Goal: Navigation & Orientation: Go to known website

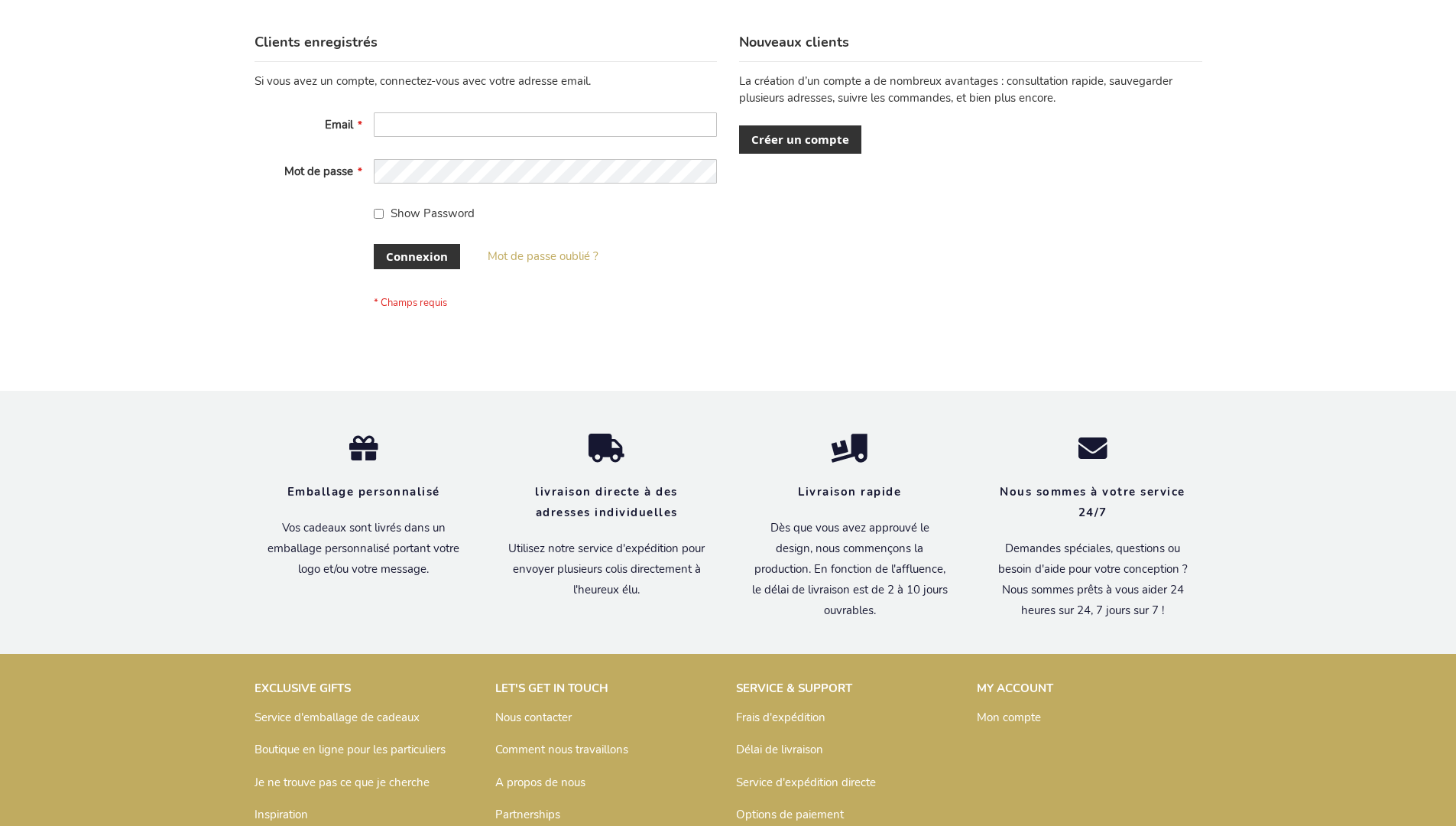
scroll to position [527, 0]
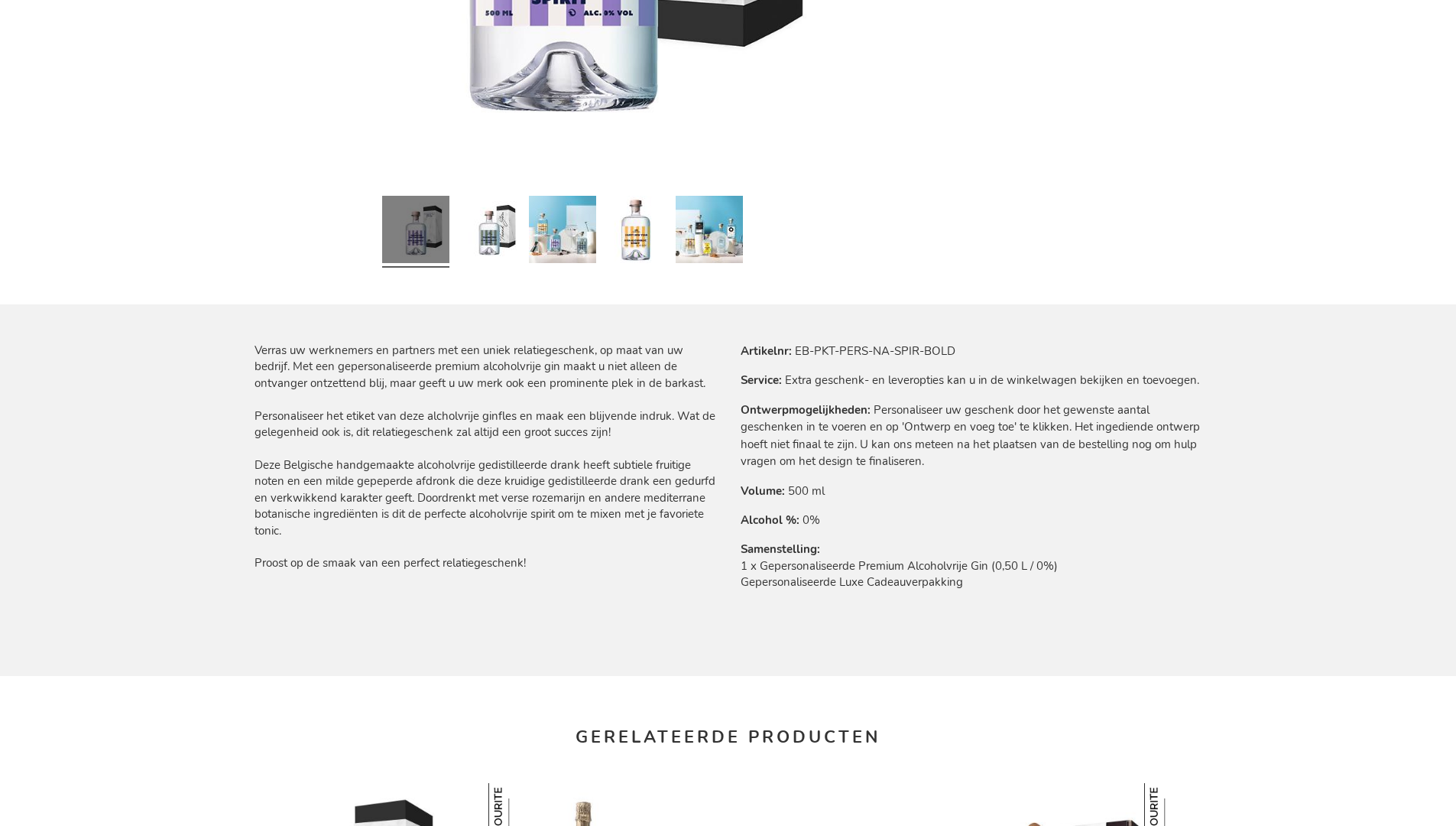
scroll to position [2008, 0]
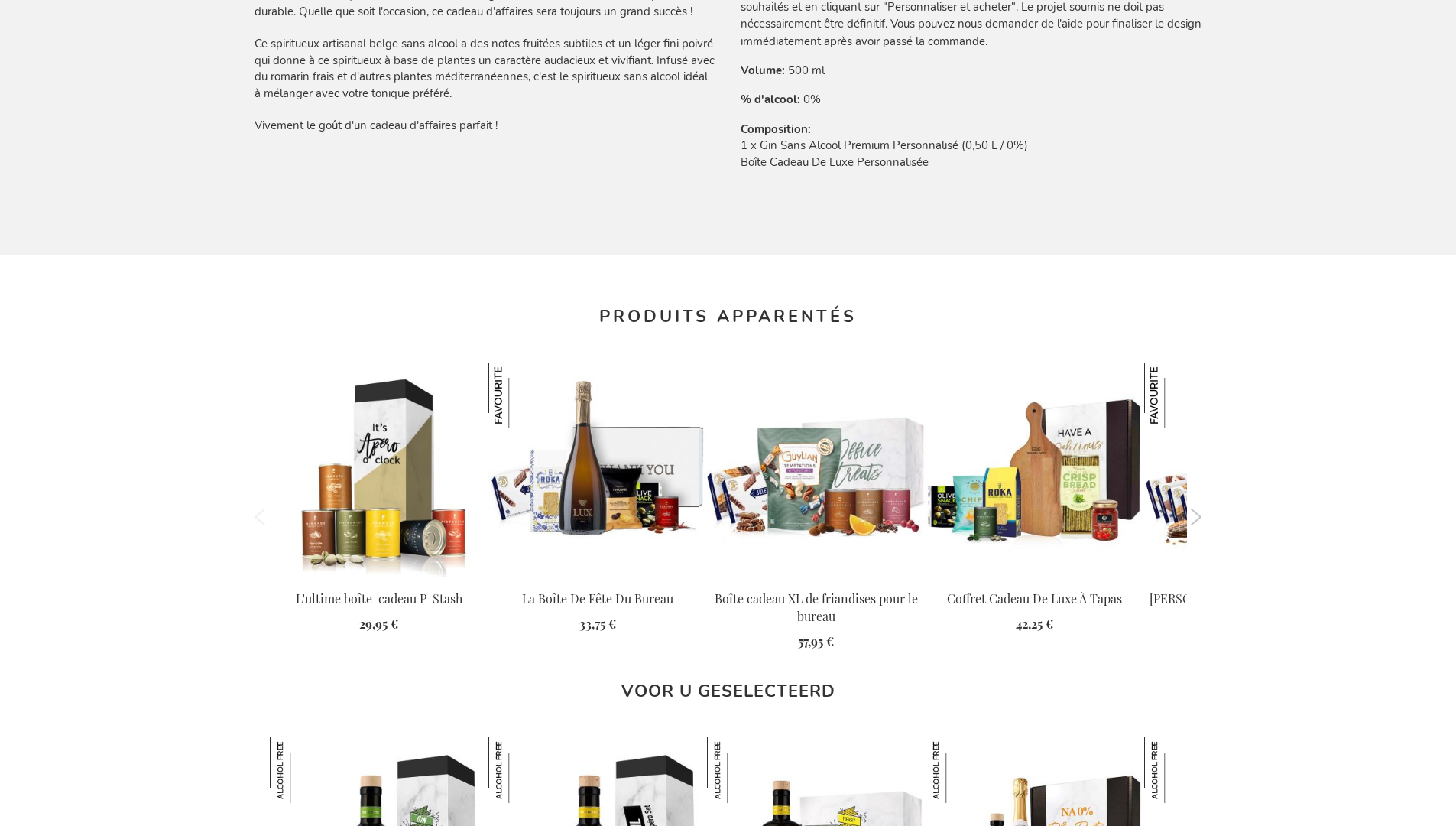
scroll to position [2069, 0]
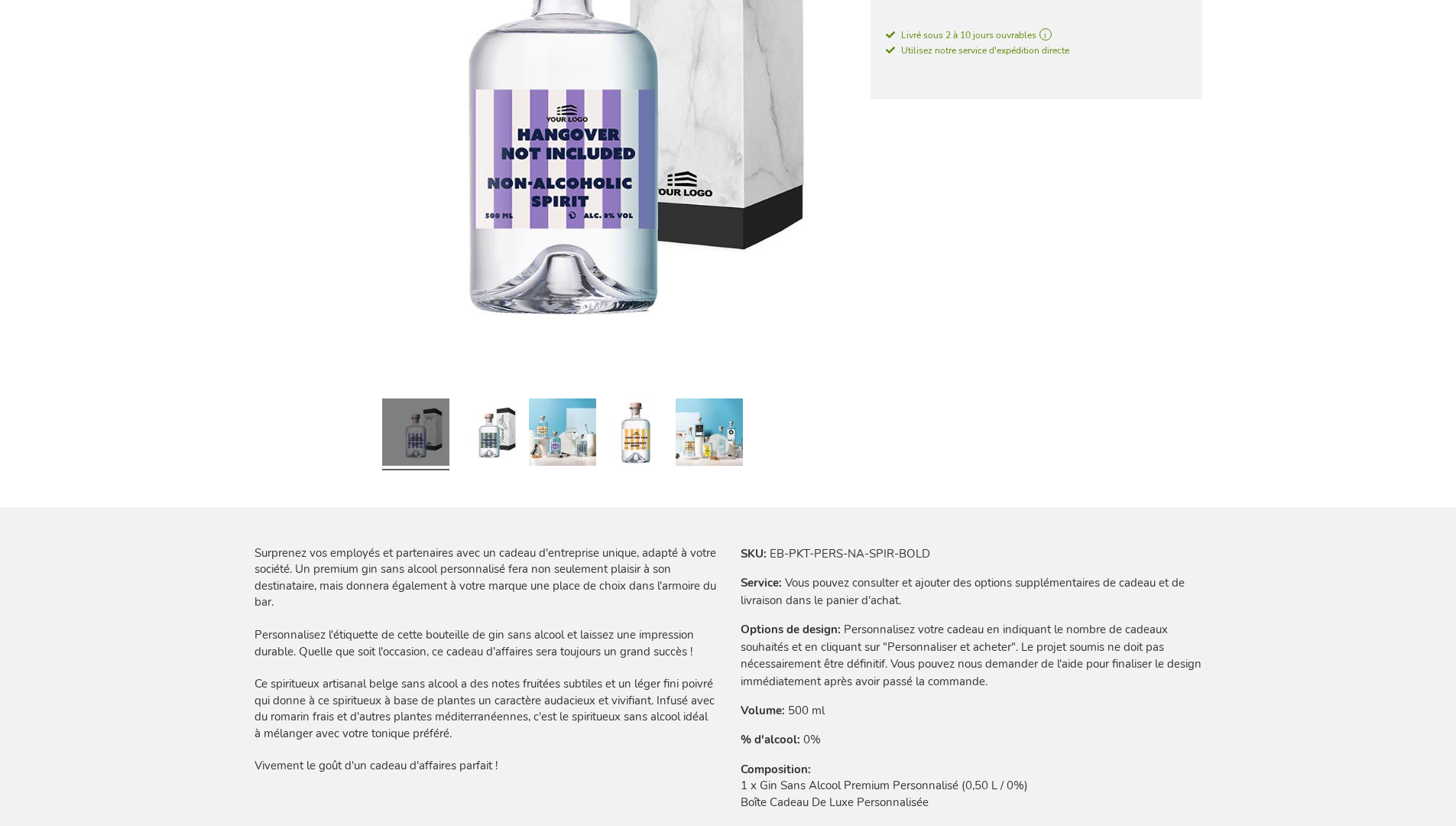
scroll to position [2069, 0]
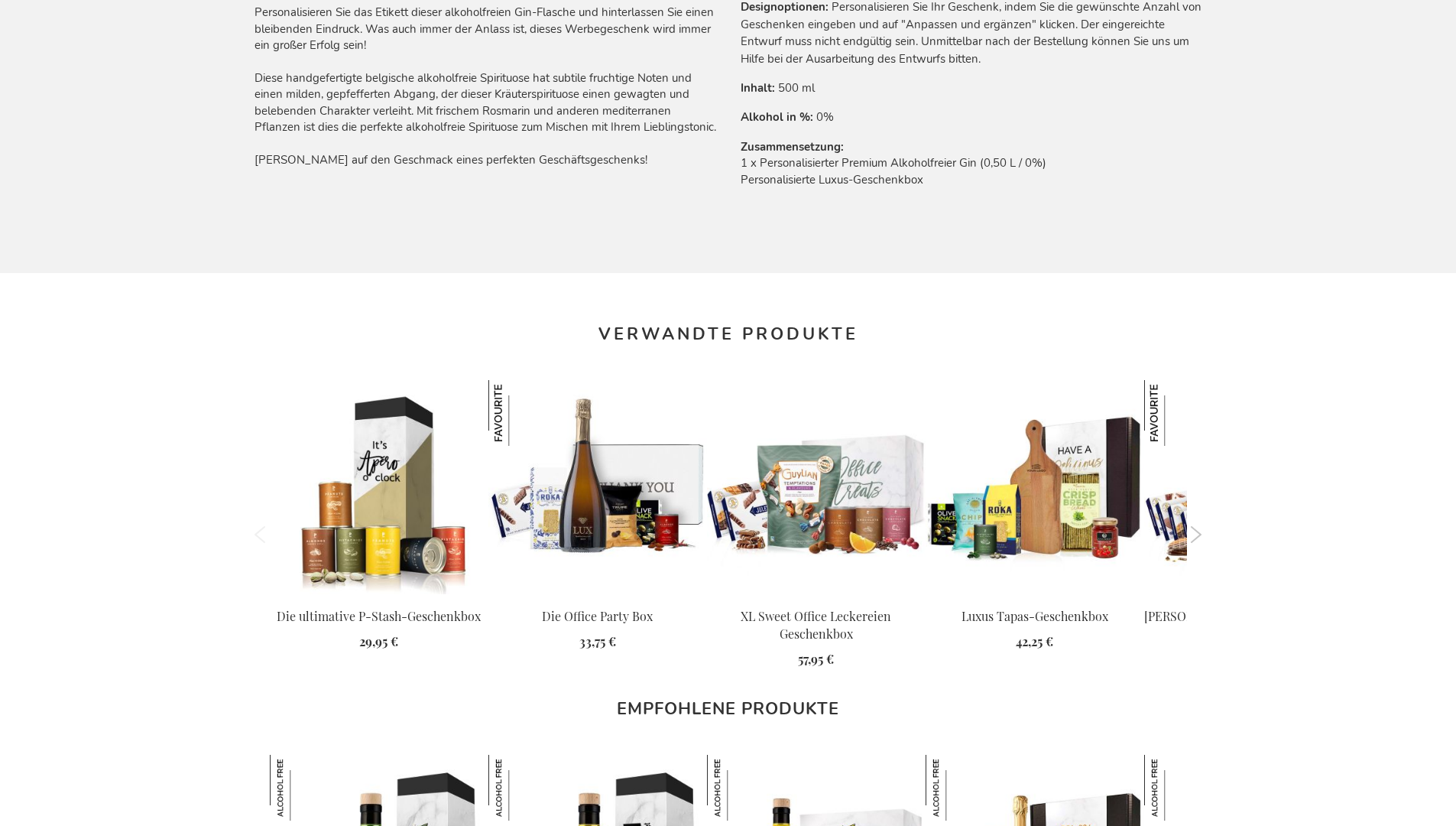
scroll to position [2036, 0]
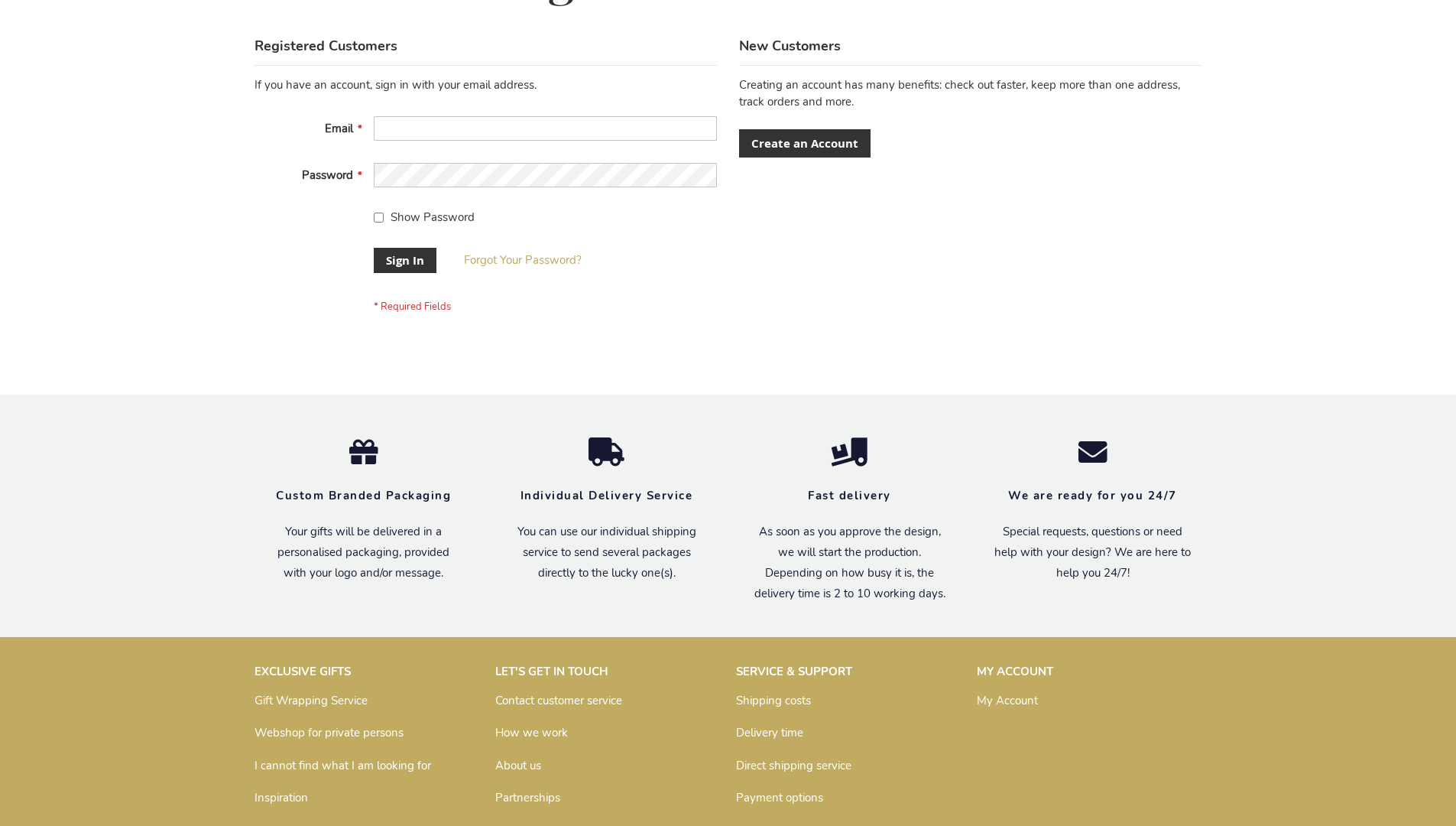
scroll to position [491, 0]
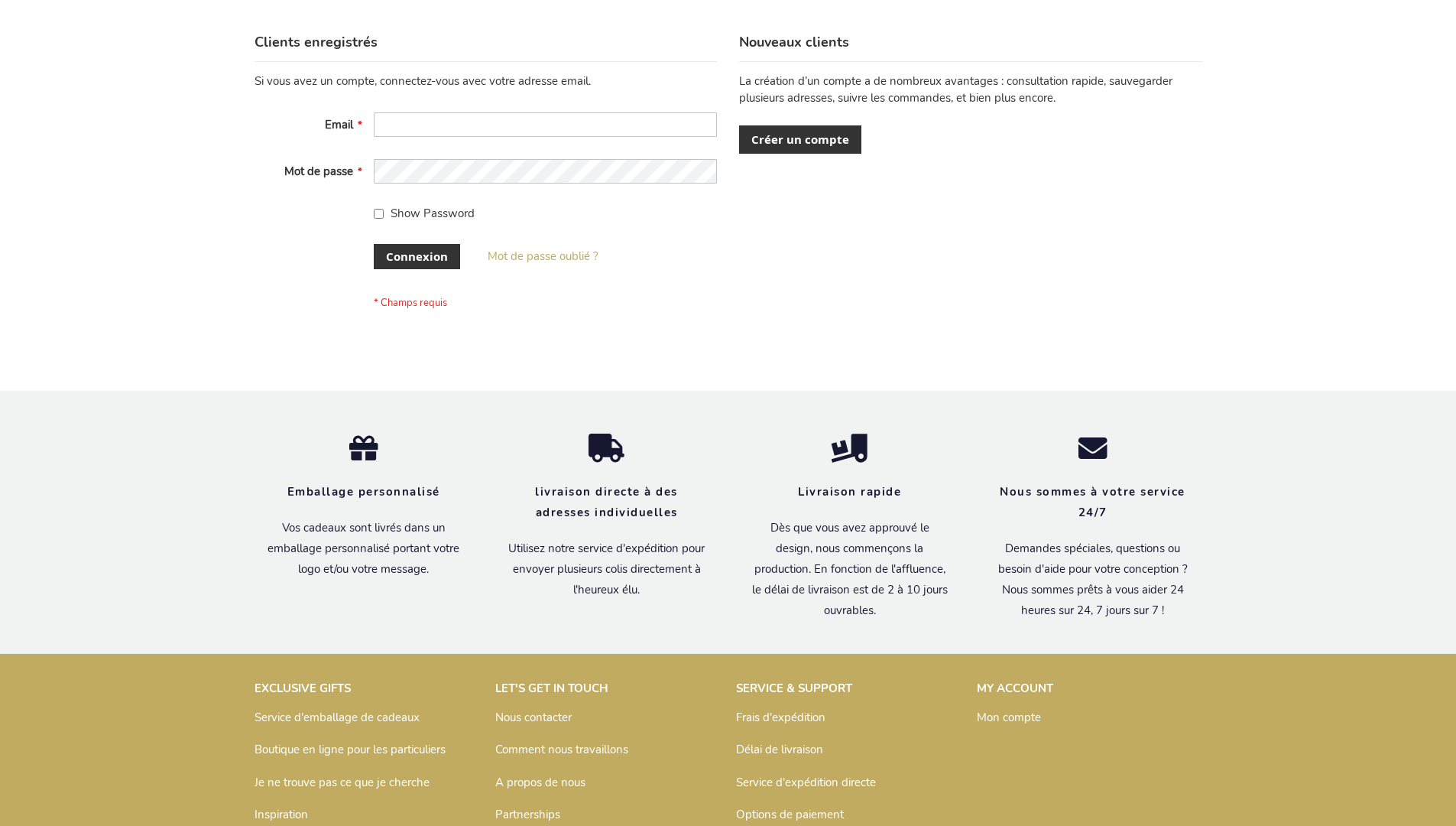
scroll to position [527, 0]
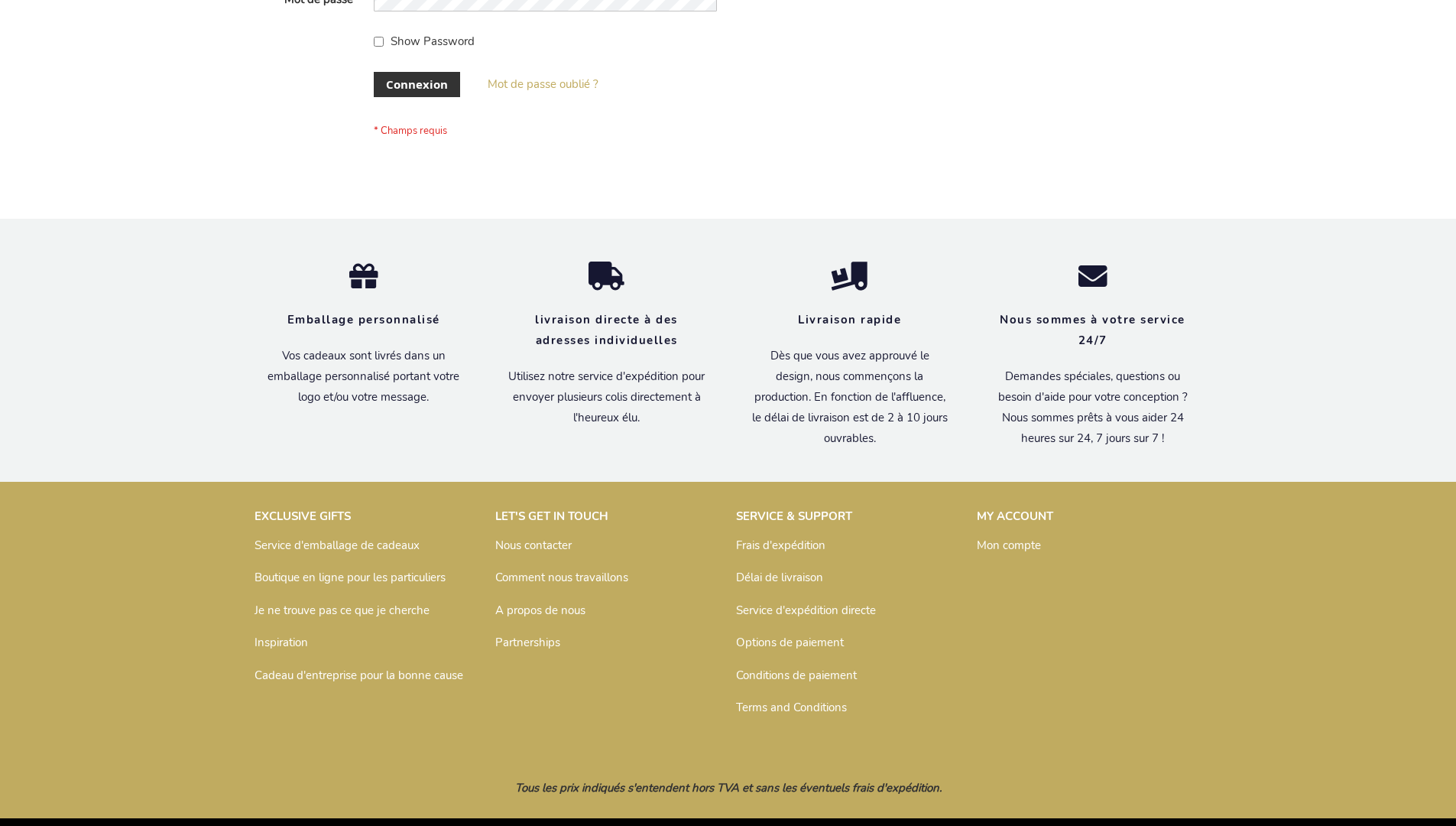
scroll to position [527, 0]
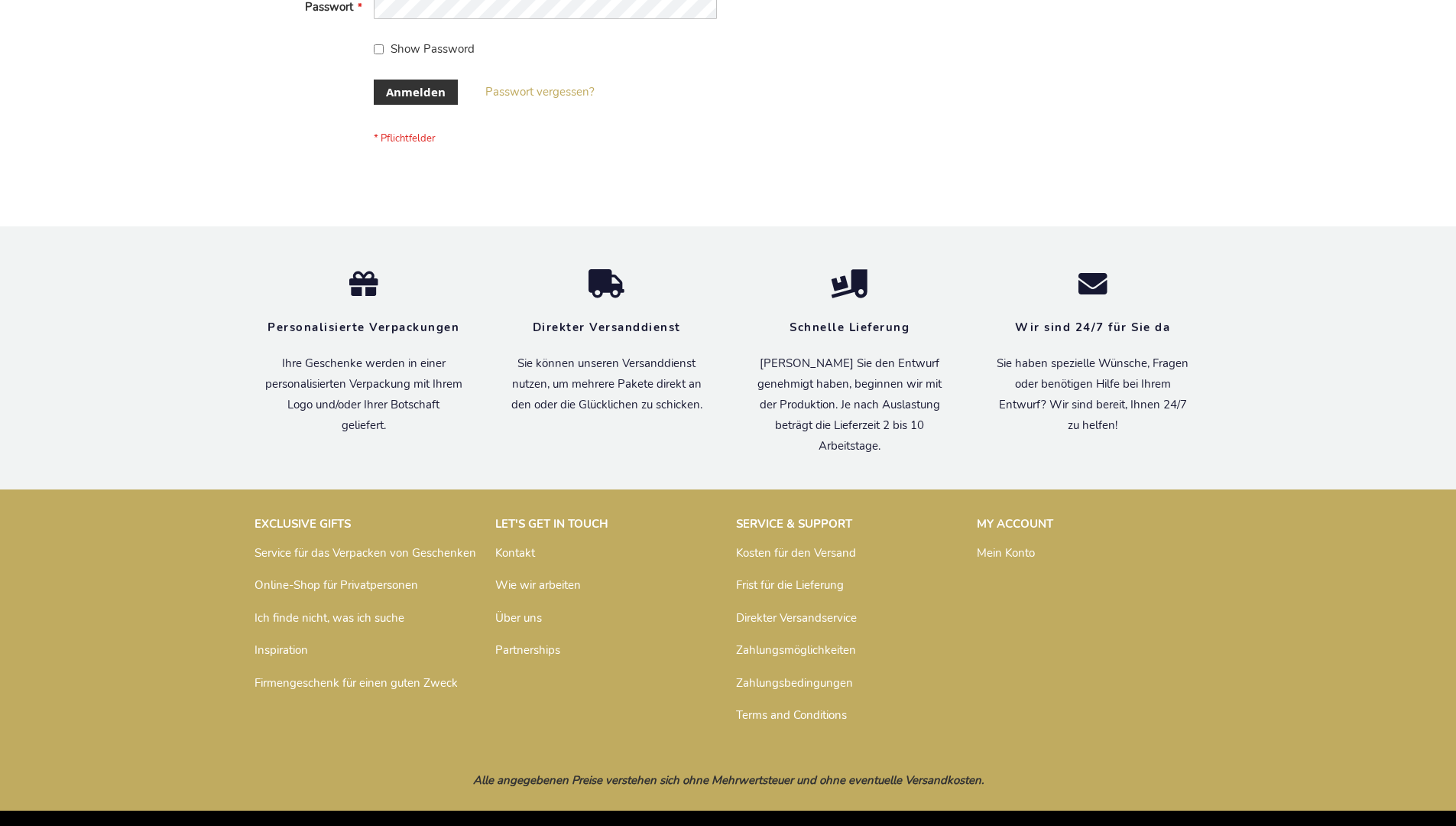
scroll to position [512, 0]
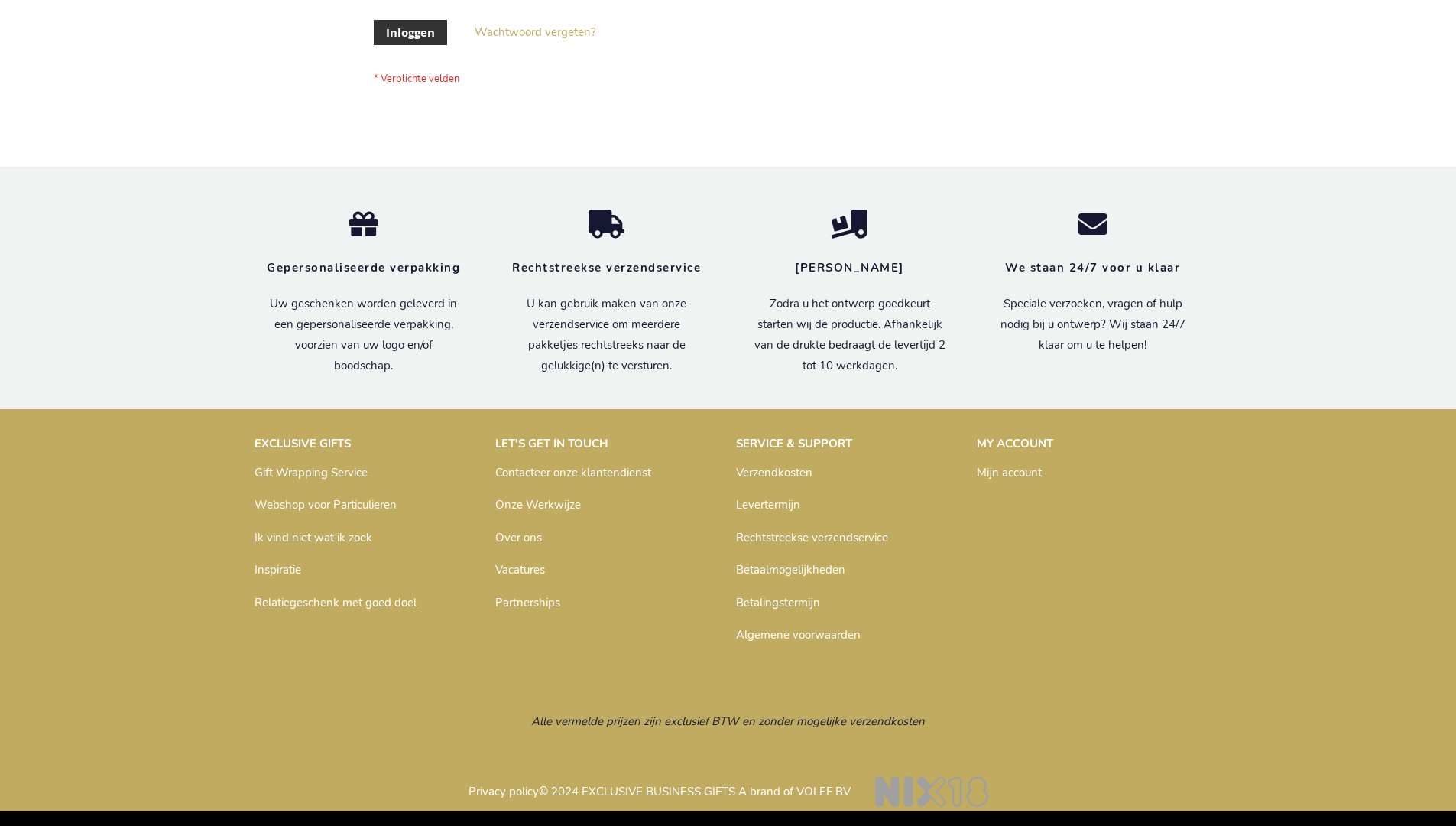
scroll to position [519, 0]
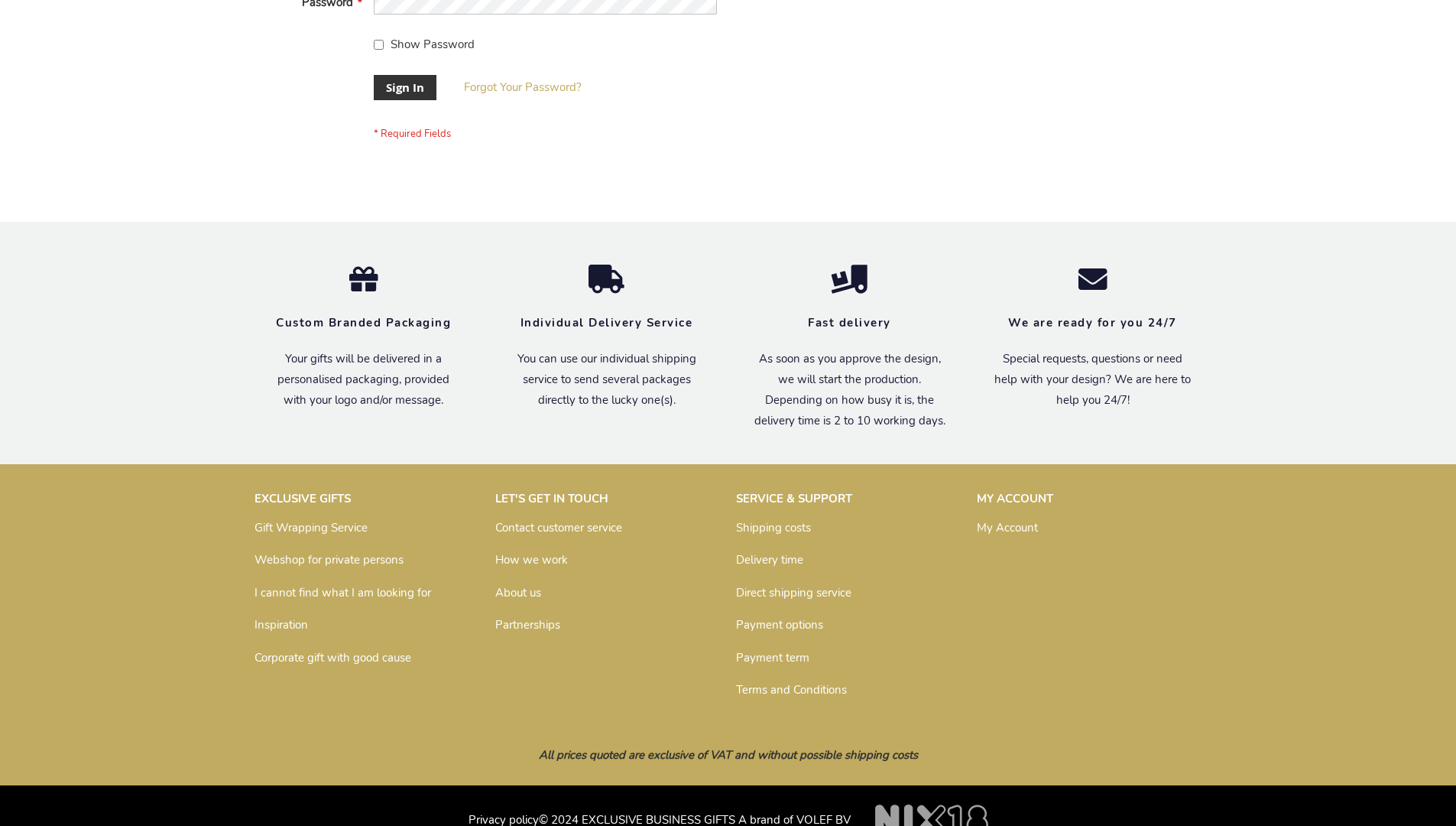
scroll to position [491, 0]
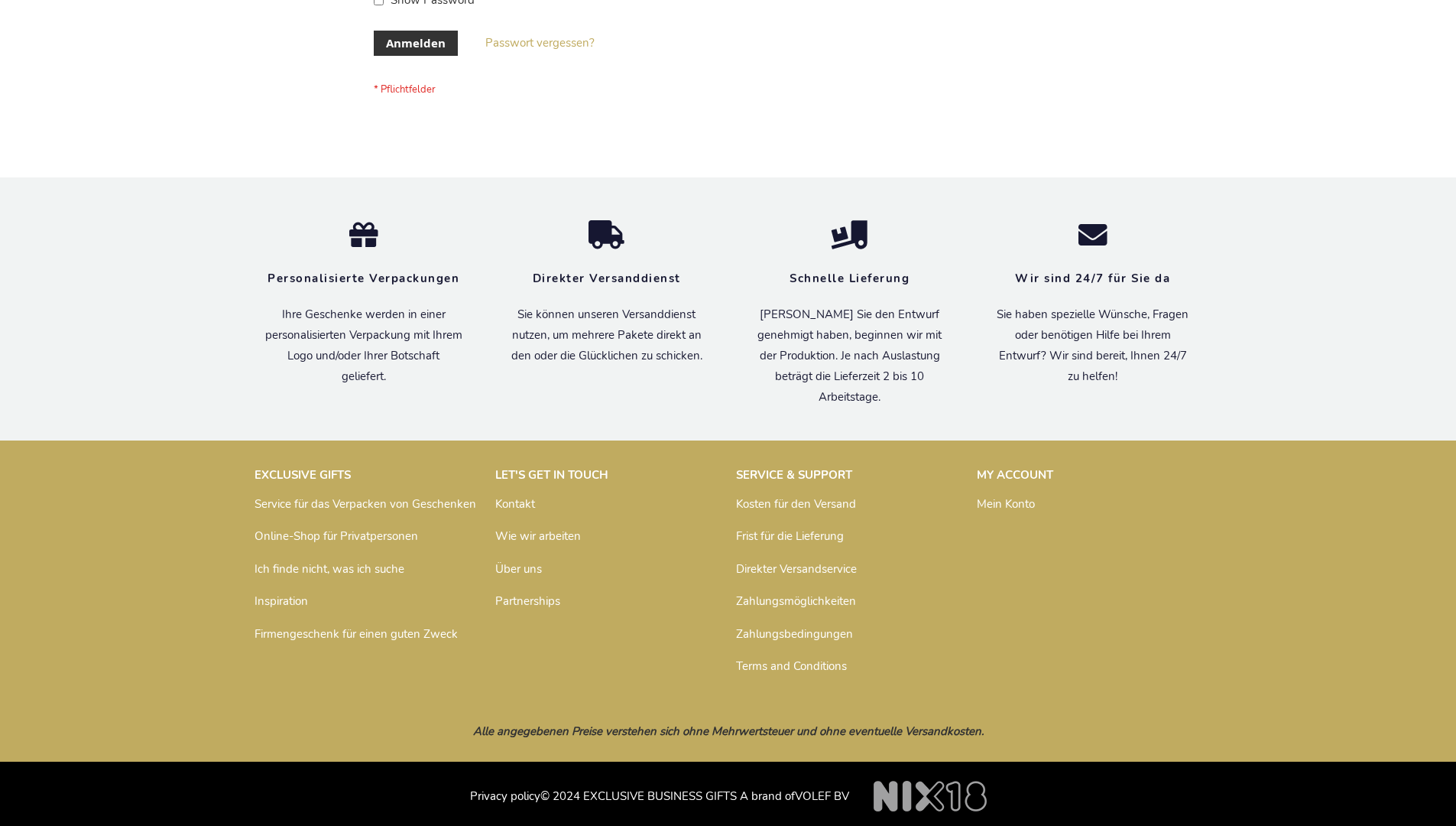
scroll to position [512, 0]
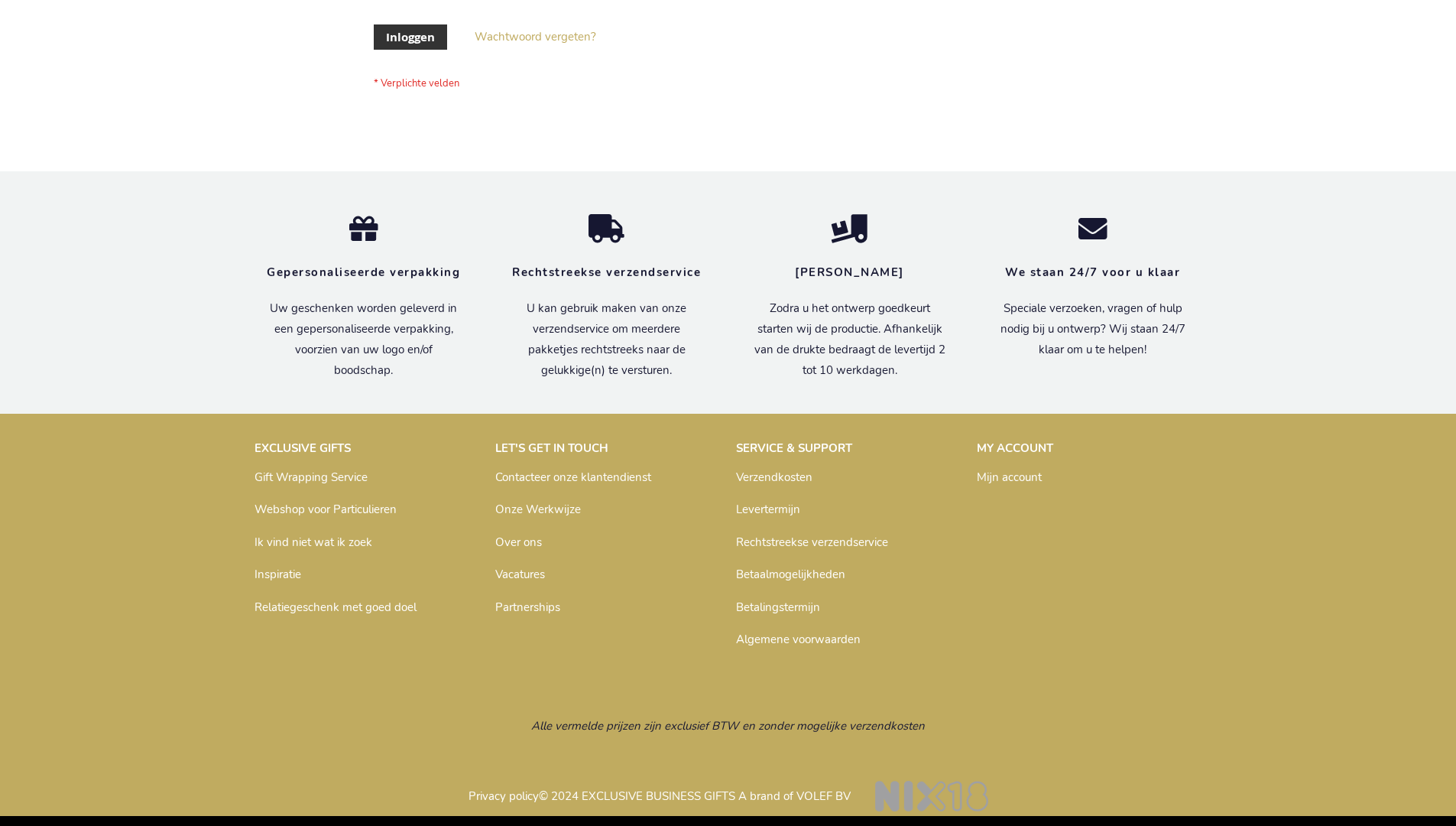
scroll to position [519, 0]
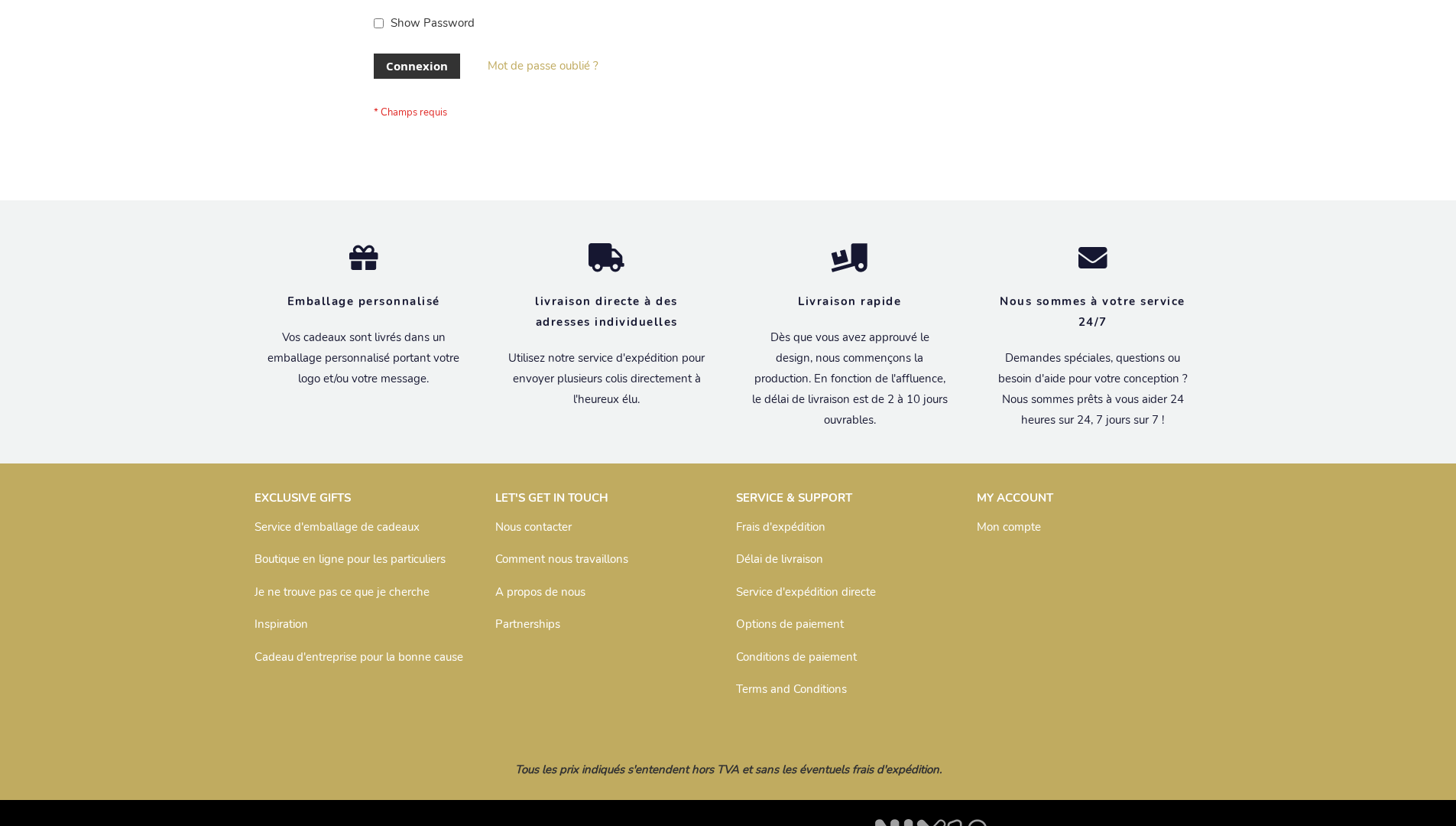
scroll to position [527, 0]
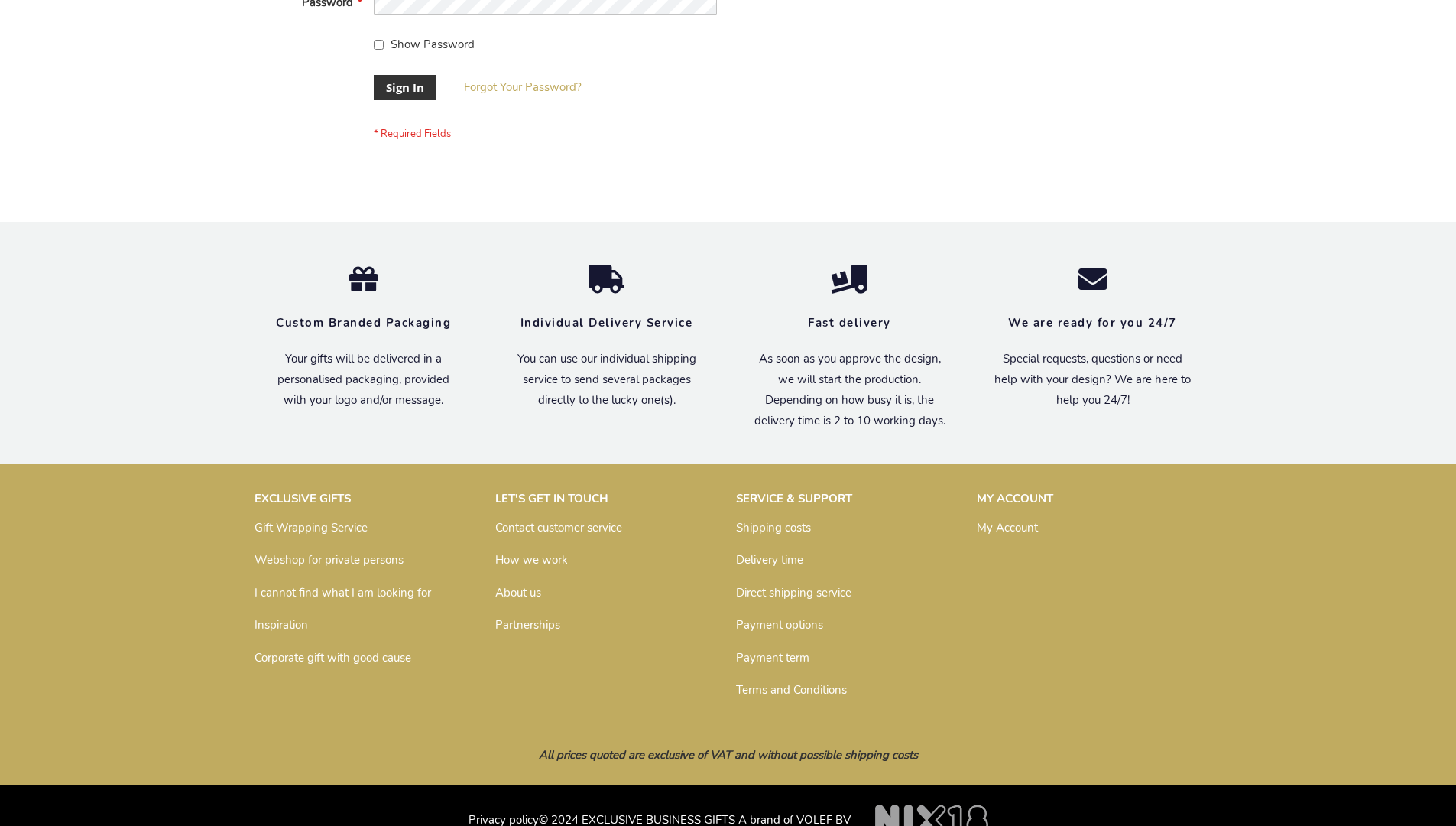
scroll to position [491, 0]
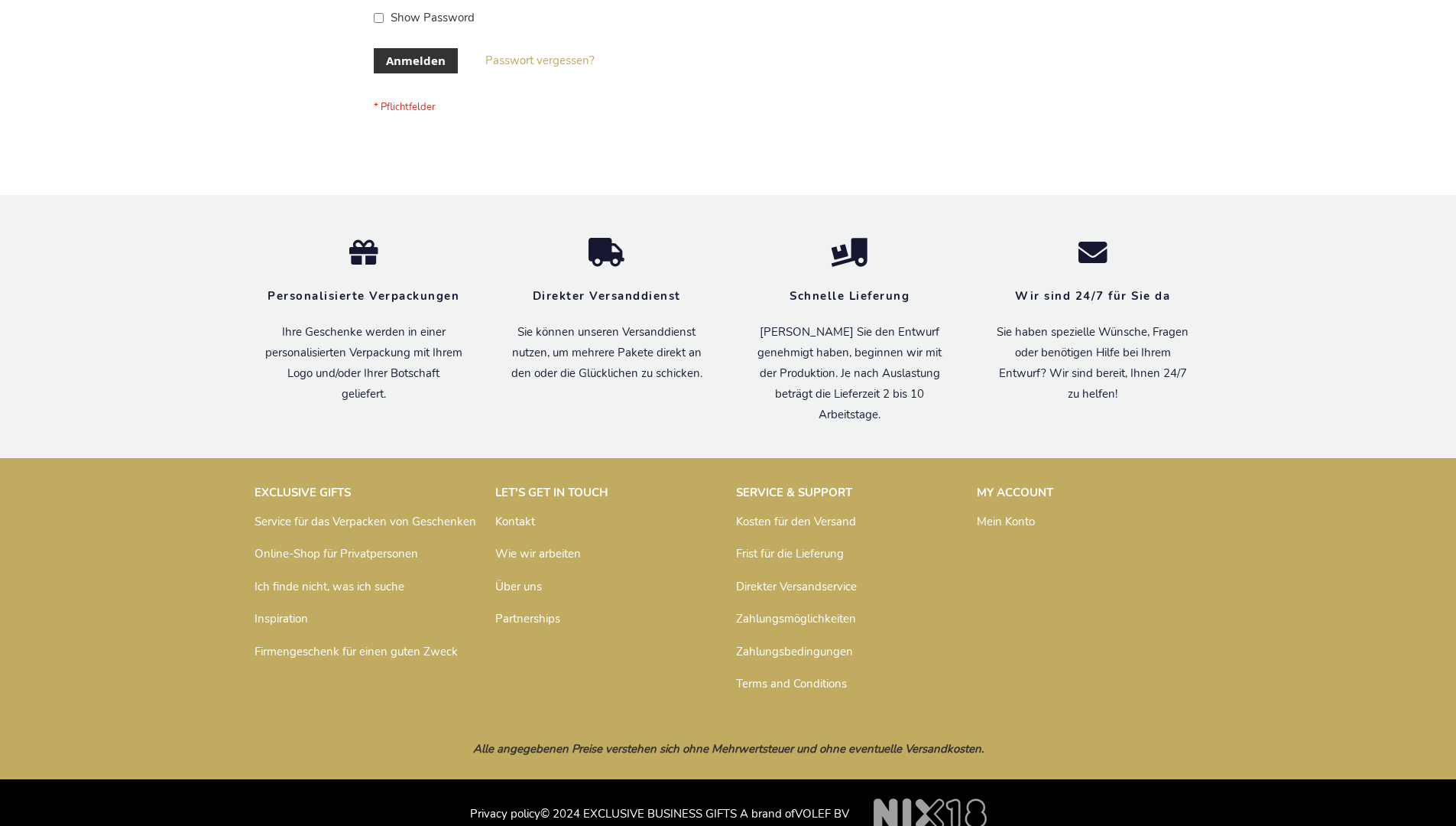
scroll to position [512, 0]
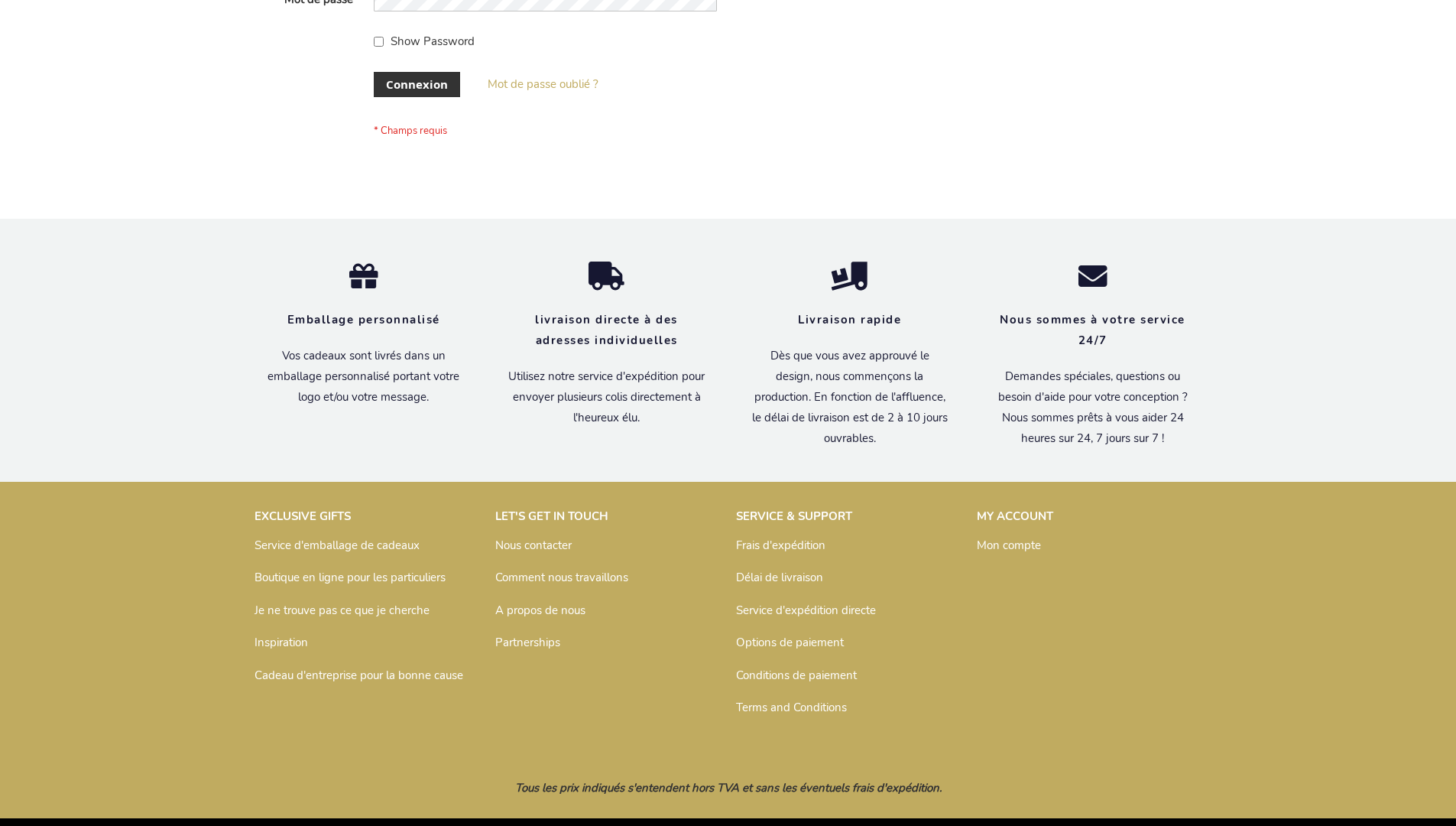
scroll to position [527, 0]
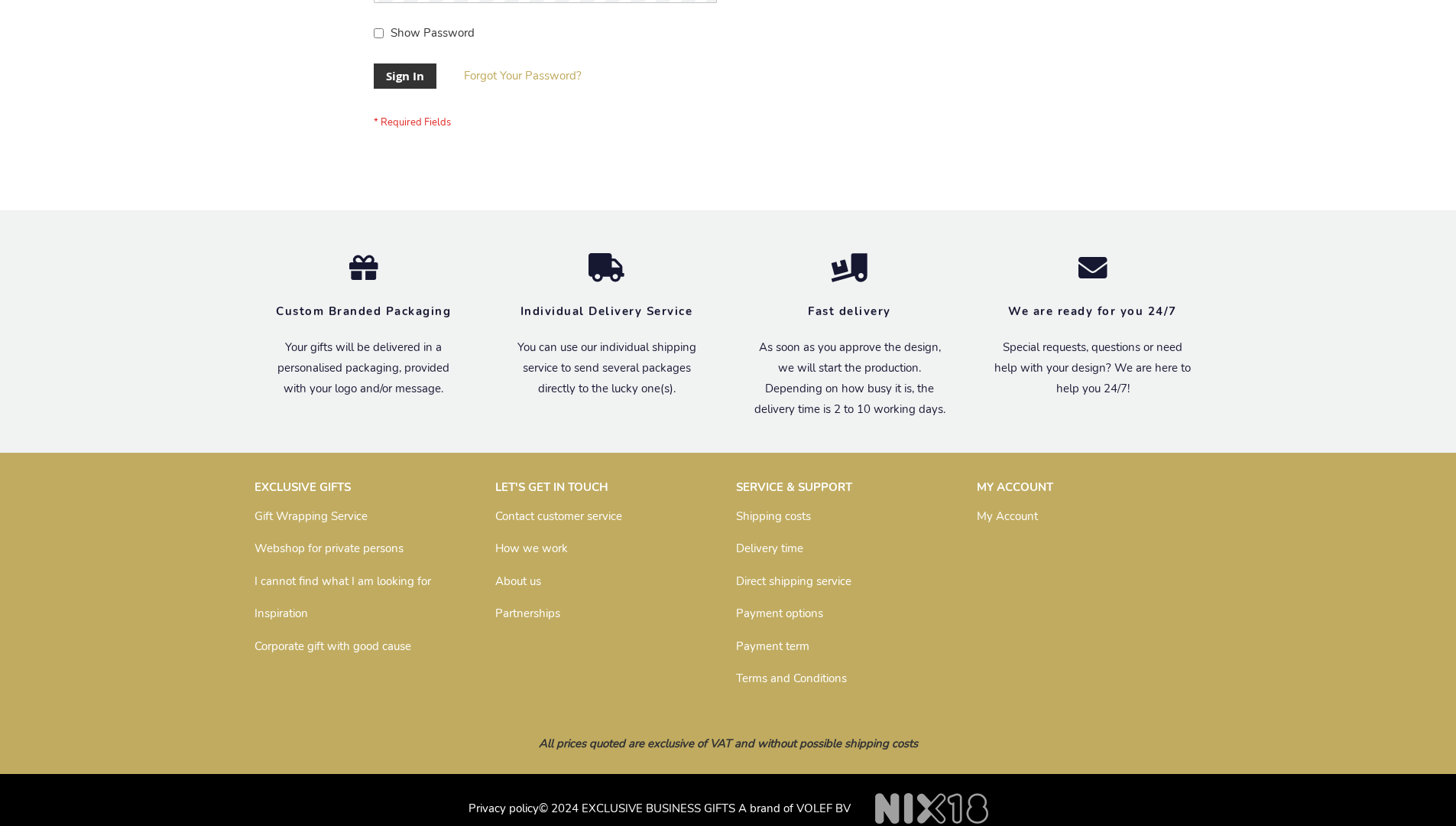
scroll to position [491, 0]
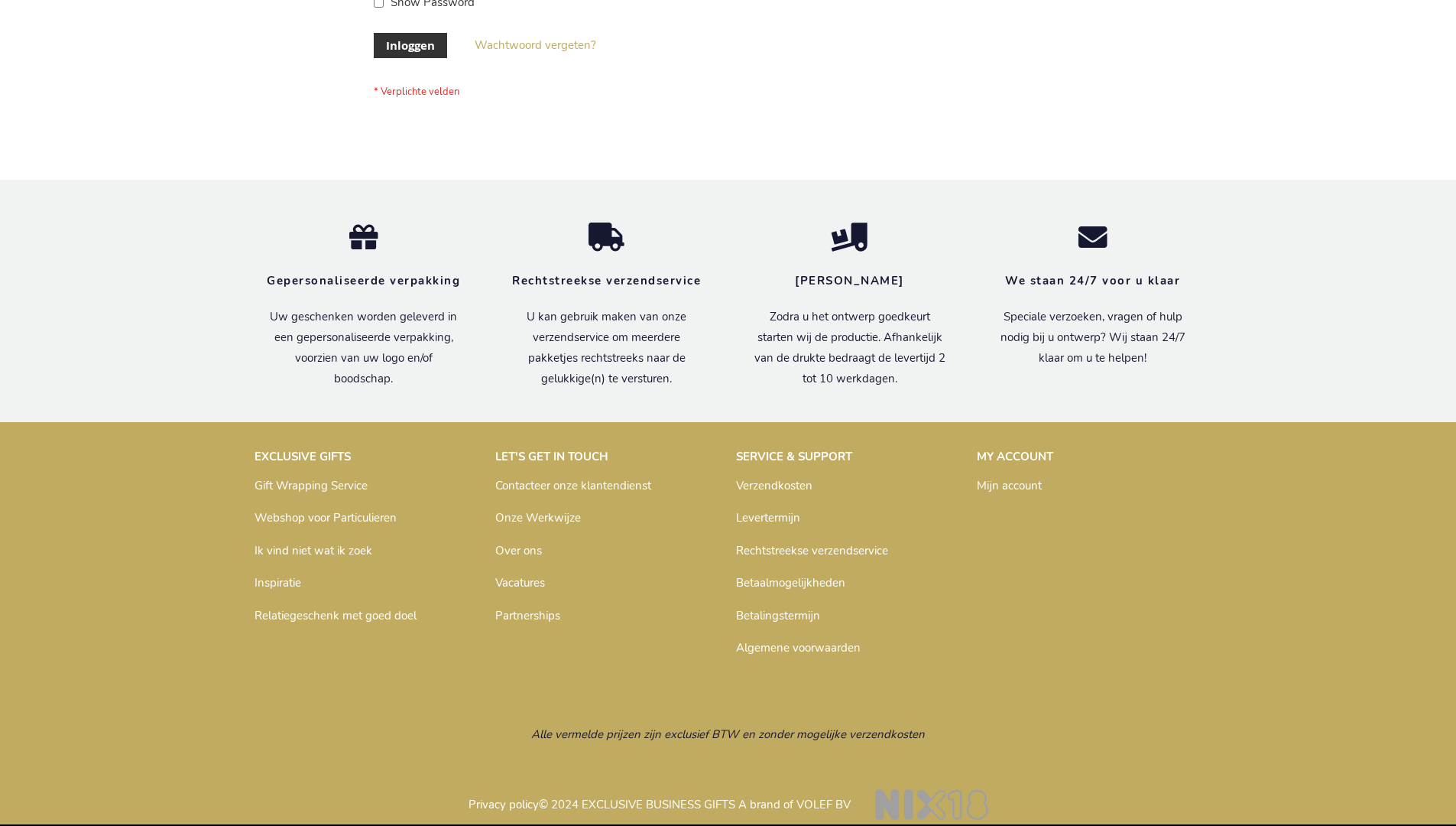
scroll to position [519, 0]
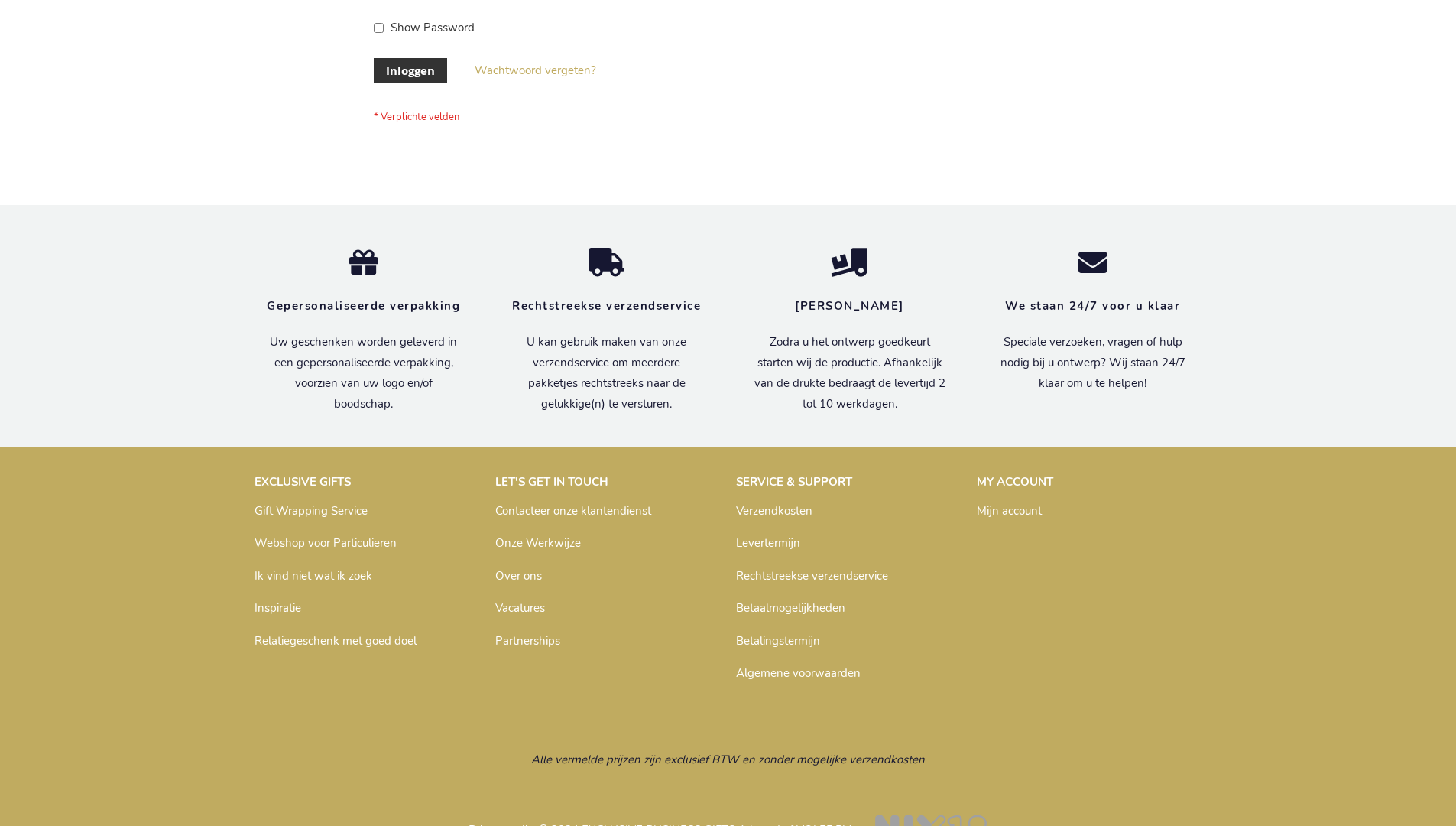
scroll to position [519, 0]
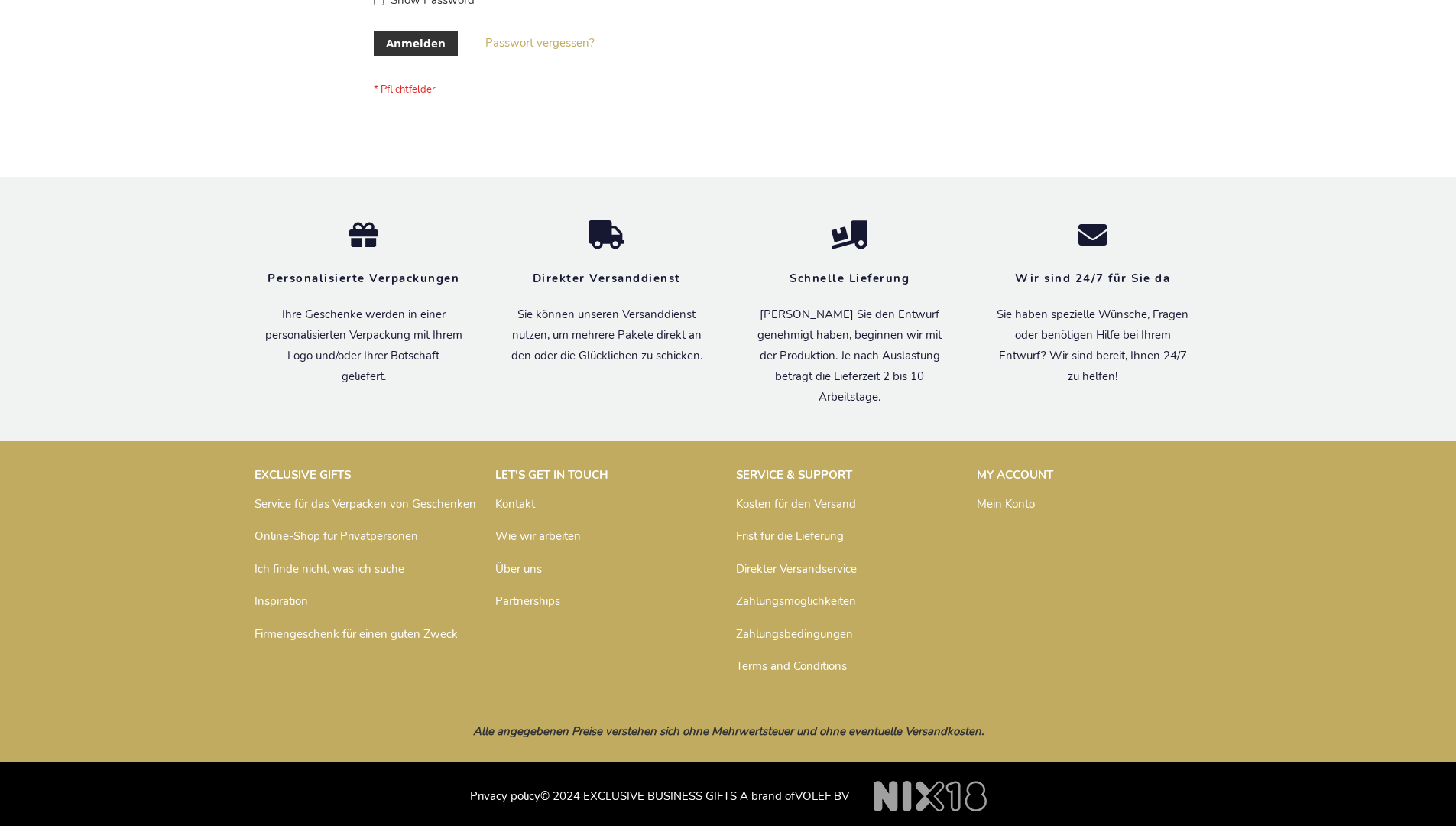
scroll to position [512, 0]
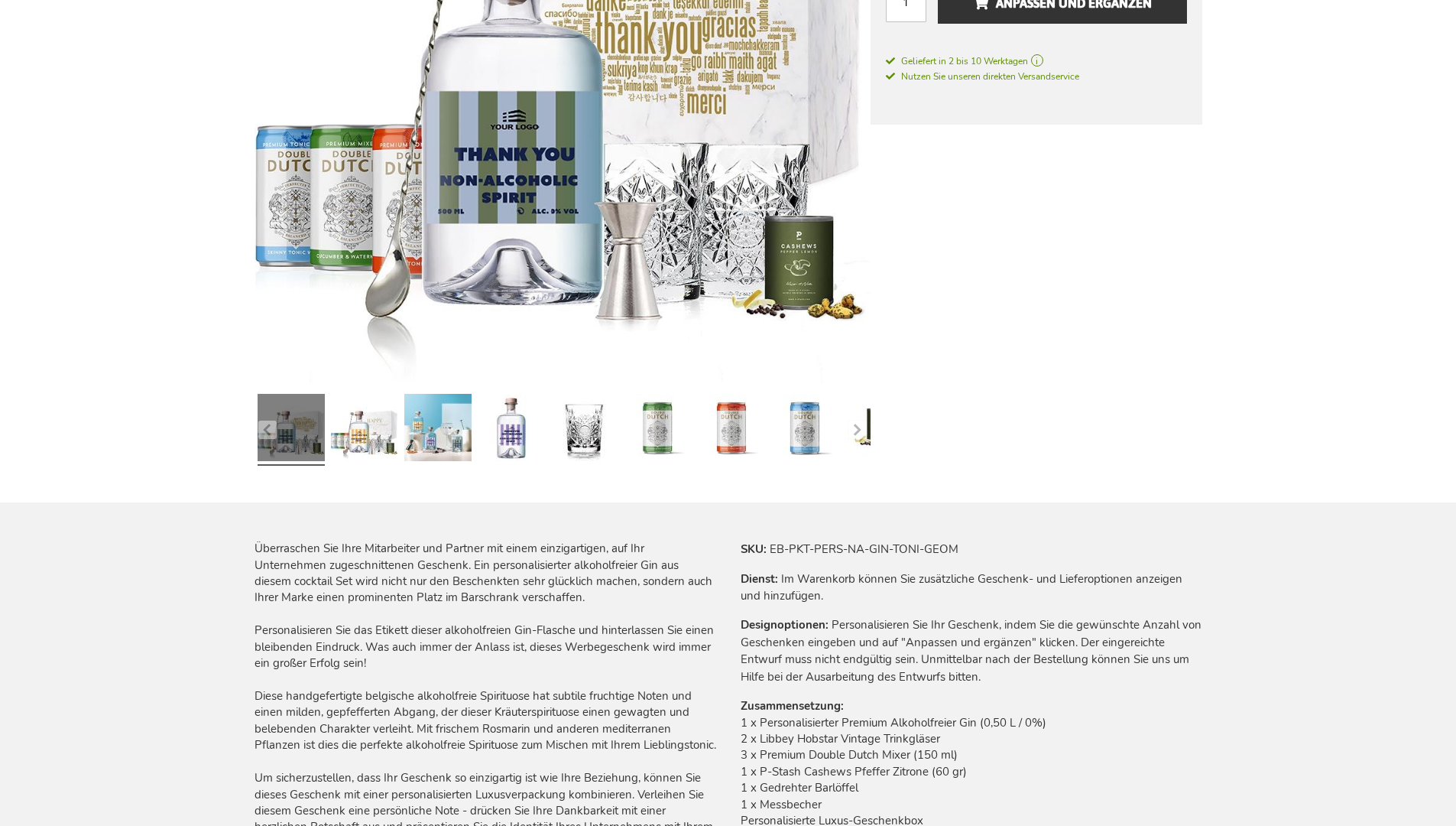
scroll to position [2086, 0]
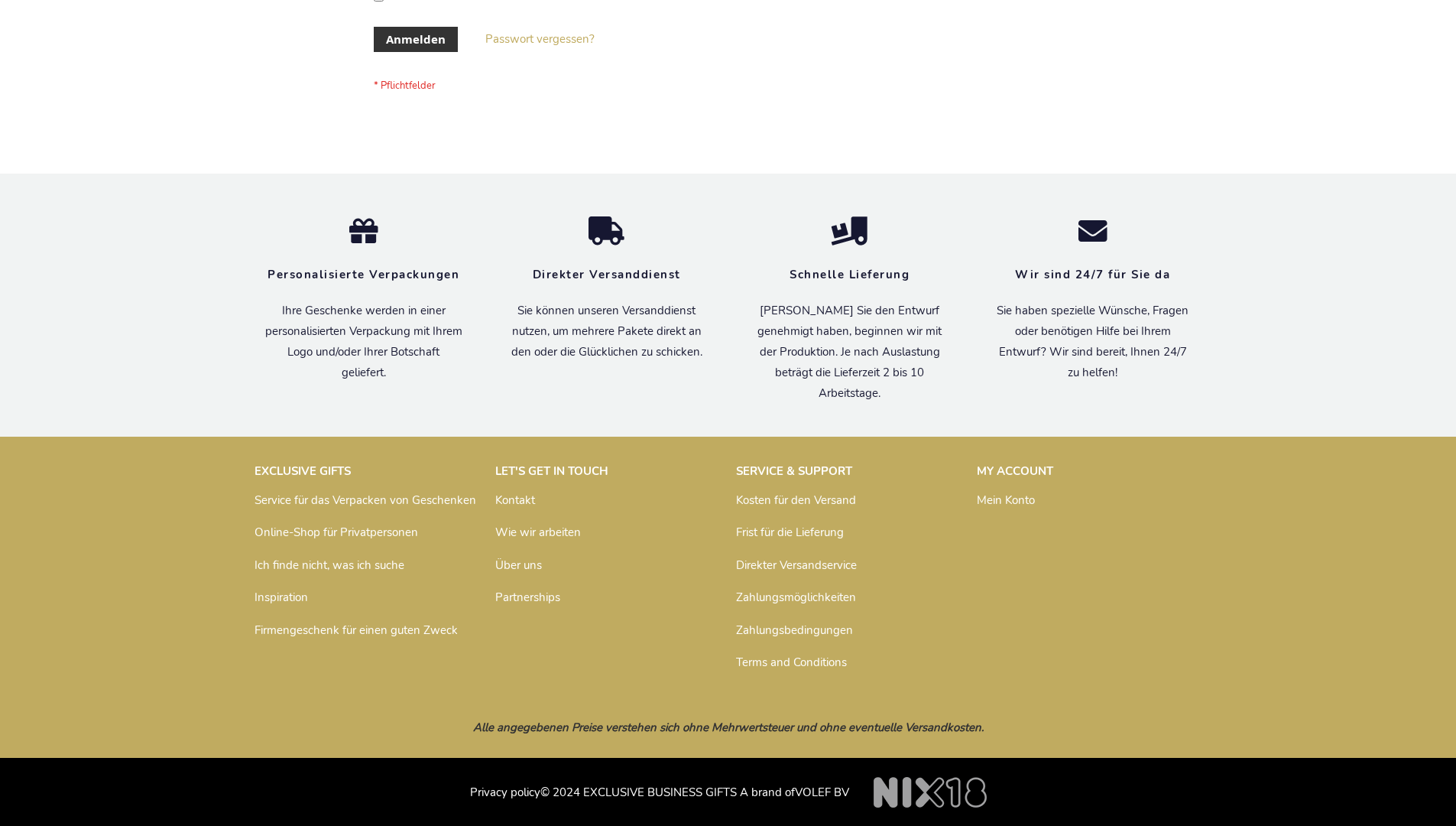
scroll to position [512, 0]
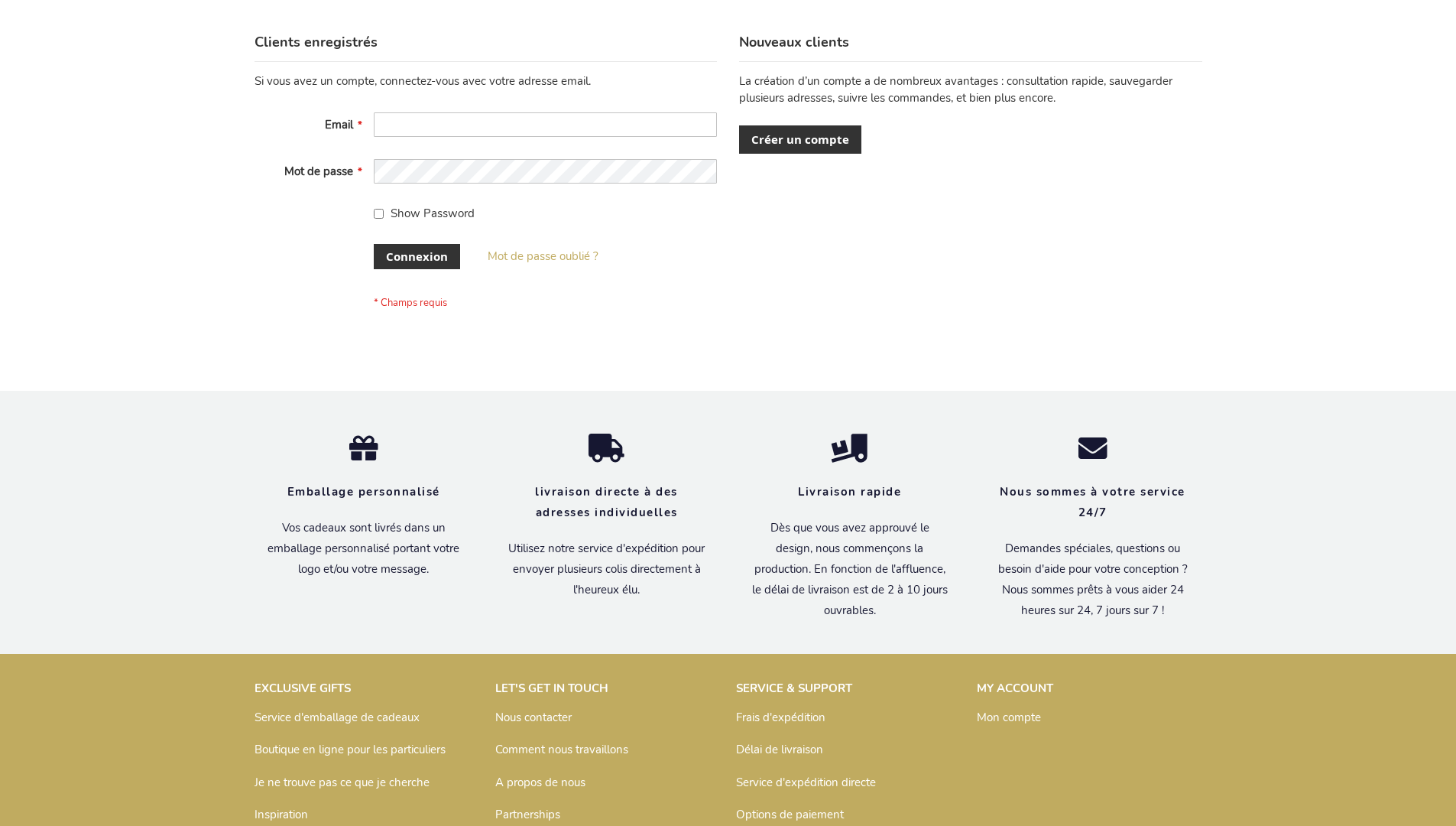
scroll to position [527, 0]
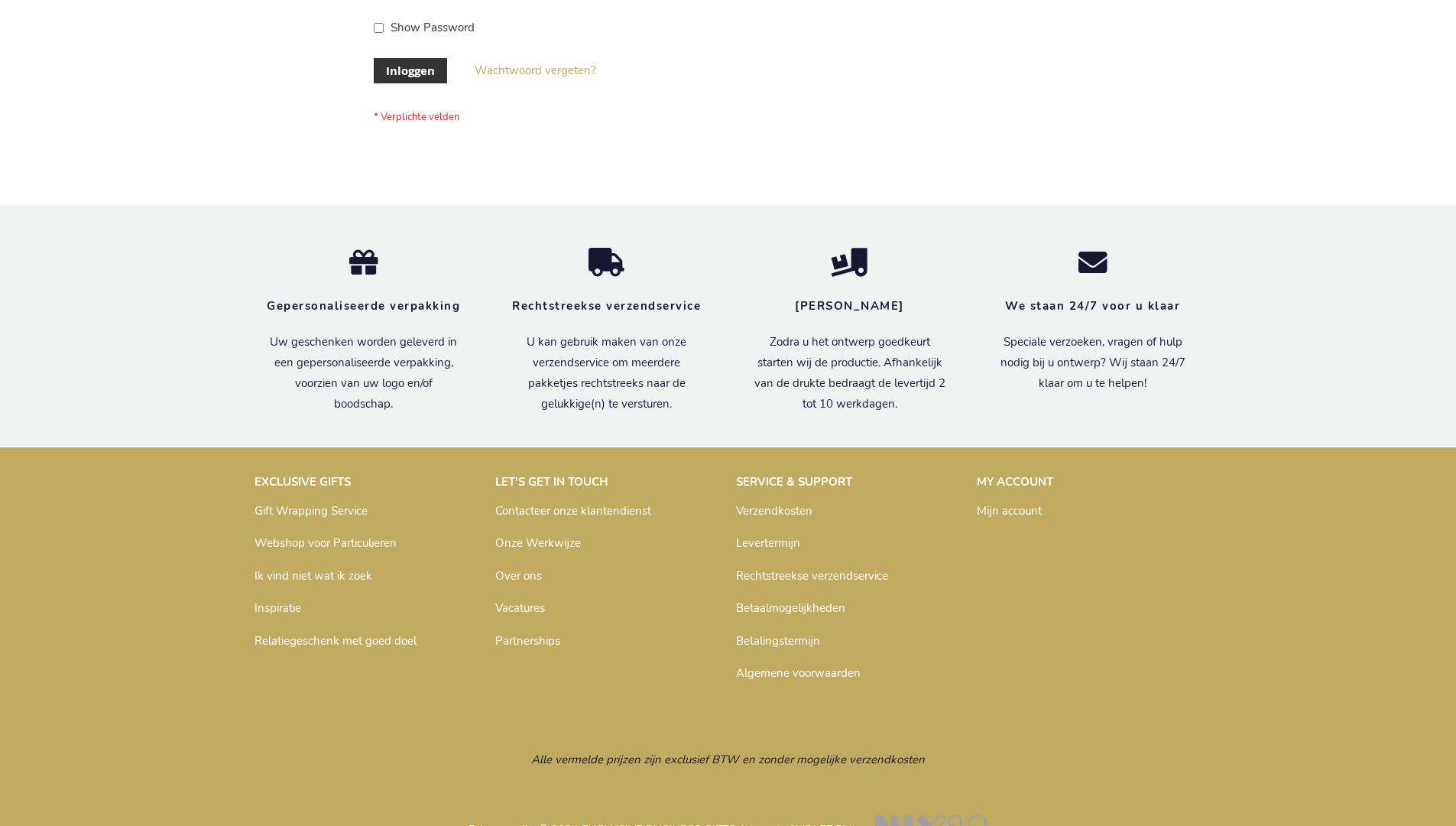
scroll to position [519, 0]
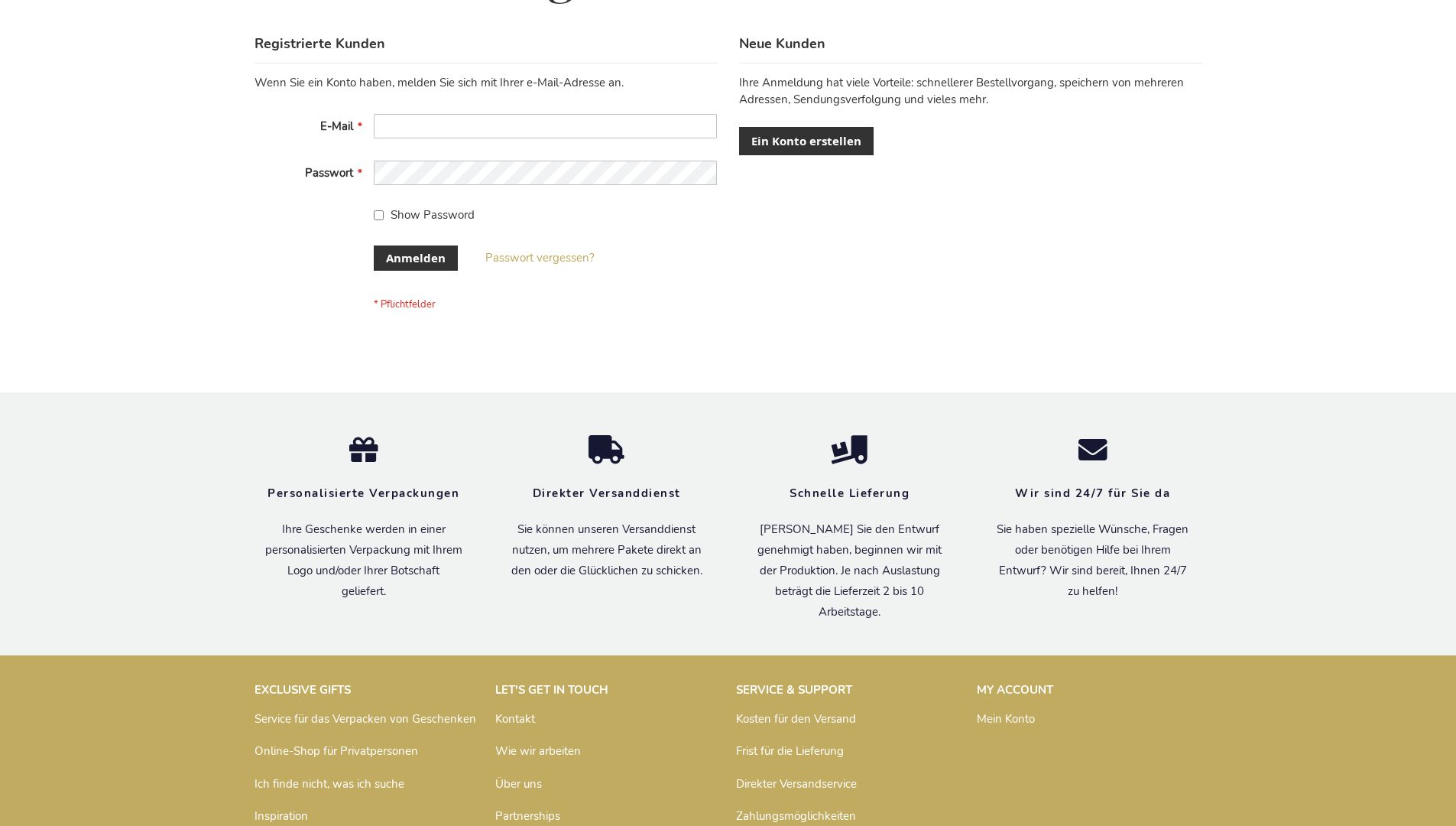
scroll to position [512, 0]
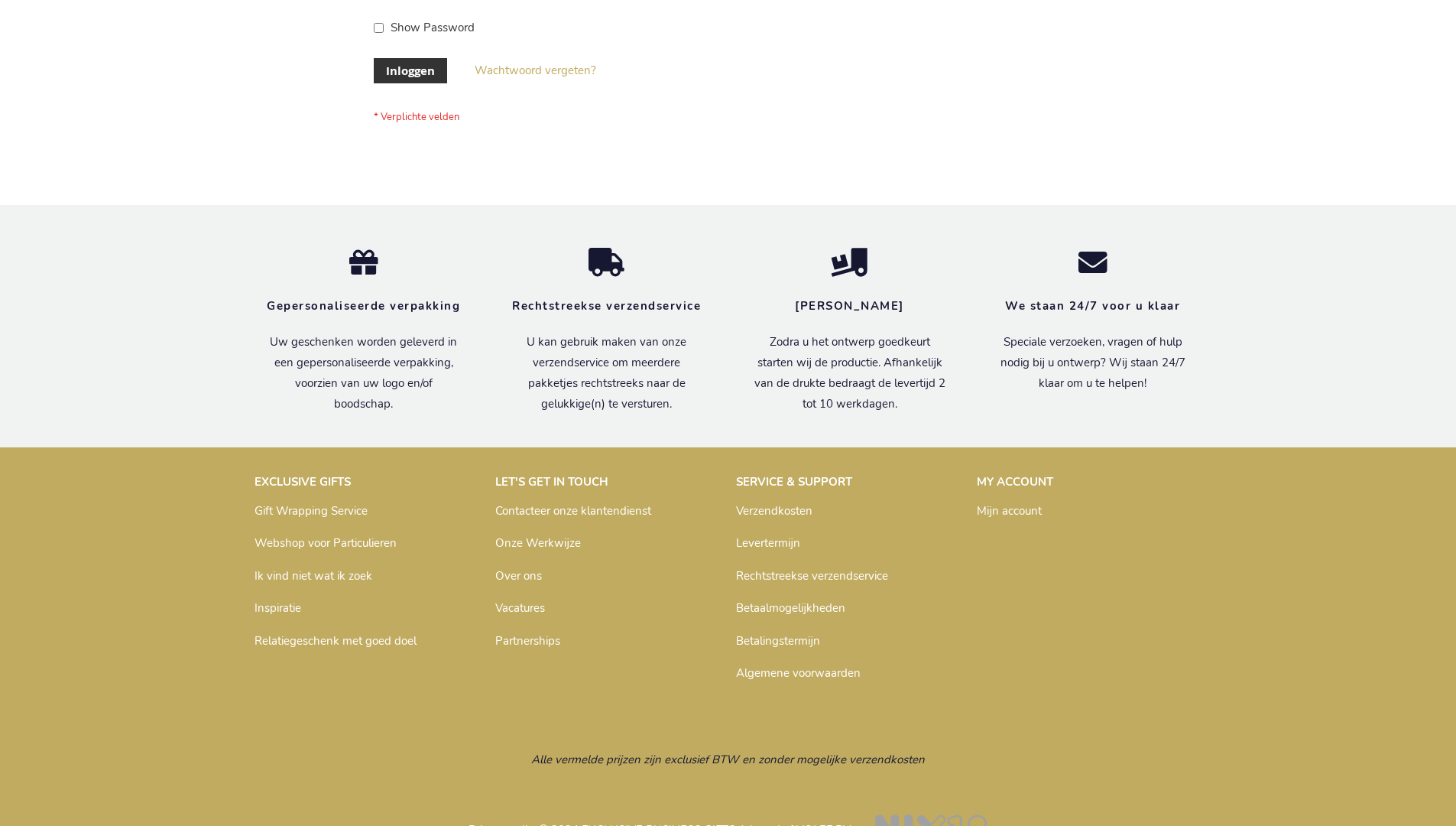
scroll to position [519, 0]
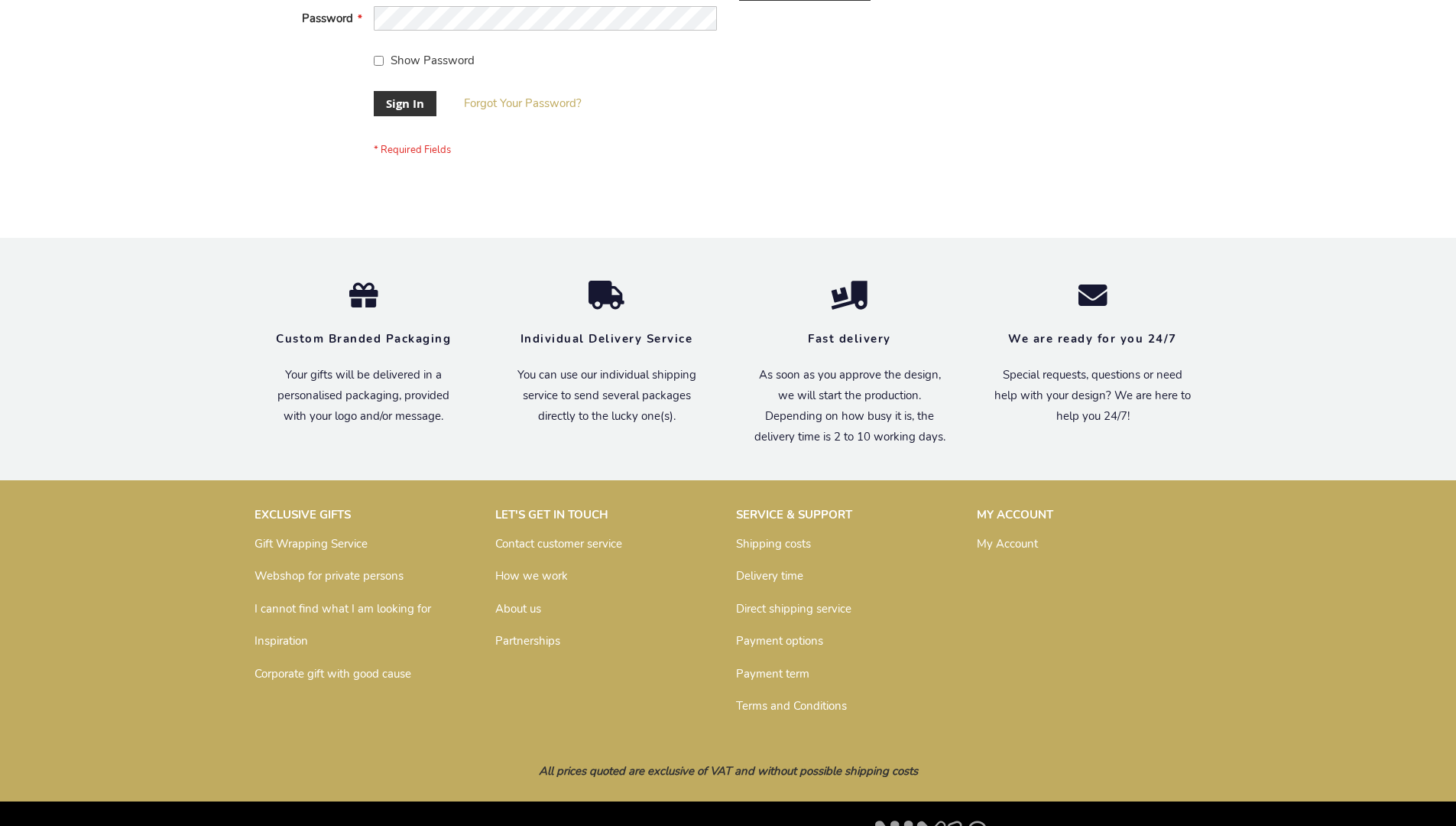
scroll to position [491, 0]
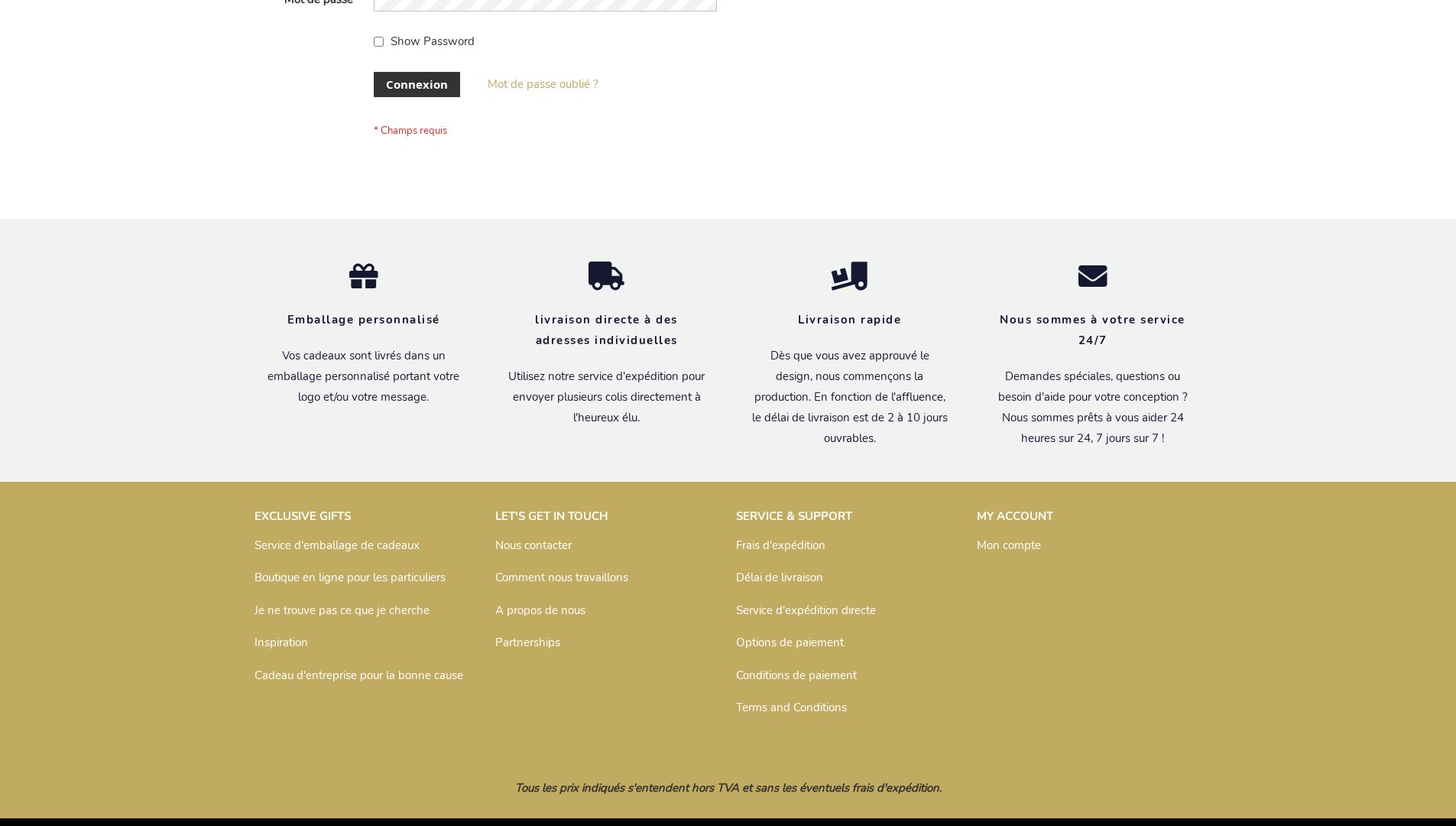
scroll to position [527, 0]
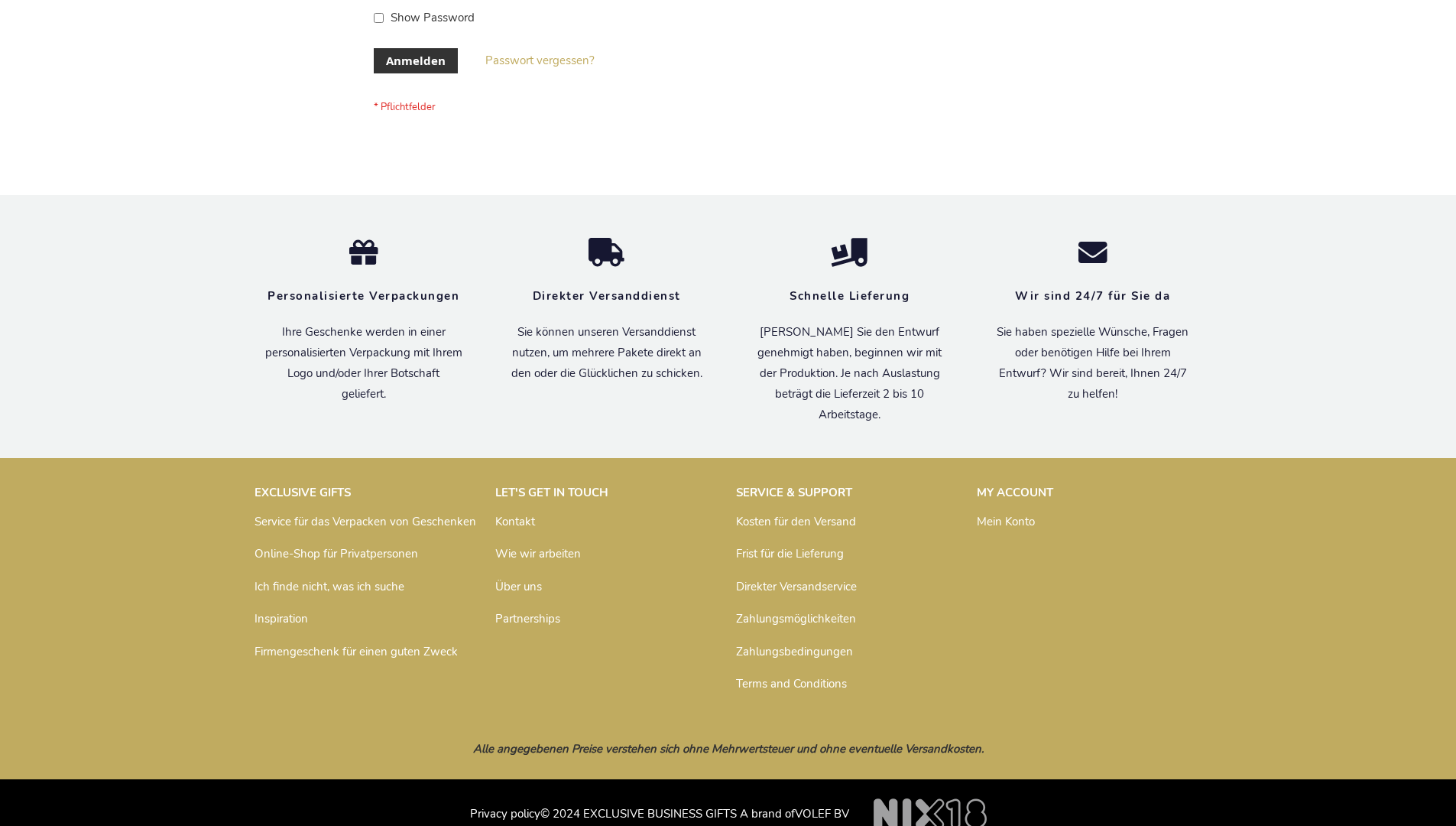
scroll to position [512, 0]
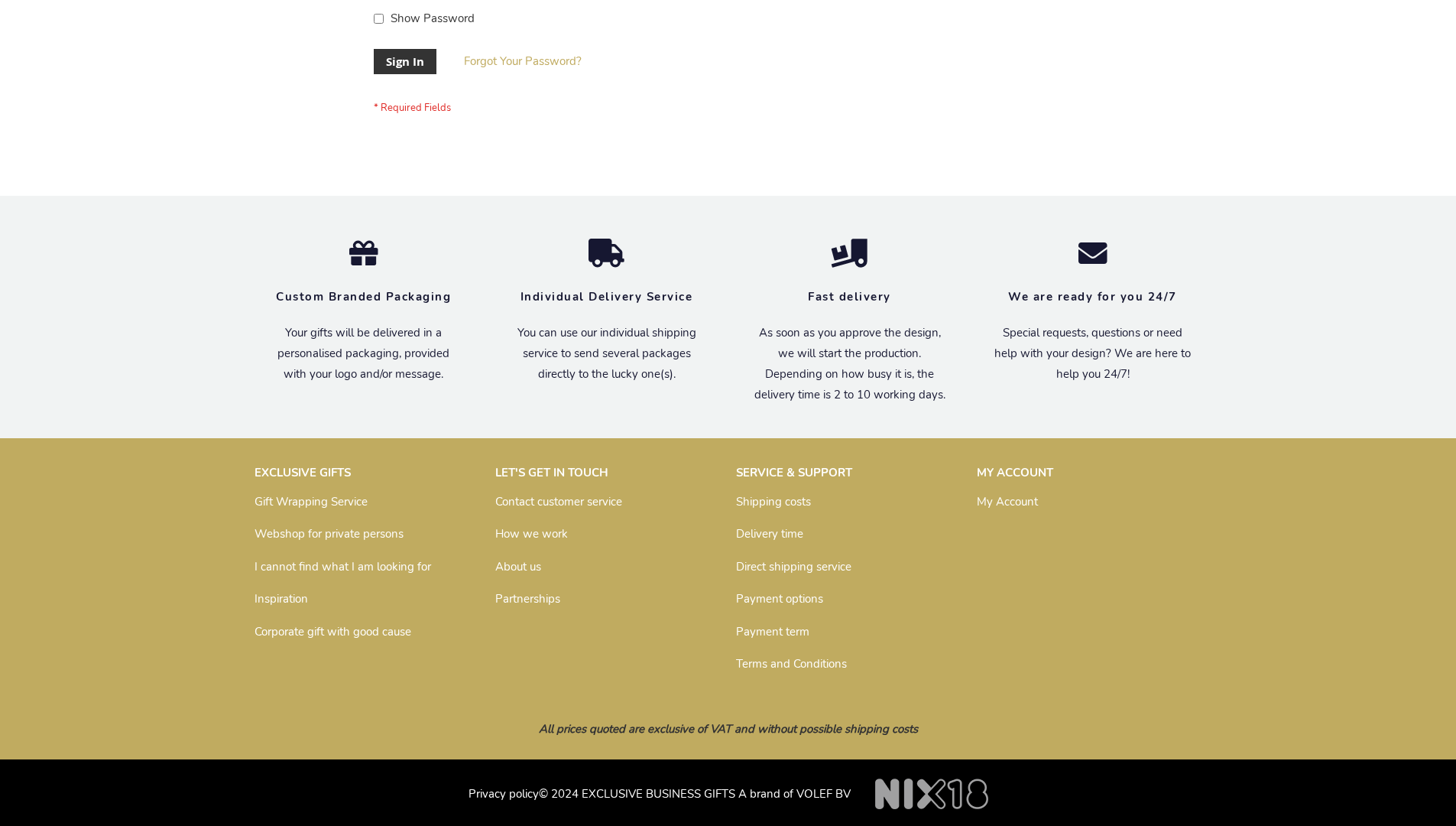
scroll to position [491, 0]
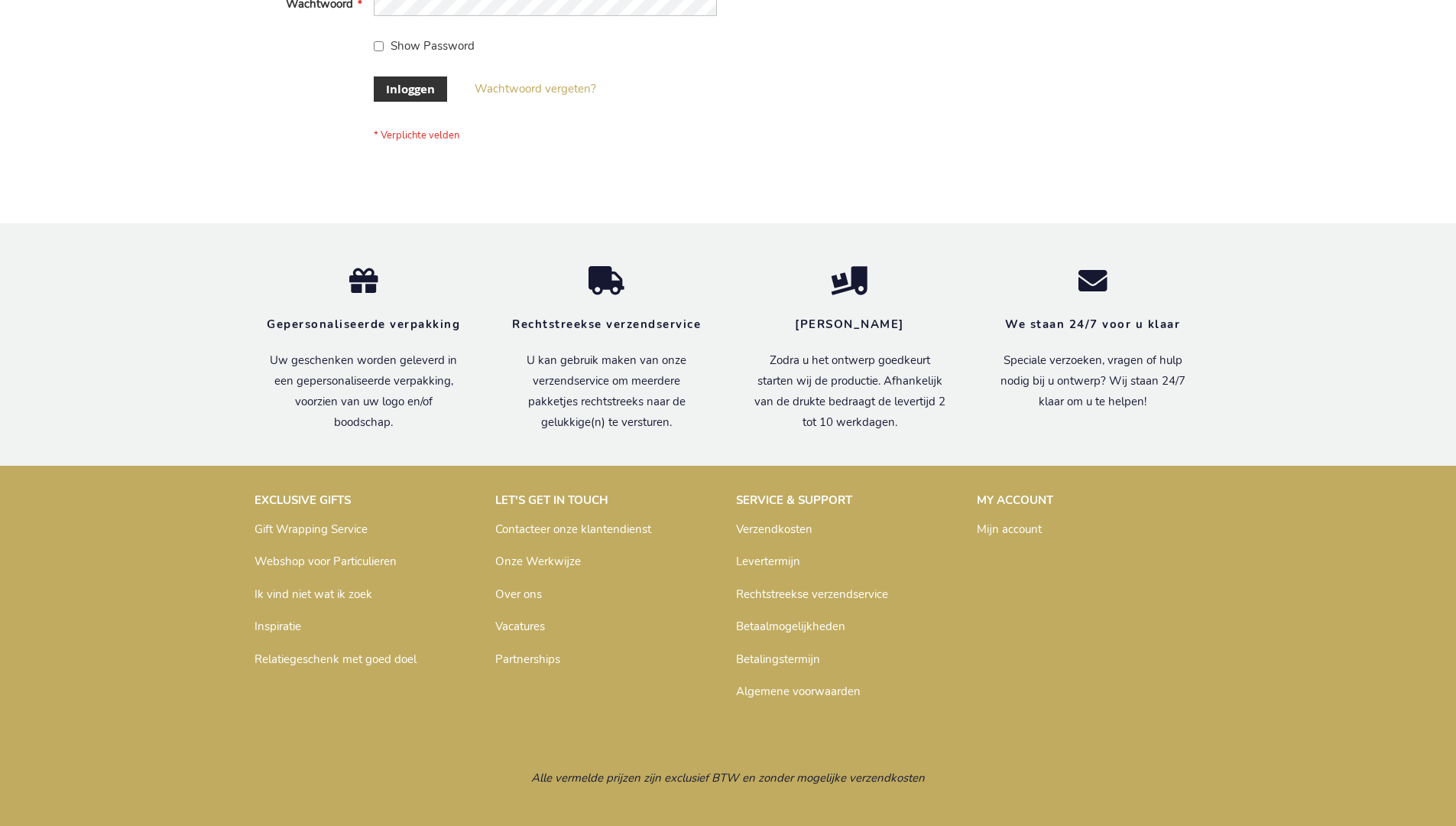
scroll to position [519, 0]
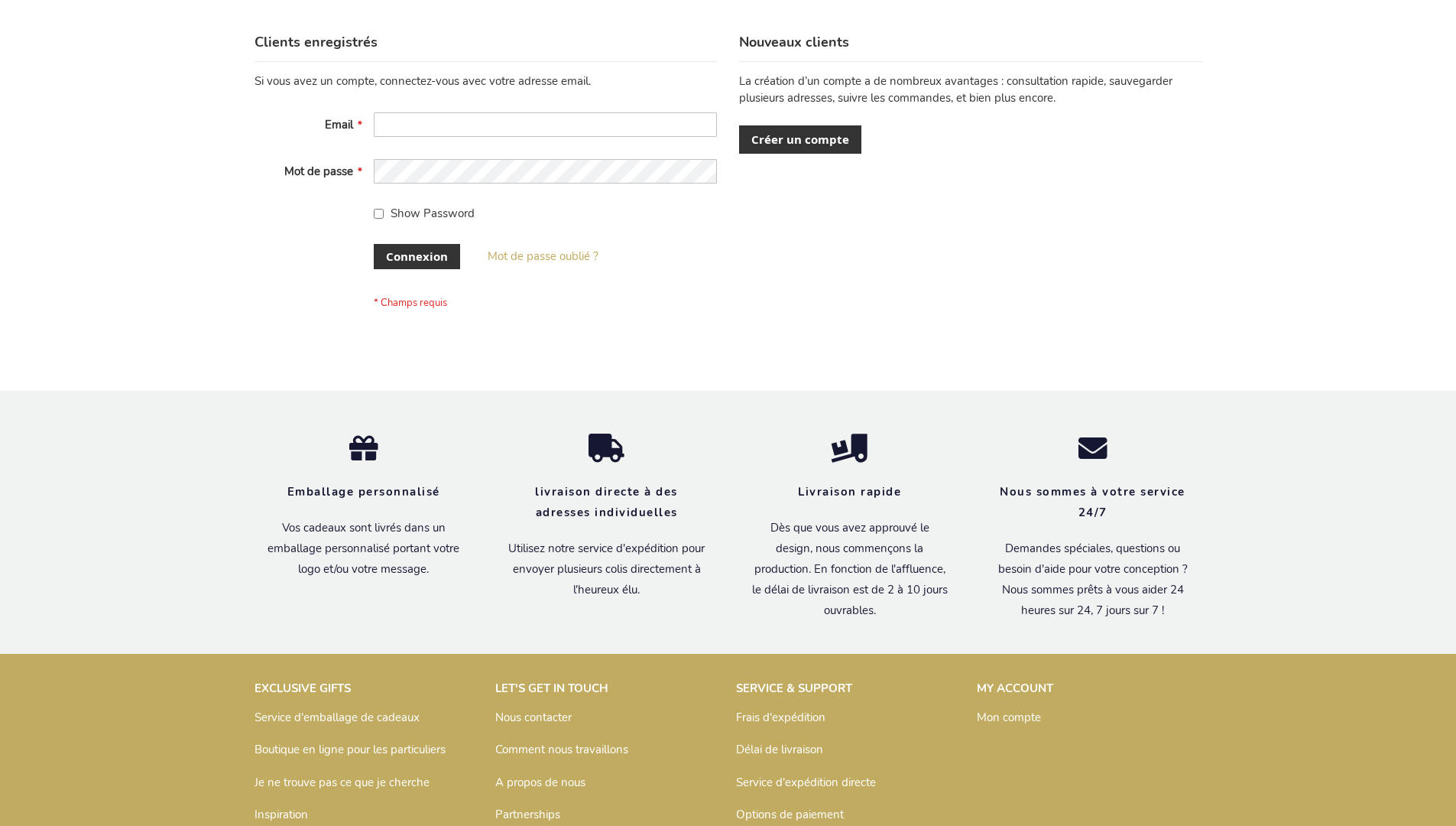
scroll to position [527, 0]
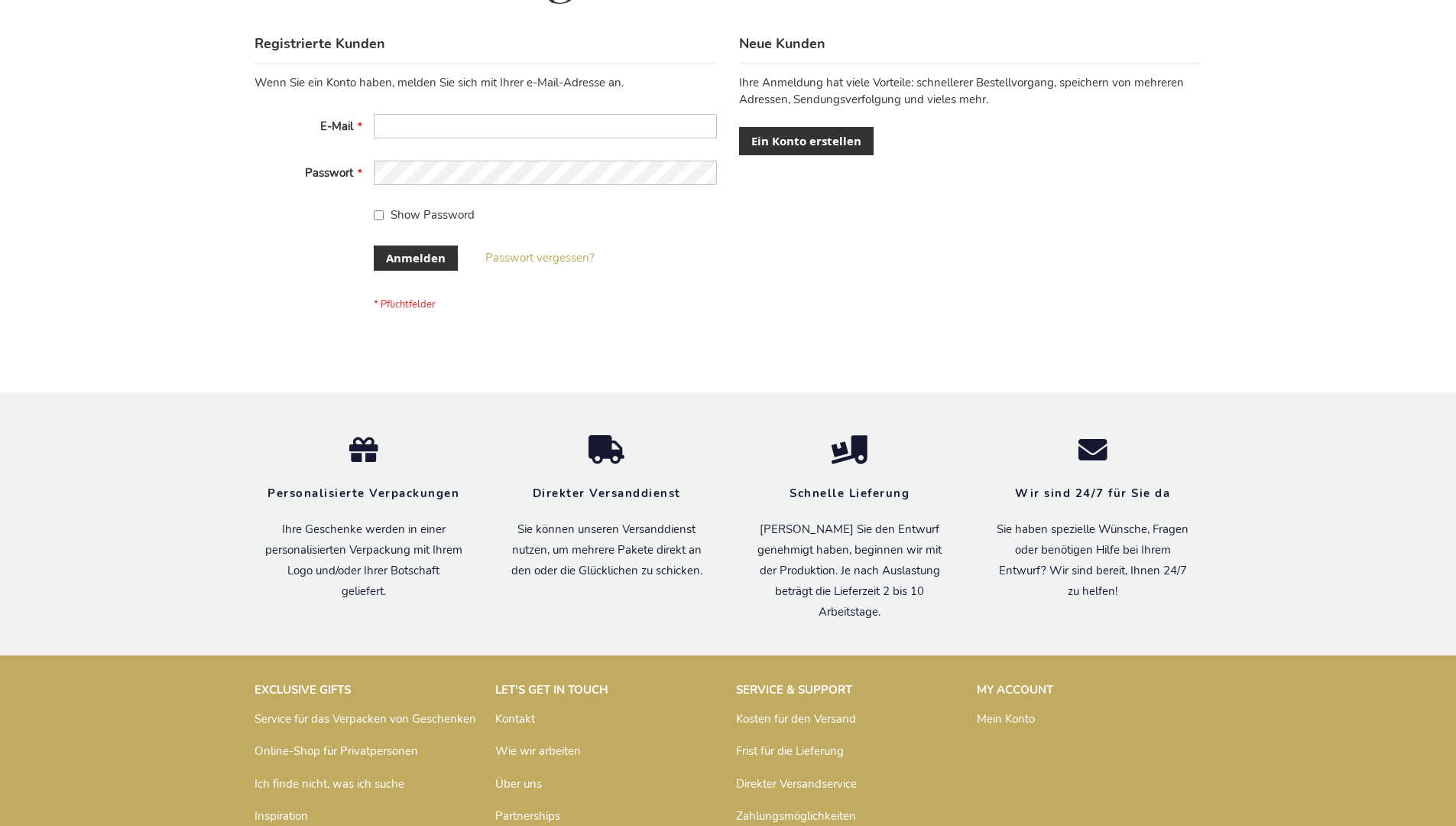
scroll to position [512, 0]
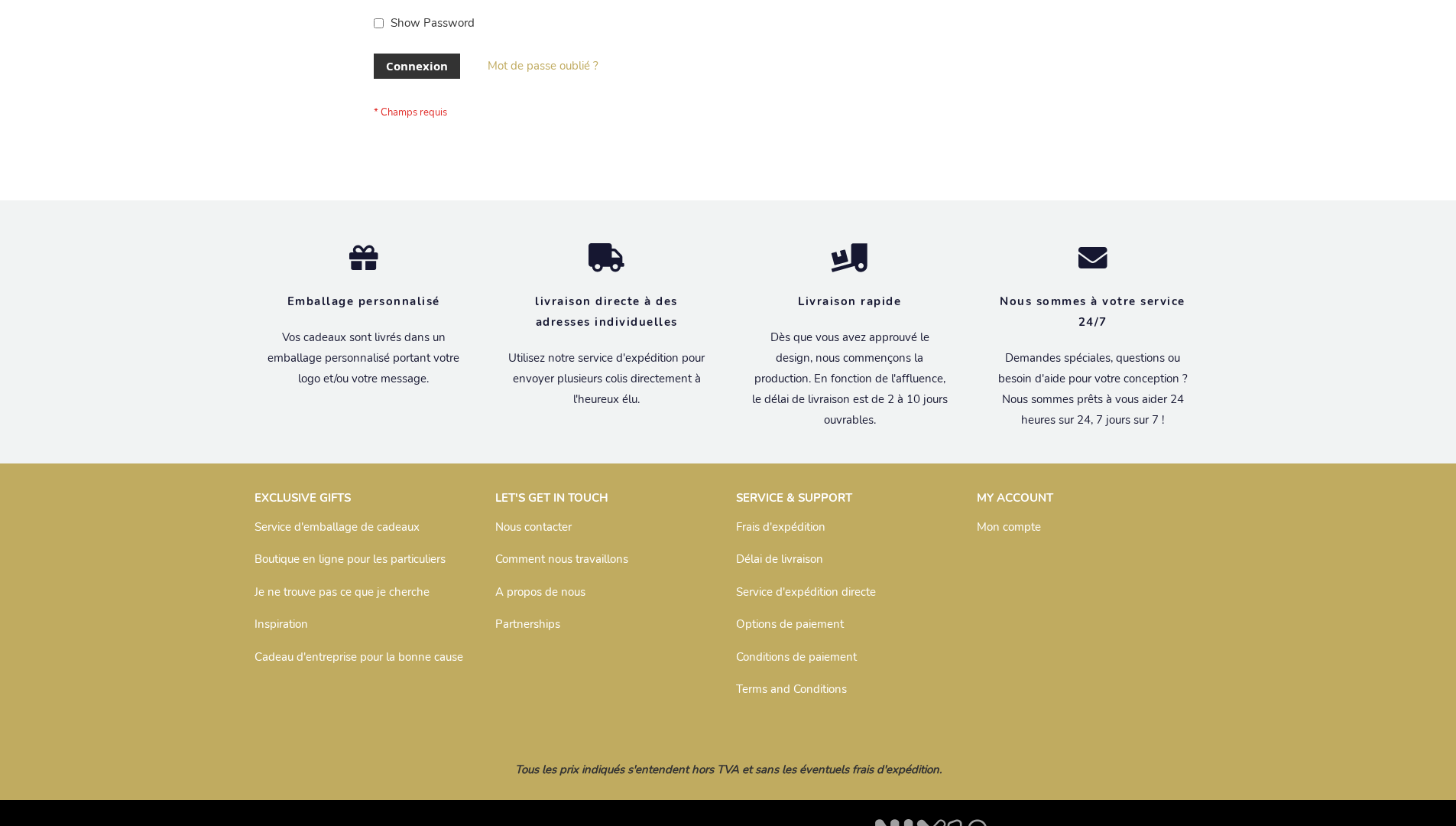
scroll to position [527, 0]
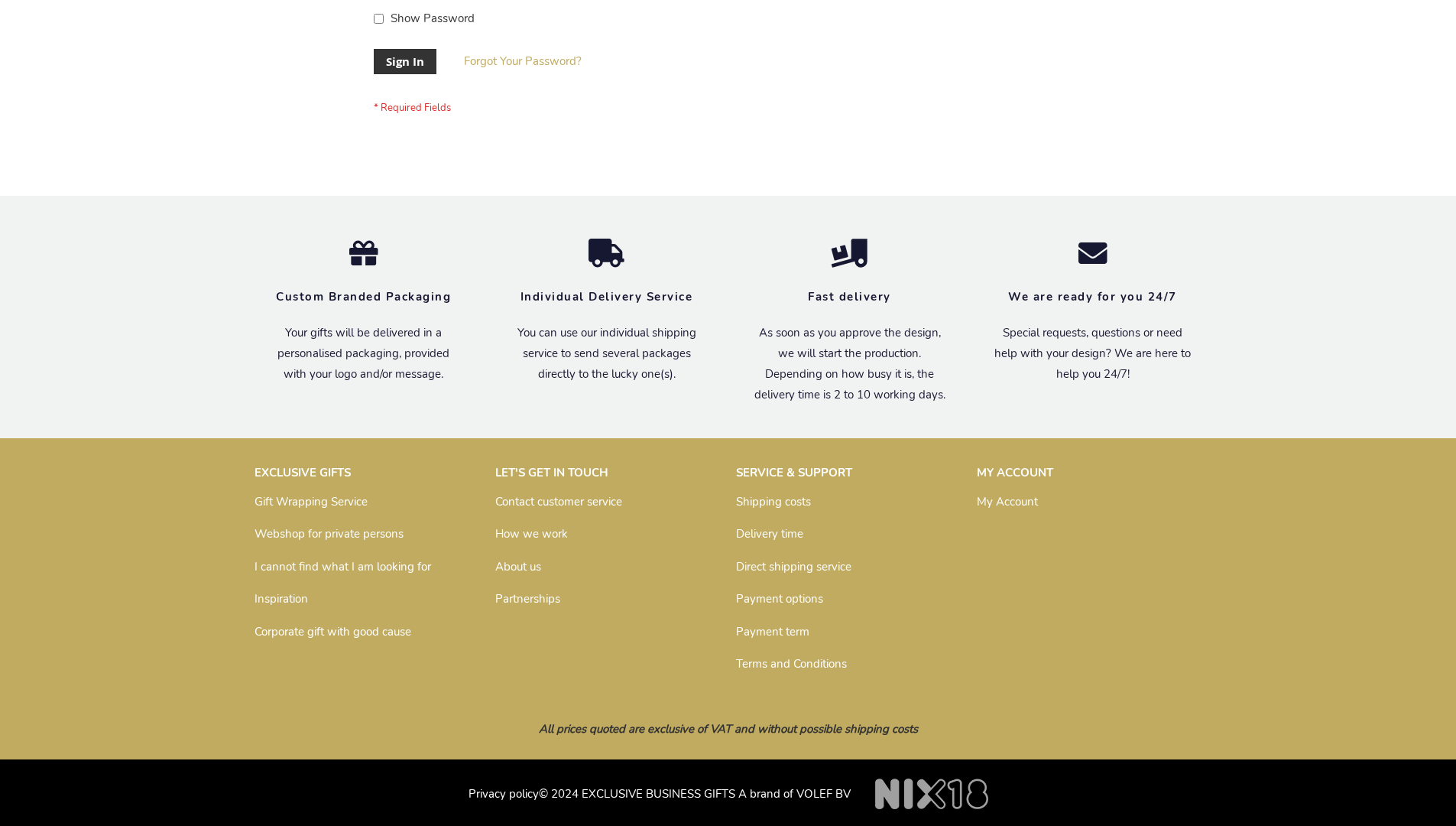
scroll to position [491, 0]
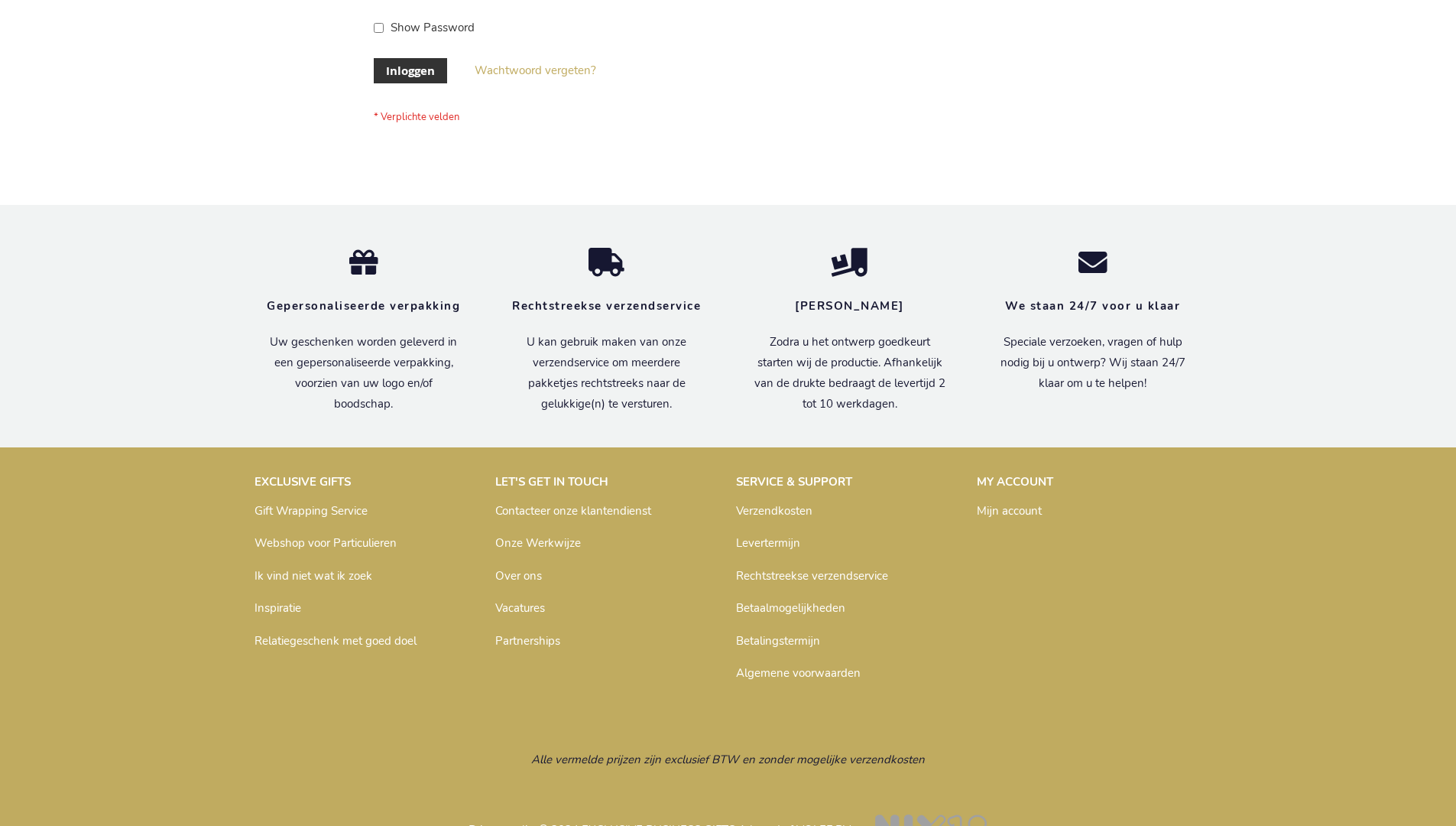
scroll to position [519, 0]
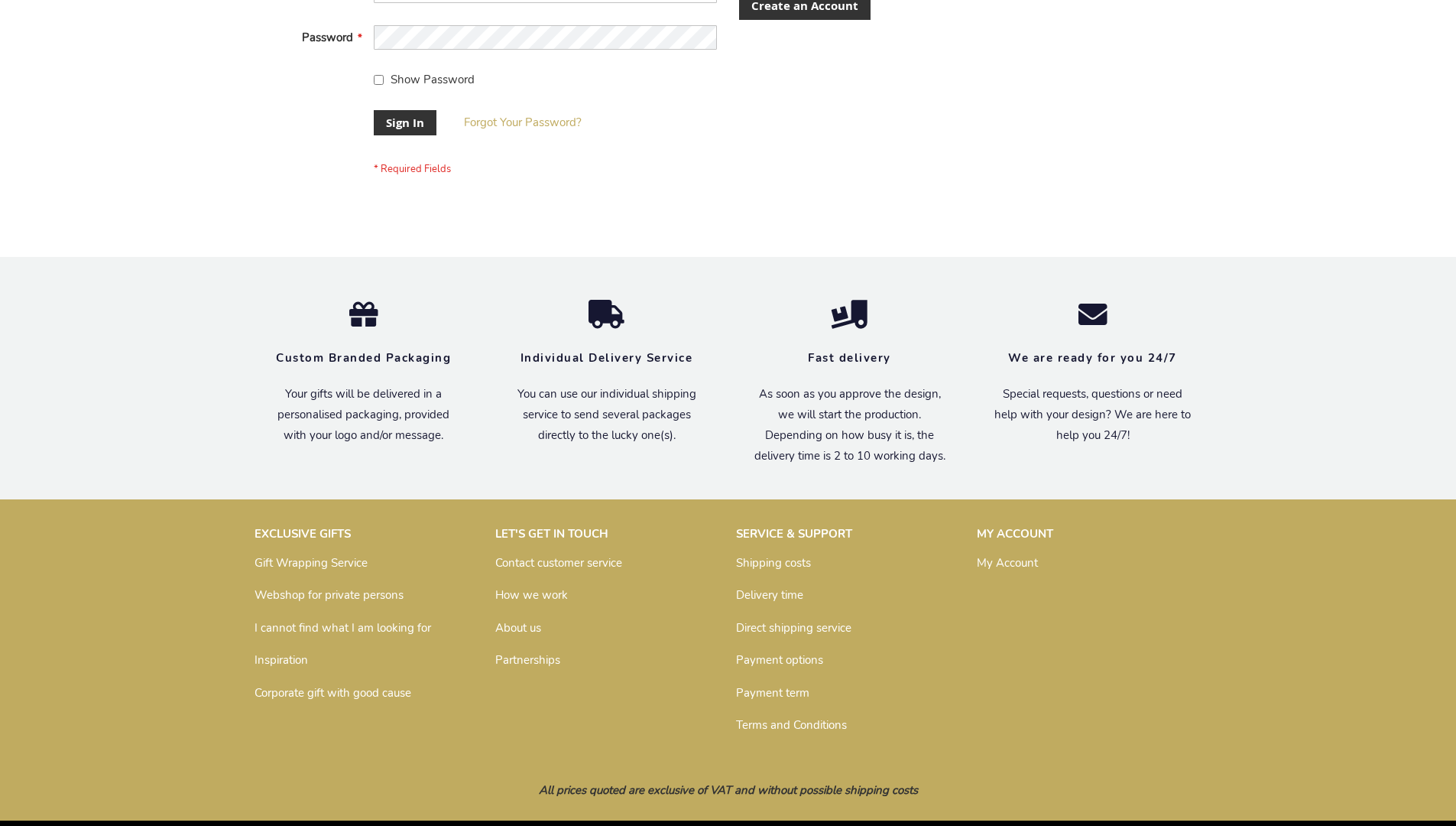
scroll to position [491, 0]
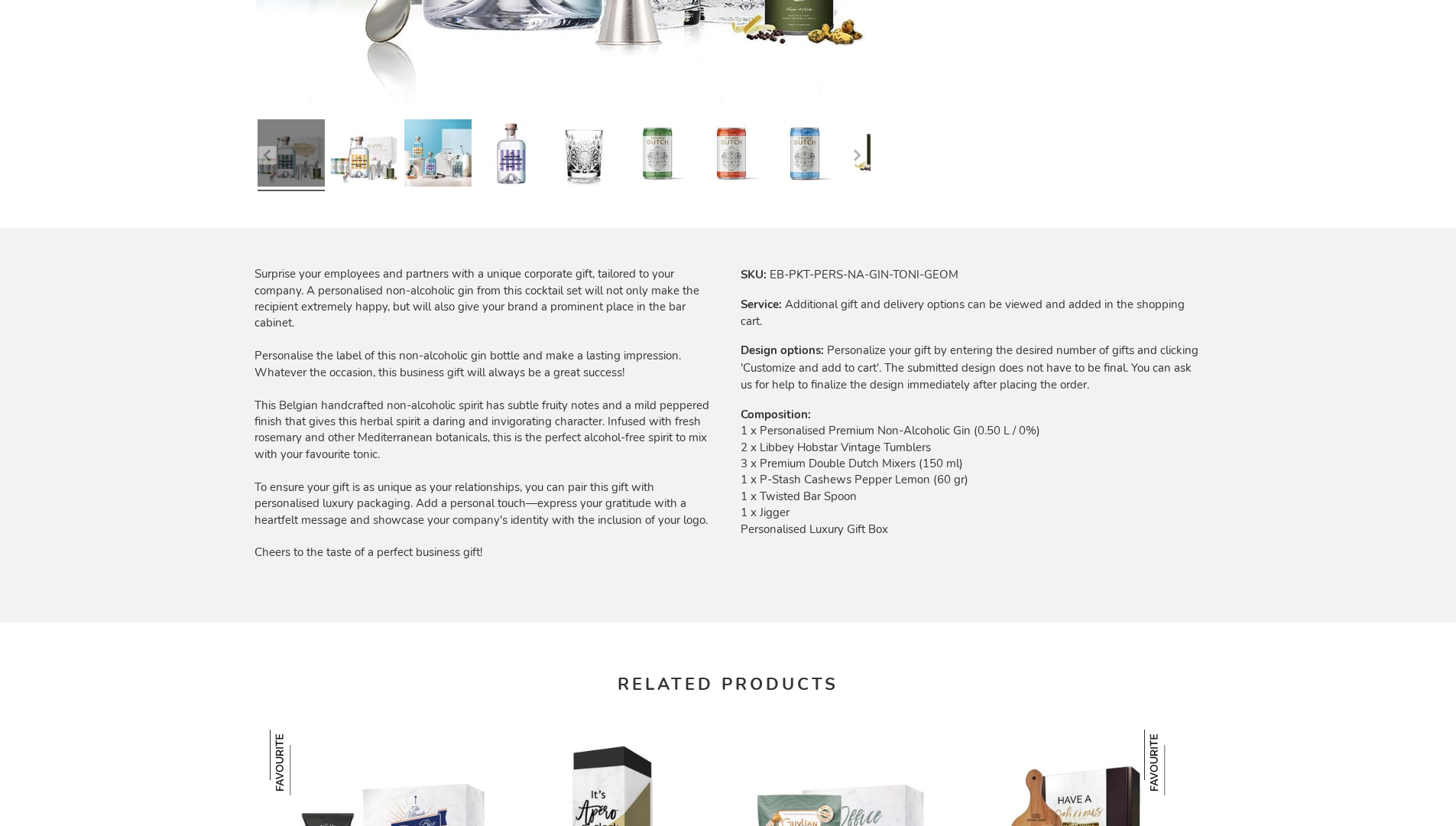
scroll to position [2003, 0]
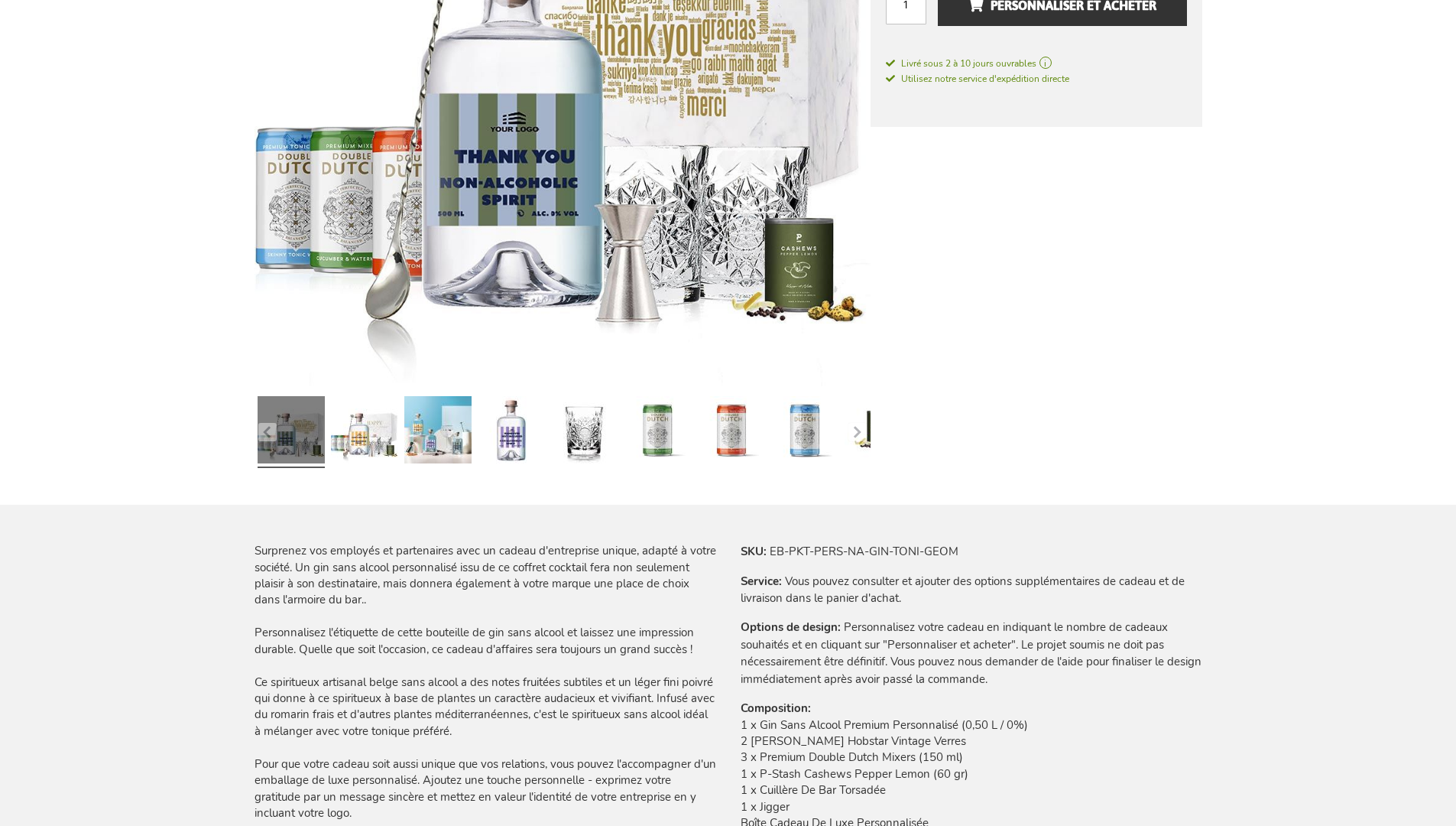
scroll to position [2074, 0]
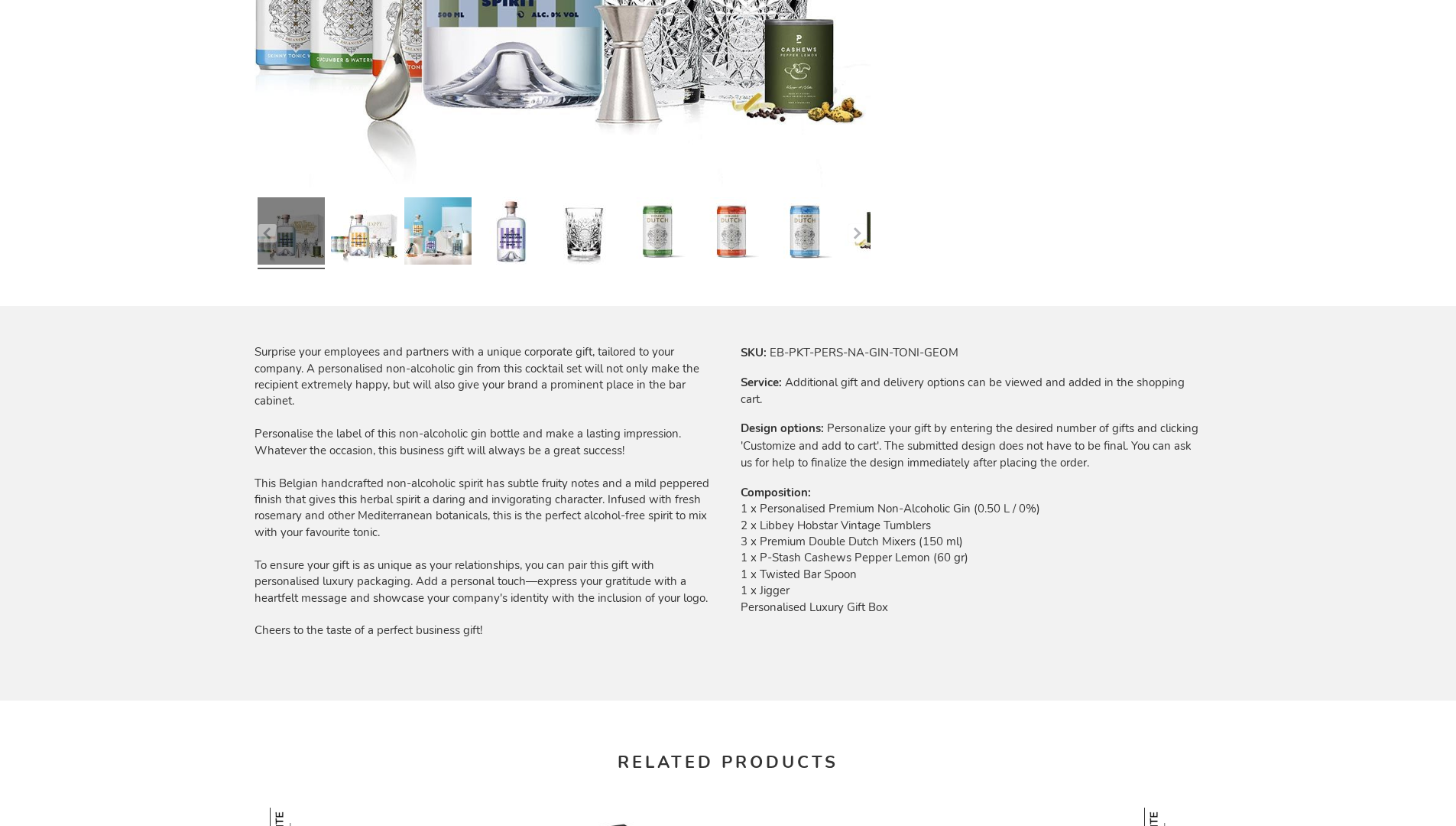
scroll to position [2003, 0]
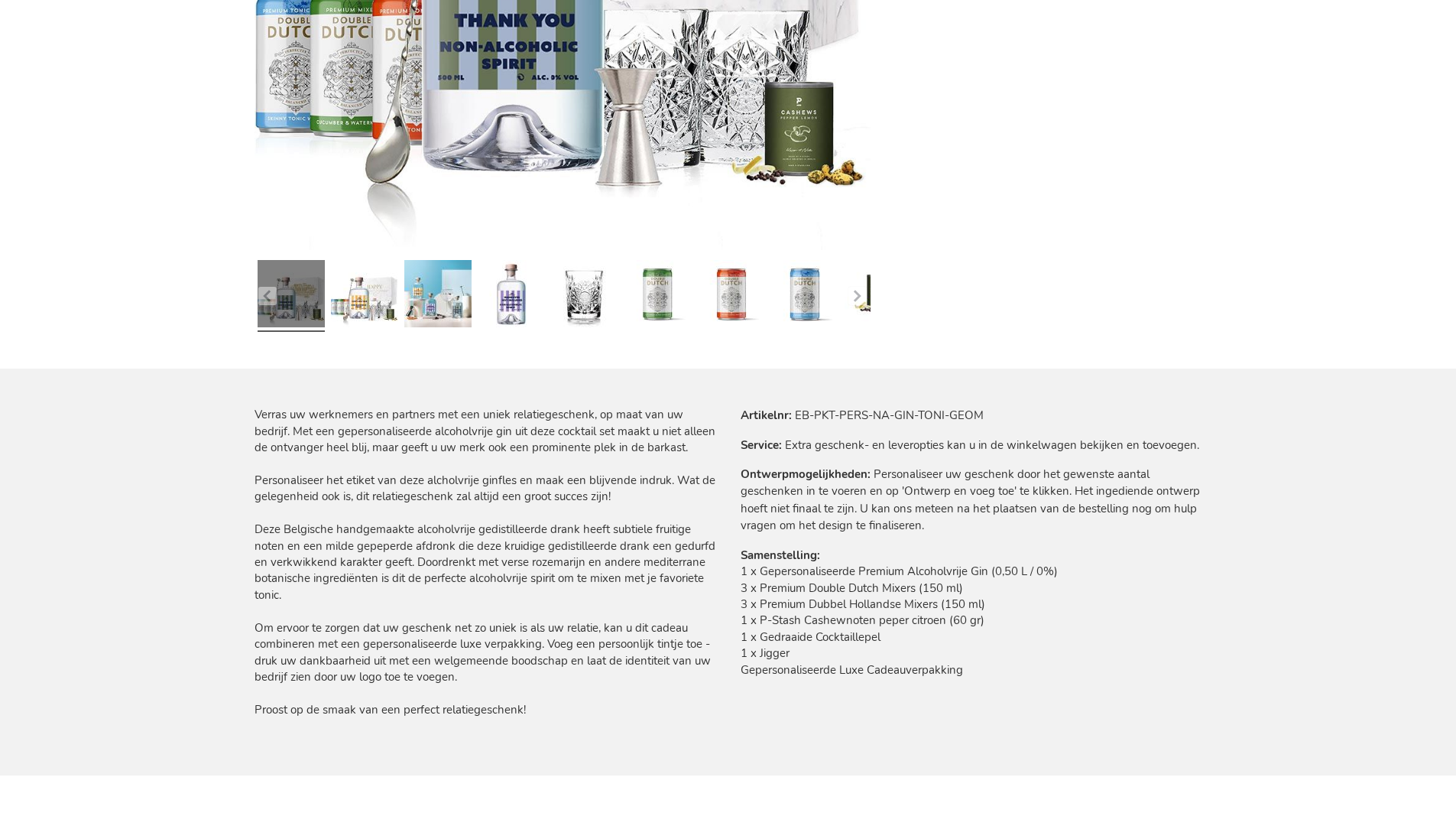
scroll to position [2043, 0]
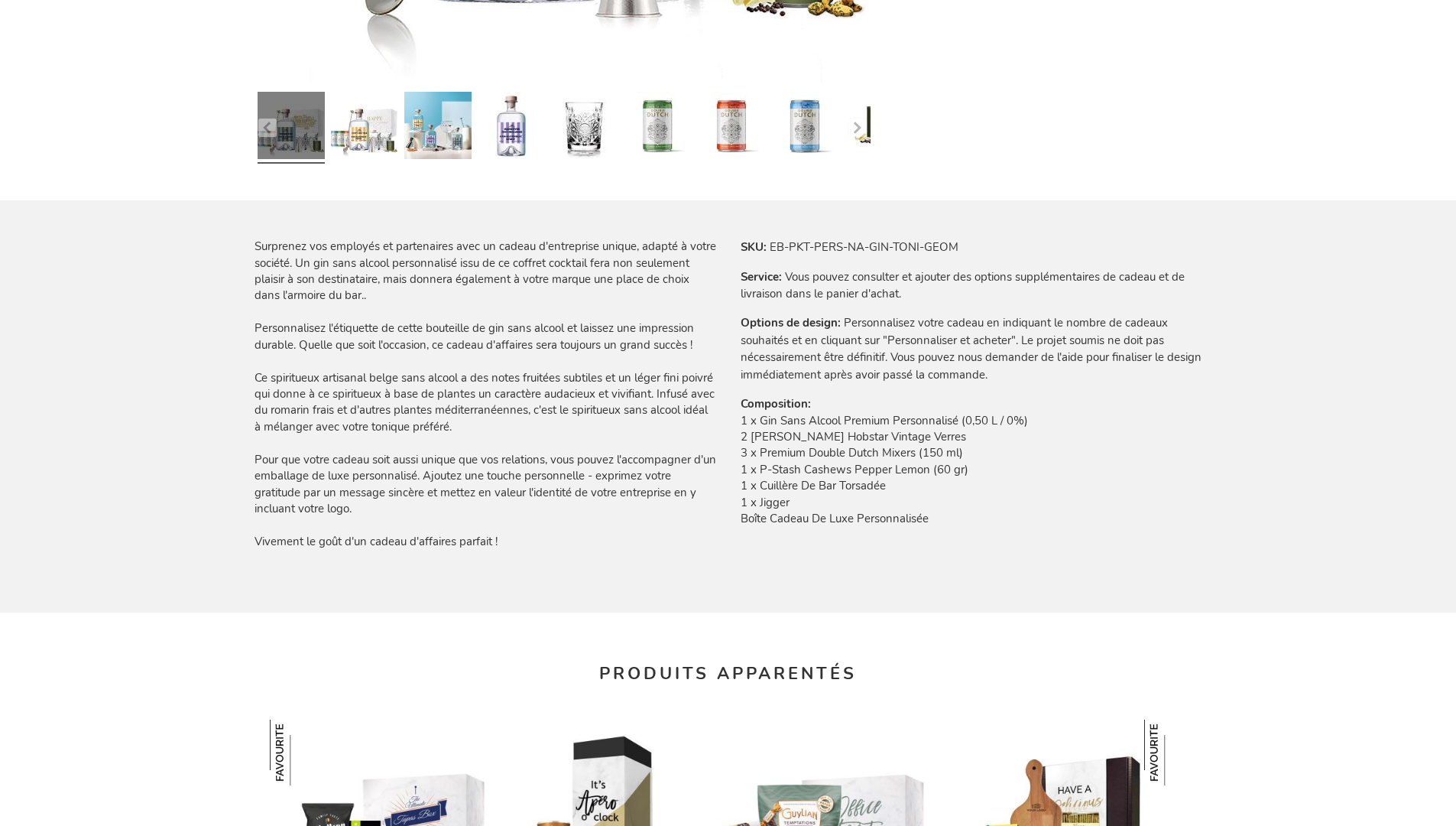
scroll to position [2074, 0]
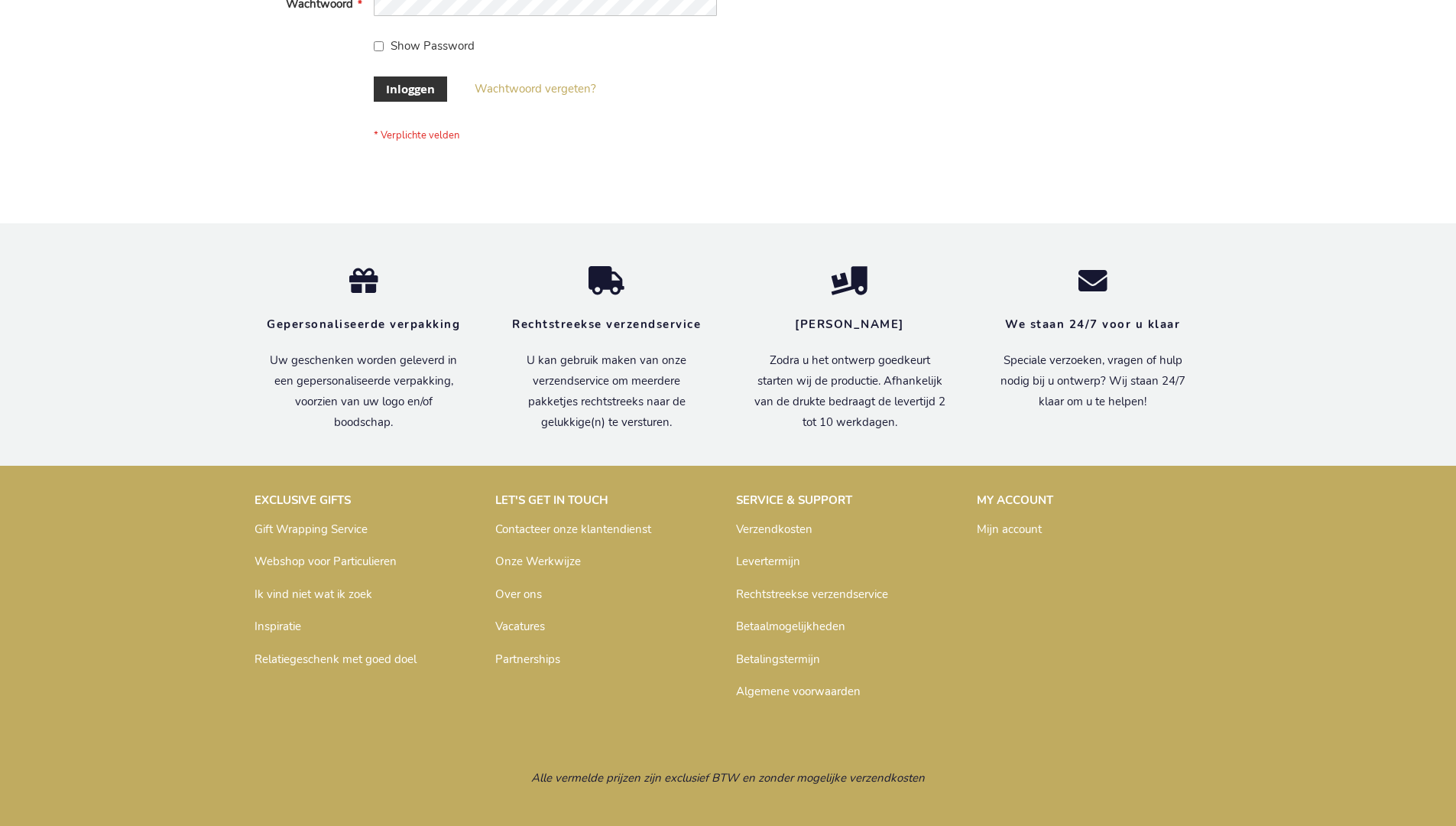
scroll to position [519, 0]
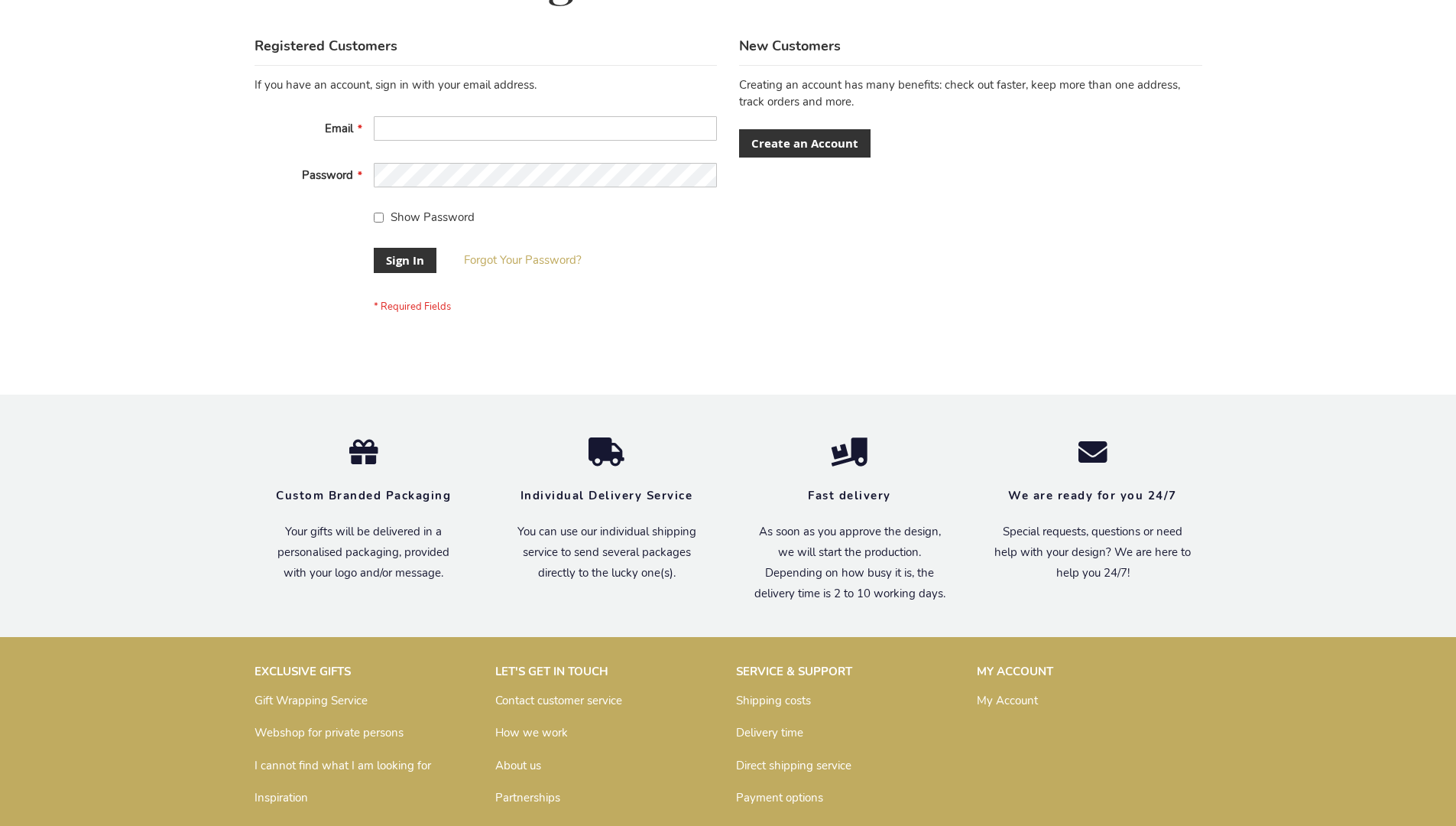
scroll to position [491, 0]
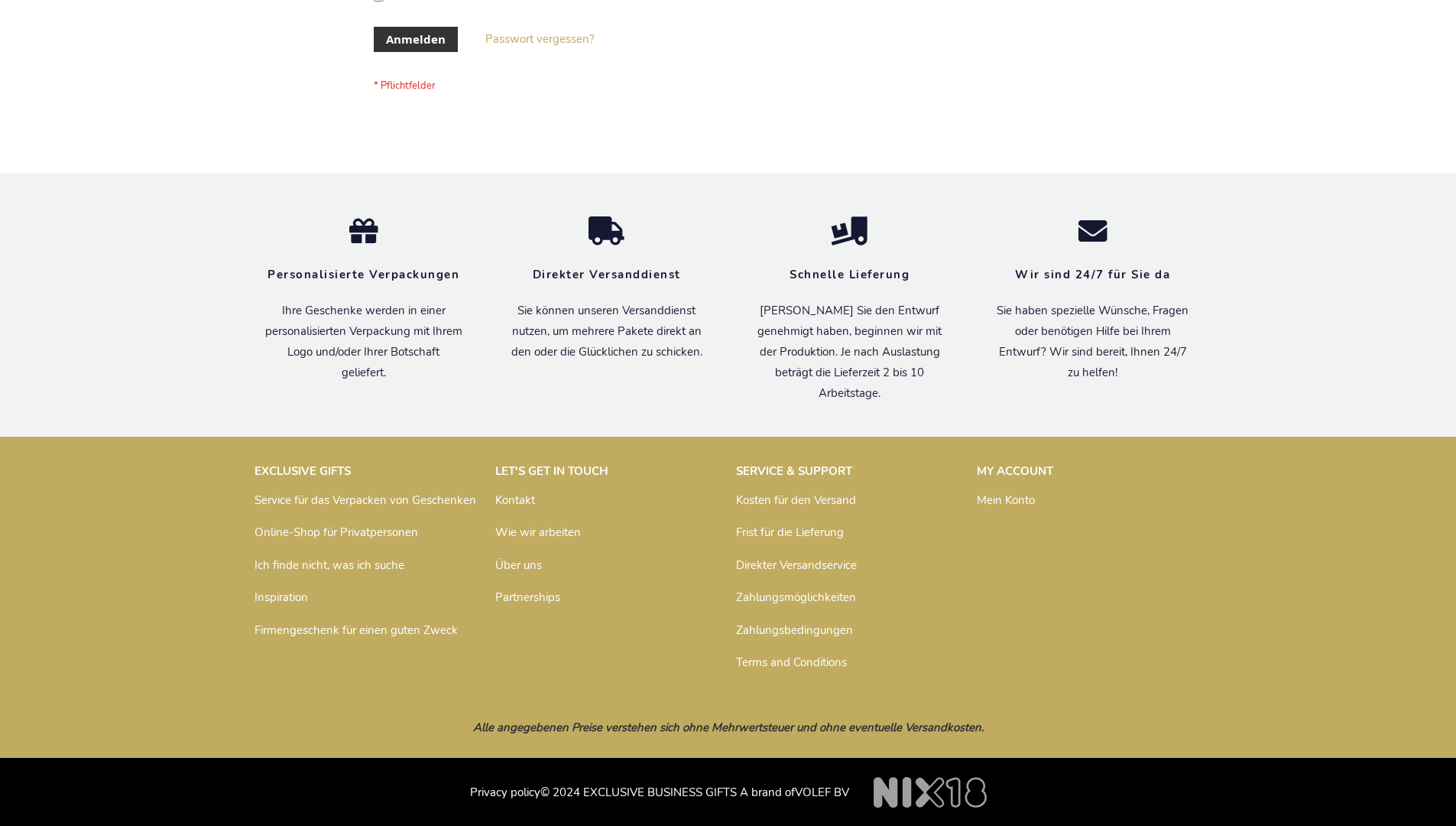
scroll to position [512, 0]
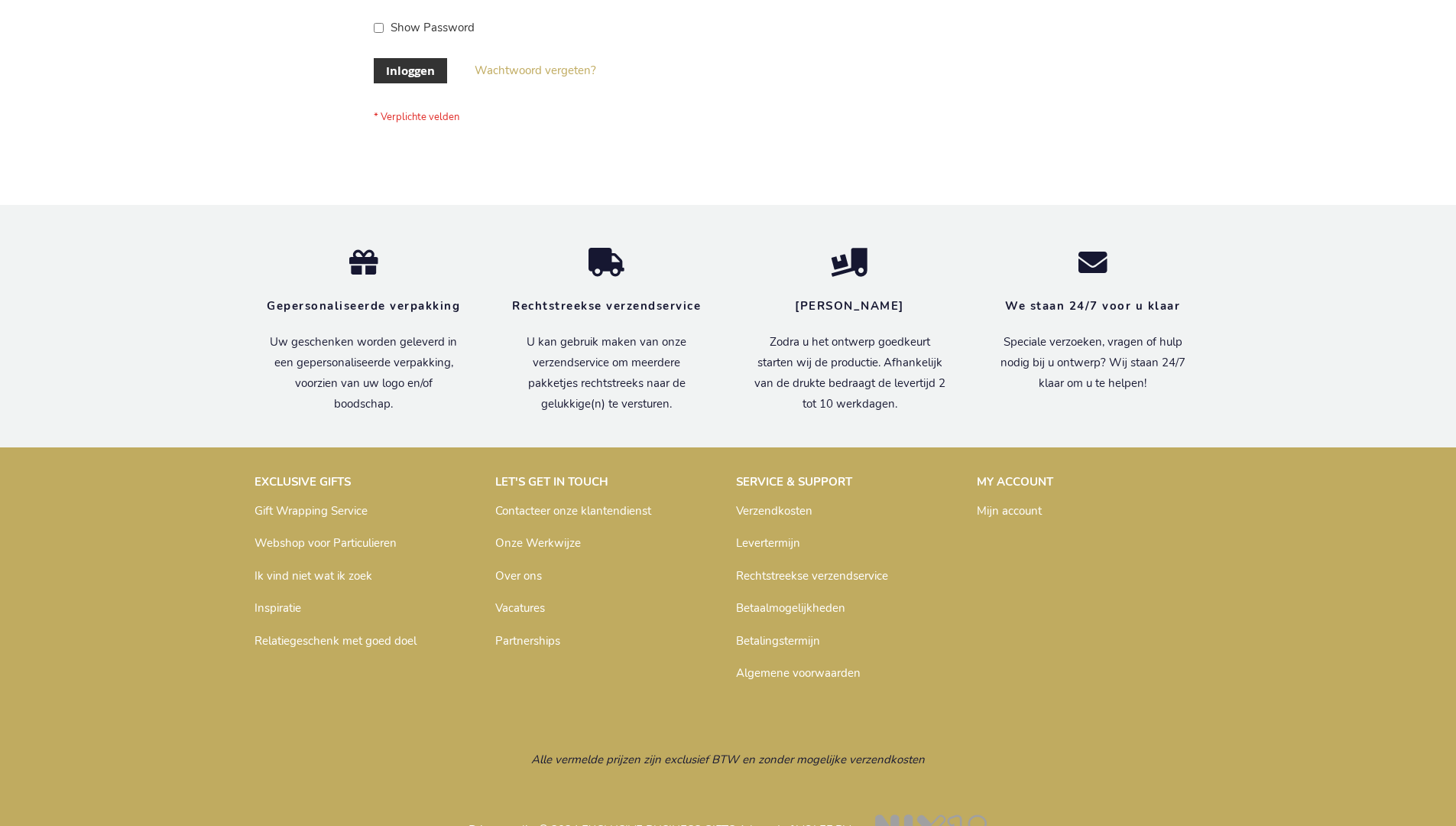
scroll to position [519, 0]
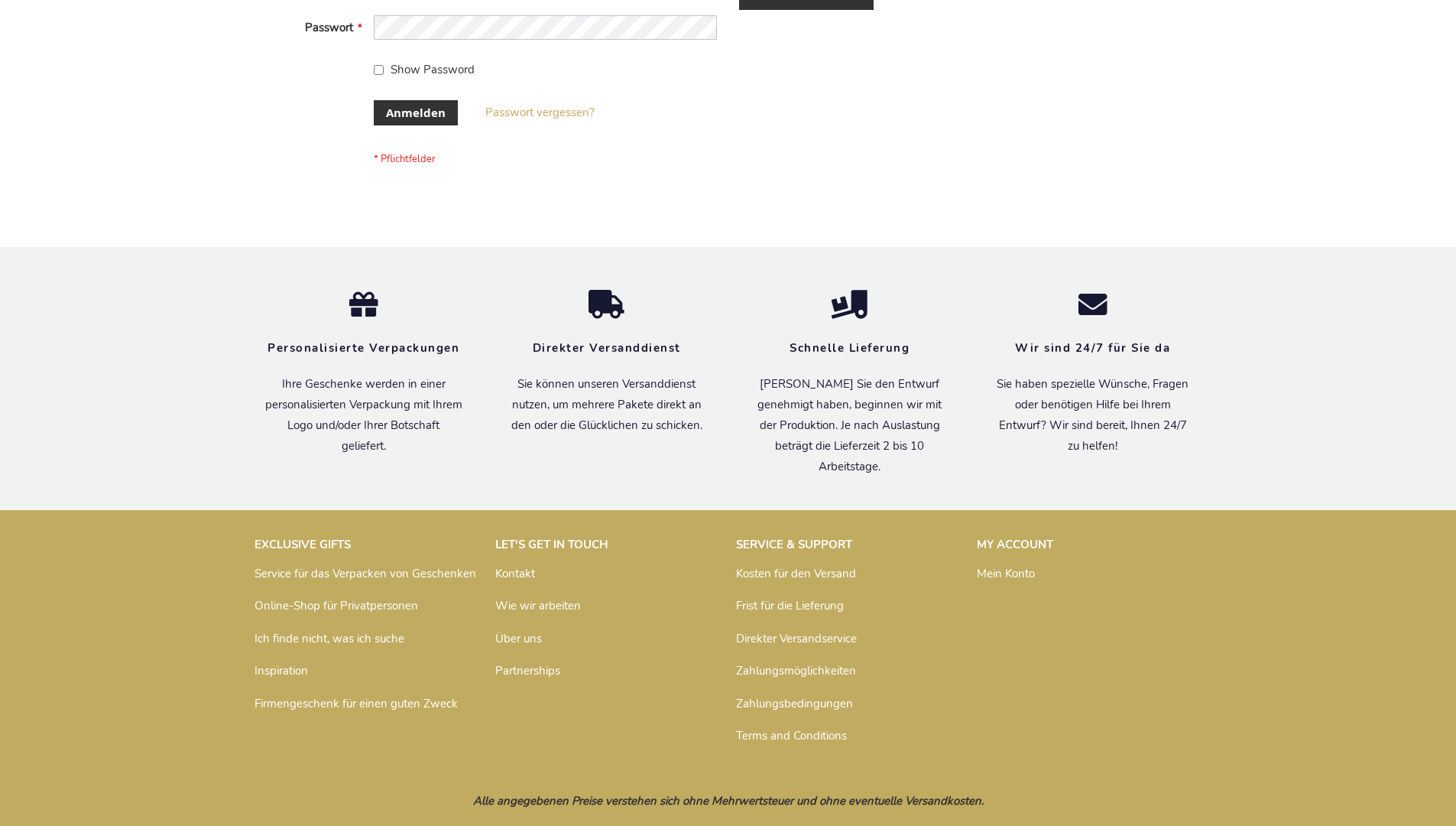
scroll to position [512, 0]
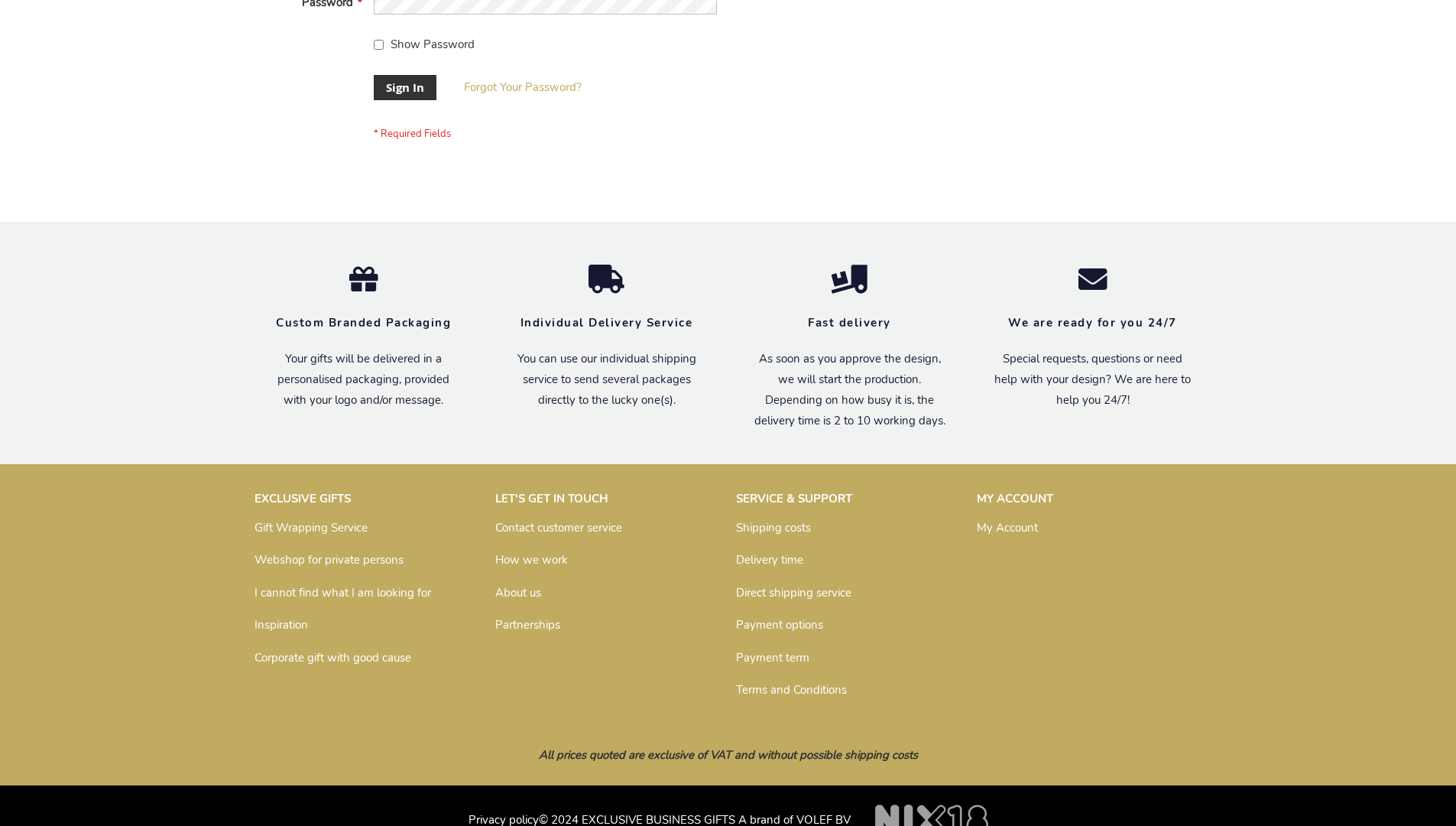
scroll to position [491, 0]
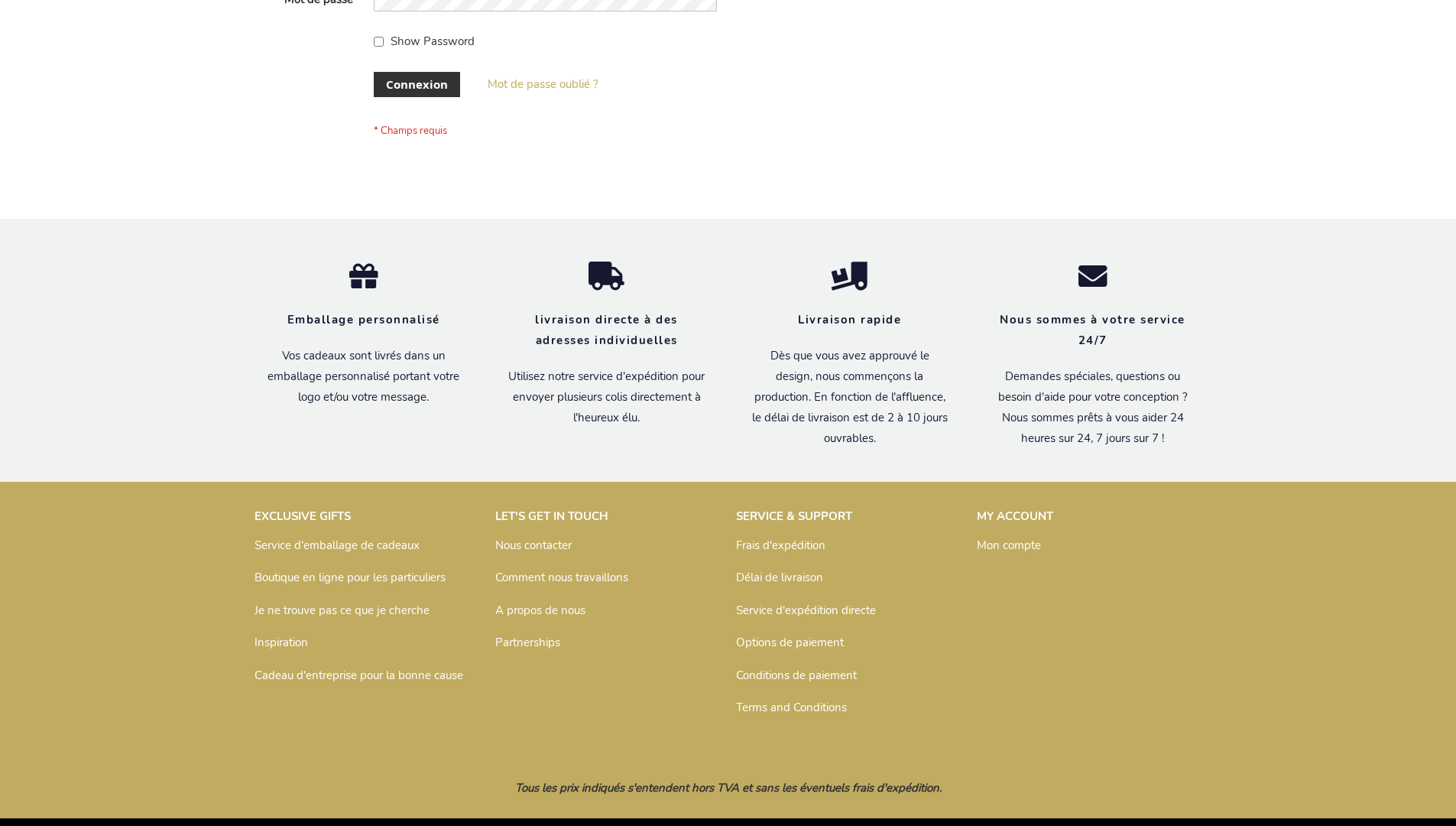
scroll to position [527, 0]
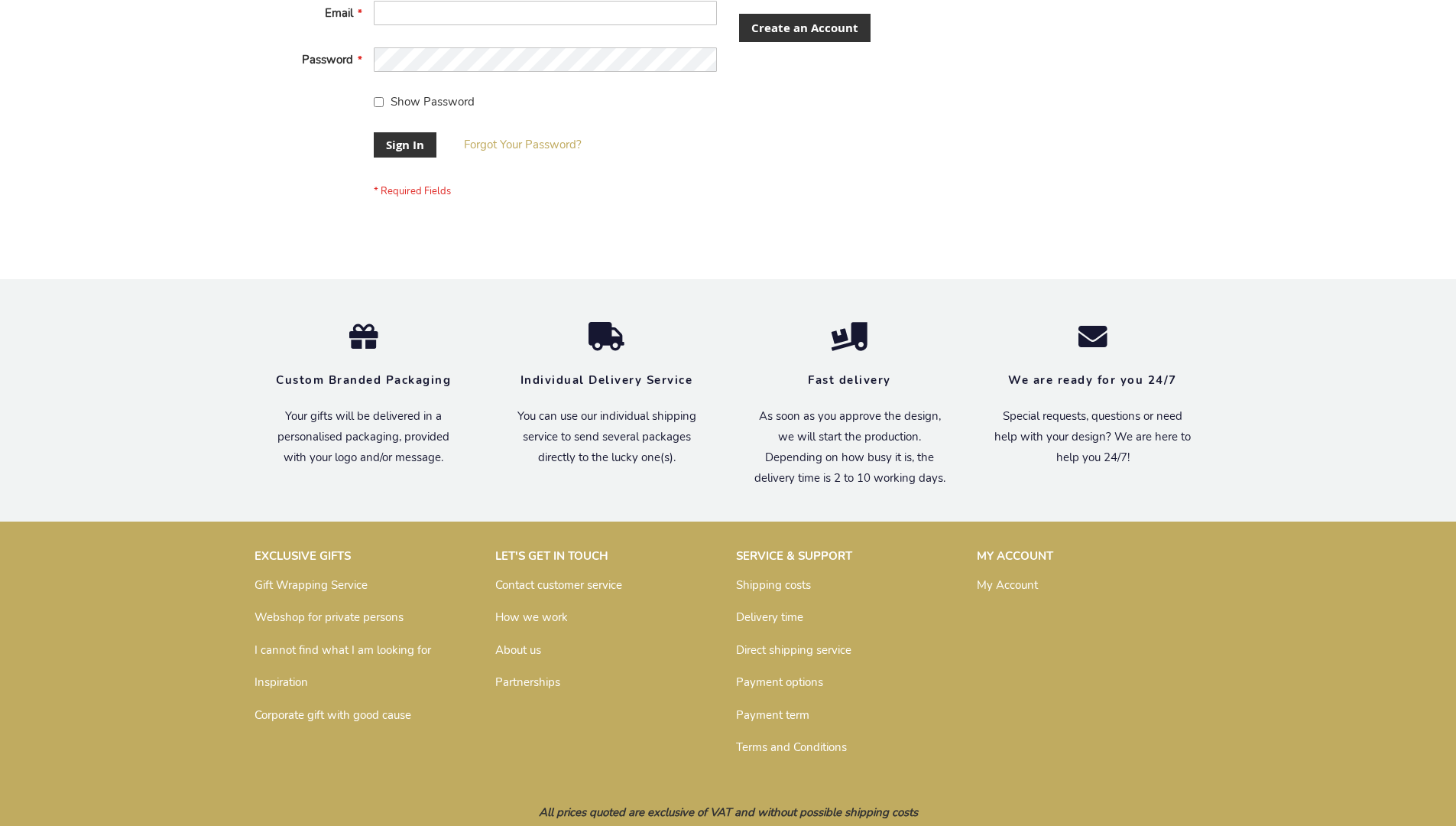
scroll to position [491, 0]
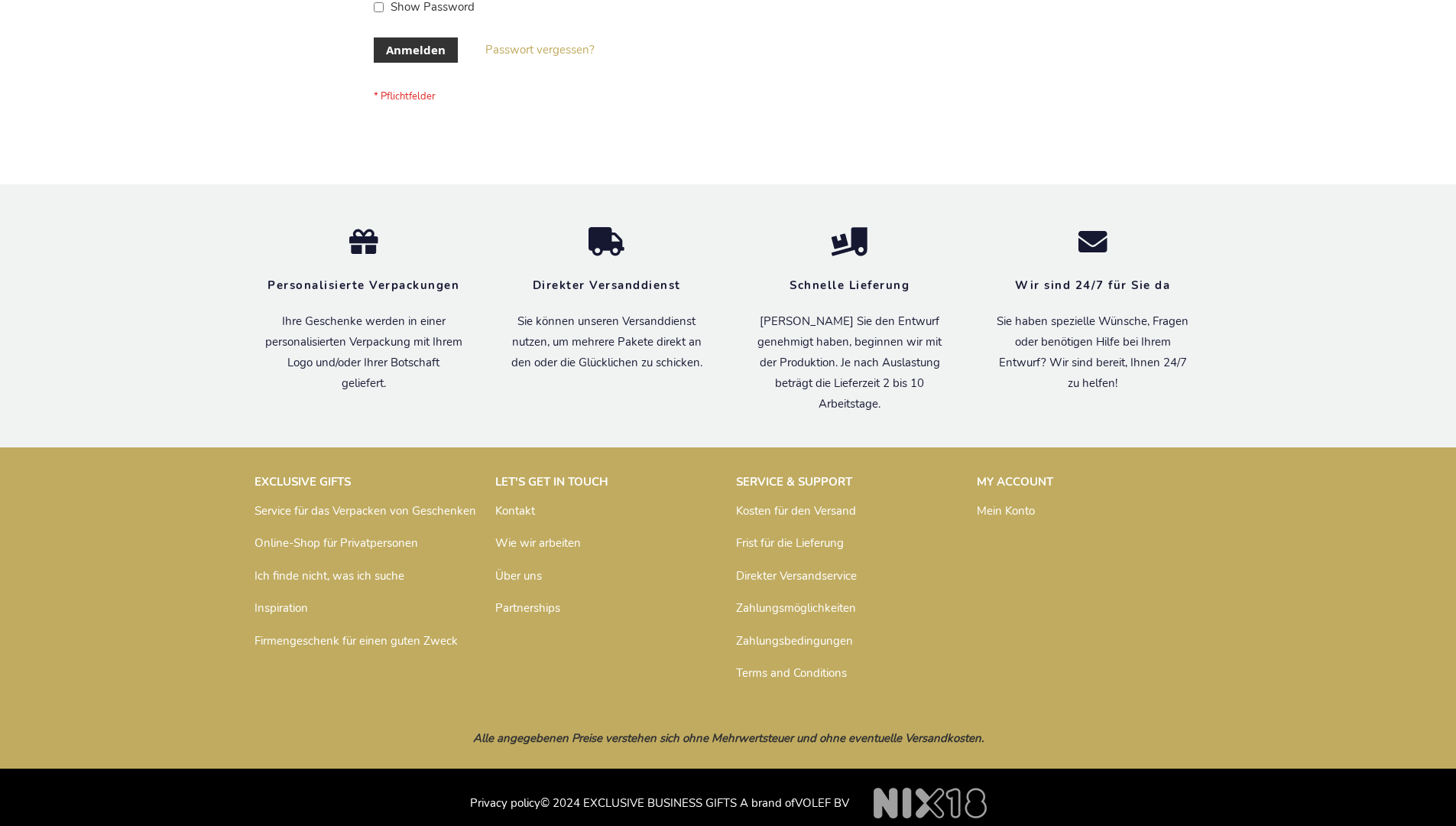
scroll to position [512, 0]
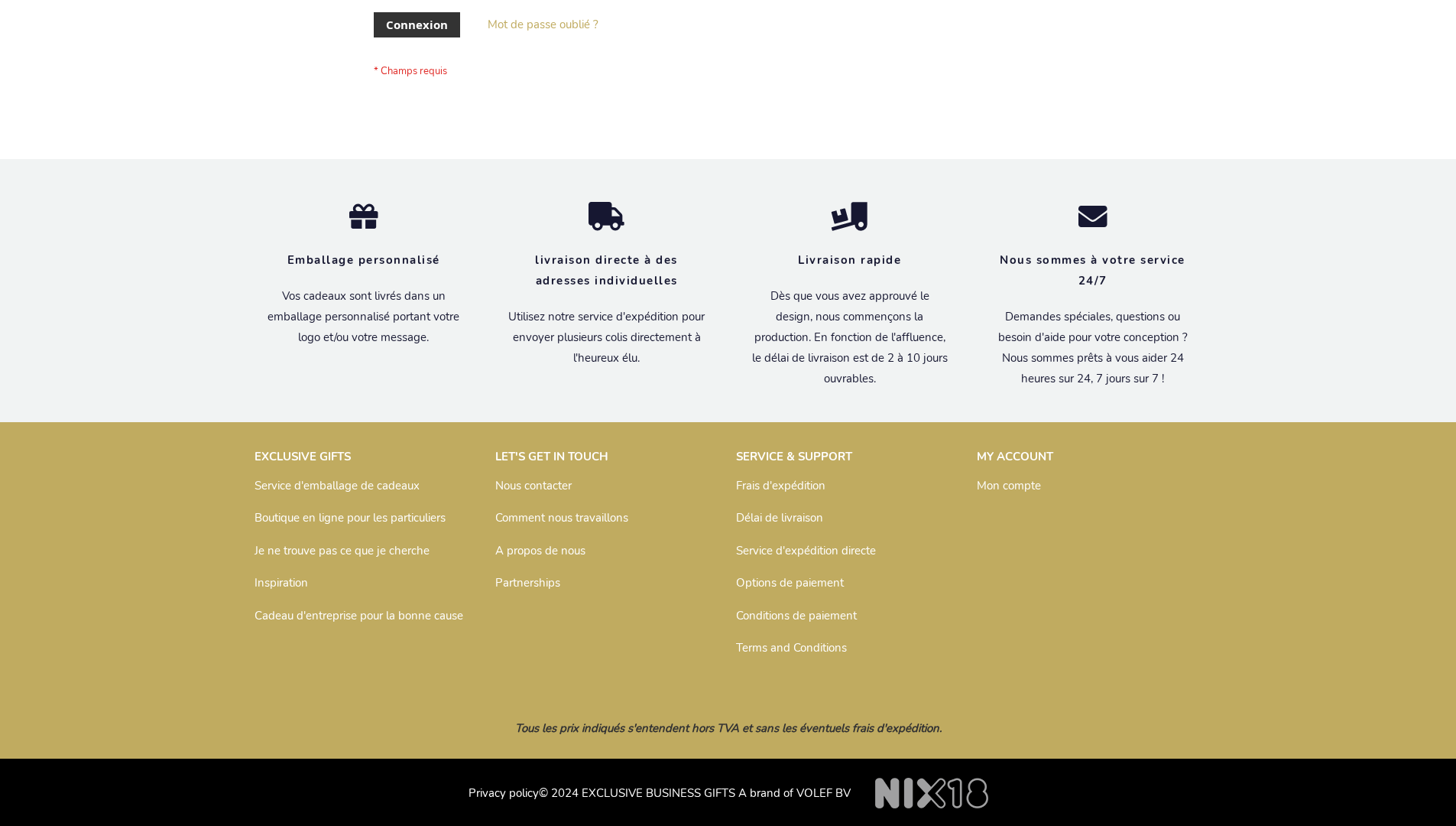
scroll to position [527, 0]
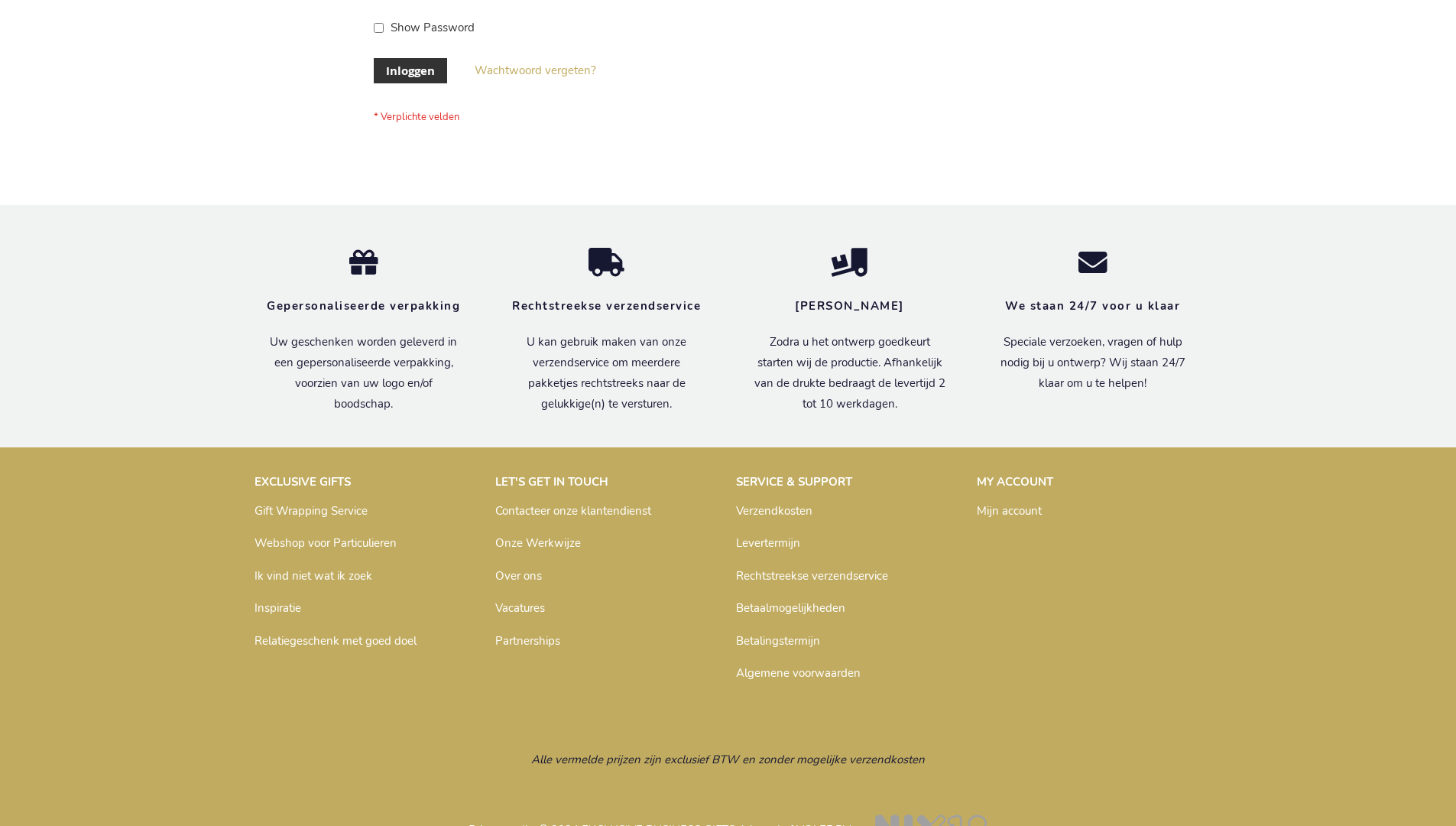
scroll to position [519, 0]
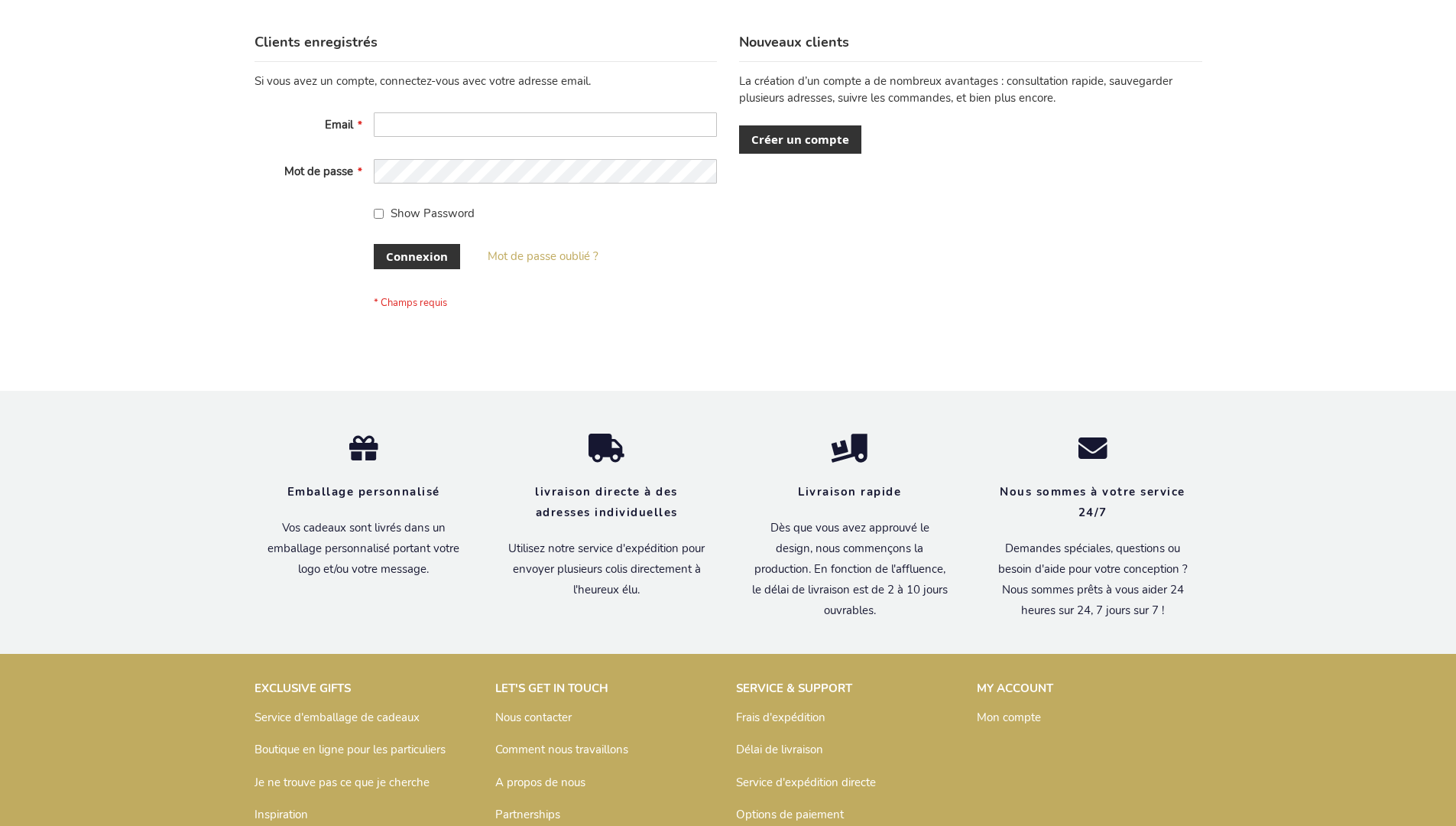
scroll to position [527, 0]
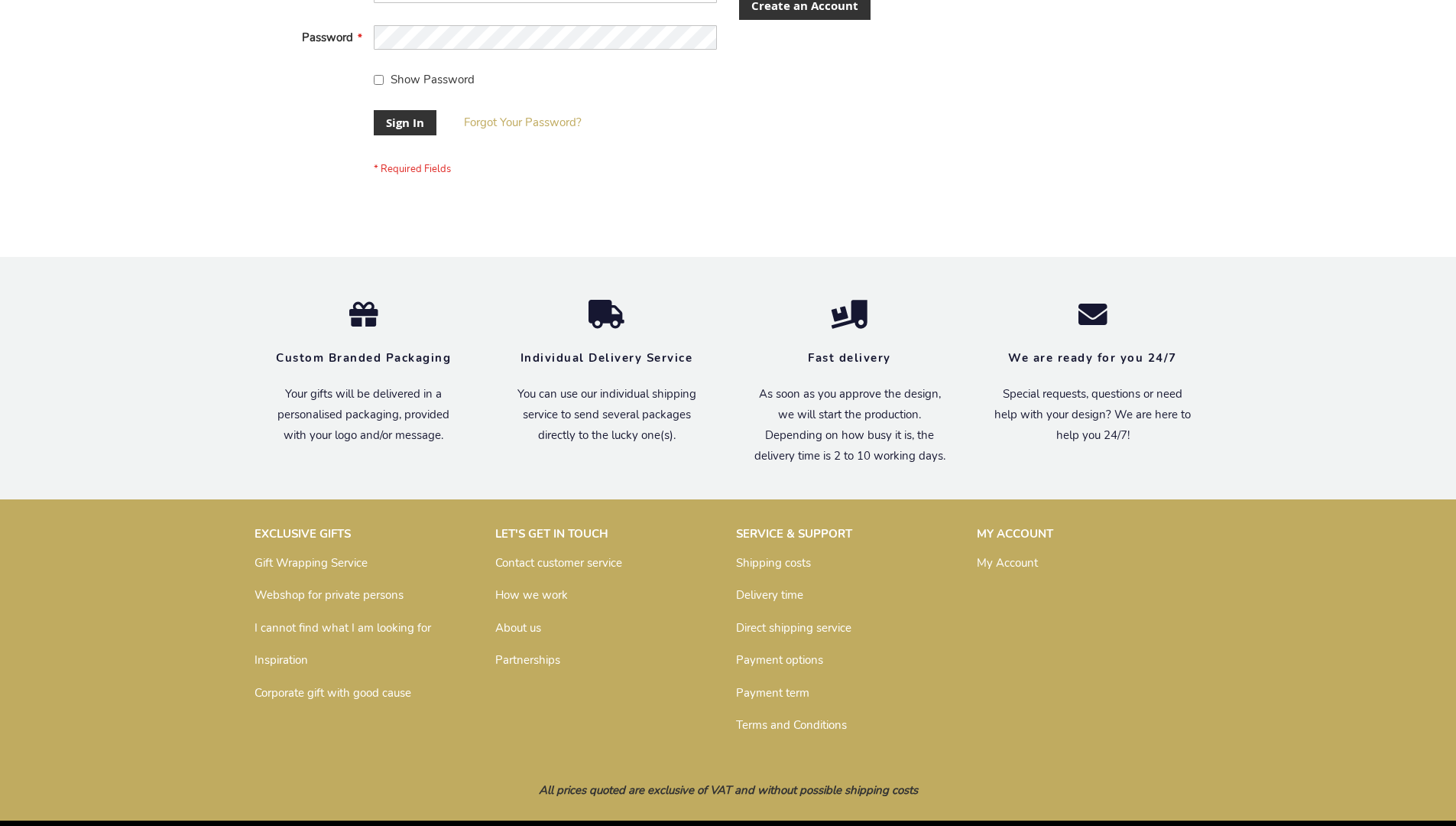
scroll to position [491, 0]
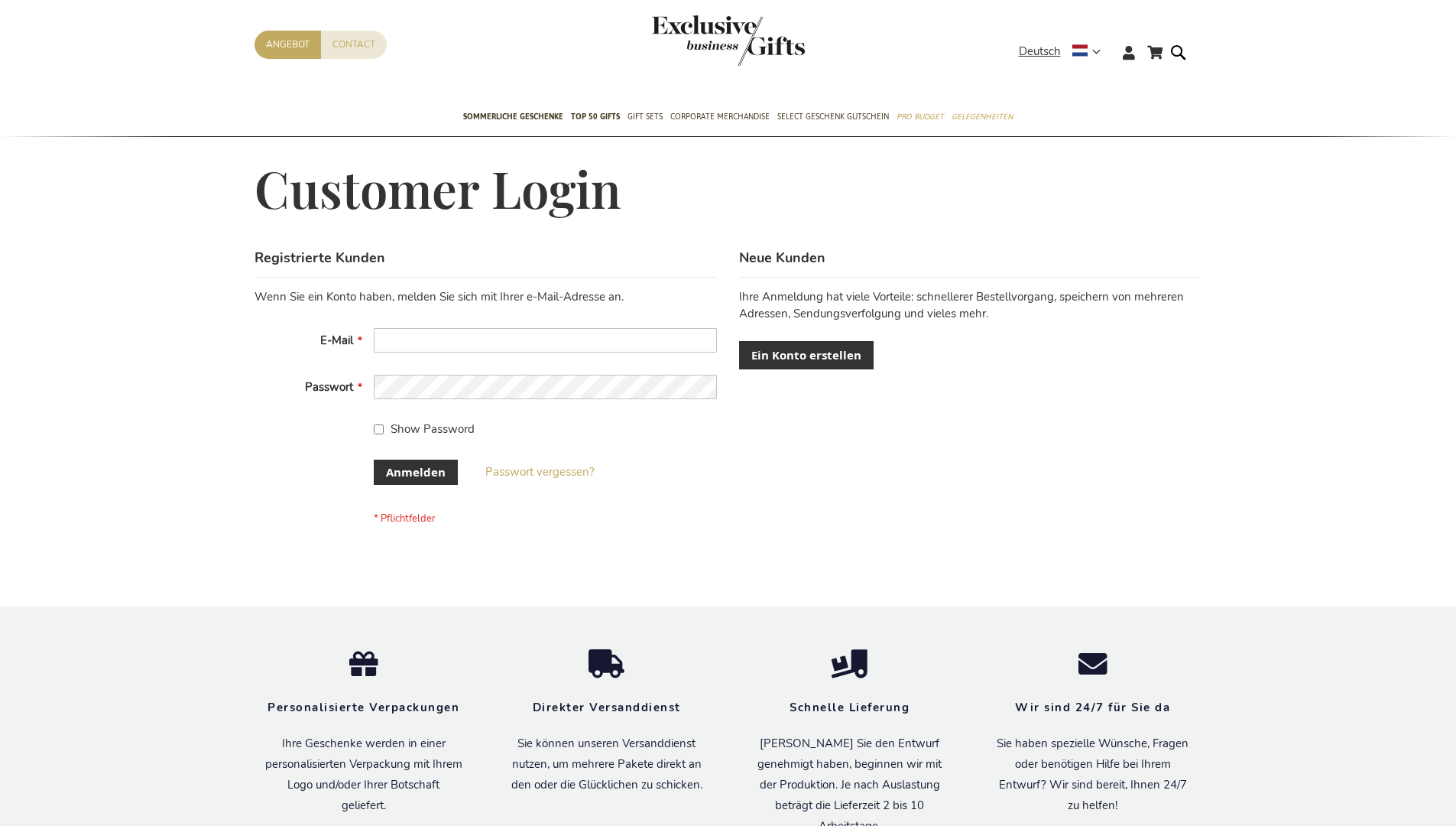
scroll to position [512, 0]
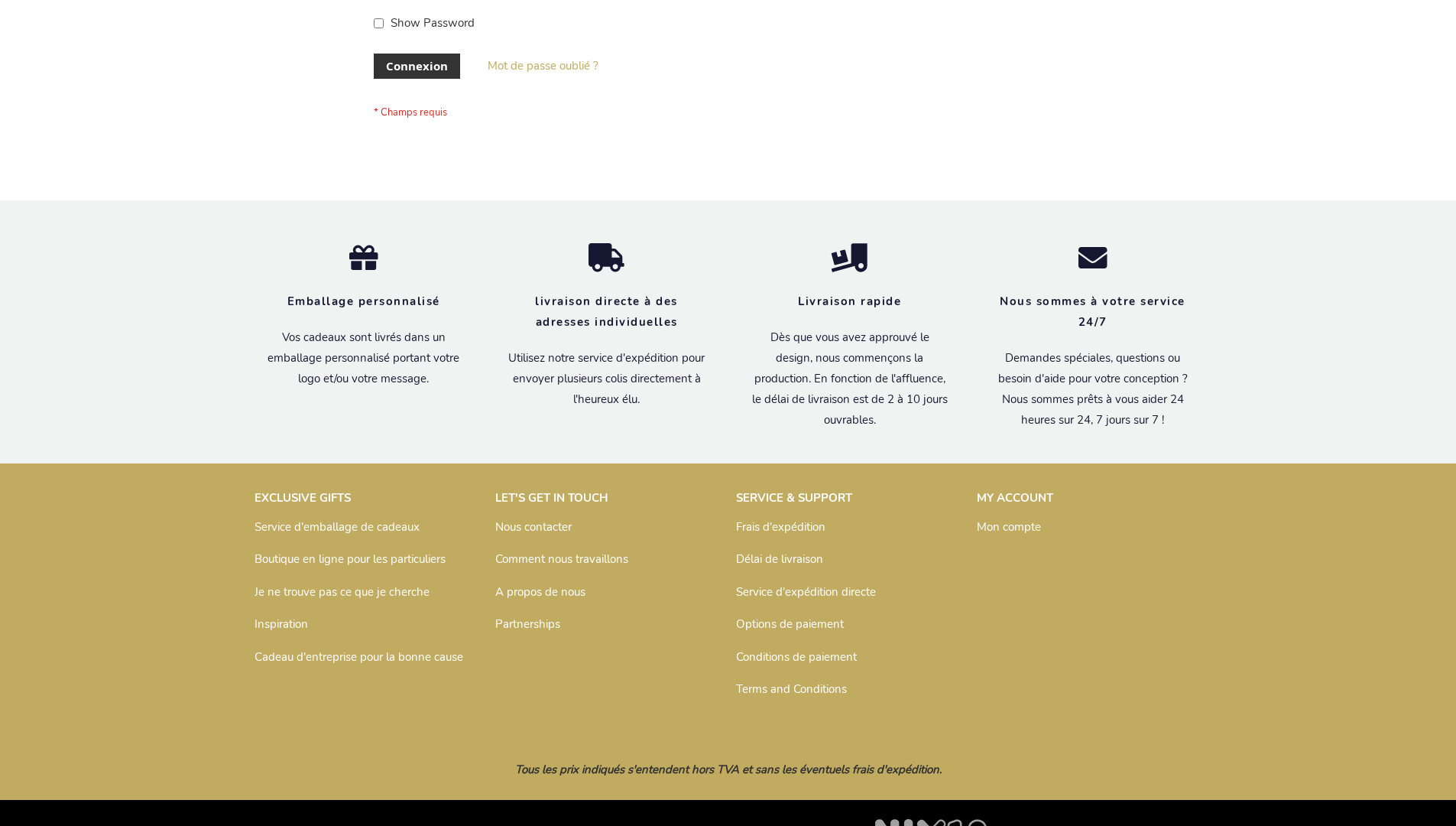
scroll to position [527, 0]
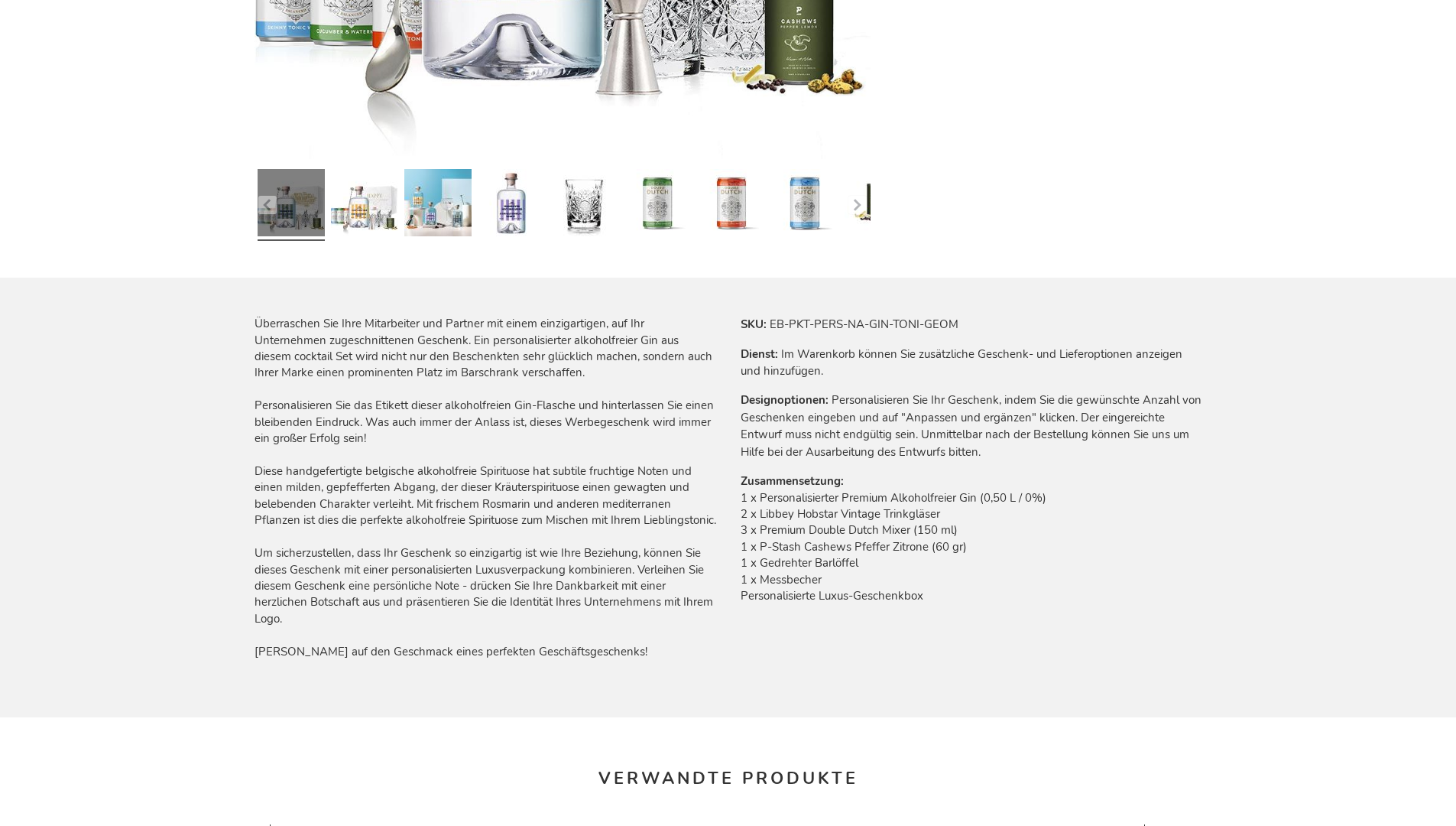
scroll to position [2086, 0]
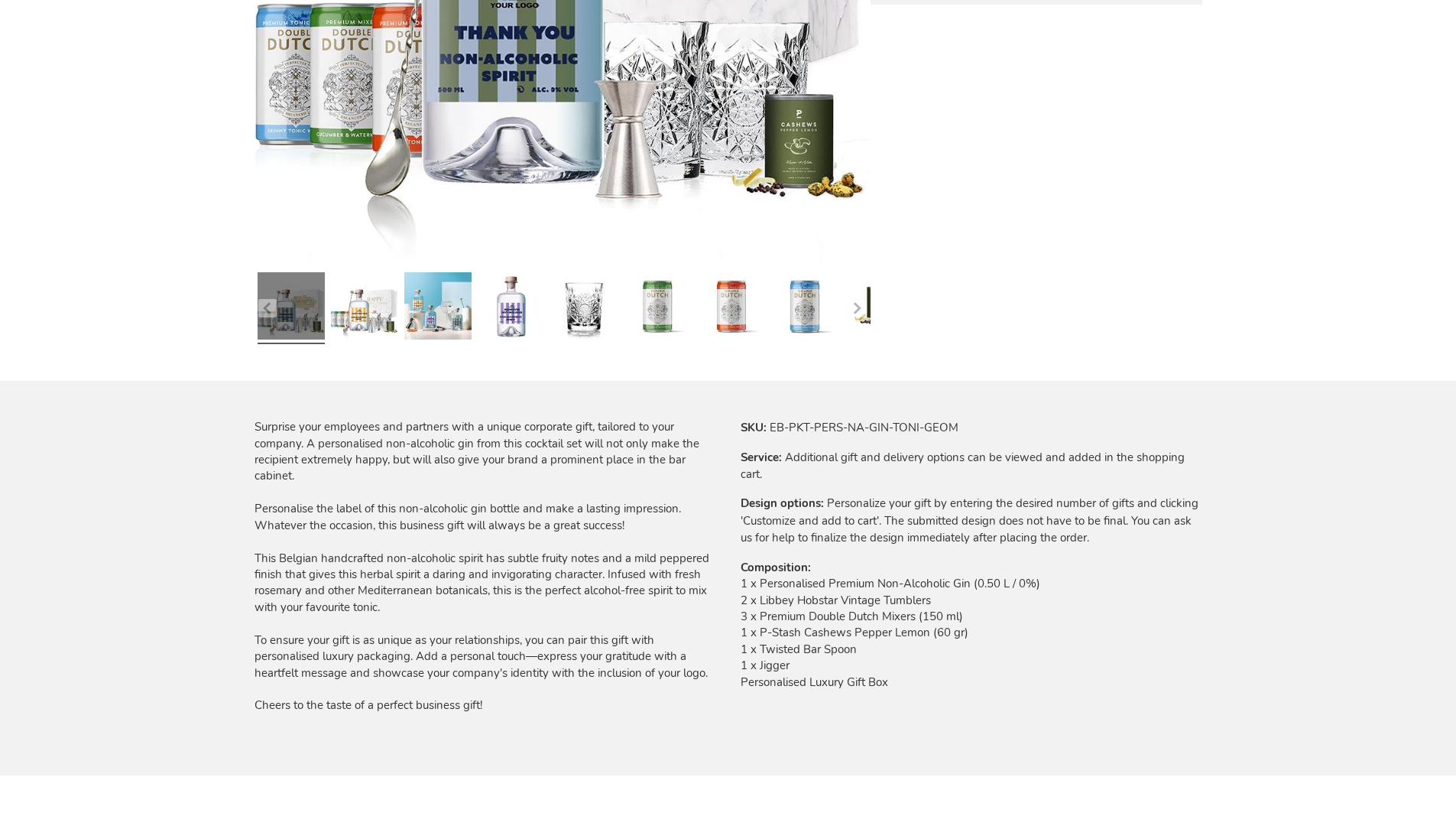
scroll to position [2003, 0]
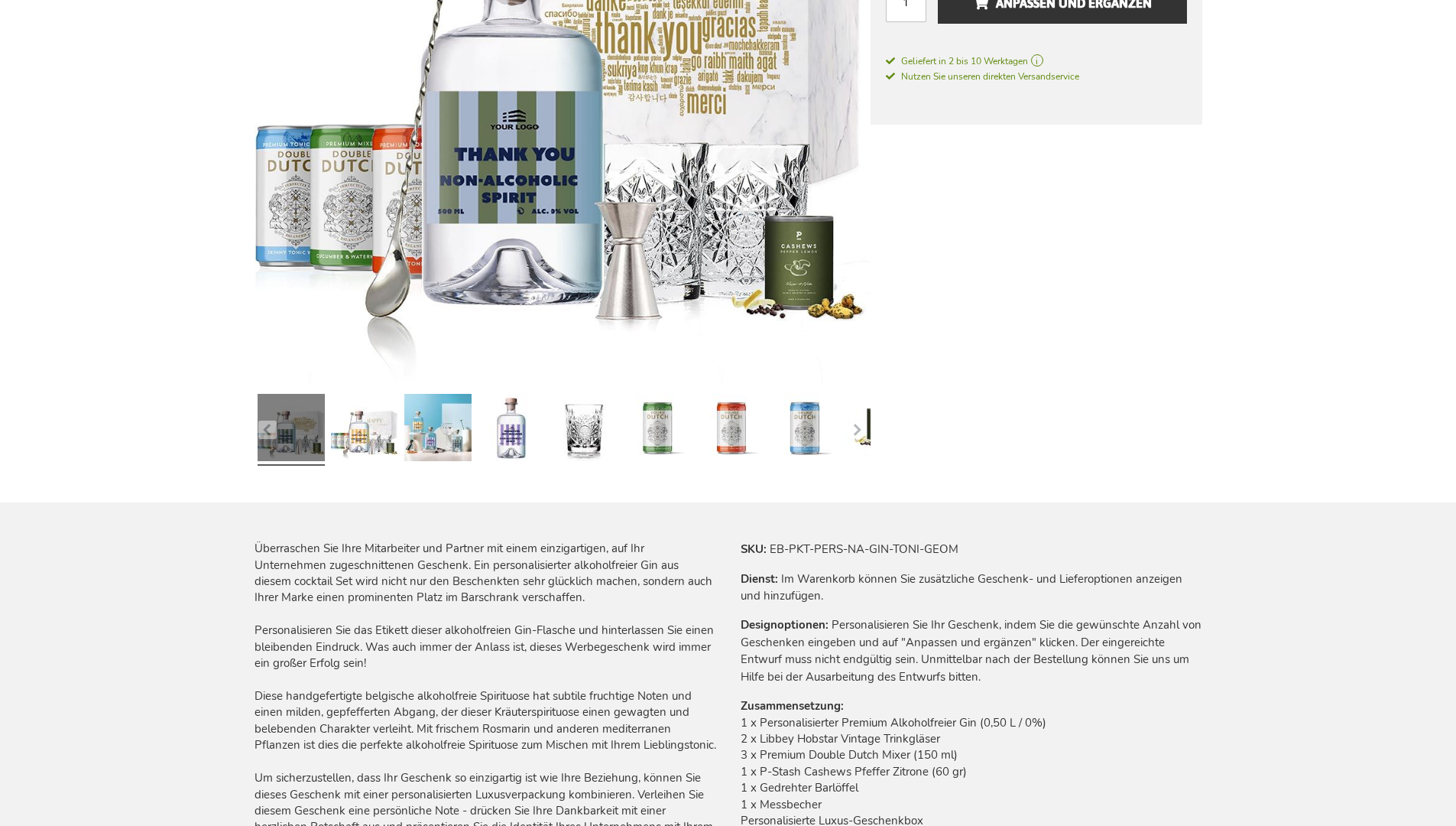
scroll to position [2086, 0]
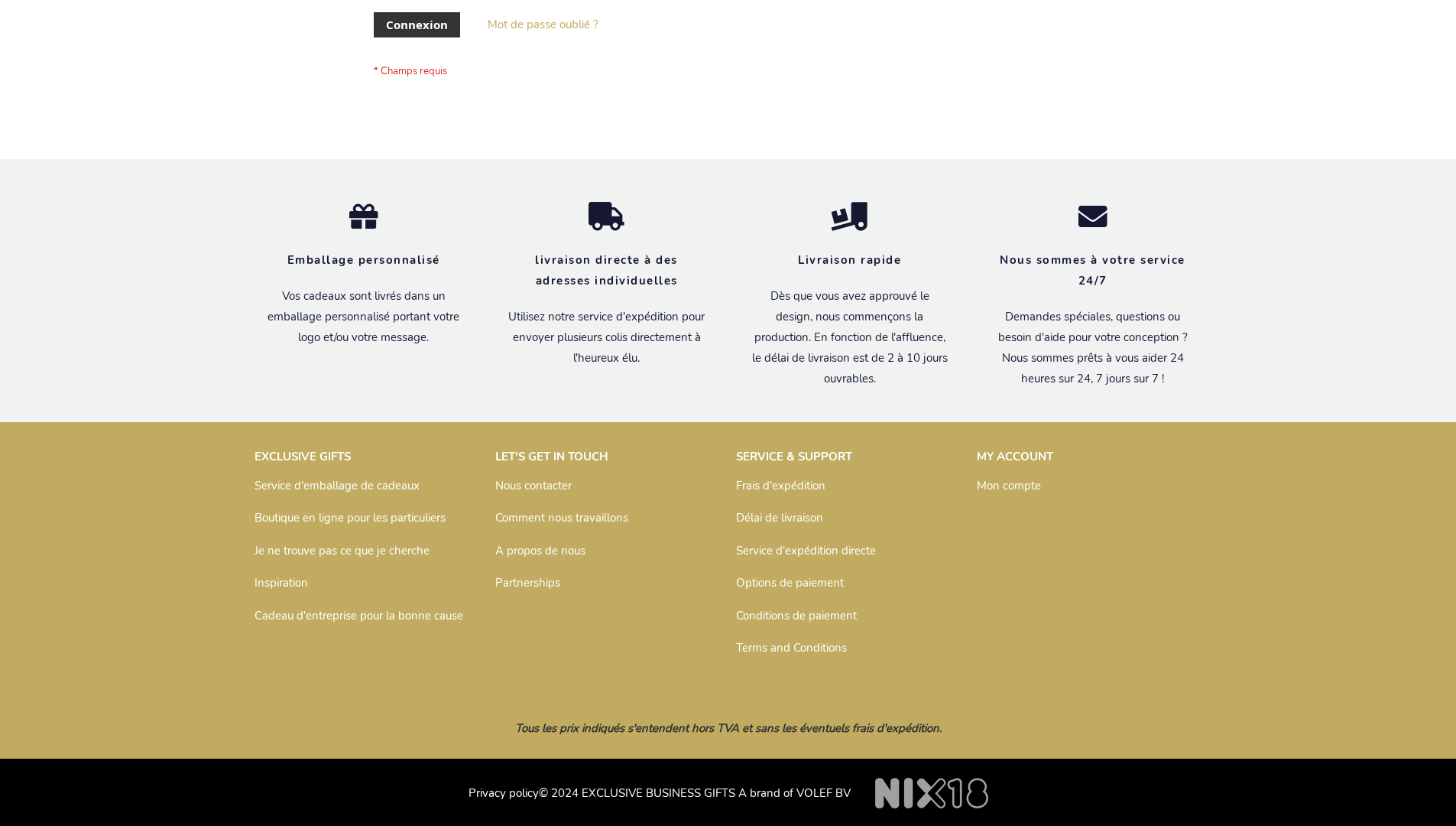
scroll to position [527, 0]
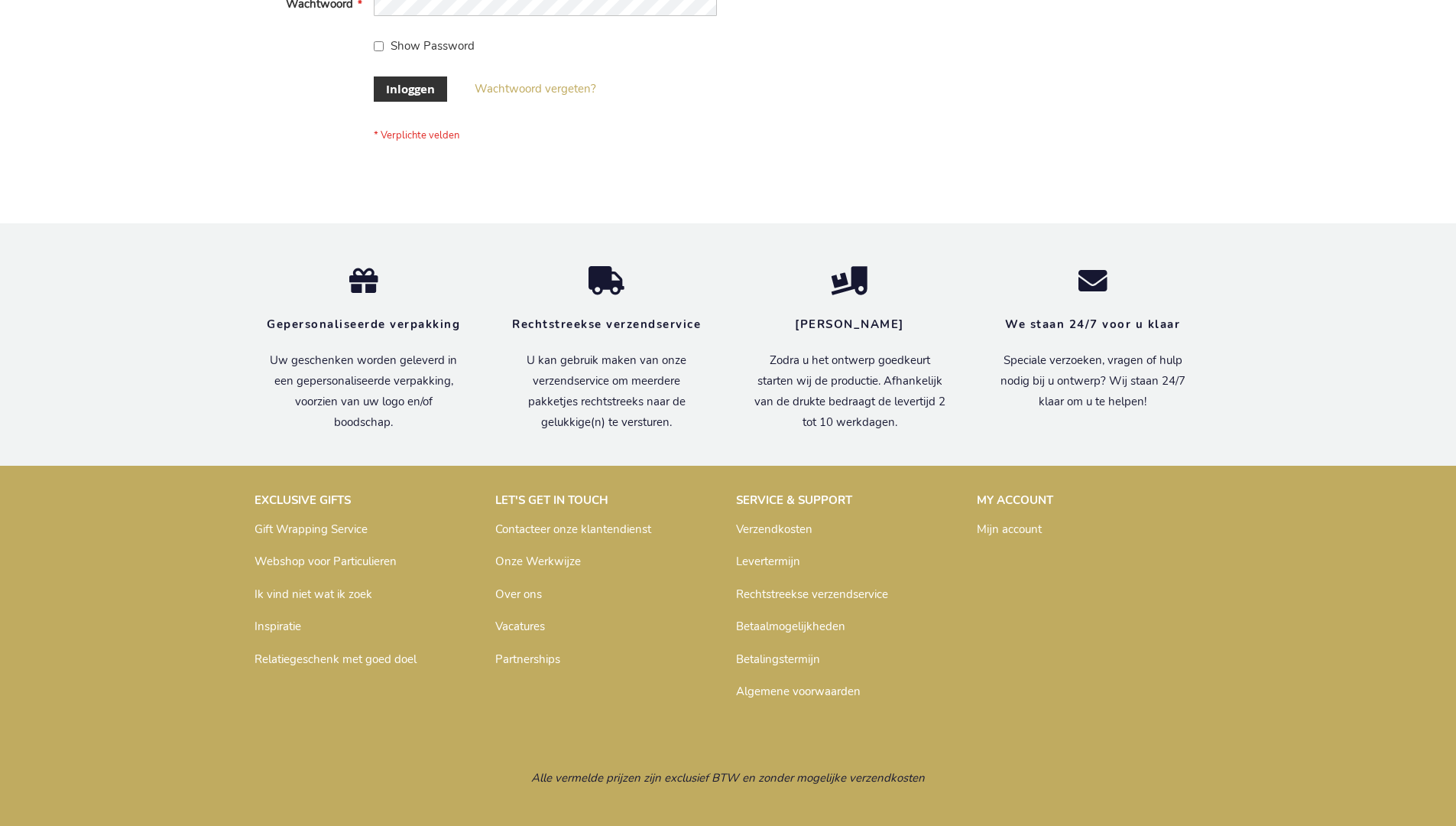
scroll to position [519, 0]
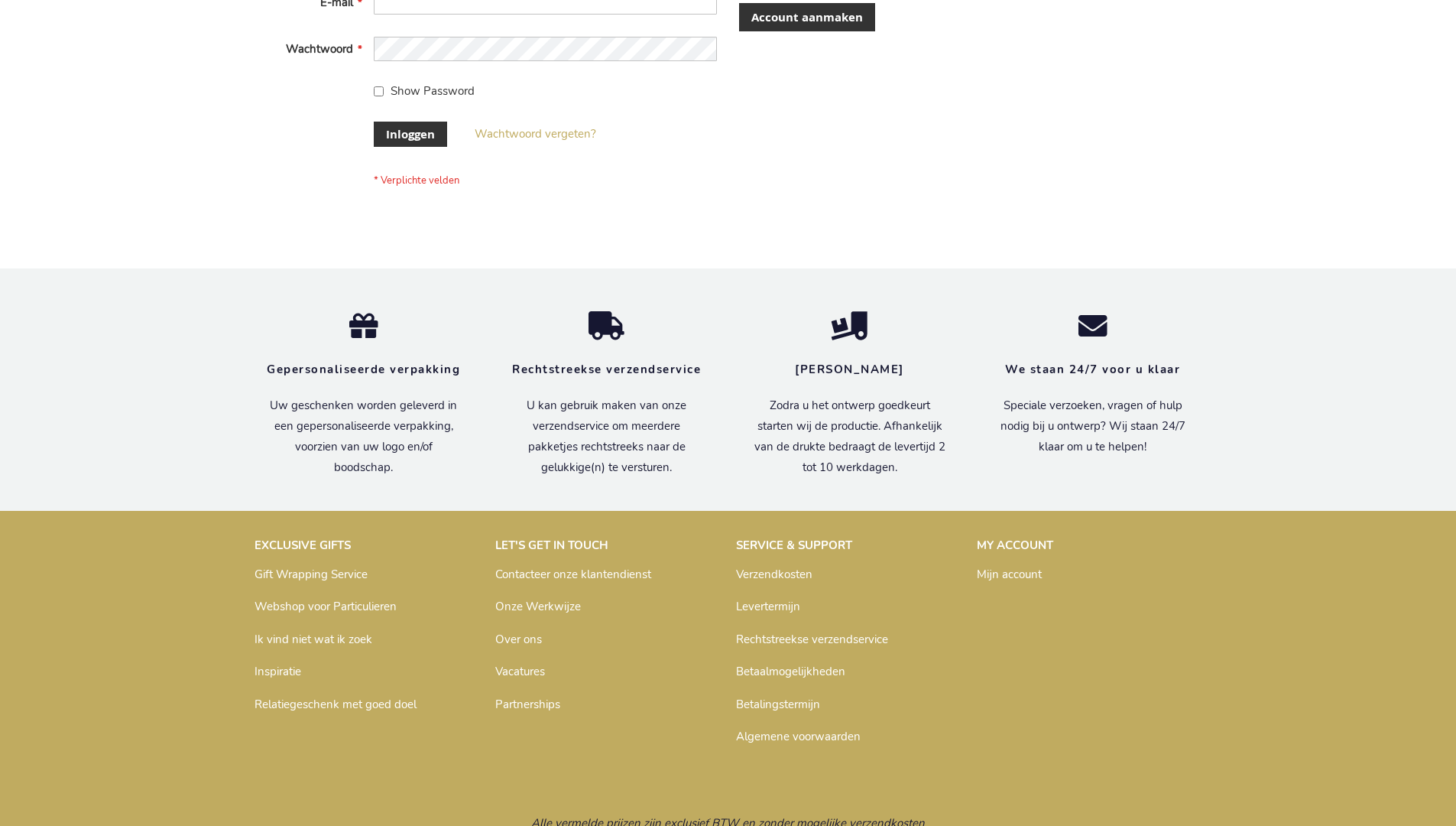
scroll to position [519, 0]
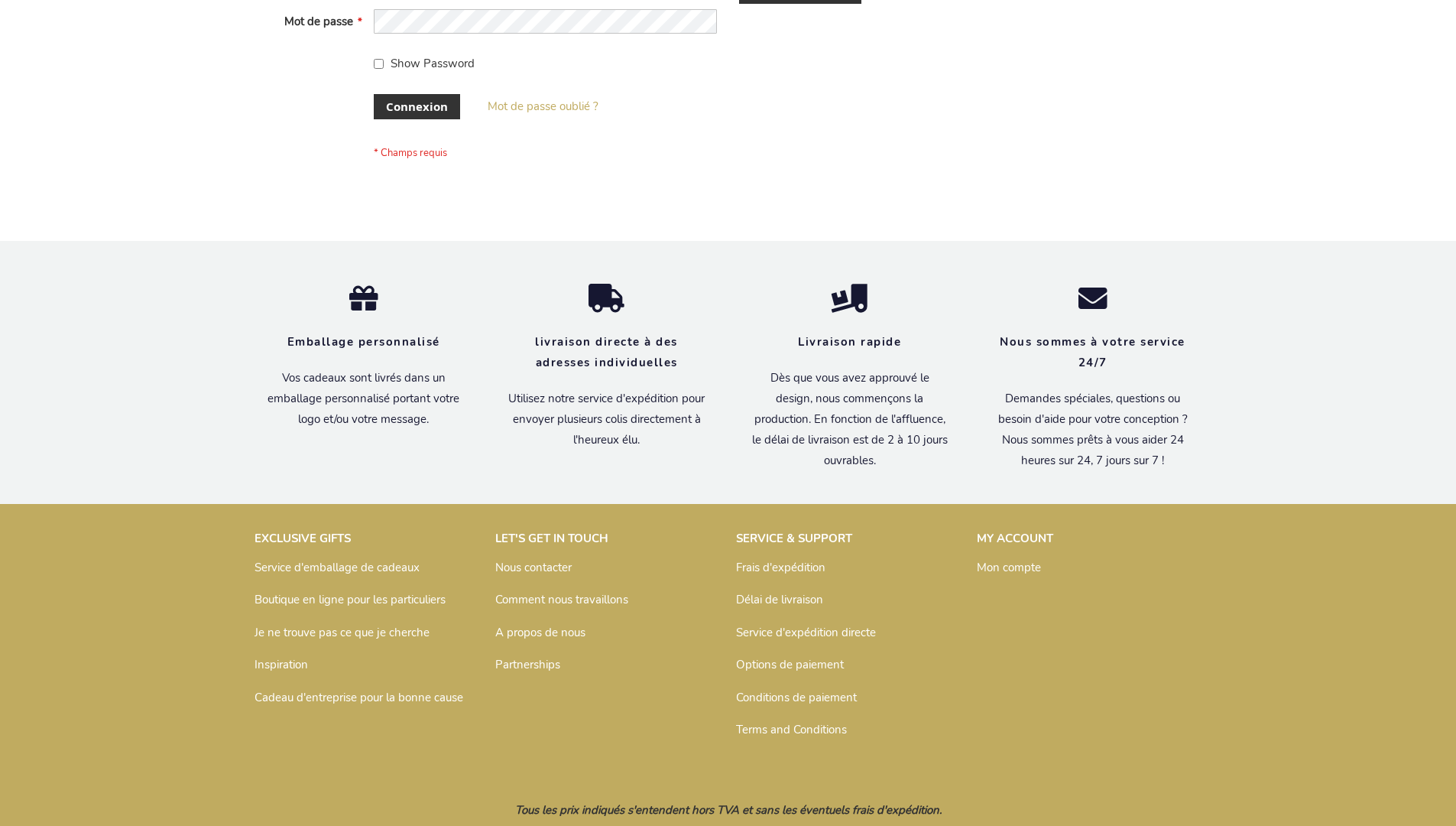
scroll to position [527, 0]
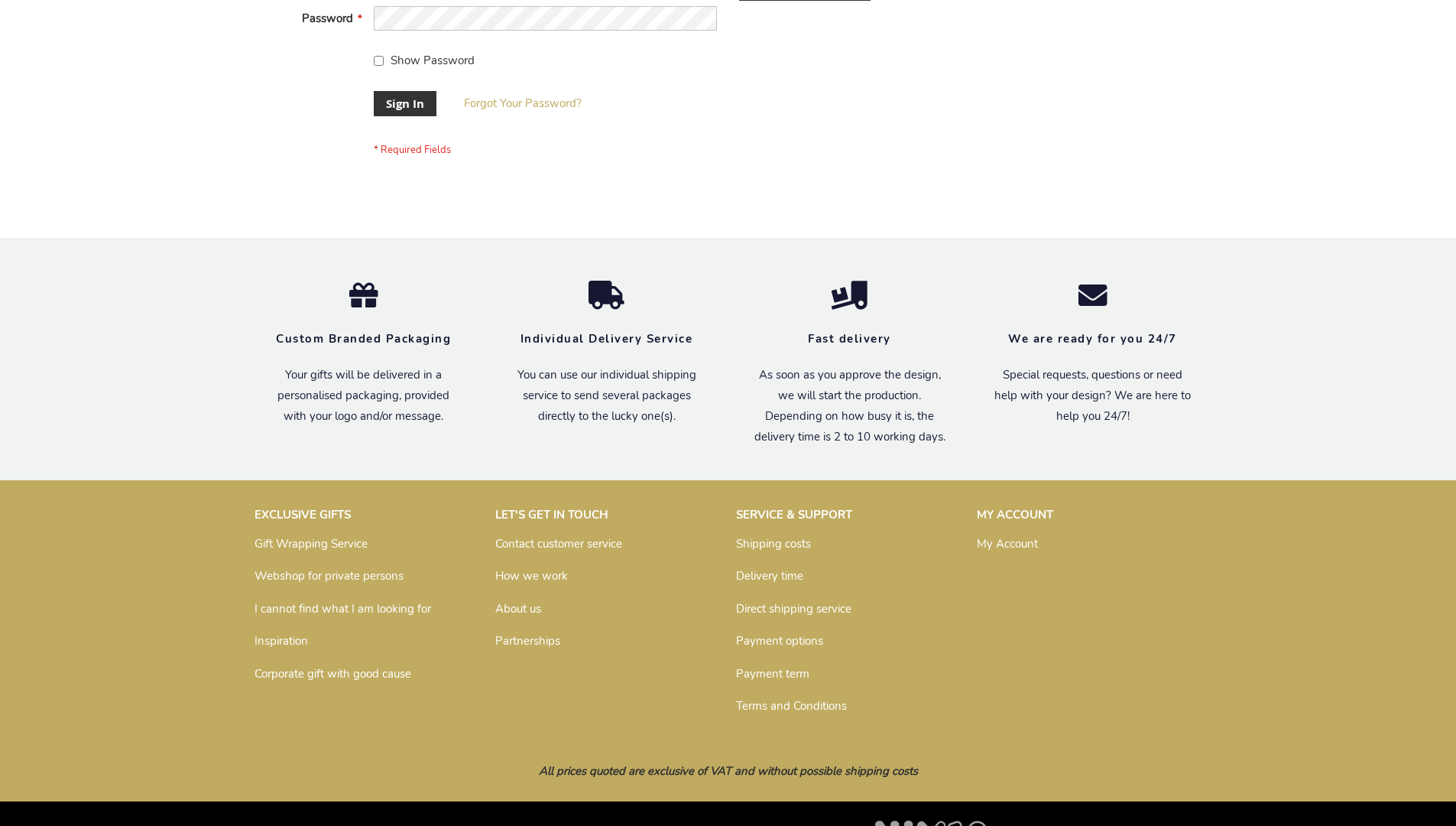
scroll to position [491, 0]
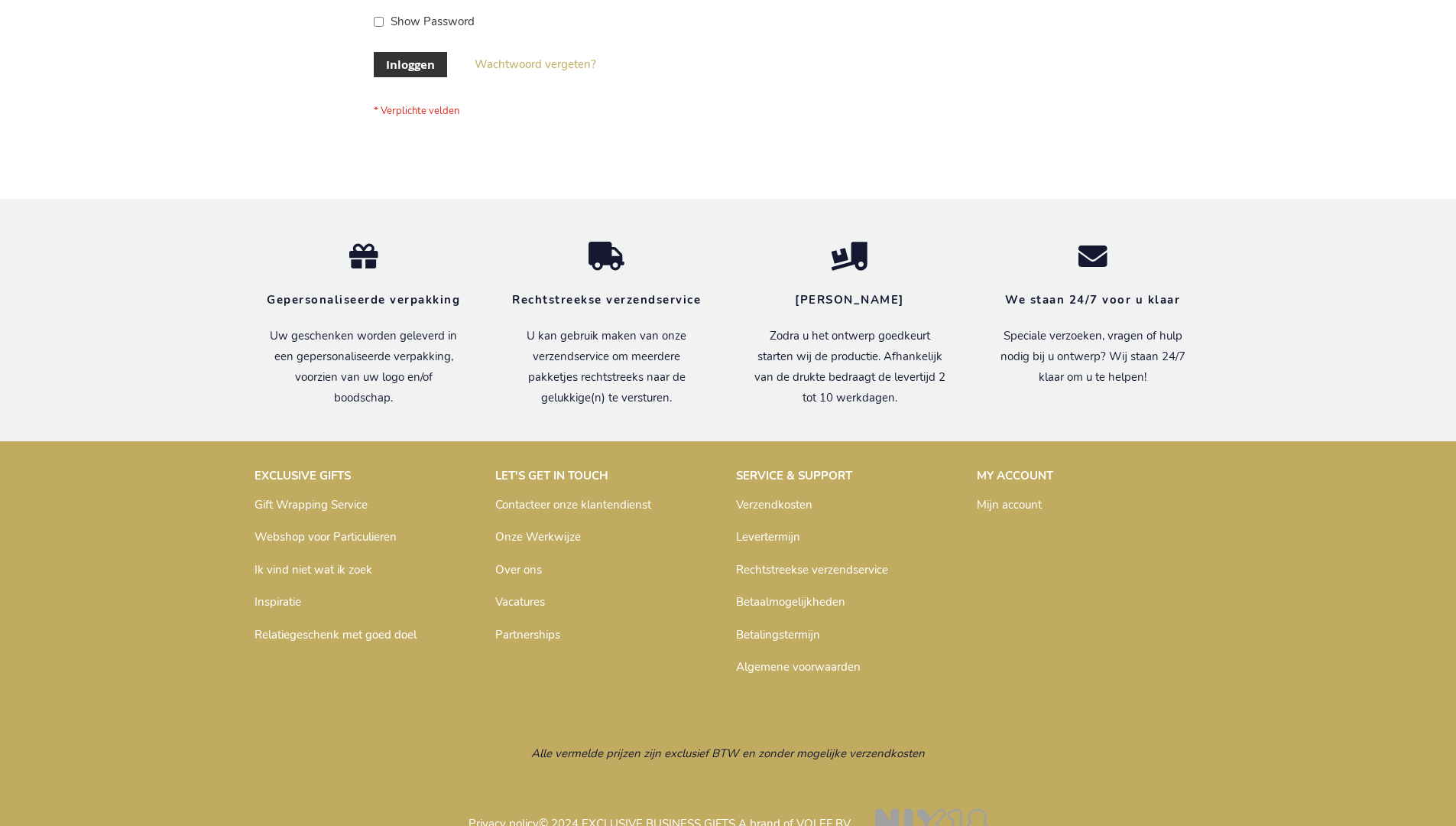
scroll to position [507, 0]
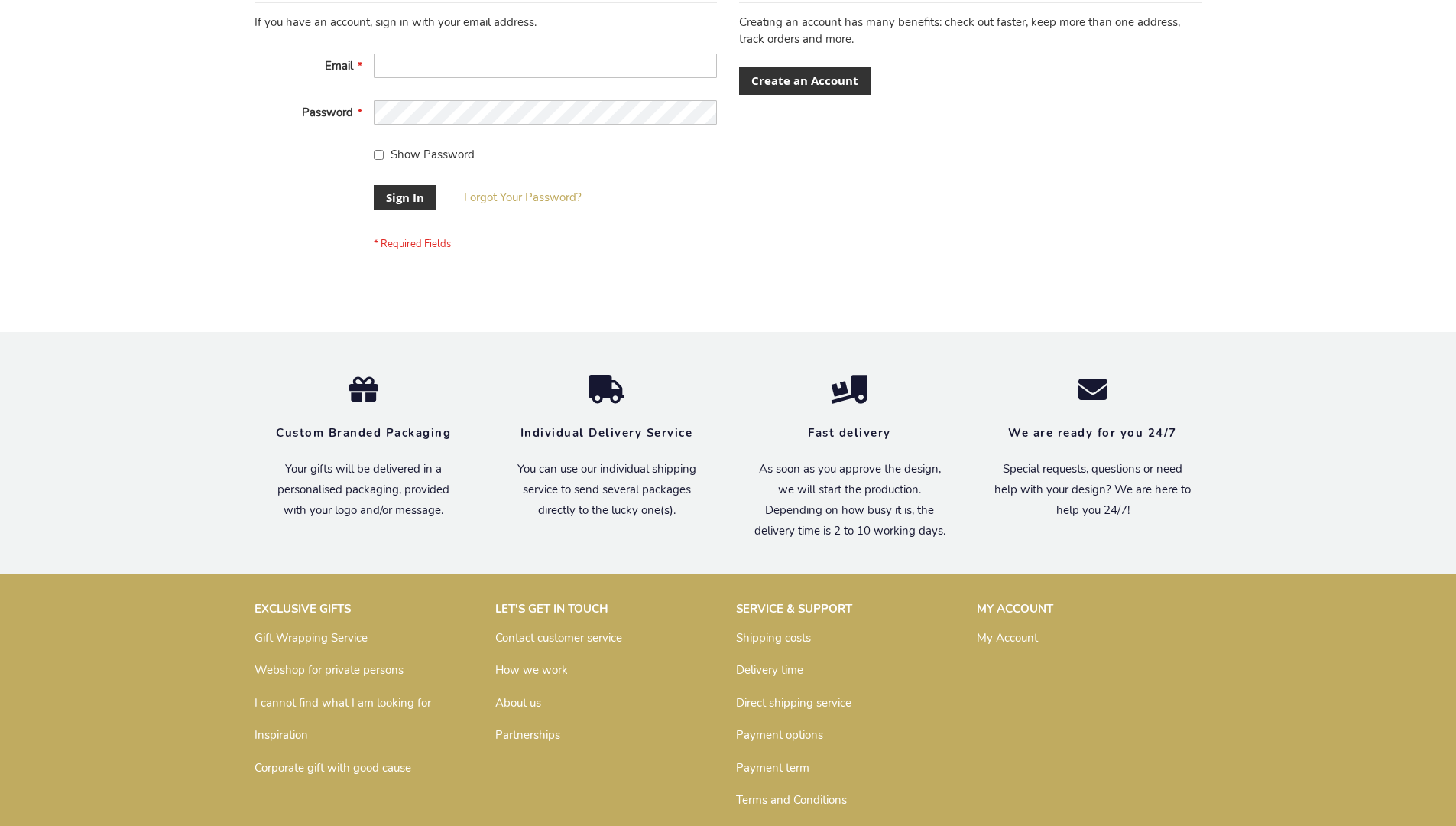
scroll to position [491, 0]
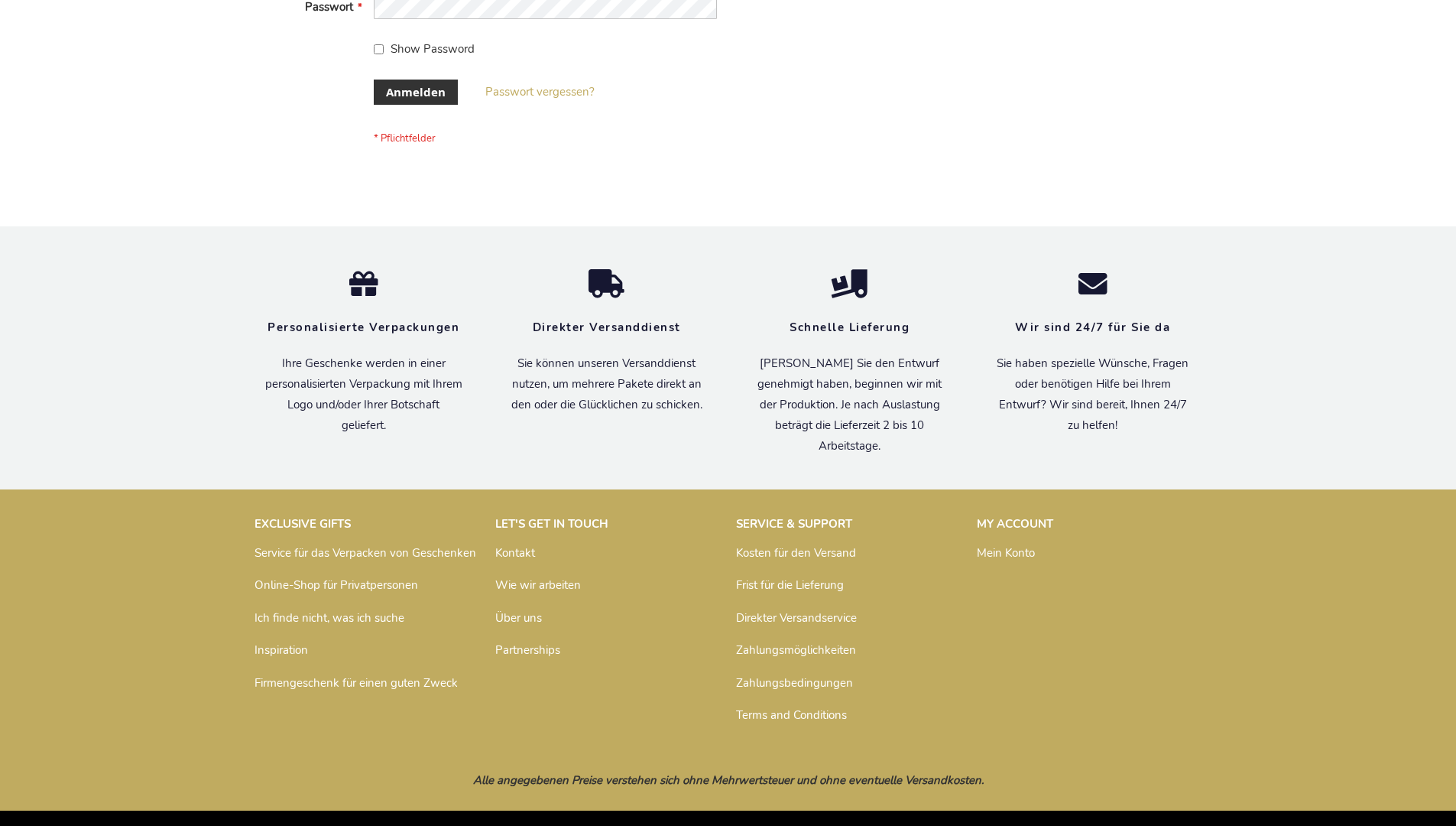
scroll to position [512, 0]
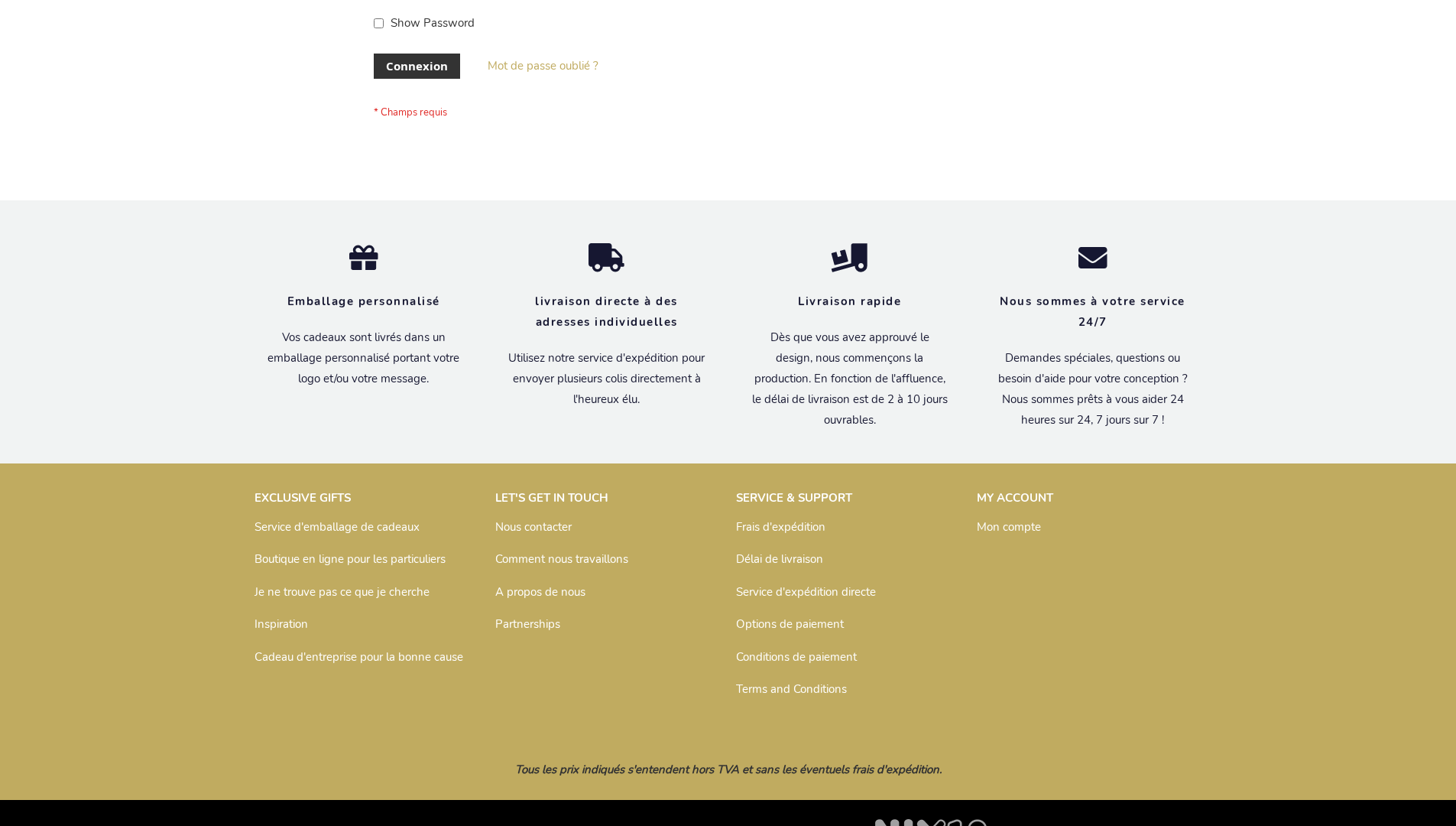
scroll to position [527, 0]
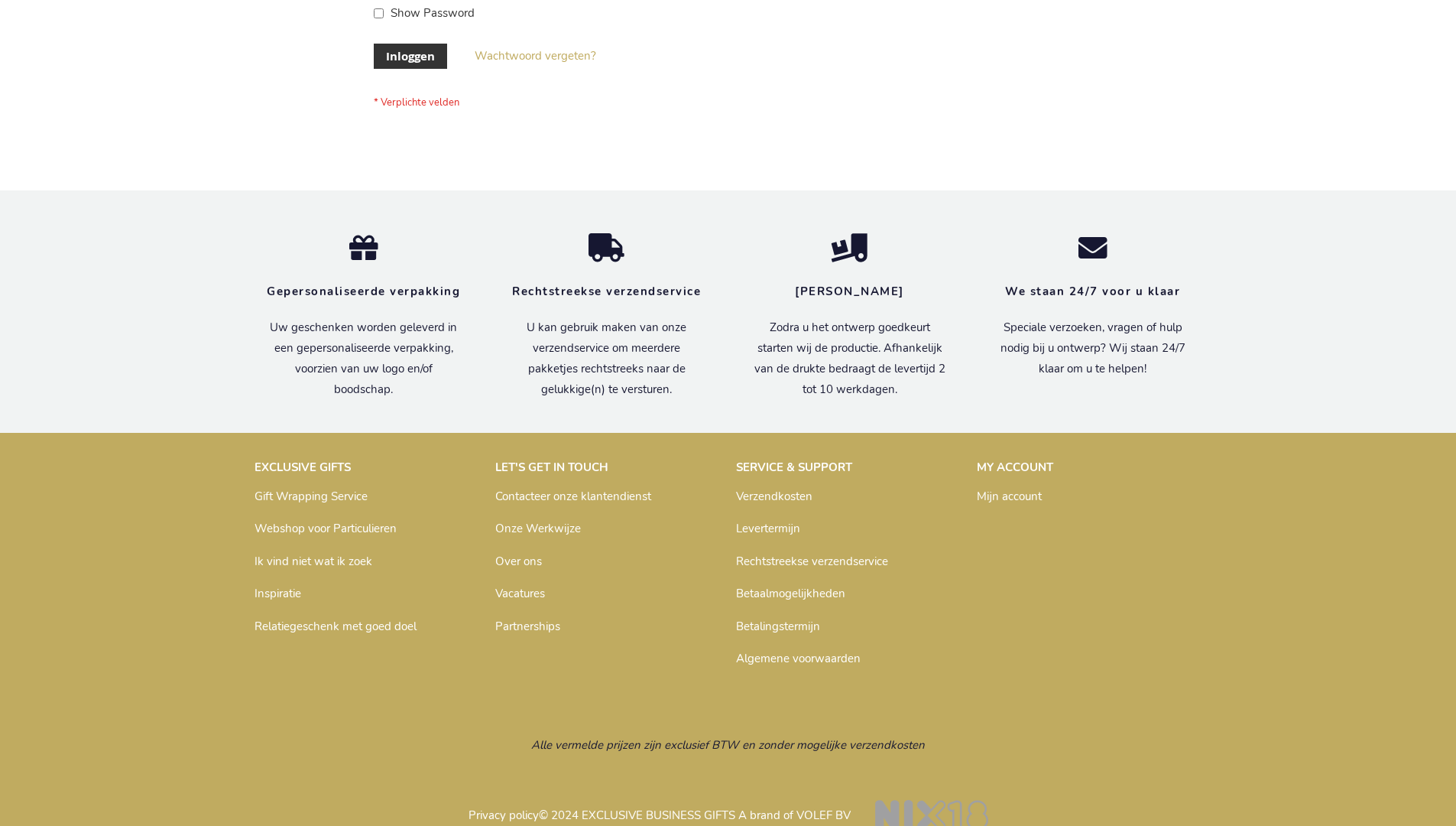
scroll to position [519, 0]
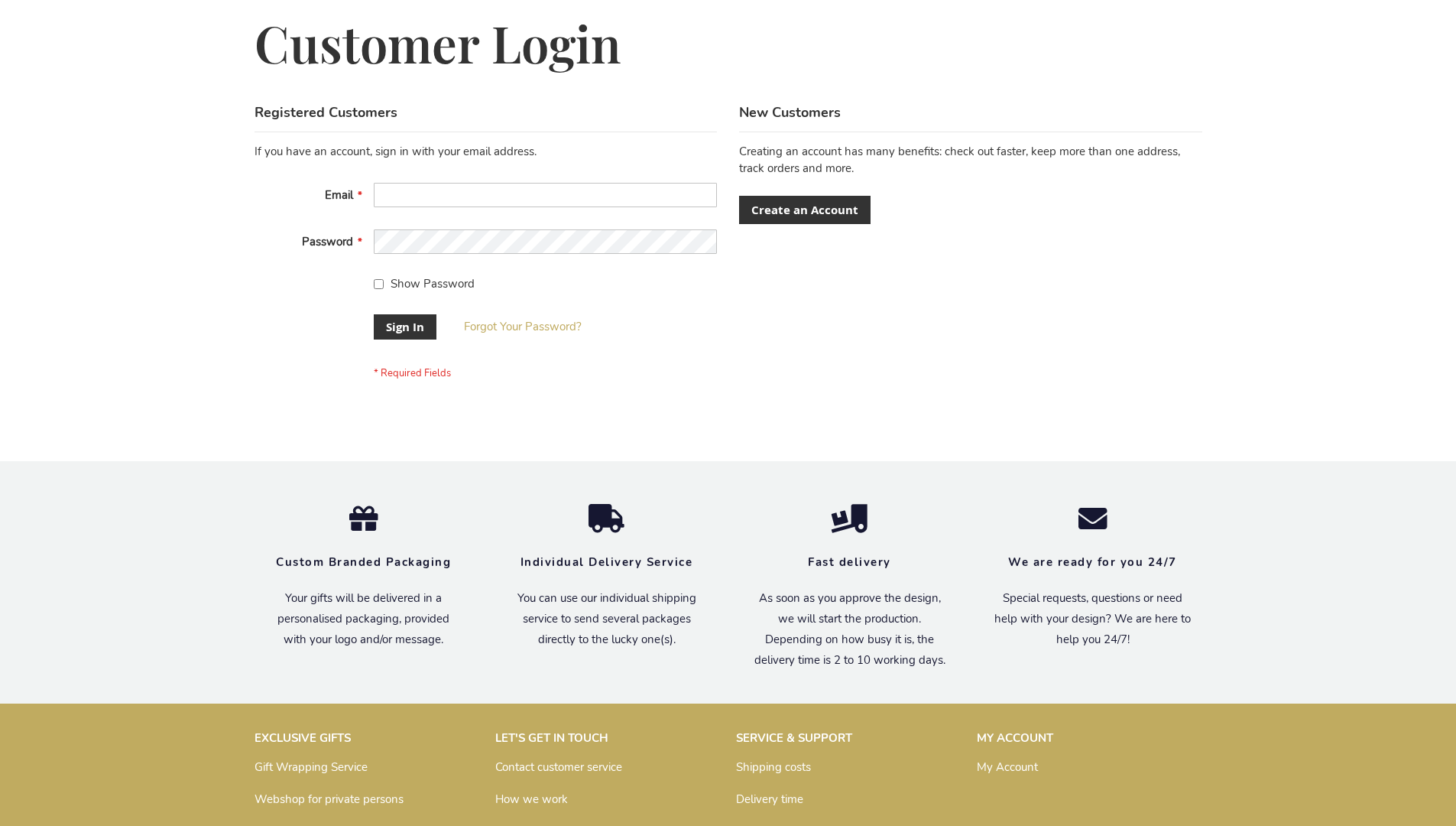
scroll to position [491, 0]
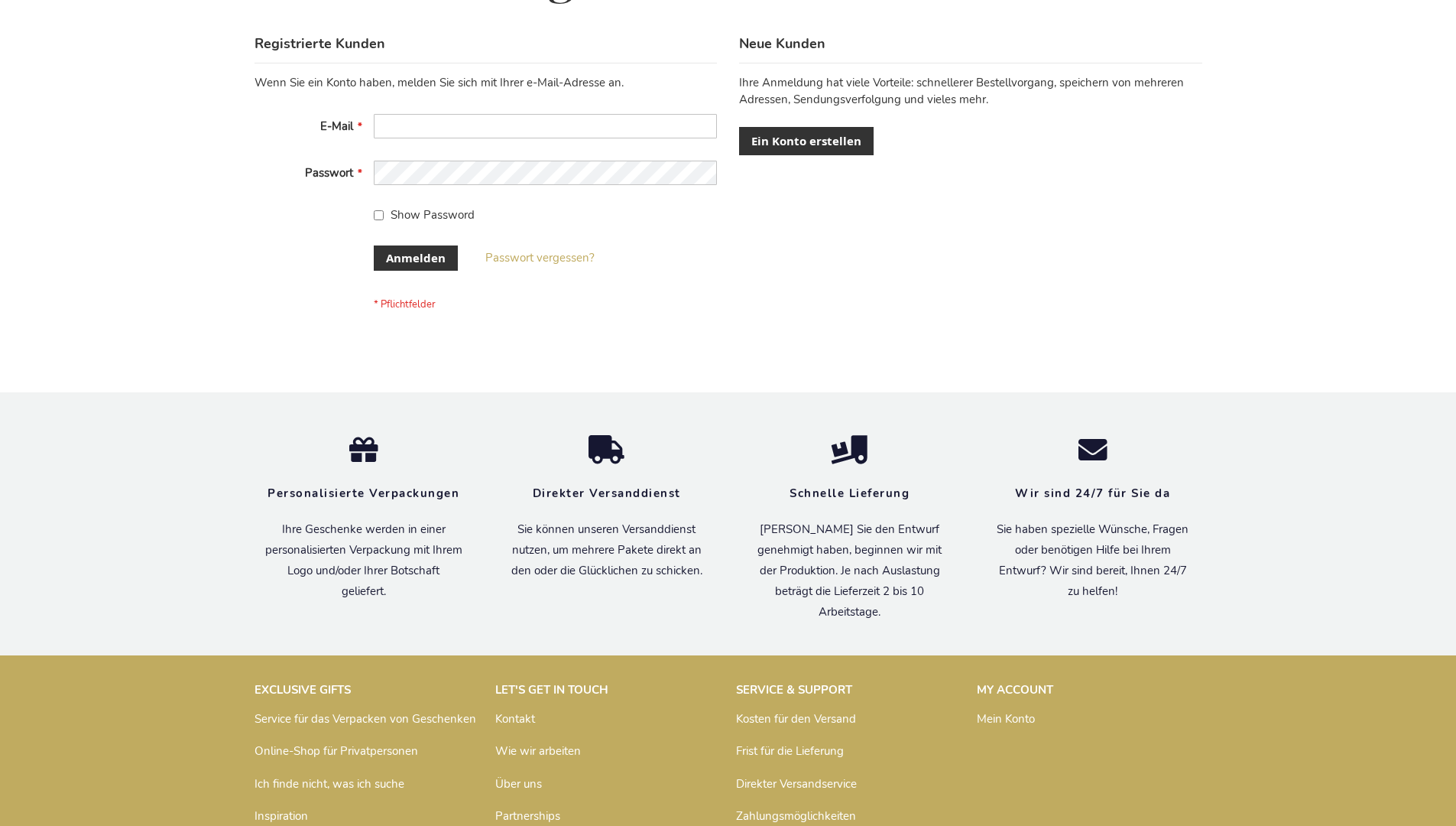
scroll to position [512, 0]
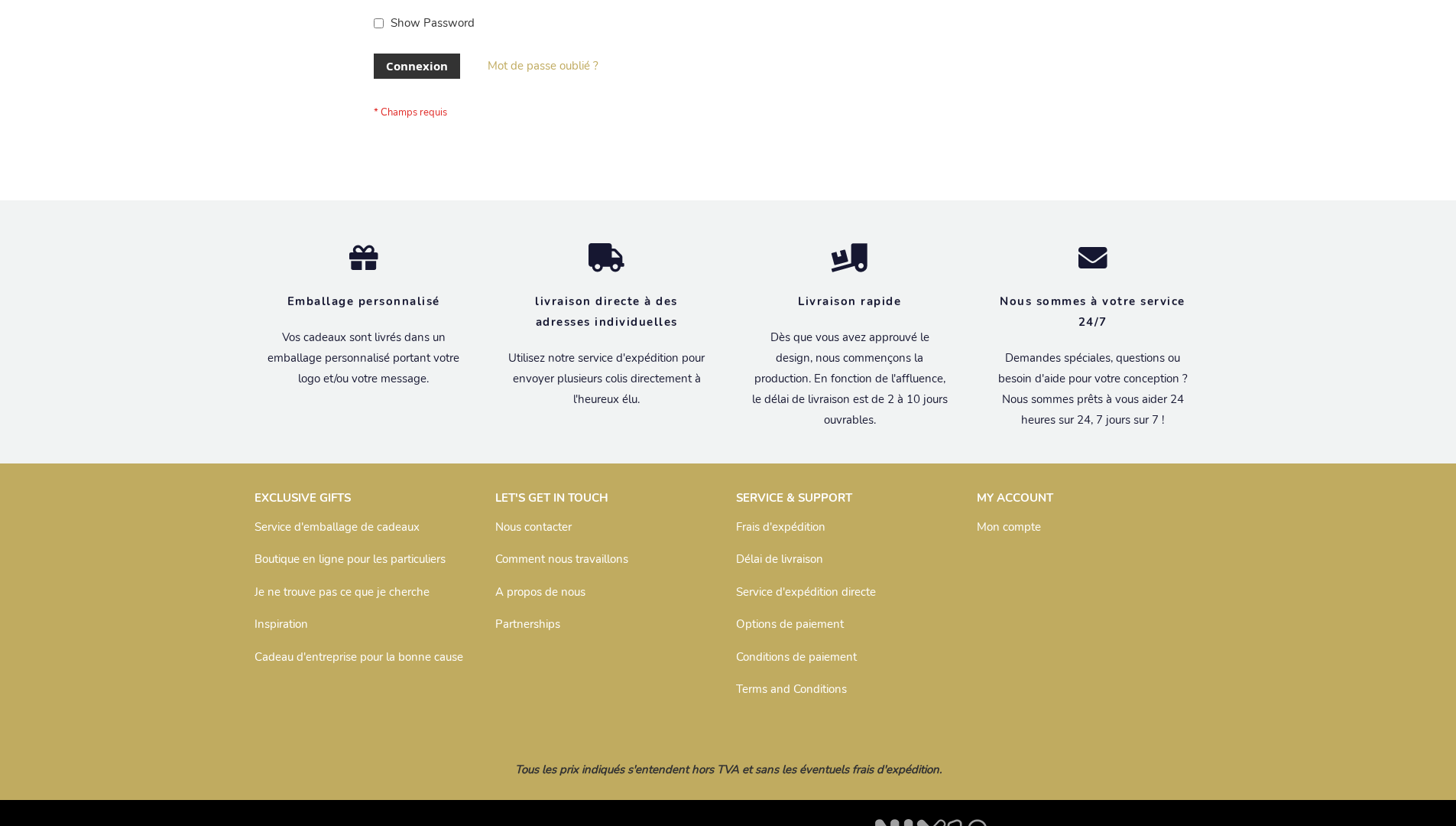
scroll to position [527, 0]
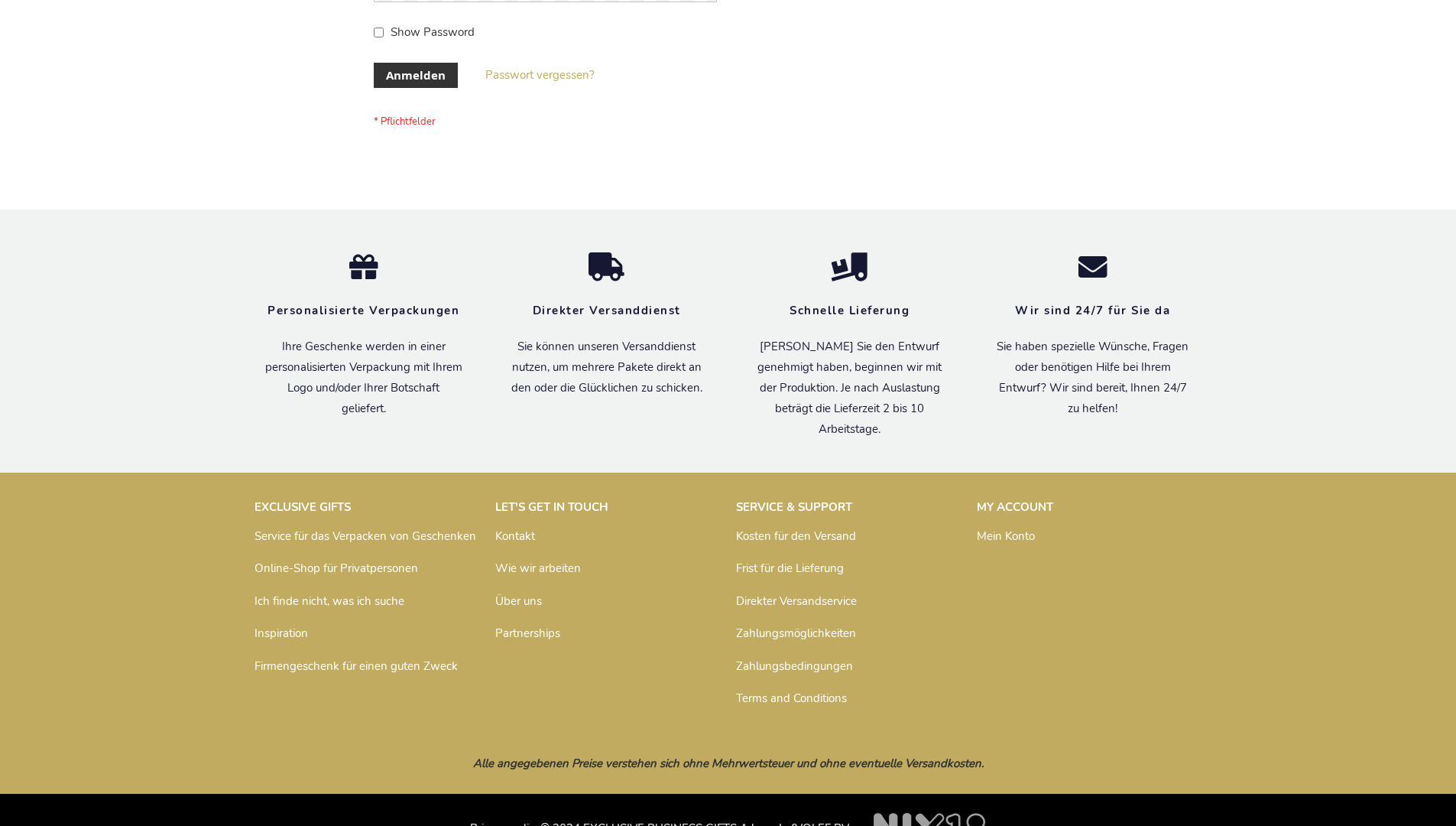
scroll to position [512, 0]
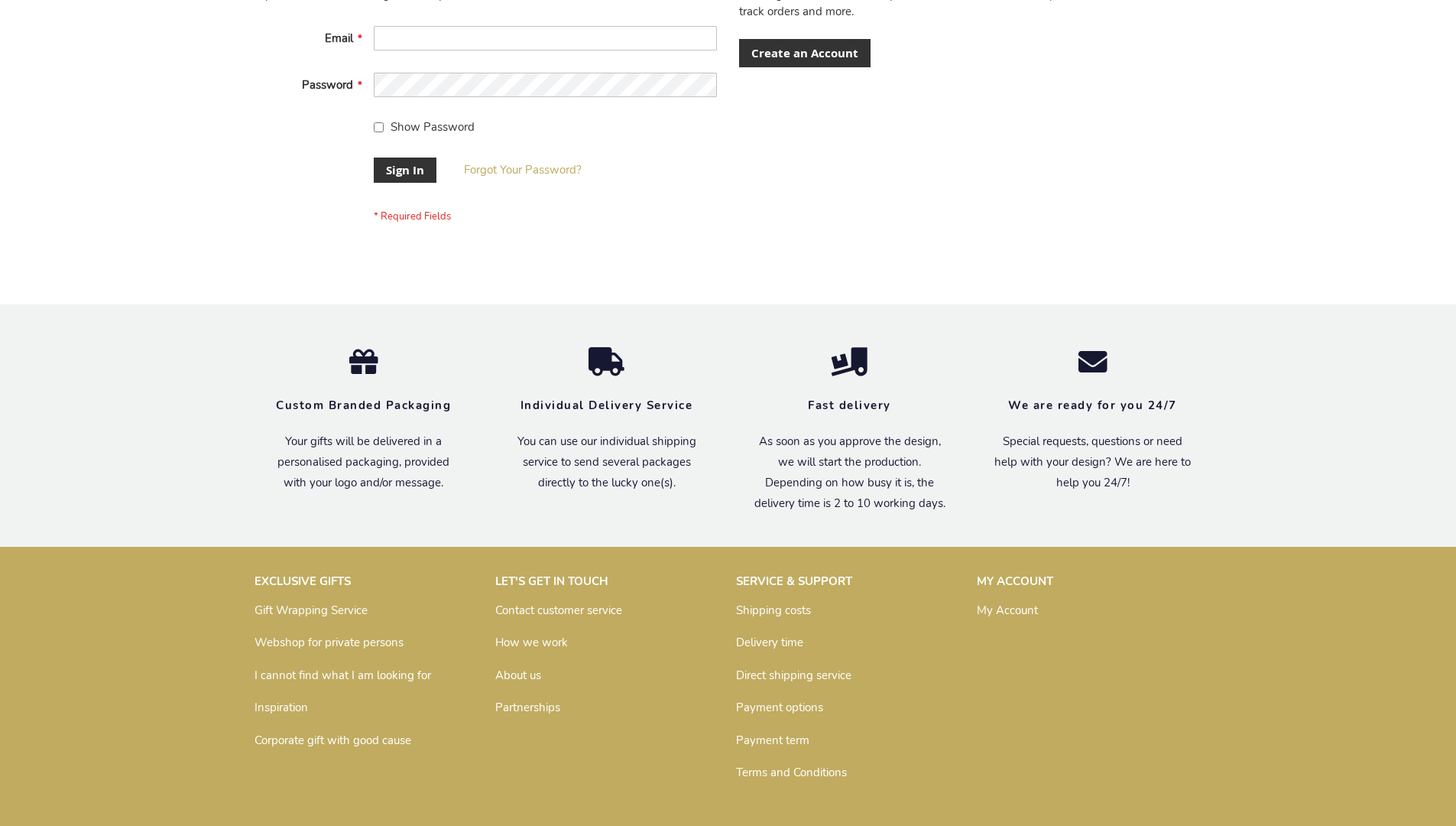
scroll to position [491, 0]
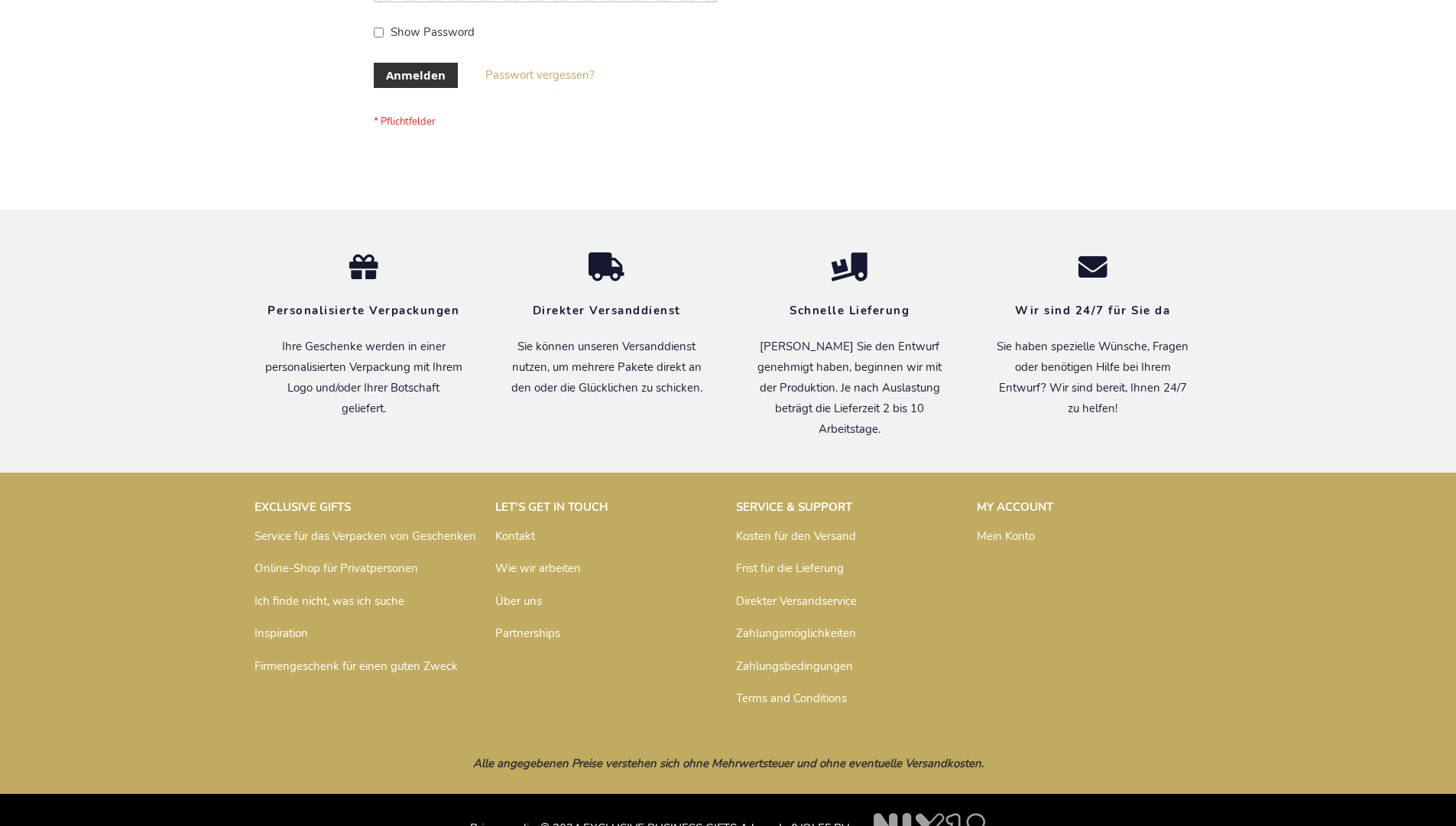
scroll to position [512, 0]
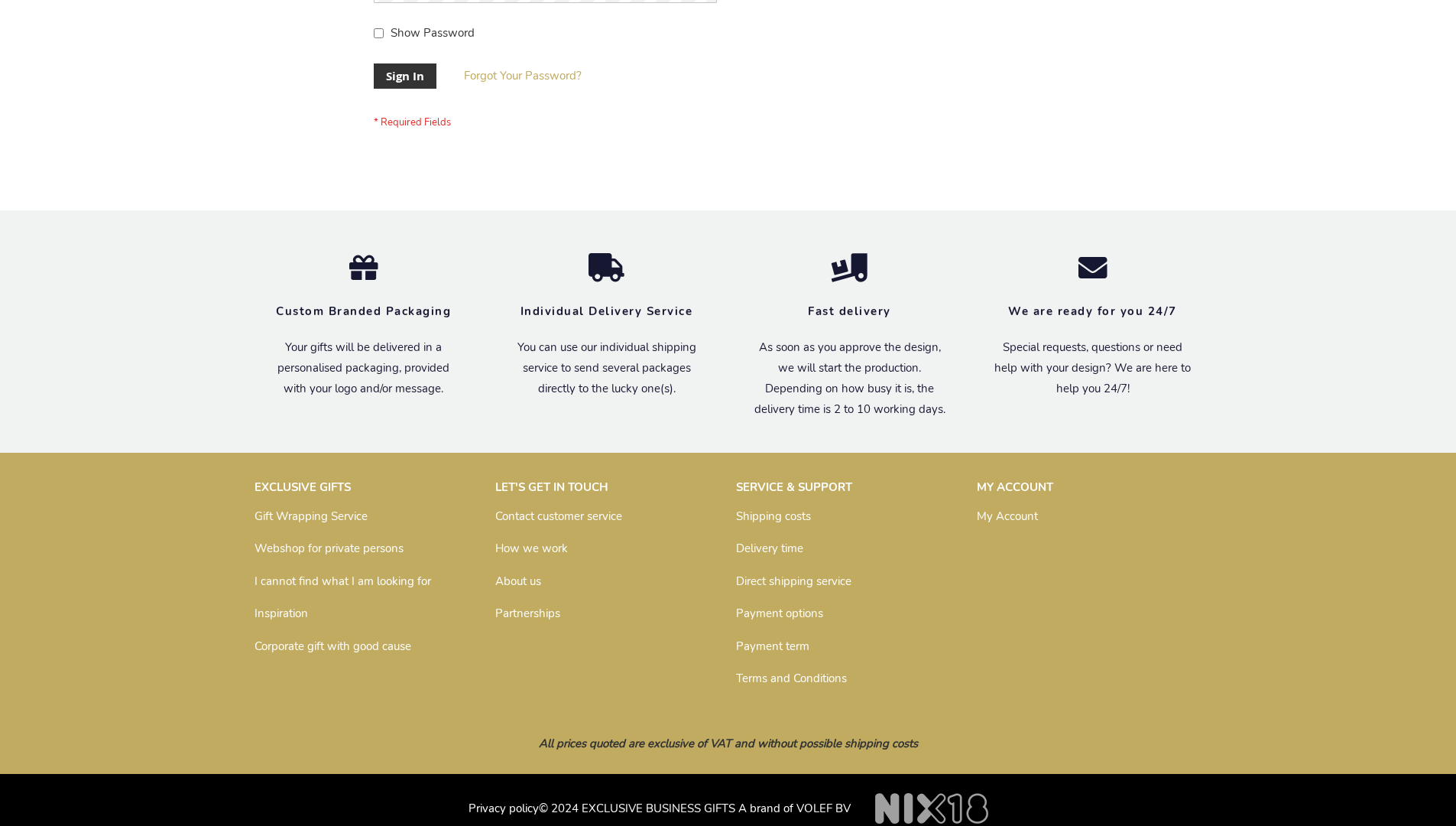
scroll to position [491, 0]
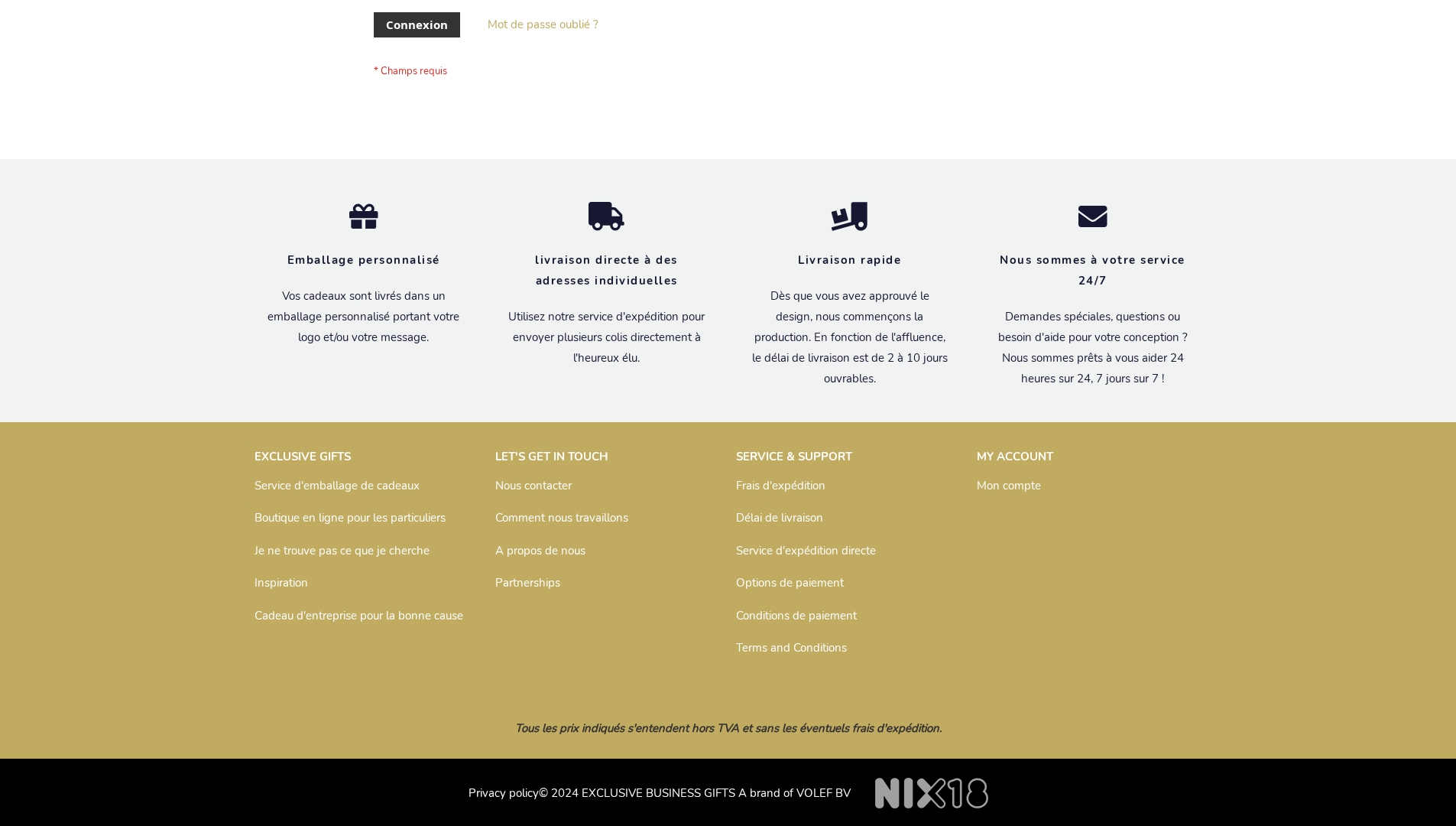
scroll to position [527, 0]
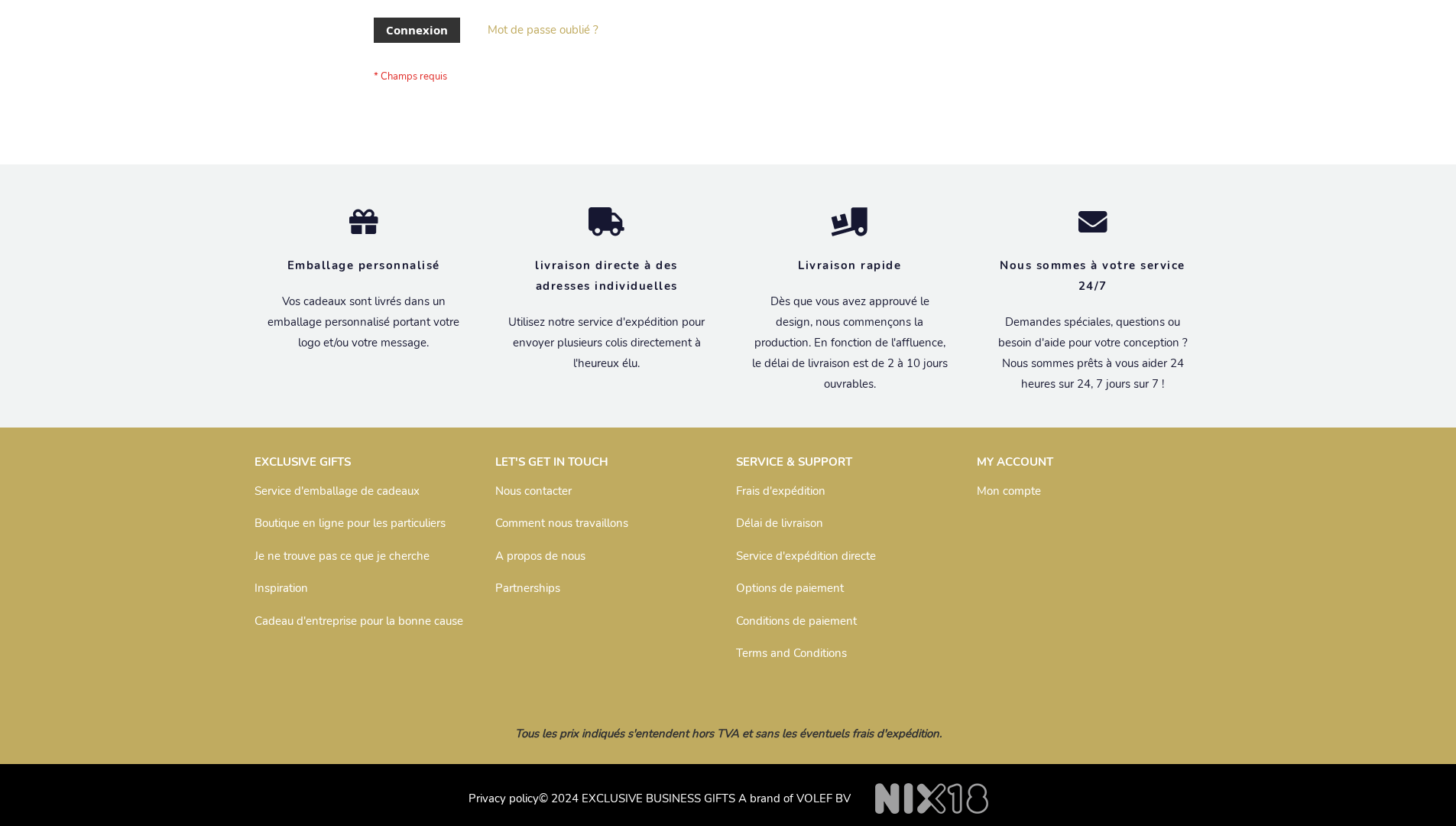
scroll to position [527, 0]
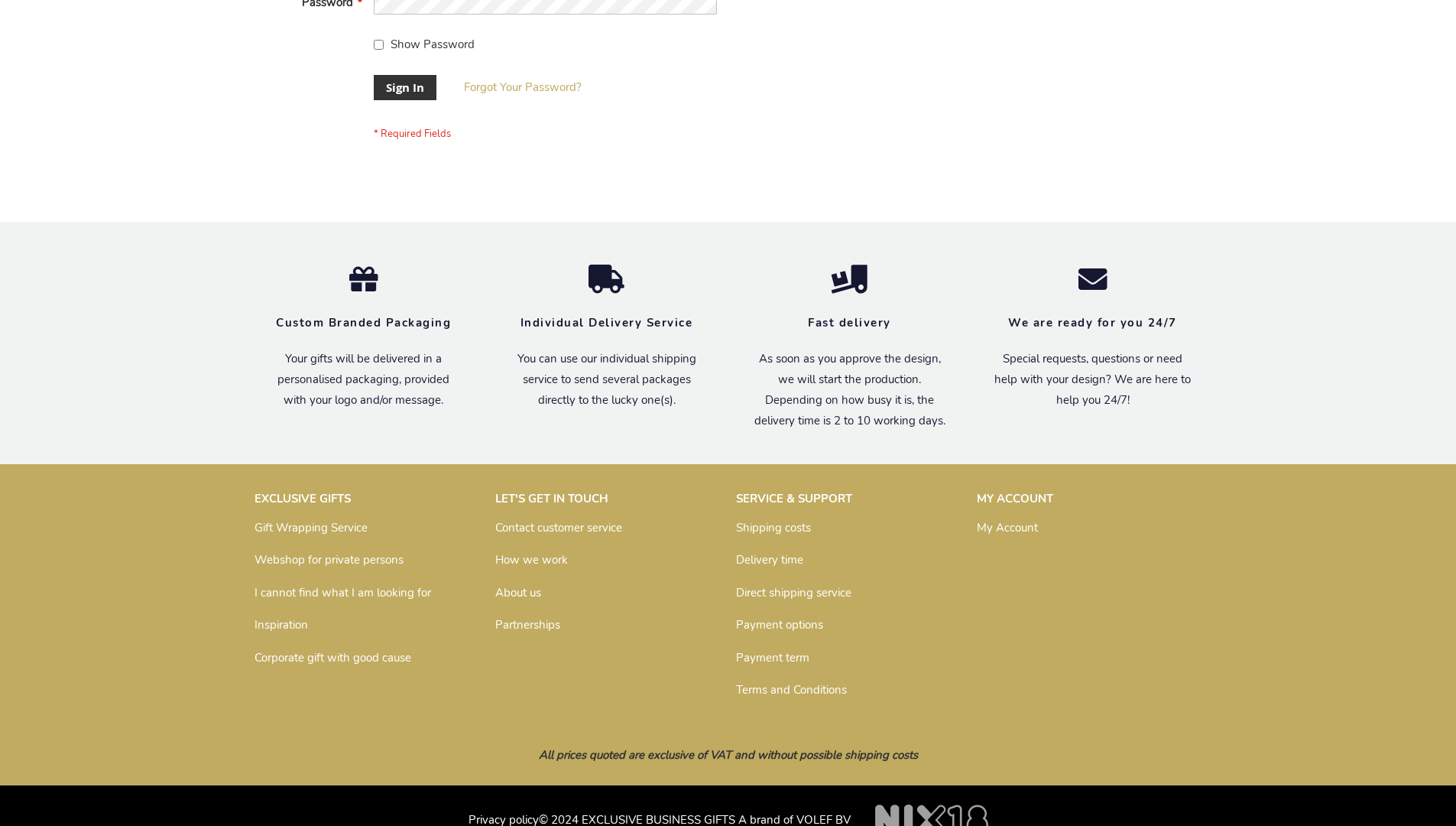
scroll to position [491, 0]
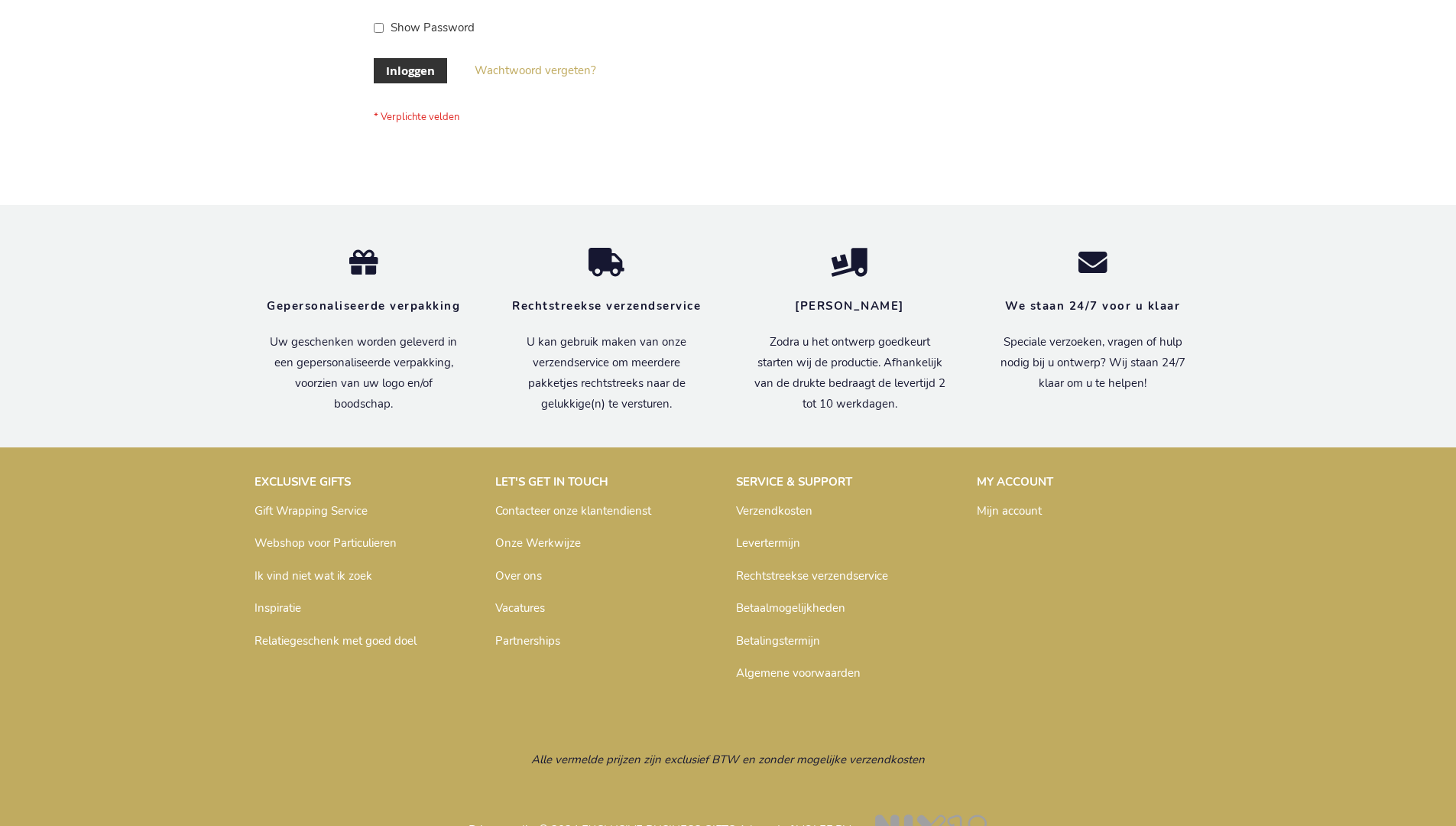
scroll to position [519, 0]
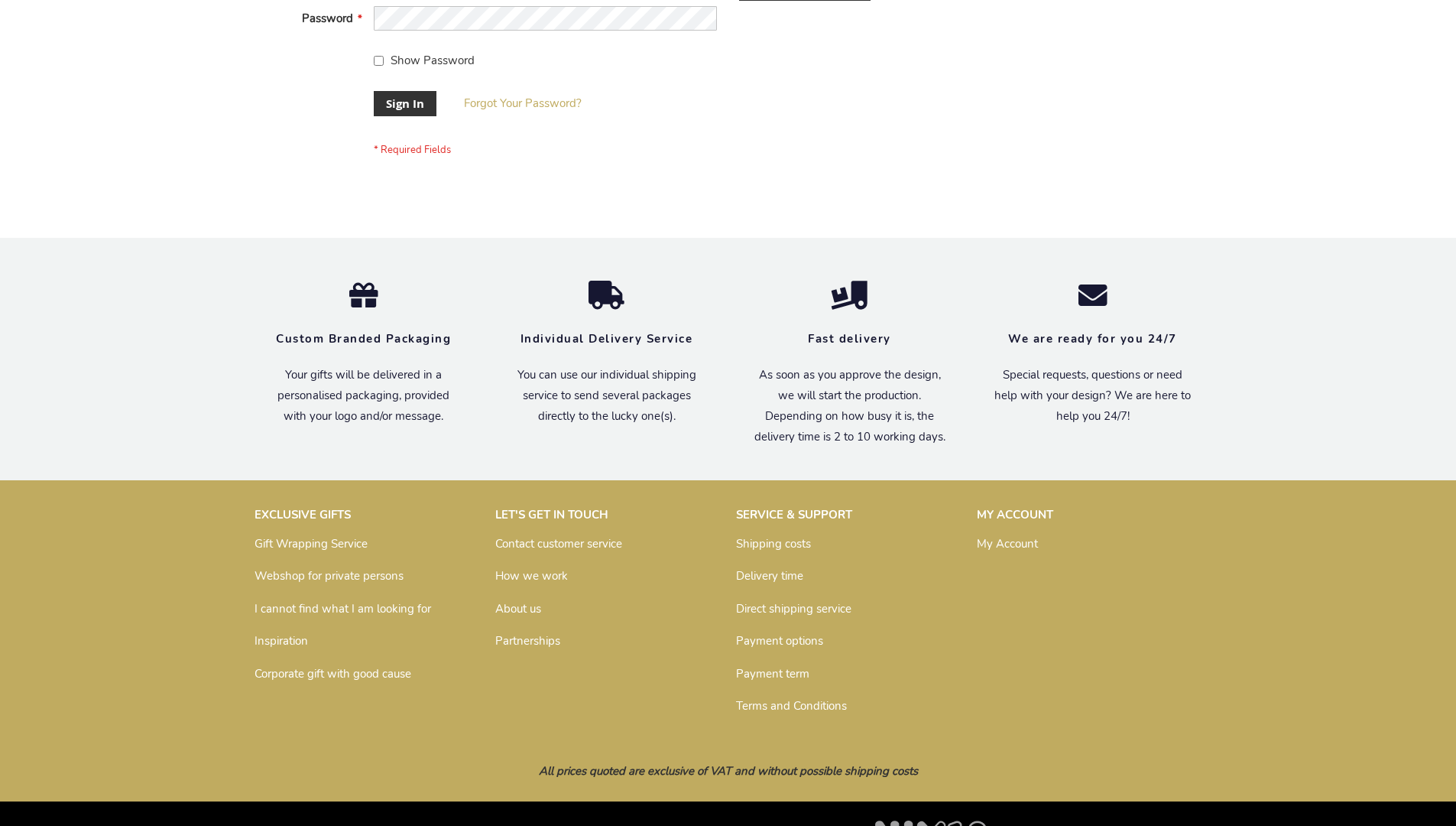
scroll to position [491, 0]
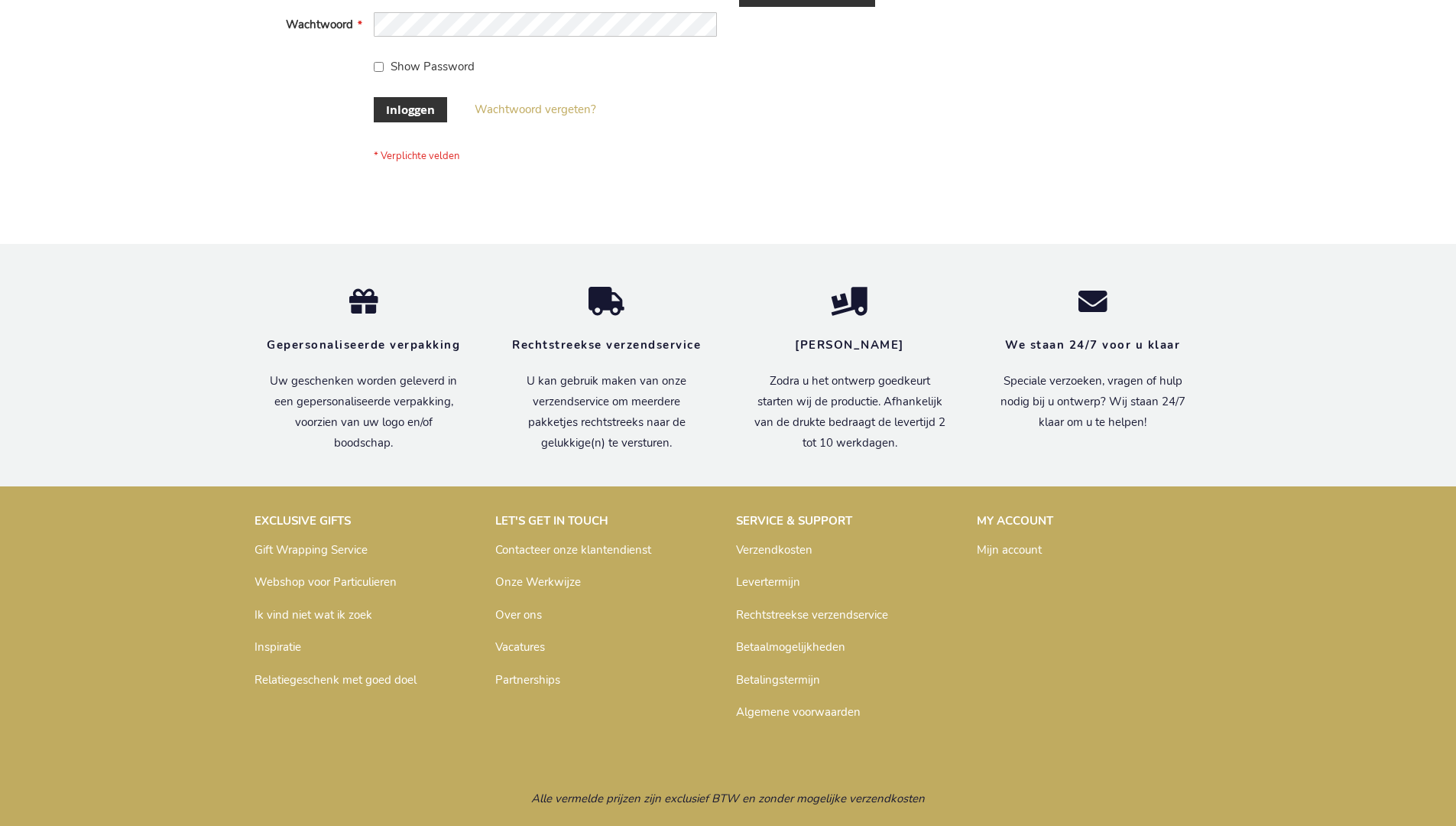
scroll to position [519, 0]
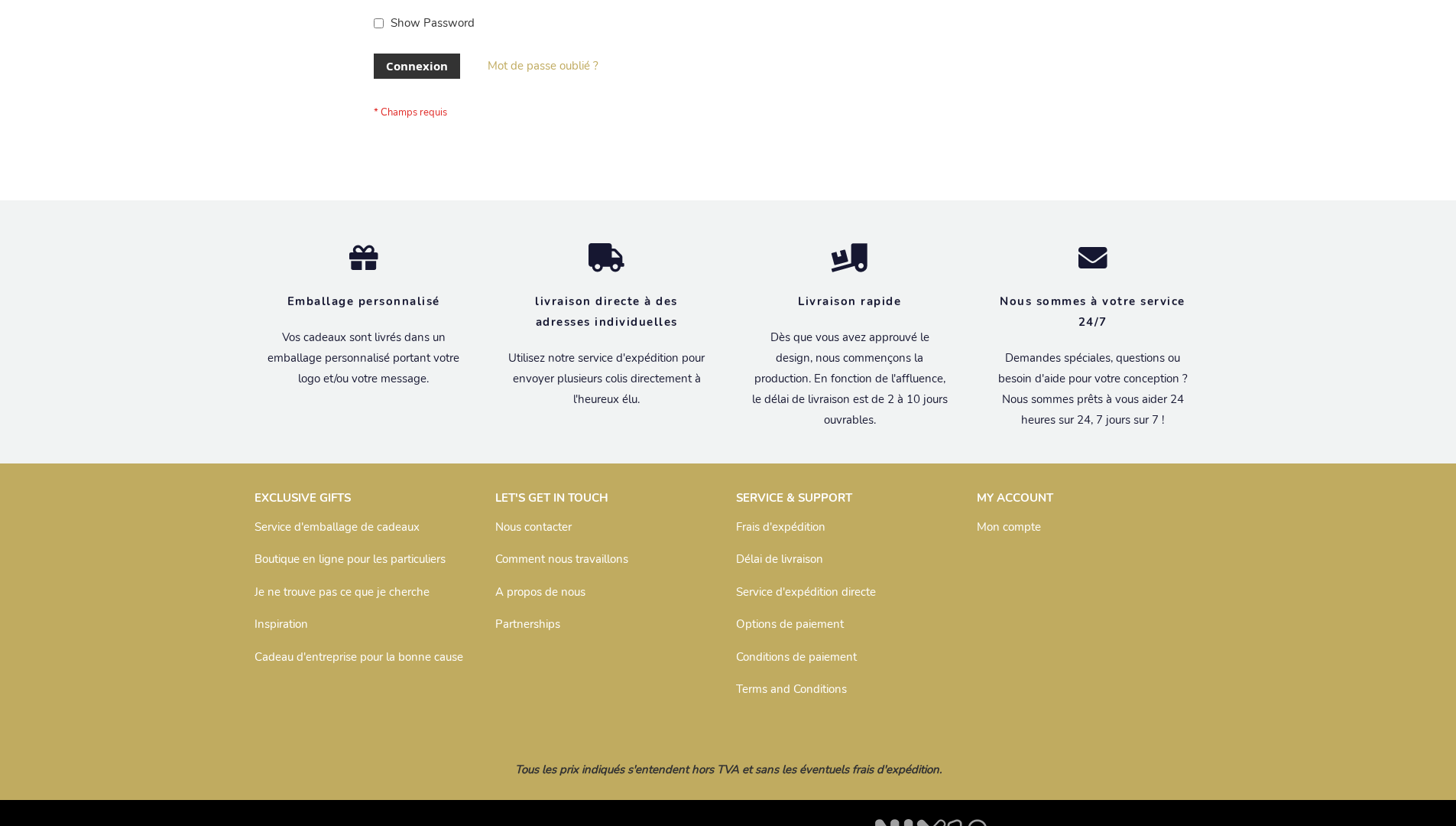
scroll to position [527, 0]
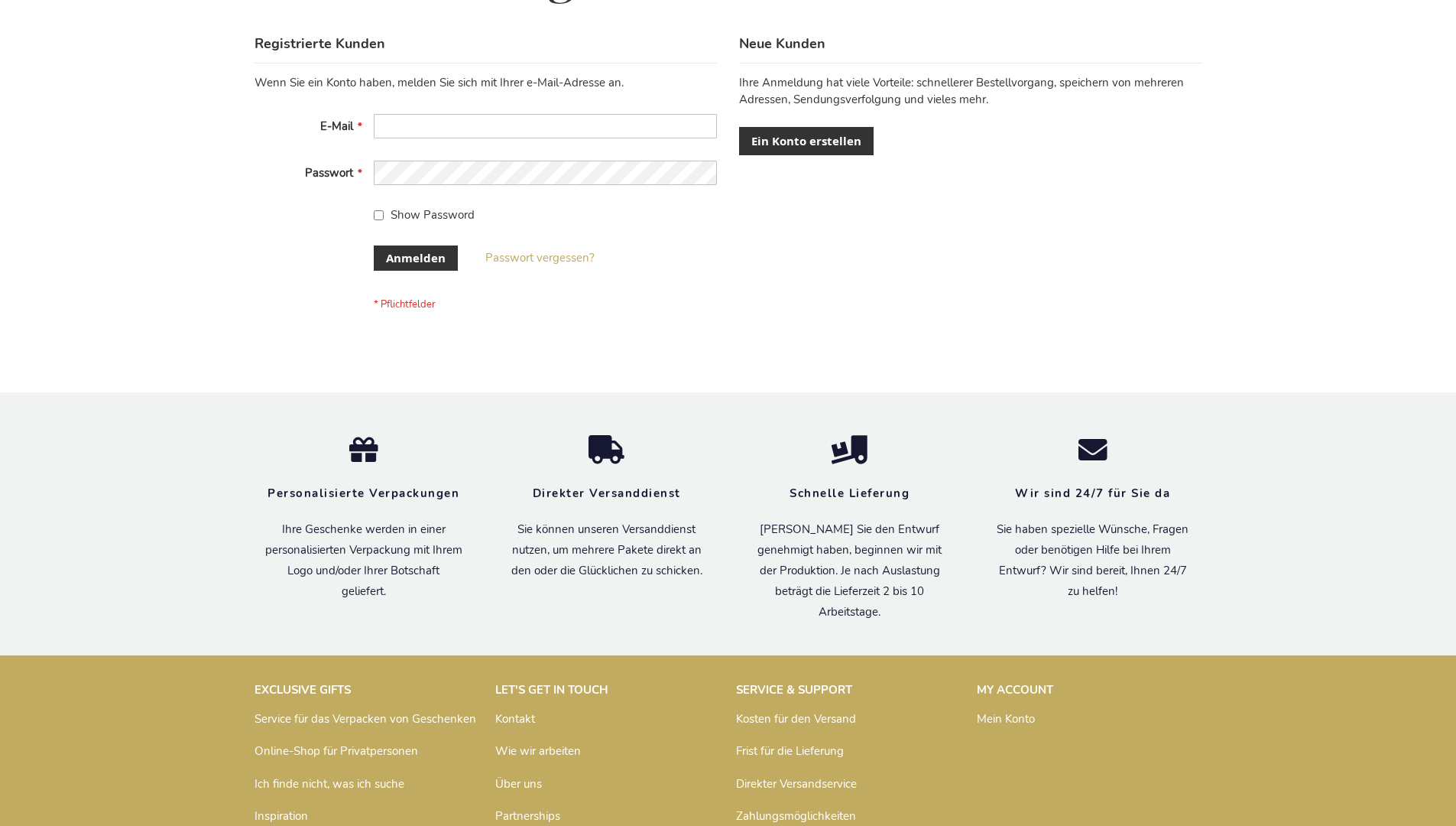
scroll to position [512, 0]
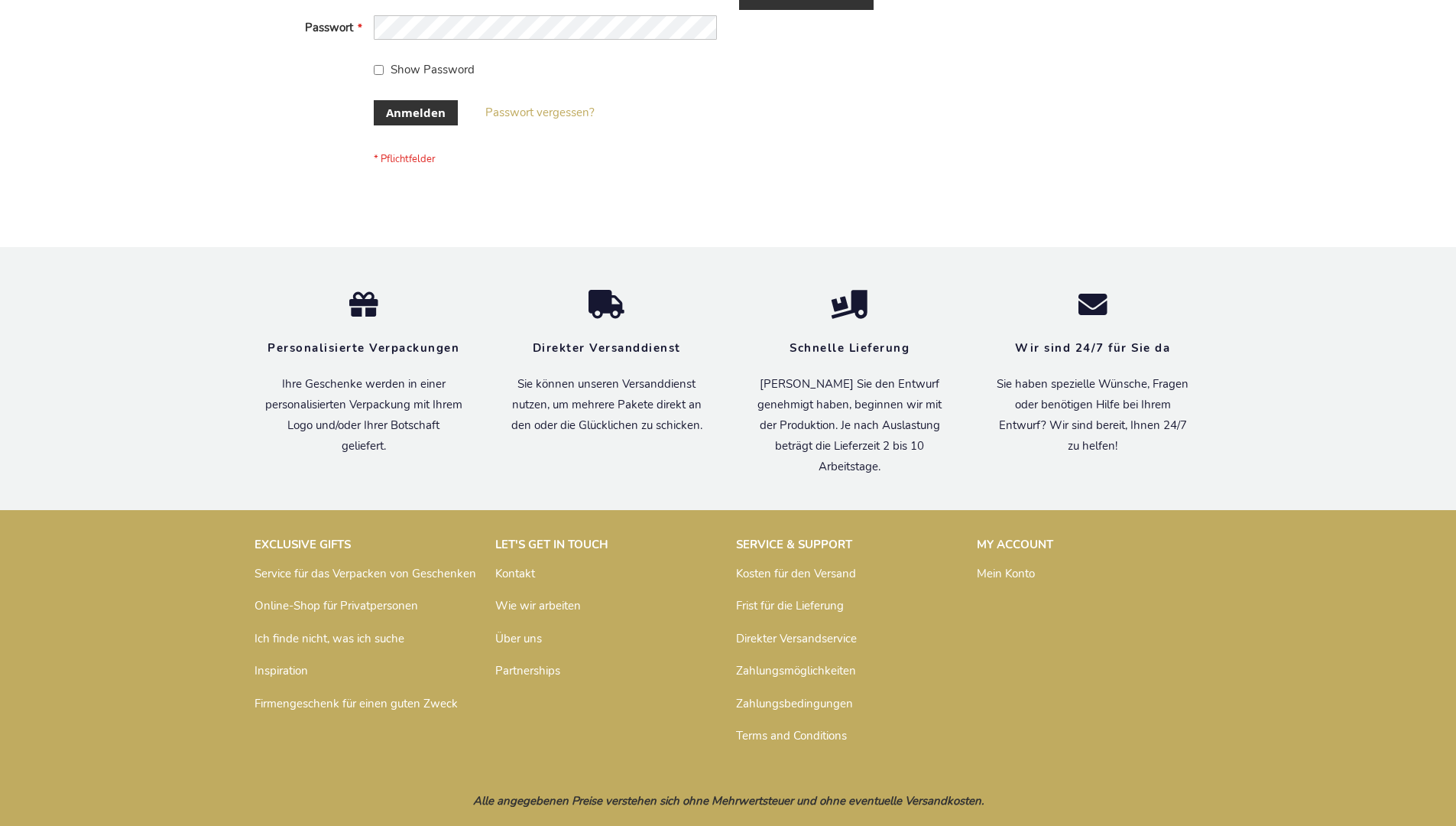
scroll to position [512, 0]
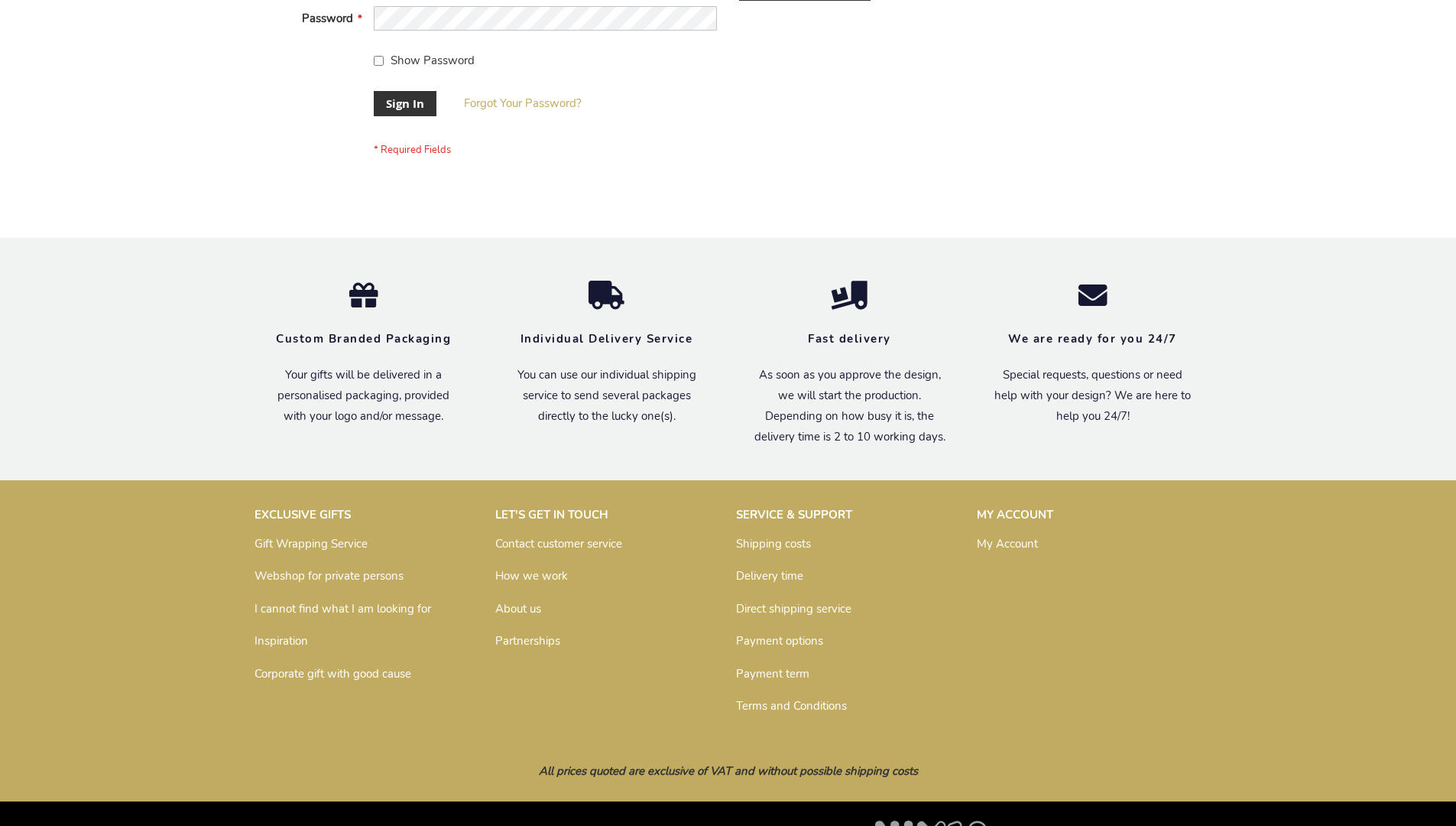
scroll to position [491, 0]
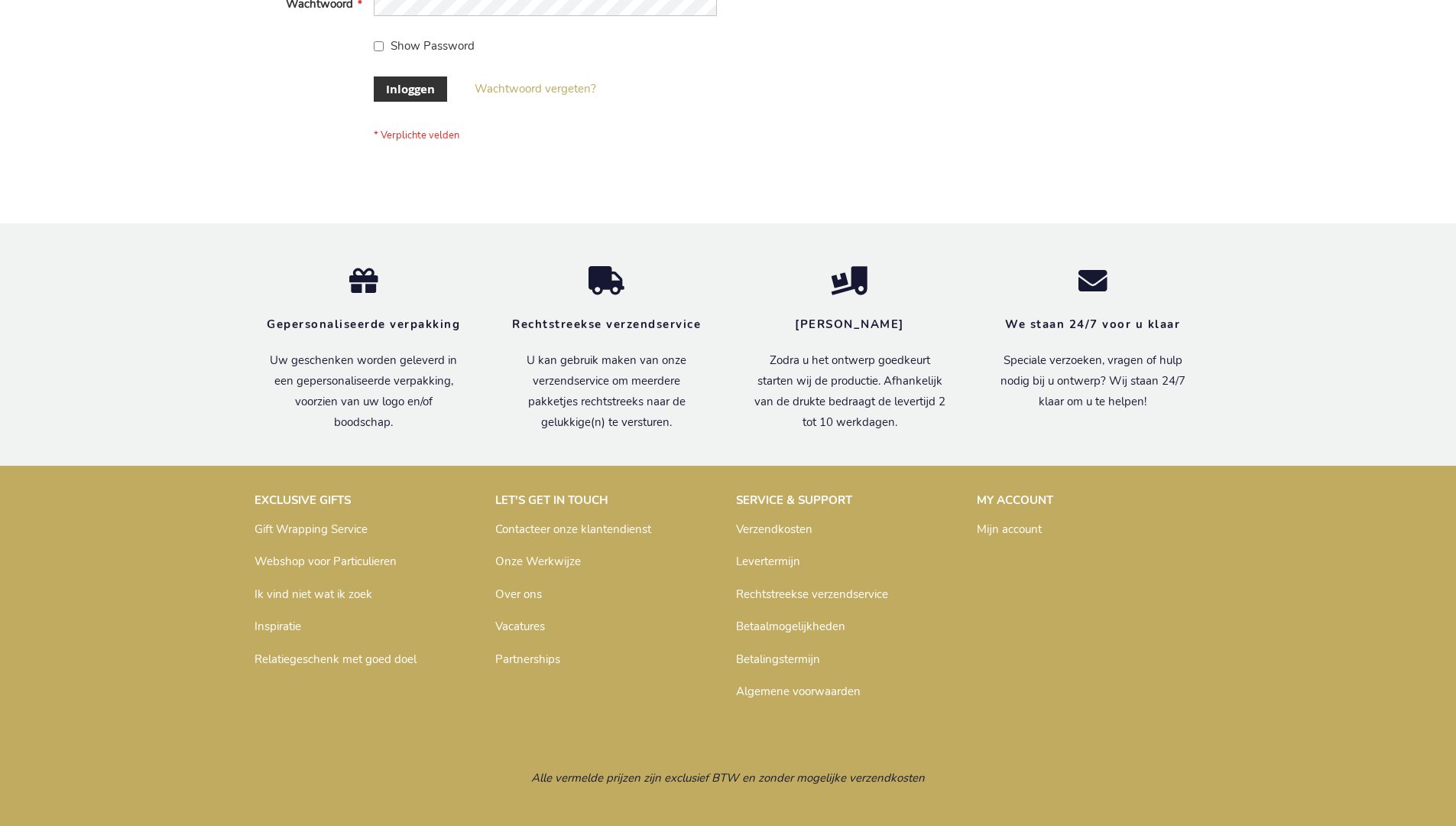
scroll to position [519, 0]
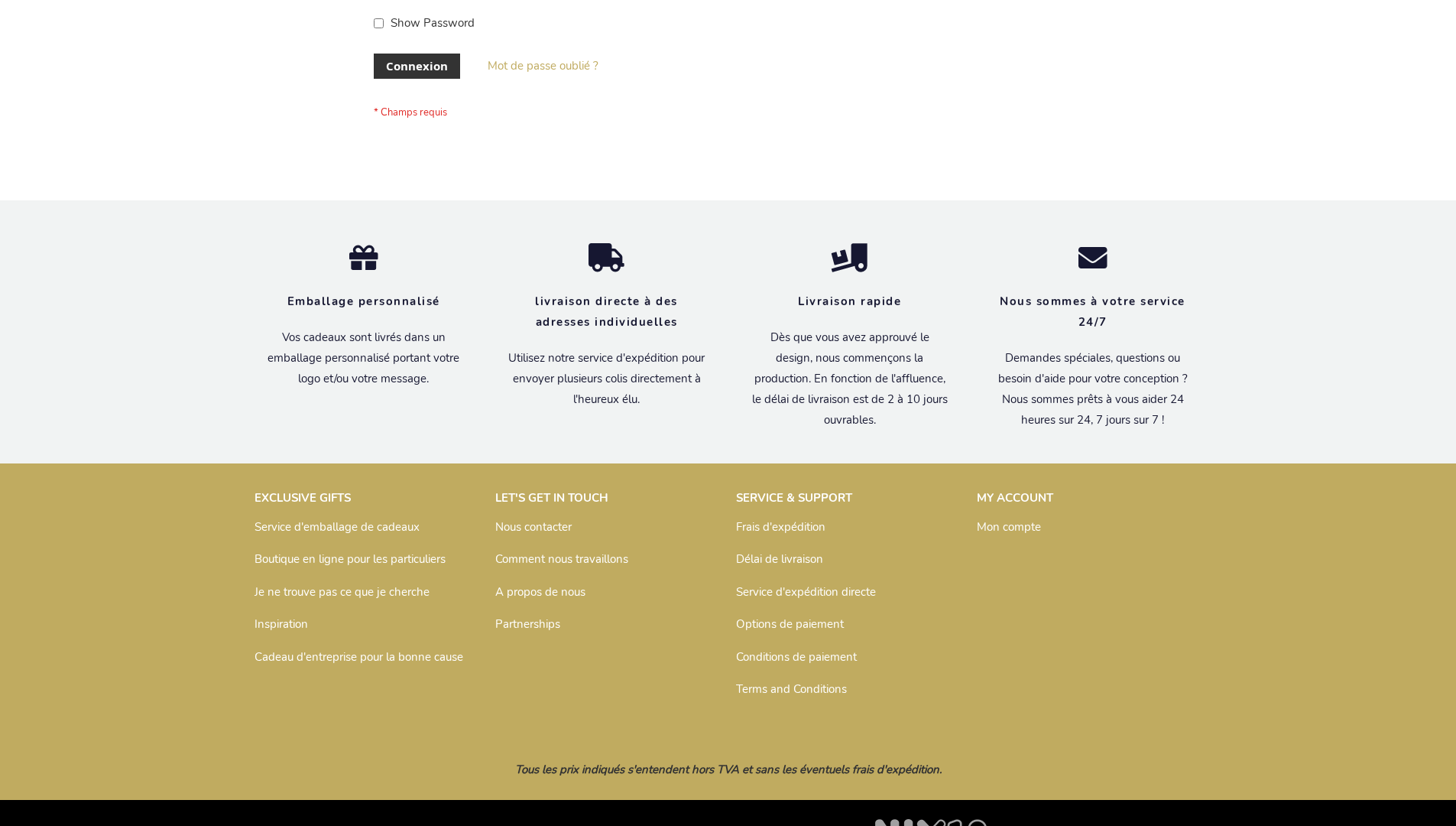
scroll to position [527, 0]
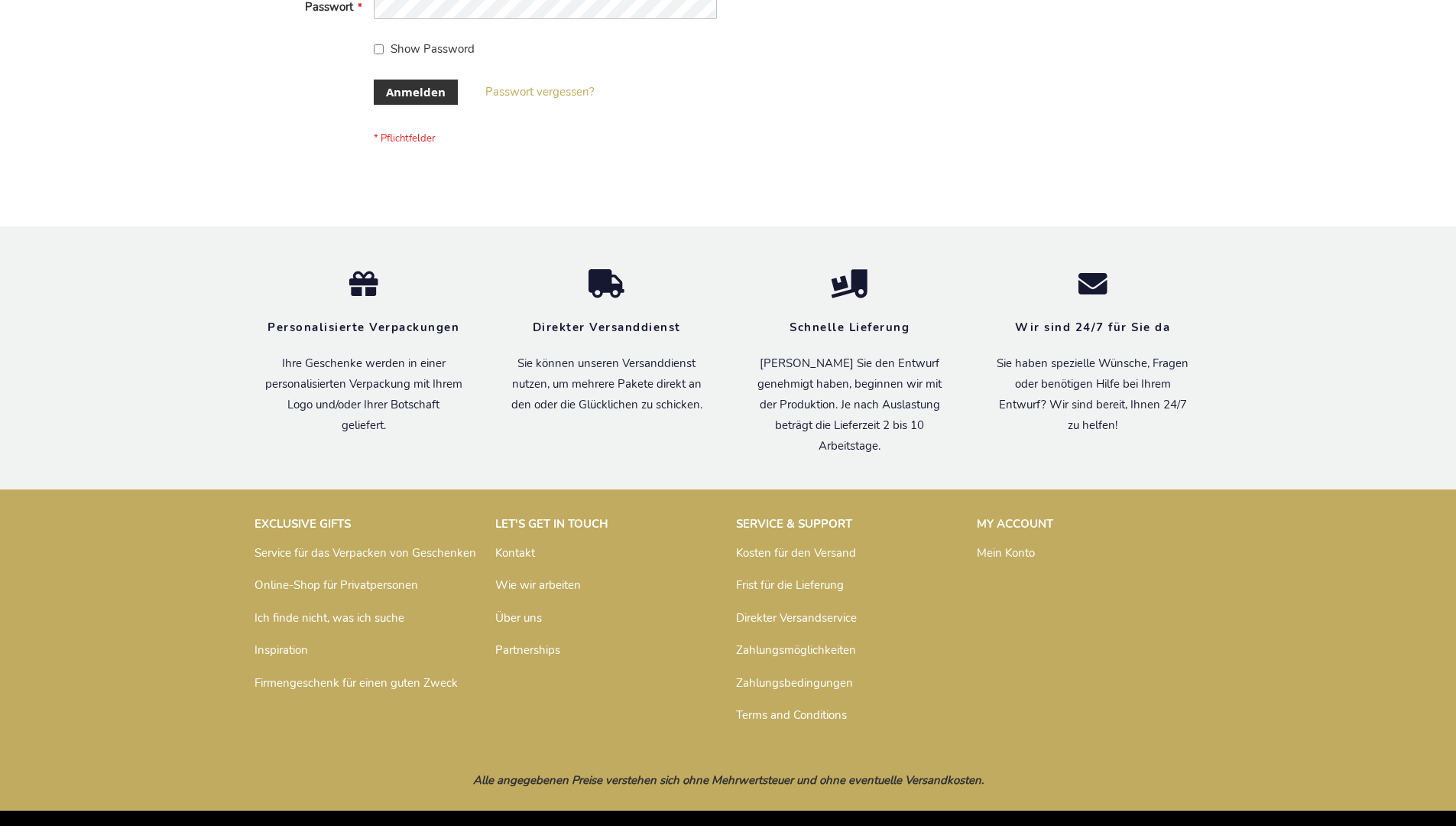
scroll to position [512, 0]
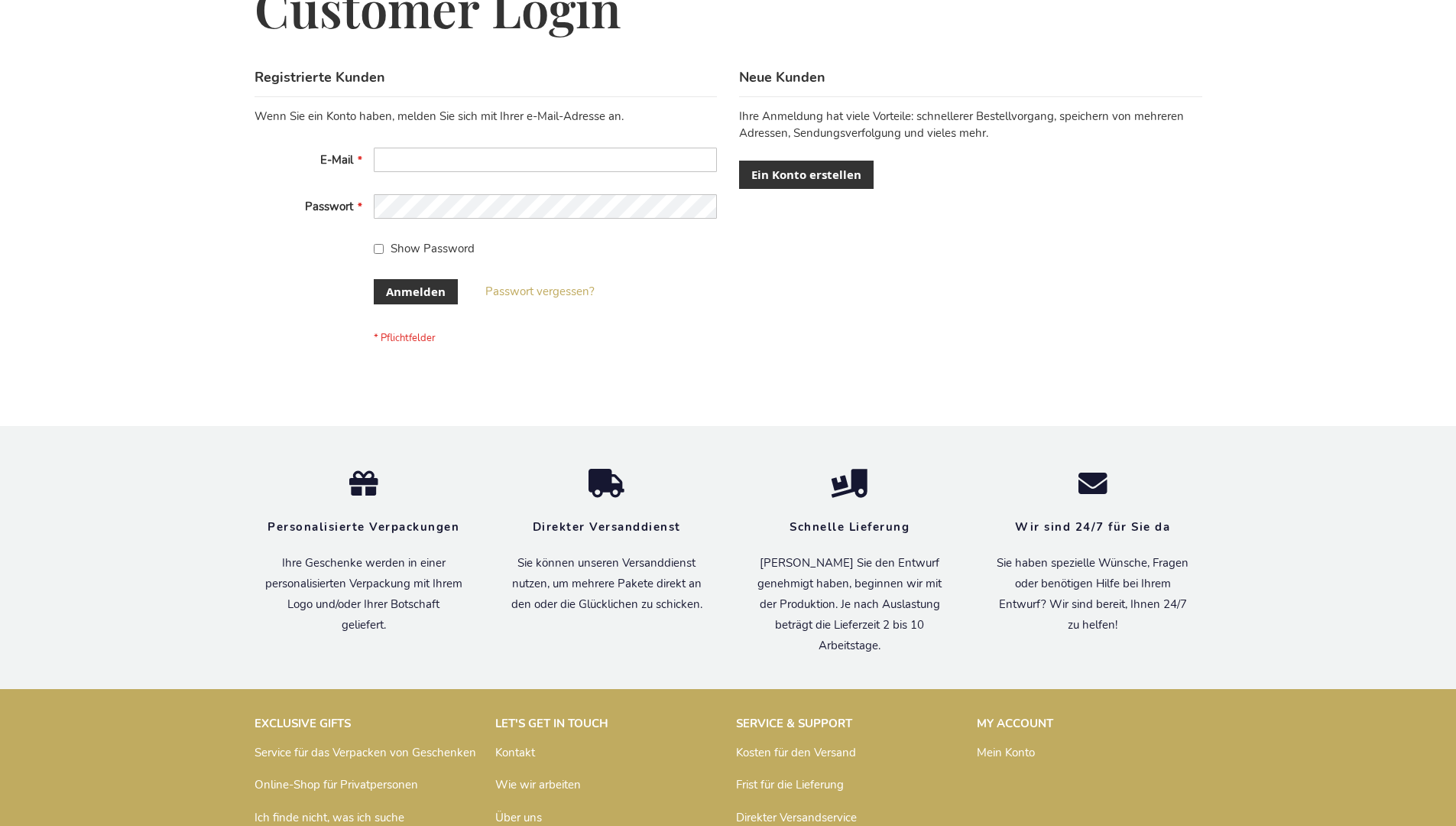
scroll to position [512, 0]
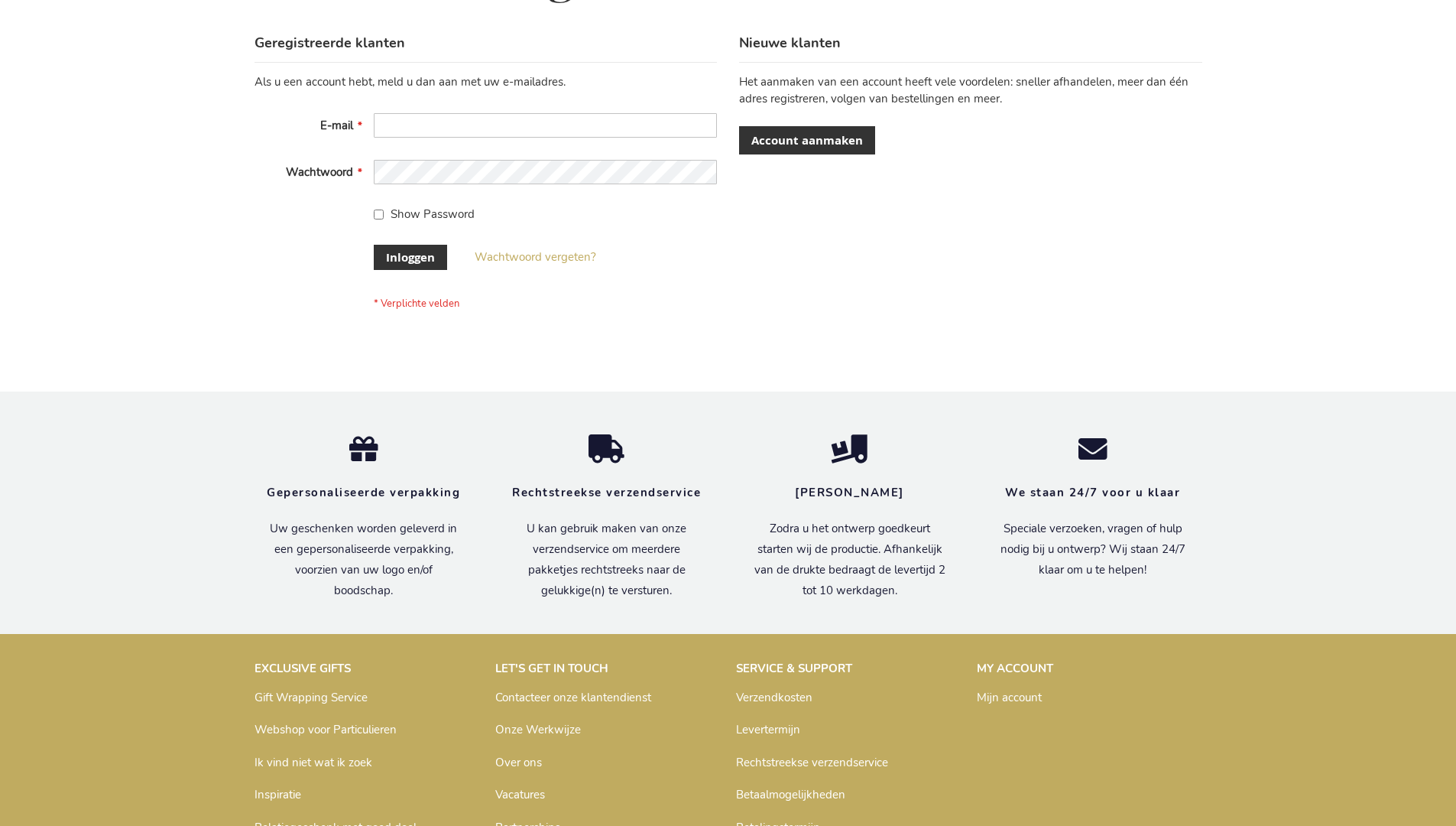
scroll to position [519, 0]
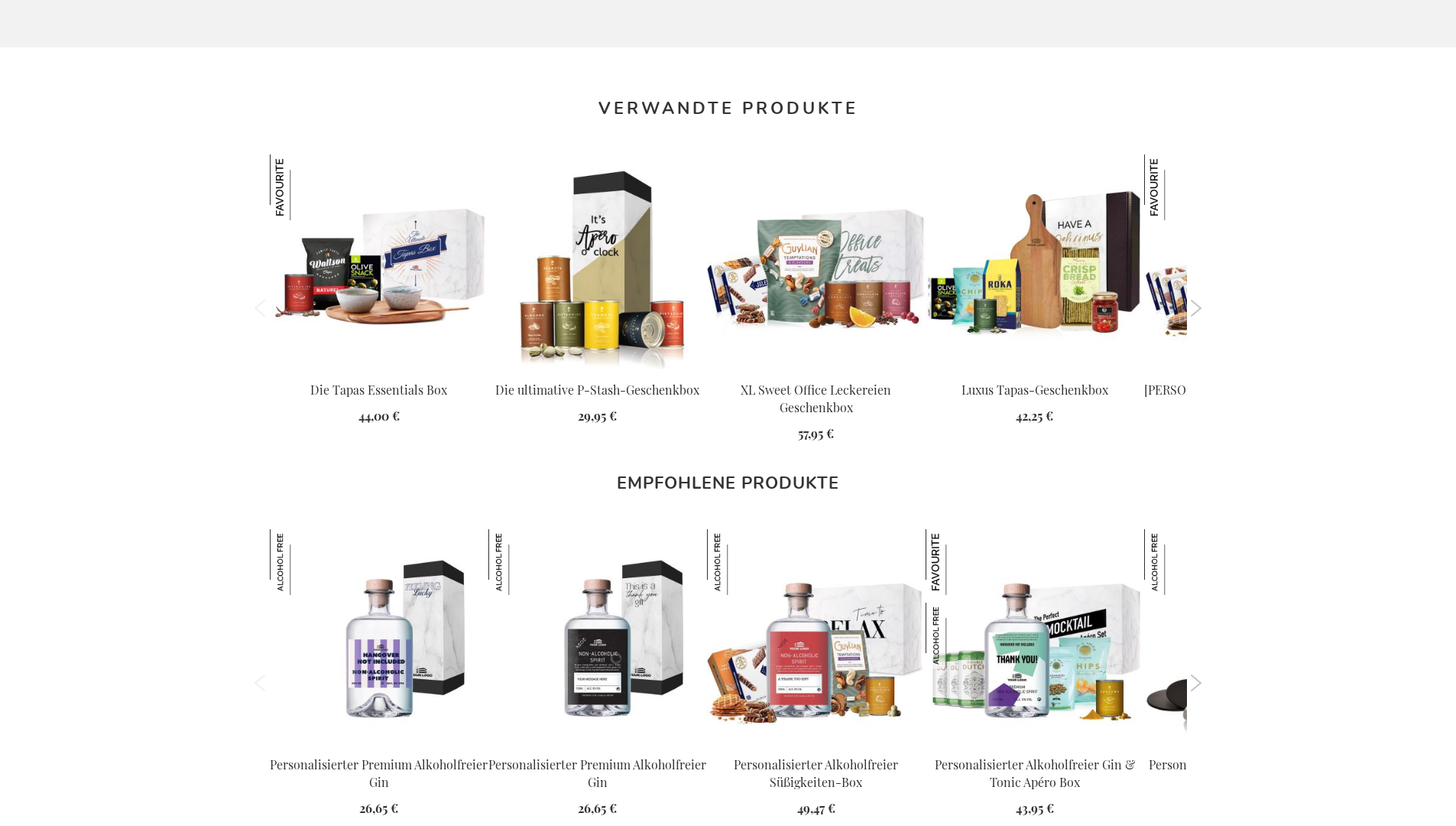
scroll to position [2086, 0]
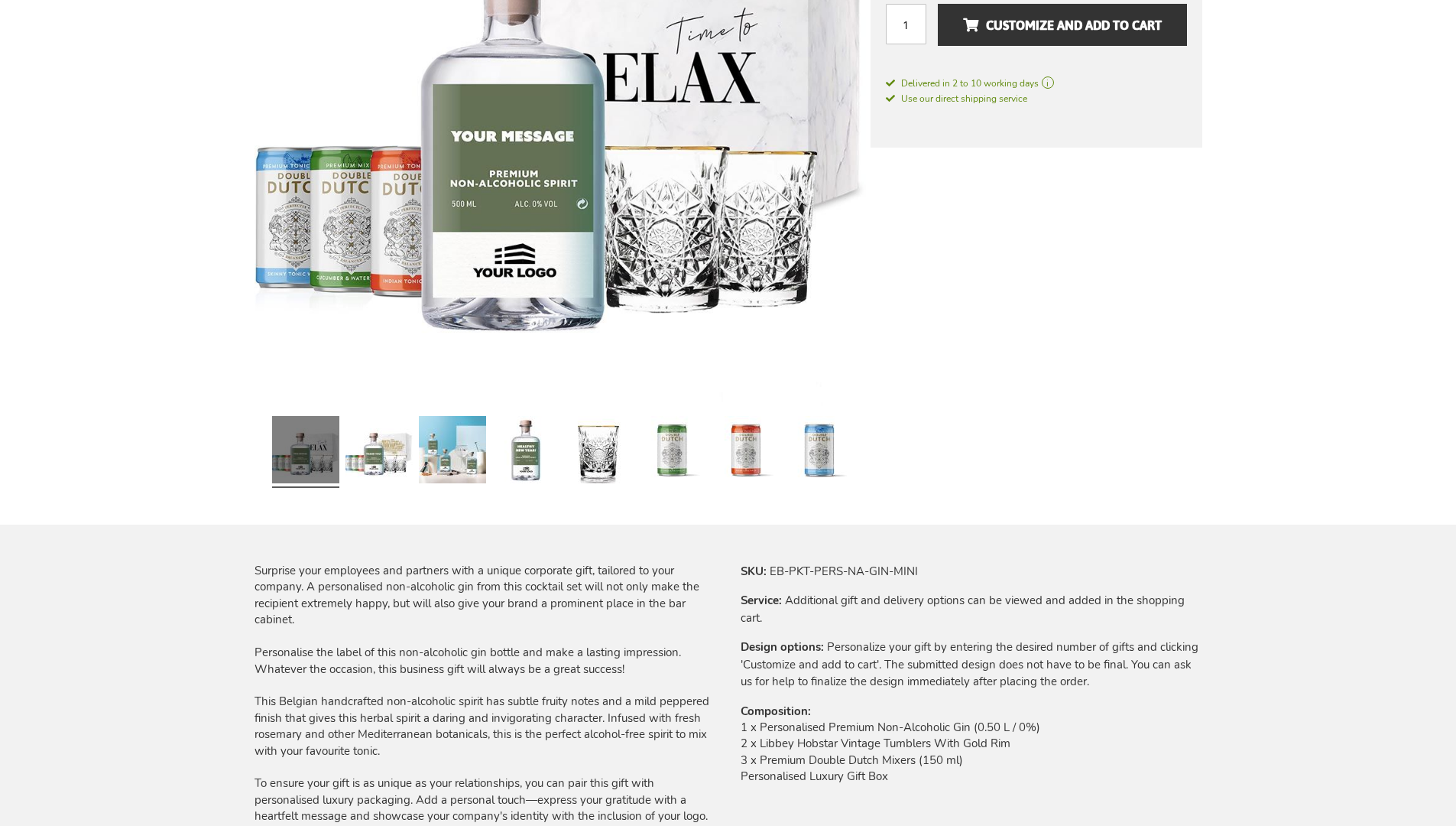
scroll to position [1992, 0]
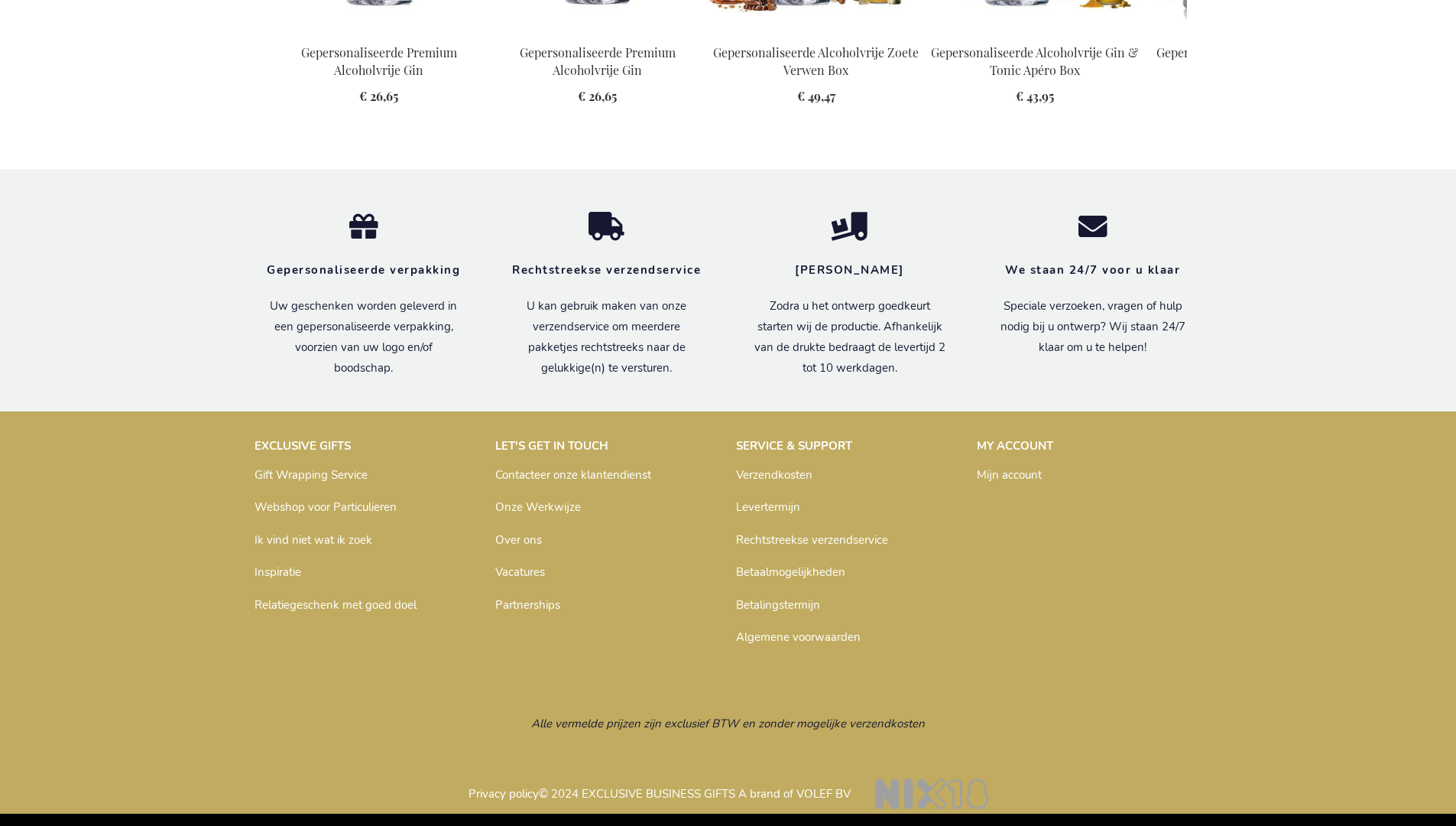
scroll to position [2043, 0]
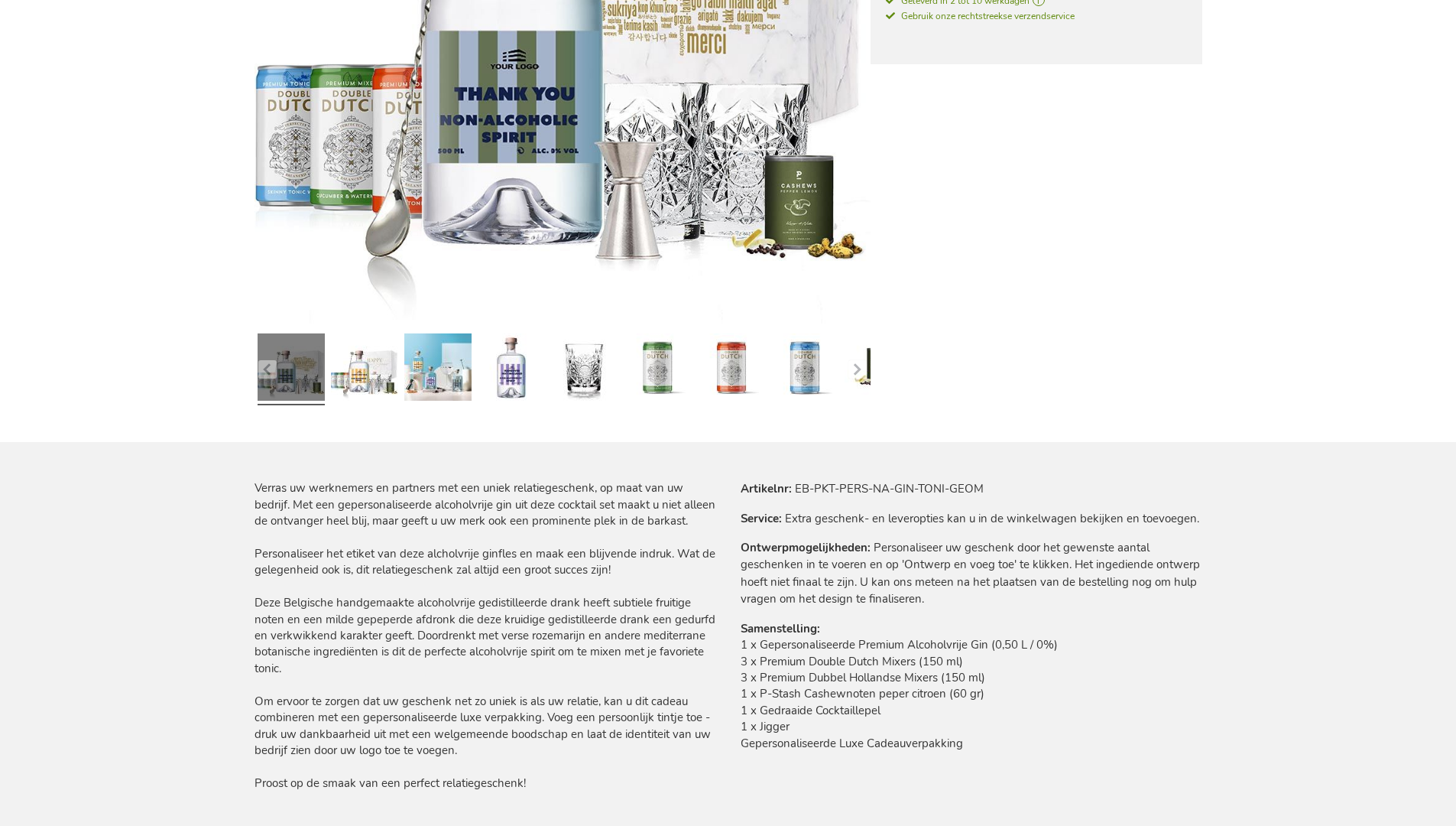
scroll to position [2043, 0]
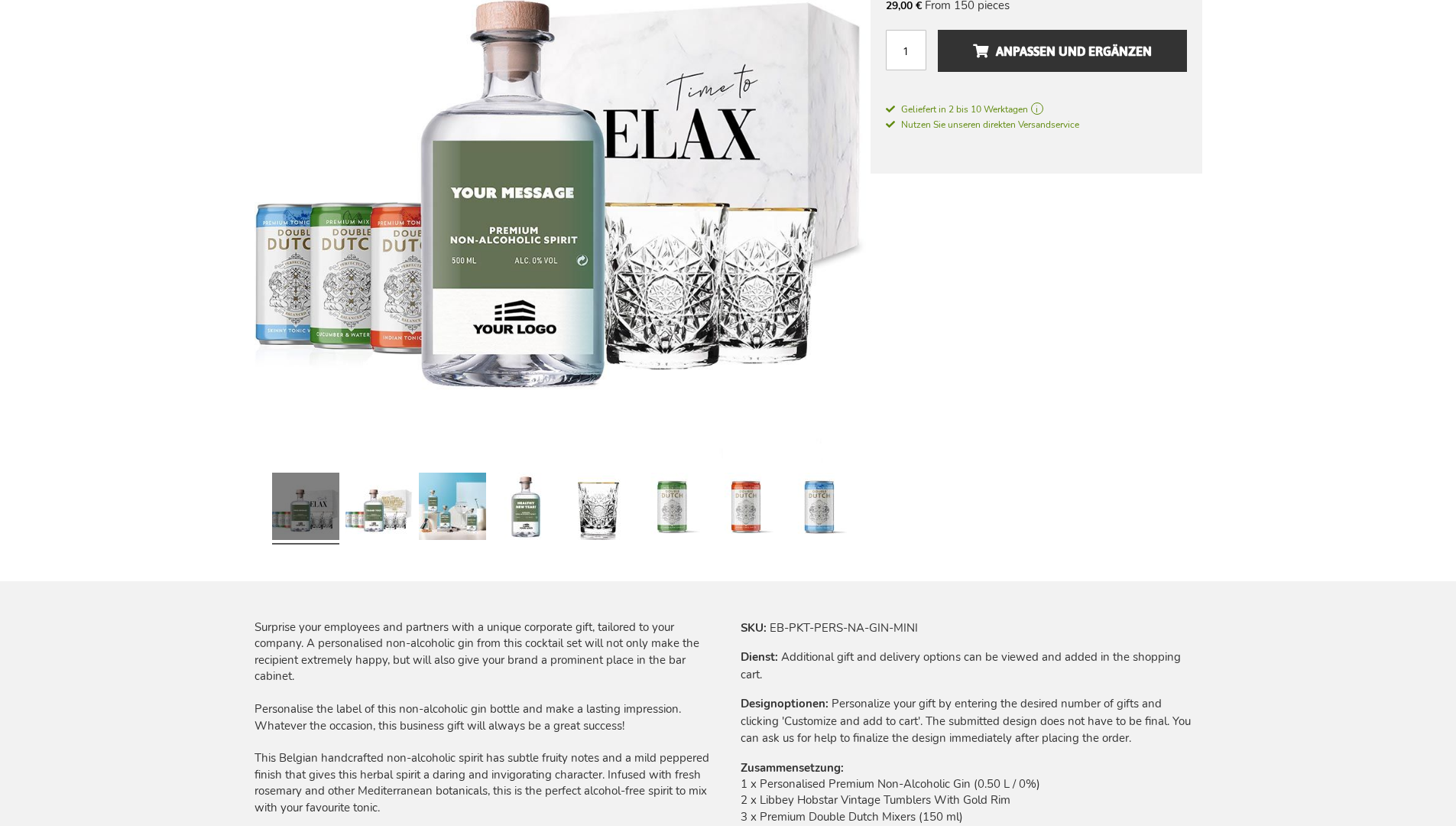
scroll to position [2029, 0]
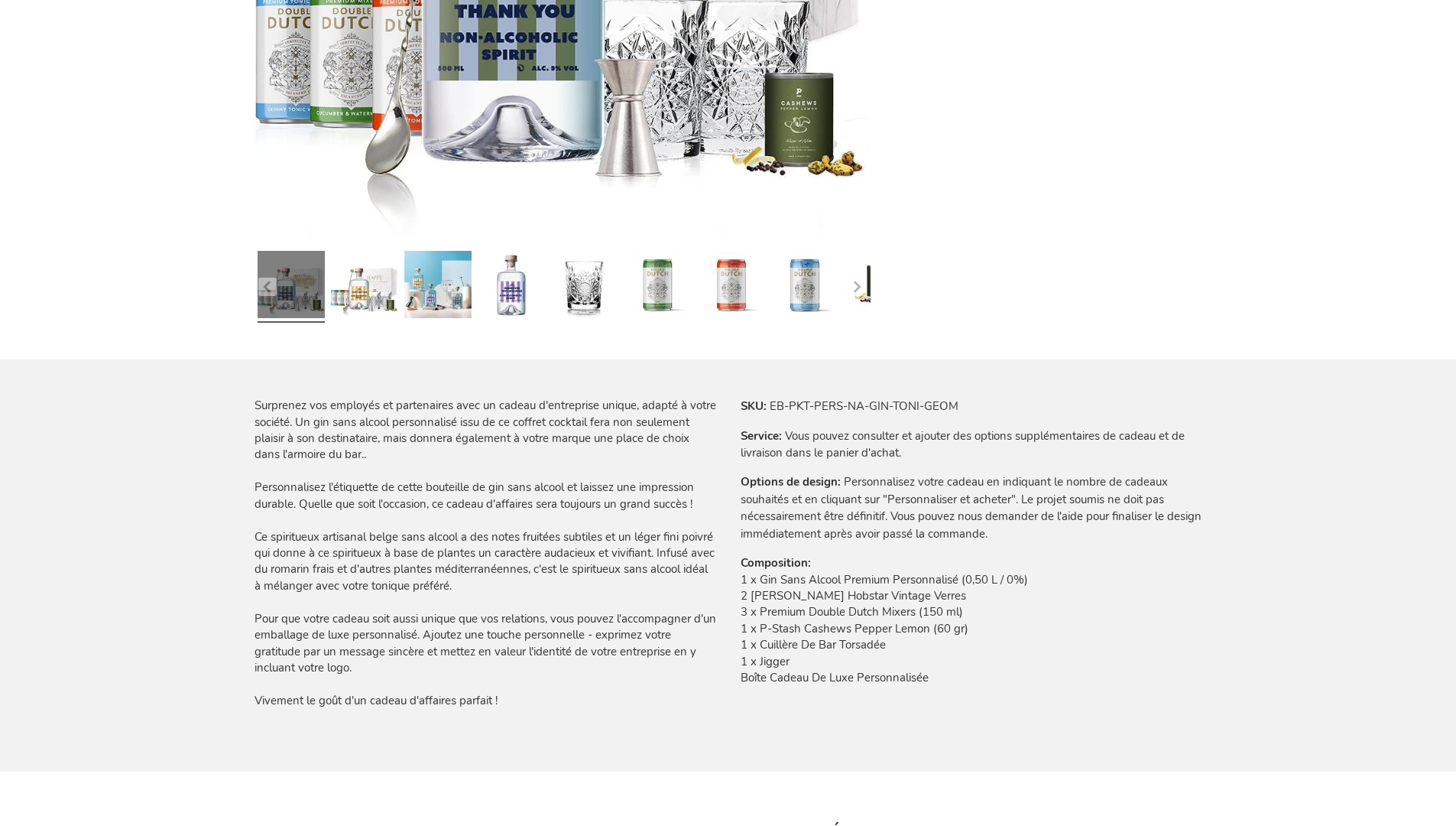
scroll to position [2074, 0]
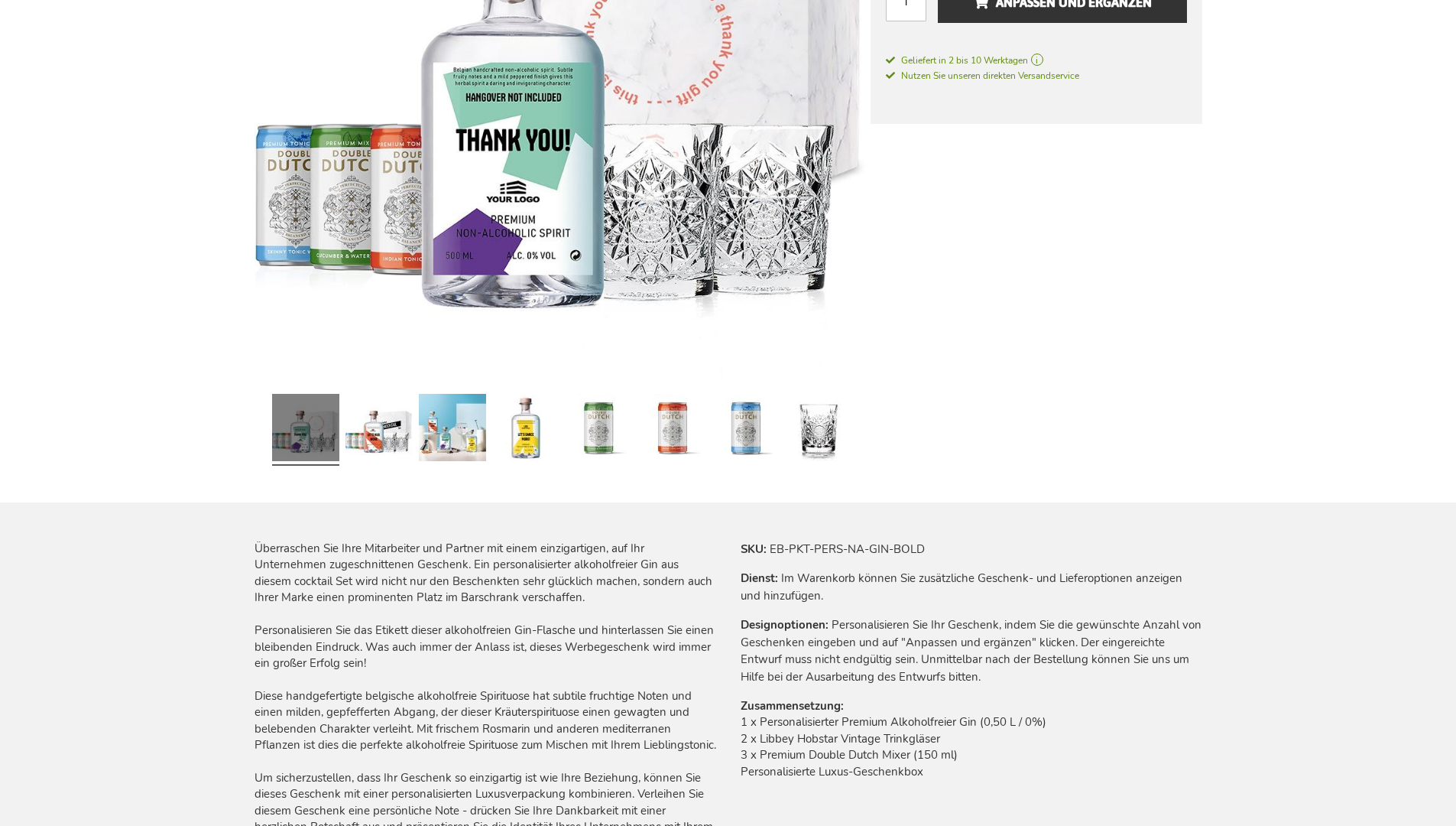
scroll to position [2087, 0]
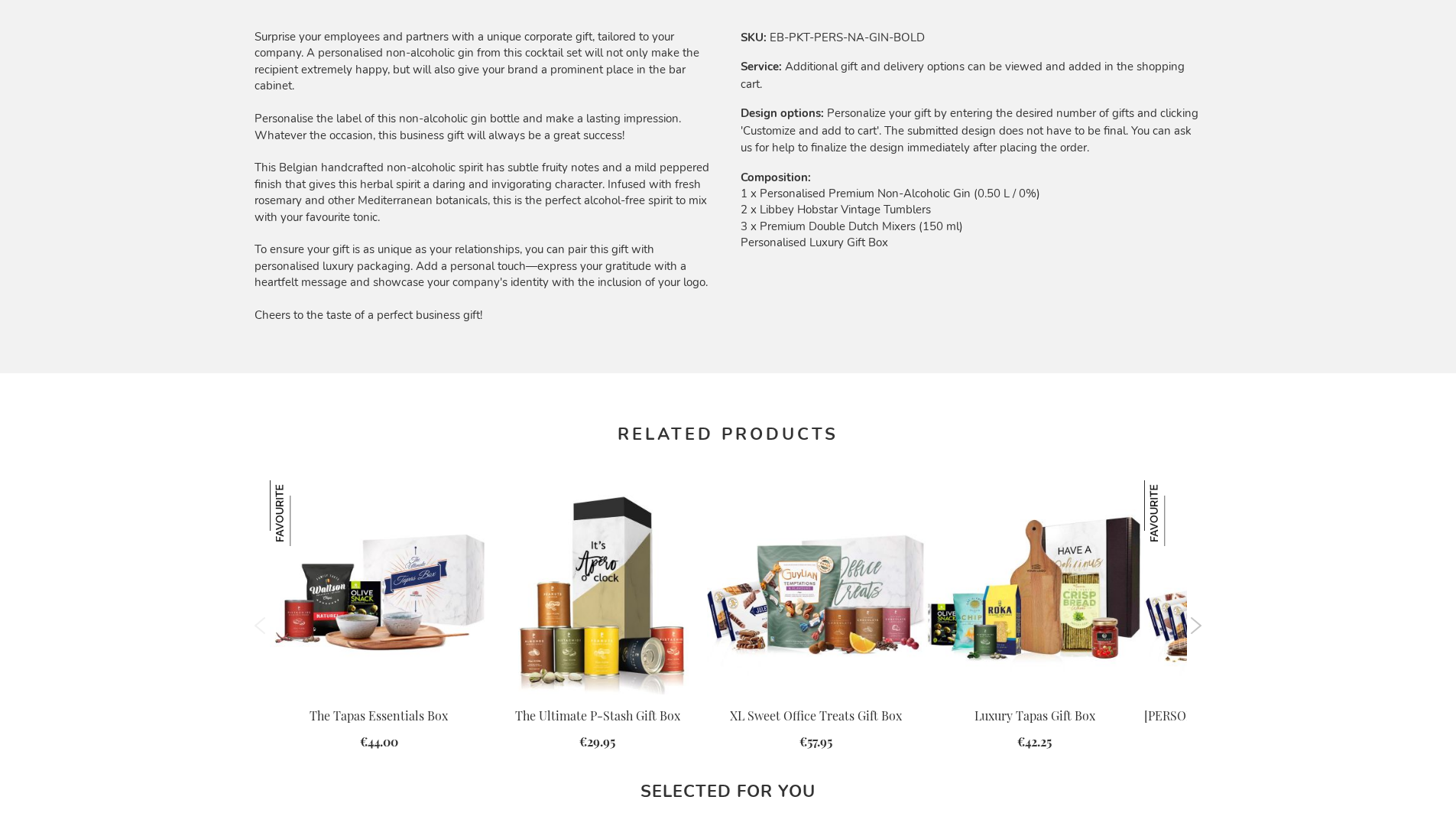
scroll to position [1992, 0]
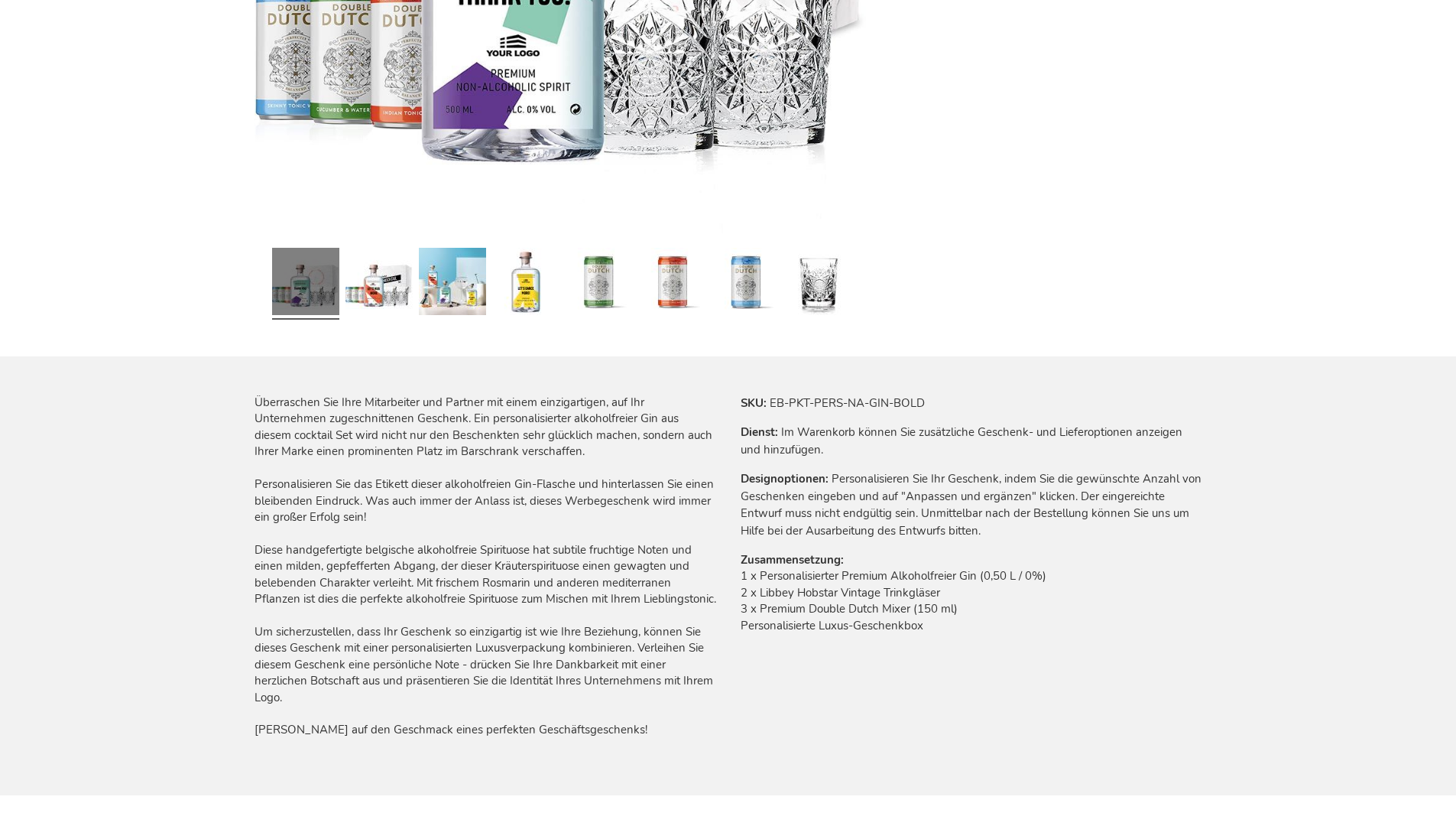
scroll to position [2087, 0]
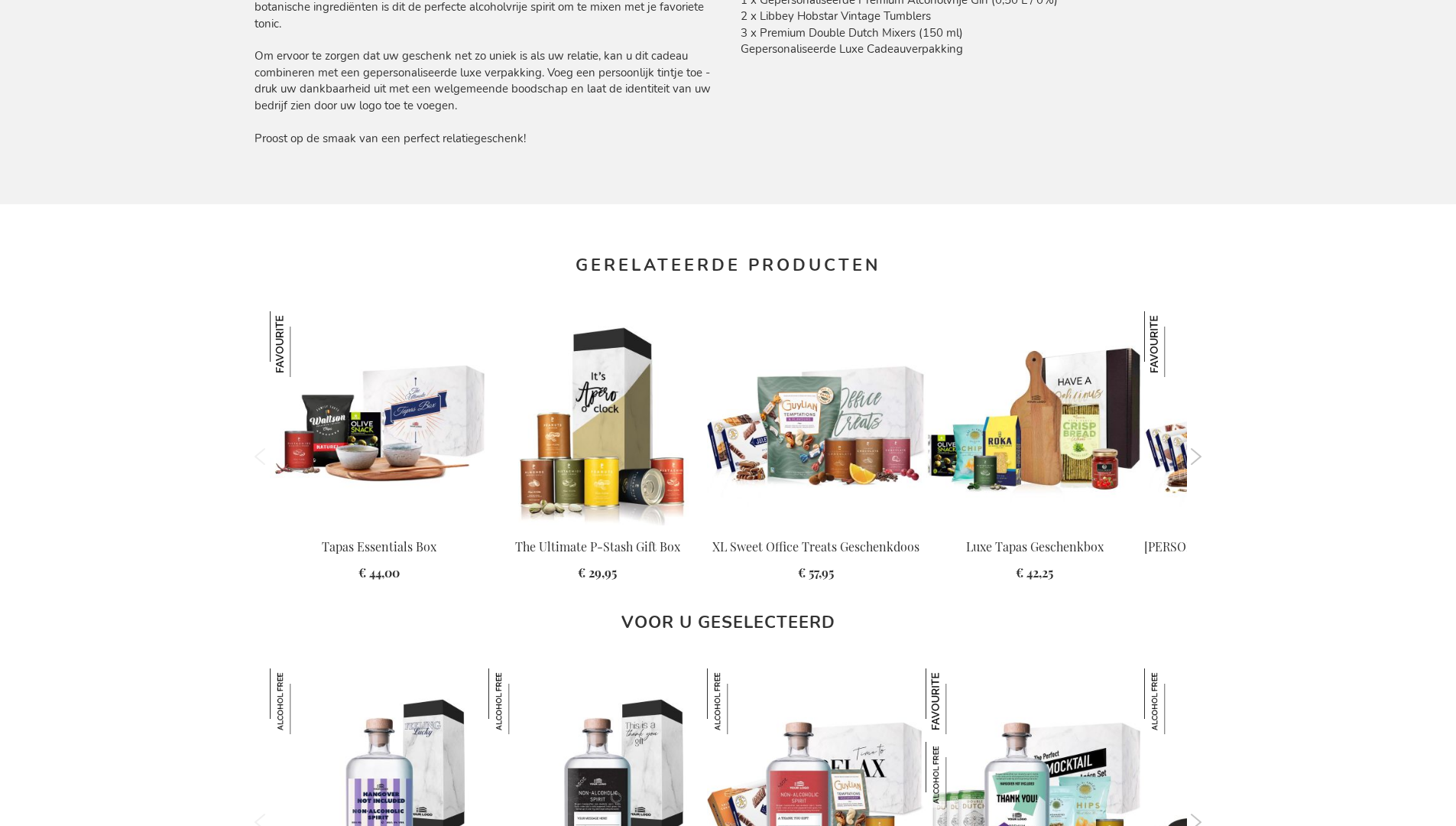
scroll to position [2044, 0]
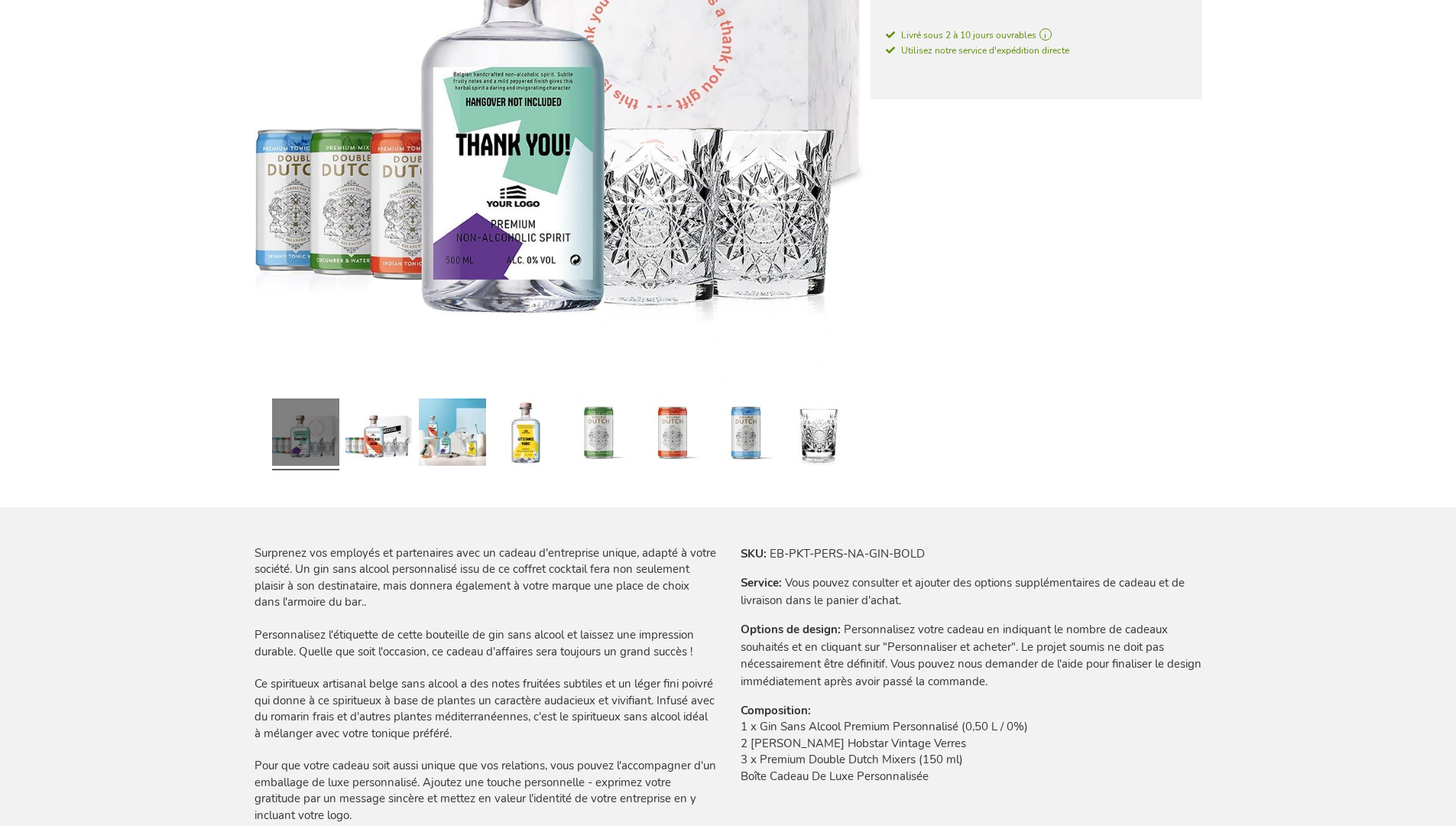
scroll to position [2070, 0]
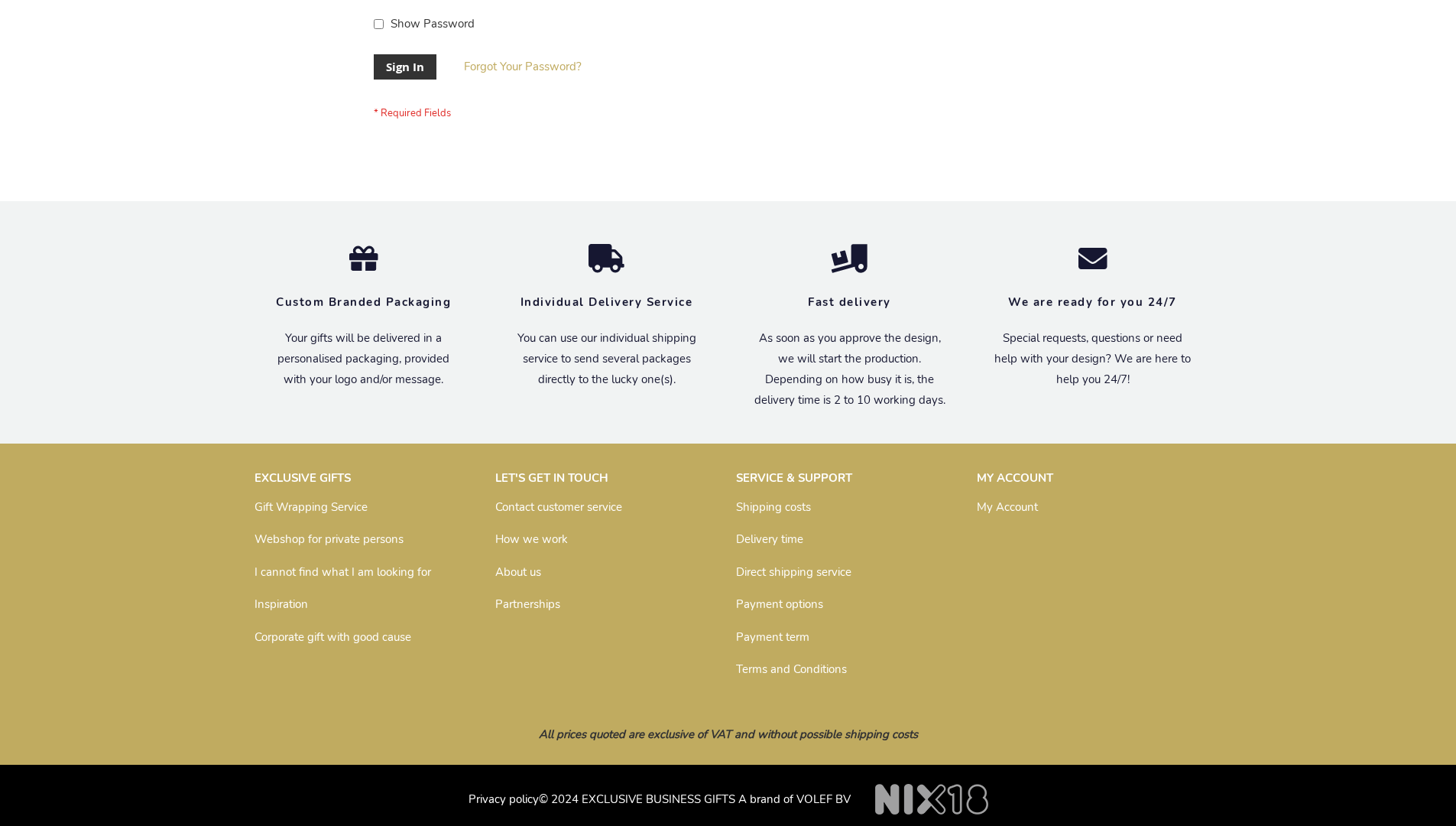
scroll to position [491, 0]
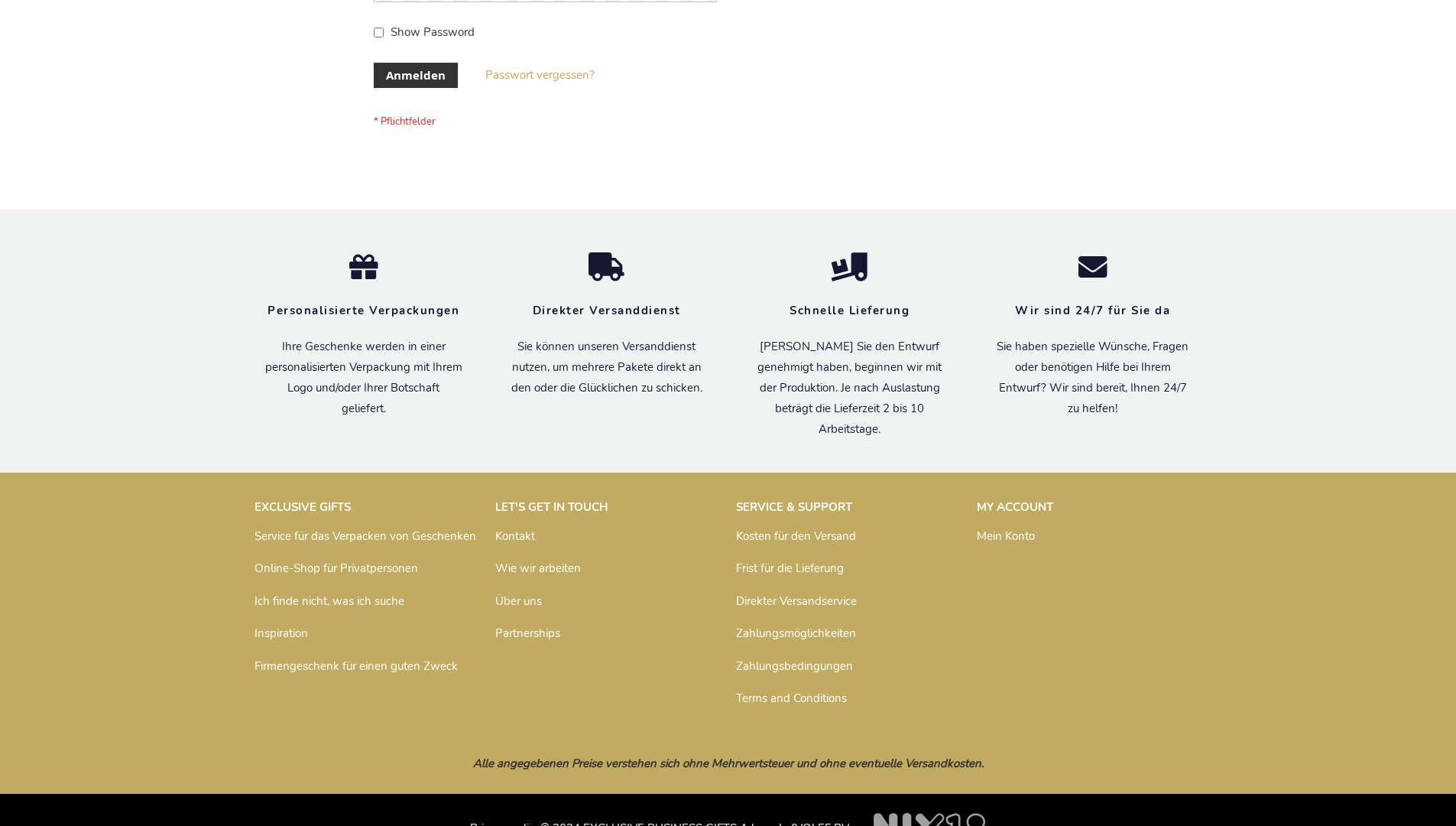
scroll to position [512, 0]
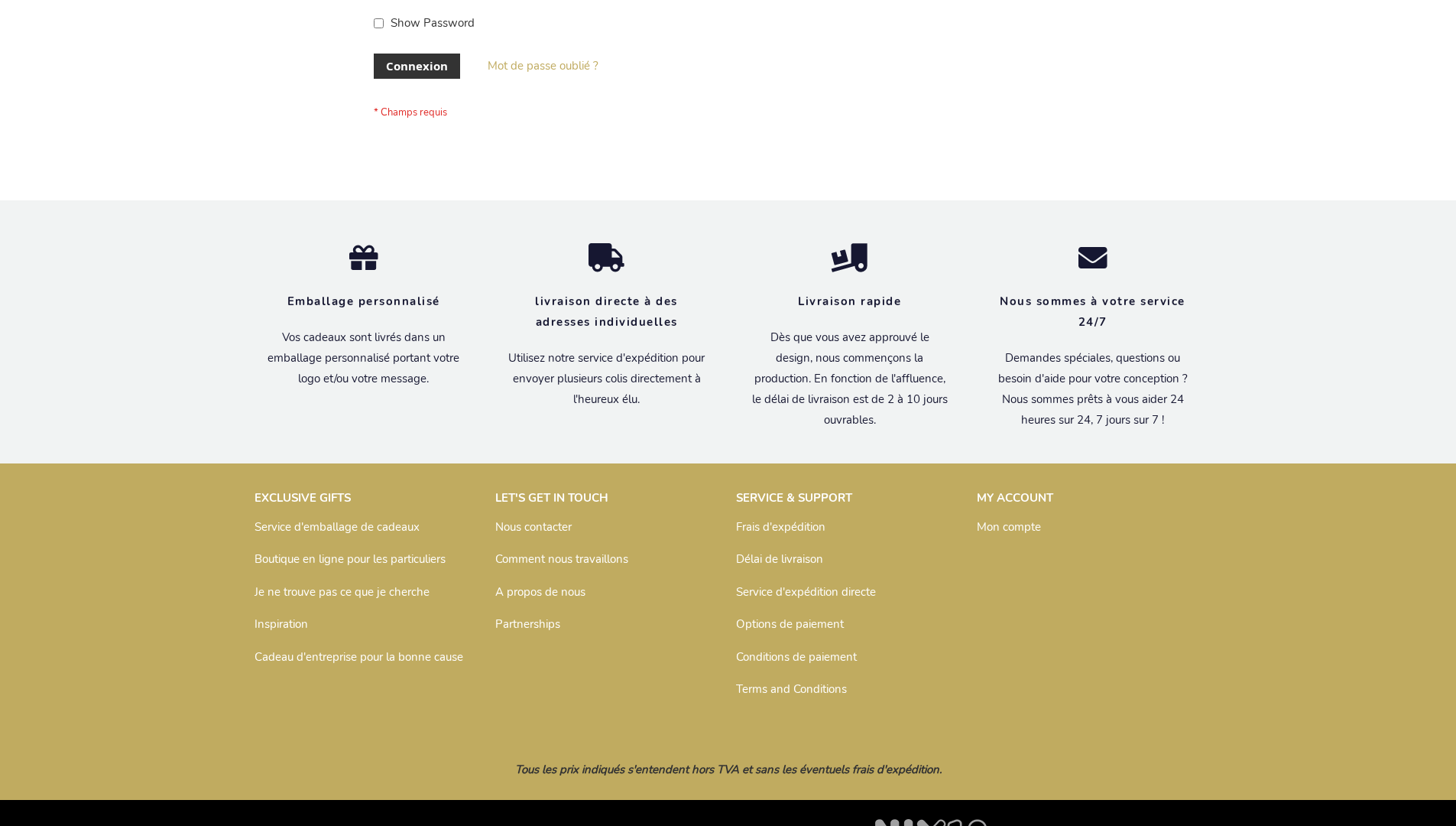
scroll to position [527, 0]
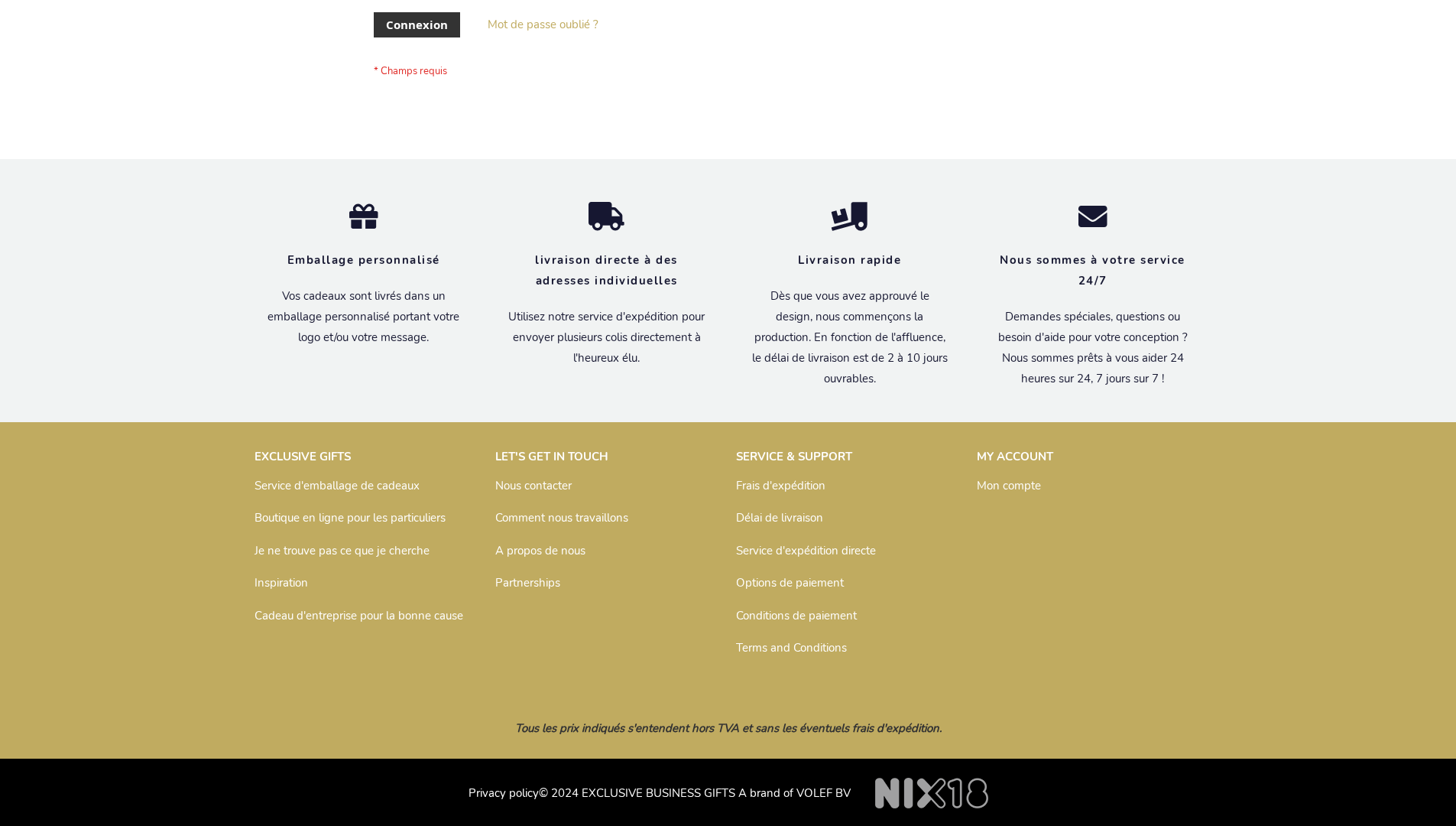
scroll to position [527, 0]
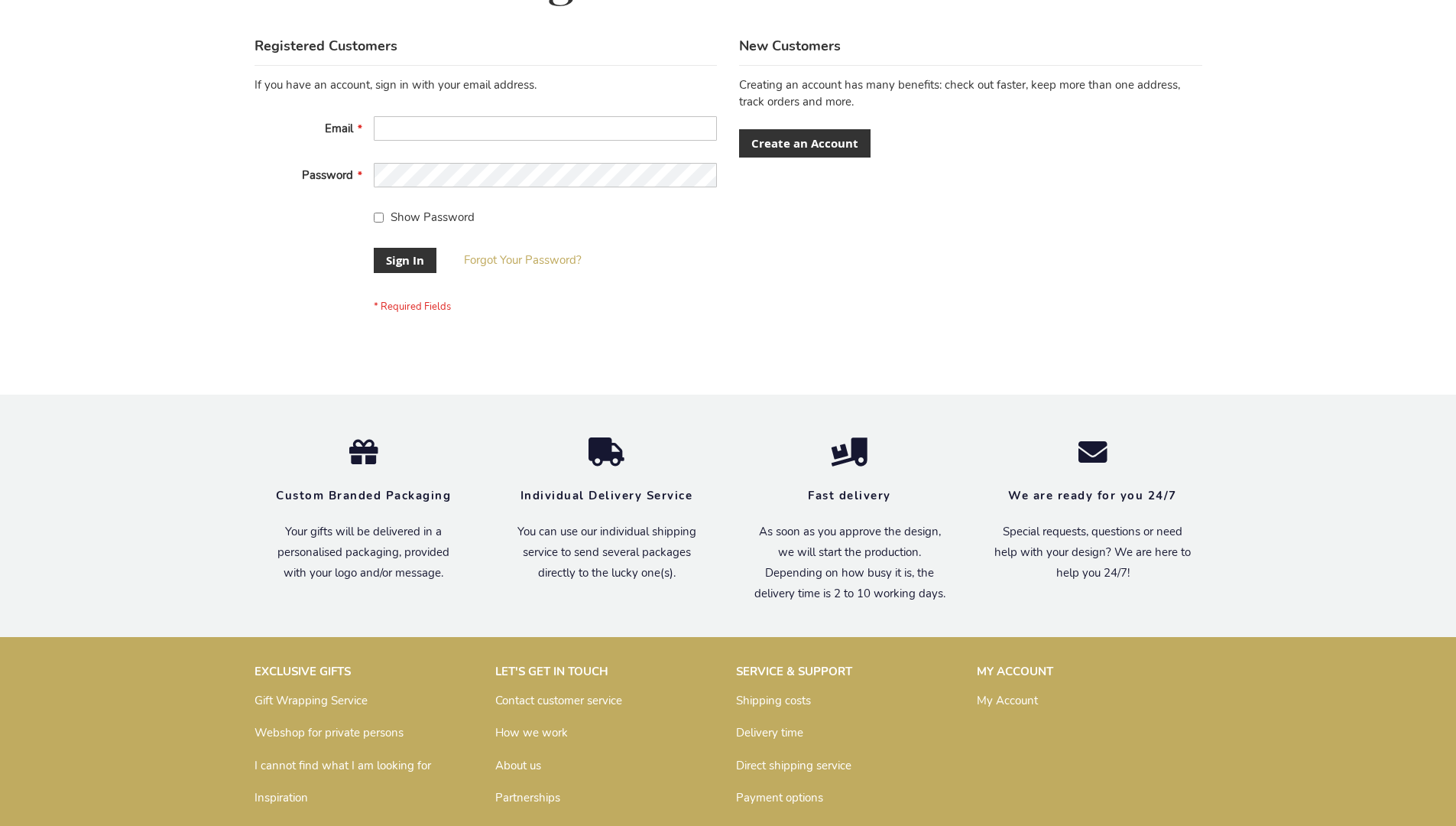
scroll to position [491, 0]
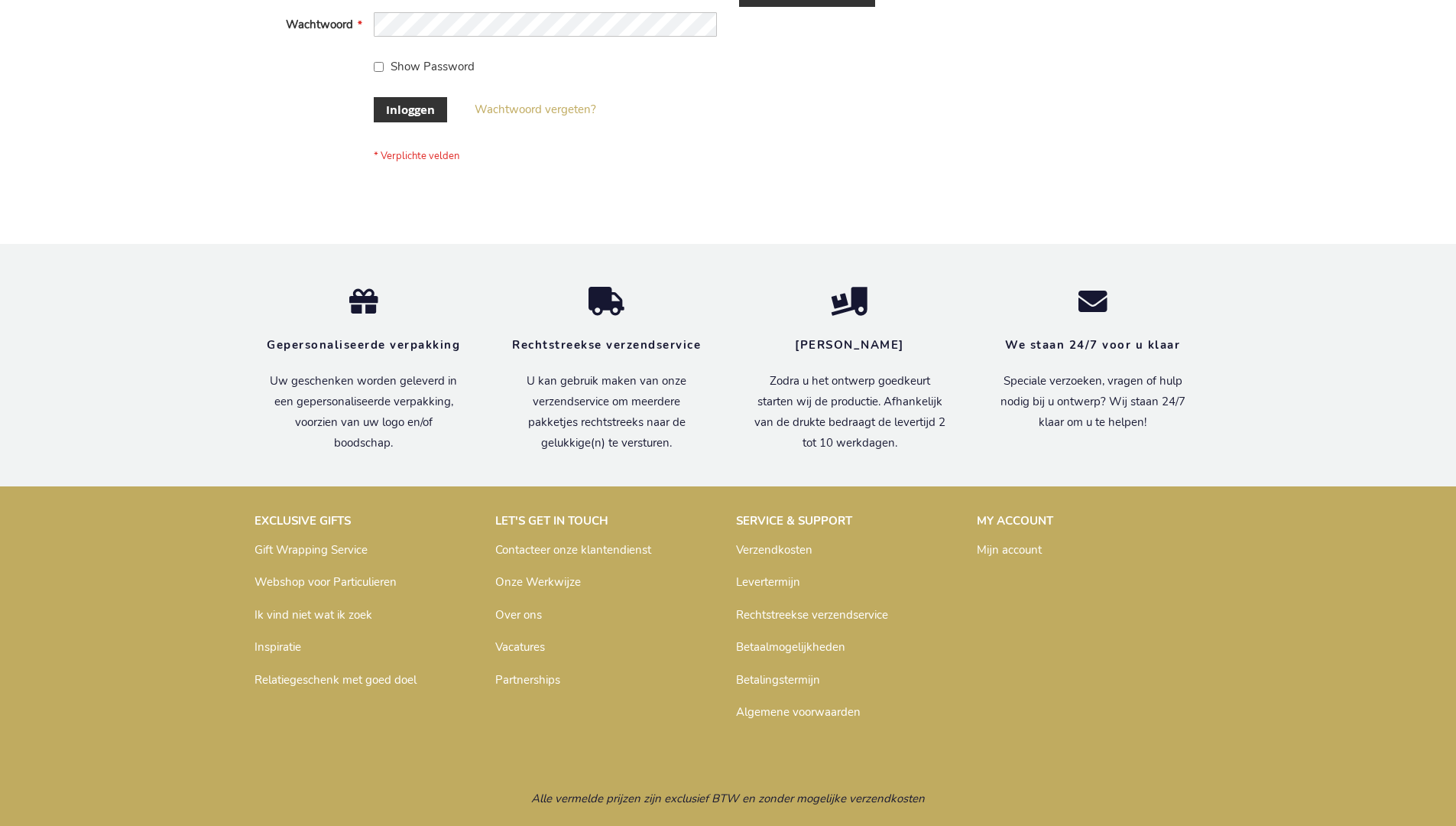
scroll to position [519, 0]
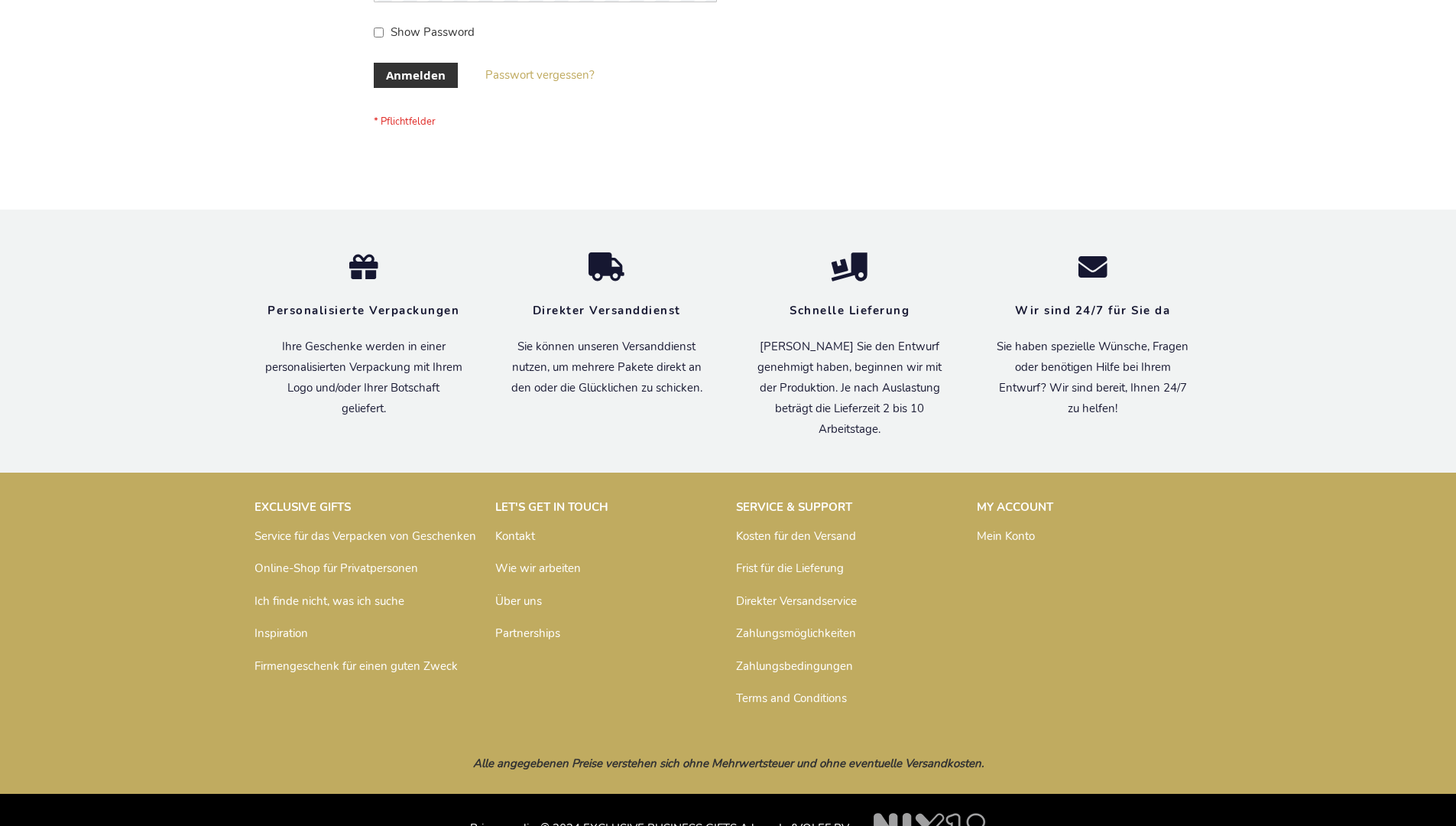
scroll to position [512, 0]
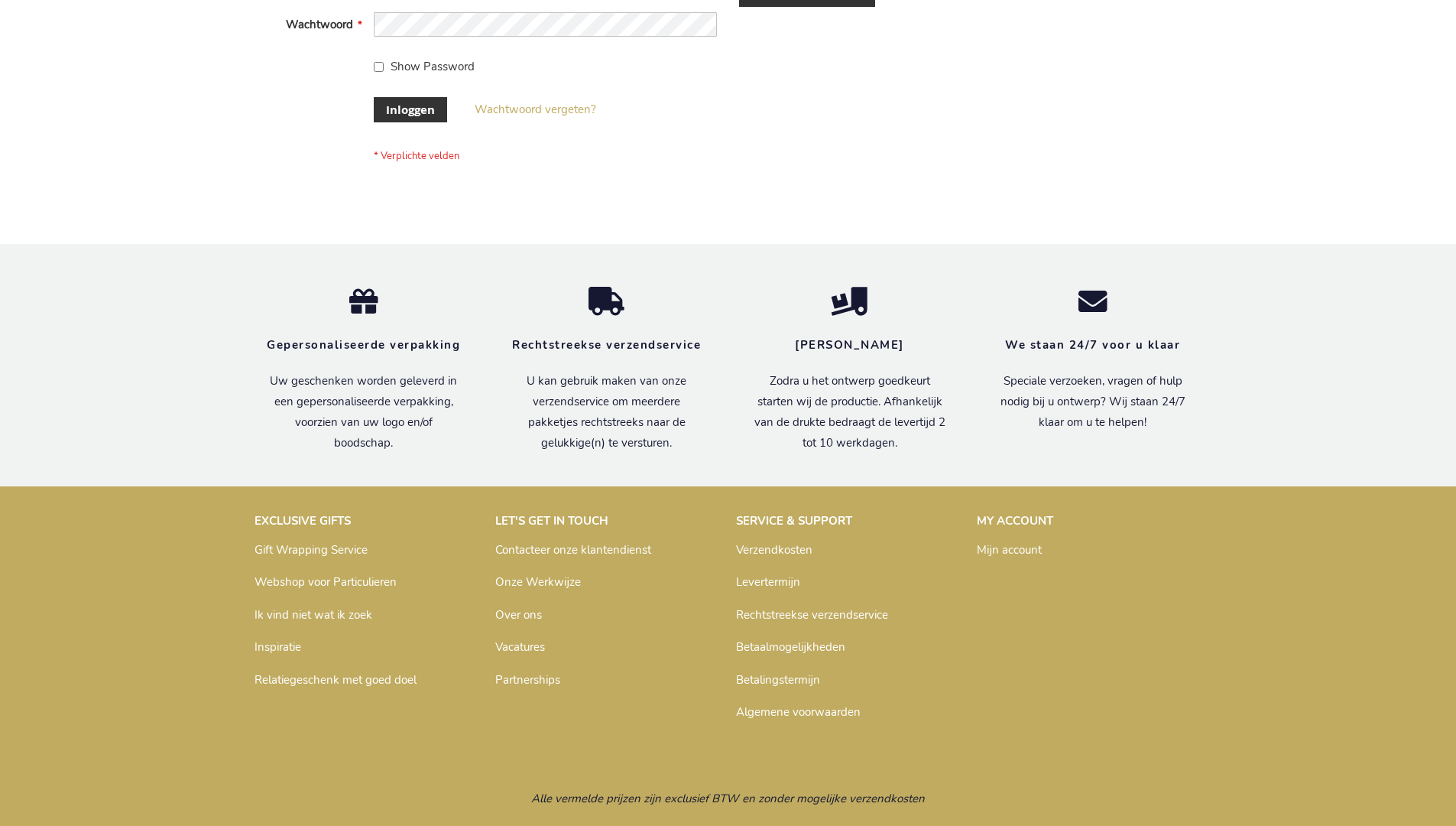
scroll to position [519, 0]
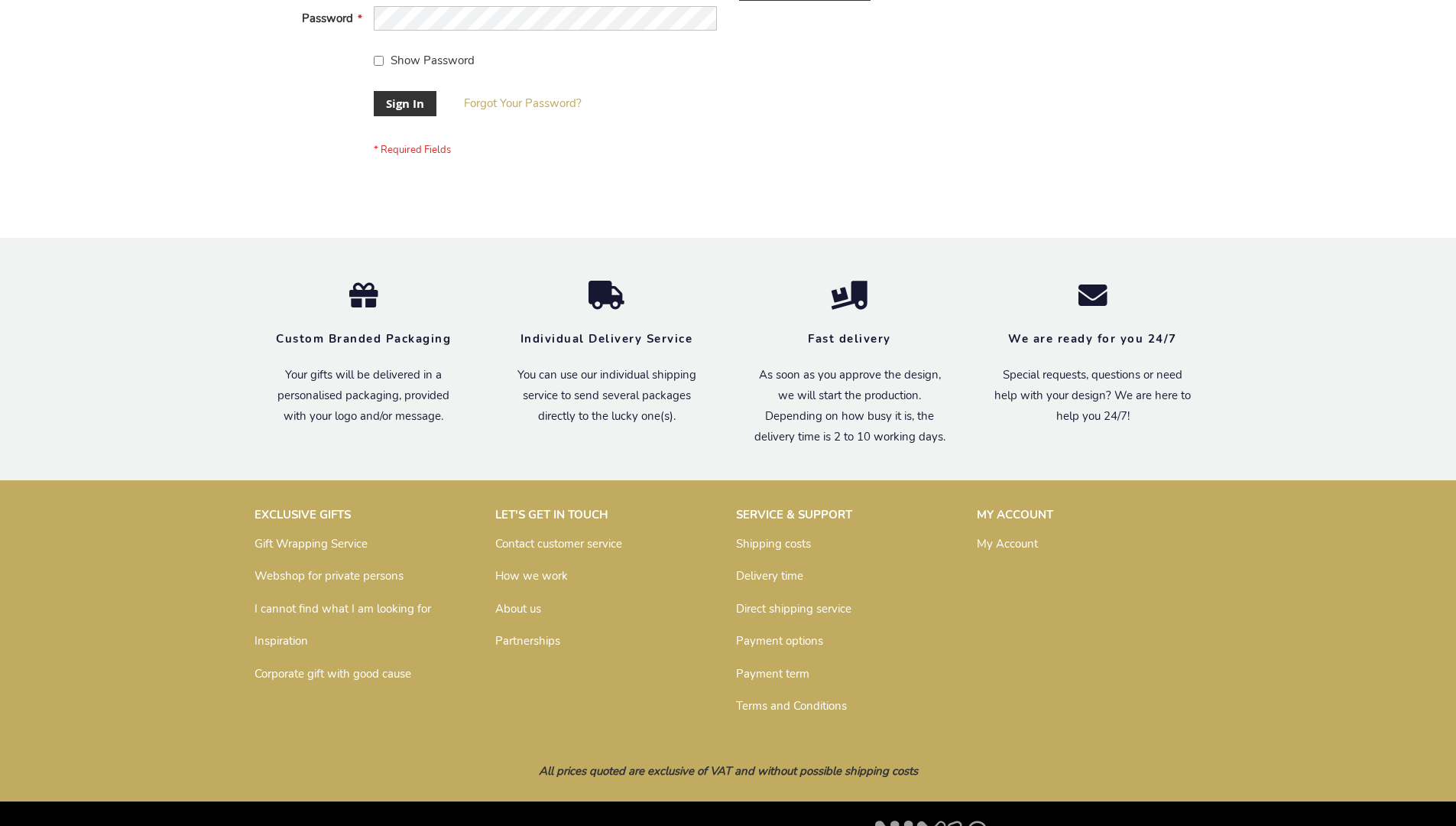
scroll to position [491, 0]
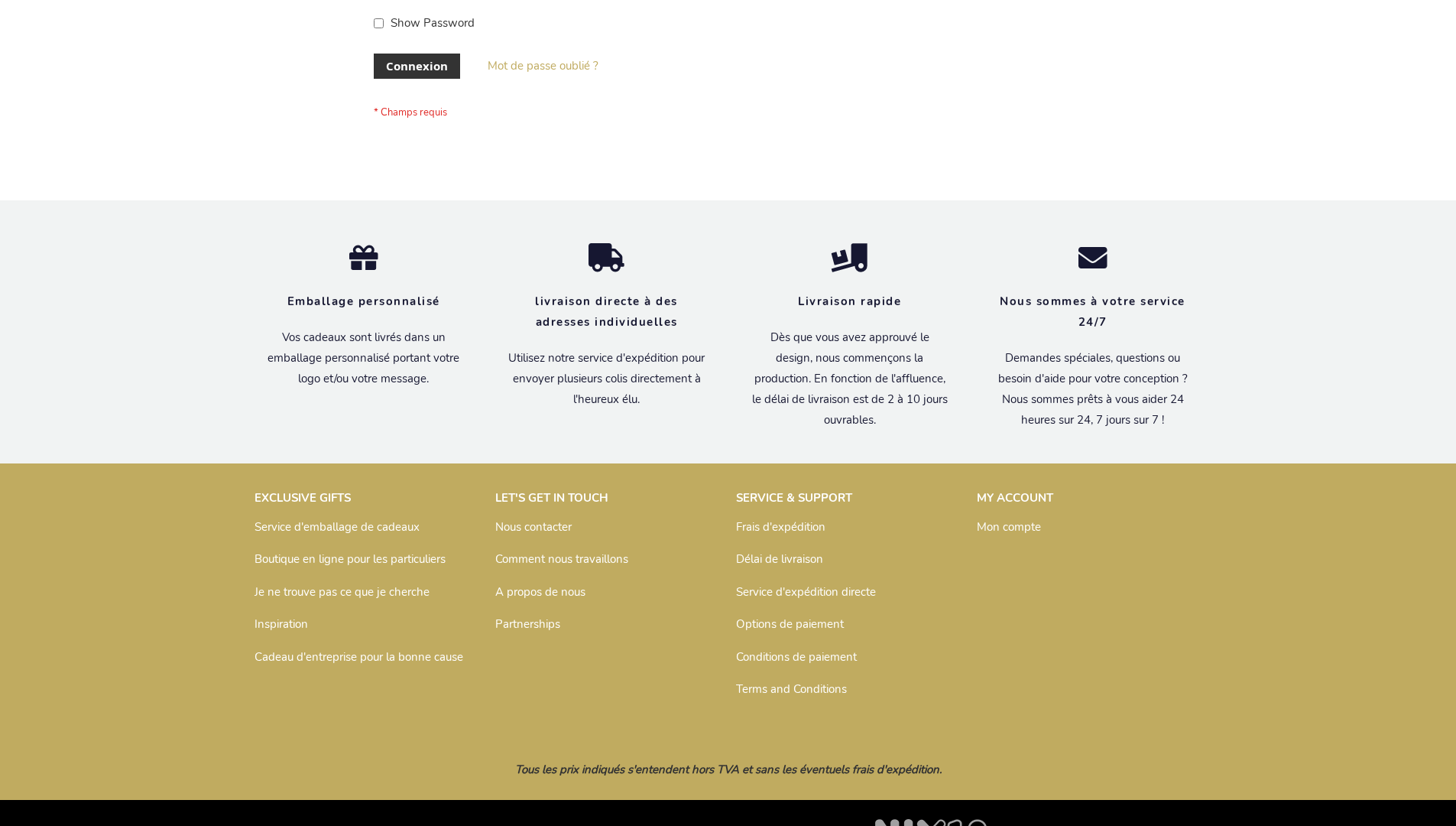
scroll to position [527, 0]
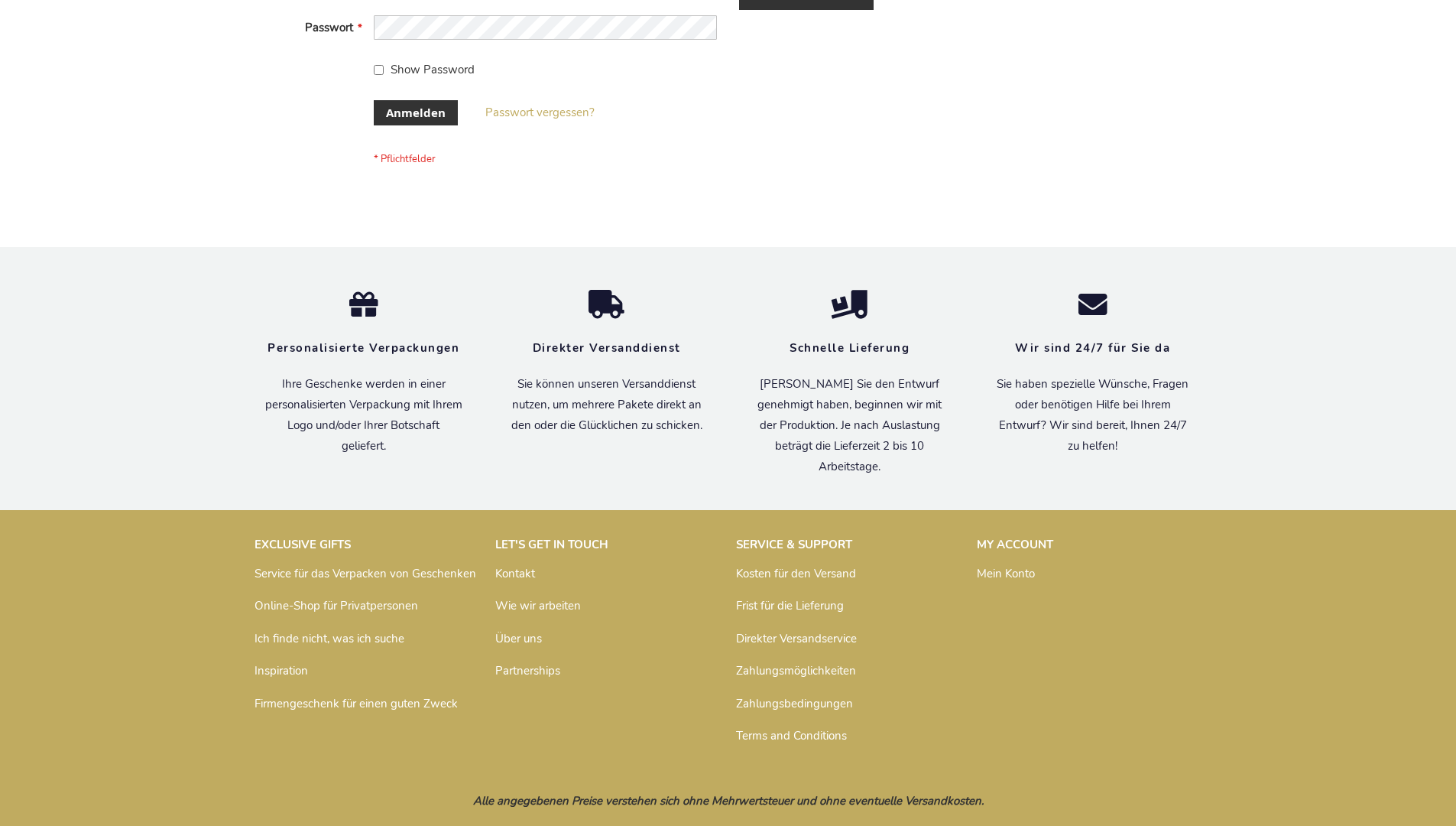
scroll to position [512, 0]
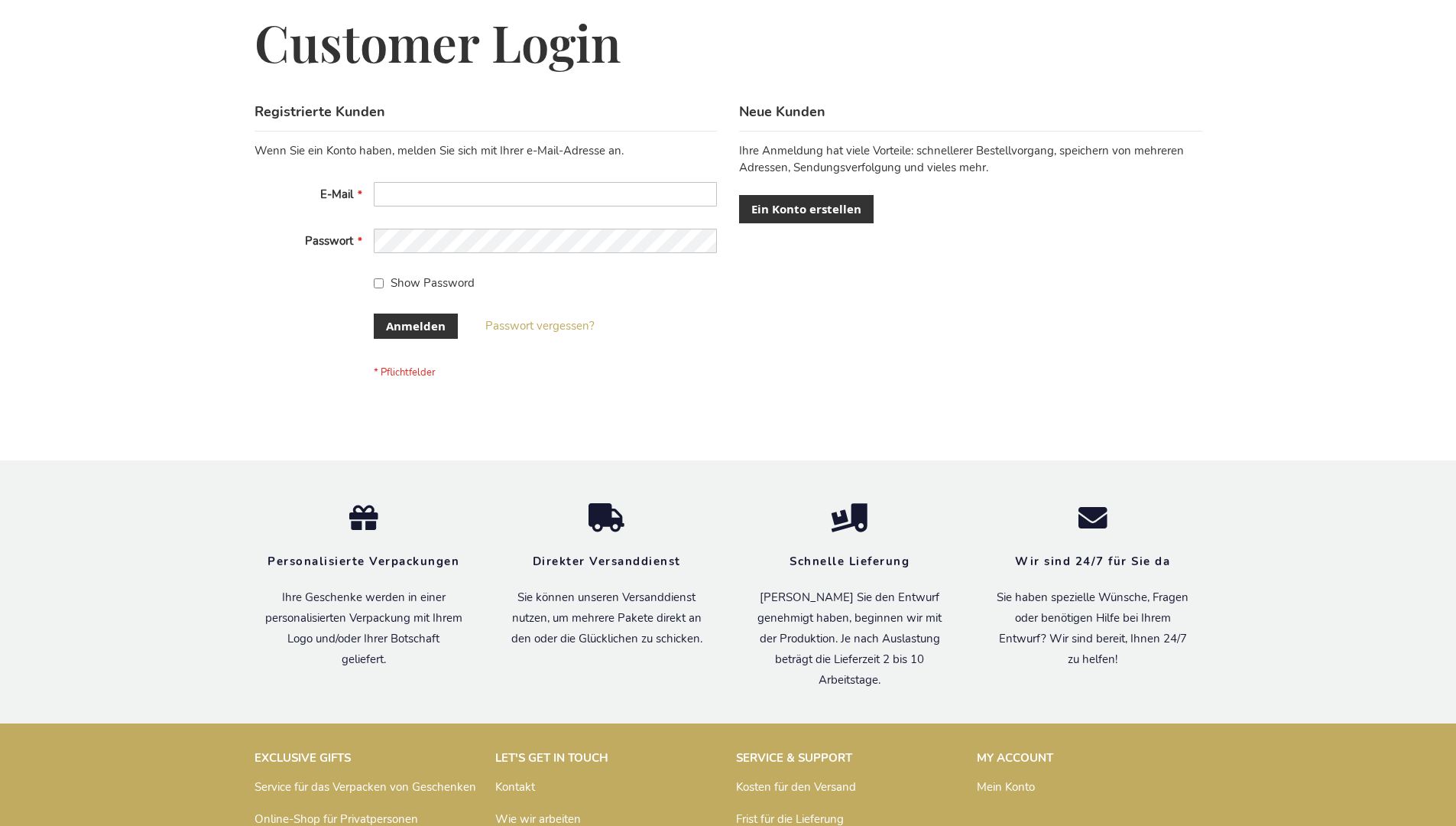
scroll to position [512, 0]
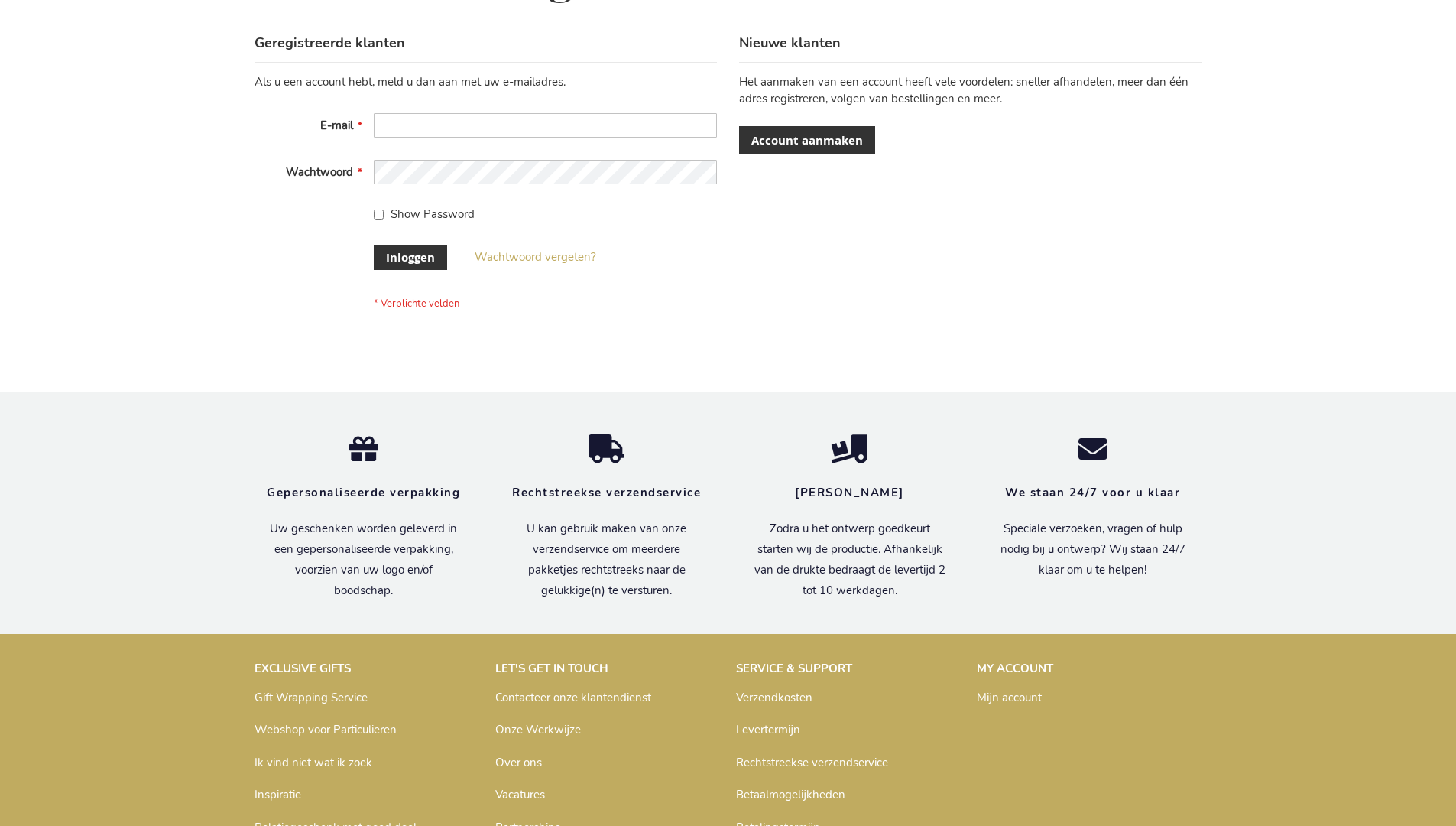
scroll to position [519, 0]
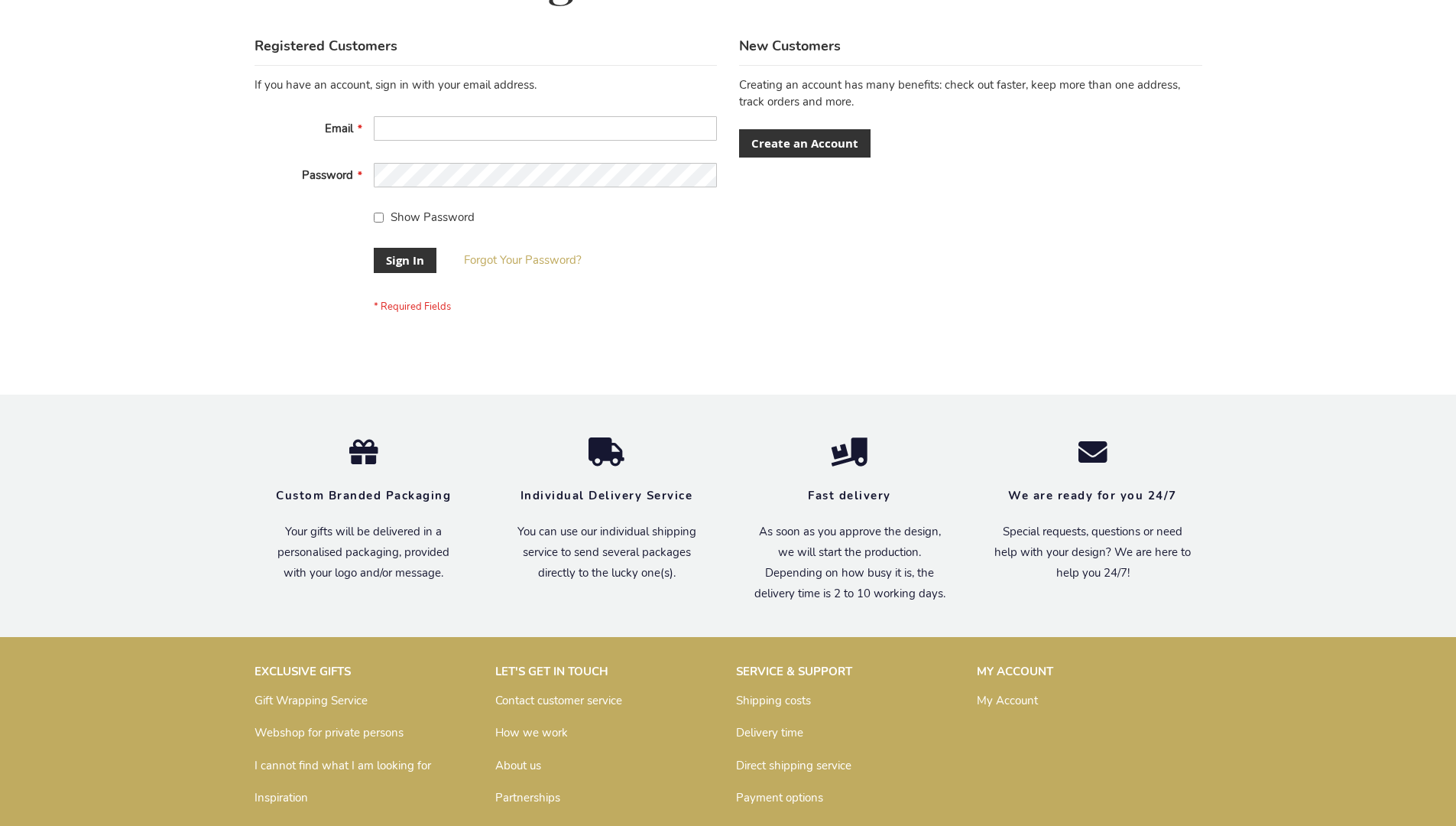
scroll to position [491, 0]
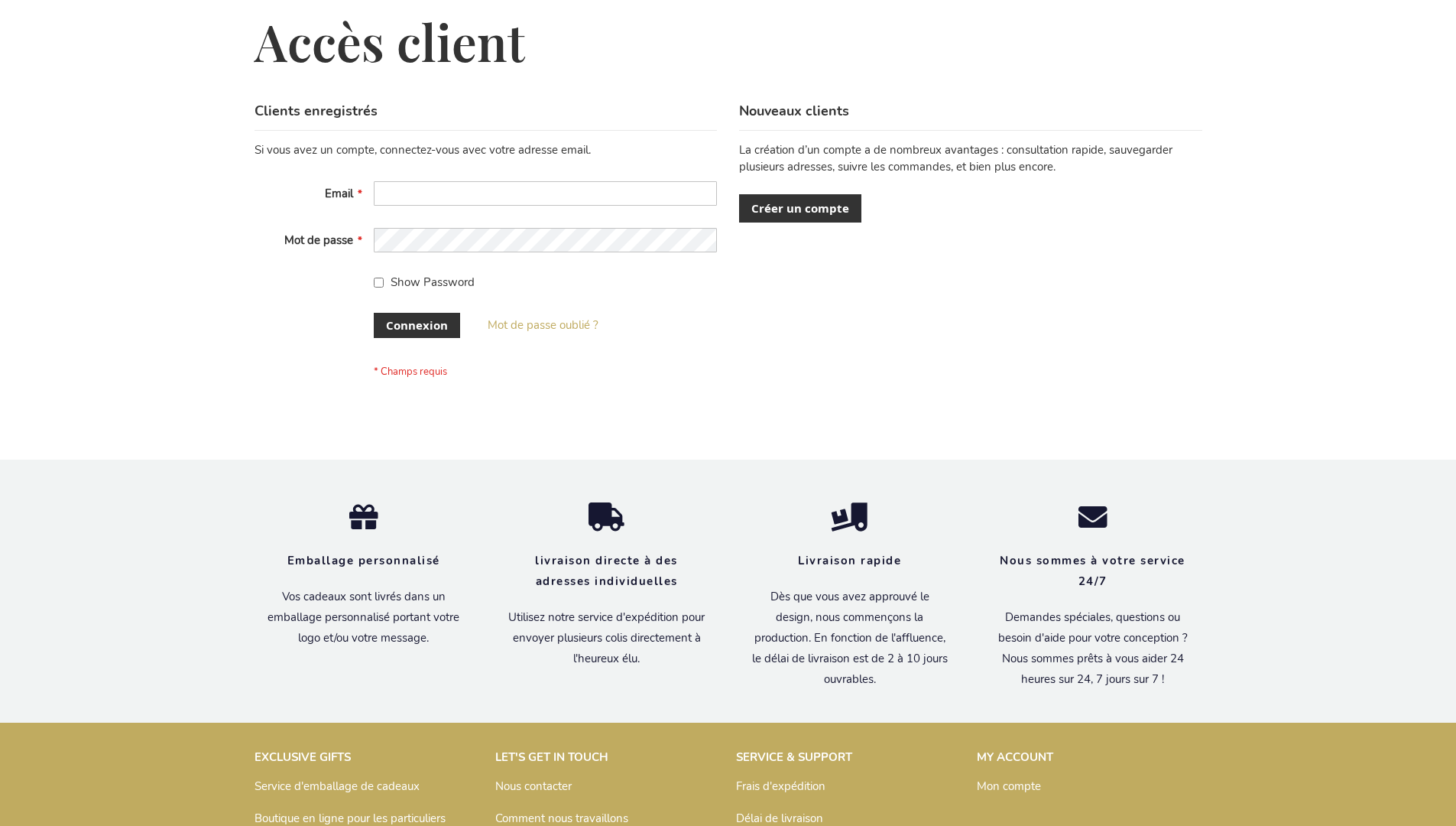
scroll to position [527, 0]
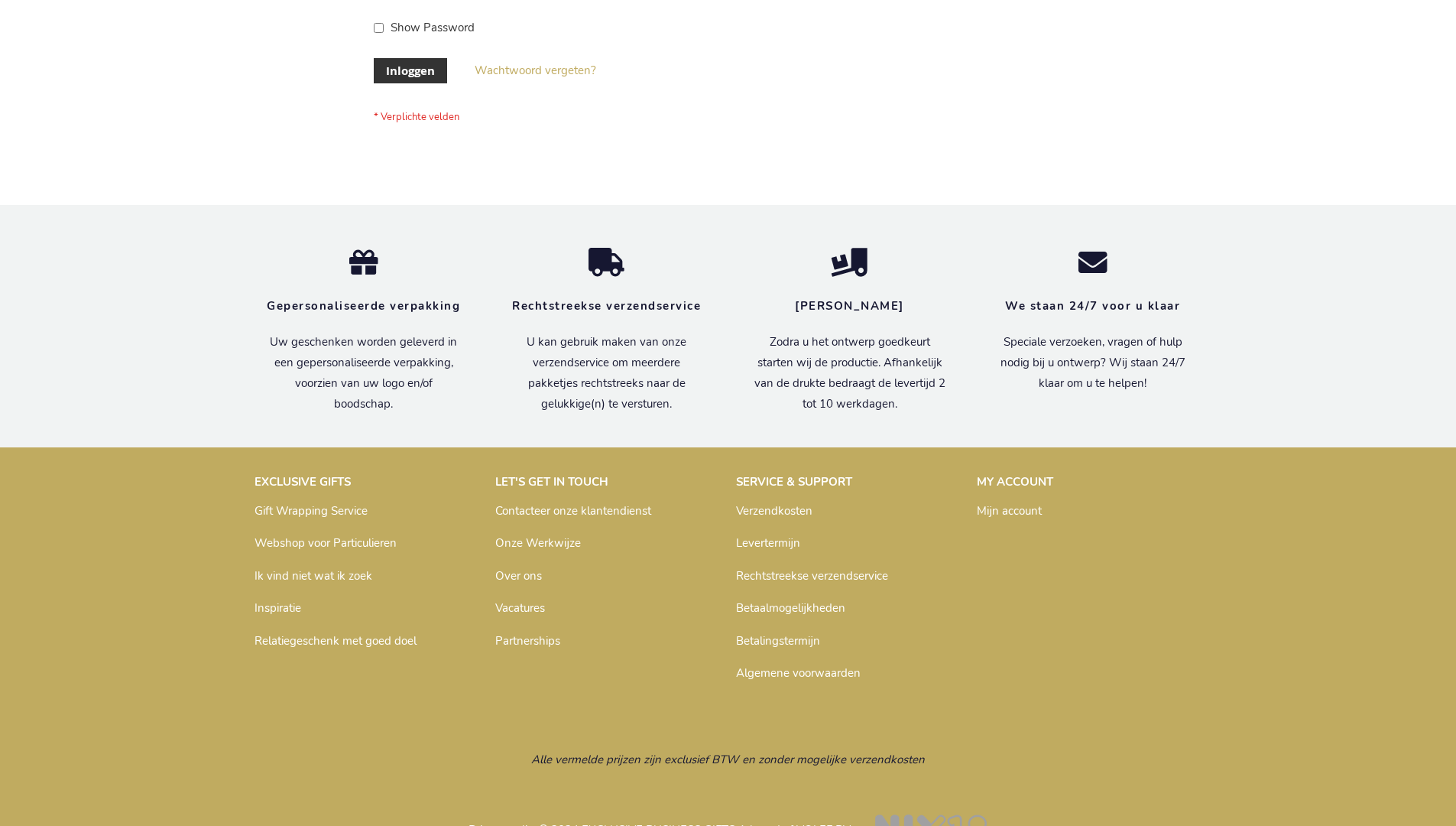
scroll to position [519, 0]
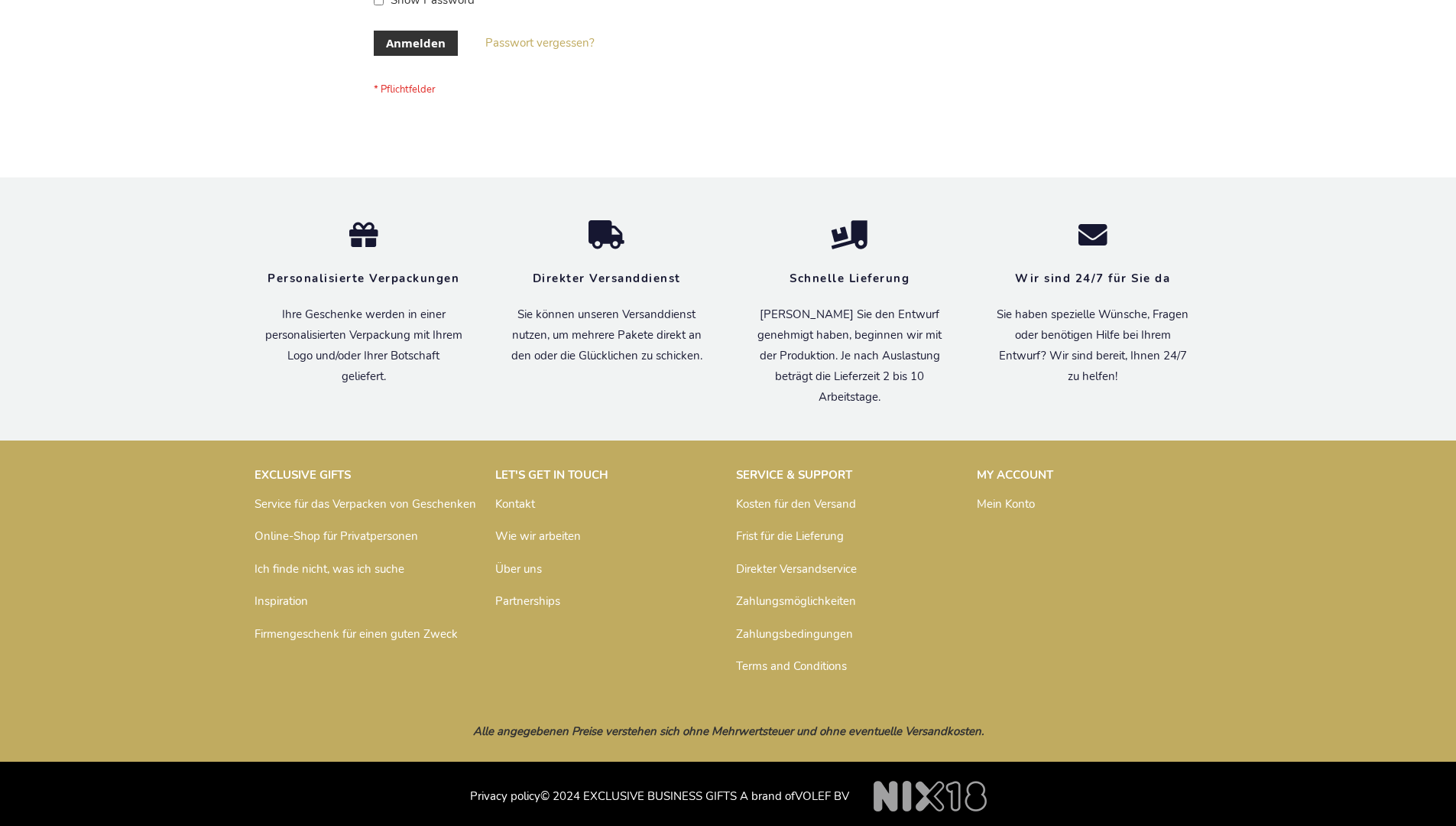
scroll to position [512, 0]
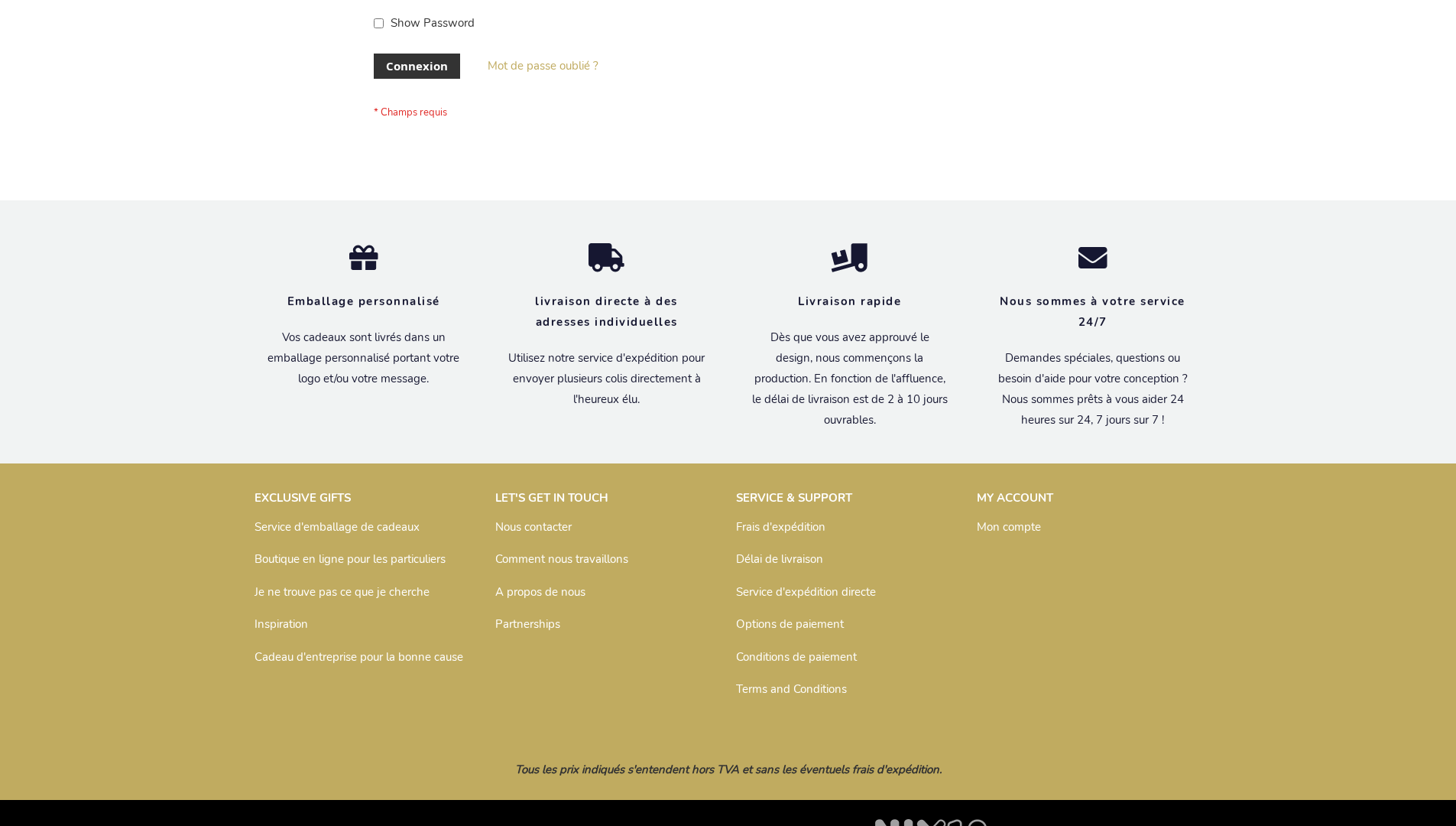
scroll to position [527, 0]
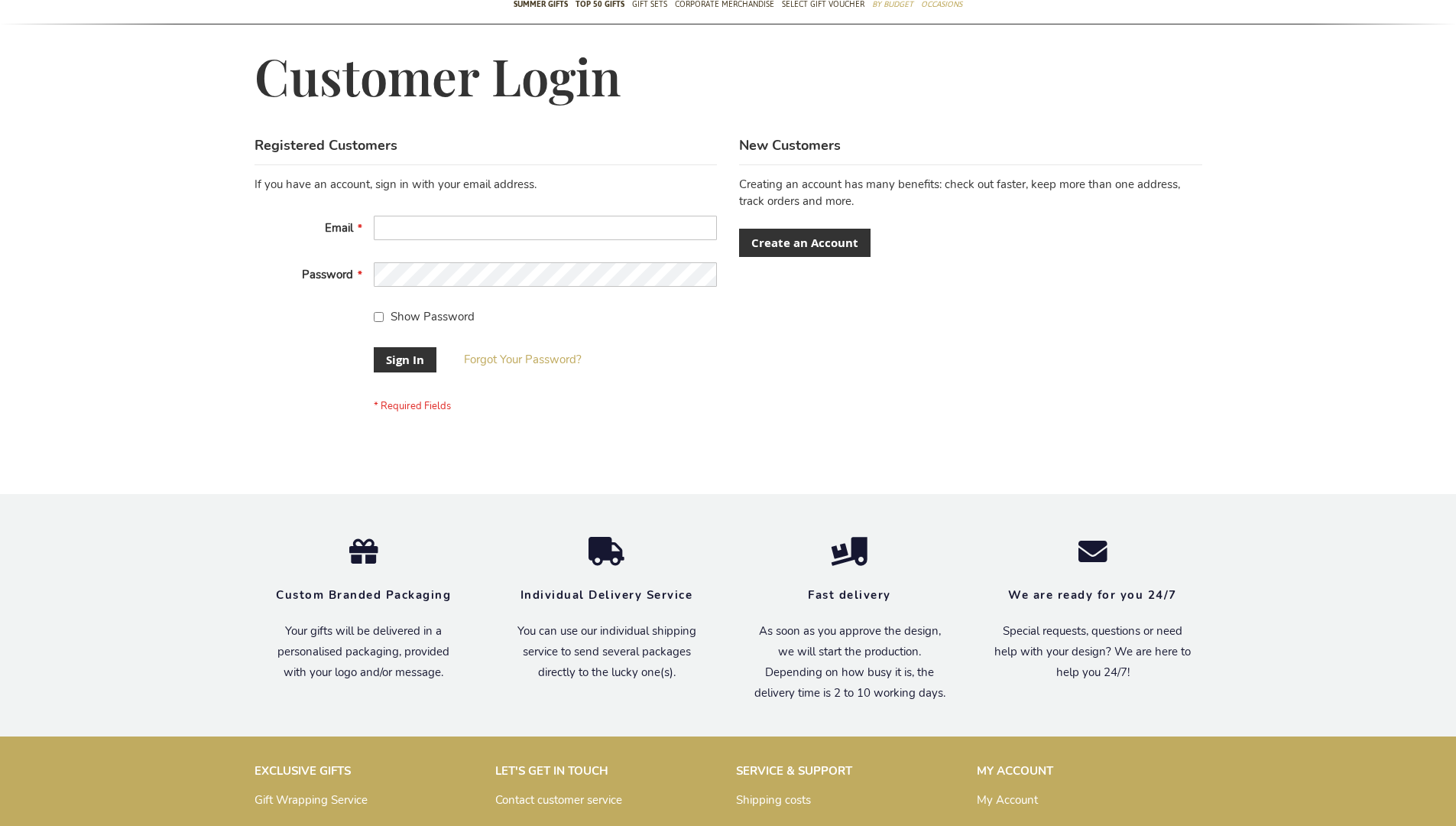
scroll to position [491, 0]
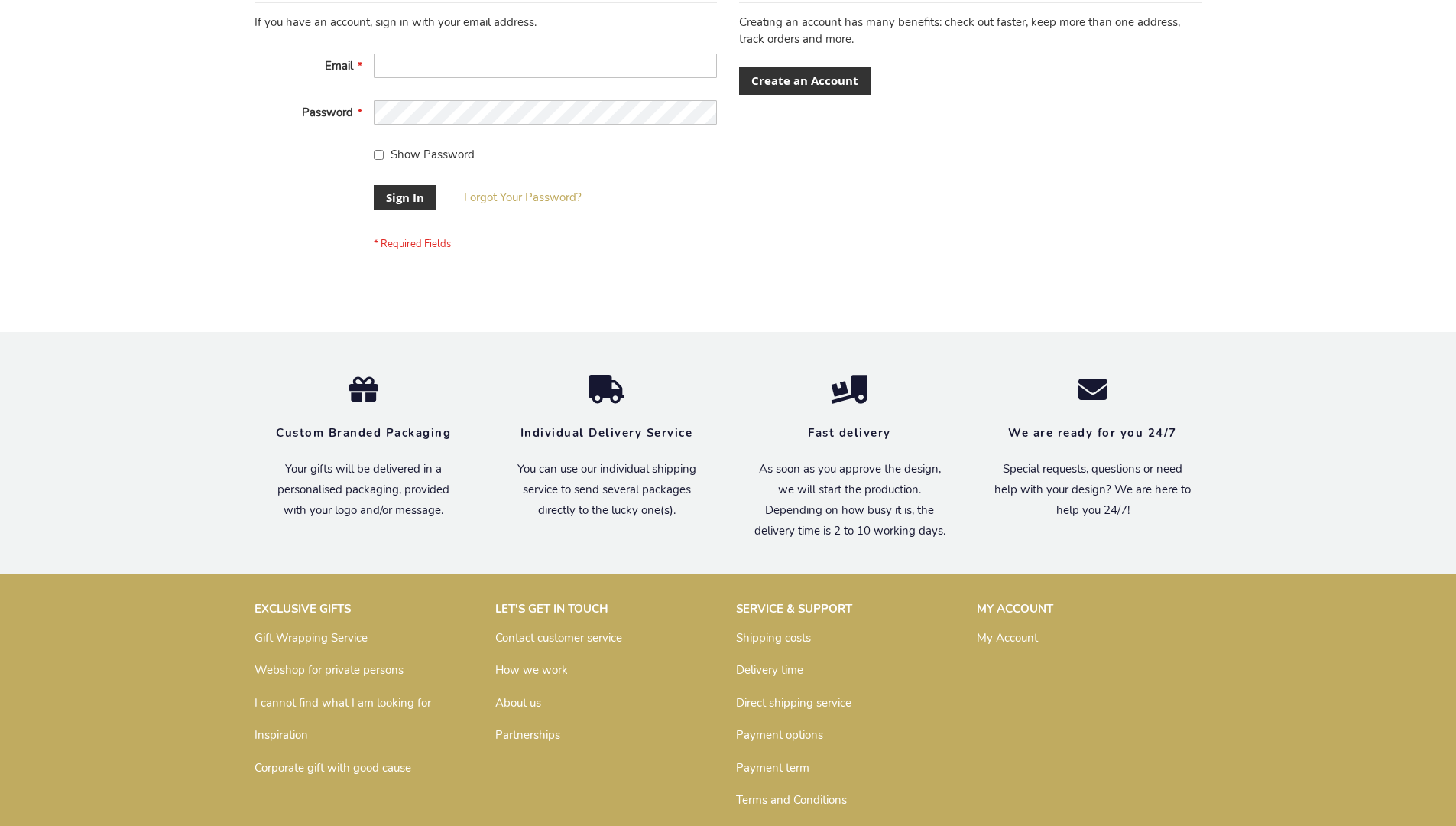
scroll to position [491, 0]
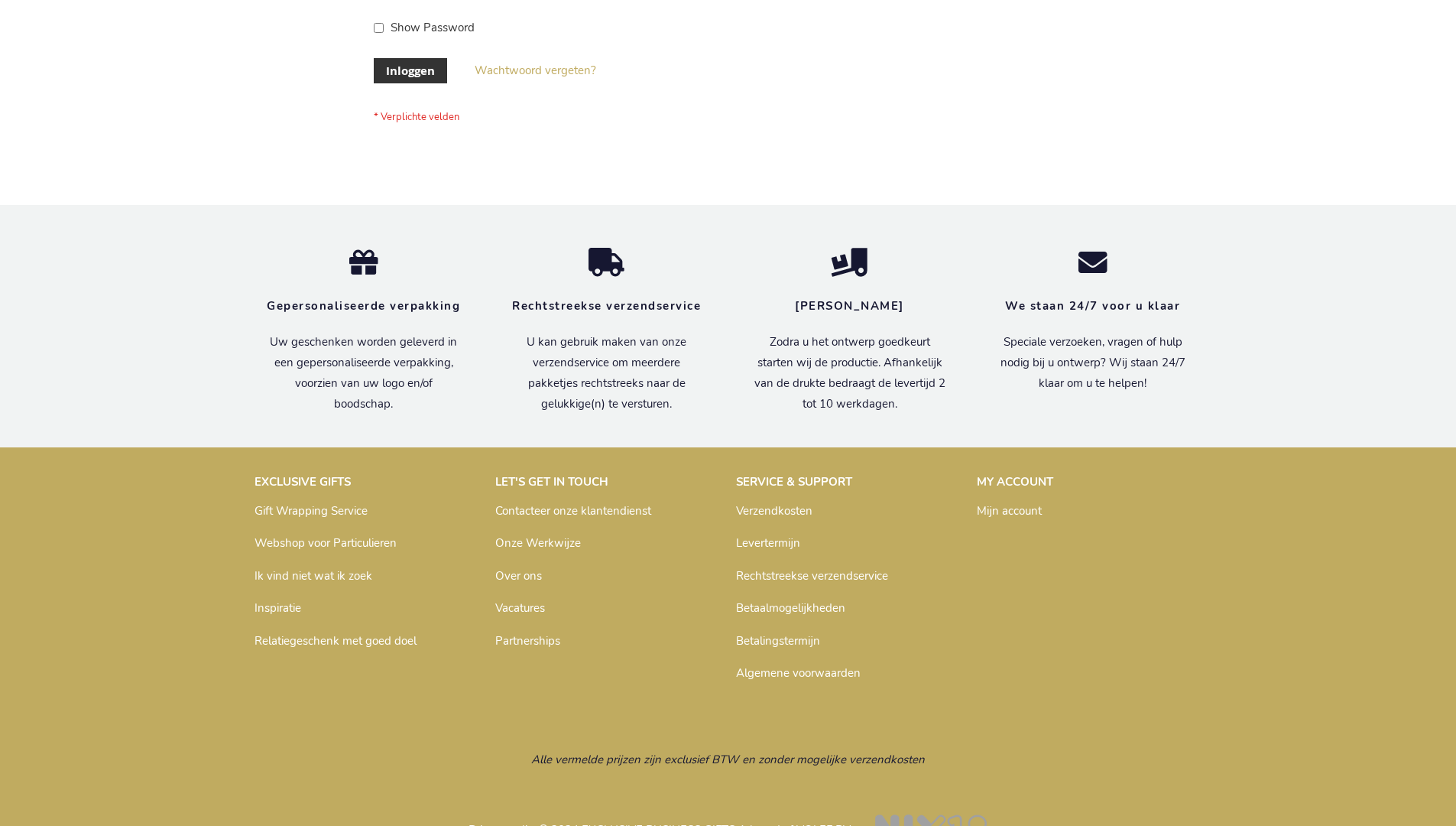
scroll to position [519, 0]
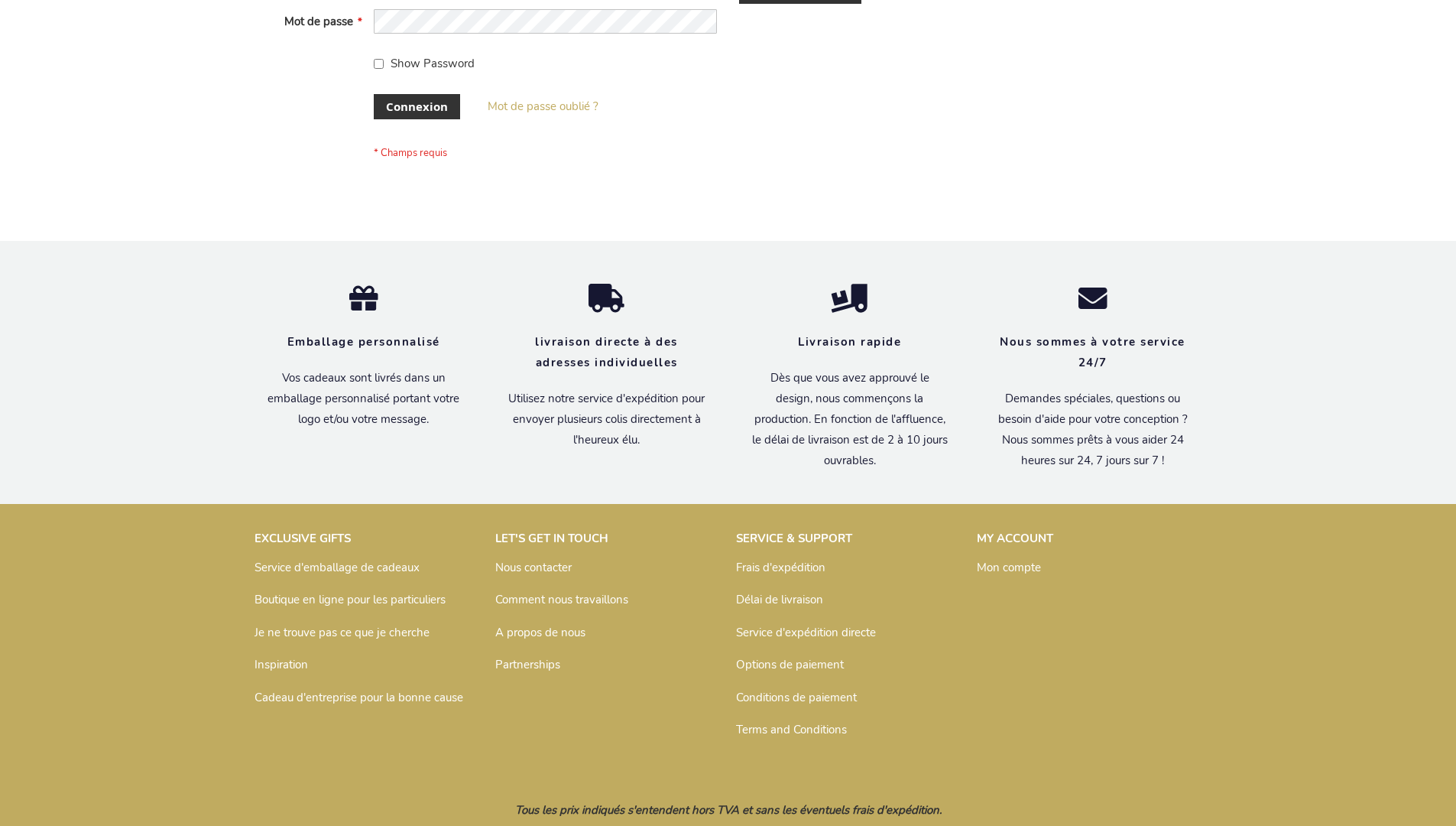
scroll to position [527, 0]
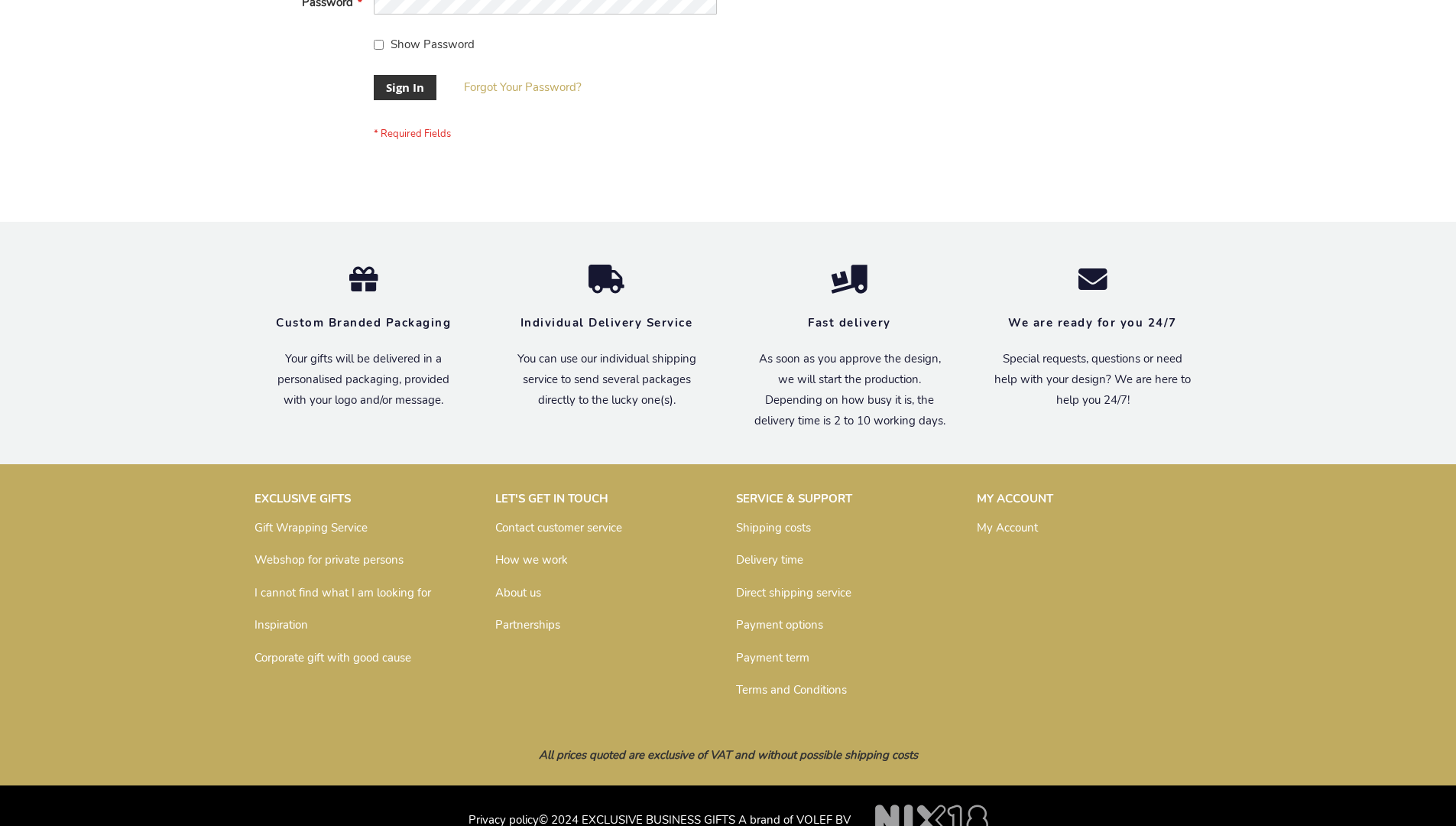
scroll to position [491, 0]
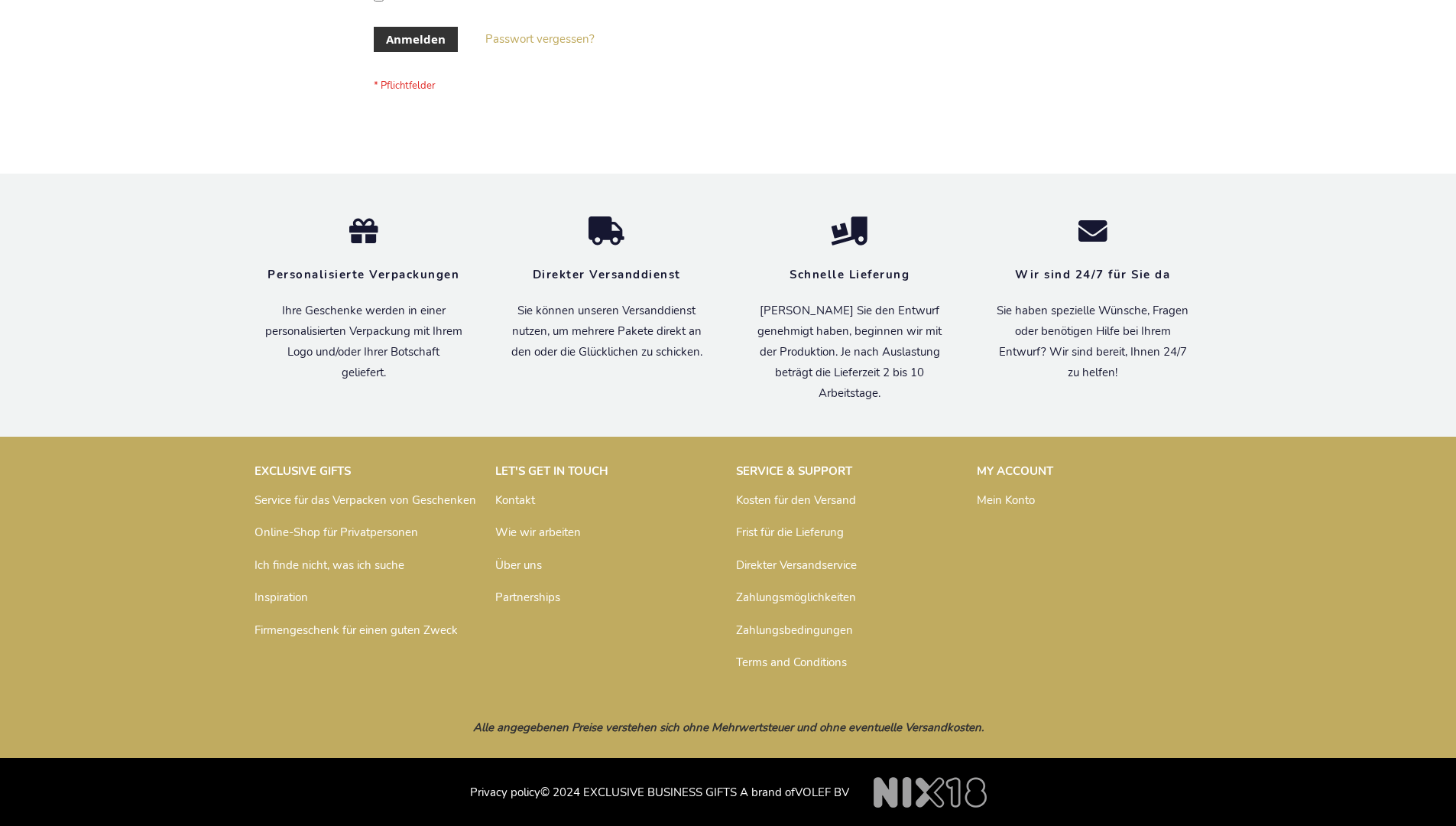
scroll to position [512, 0]
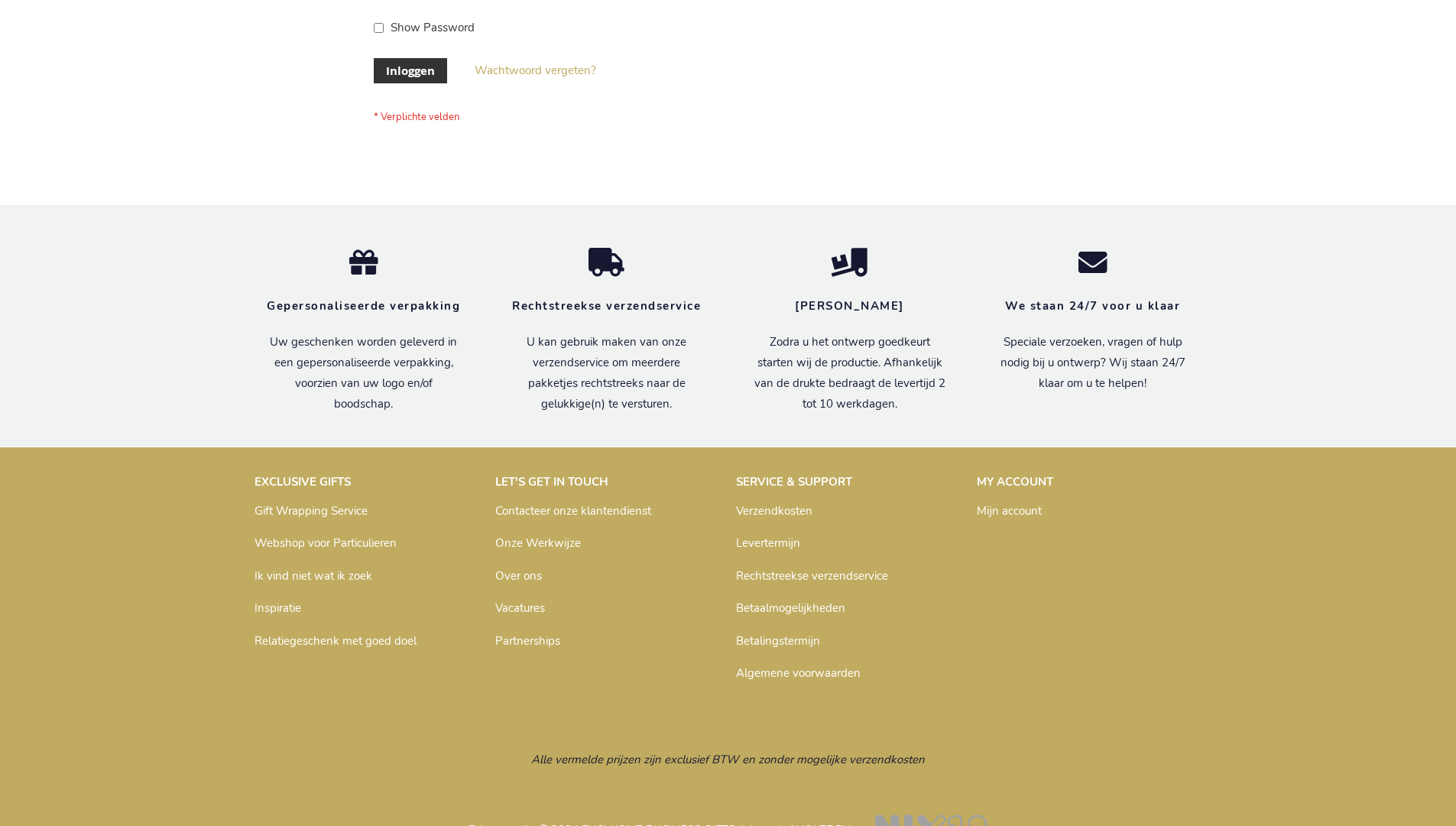
scroll to position [519, 0]
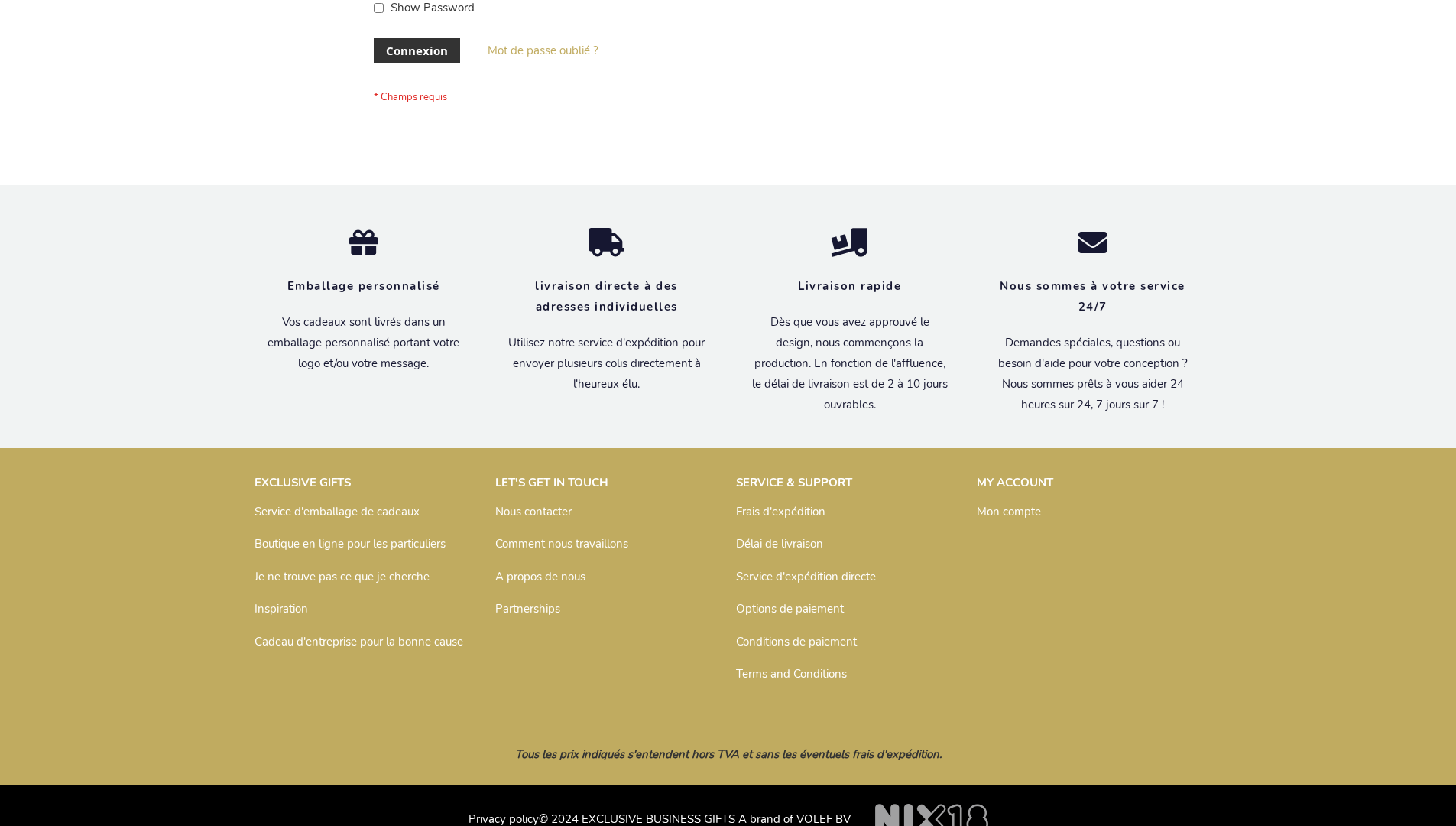
scroll to position [527, 0]
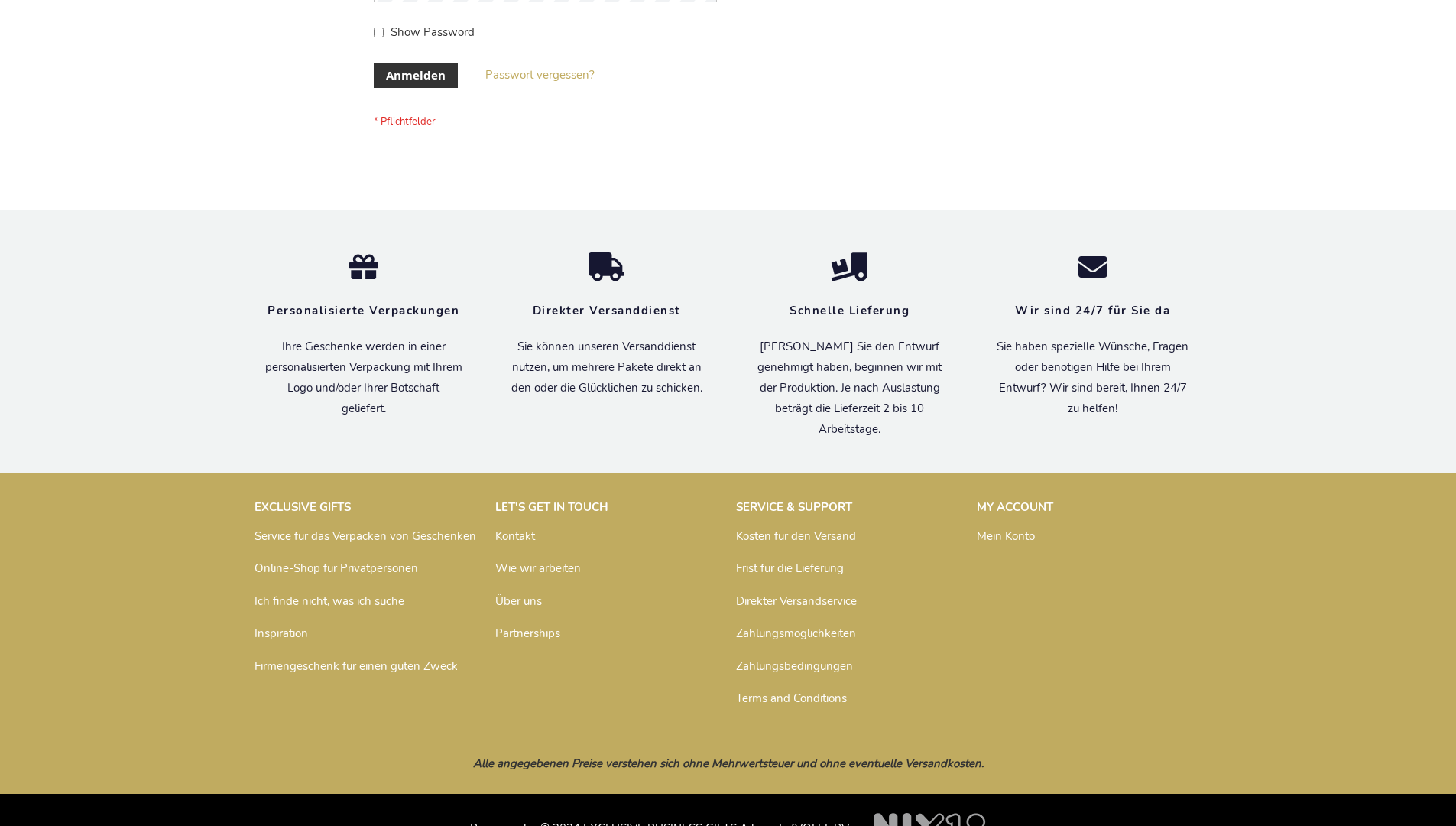
scroll to position [512, 0]
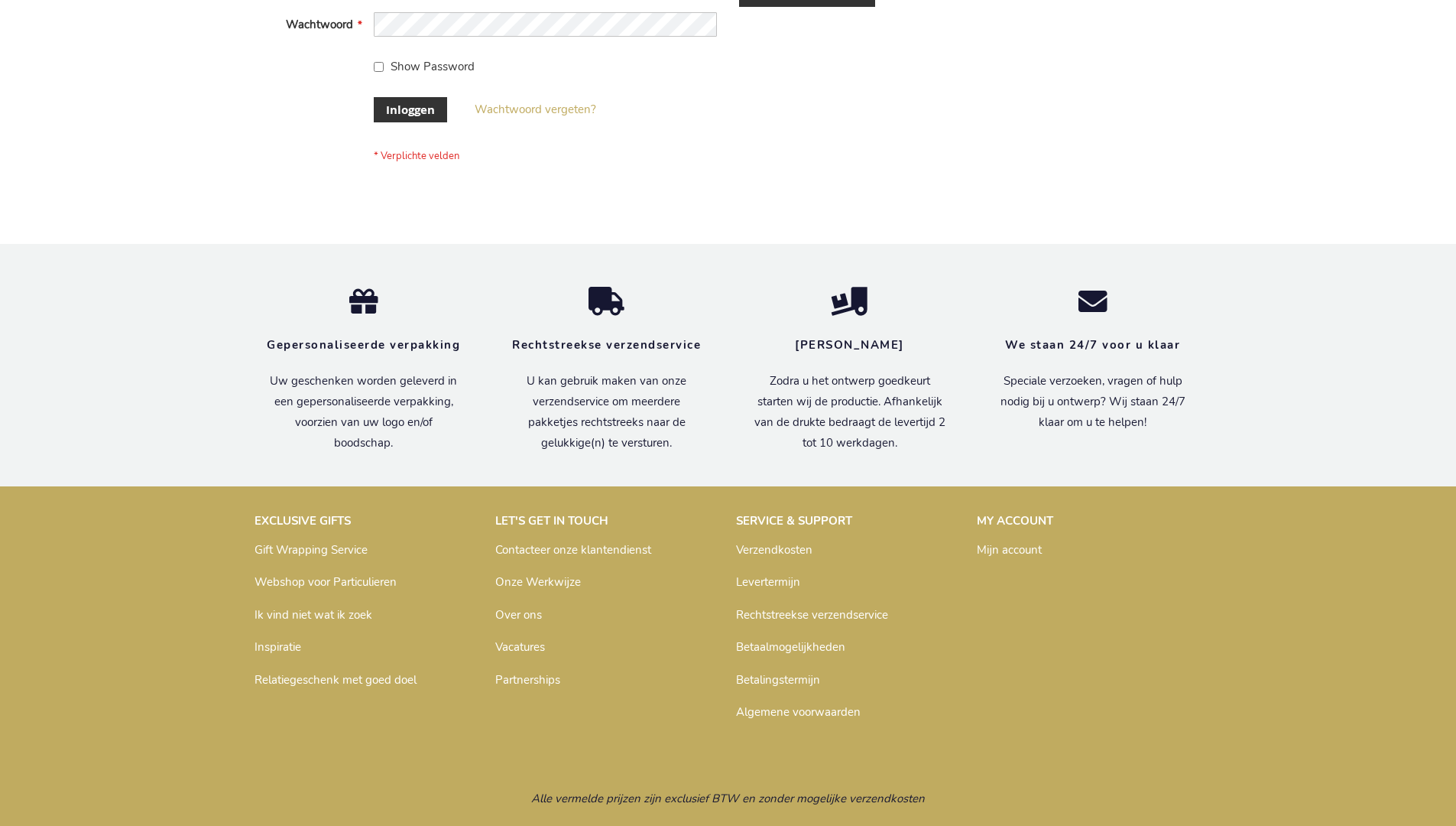
scroll to position [519, 0]
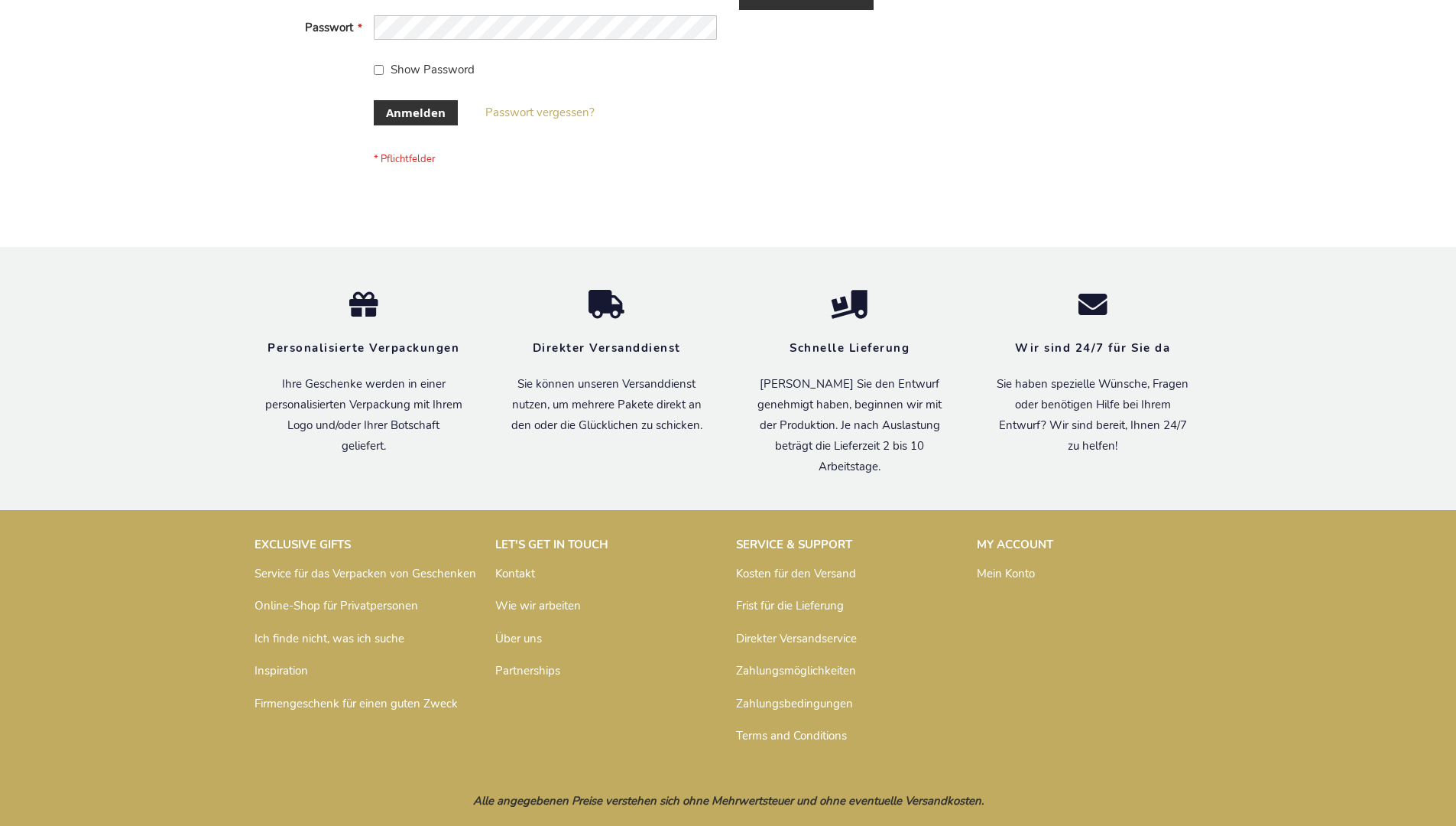
scroll to position [512, 0]
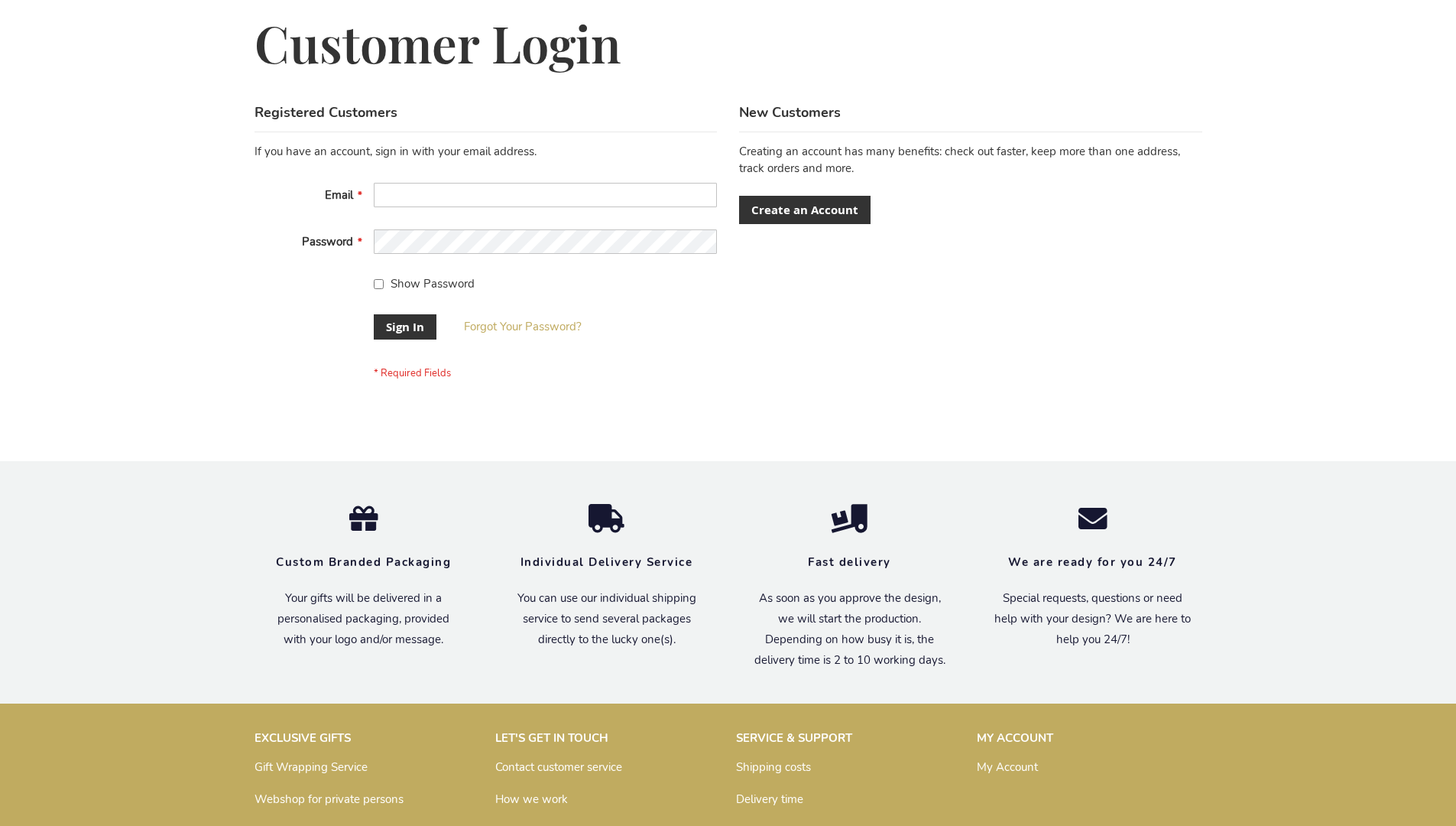
scroll to position [491, 0]
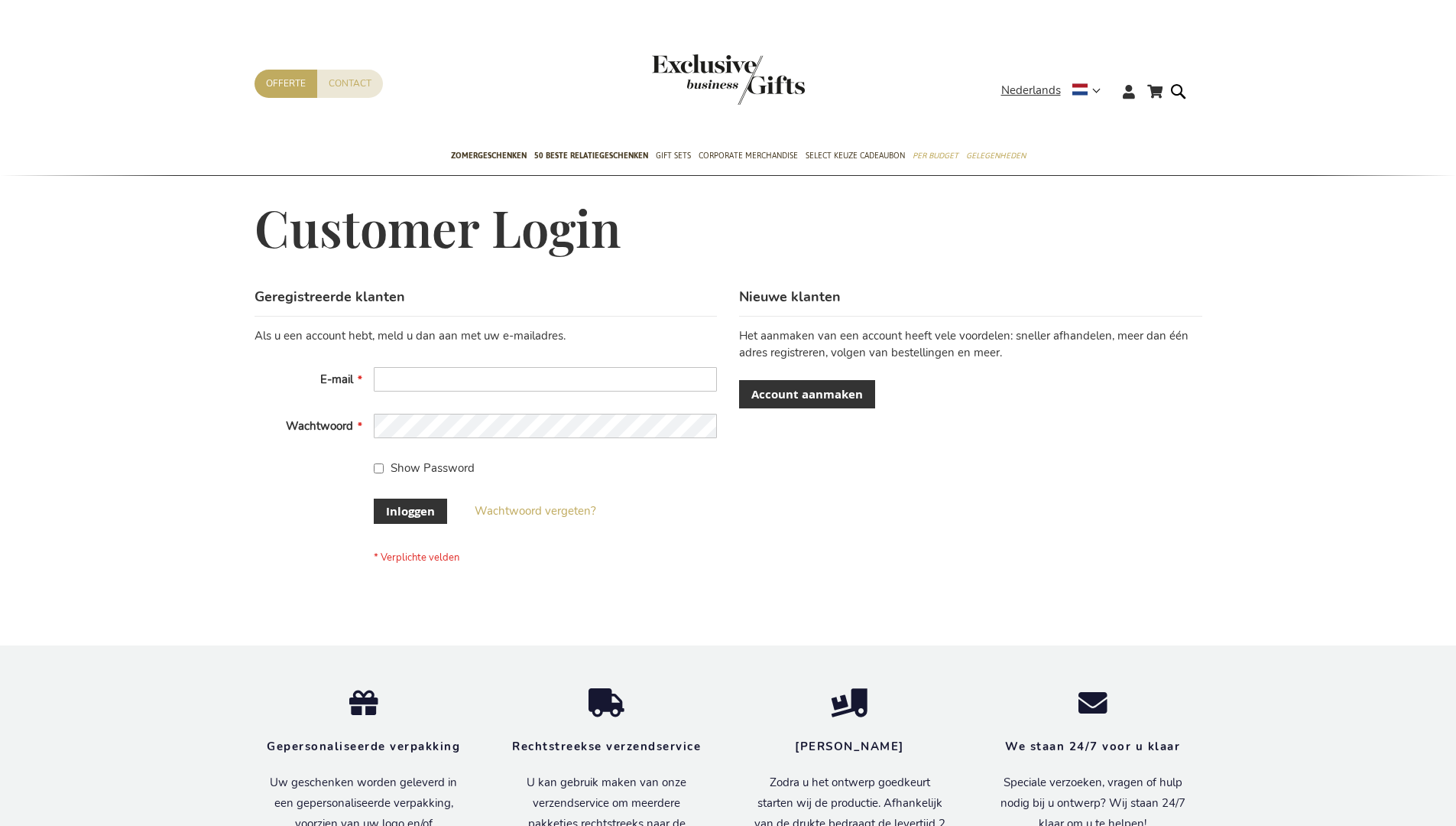
scroll to position [519, 0]
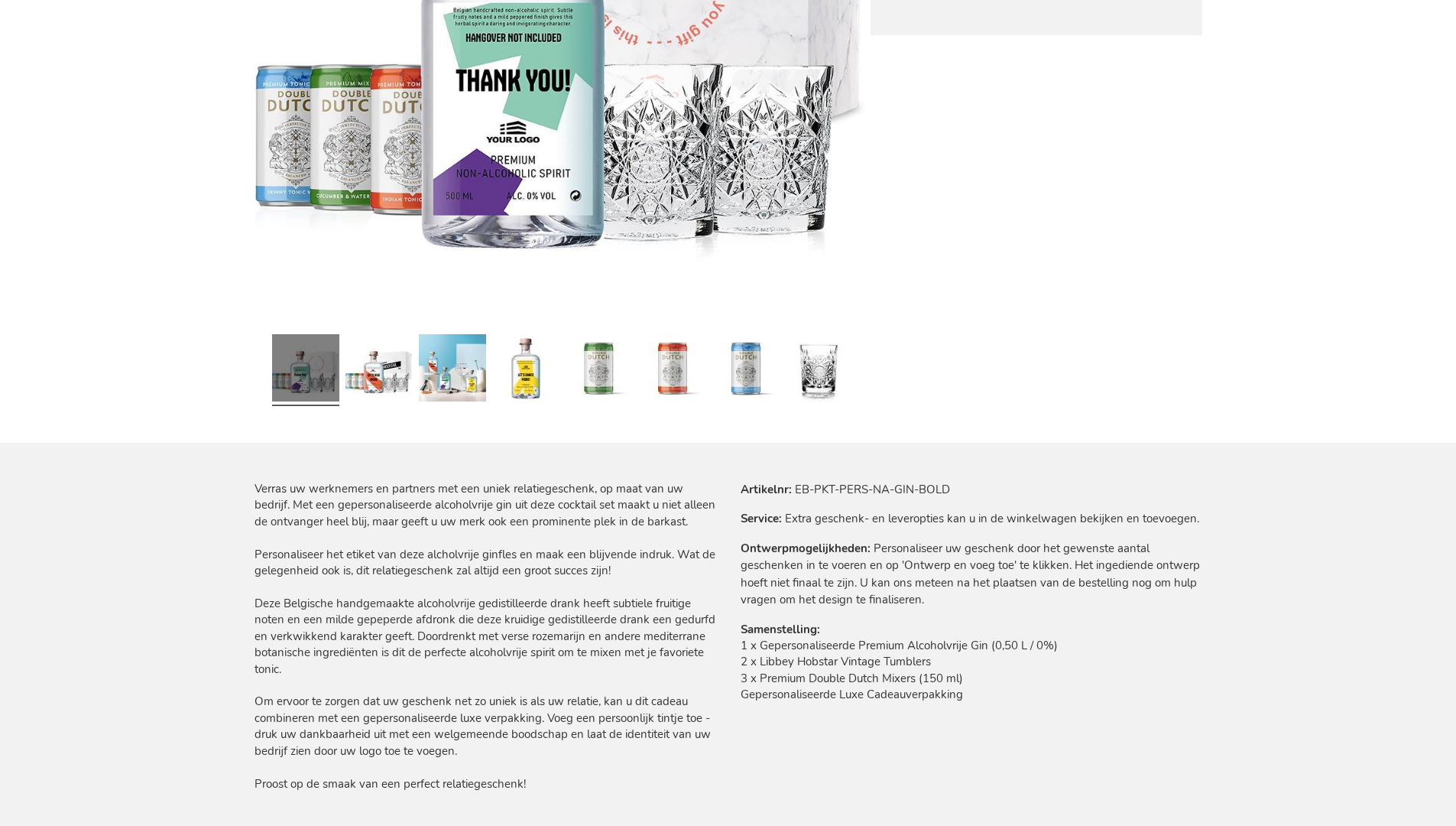
scroll to position [2044, 0]
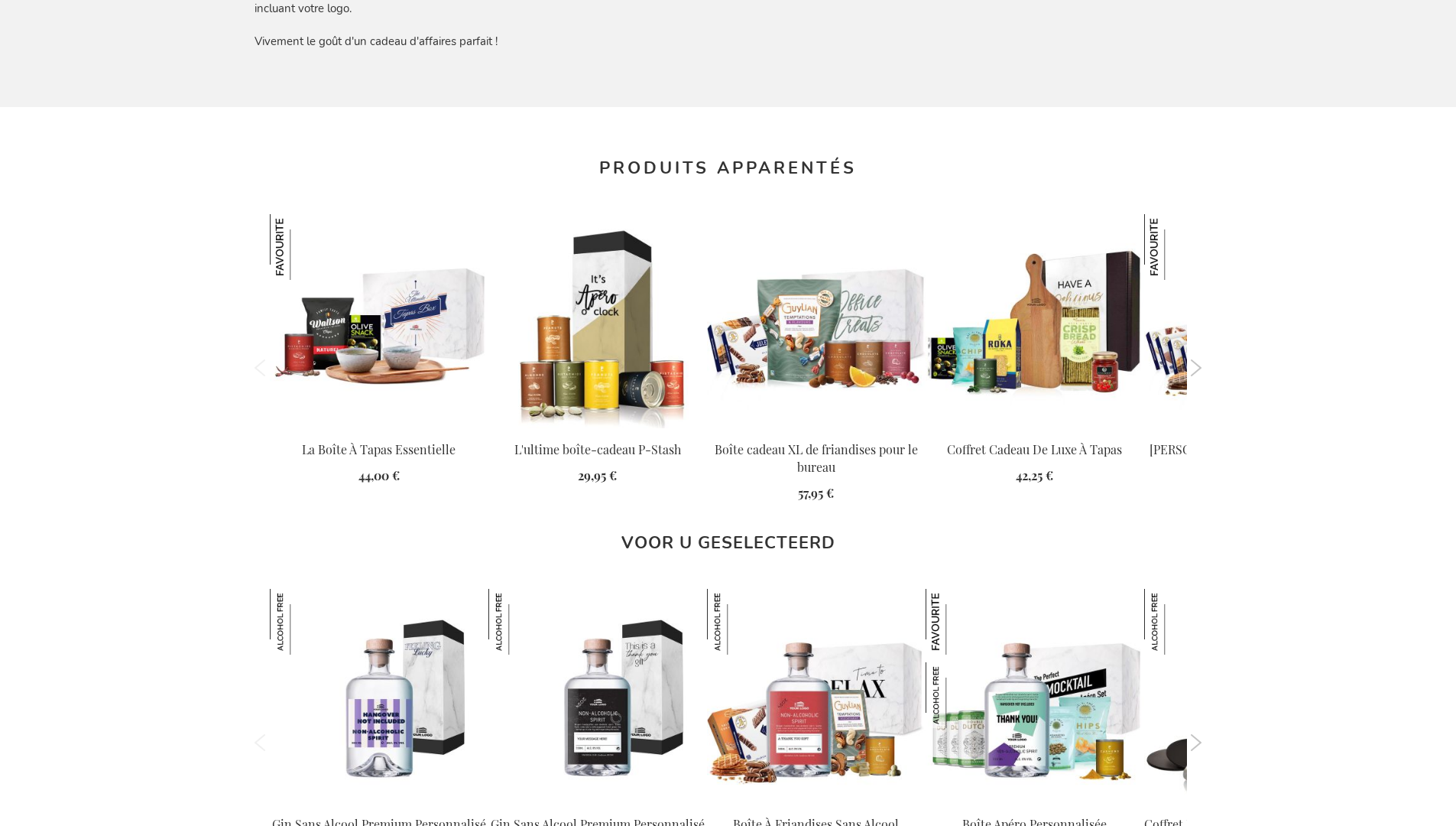
scroll to position [2070, 0]
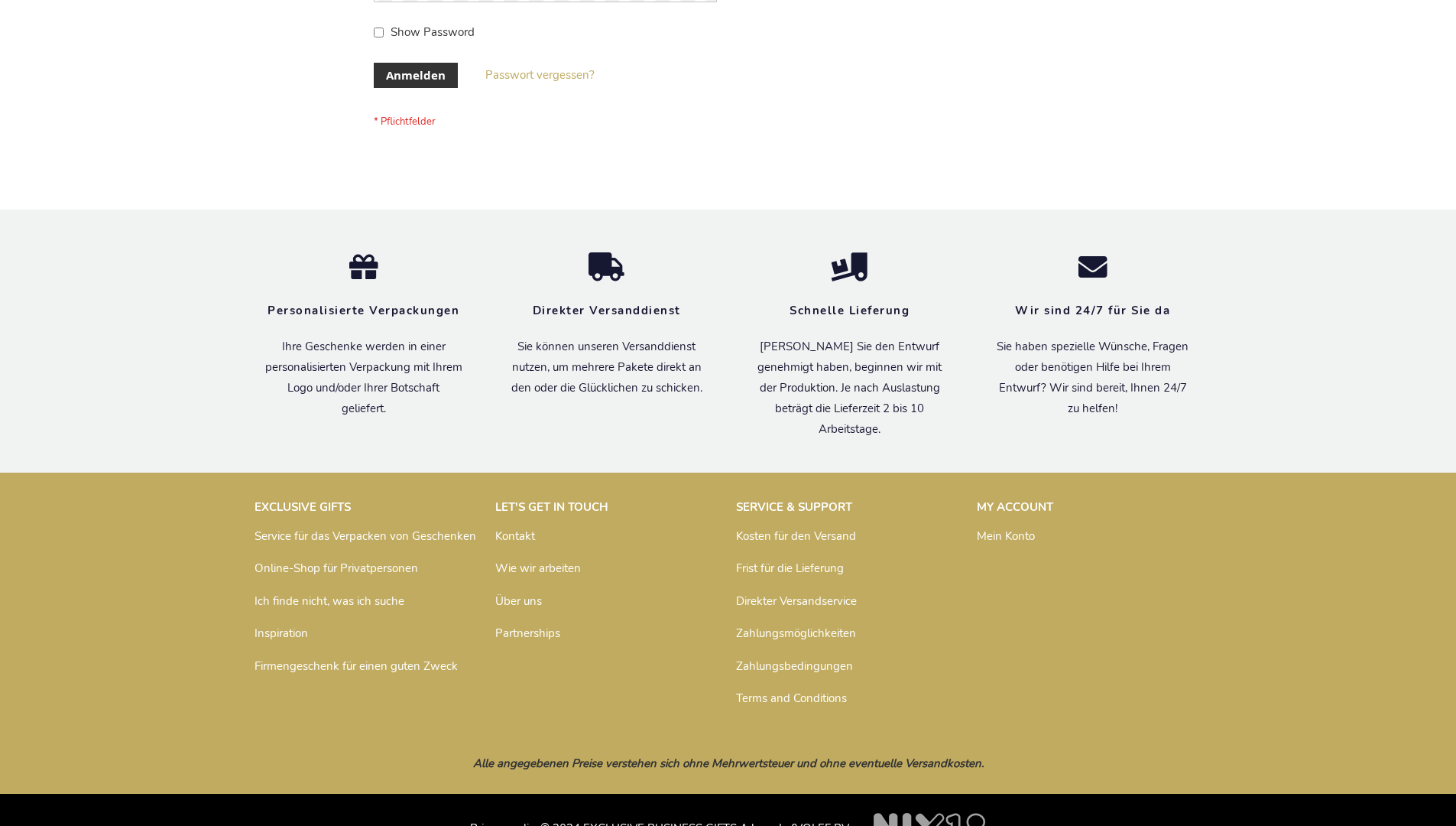
scroll to position [512, 0]
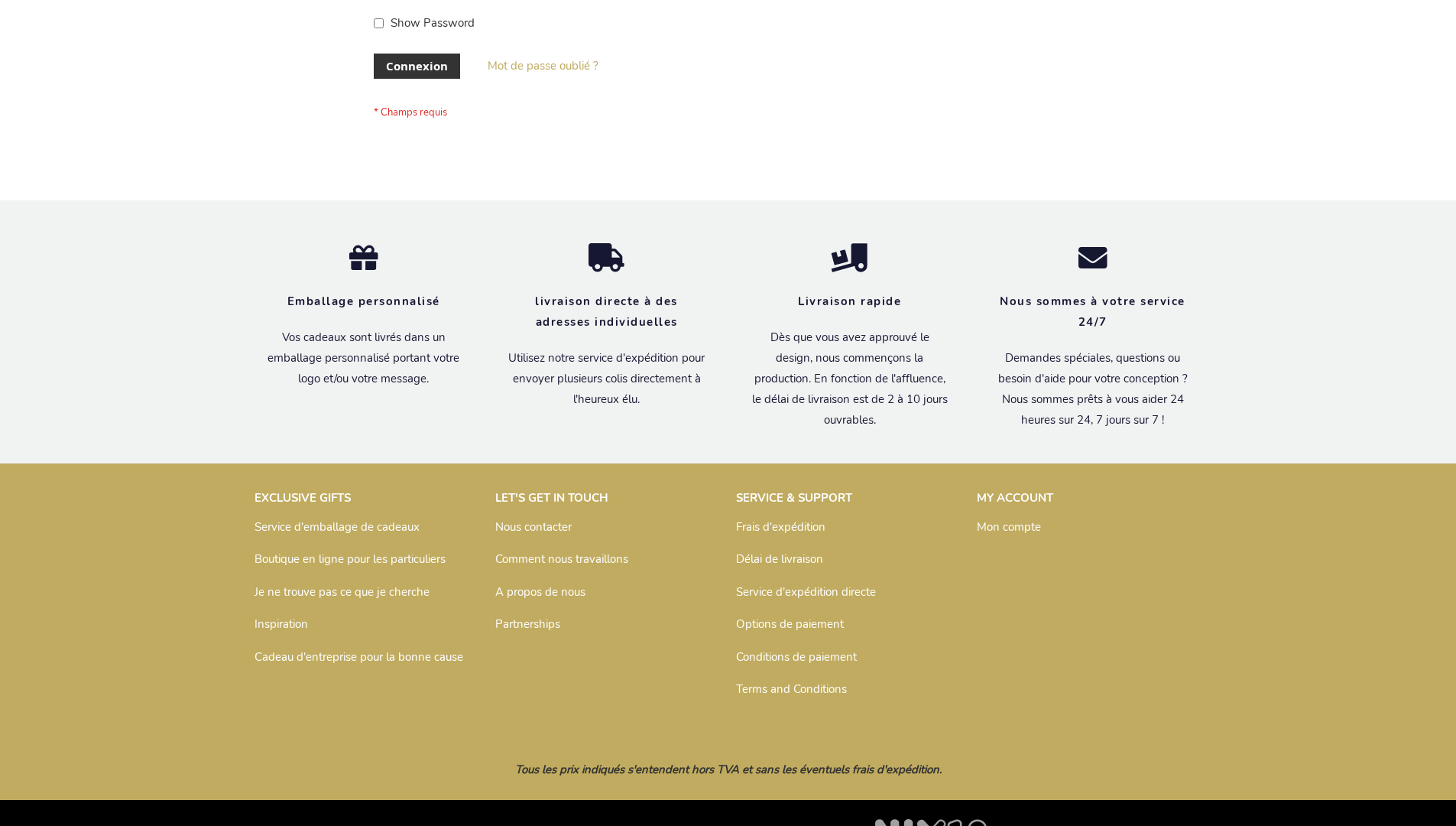
scroll to position [527, 0]
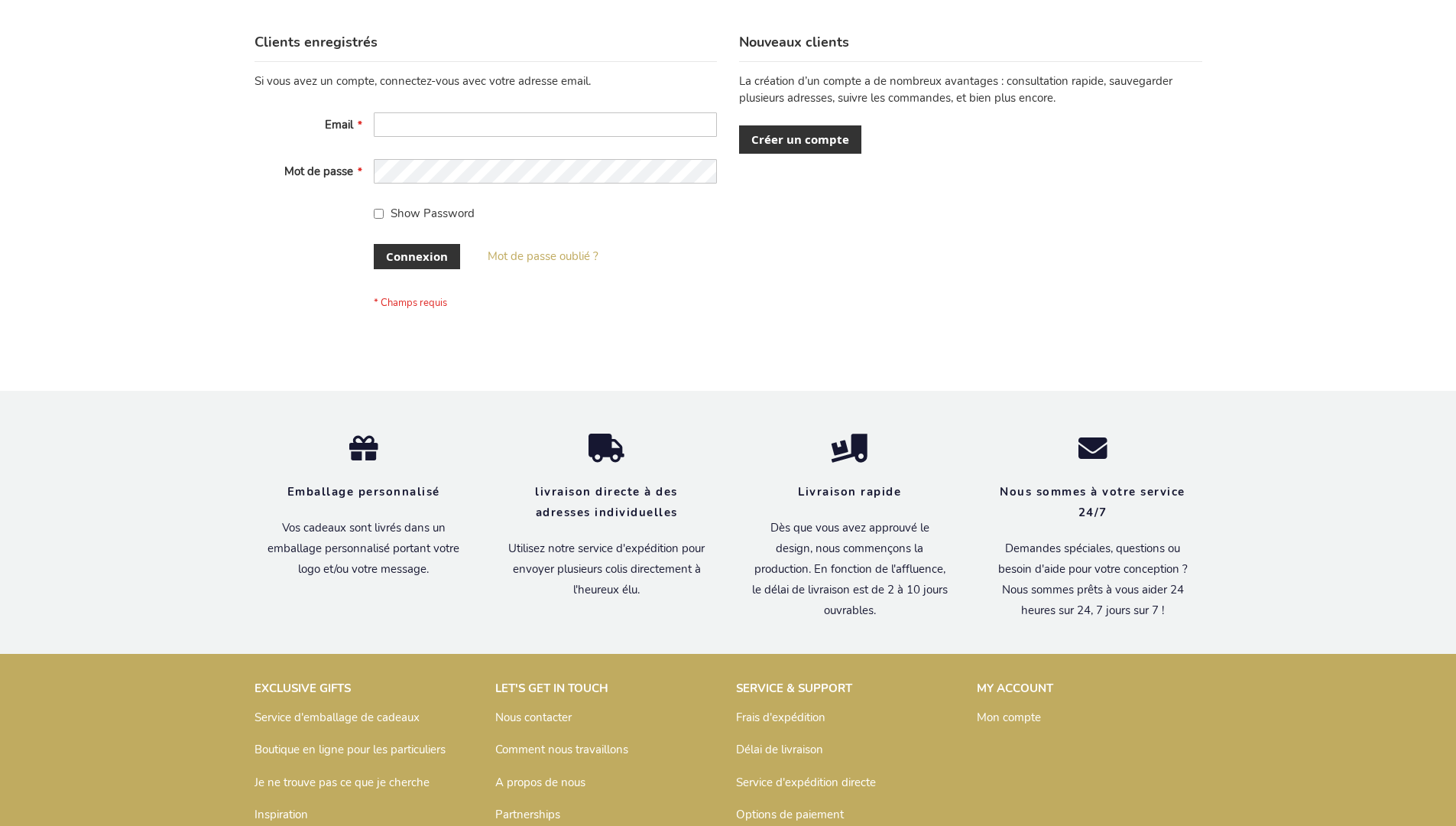
scroll to position [527, 0]
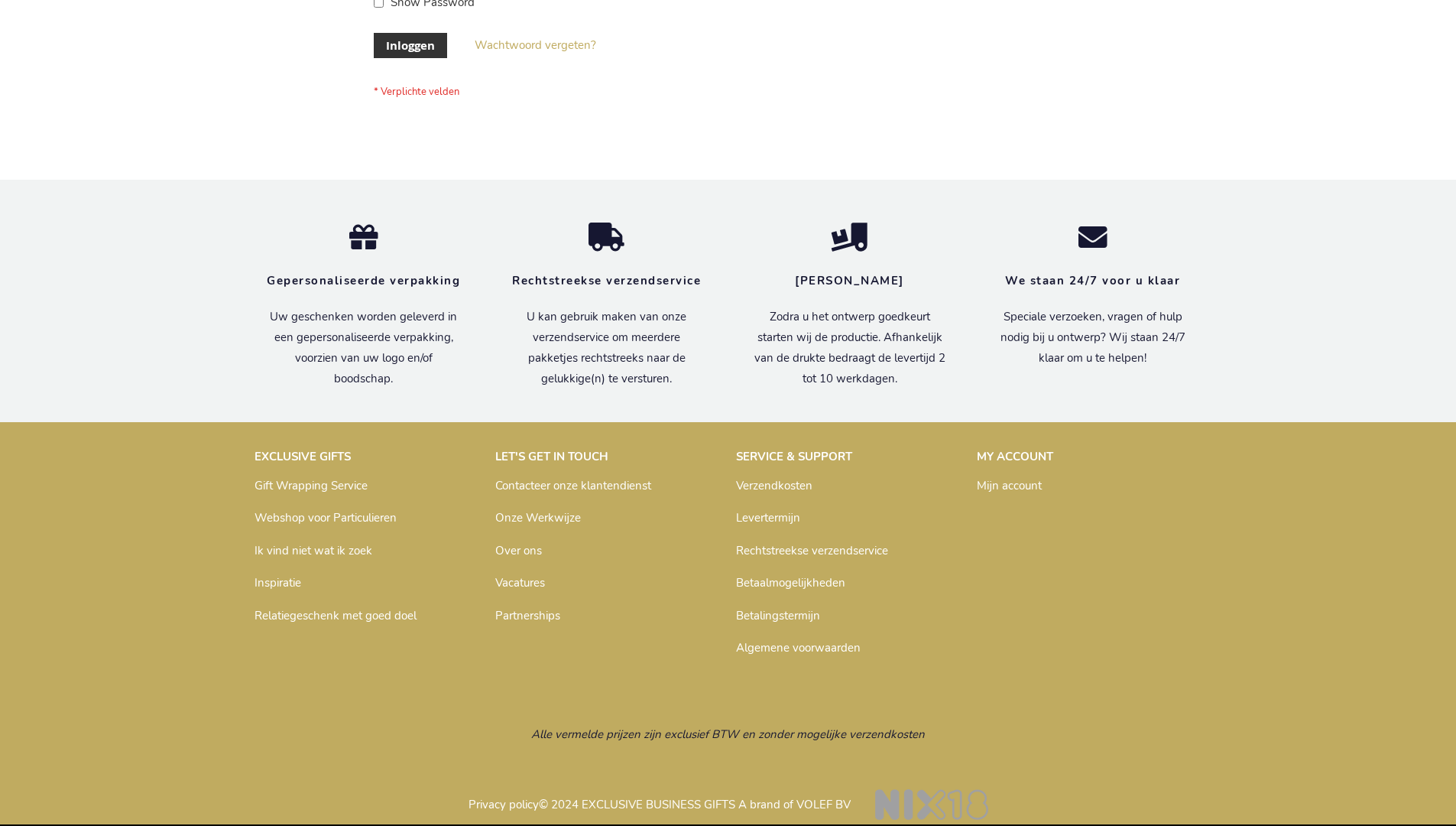
scroll to position [519, 0]
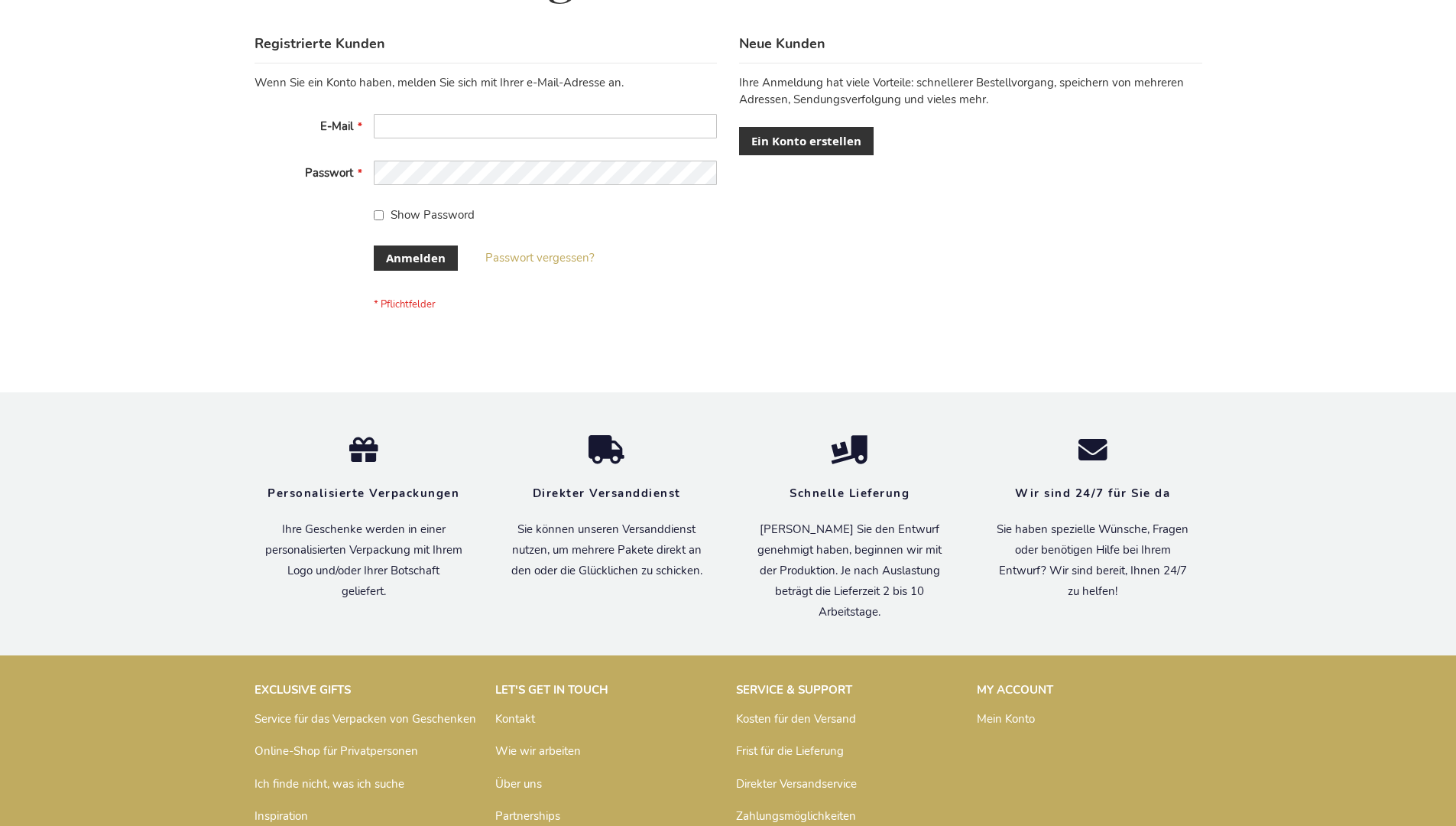
scroll to position [512, 0]
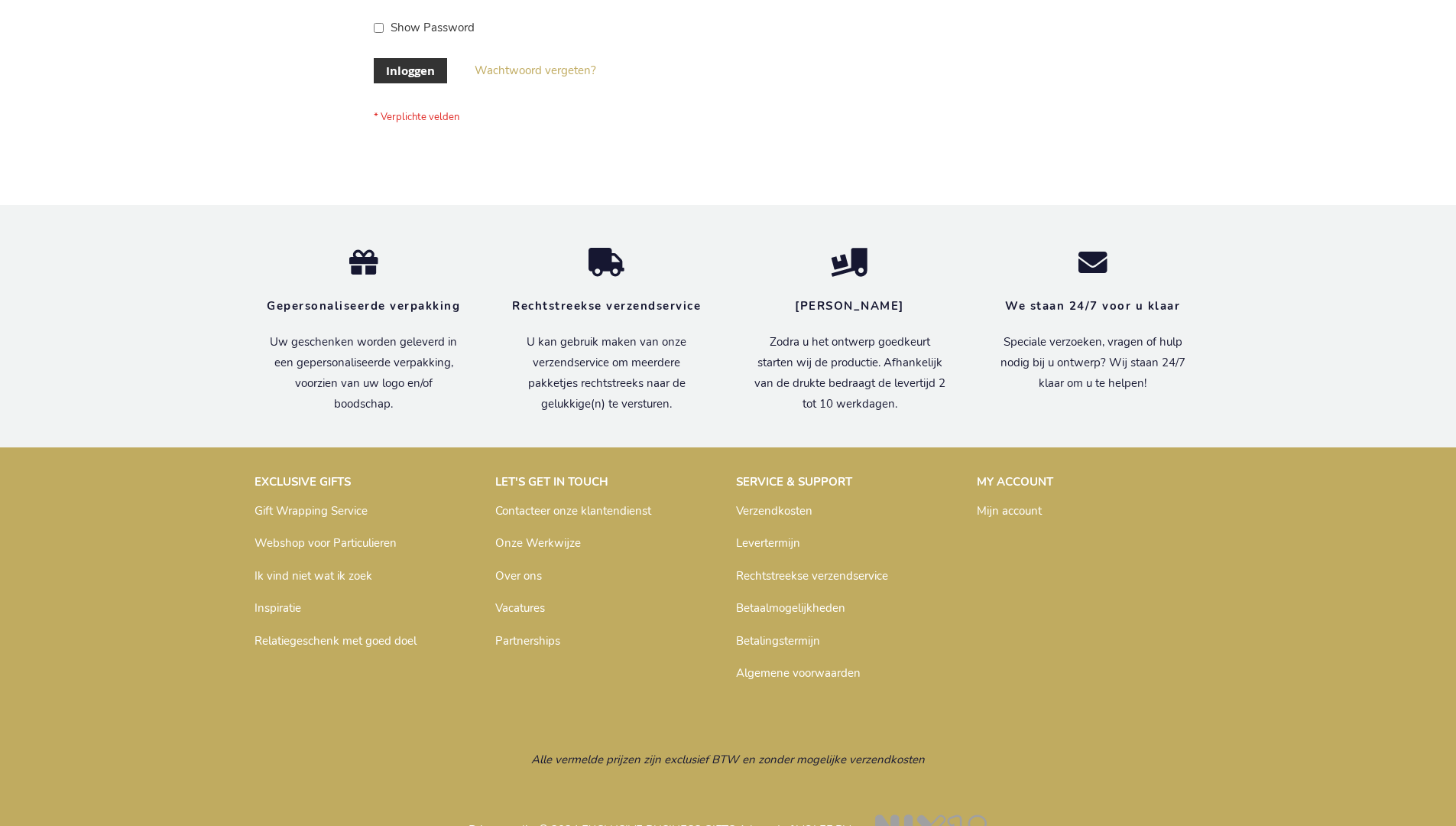
scroll to position [519, 0]
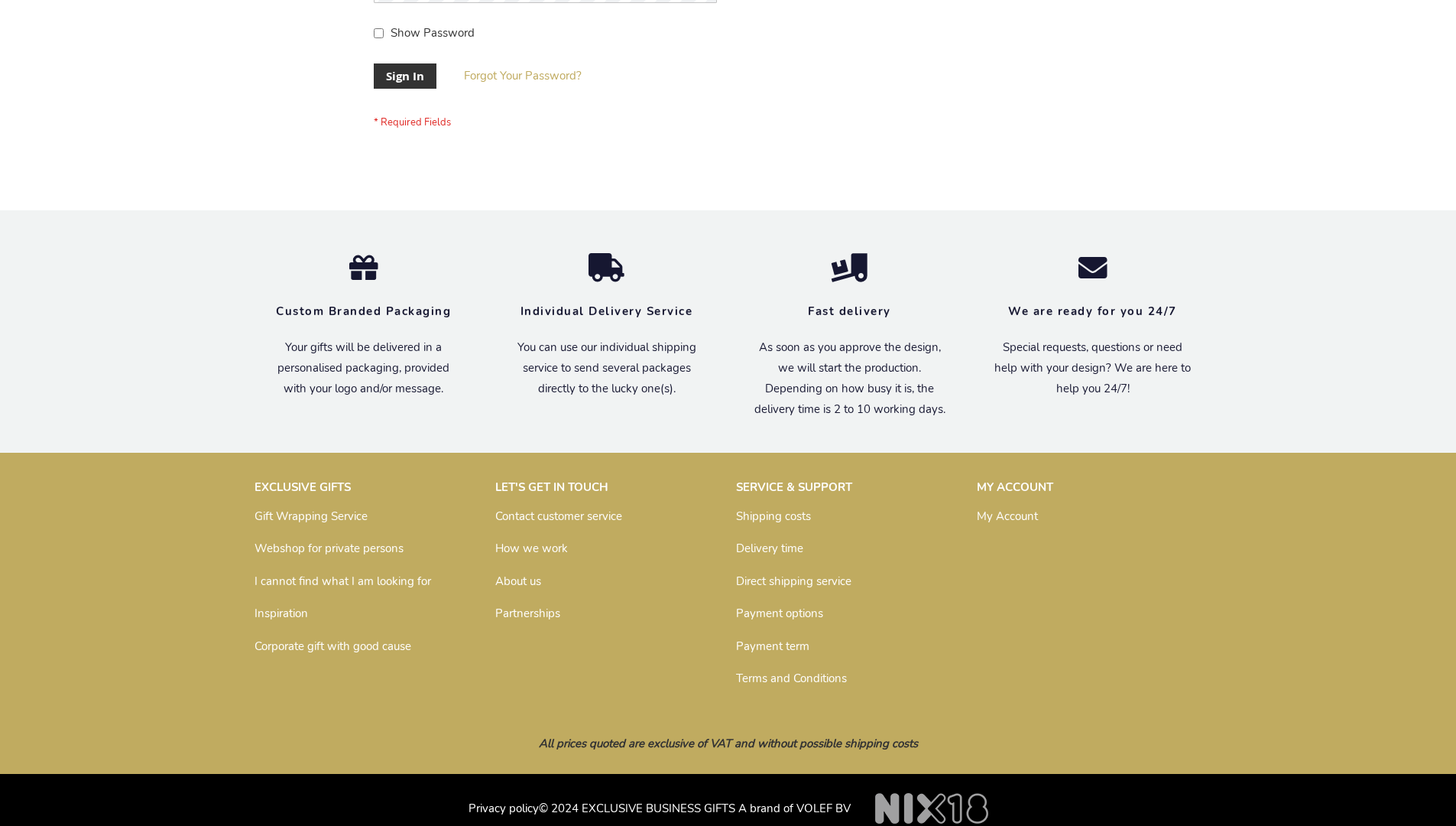
scroll to position [491, 0]
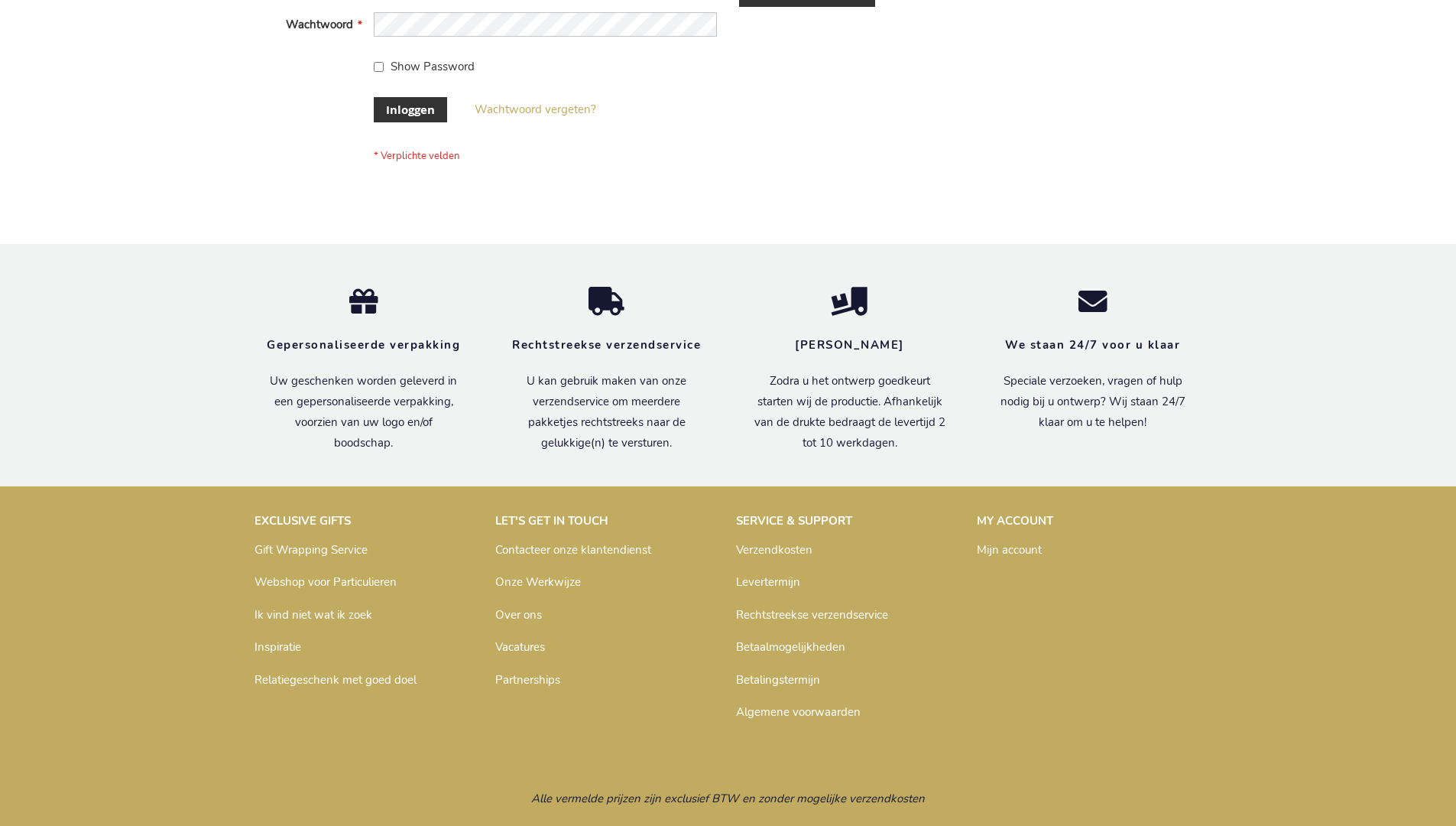
scroll to position [519, 0]
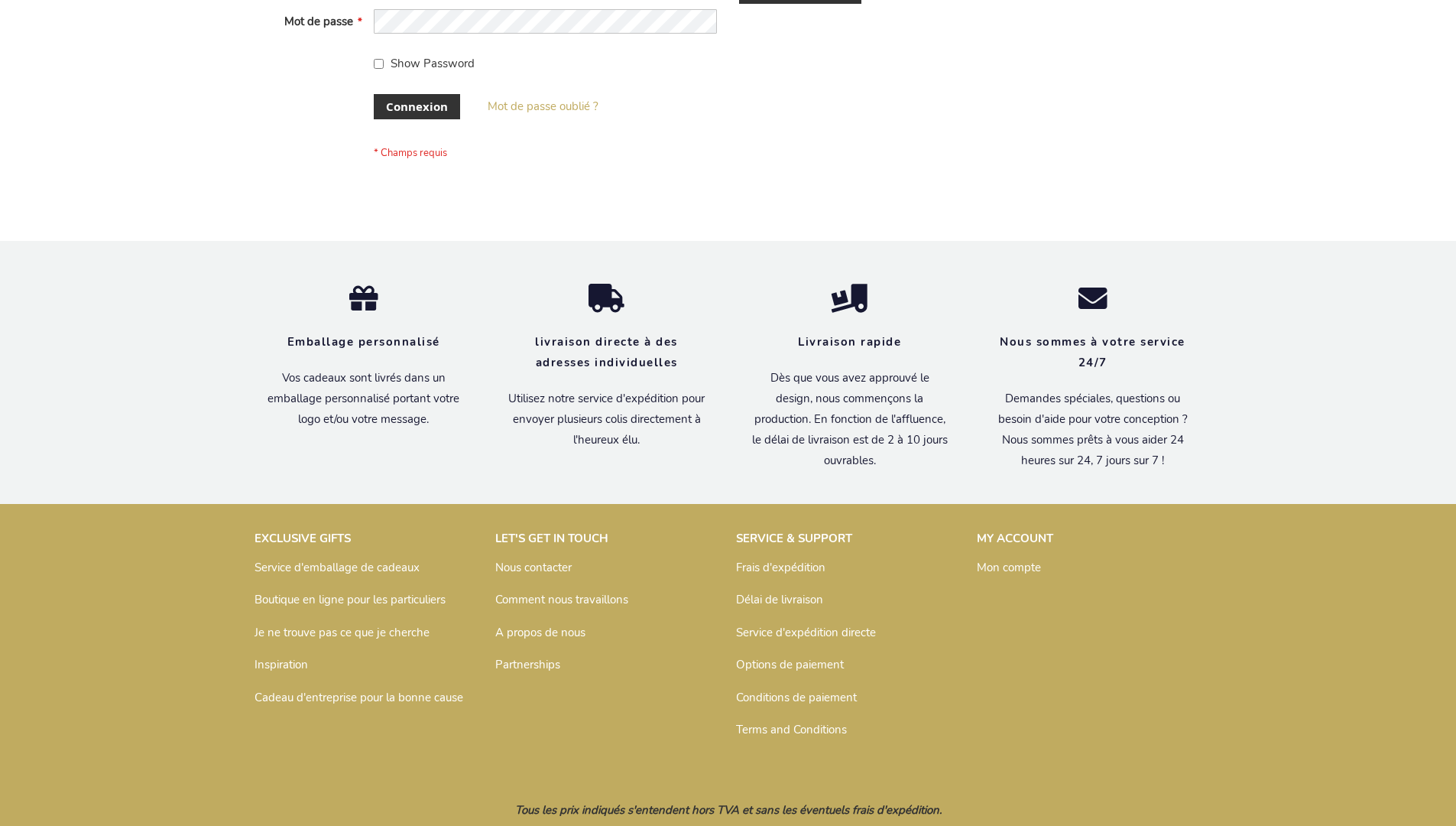
scroll to position [527, 0]
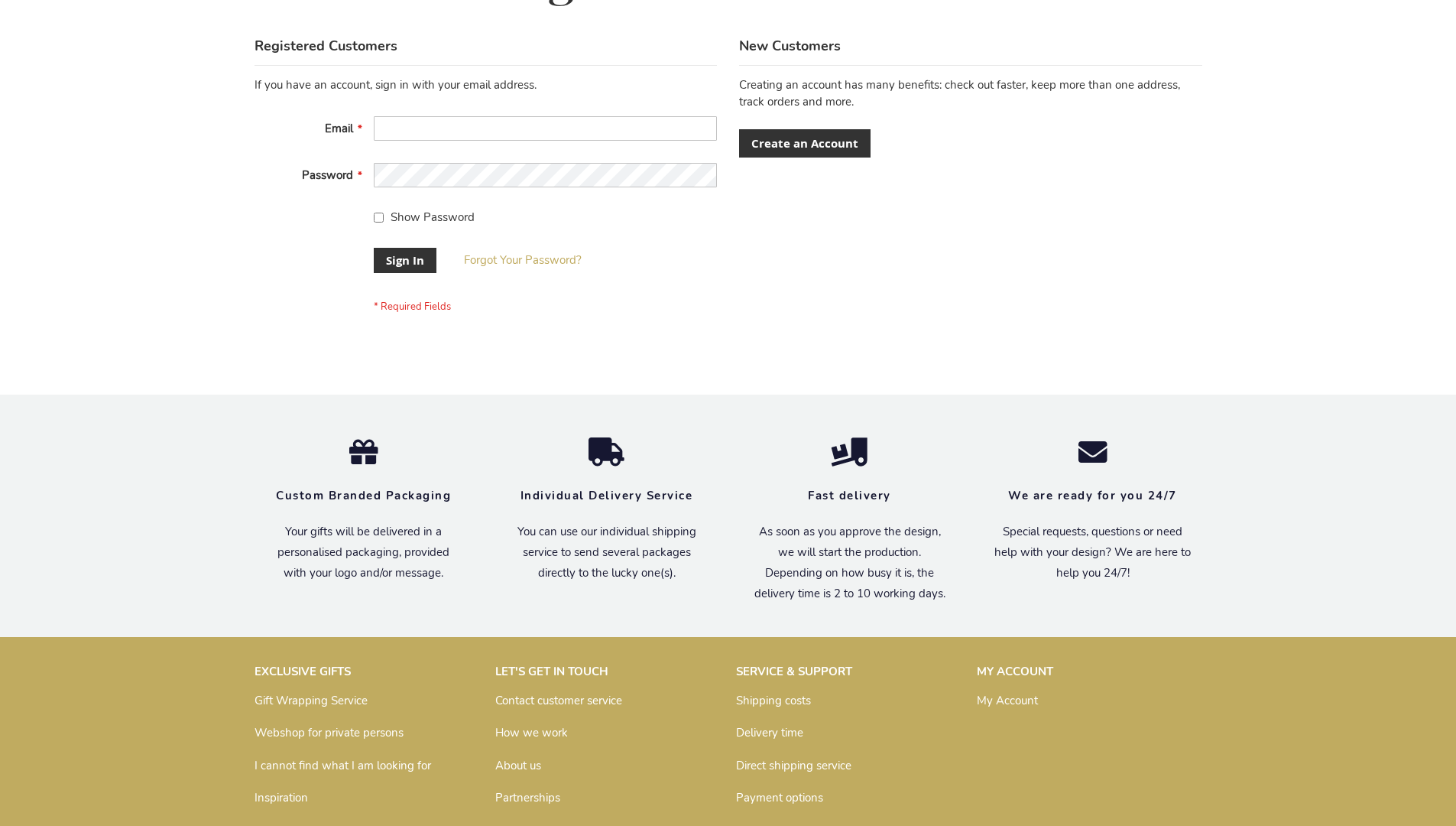
scroll to position [491, 0]
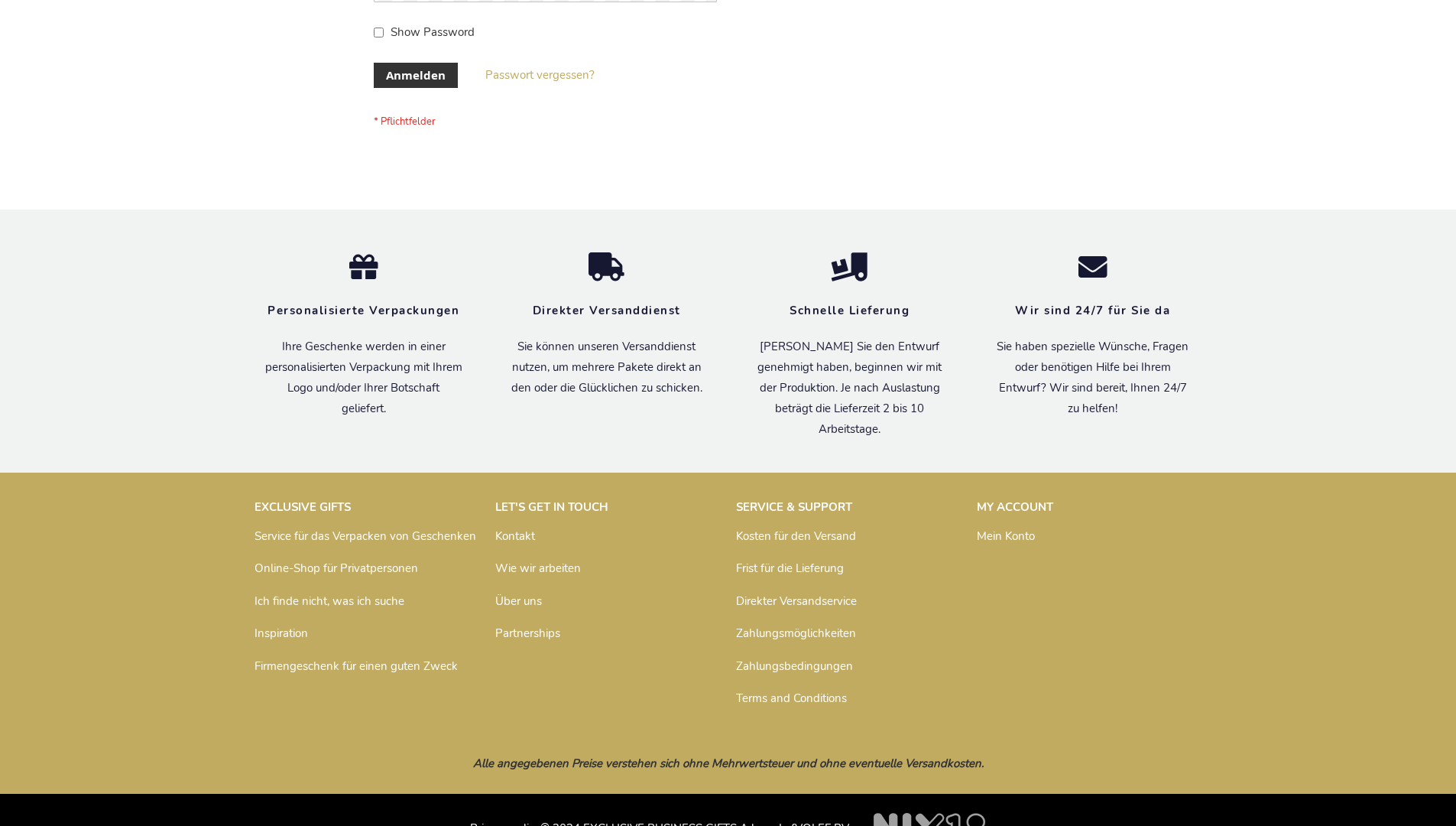
scroll to position [512, 0]
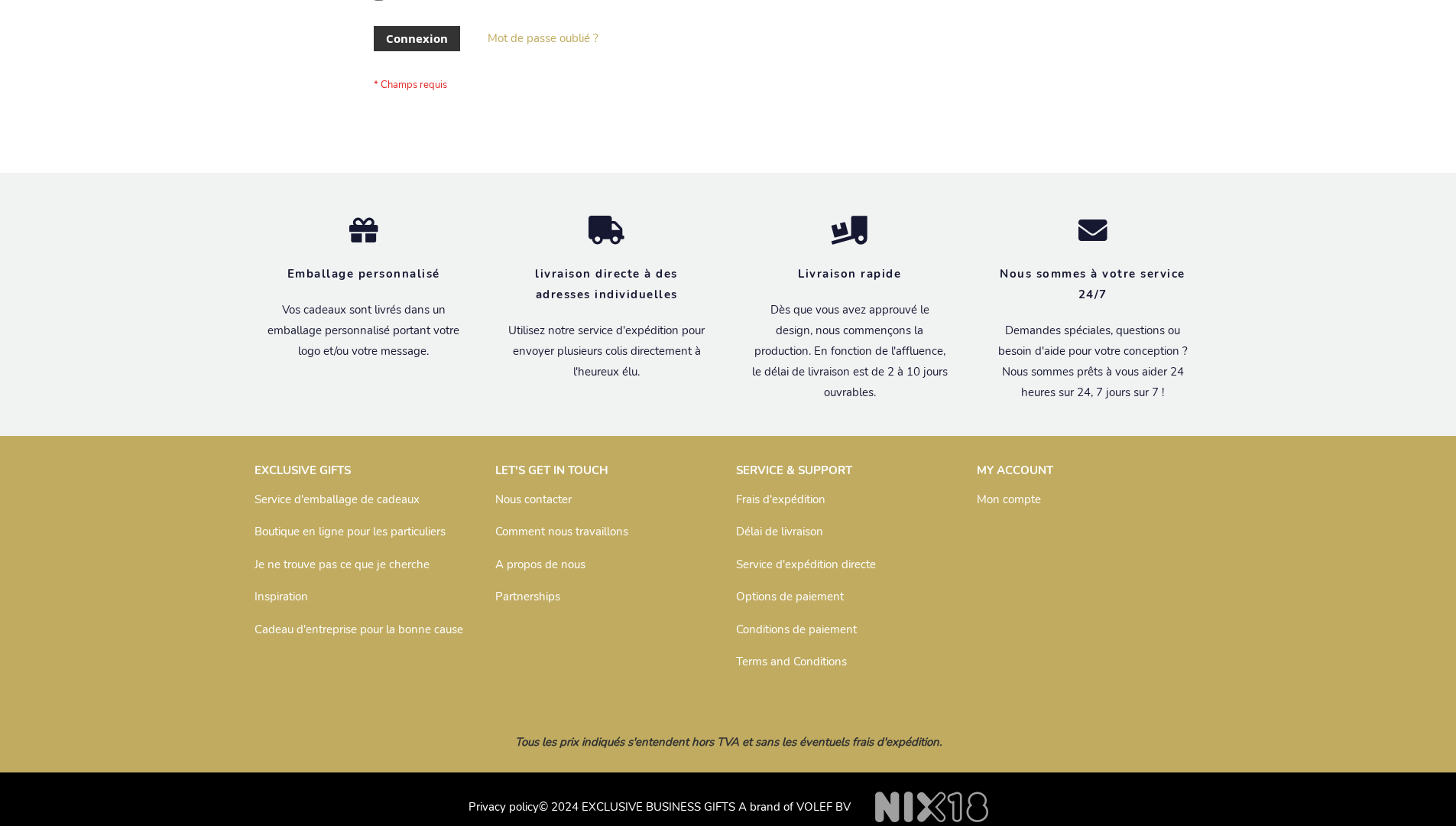
scroll to position [527, 0]
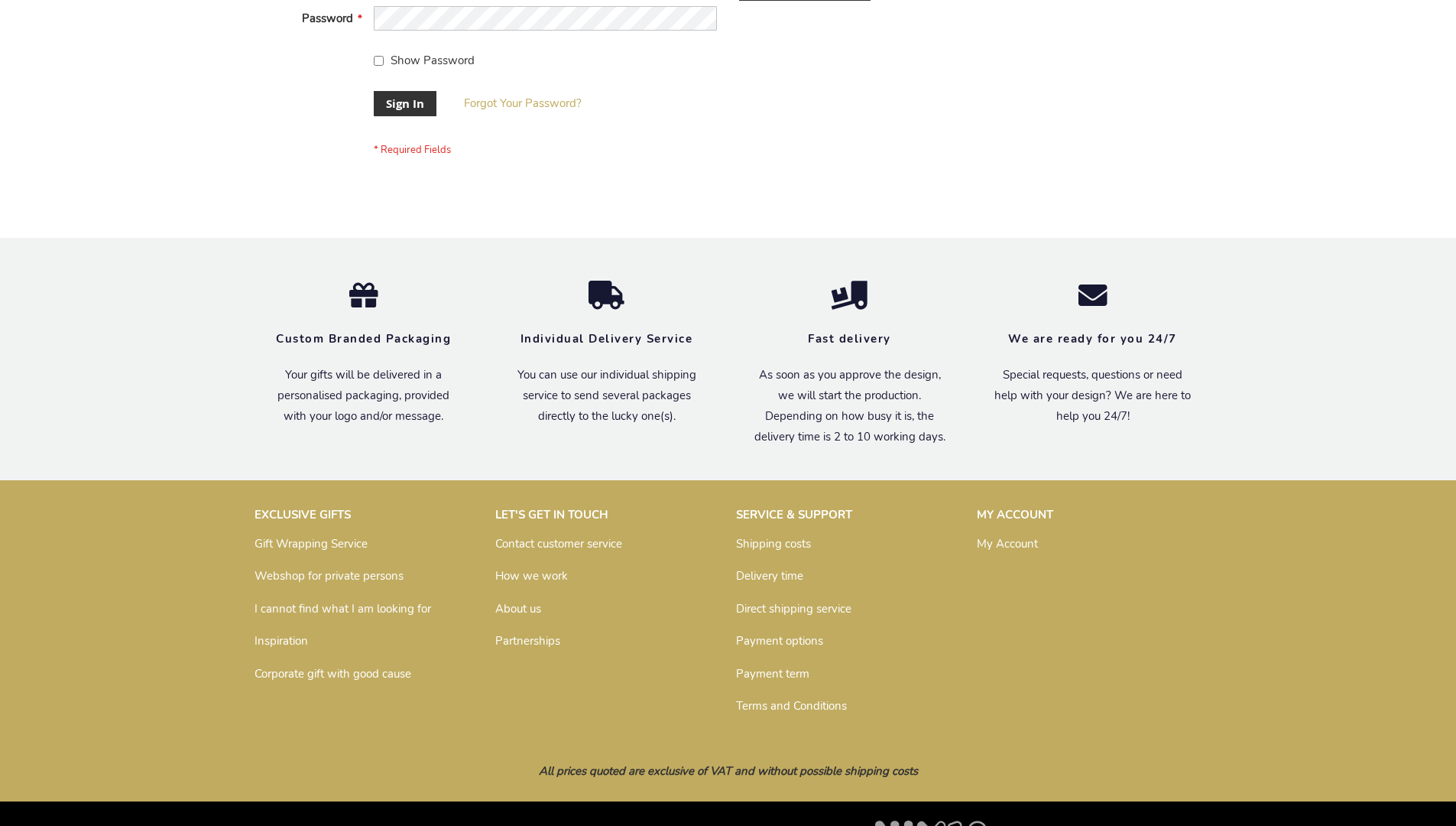
scroll to position [491, 0]
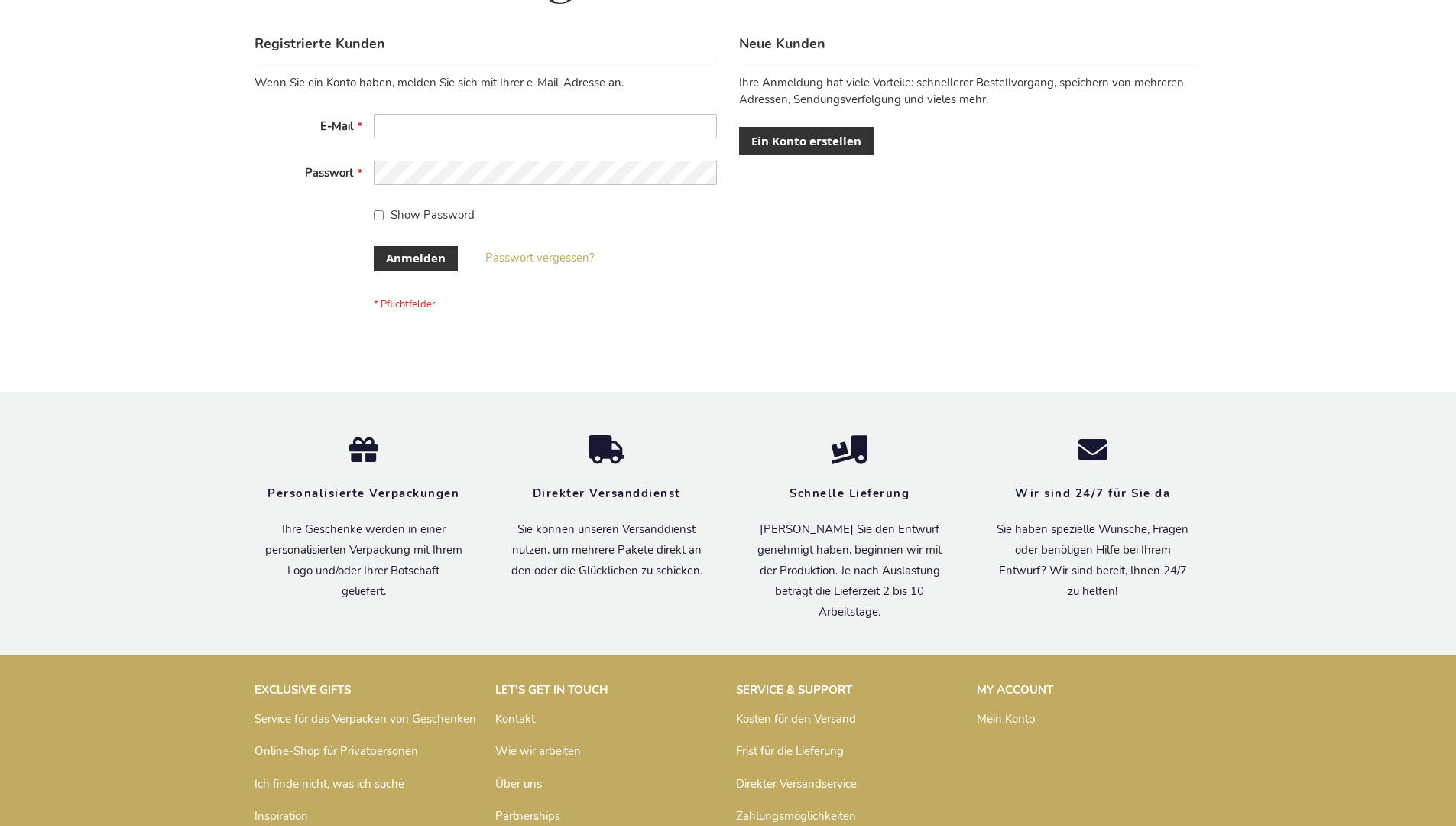
scroll to position [512, 0]
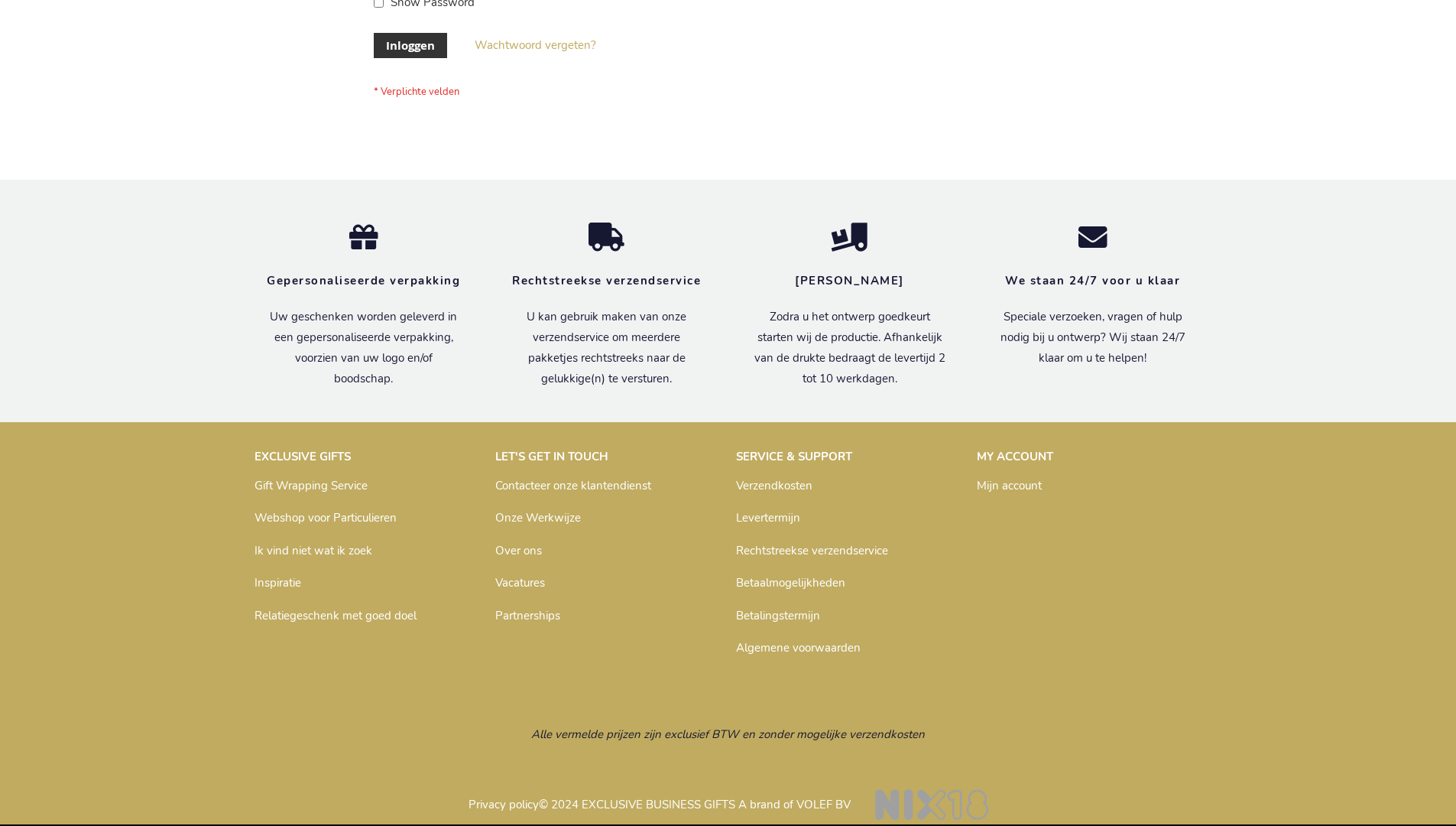
scroll to position [519, 0]
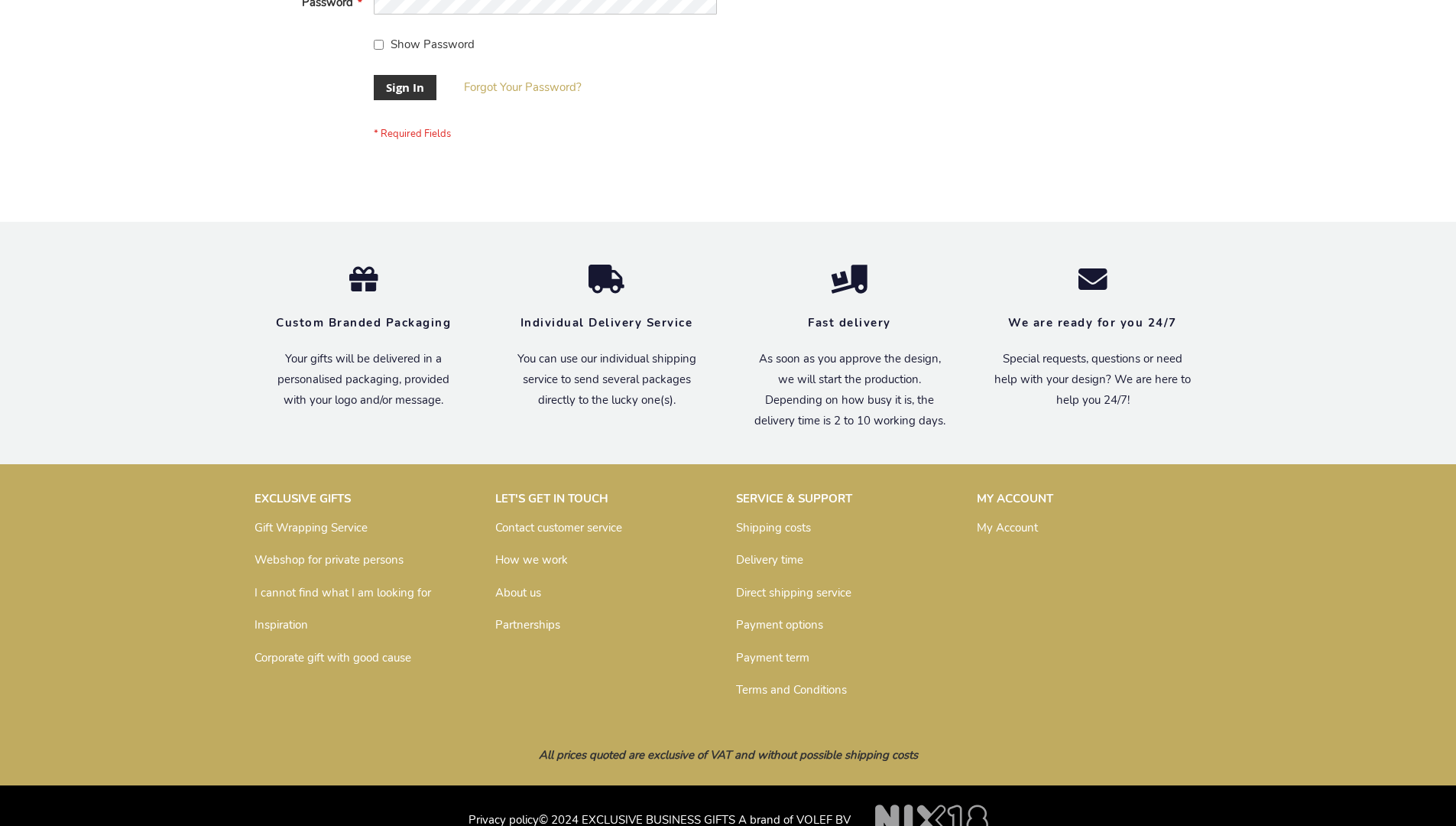
scroll to position [491, 0]
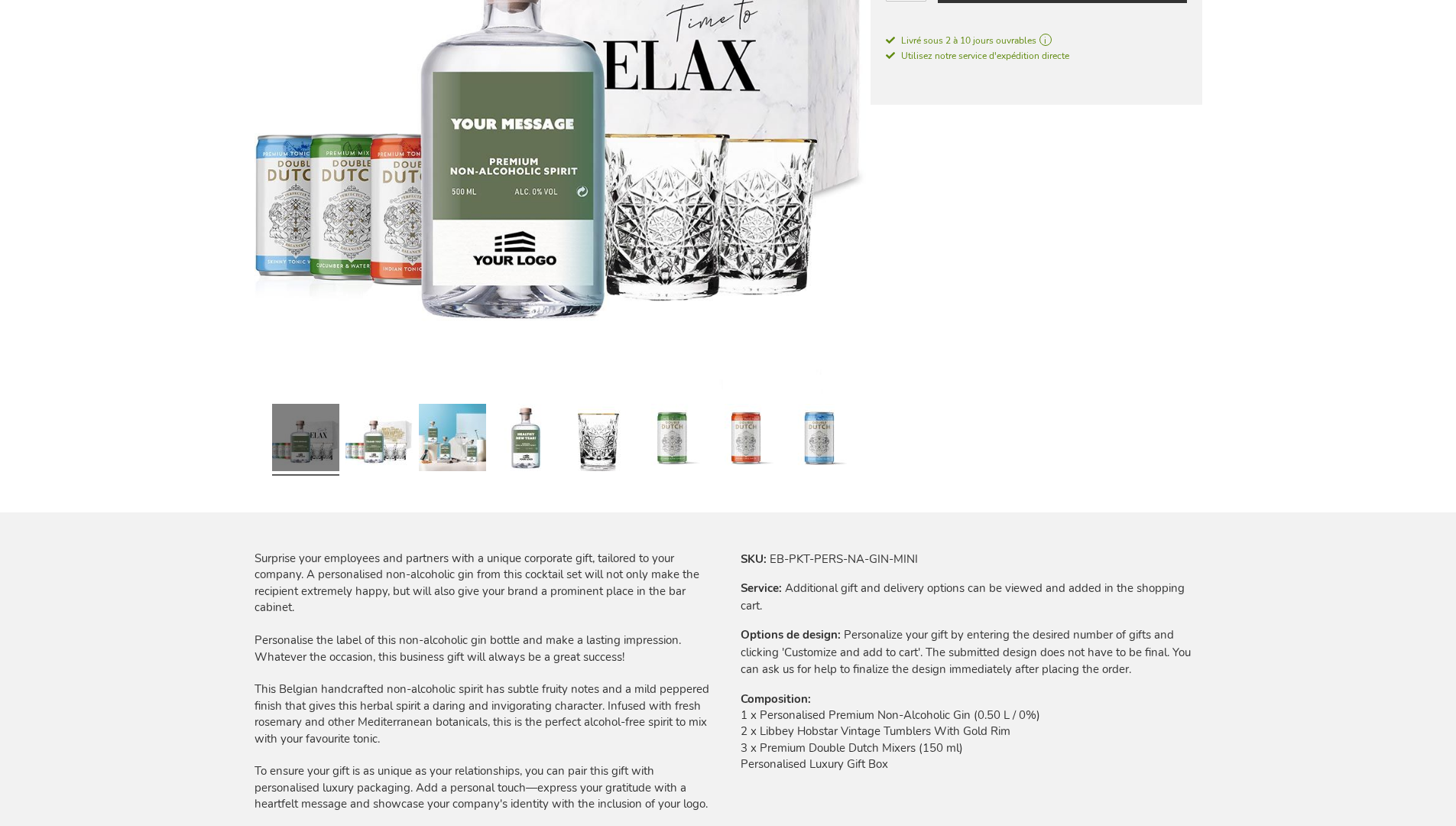
scroll to position [2045, 0]
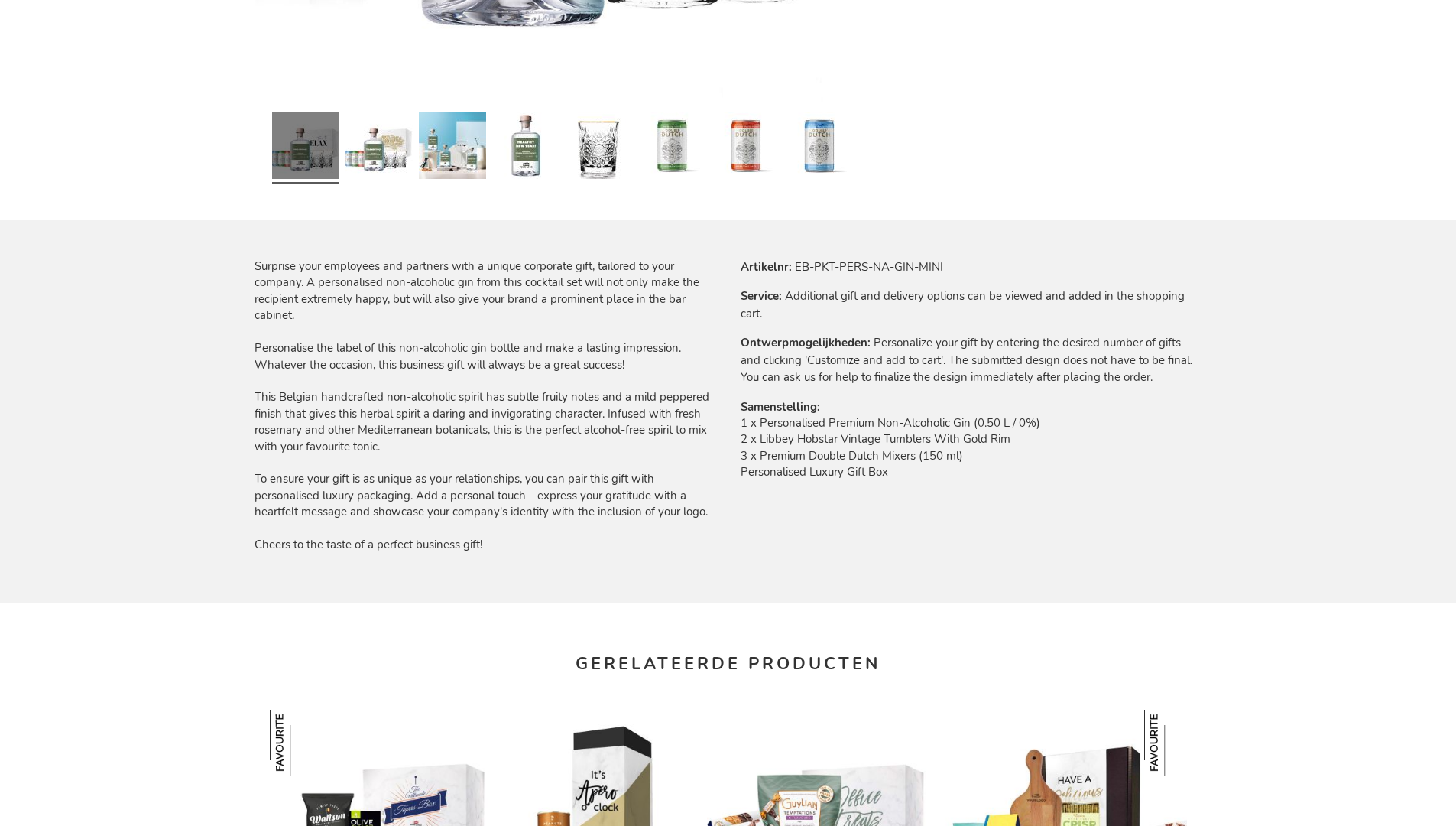
scroll to position [2019, 0]
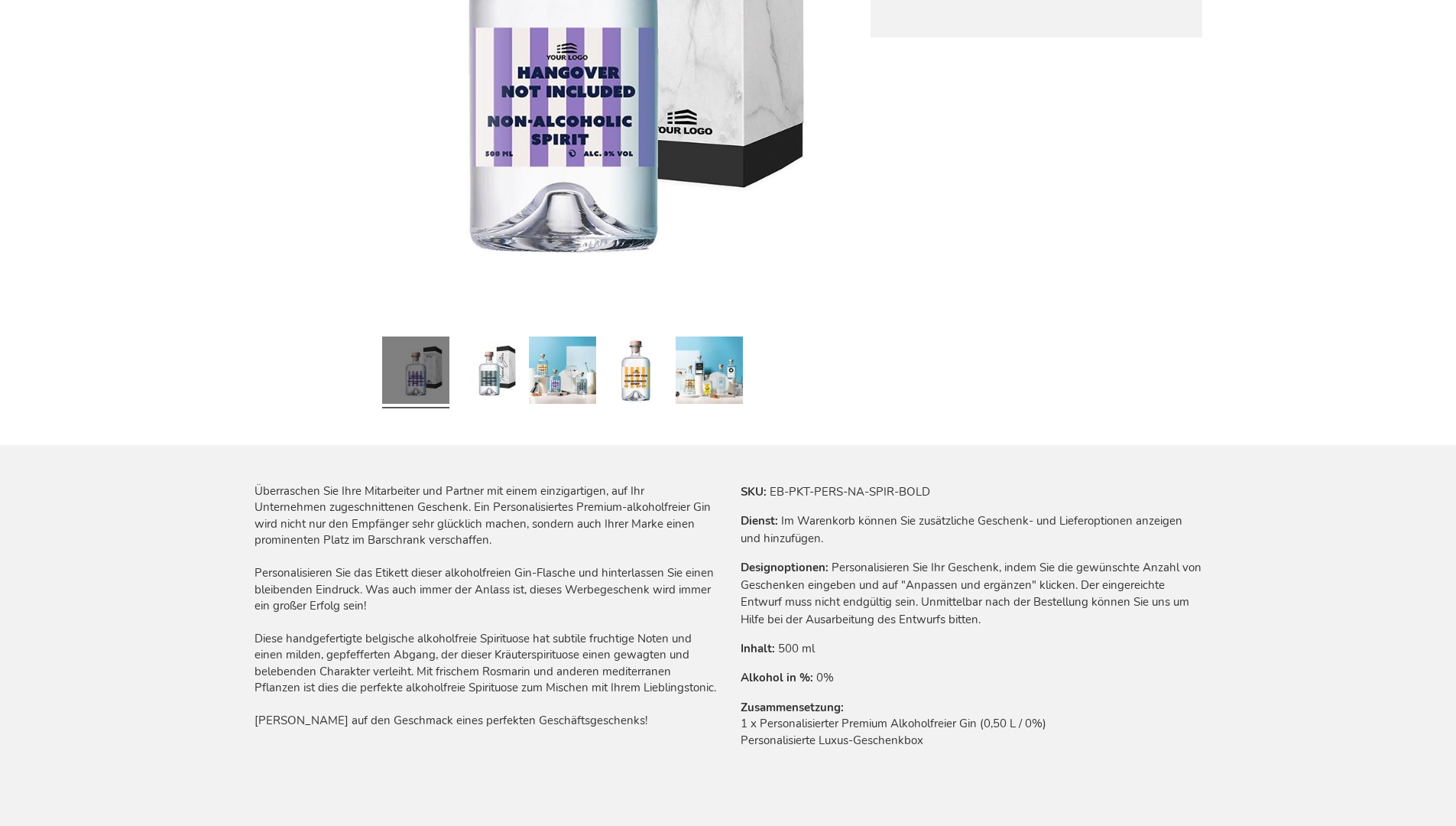
scroll to position [2036, 0]
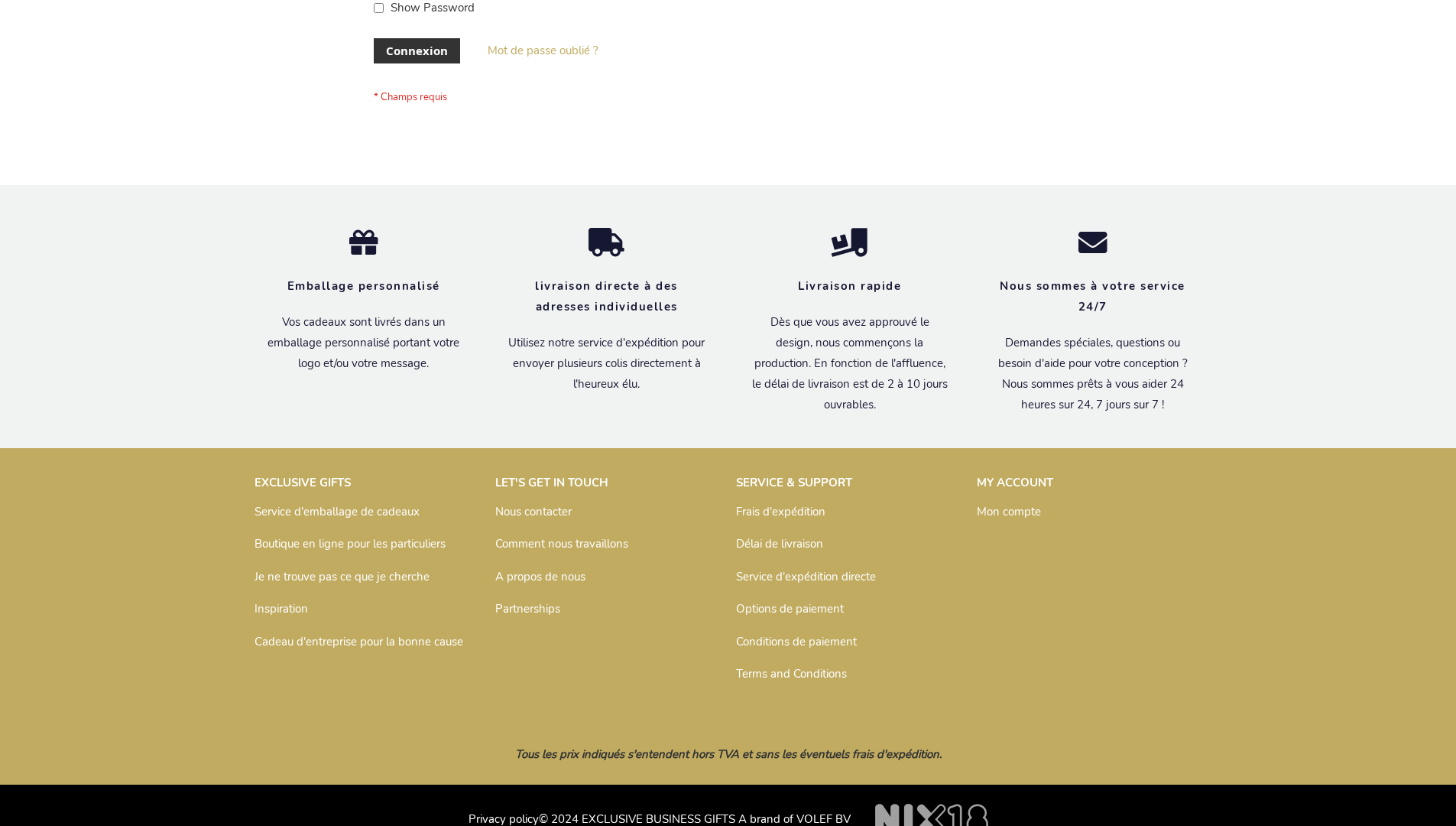
scroll to position [527, 0]
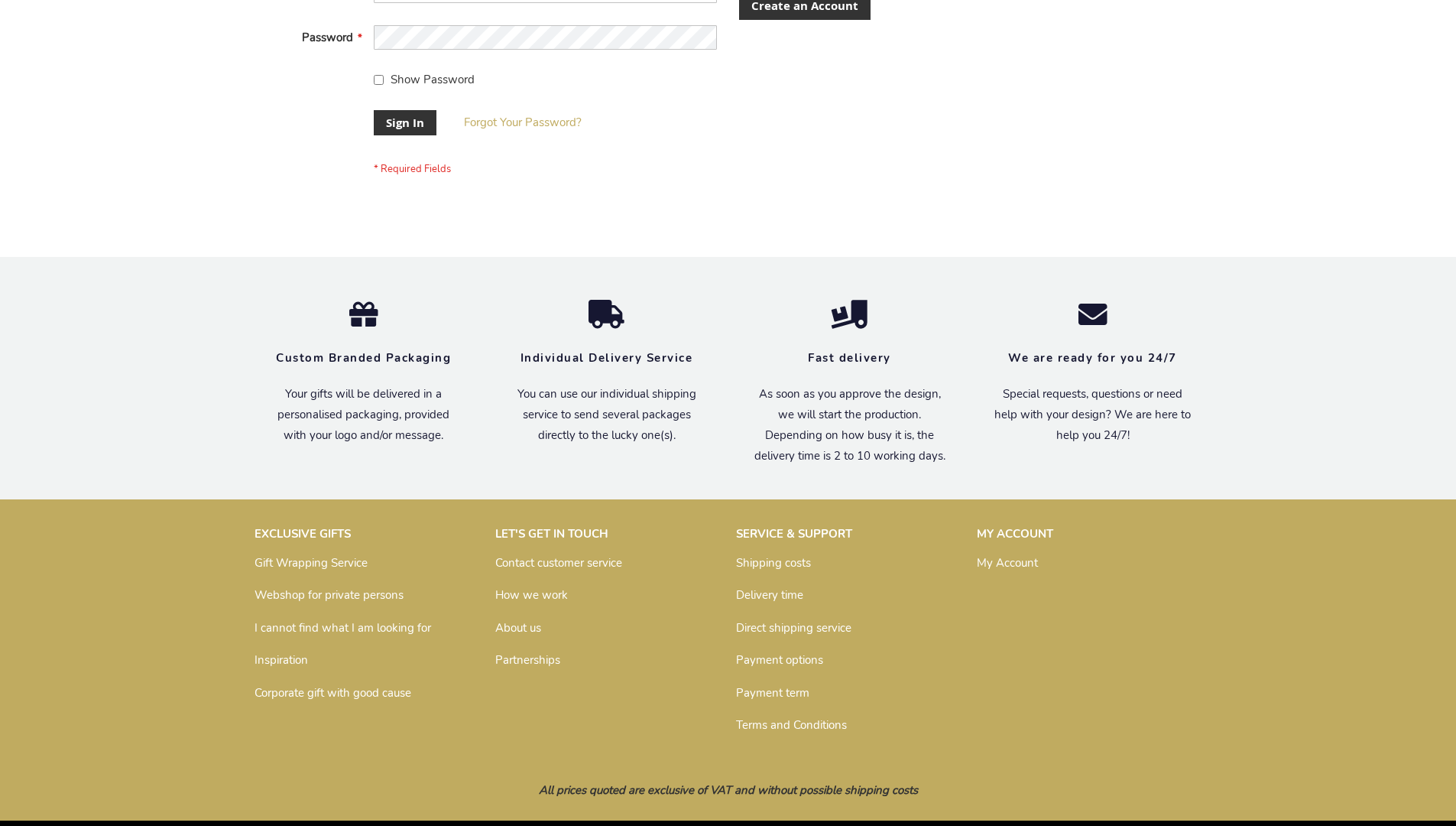
scroll to position [491, 0]
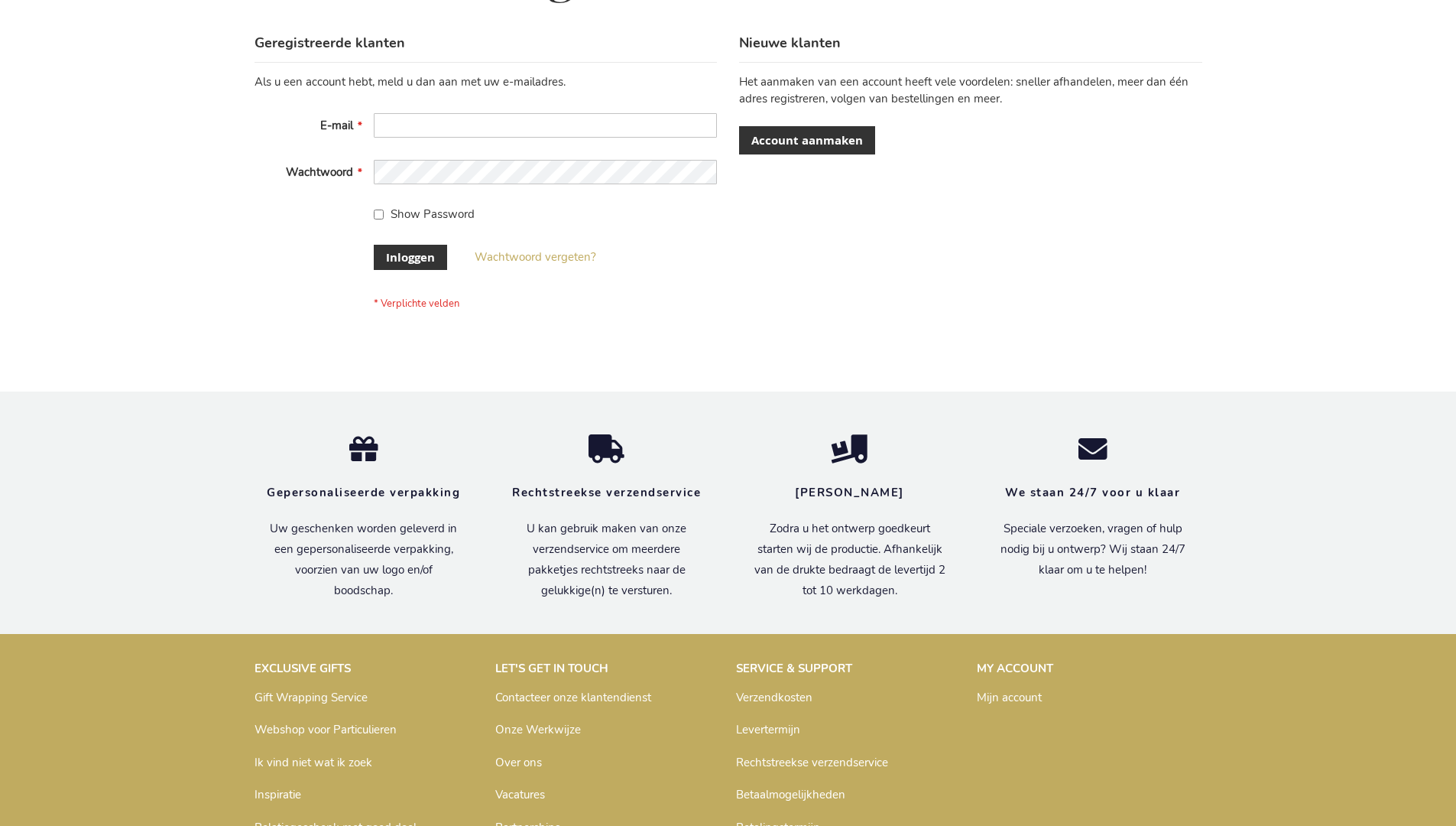
scroll to position [519, 0]
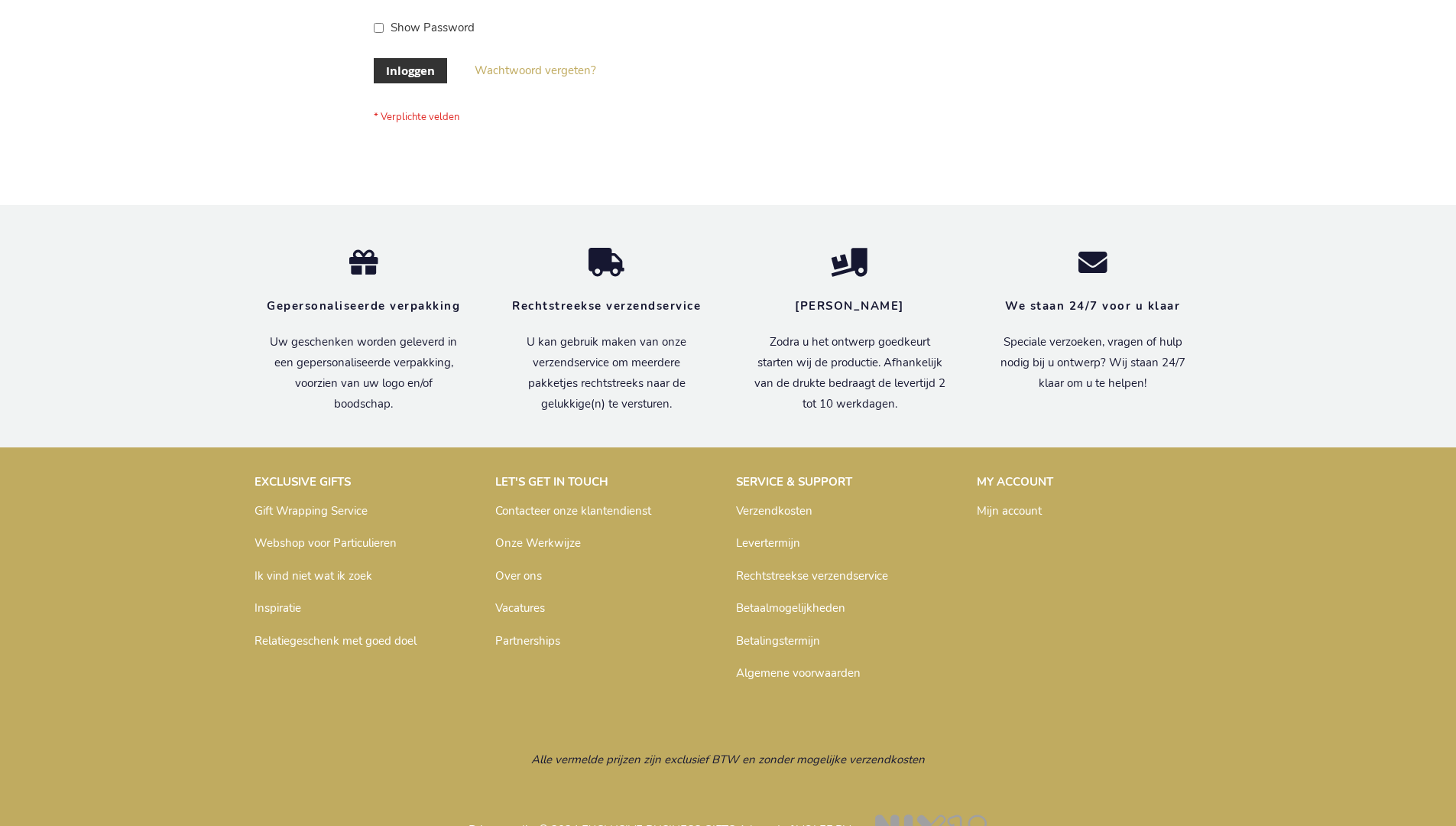
scroll to position [519, 0]
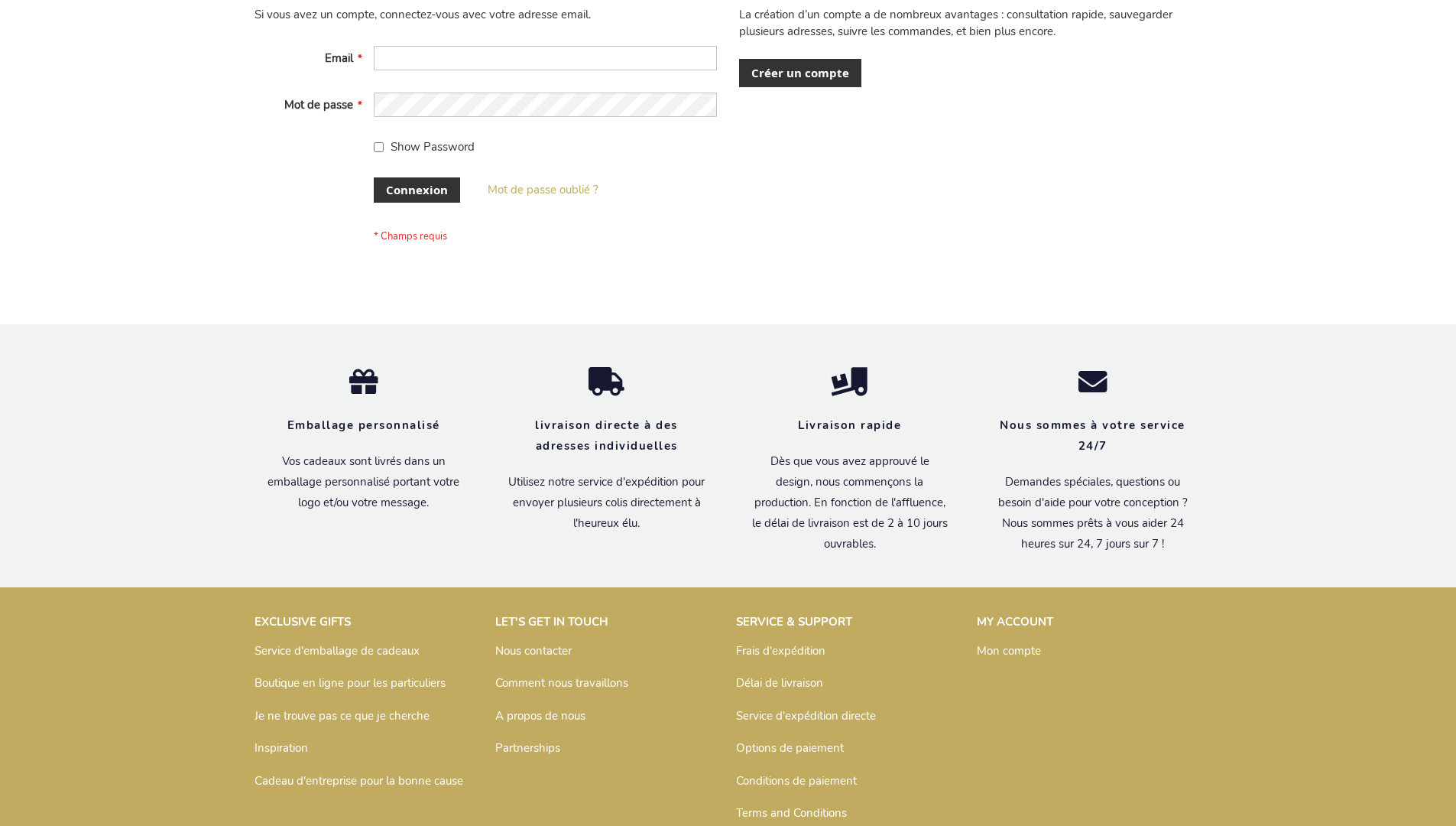
scroll to position [527, 0]
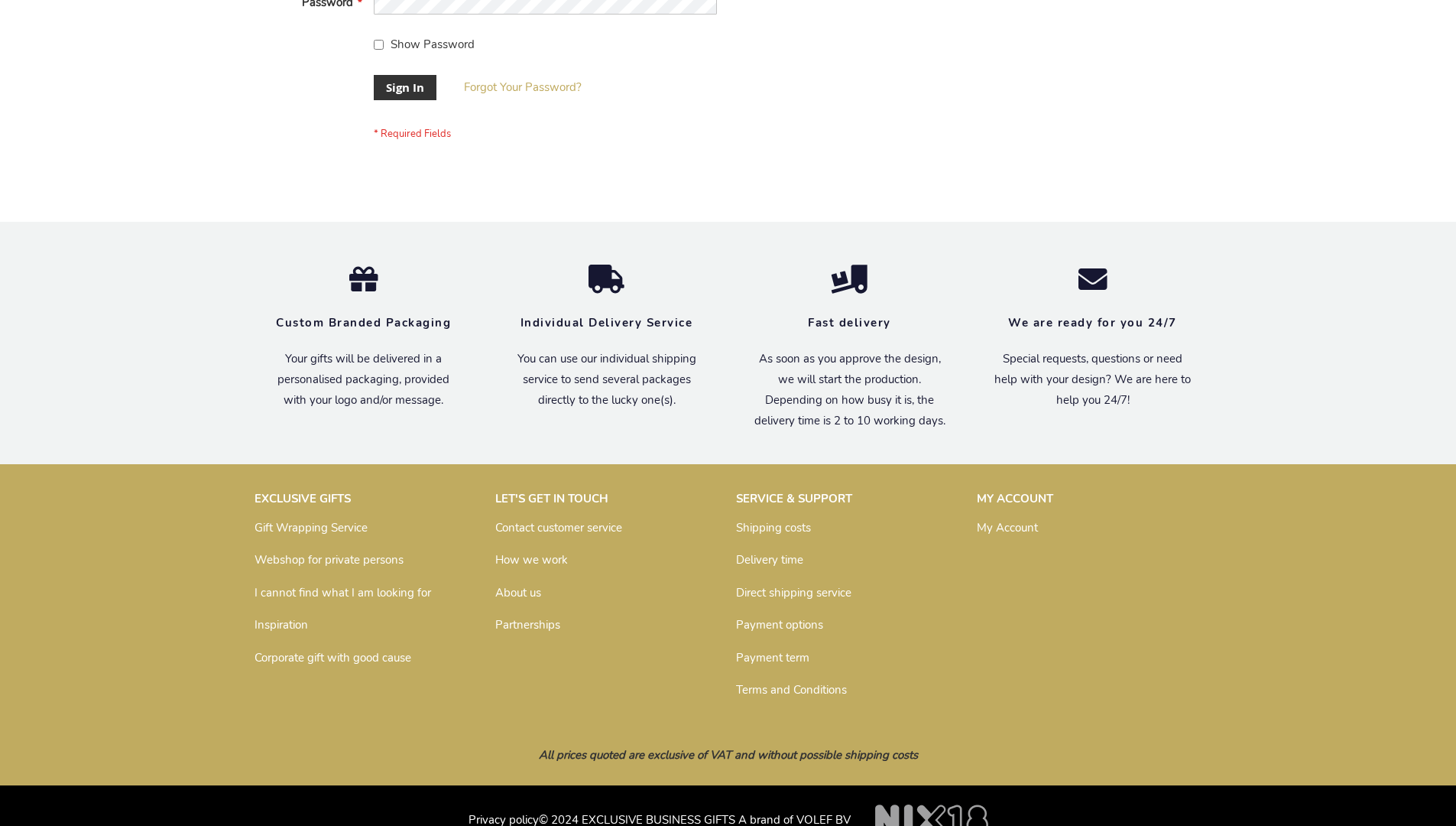
scroll to position [491, 0]
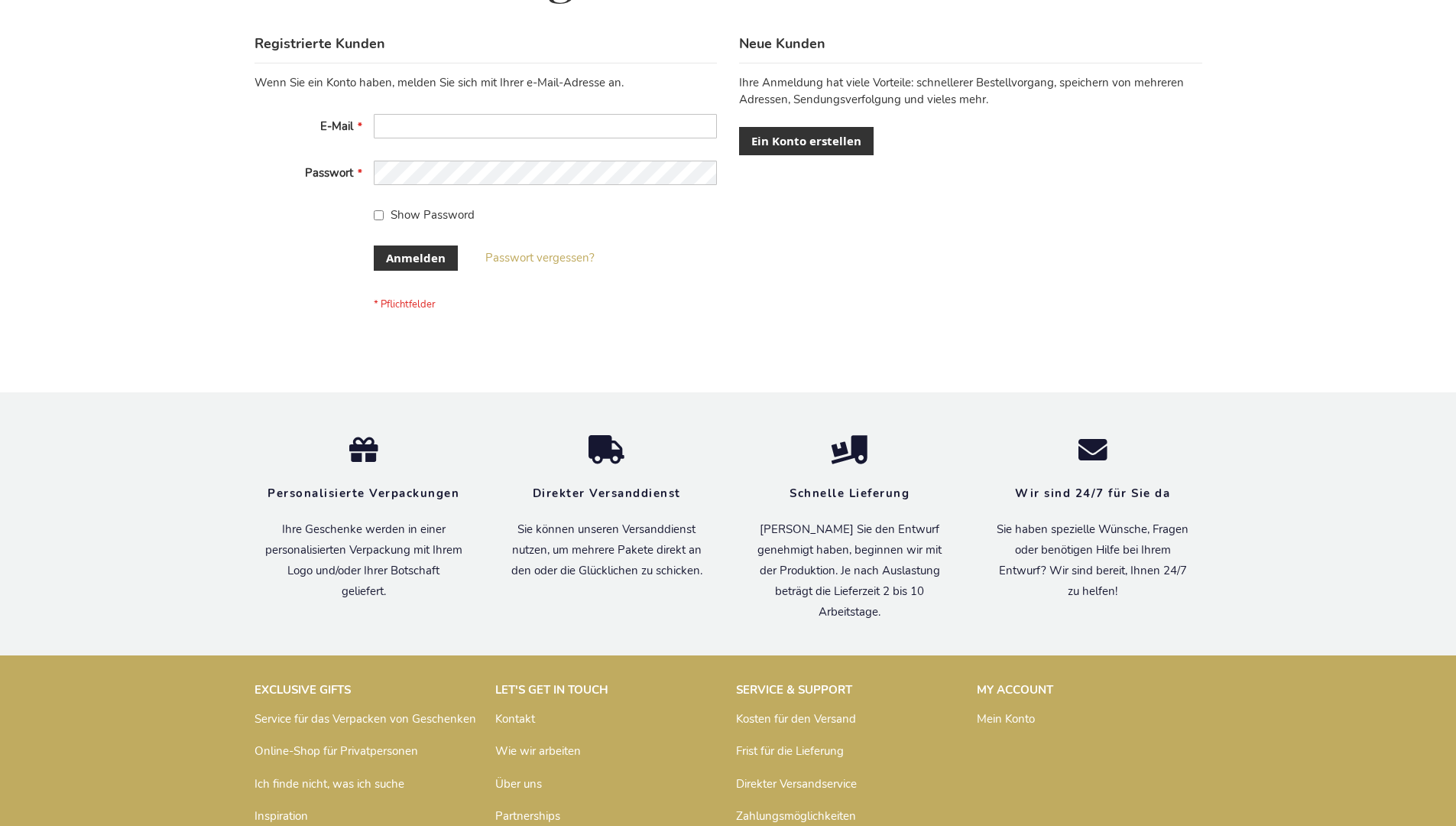
scroll to position [512, 0]
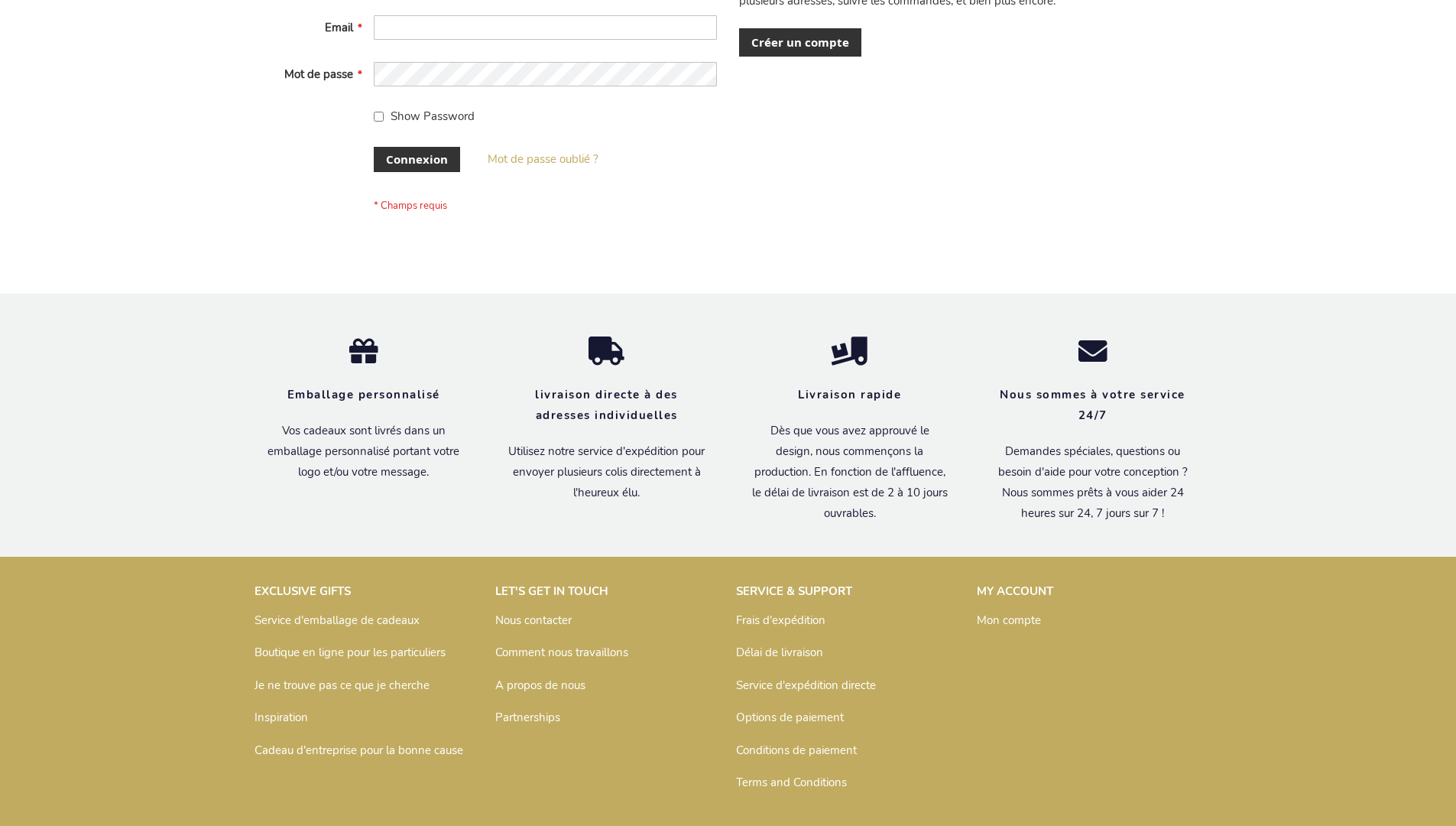
scroll to position [527, 0]
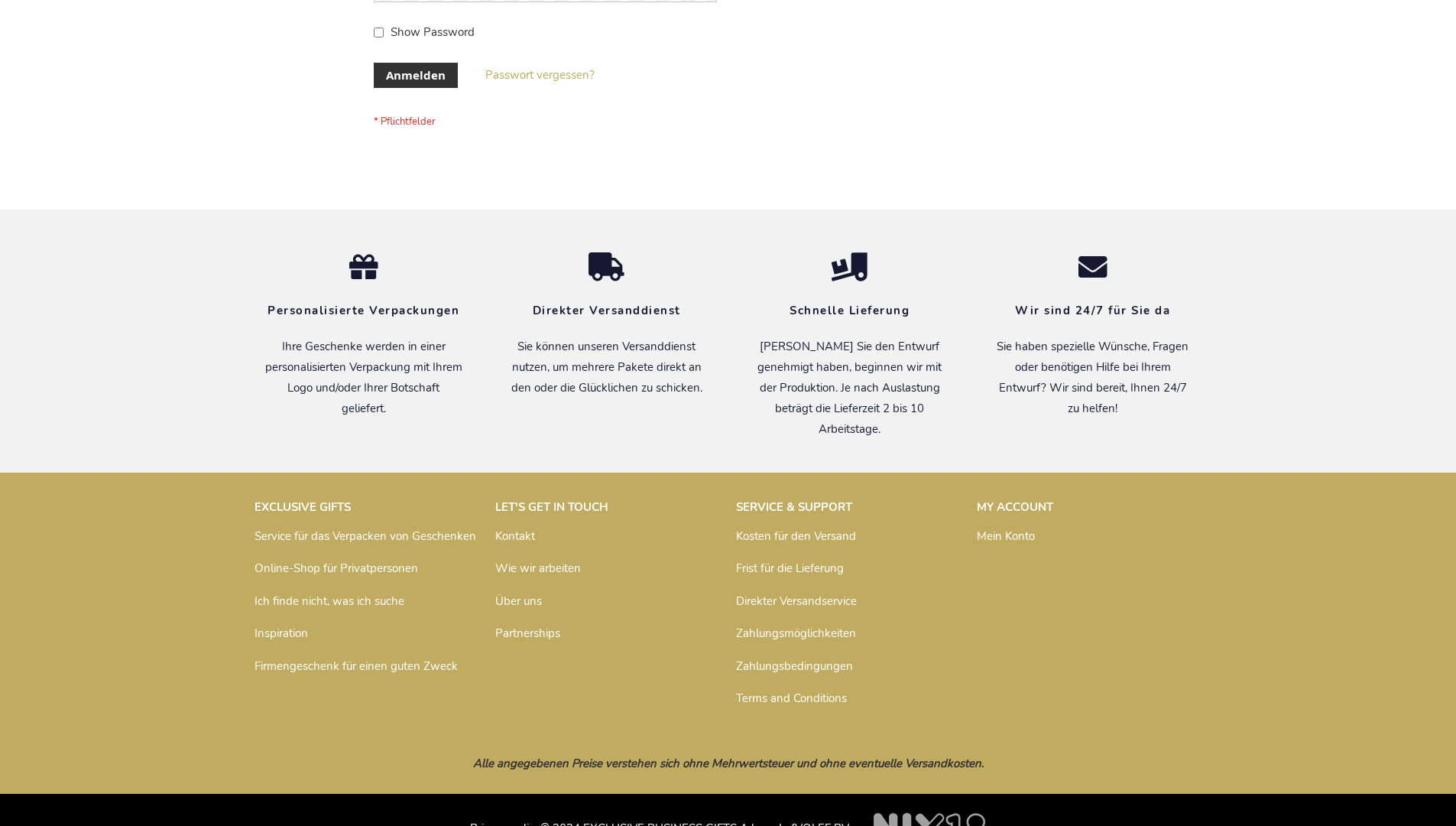
scroll to position [512, 0]
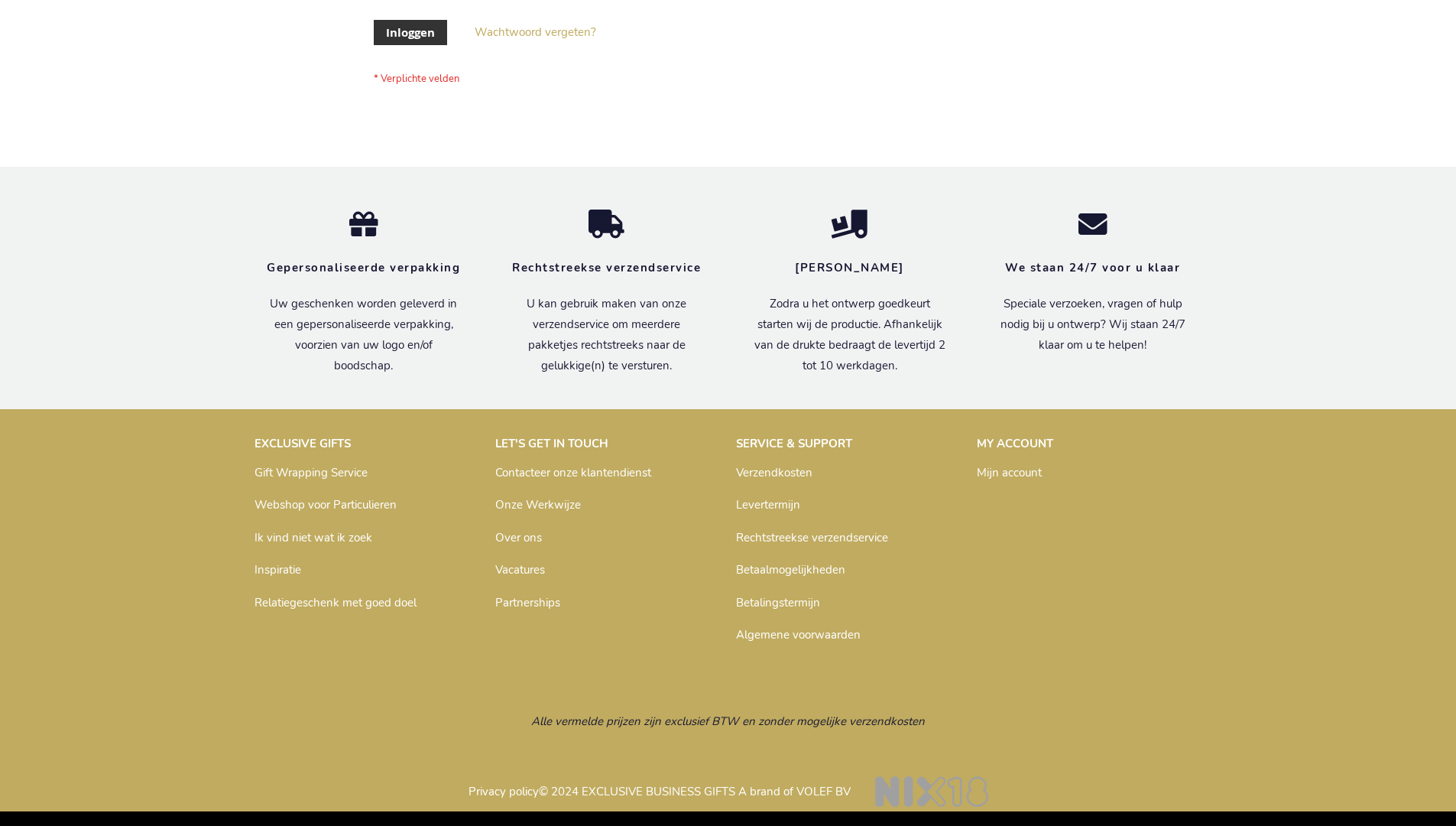
scroll to position [519, 0]
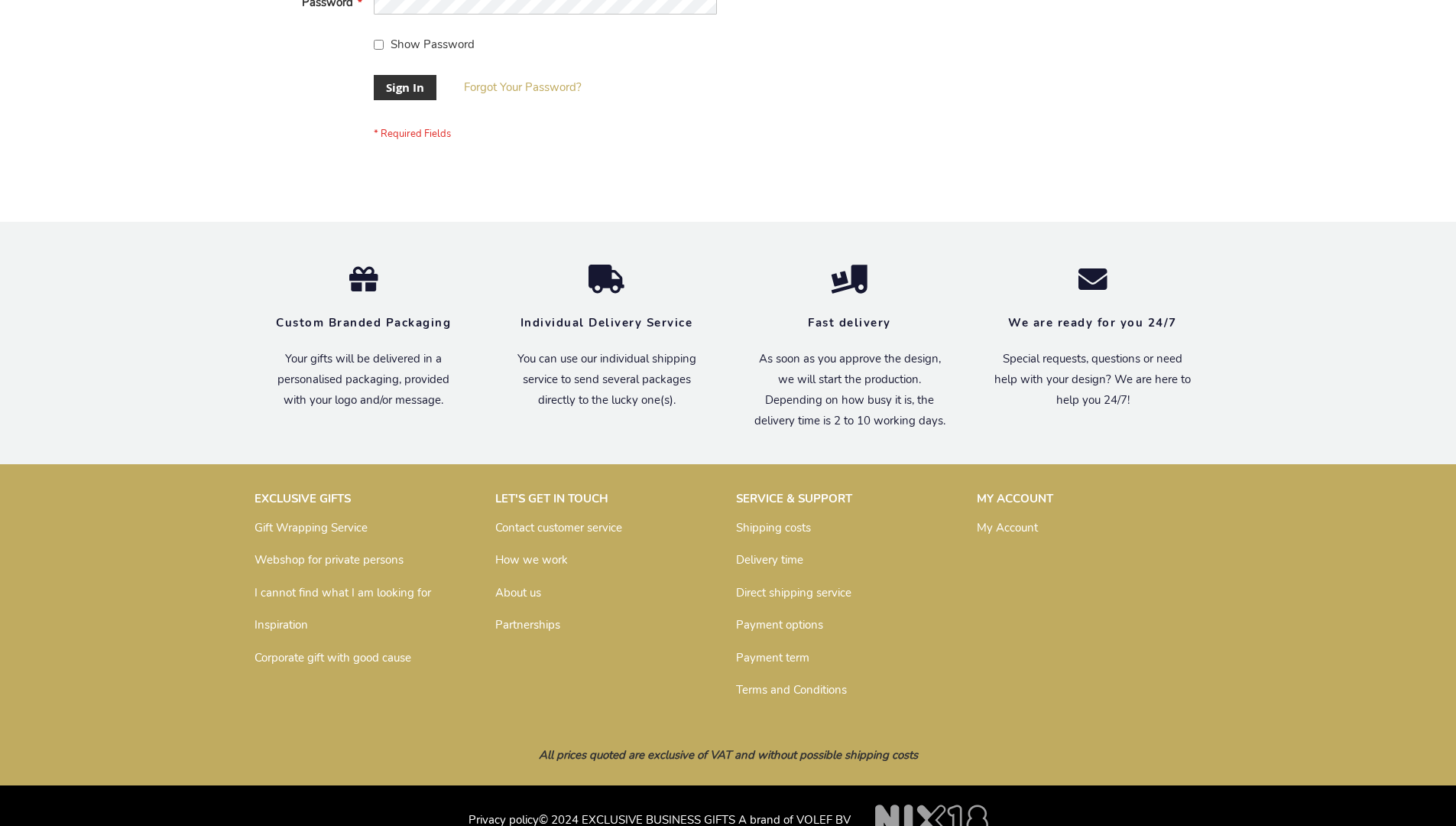
scroll to position [491, 0]
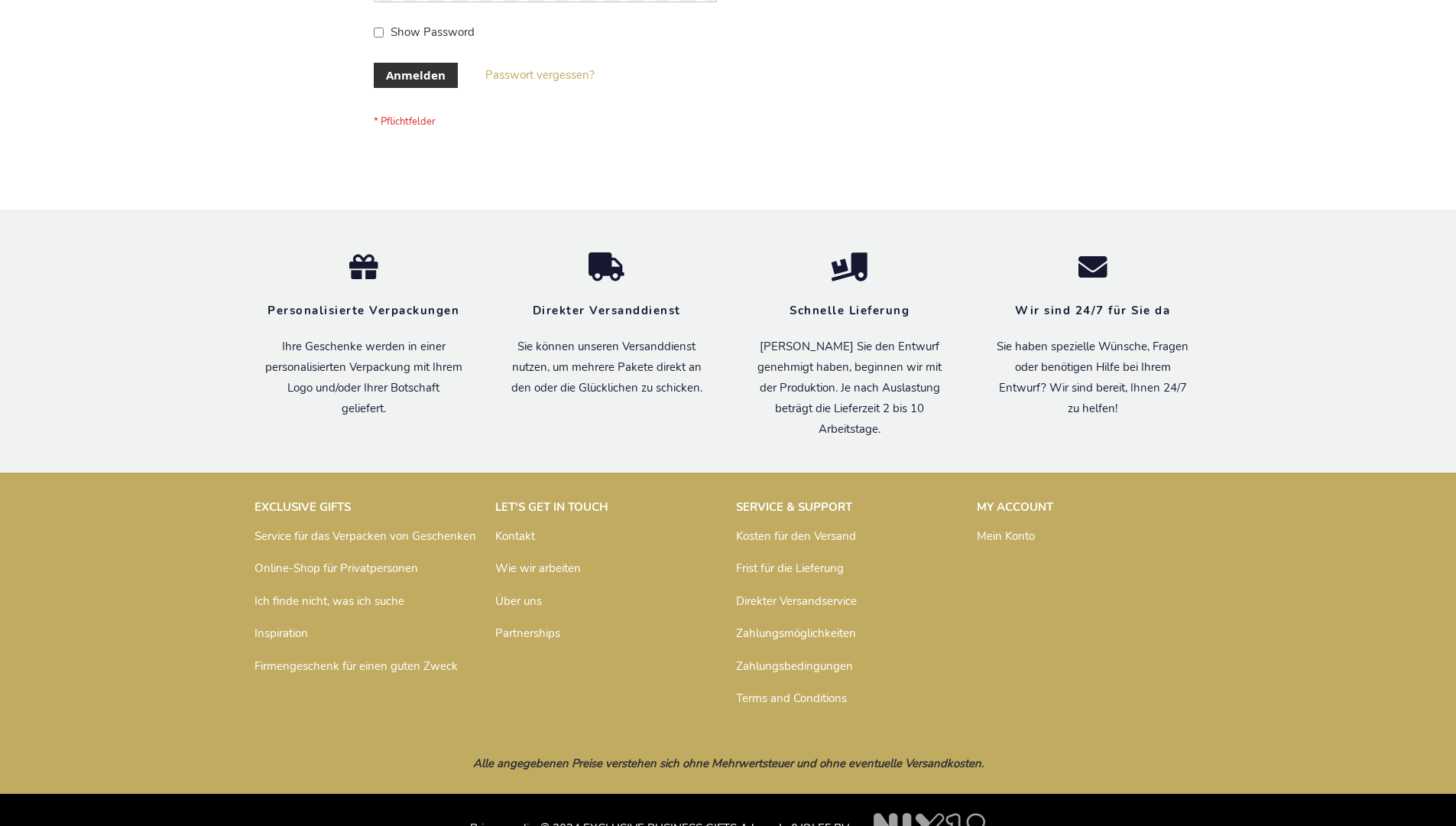
scroll to position [512, 0]
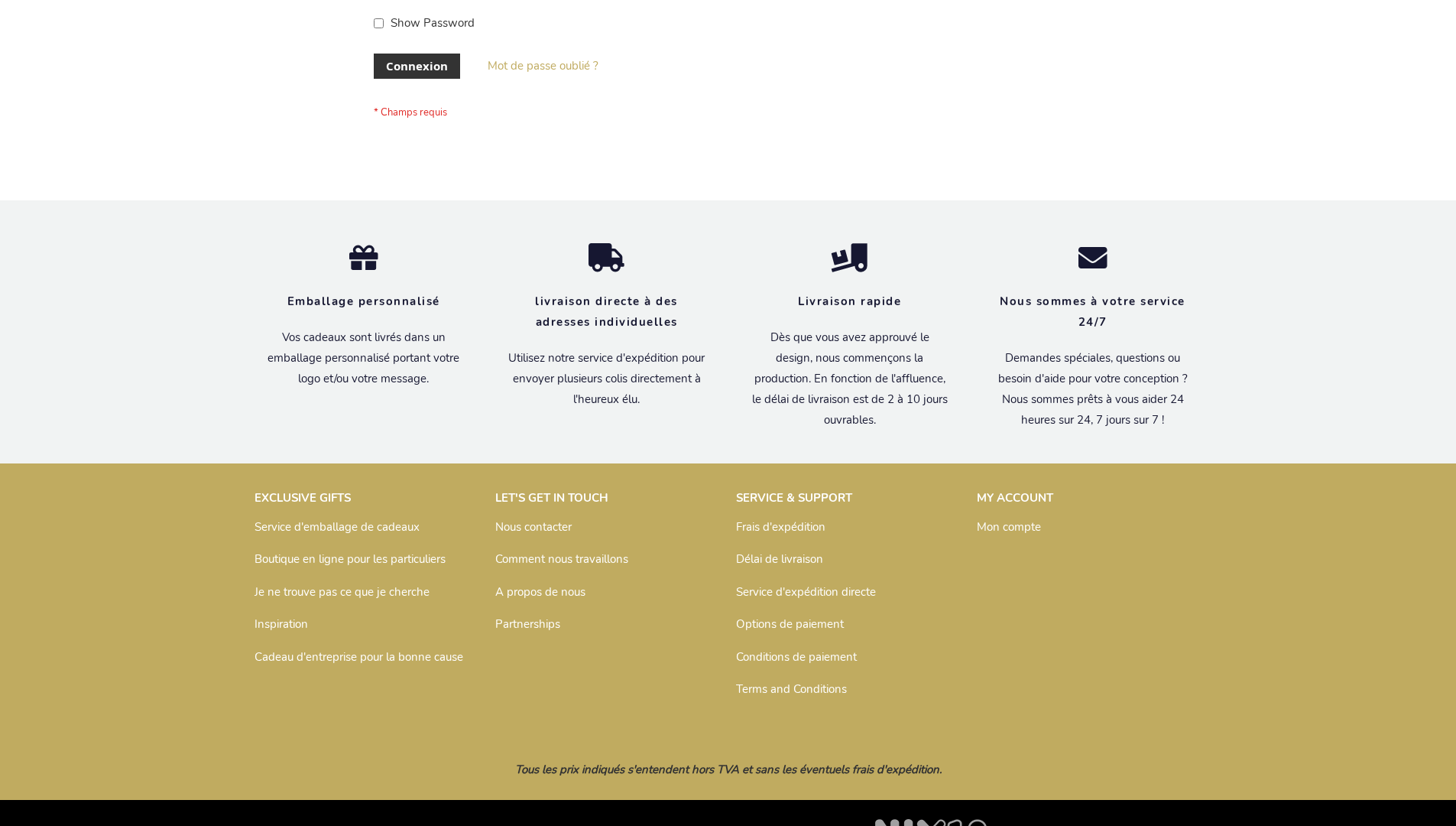
scroll to position [527, 0]
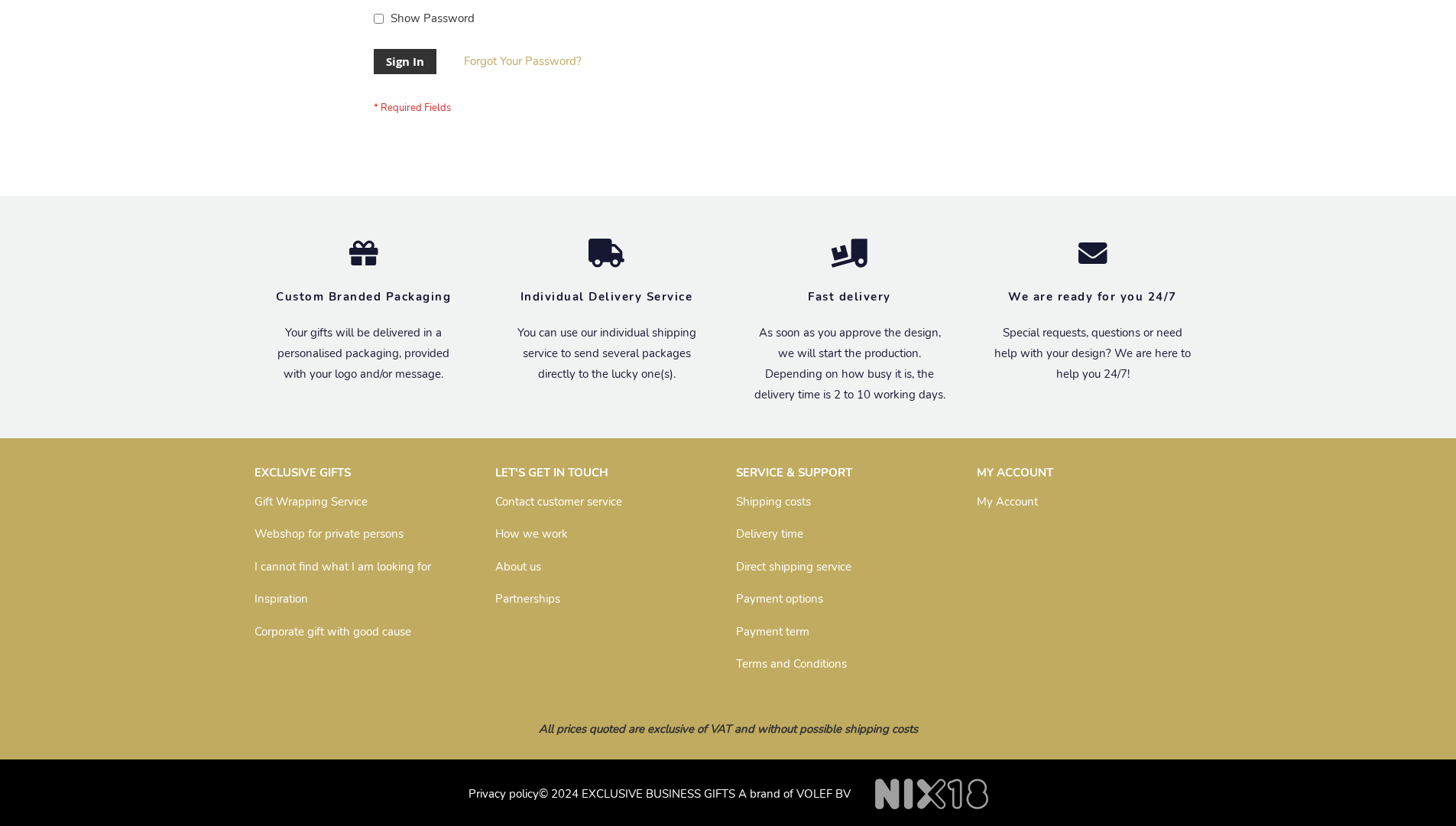
scroll to position [491, 0]
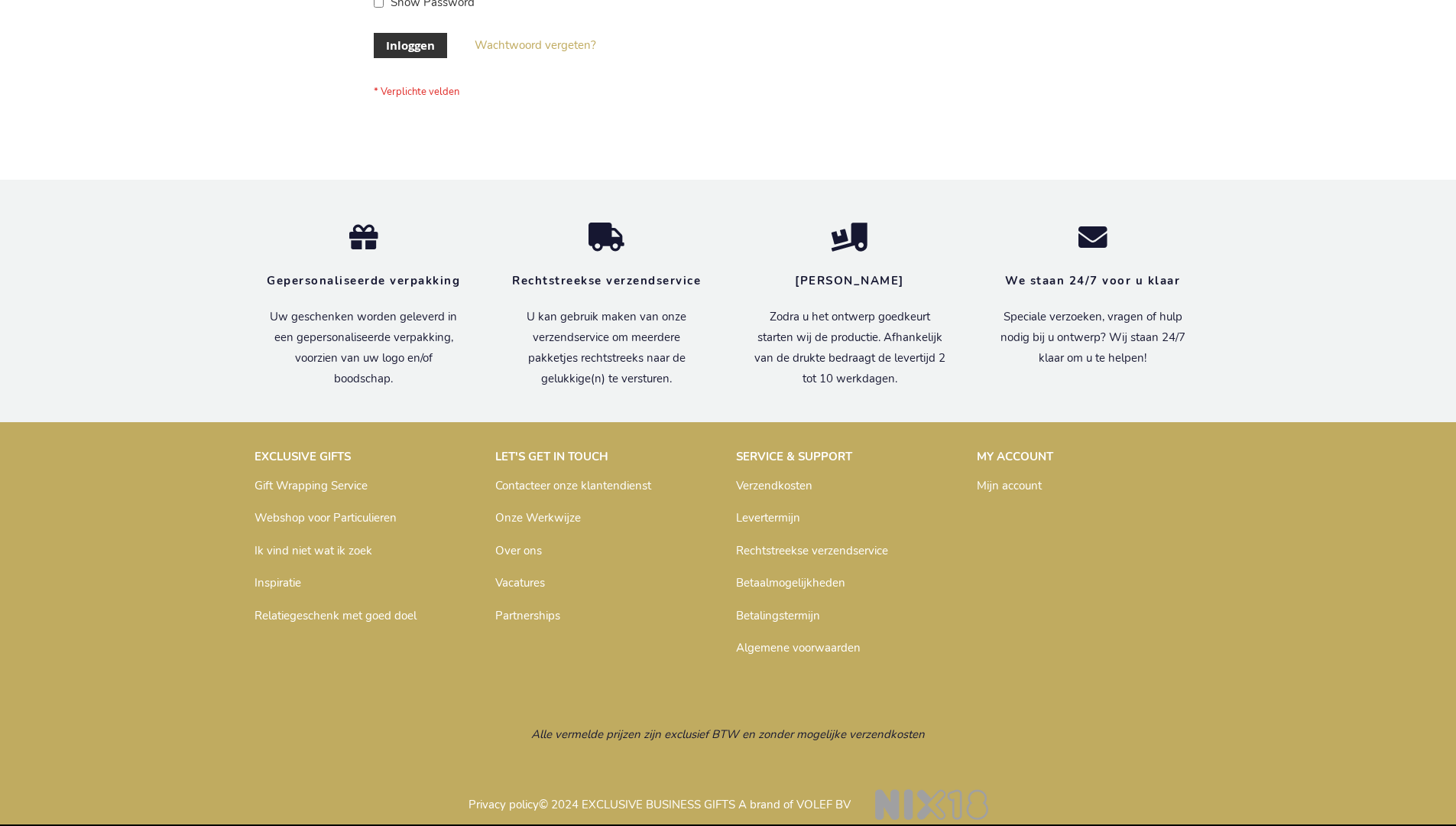
scroll to position [519, 0]
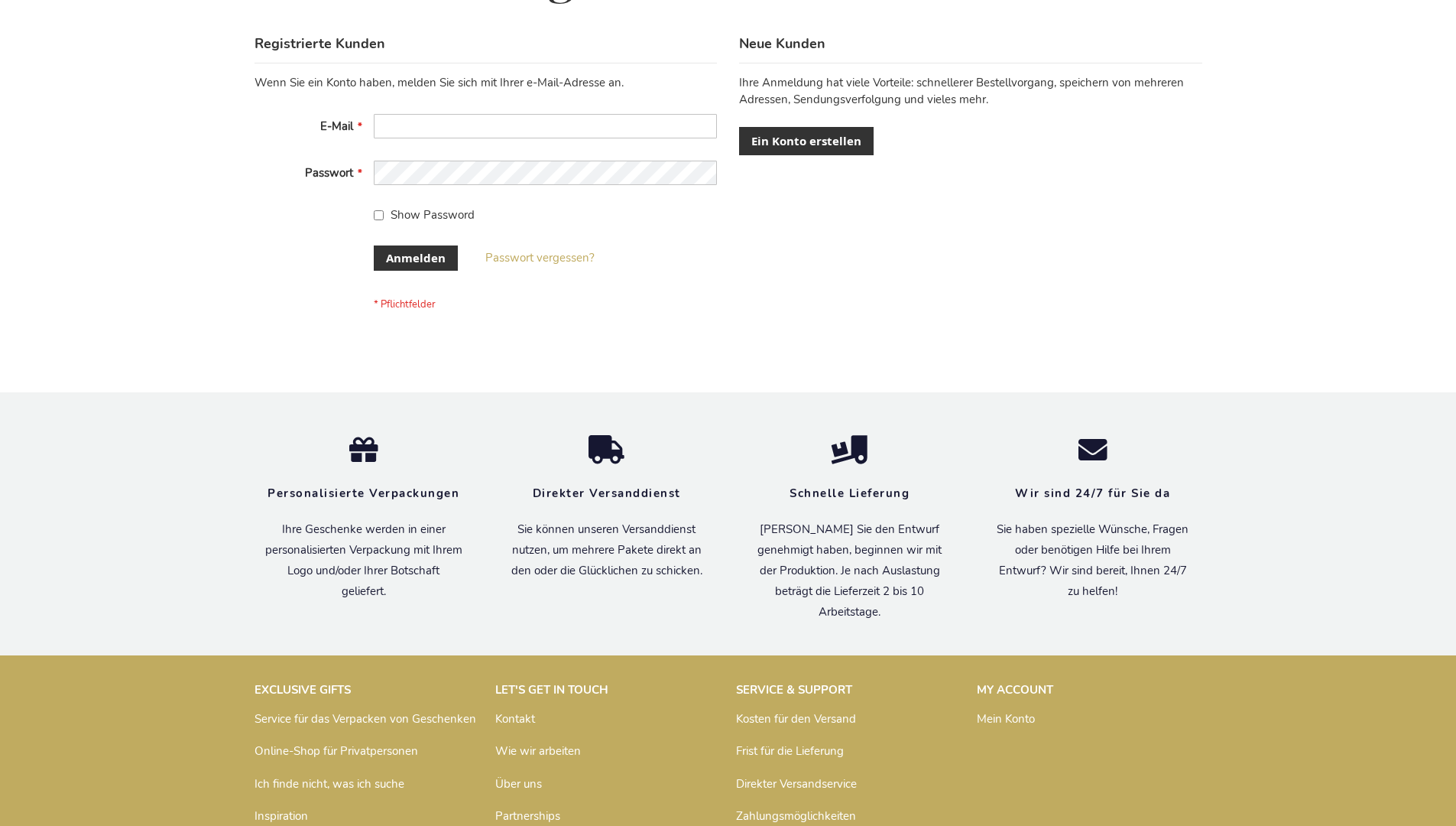
scroll to position [512, 0]
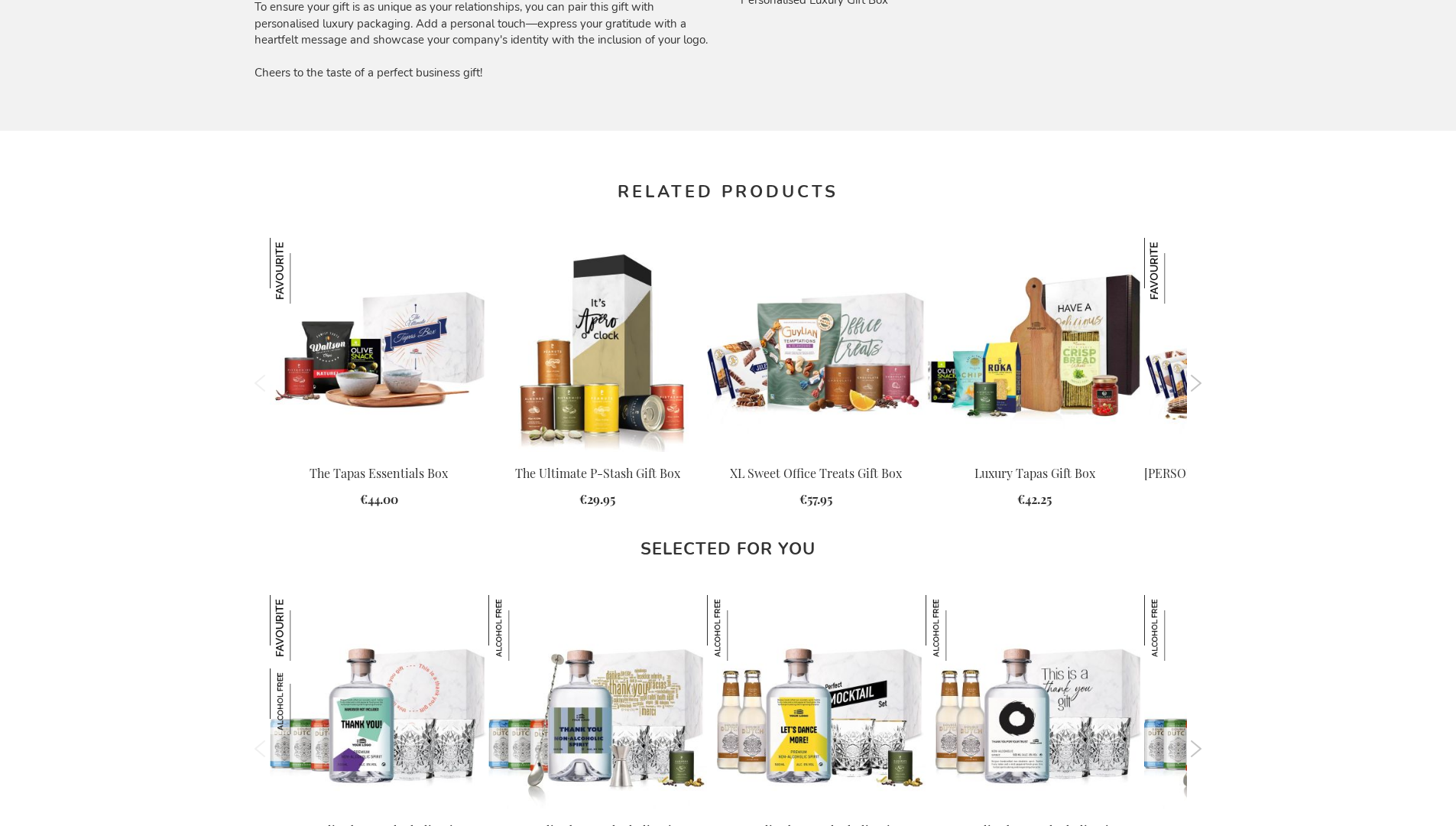
scroll to position [1992, 0]
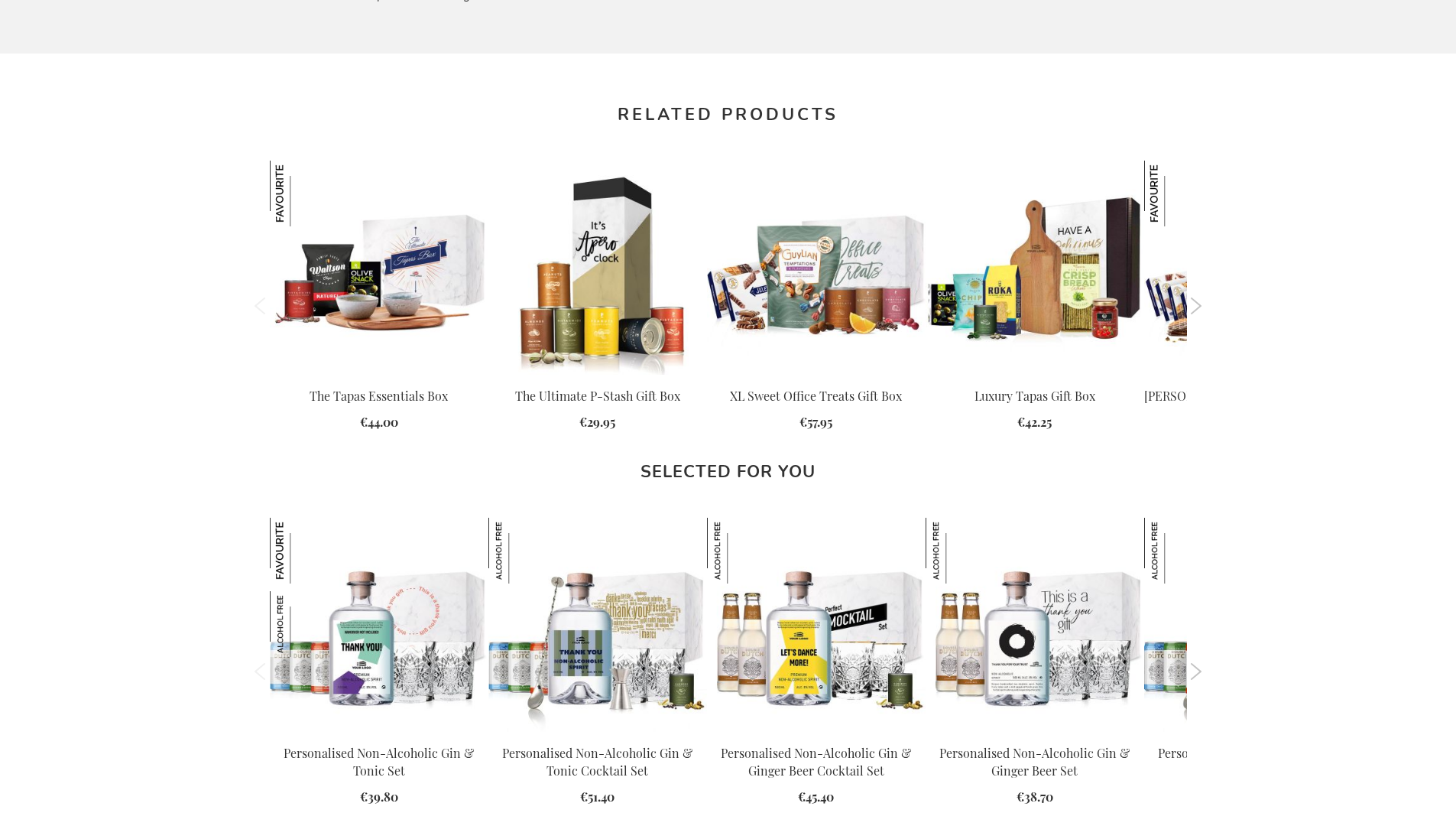
scroll to position [1992, 0]
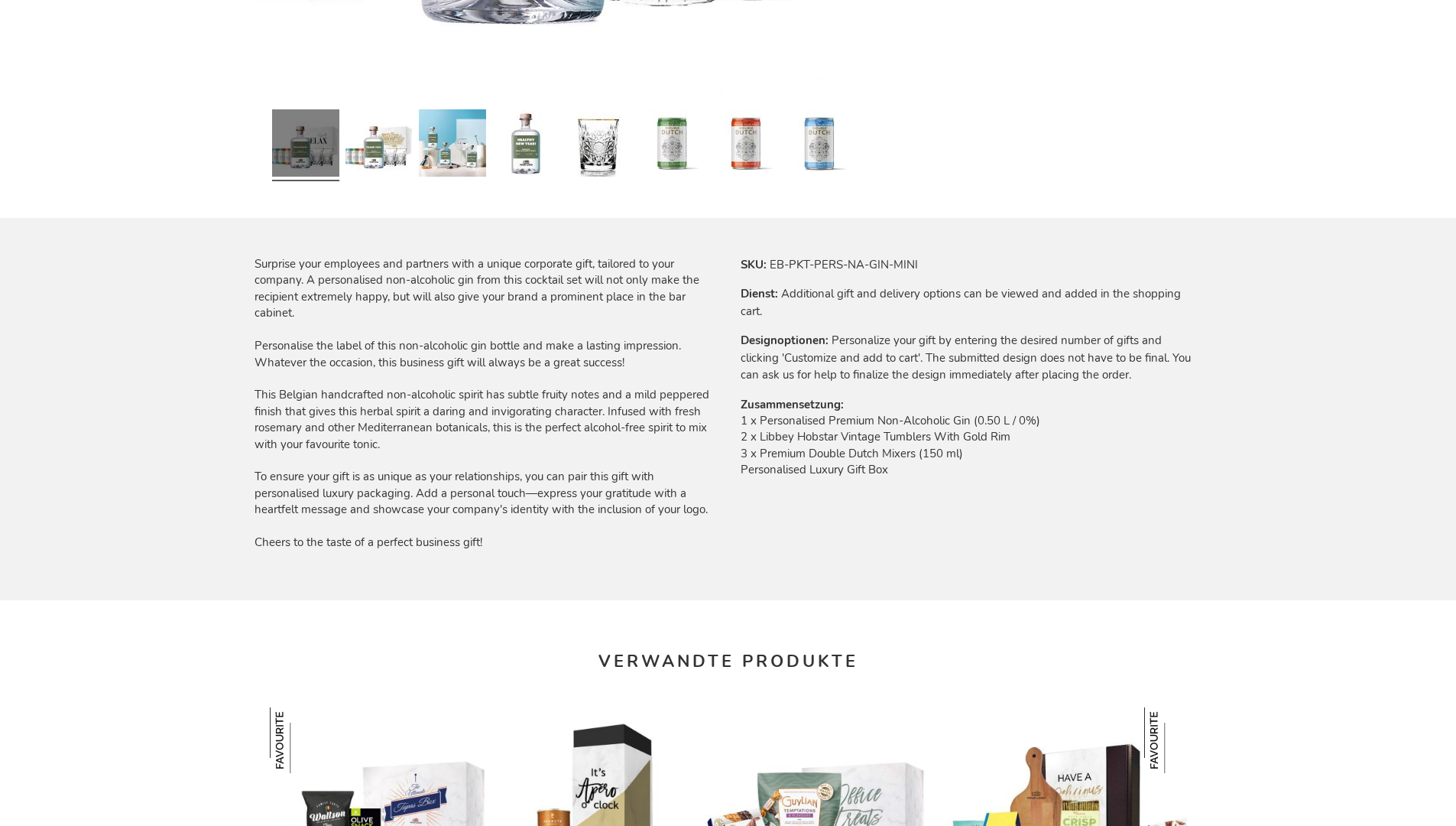
scroll to position [2029, 0]
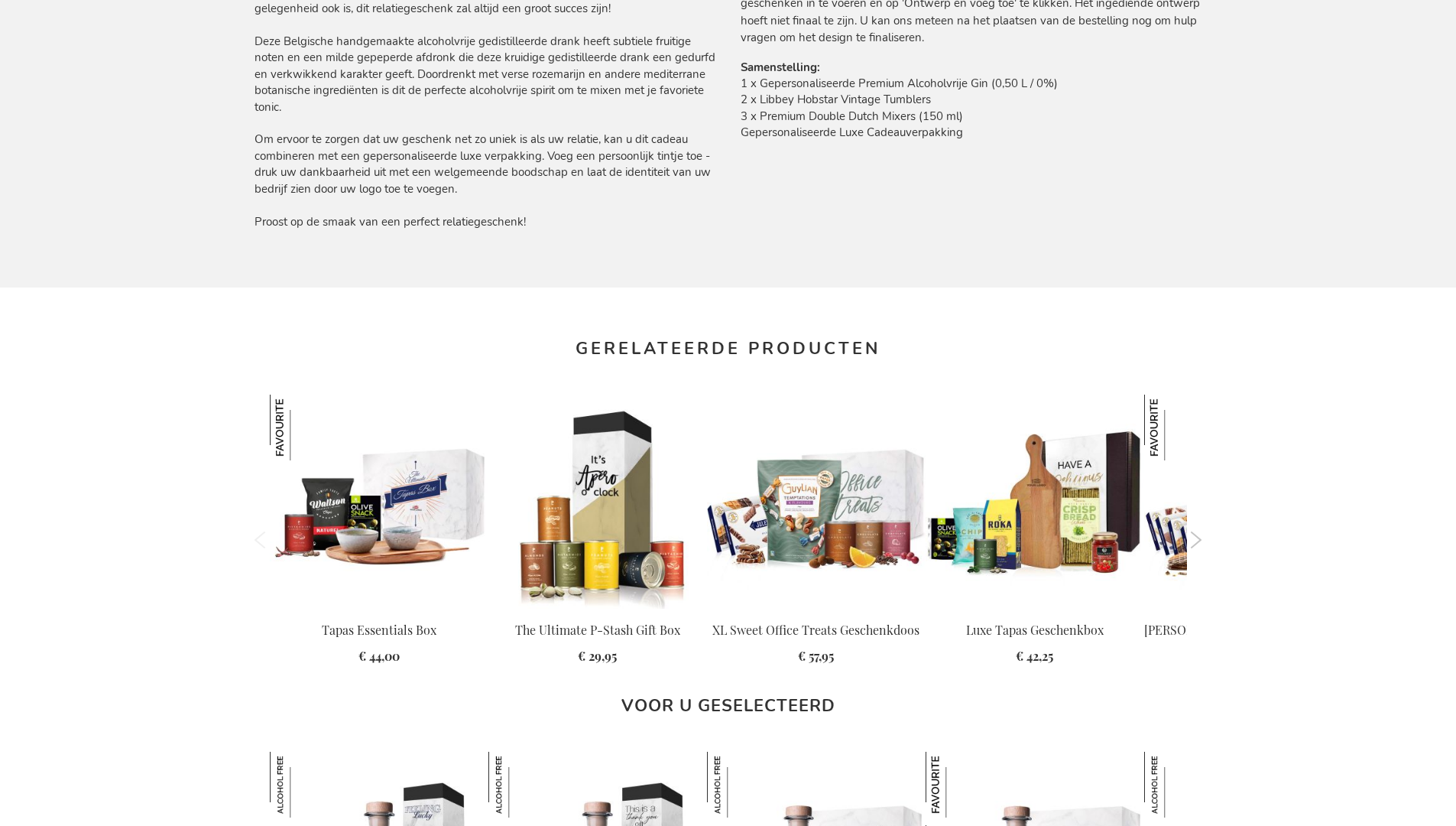
scroll to position [2044, 0]
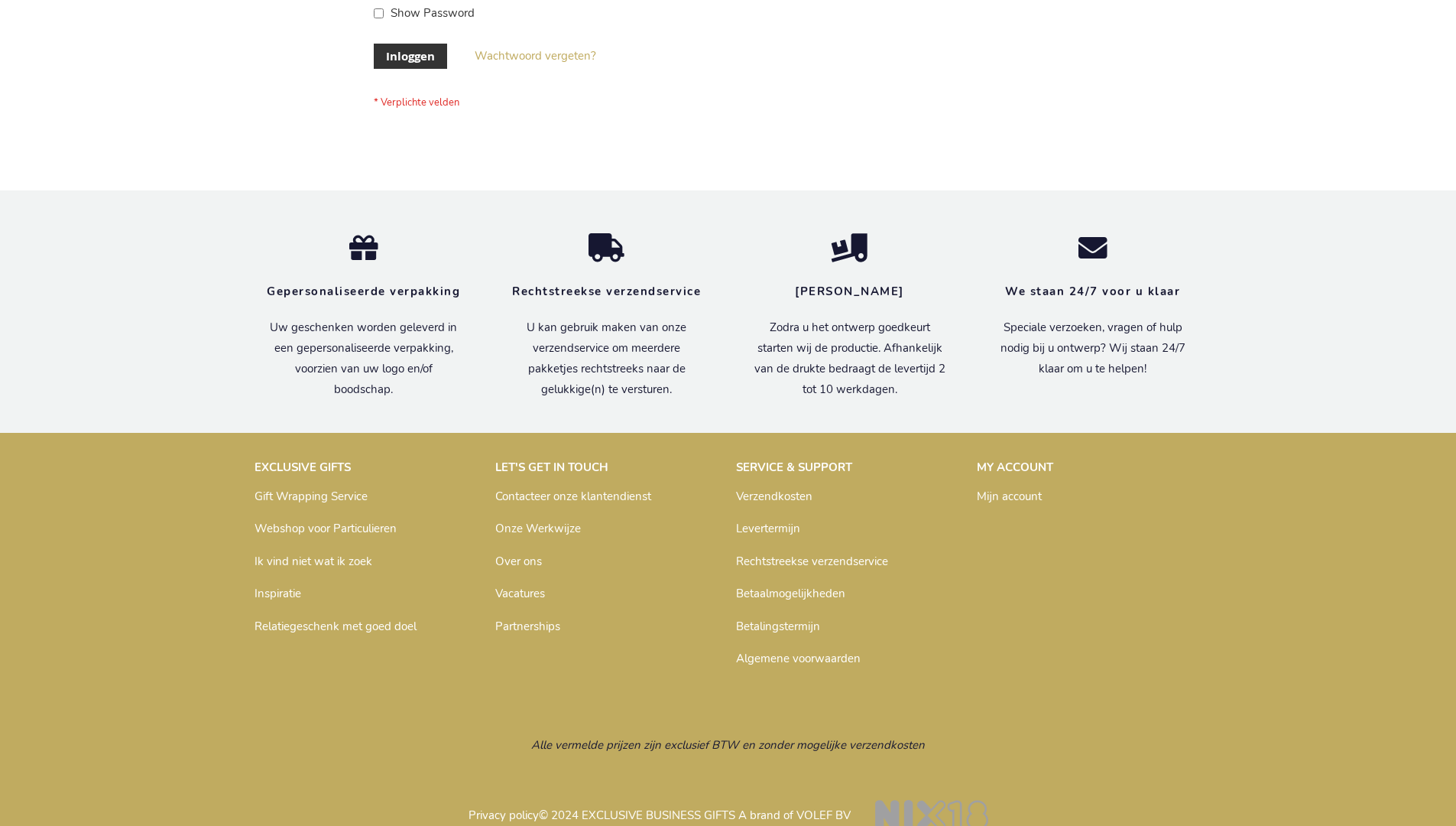
scroll to position [519, 0]
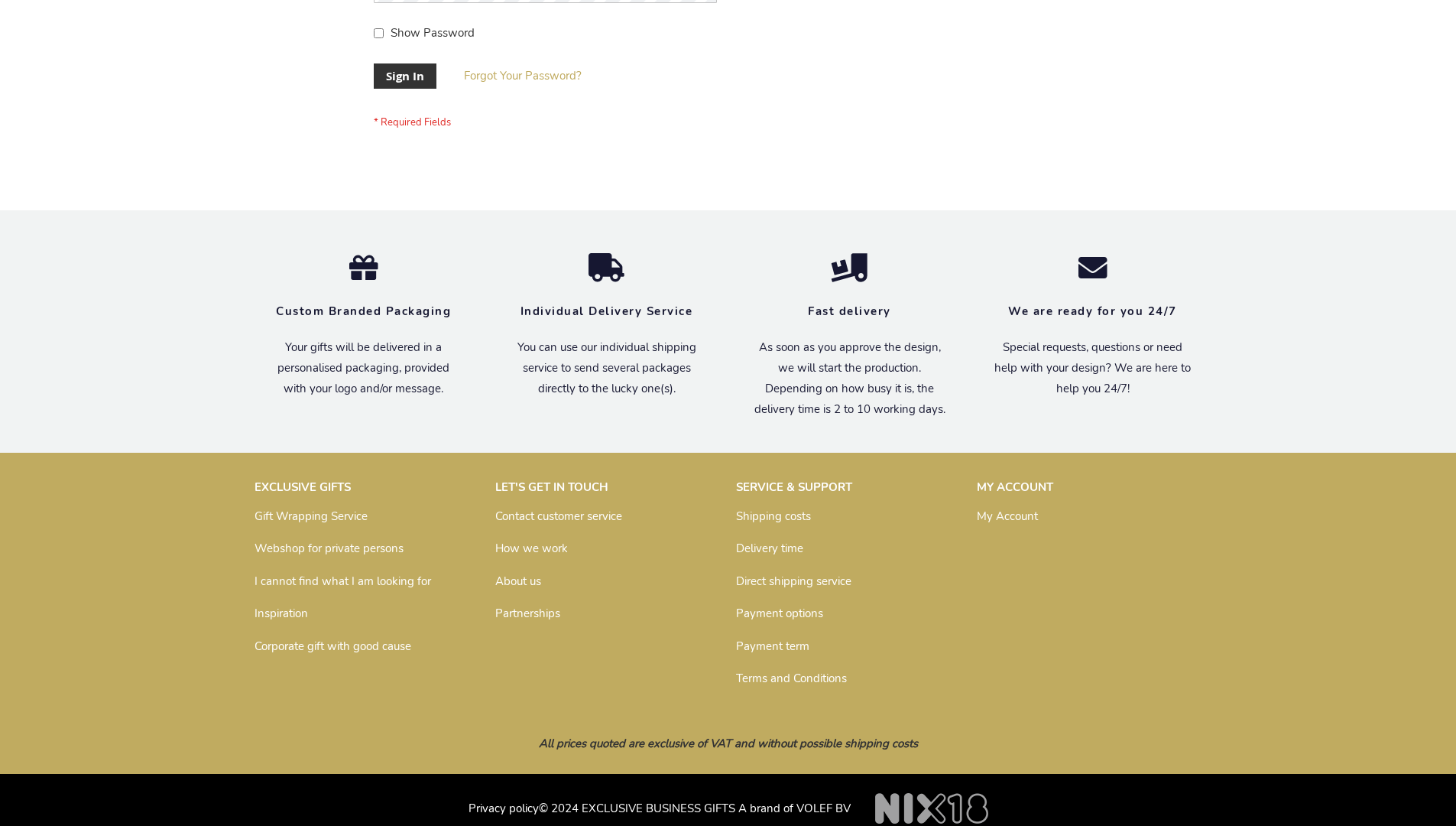
scroll to position [491, 0]
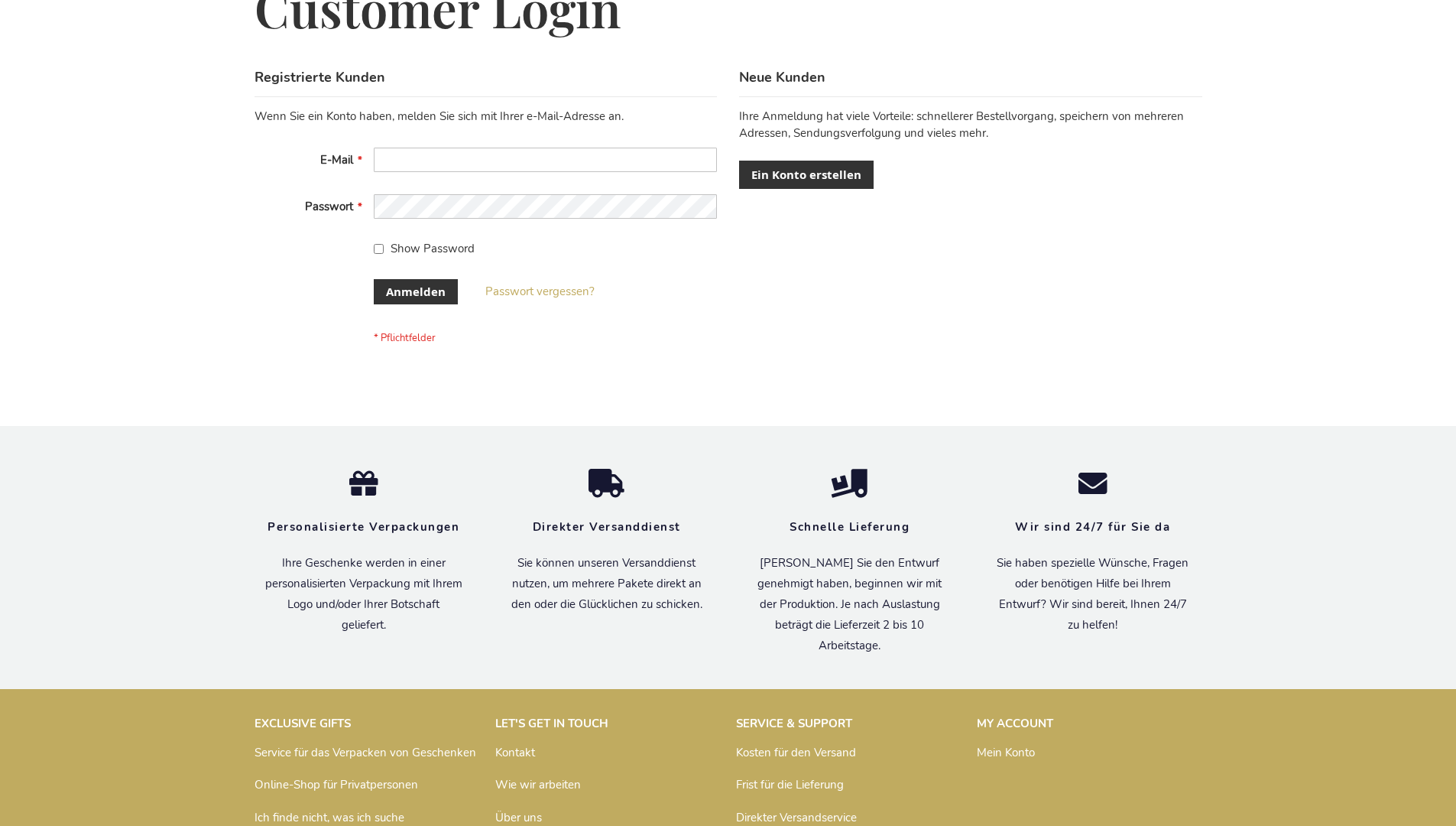
scroll to position [512, 0]
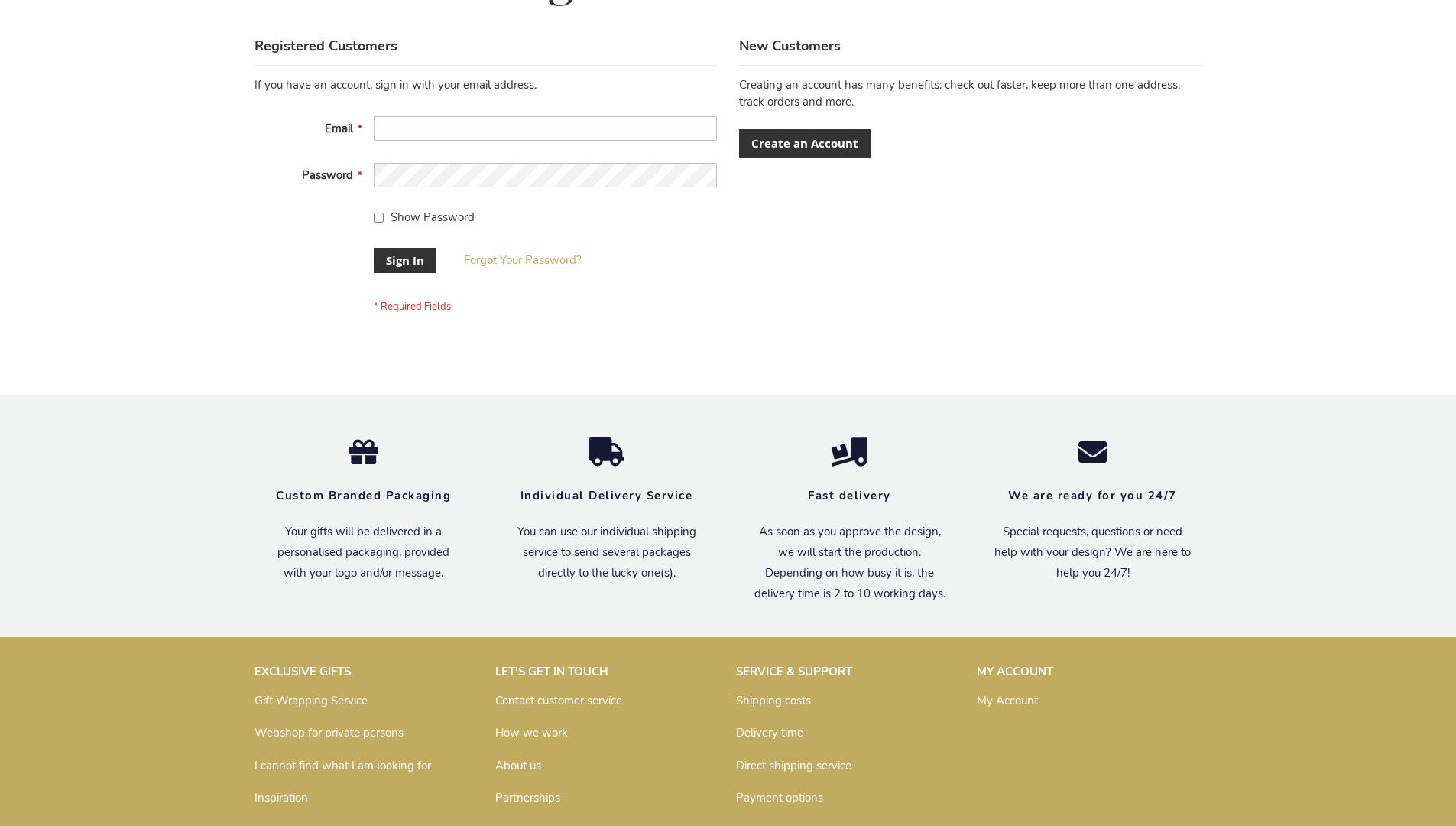
scroll to position [491, 0]
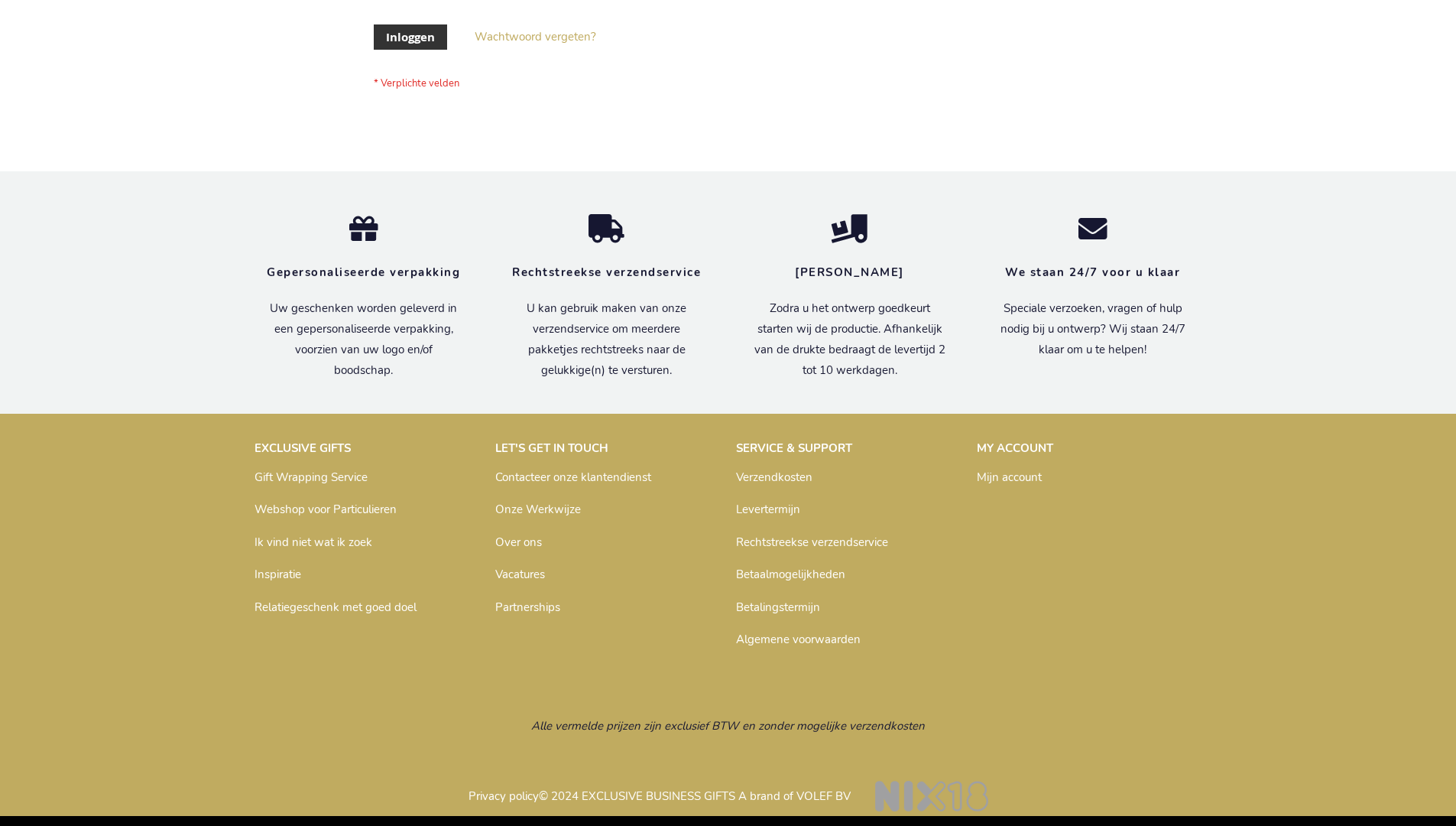
scroll to position [519, 0]
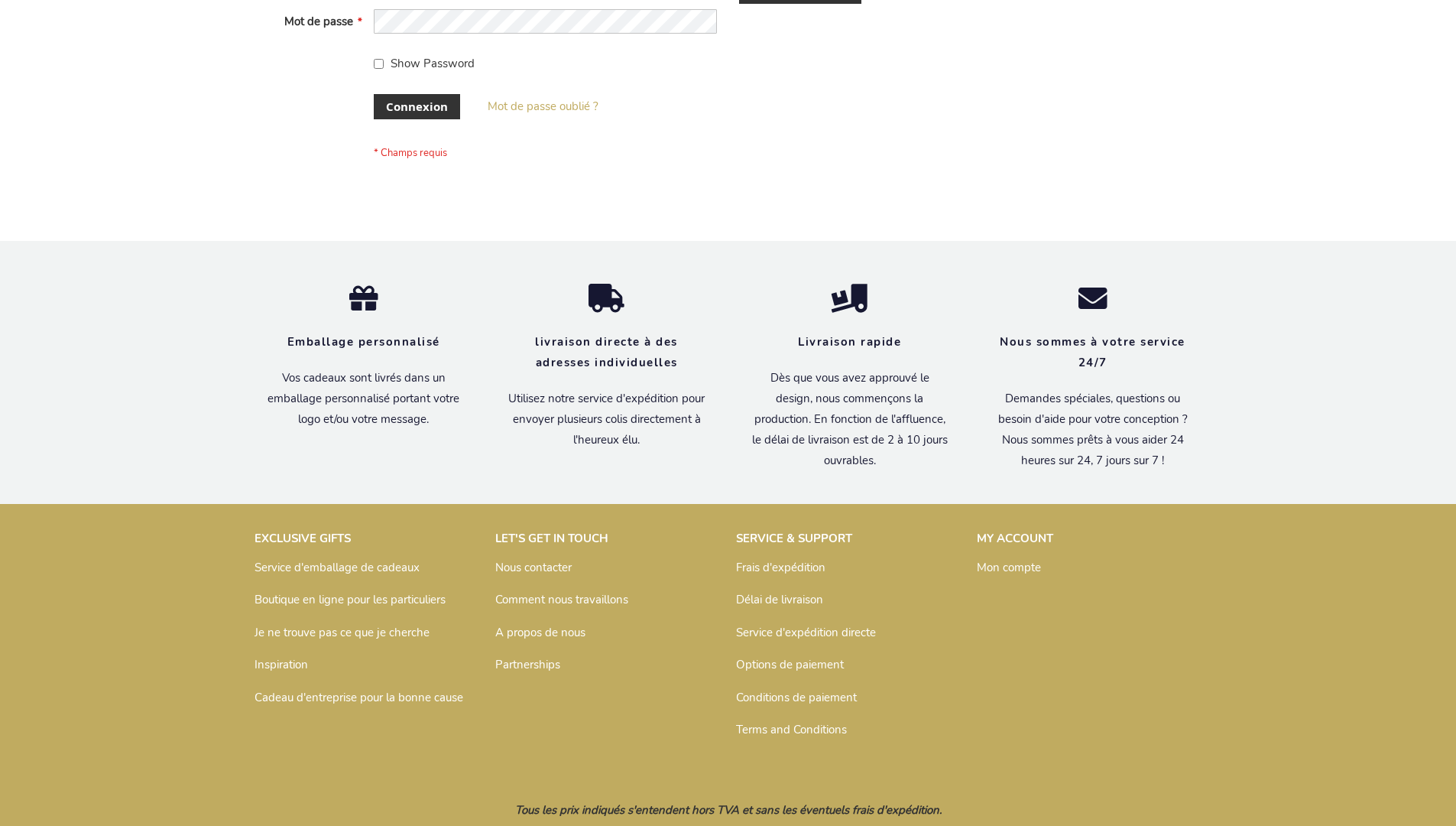
scroll to position [527, 0]
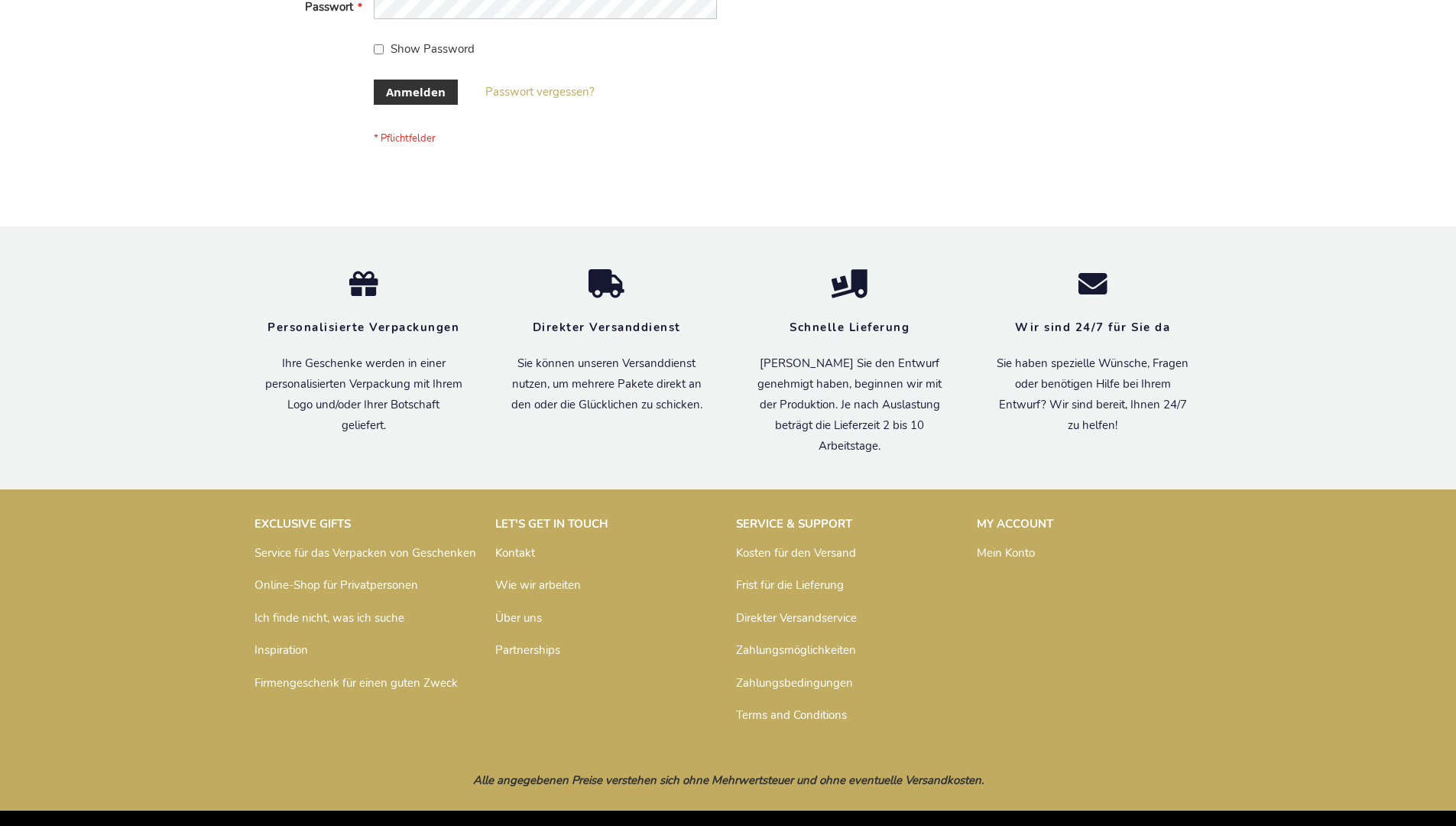
scroll to position [512, 0]
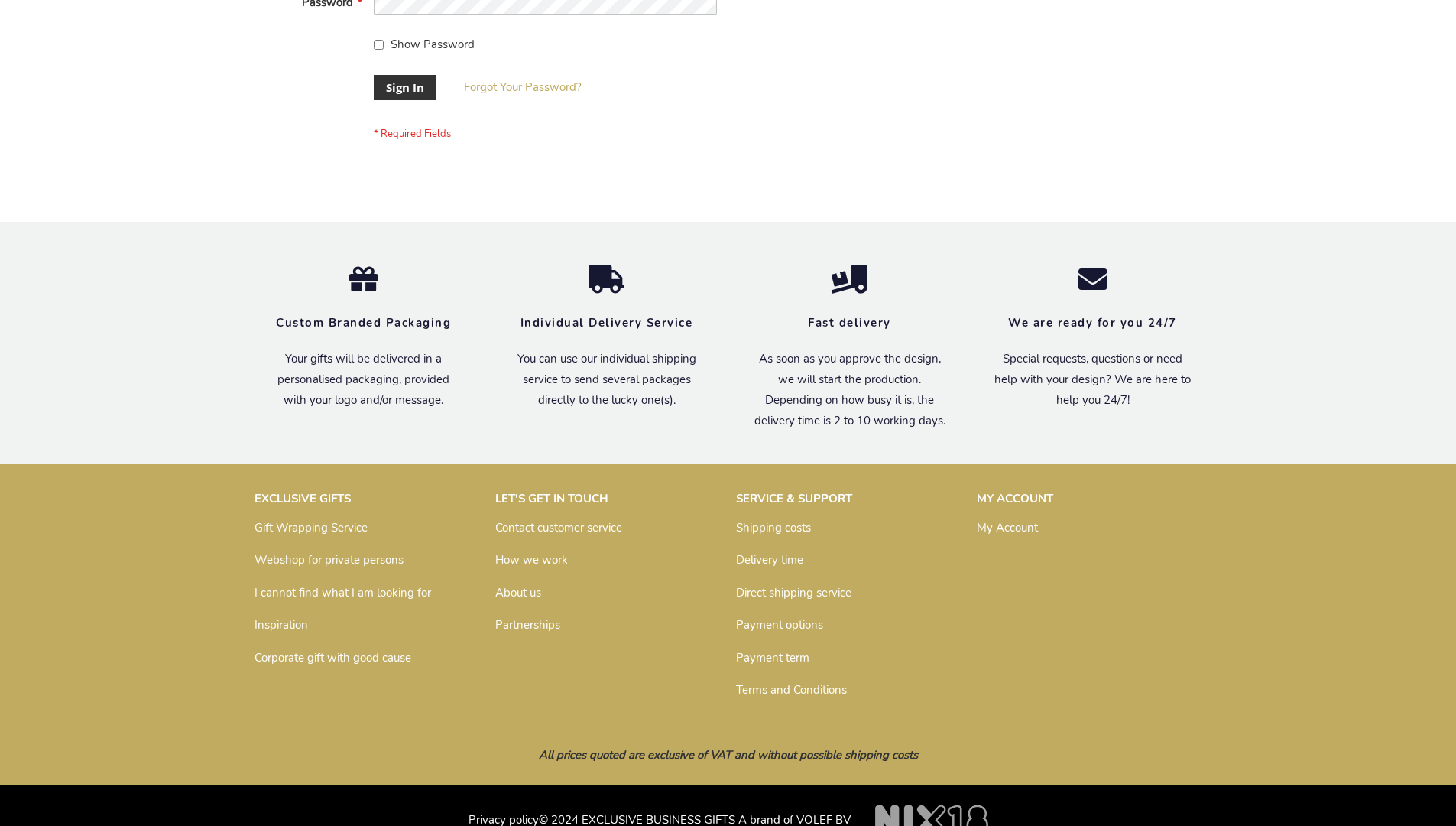
scroll to position [491, 0]
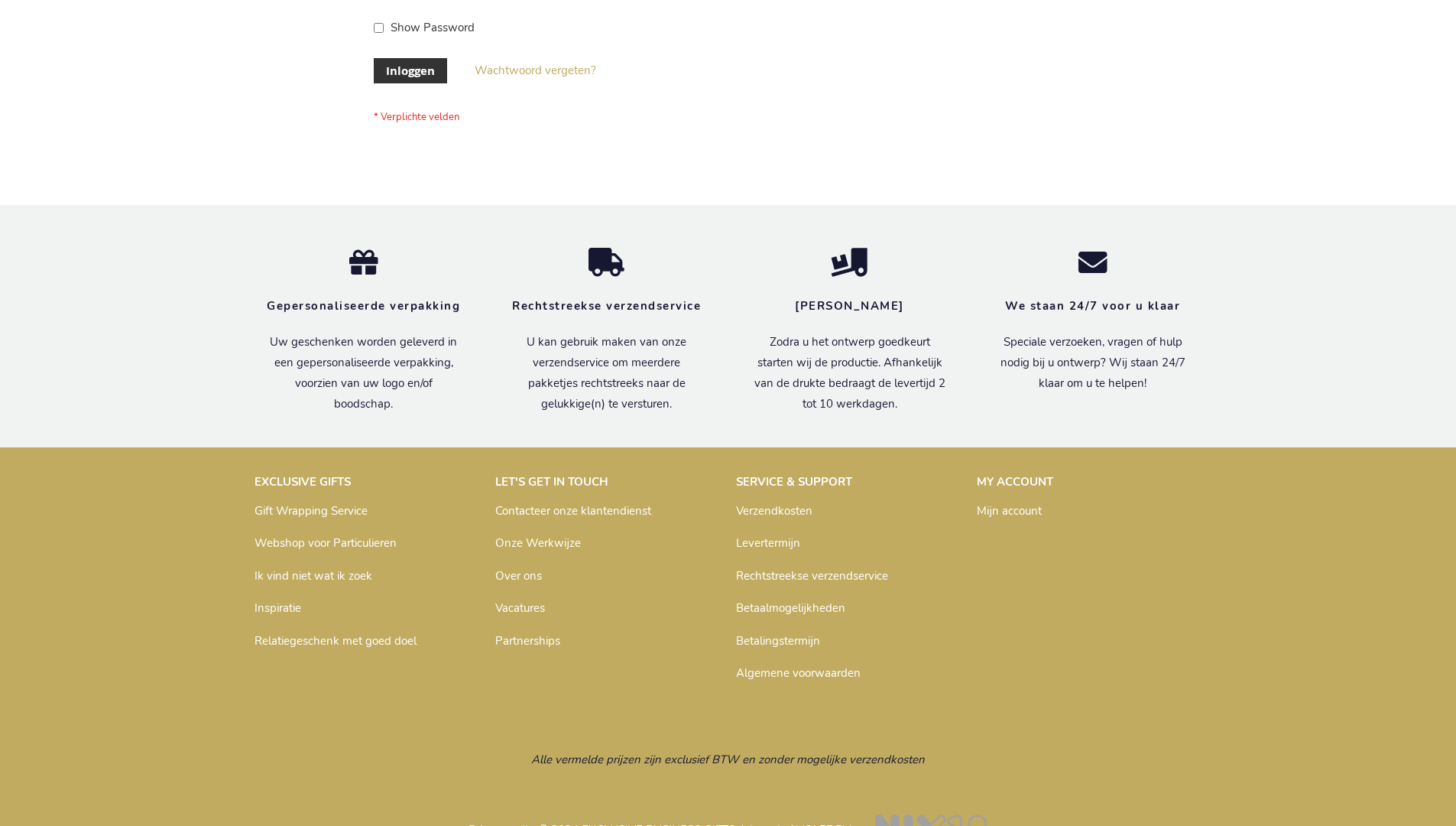
scroll to position [519, 0]
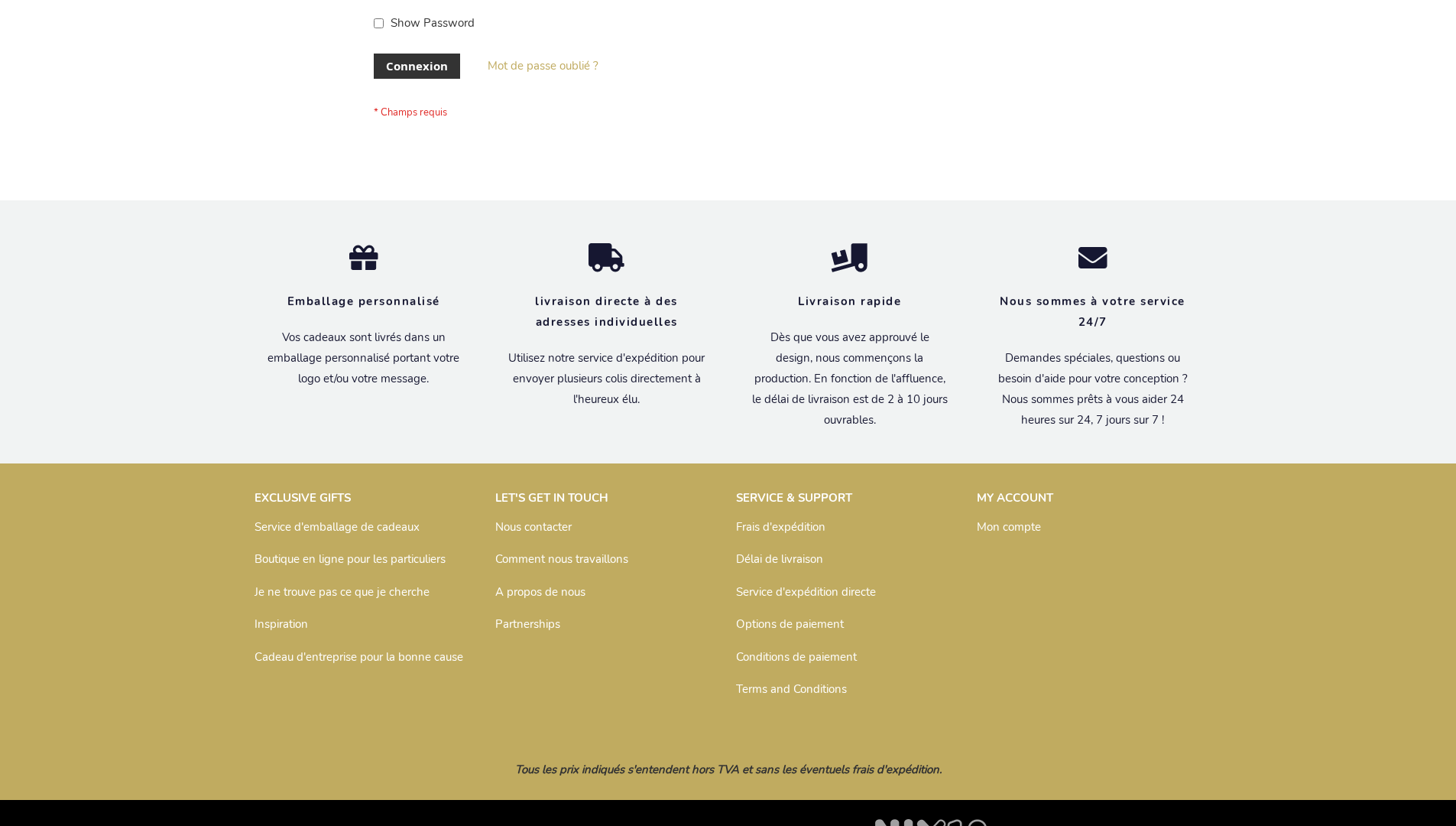
scroll to position [527, 0]
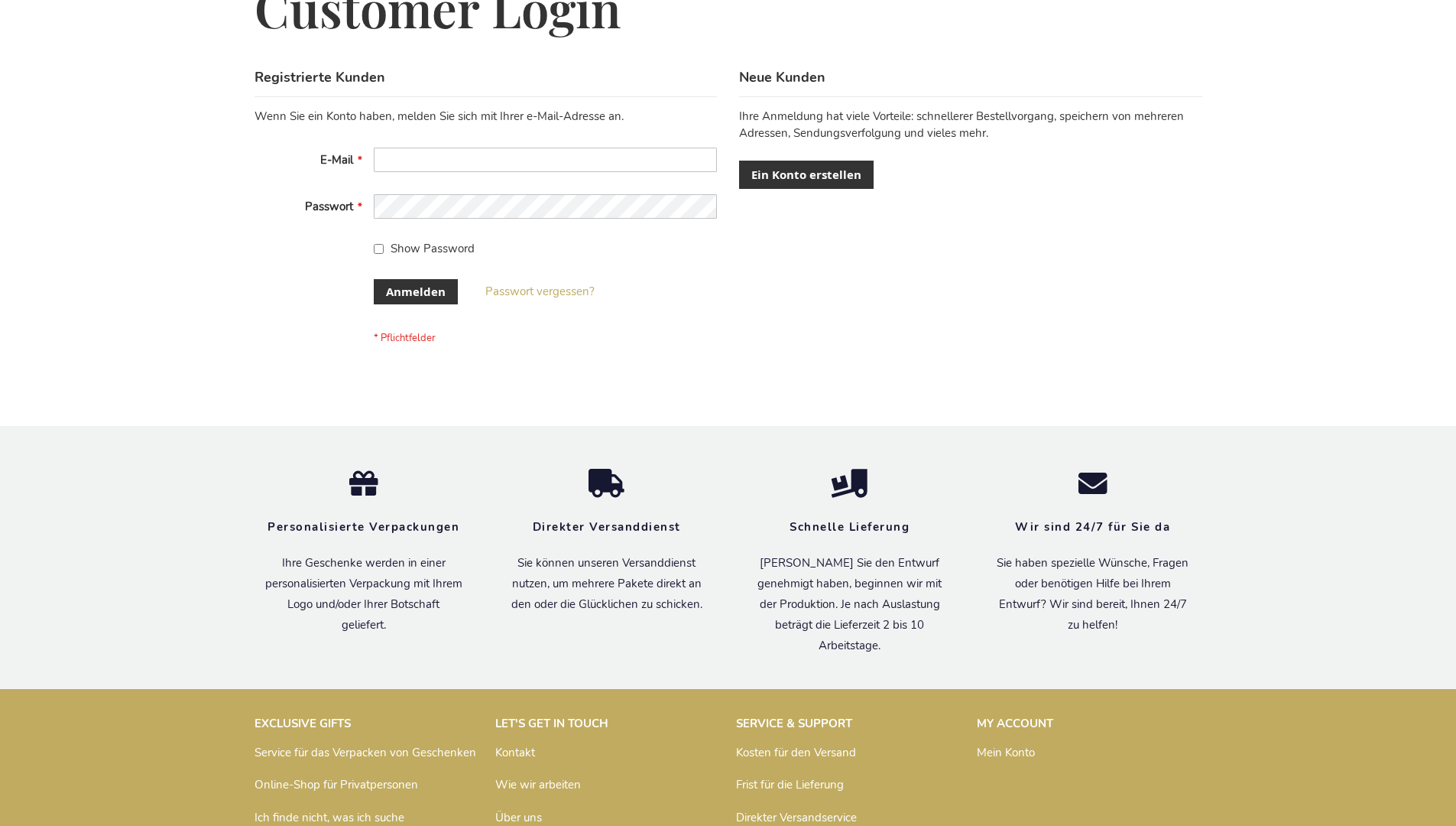
scroll to position [512, 0]
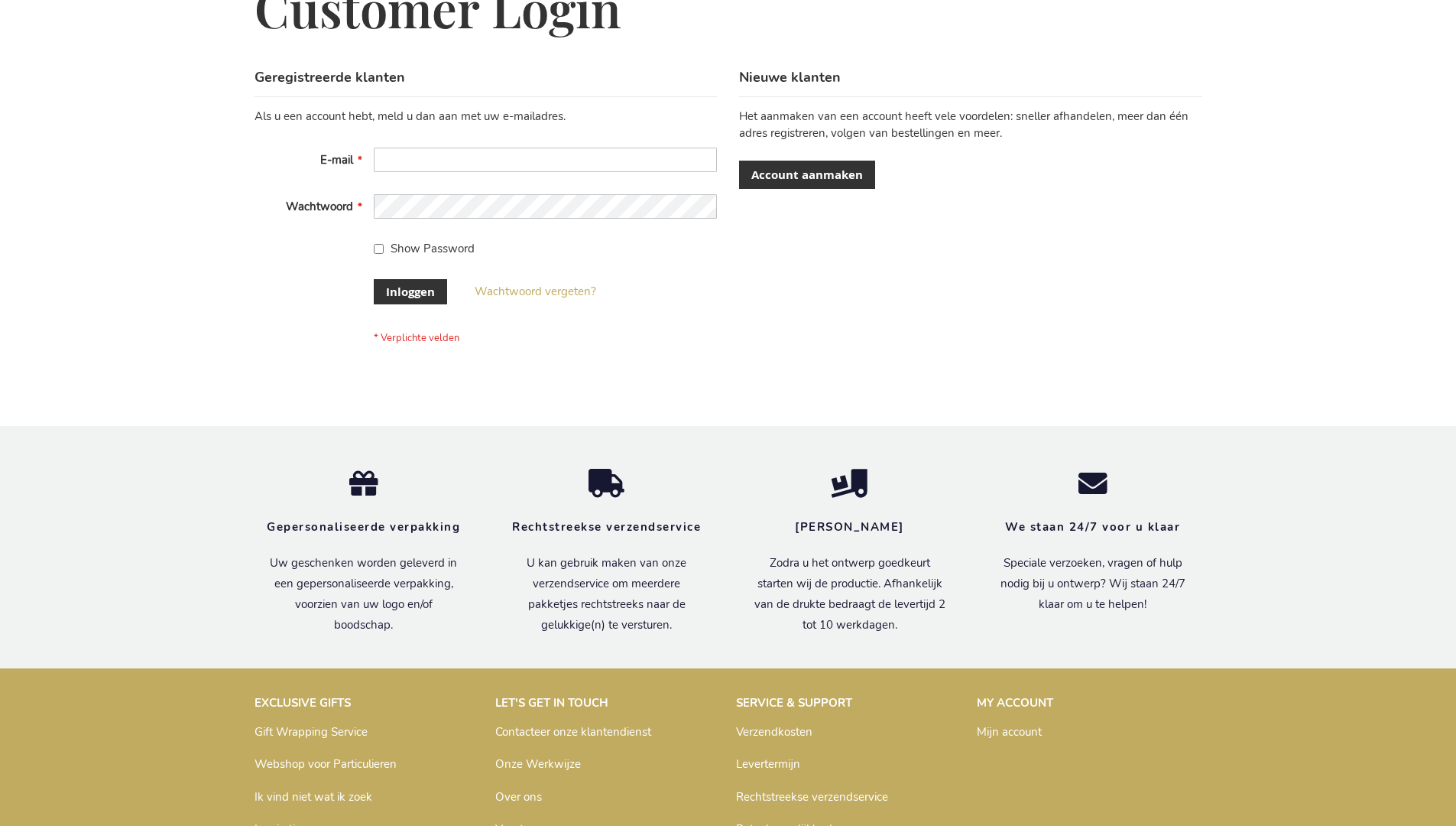
scroll to position [519, 0]
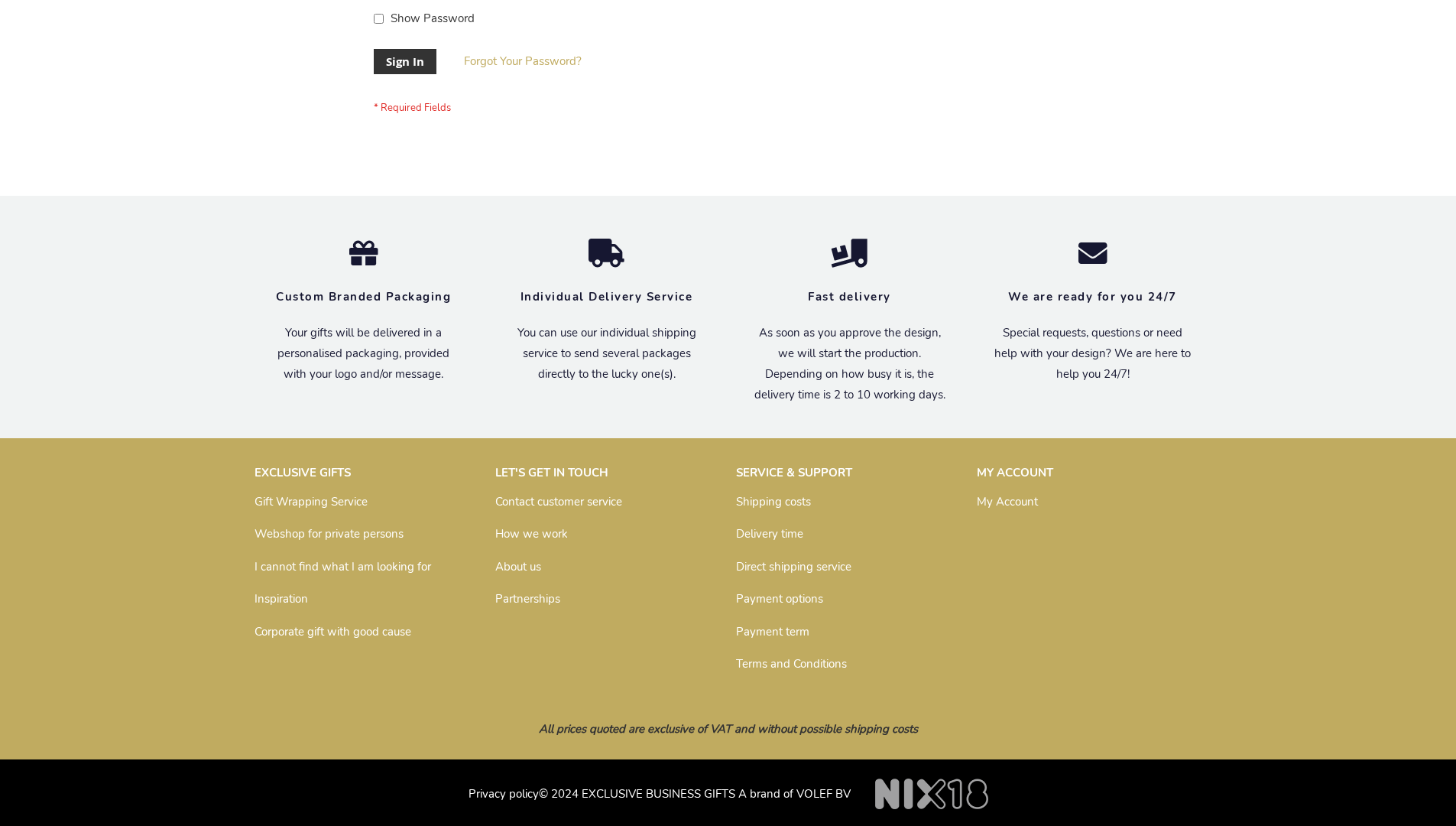
scroll to position [491, 0]
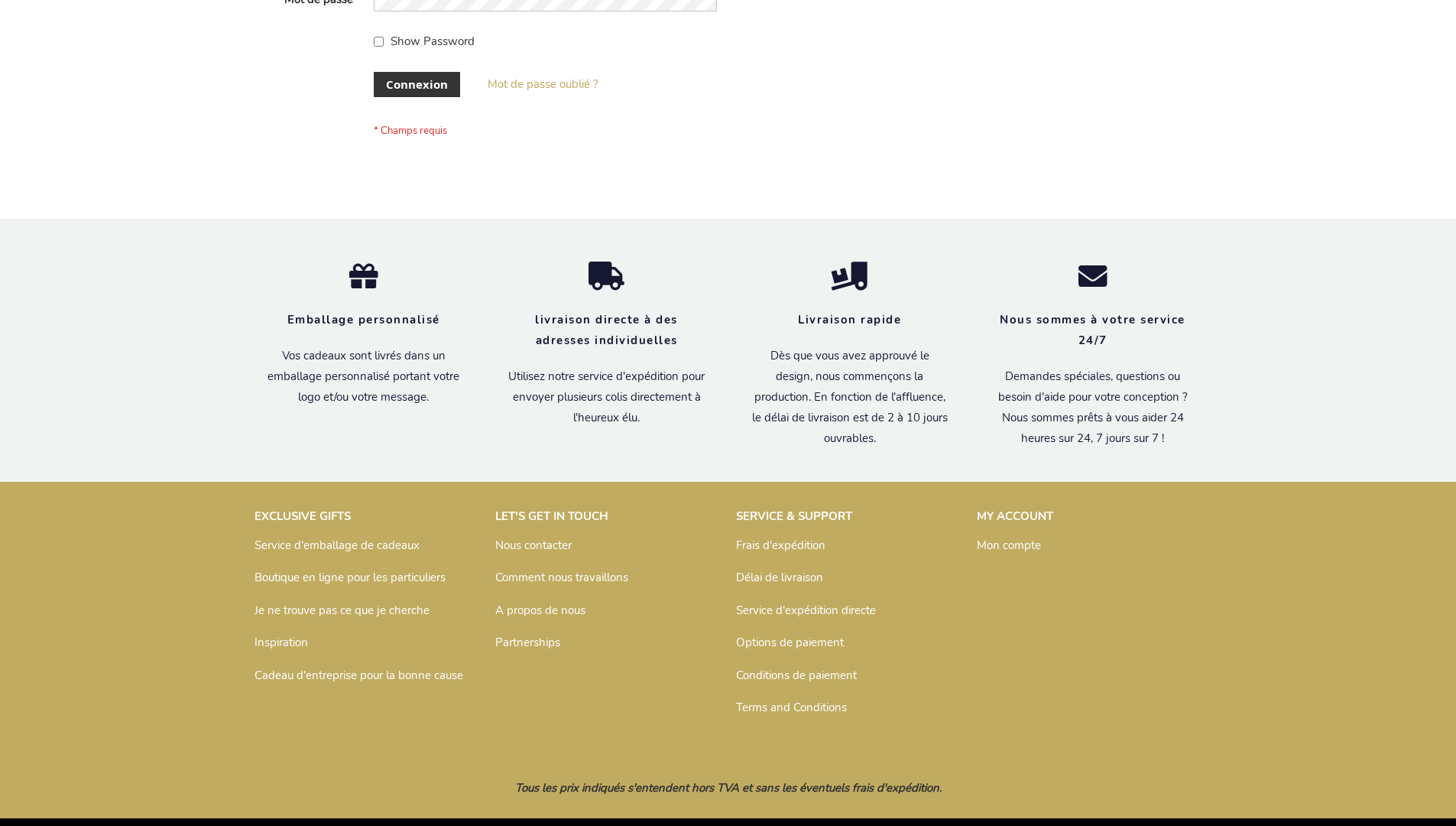
scroll to position [527, 0]
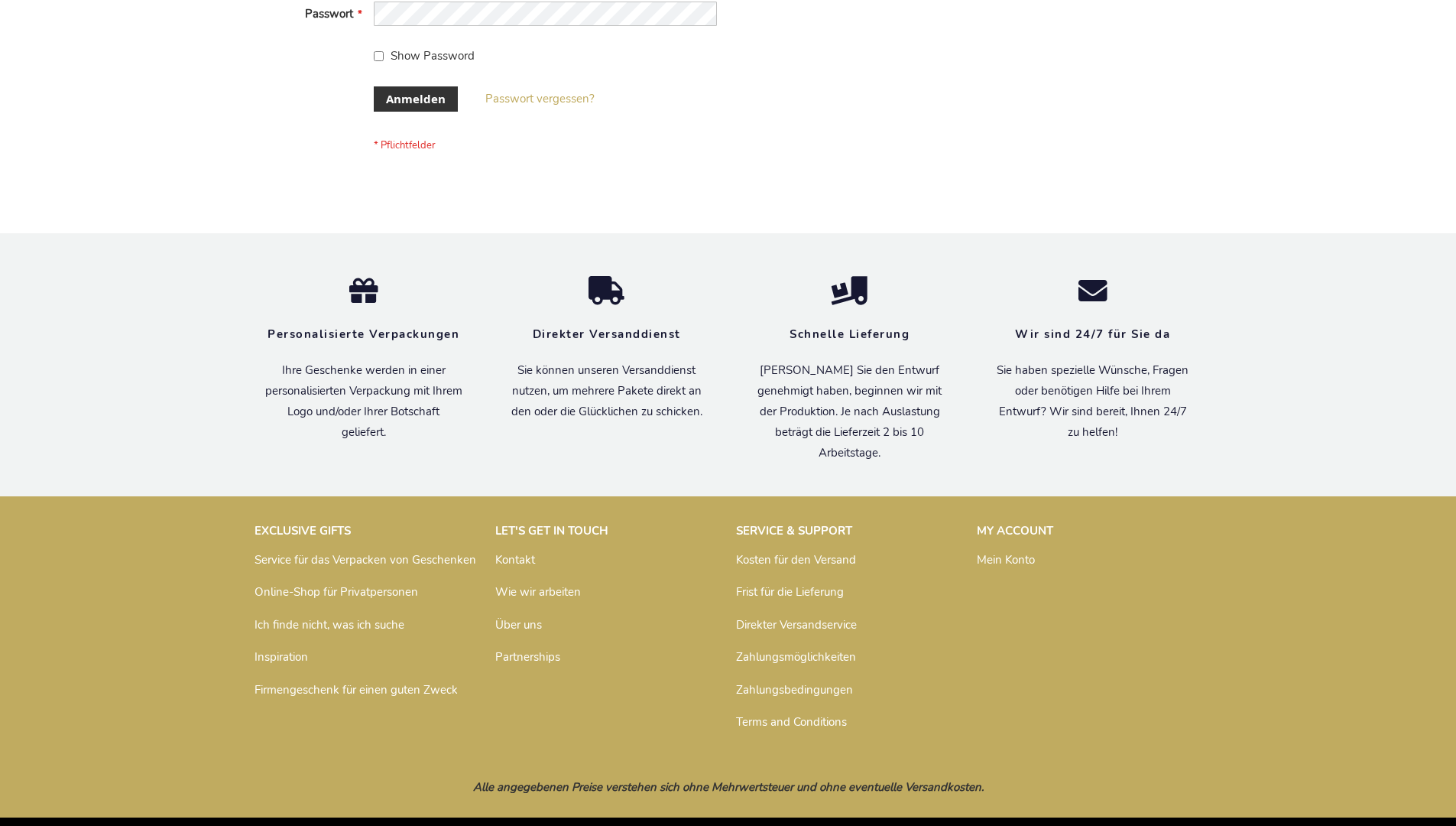
scroll to position [500, 0]
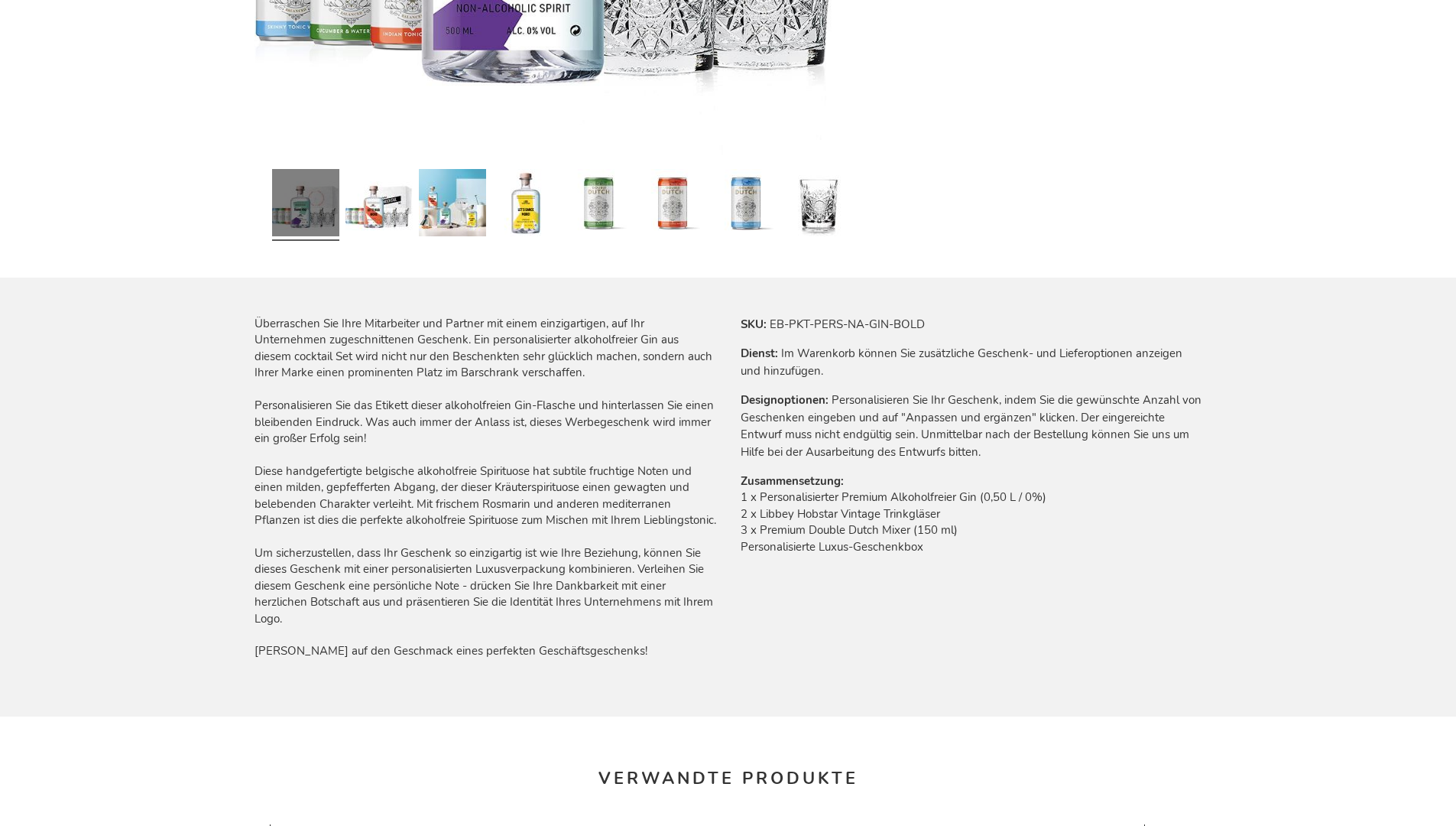
scroll to position [2087, 0]
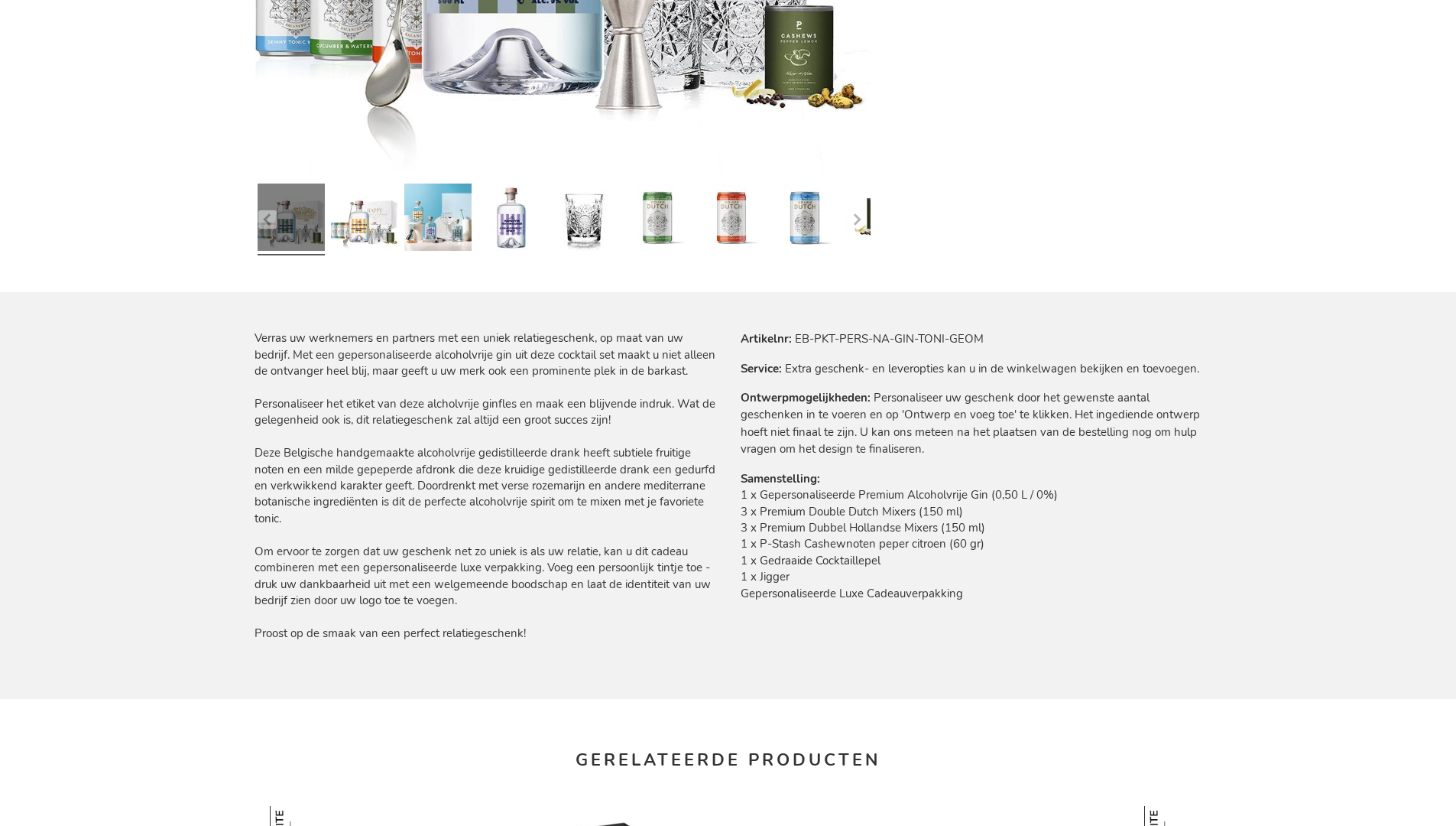
scroll to position [2043, 0]
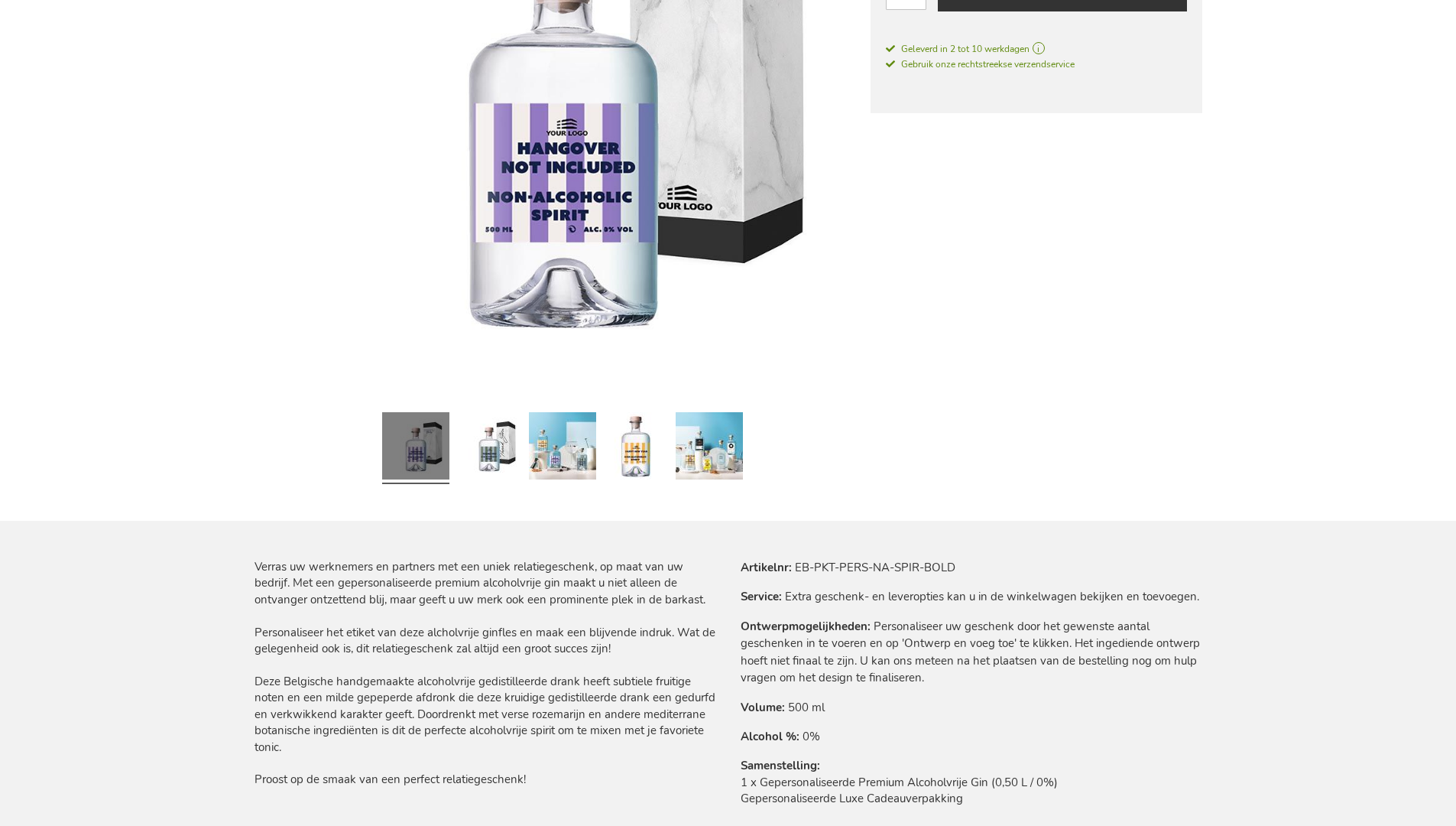
scroll to position [2008, 0]
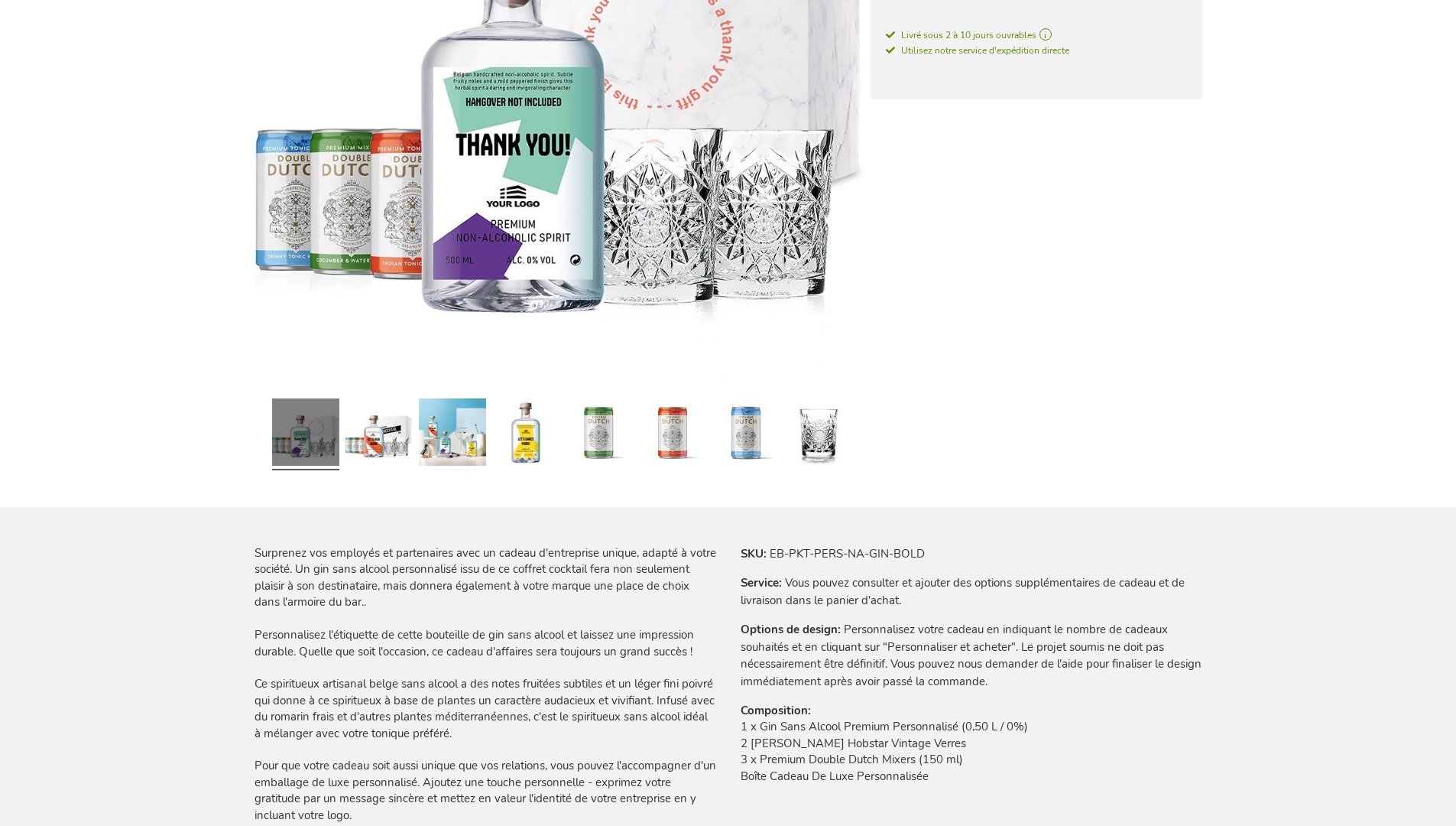
scroll to position [2070, 0]
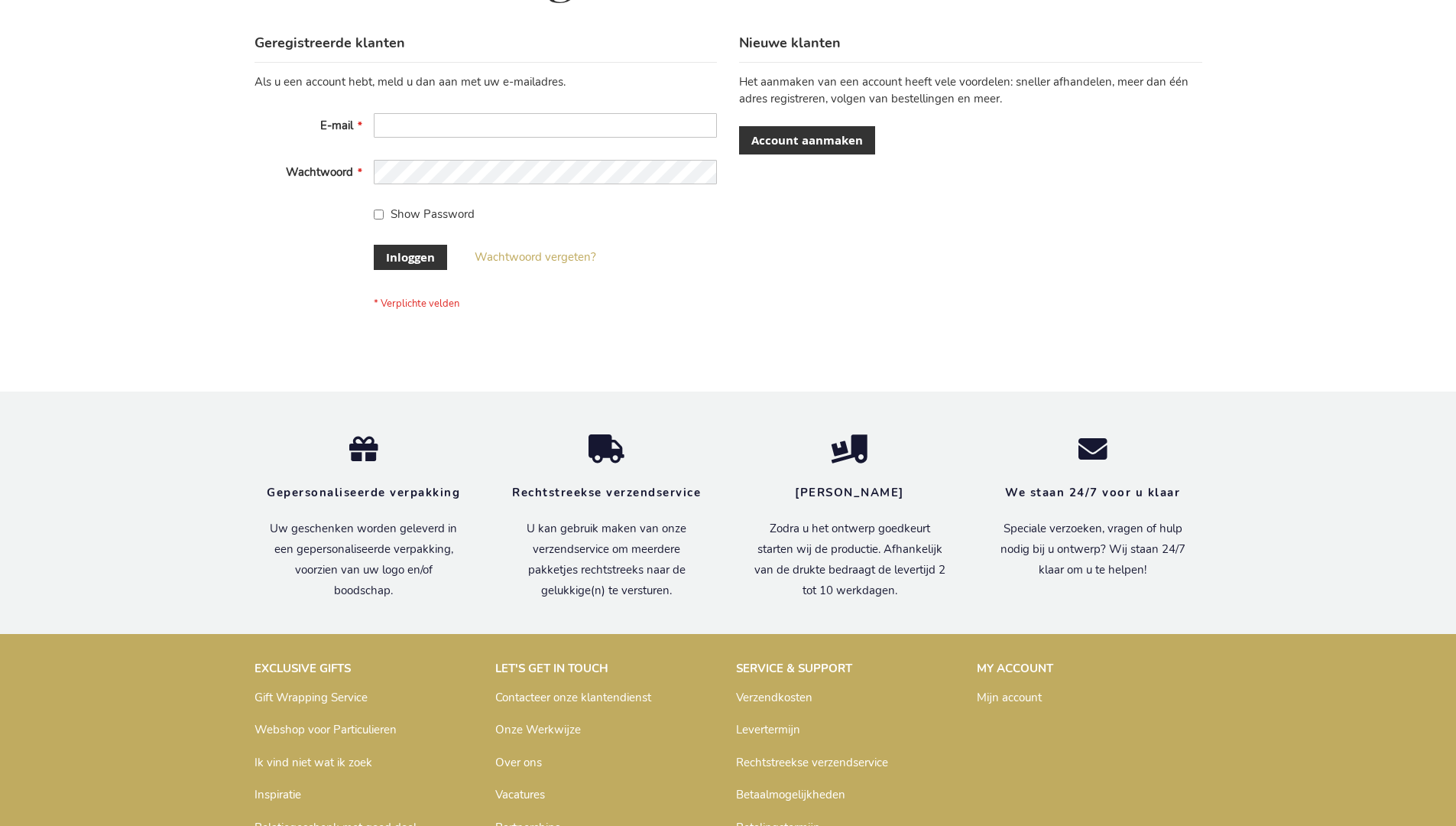
scroll to position [519, 0]
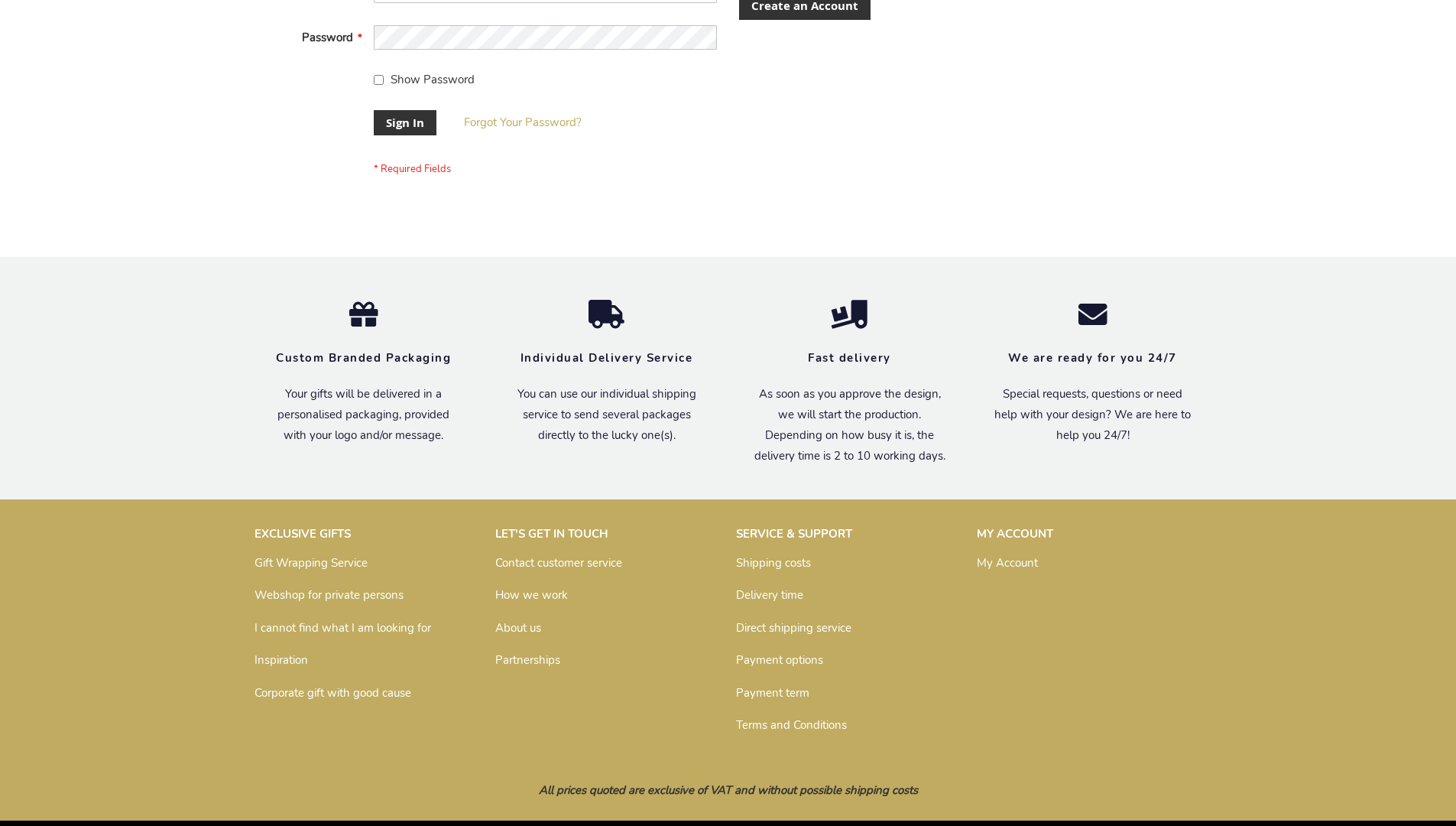
scroll to position [491, 0]
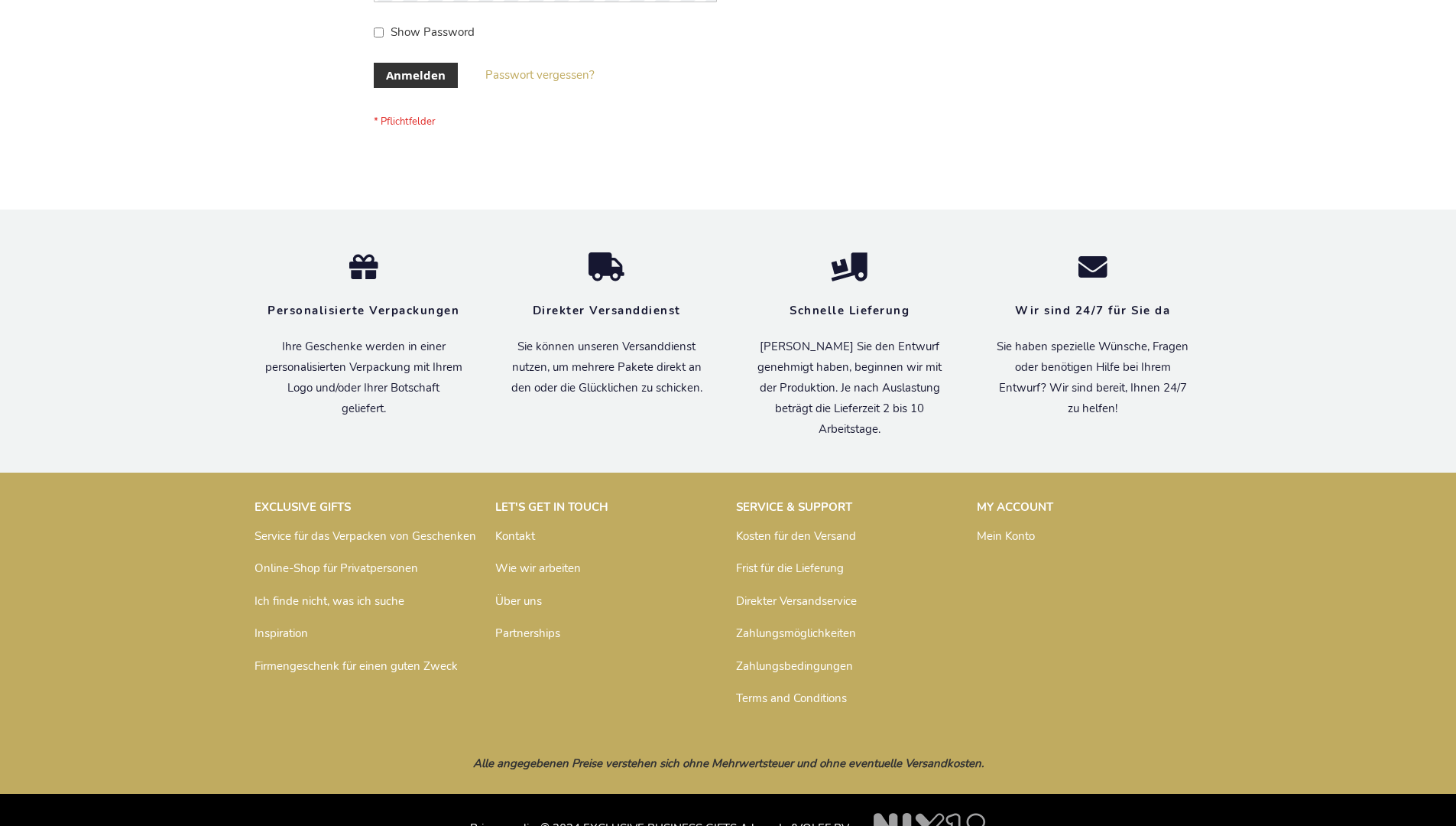
scroll to position [512, 0]
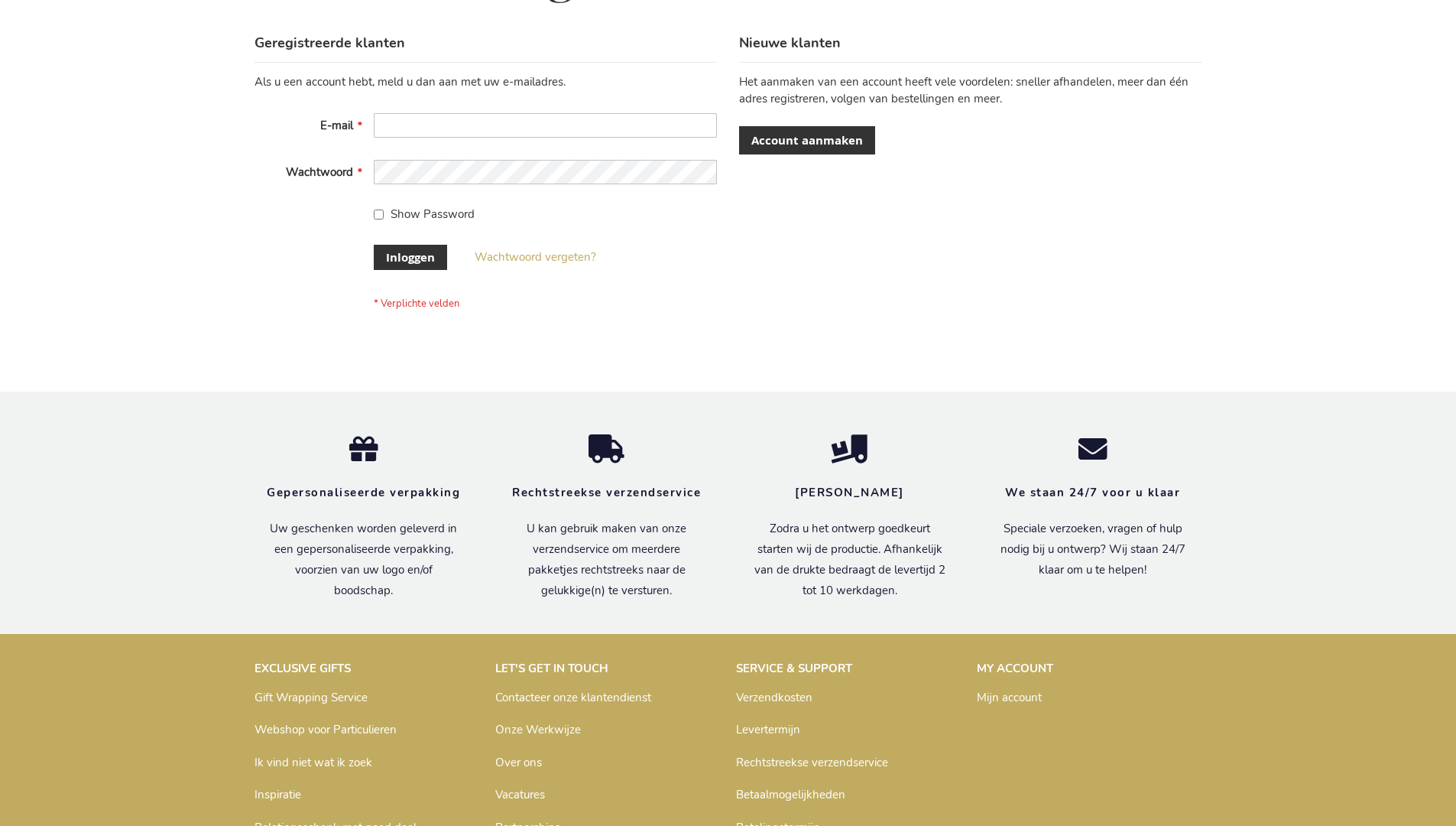
scroll to position [519, 0]
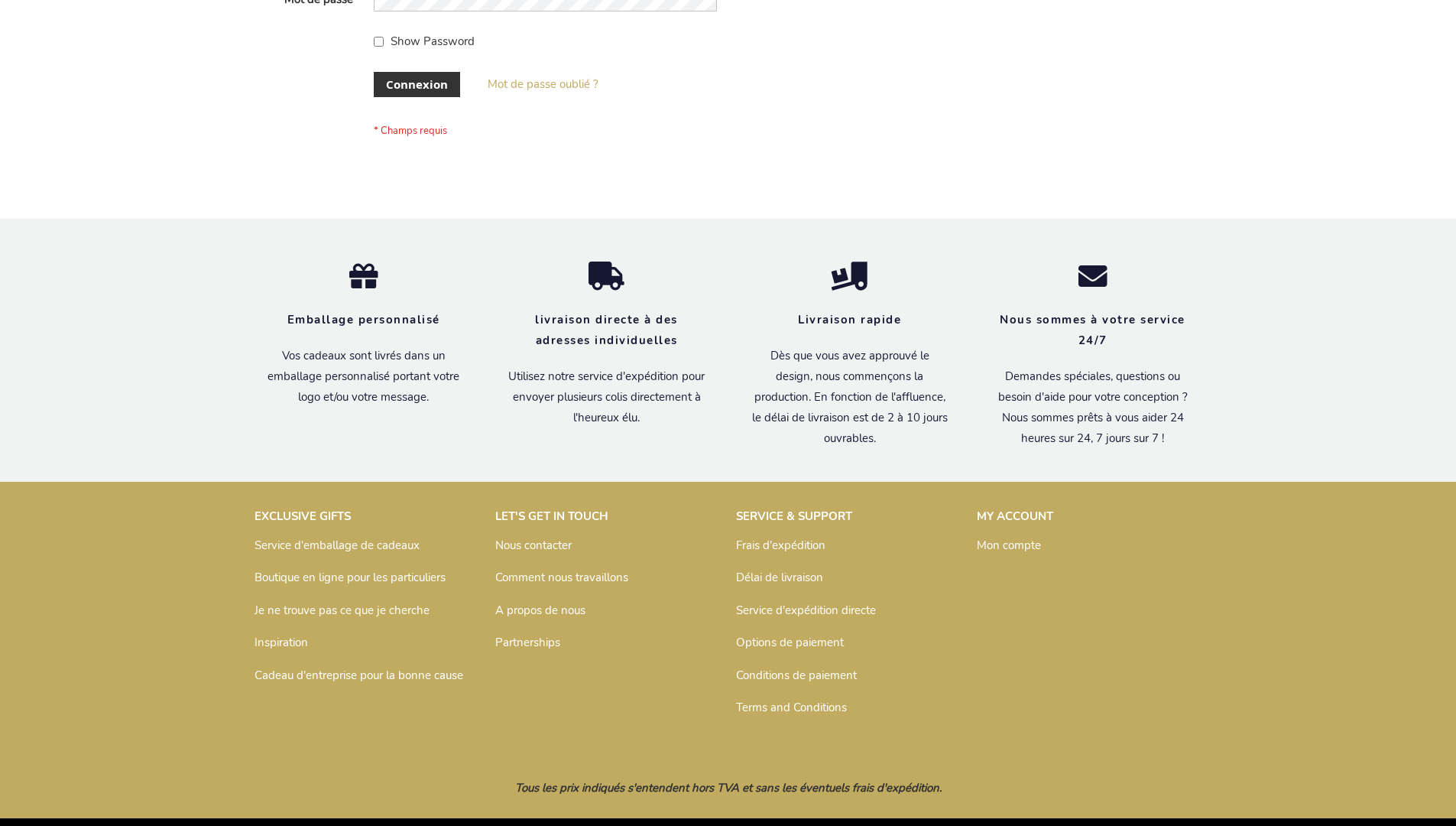
scroll to position [527, 0]
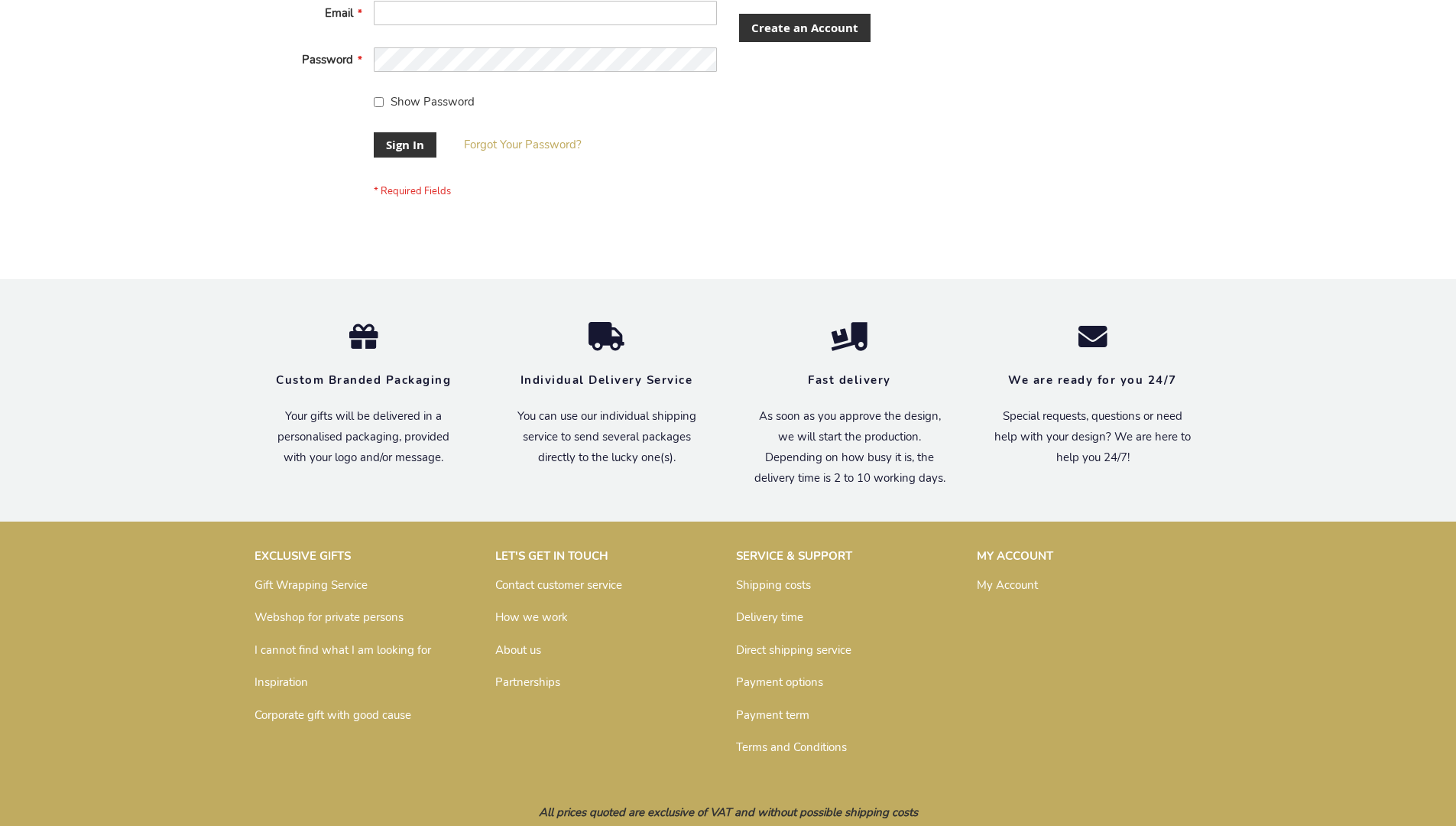
scroll to position [491, 0]
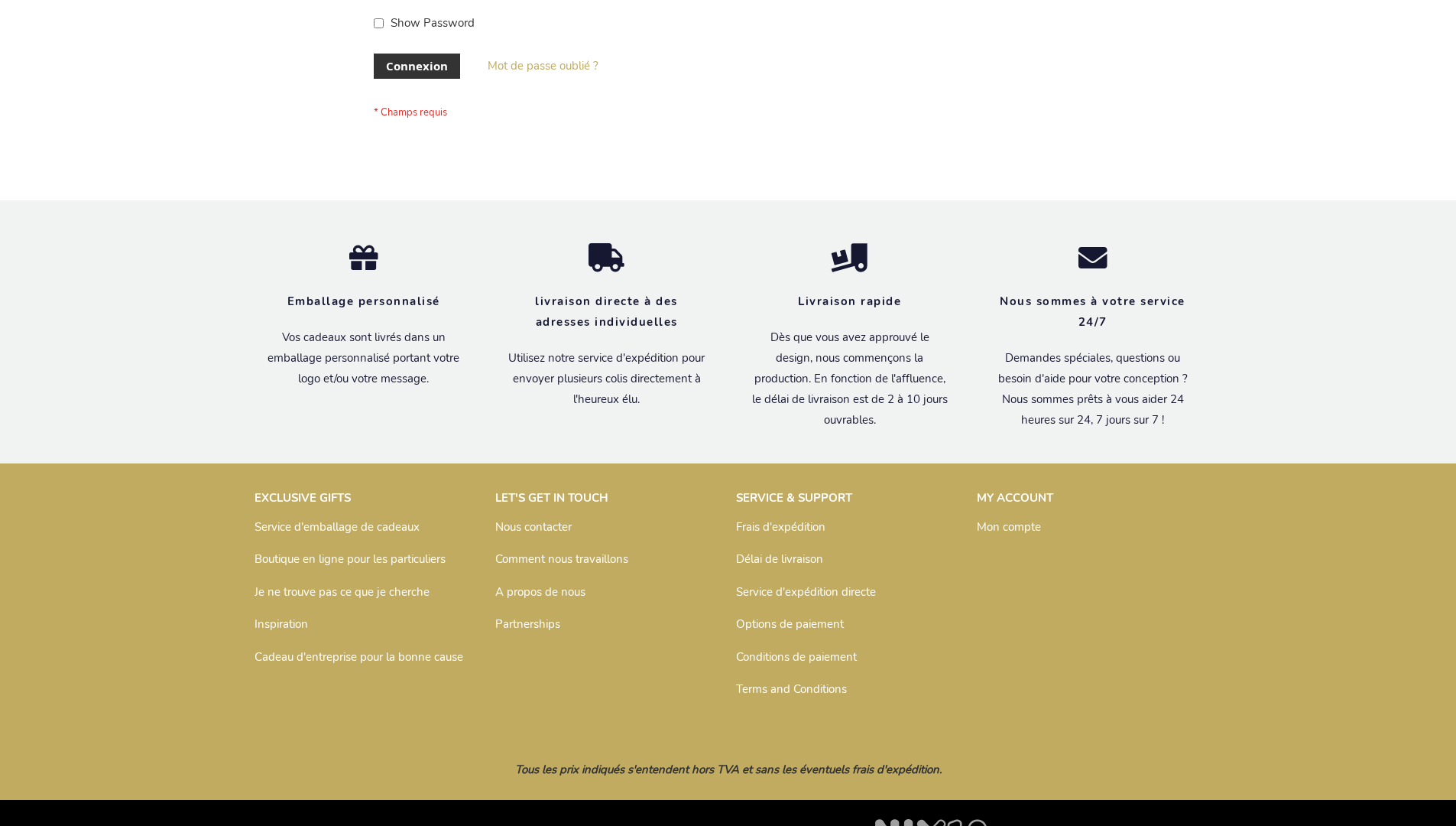
scroll to position [527, 0]
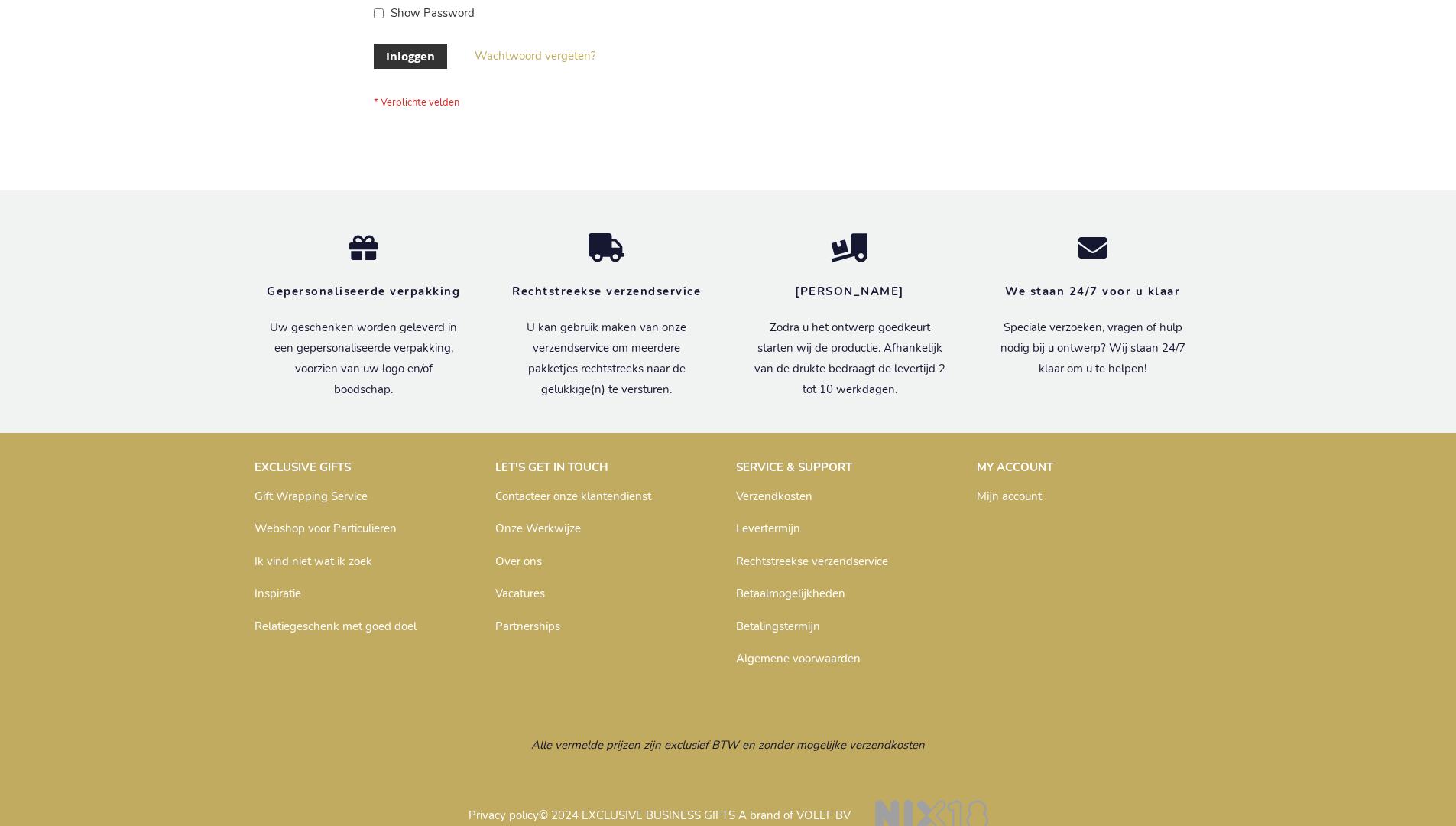
scroll to position [519, 0]
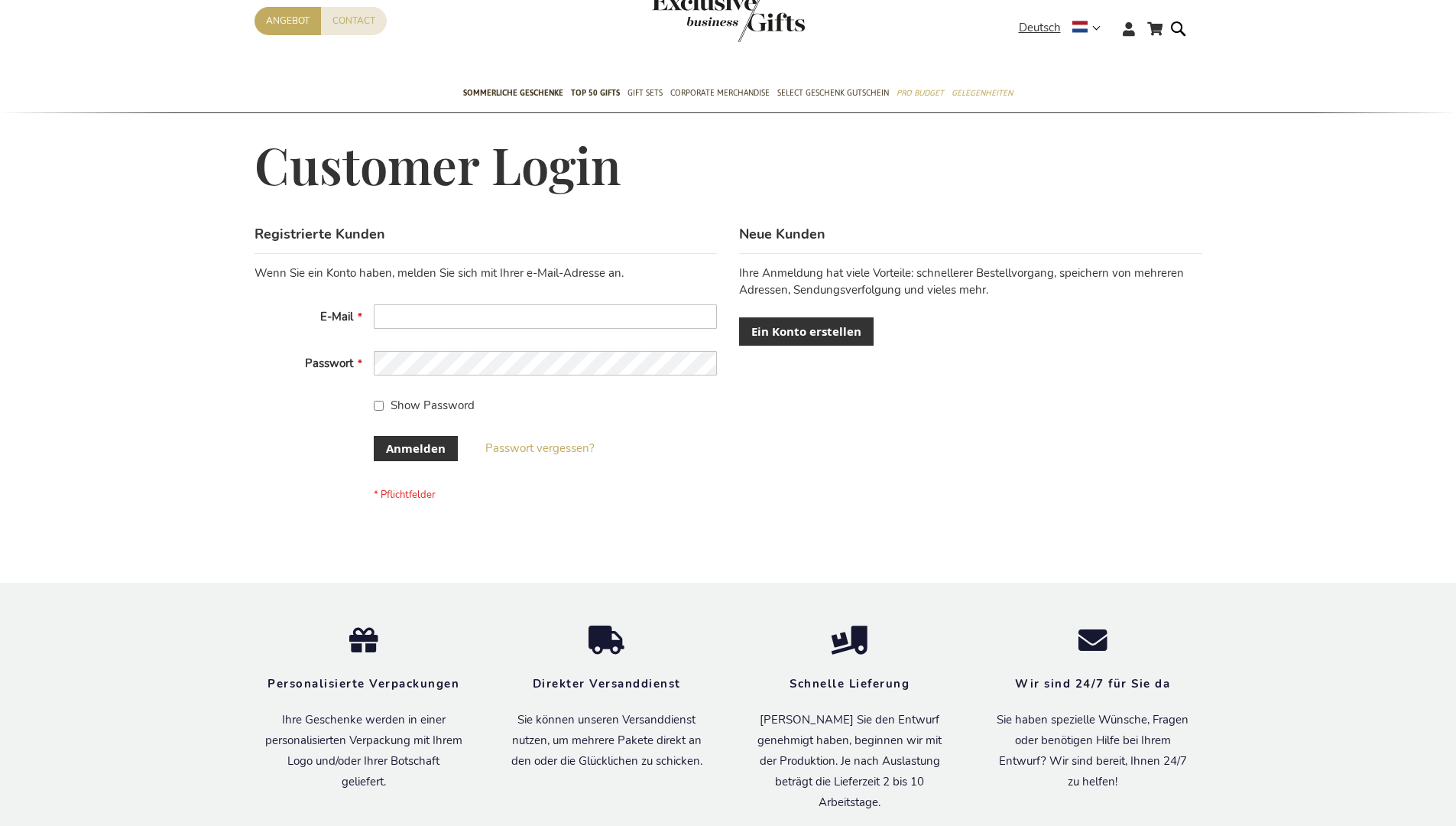
scroll to position [512, 0]
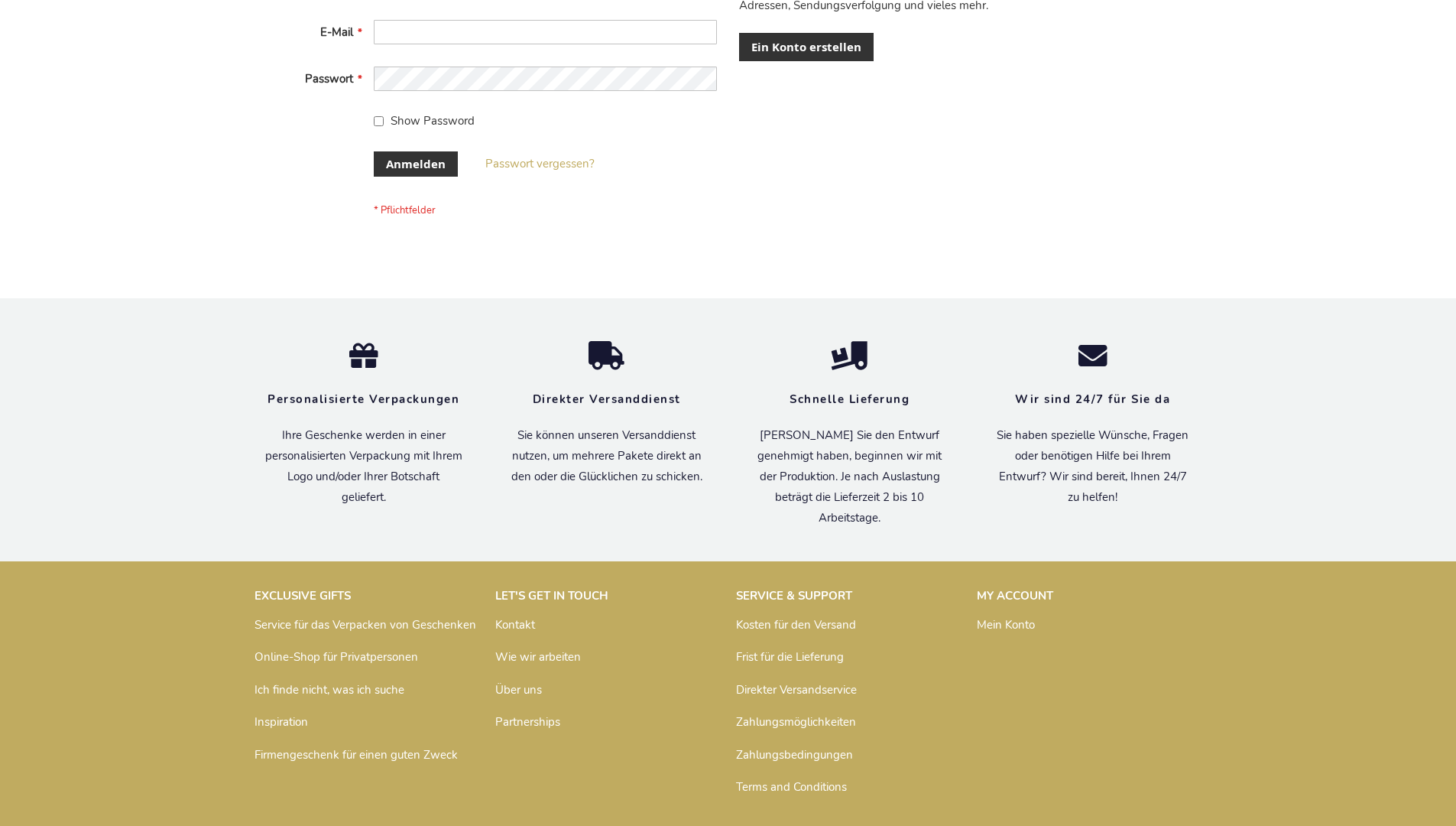
scroll to position [512, 0]
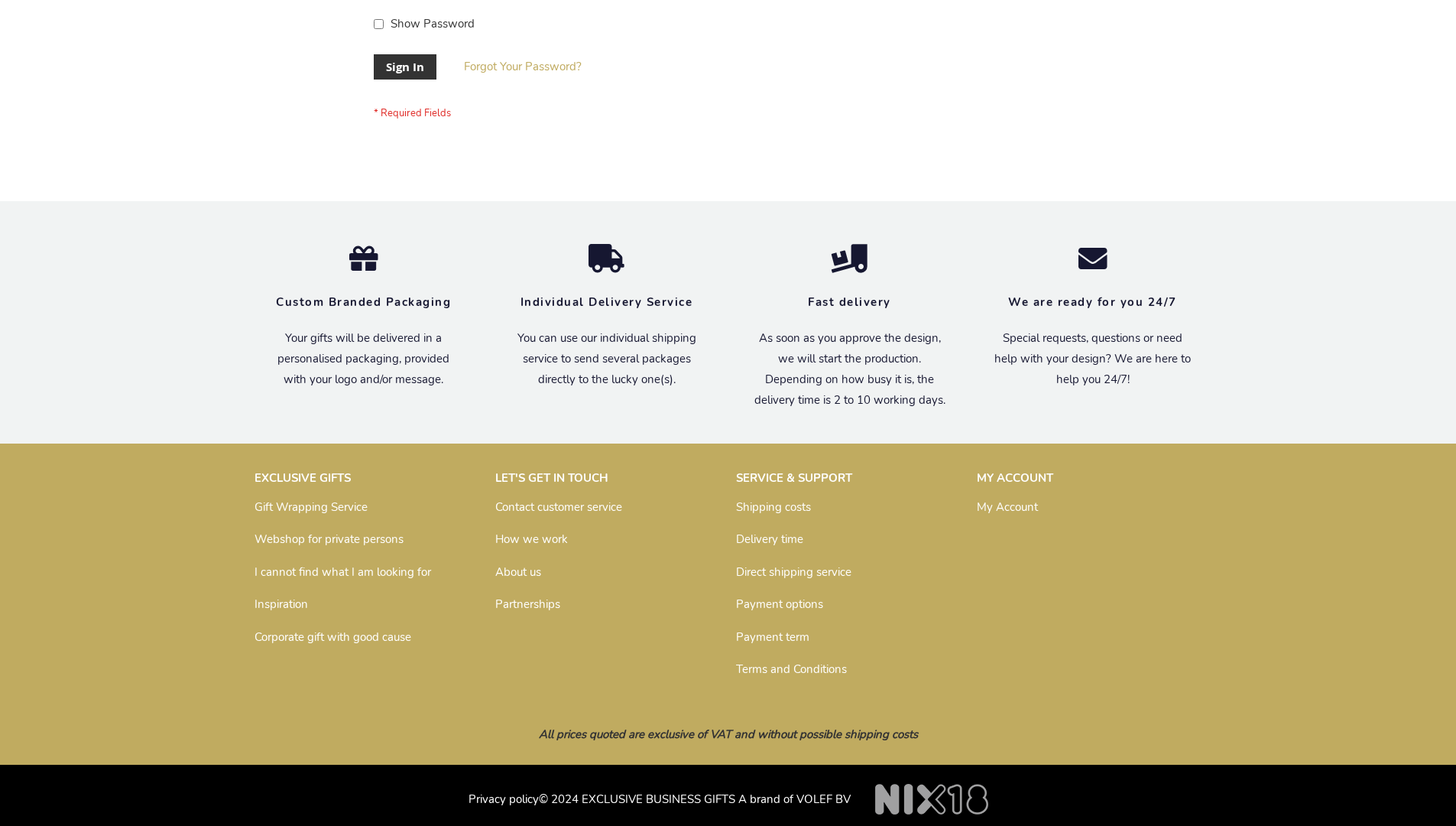
scroll to position [491, 0]
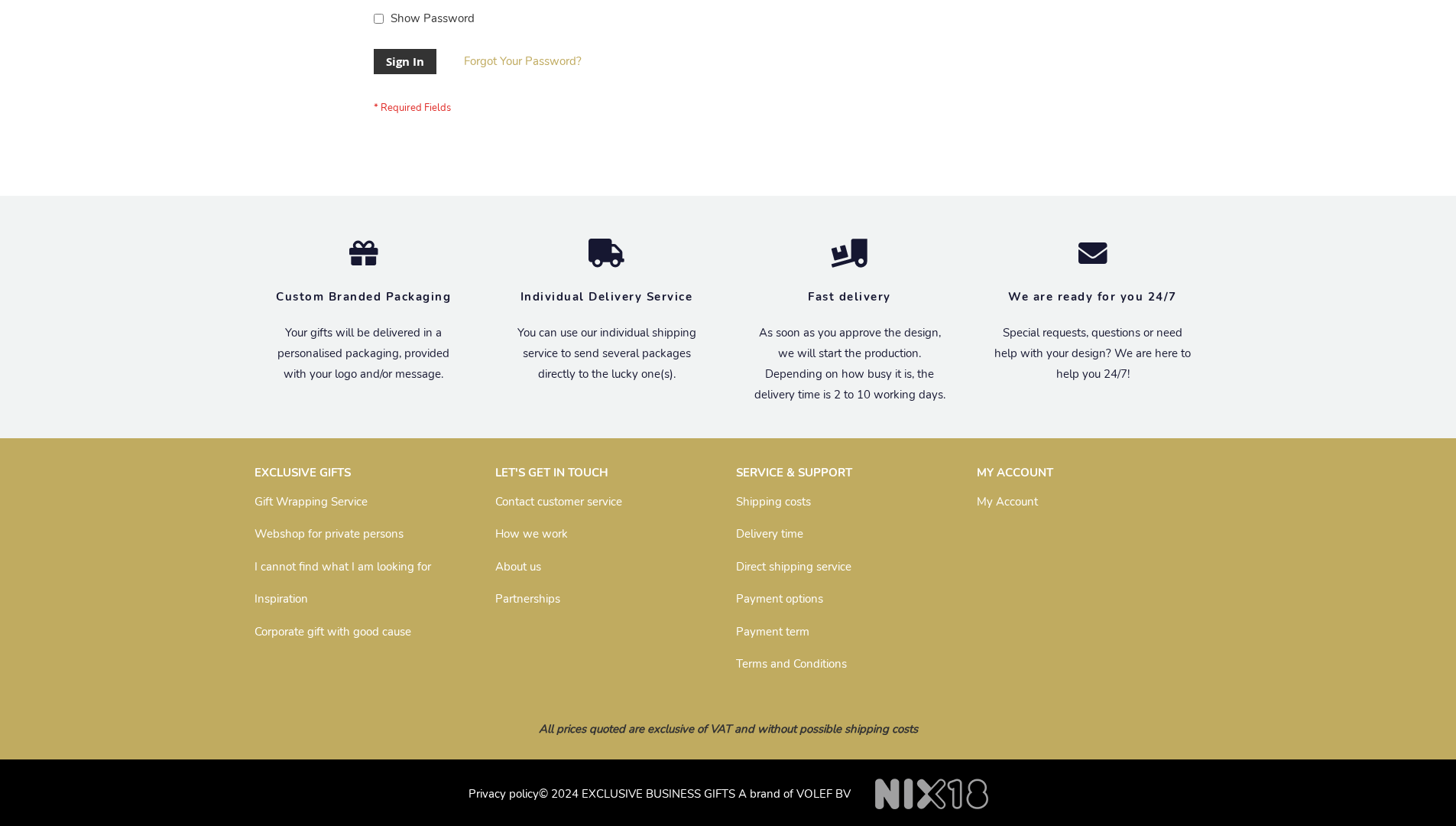
scroll to position [491, 0]
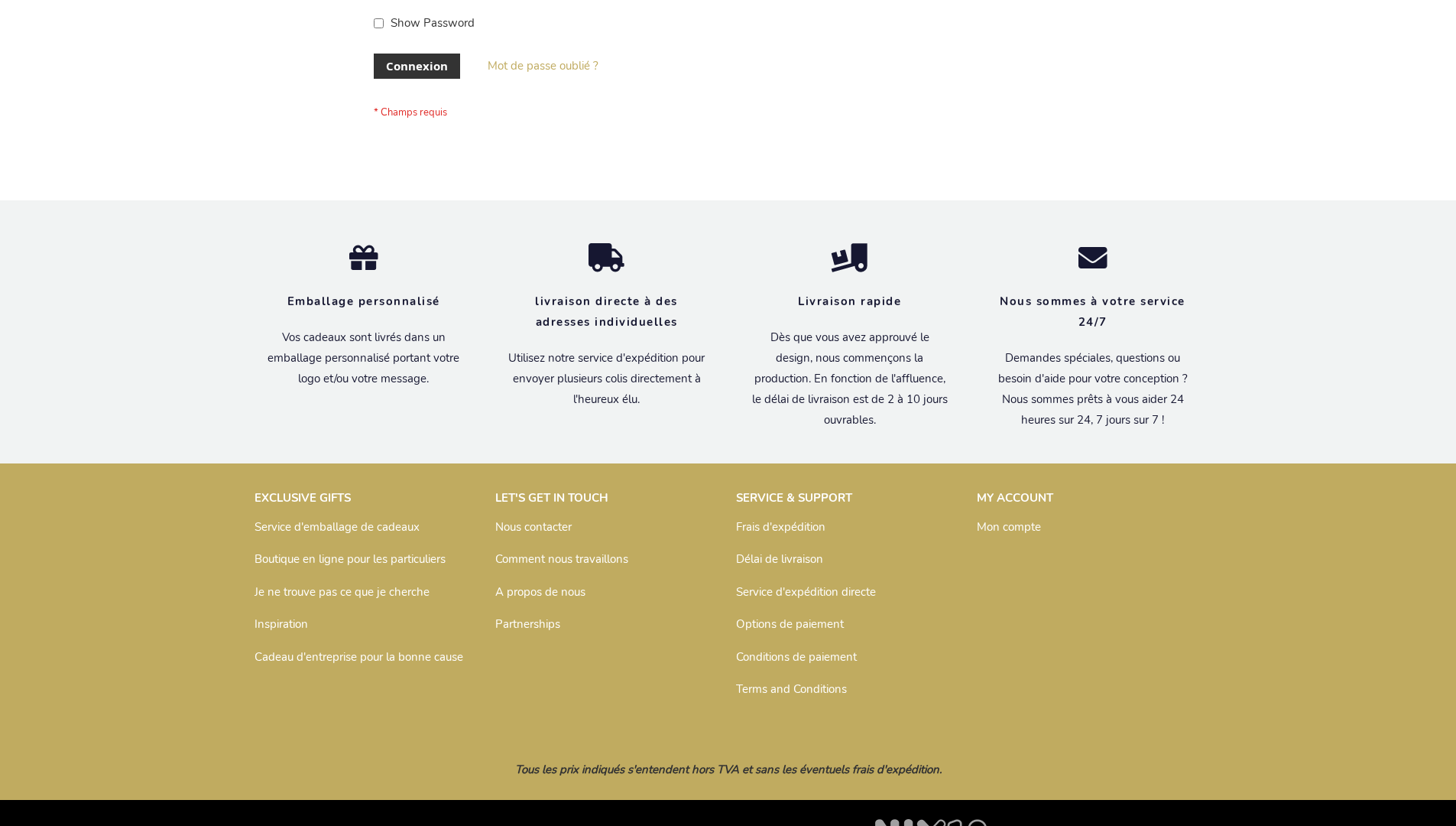
scroll to position [527, 0]
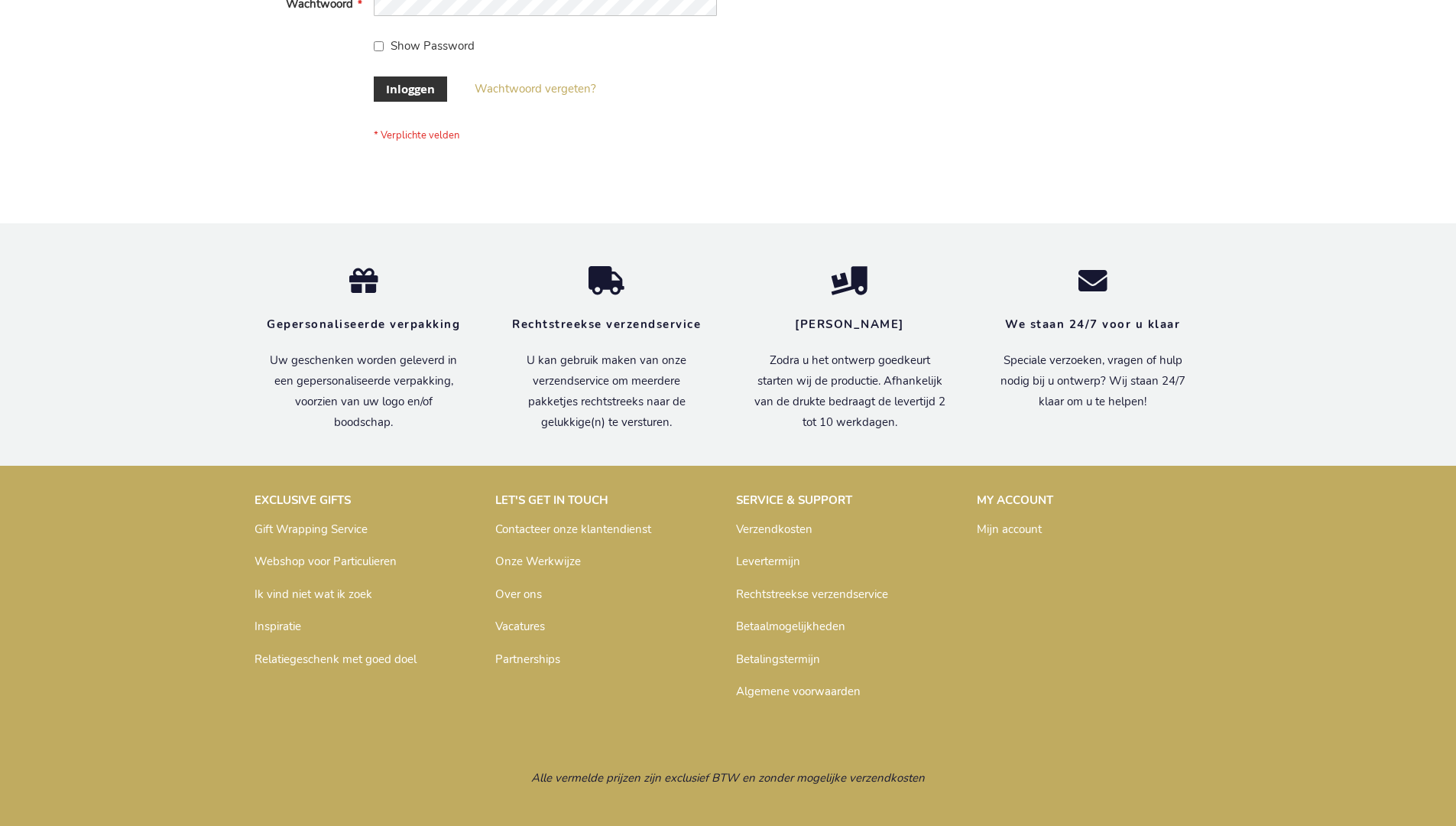
scroll to position [519, 0]
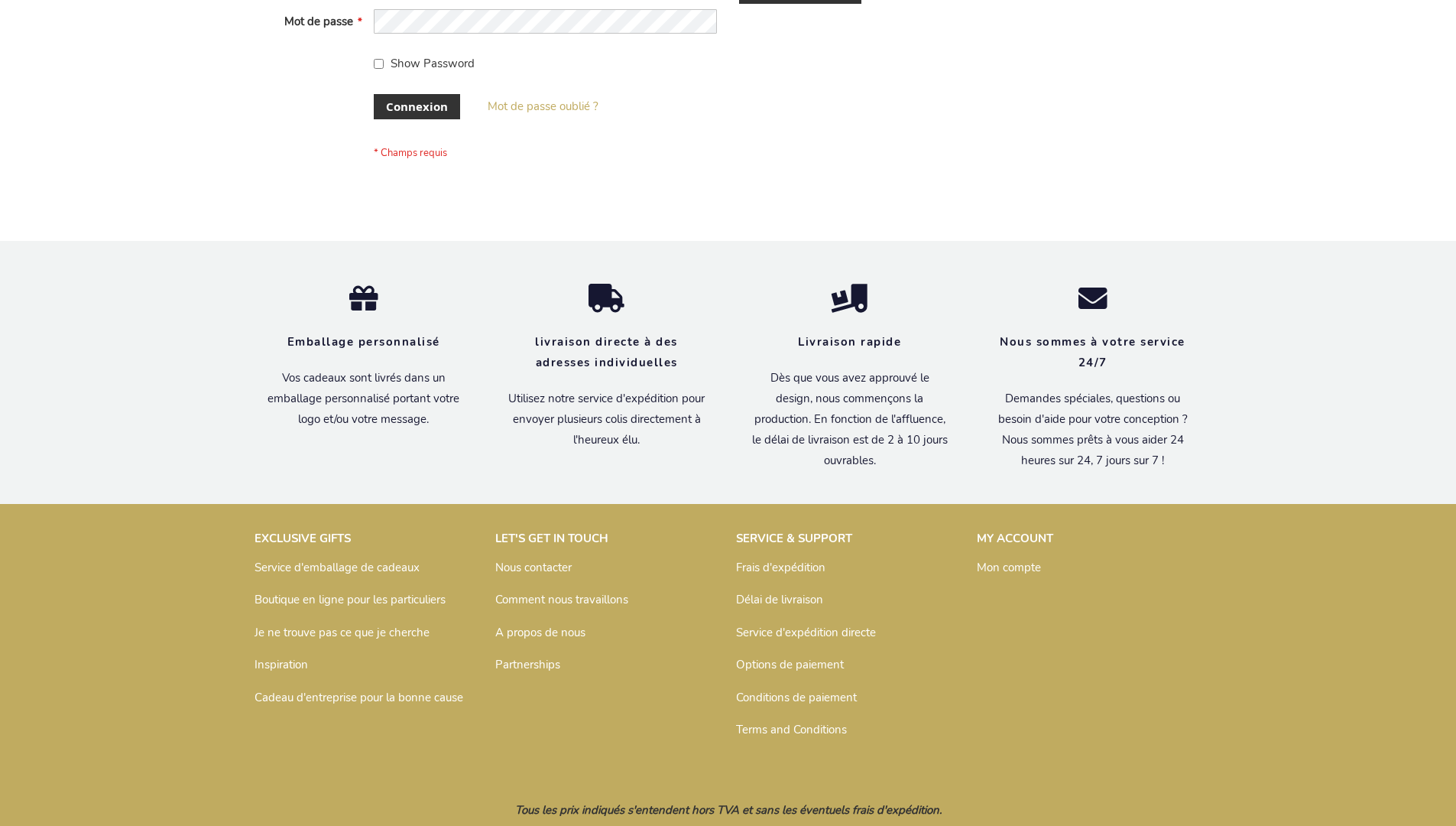
scroll to position [527, 0]
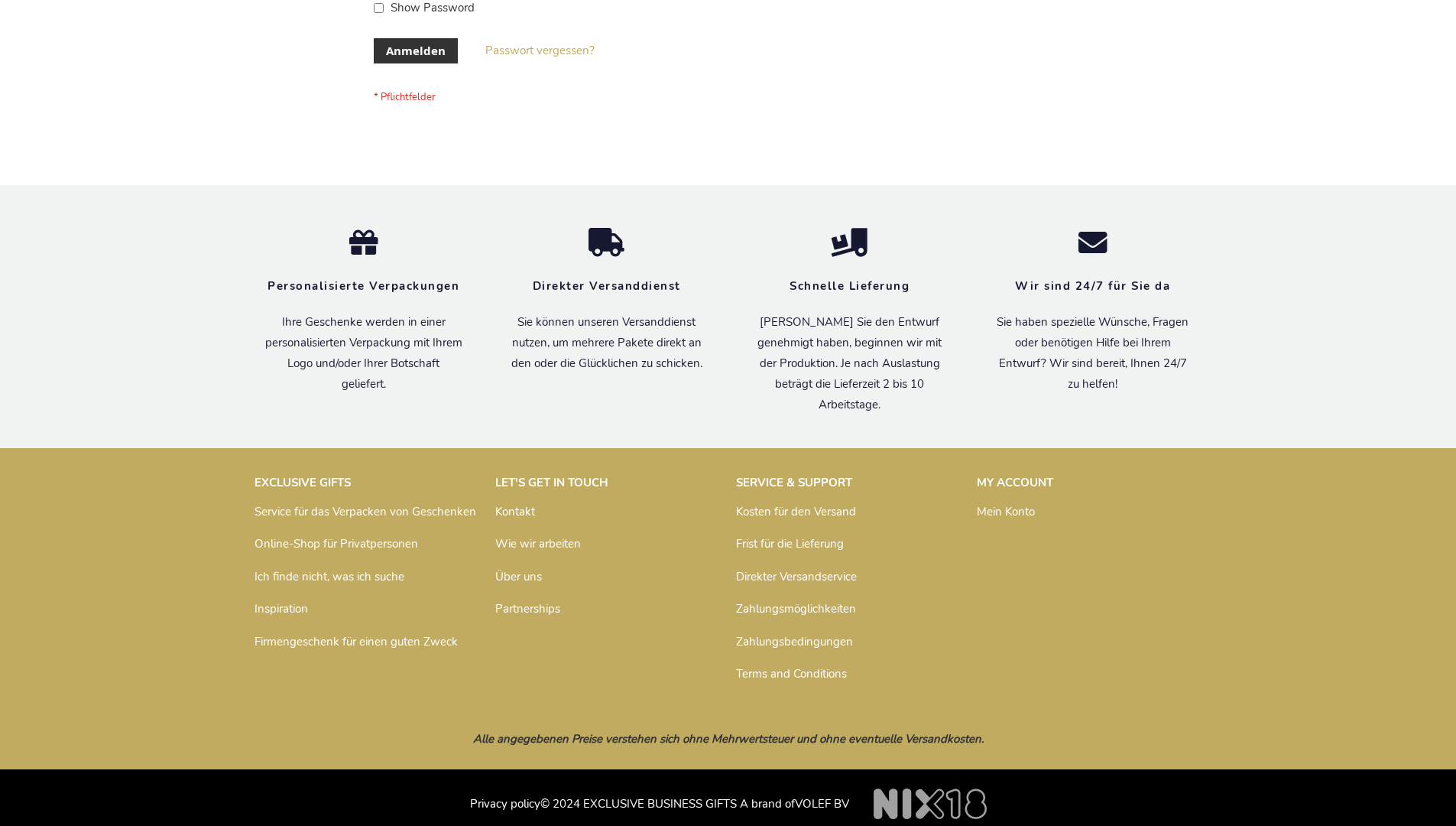
scroll to position [500, 0]
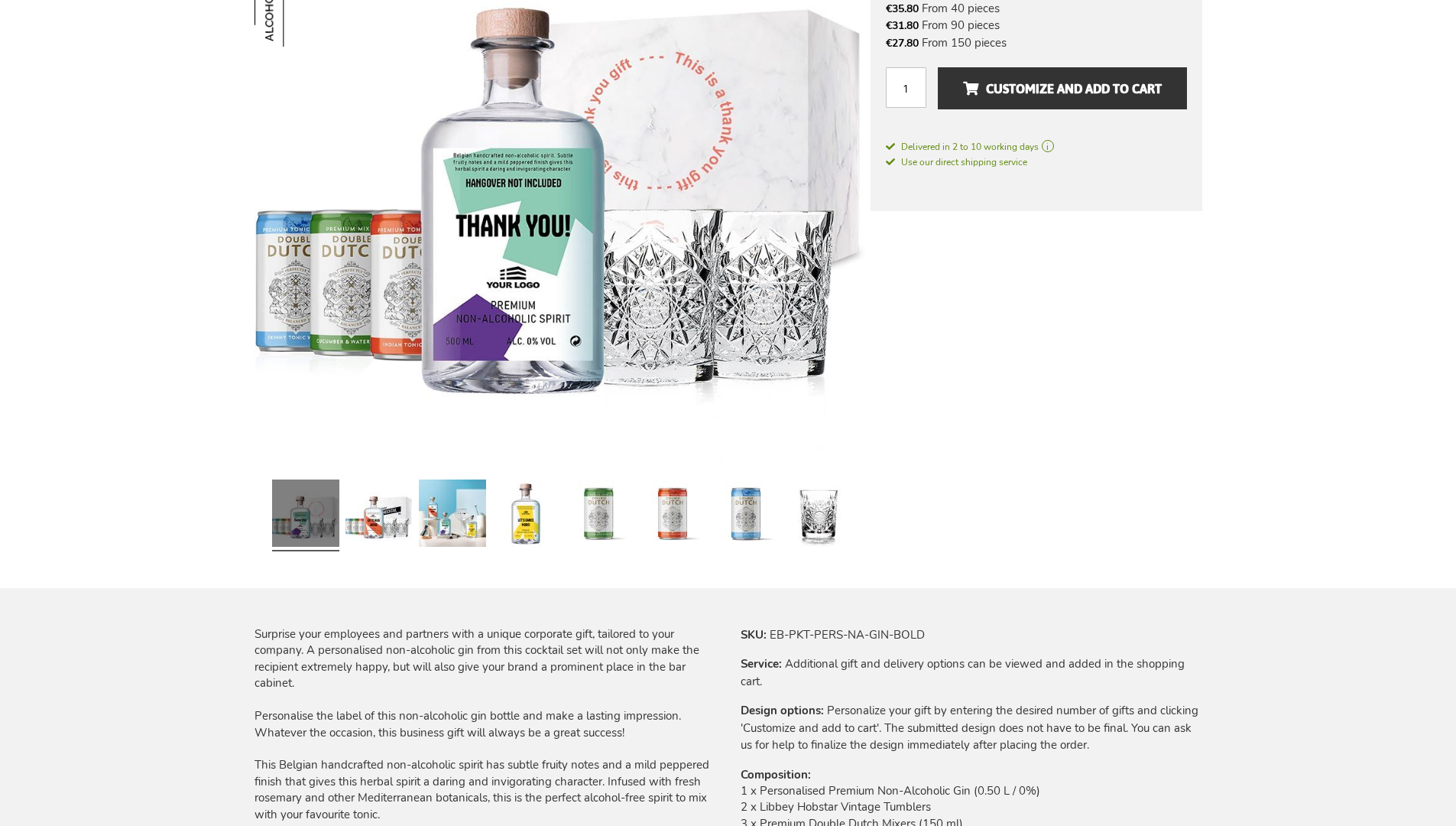
scroll to position [1992, 0]
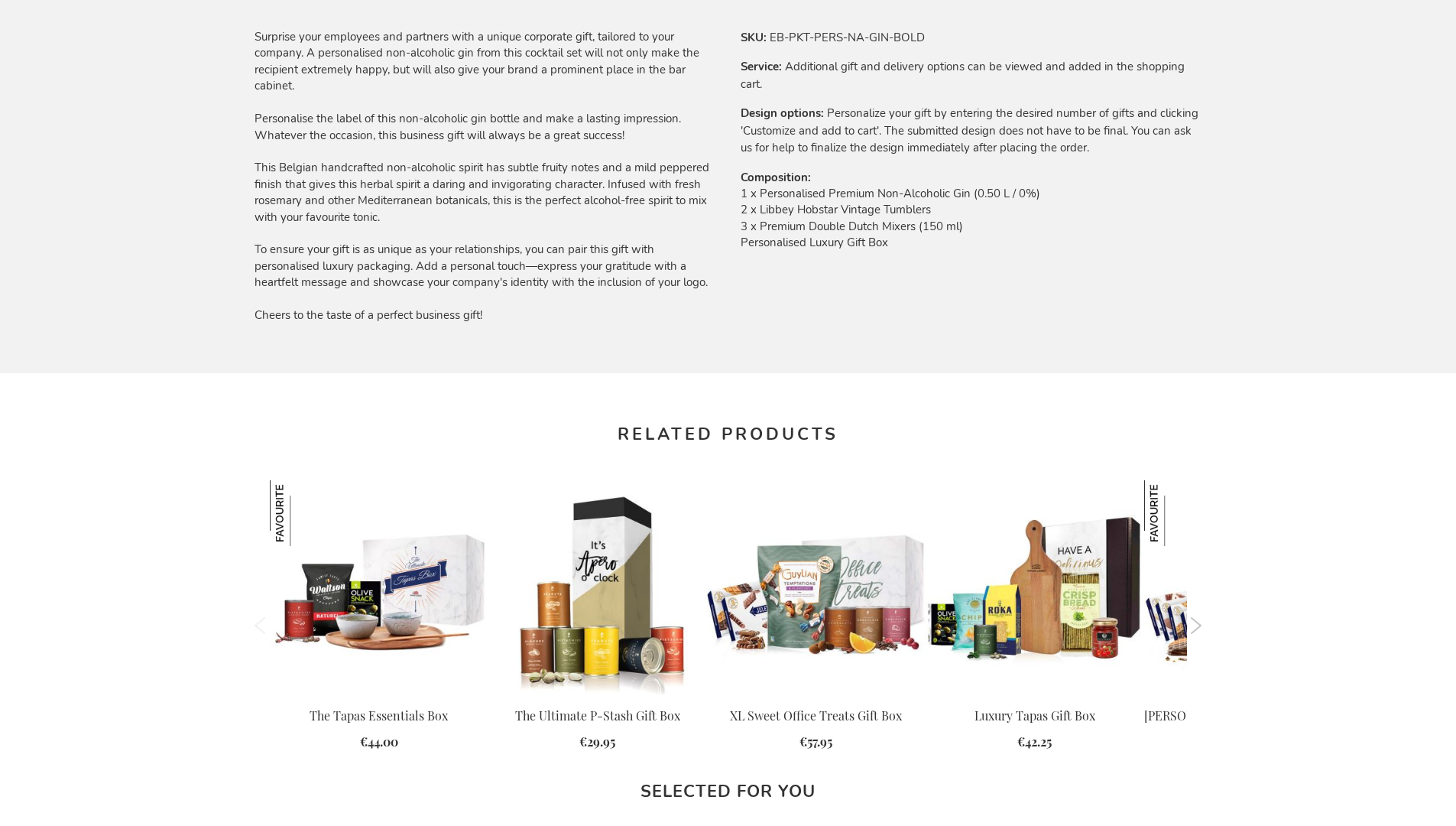
scroll to position [1992, 0]
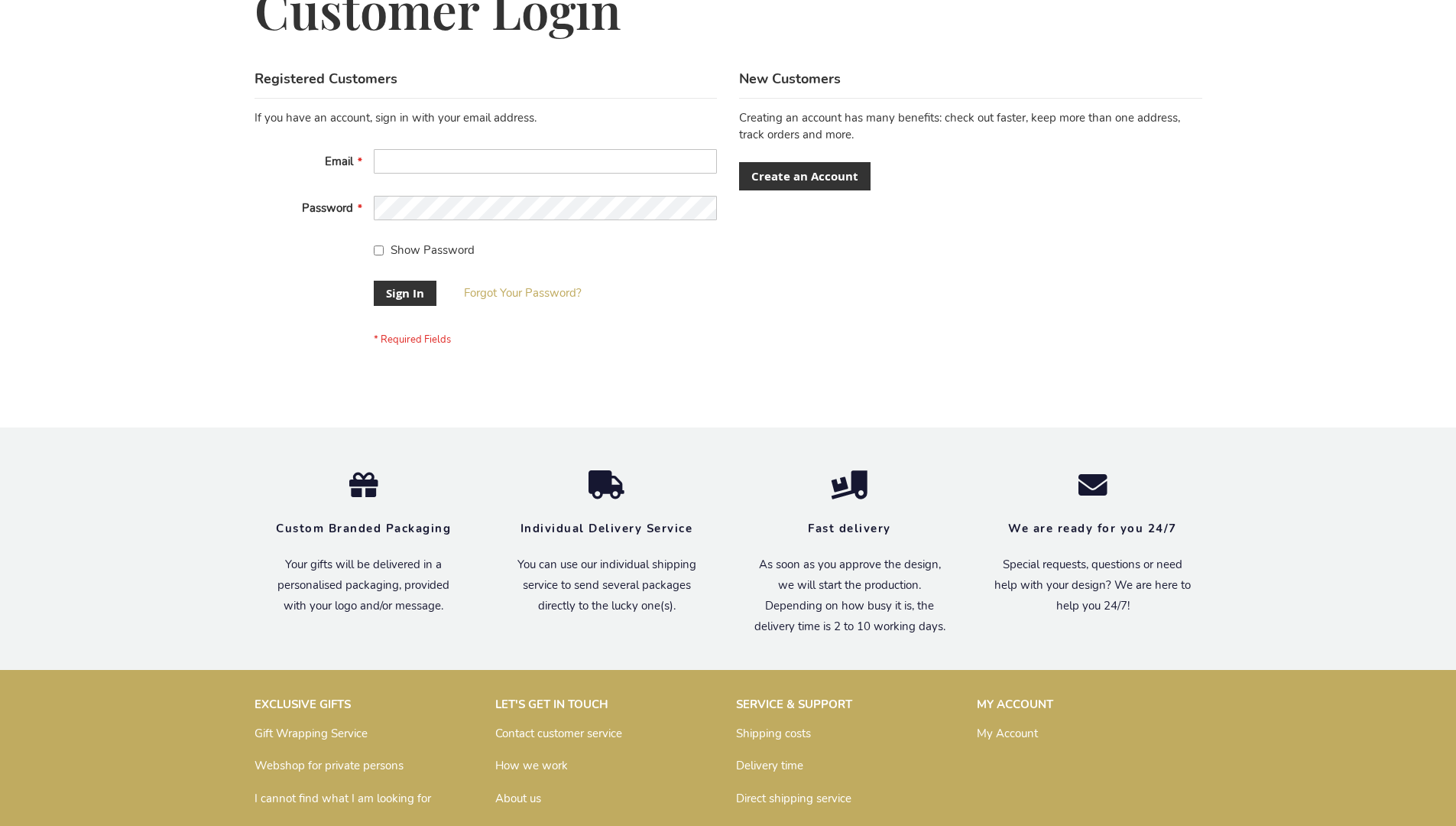
scroll to position [491, 0]
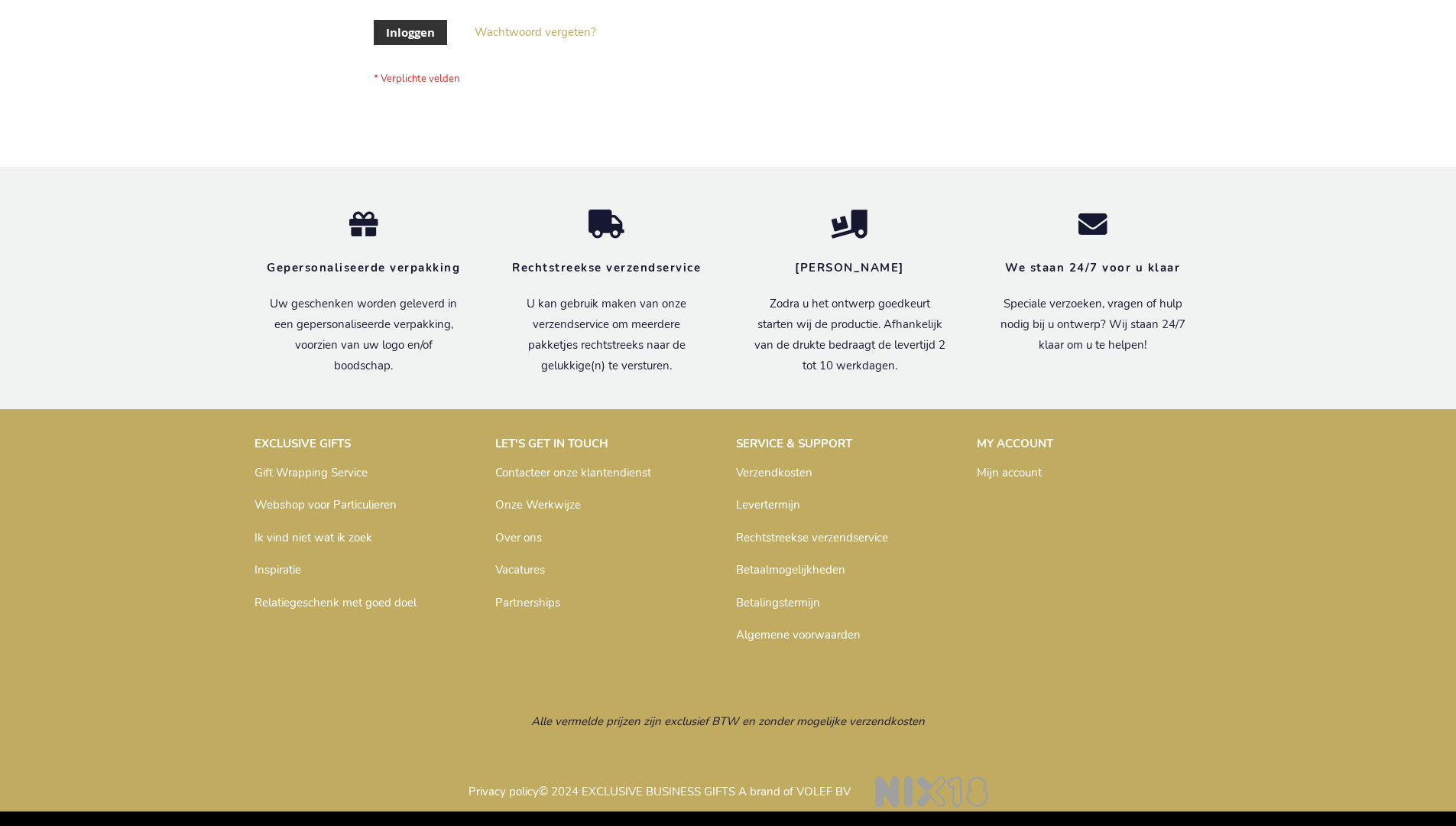
scroll to position [519, 0]
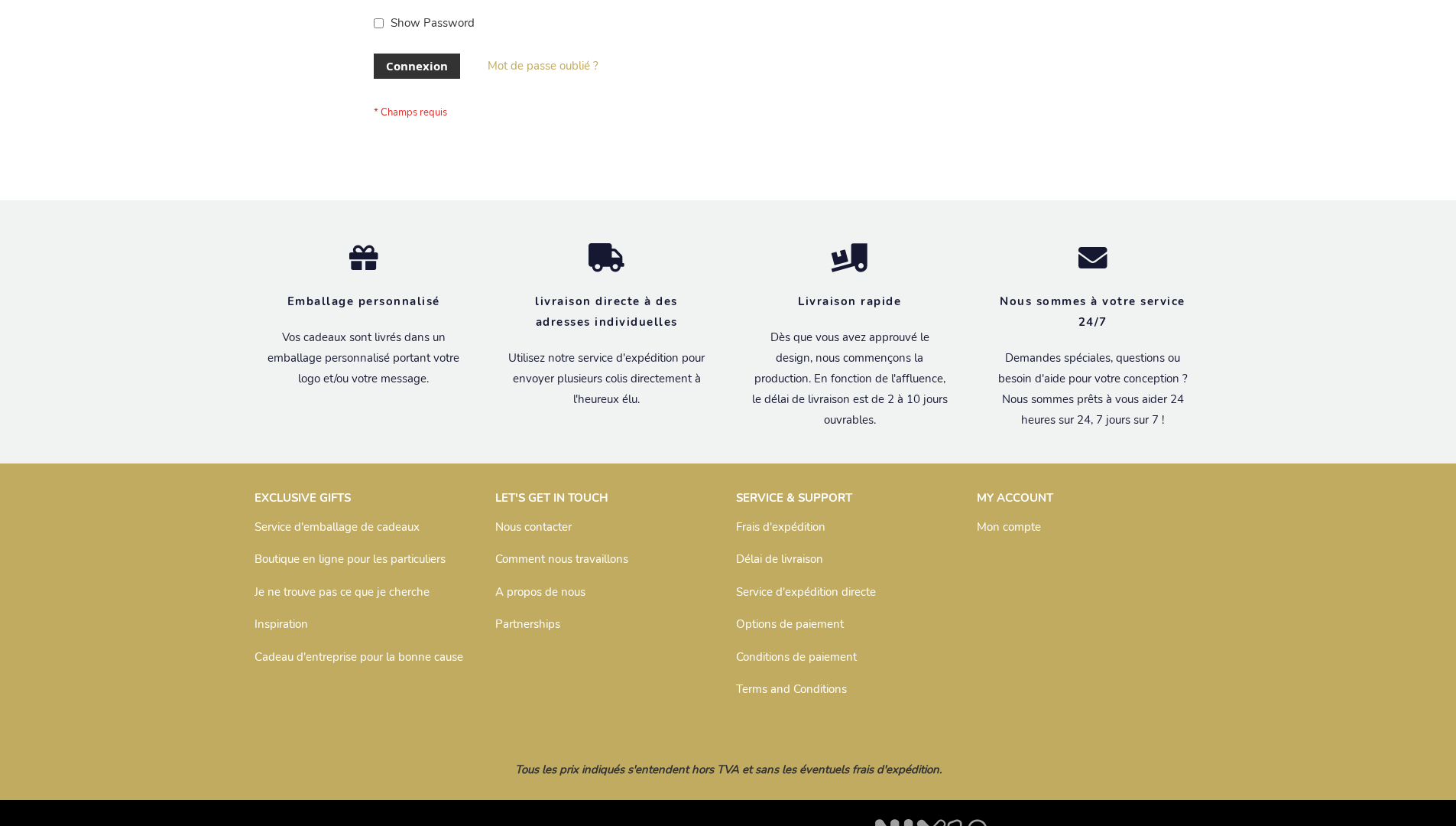
scroll to position [527, 0]
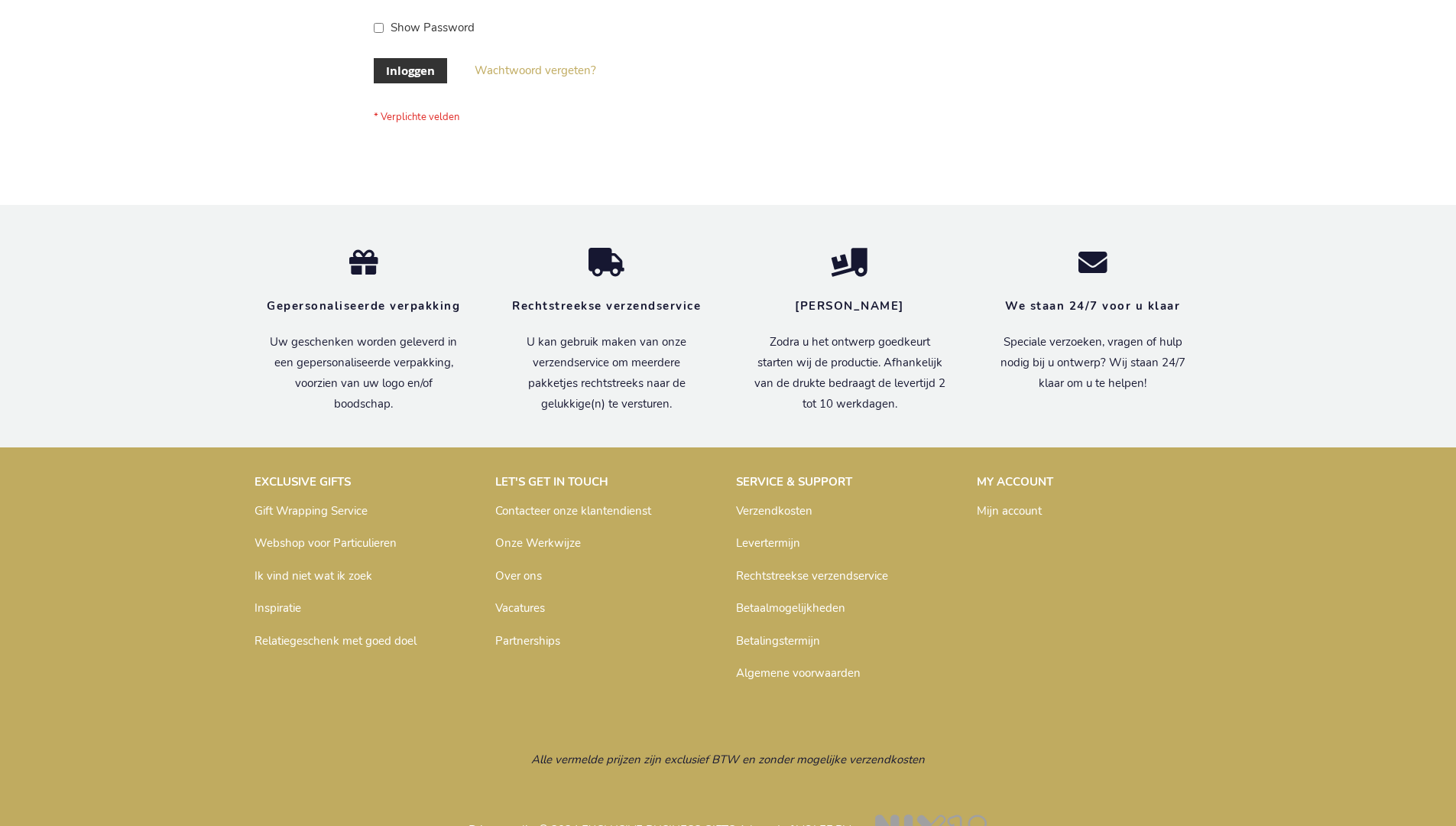
scroll to position [519, 0]
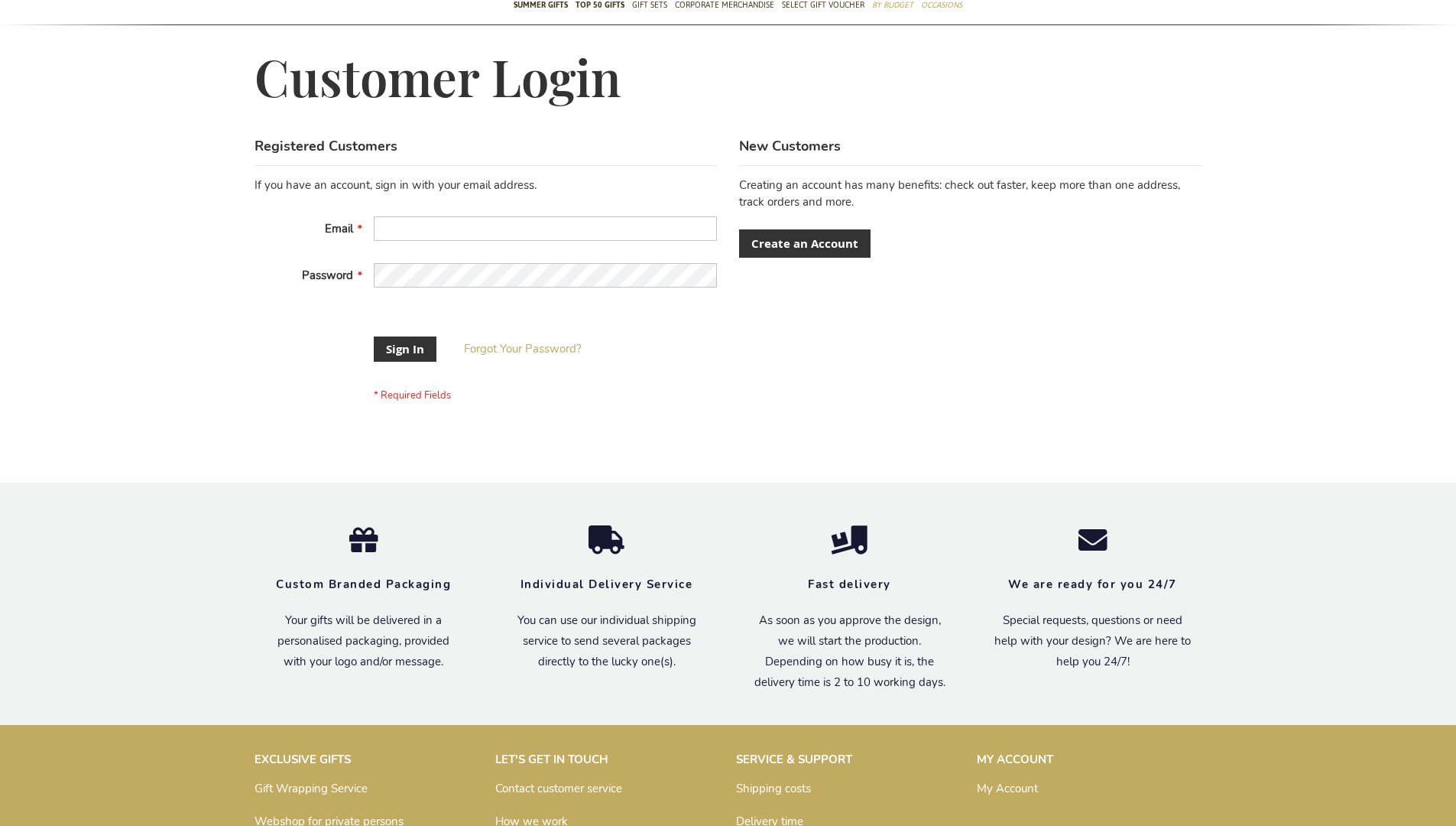
scroll to position [480, 0]
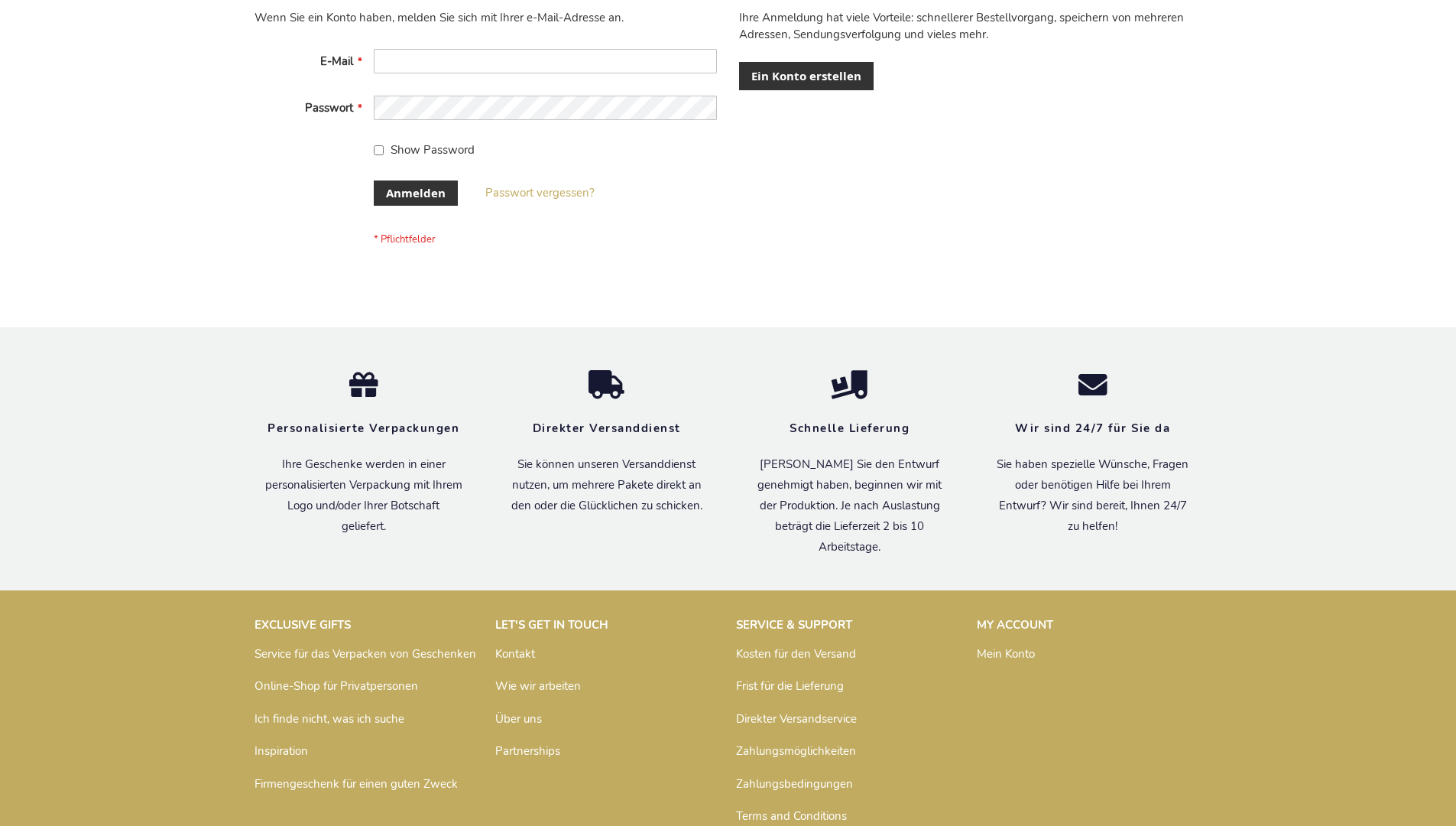
scroll to position [512, 0]
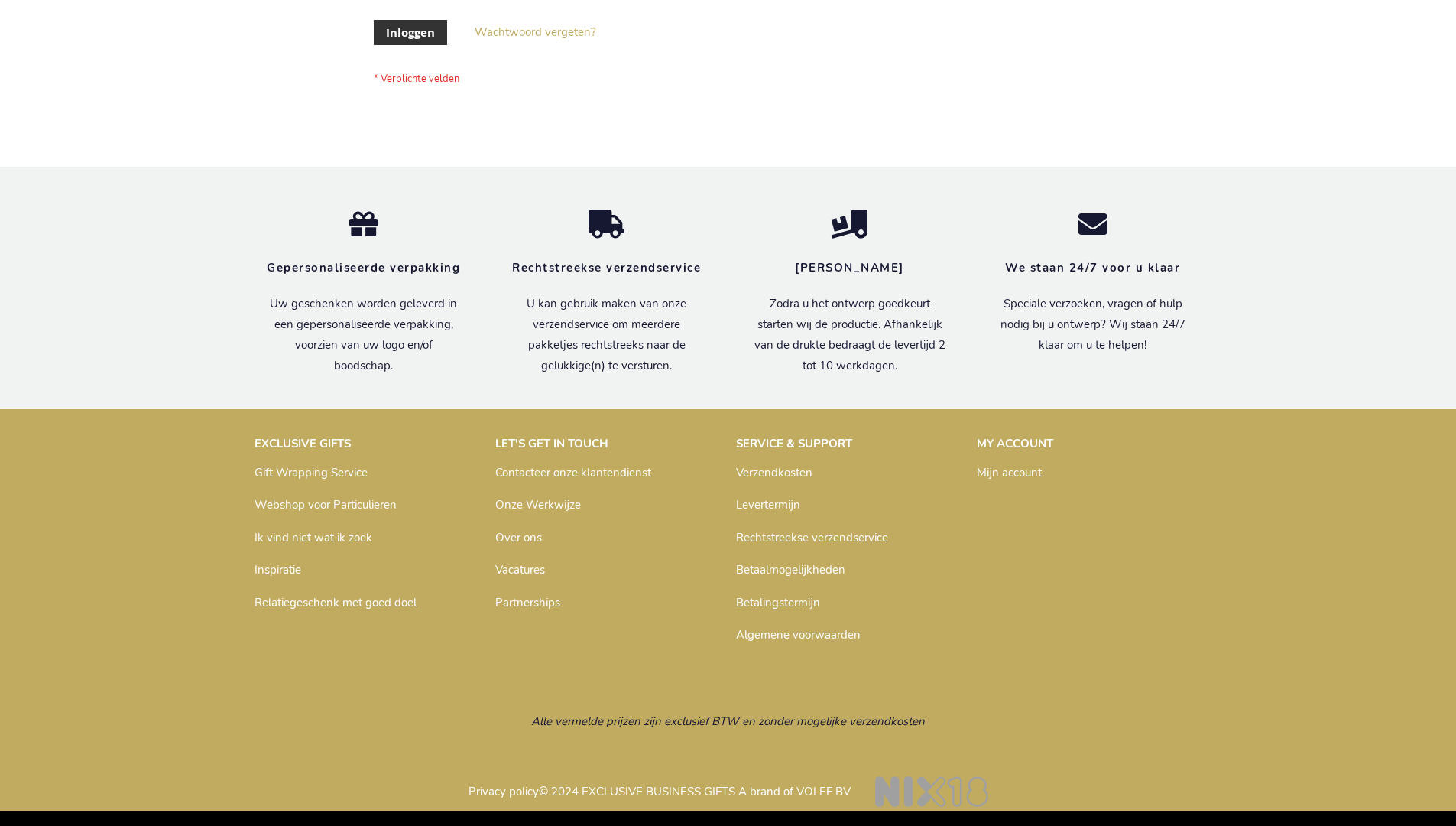
scroll to position [519, 0]
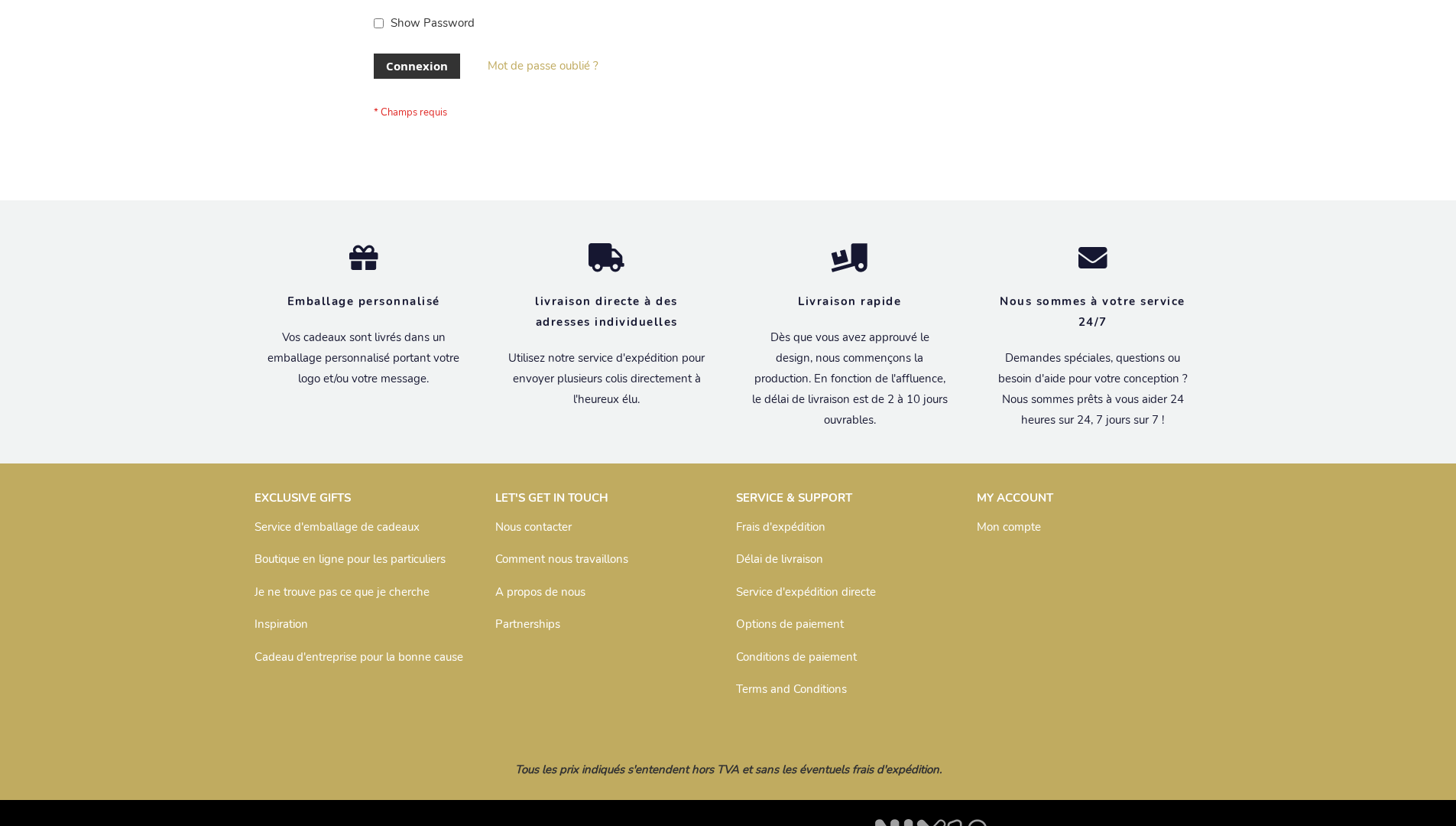
scroll to position [527, 0]
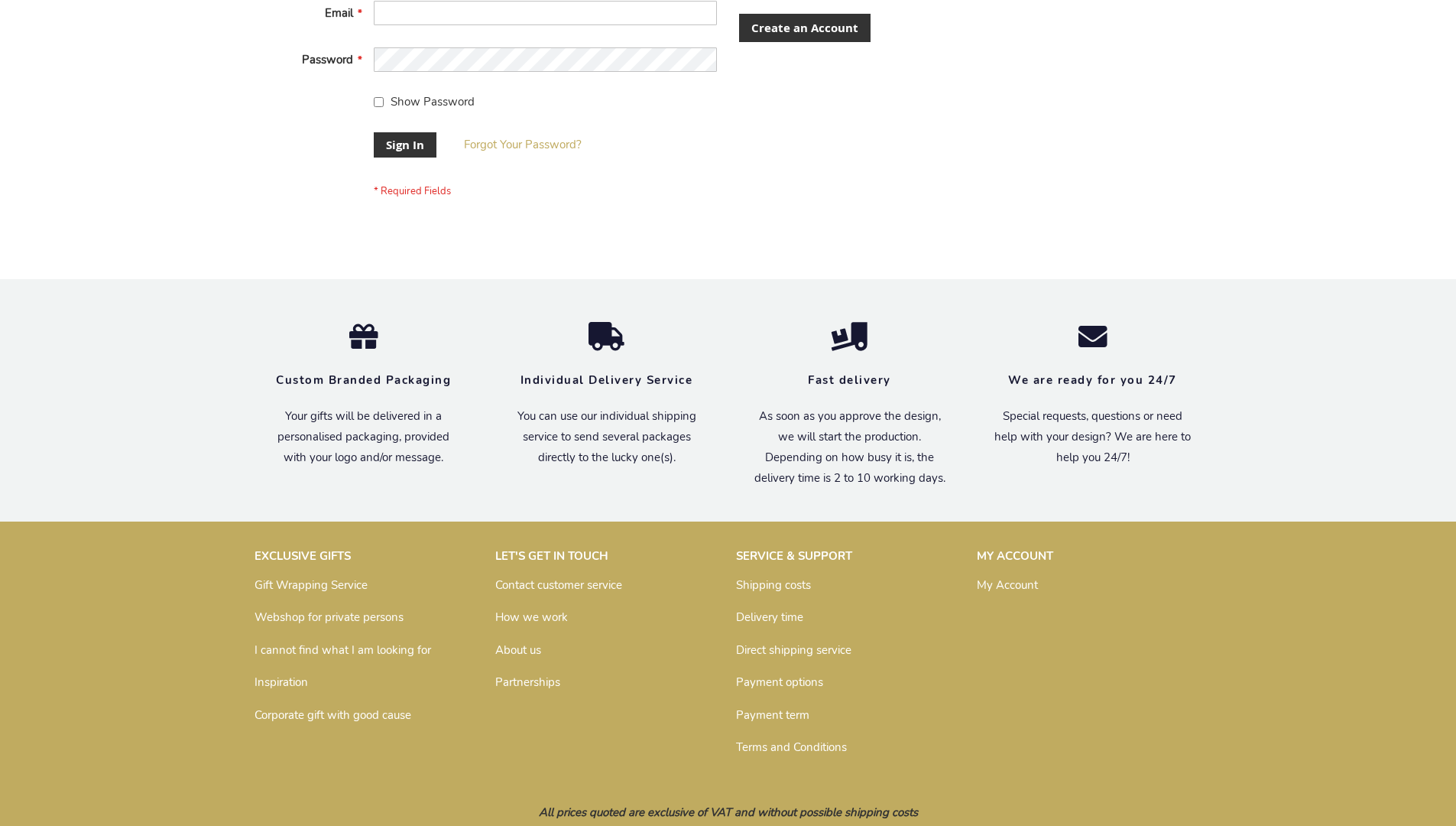
scroll to position [491, 0]
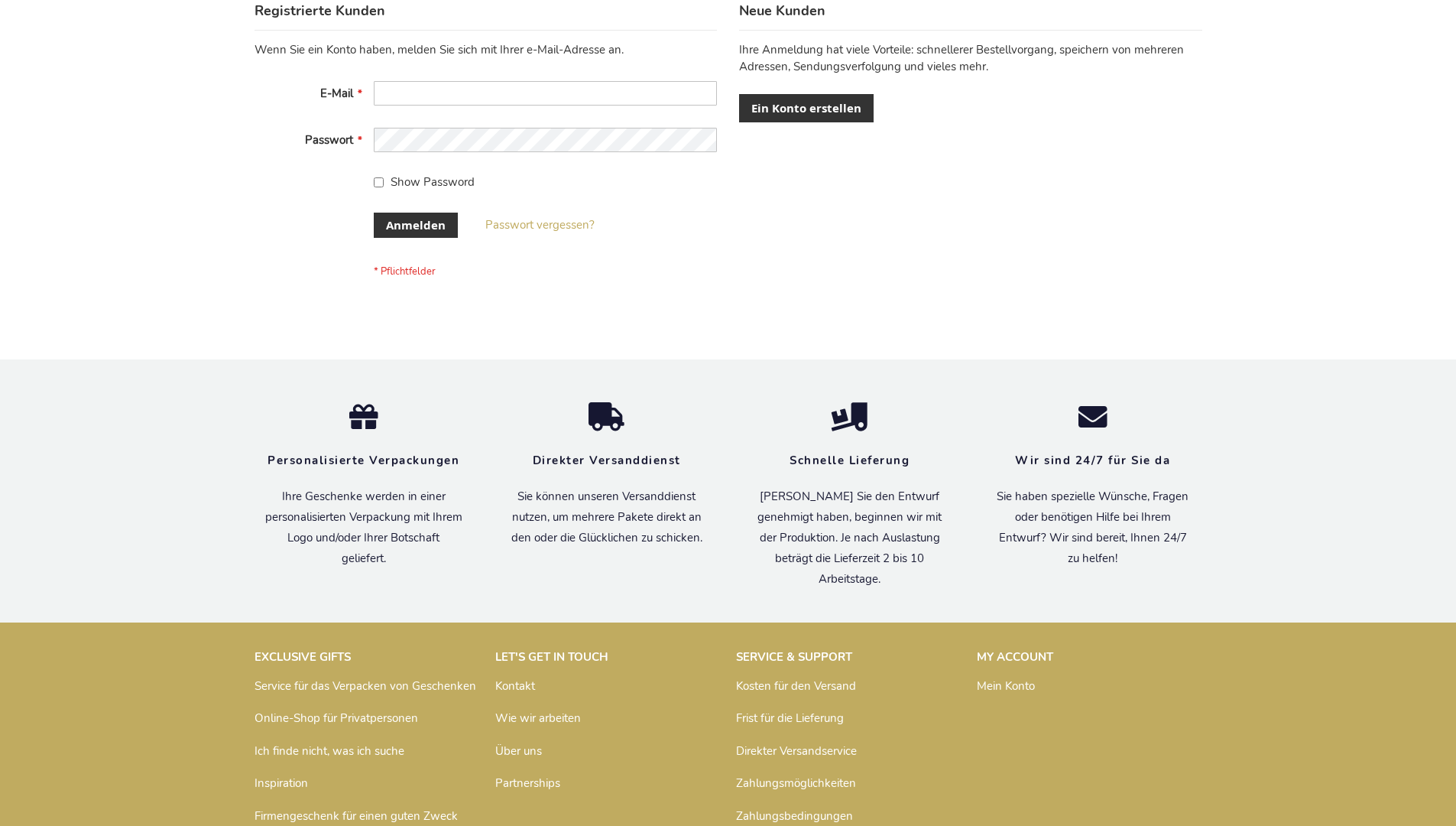
scroll to position [512, 0]
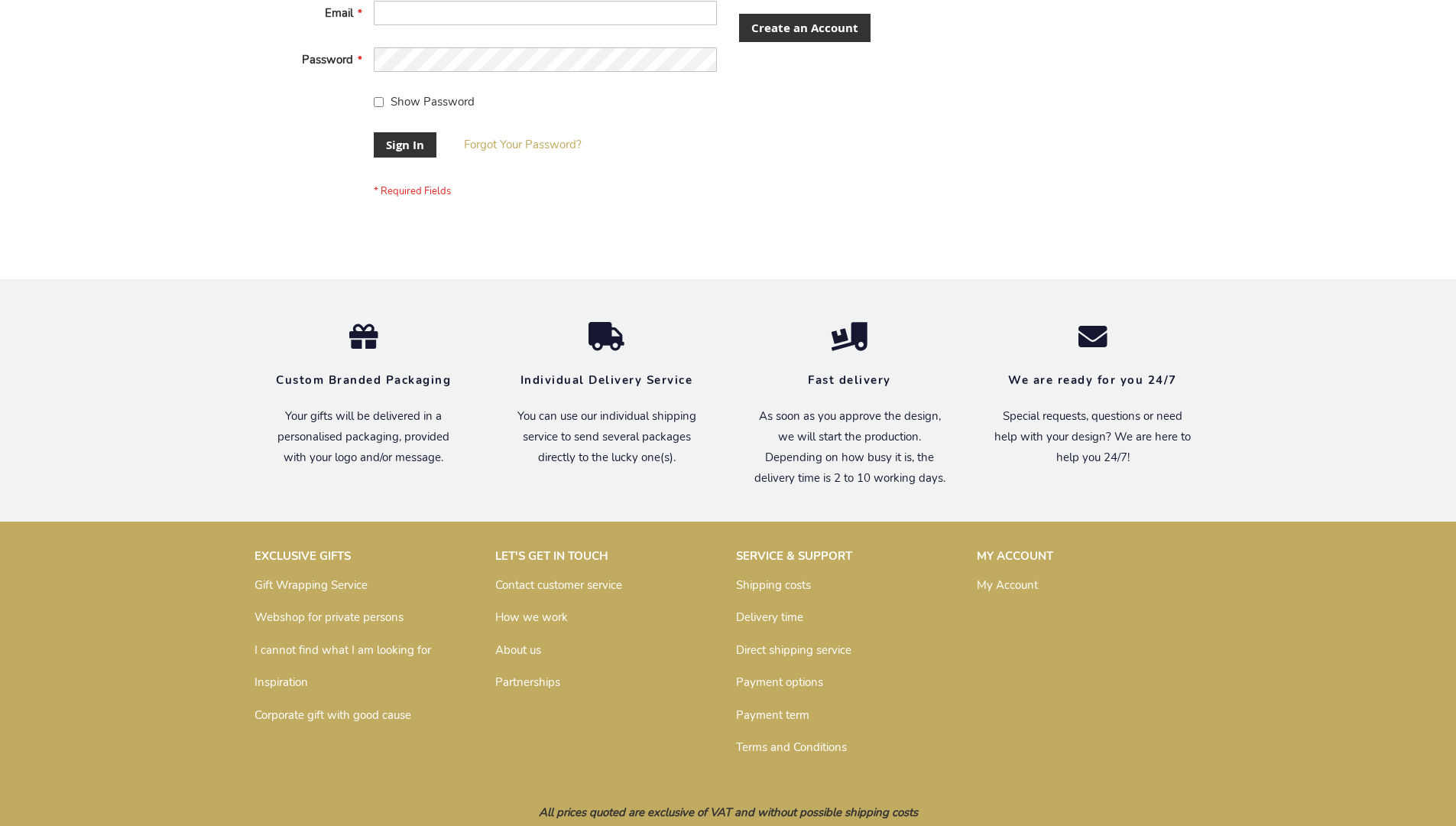
scroll to position [491, 0]
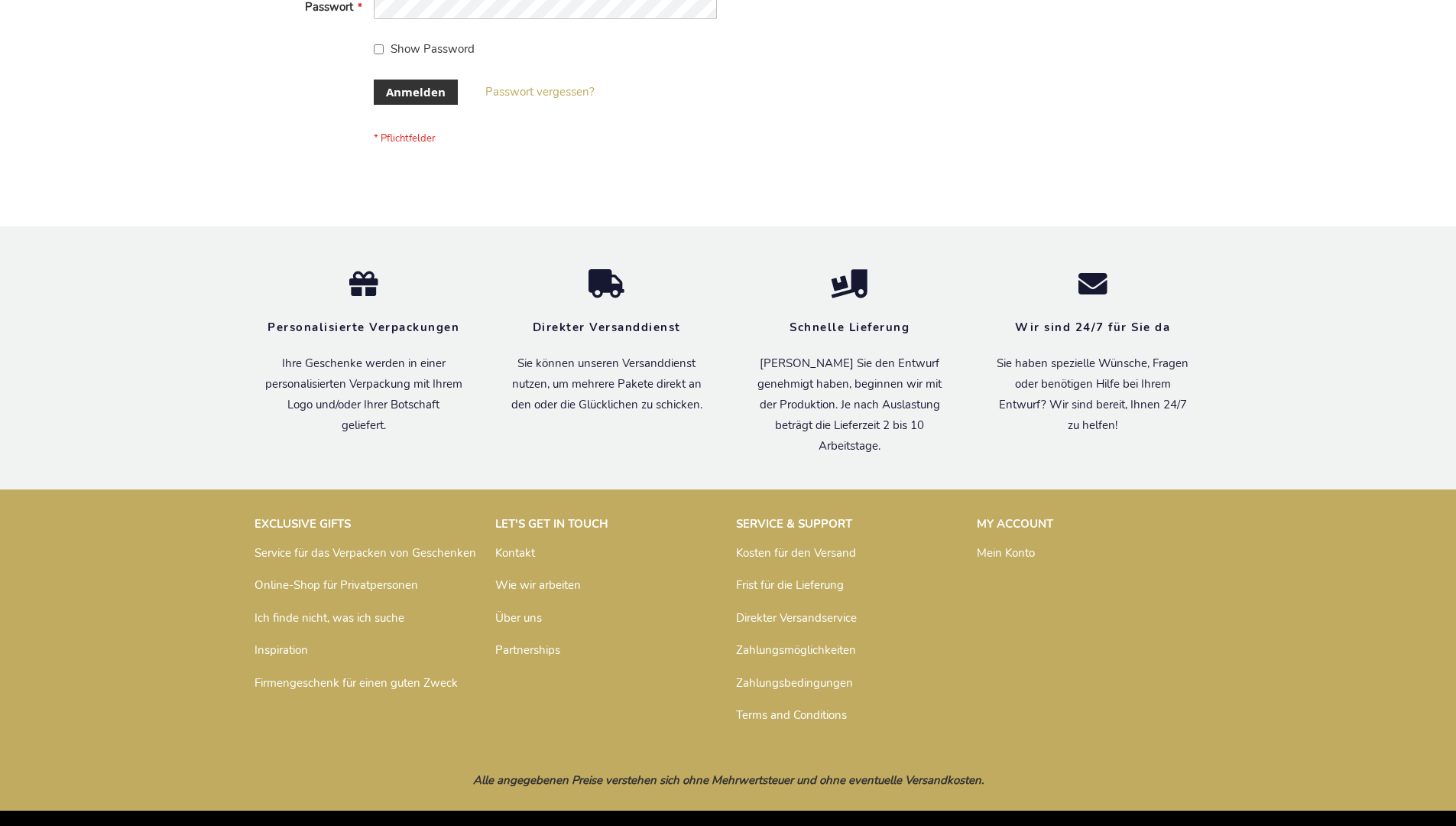
scroll to position [512, 0]
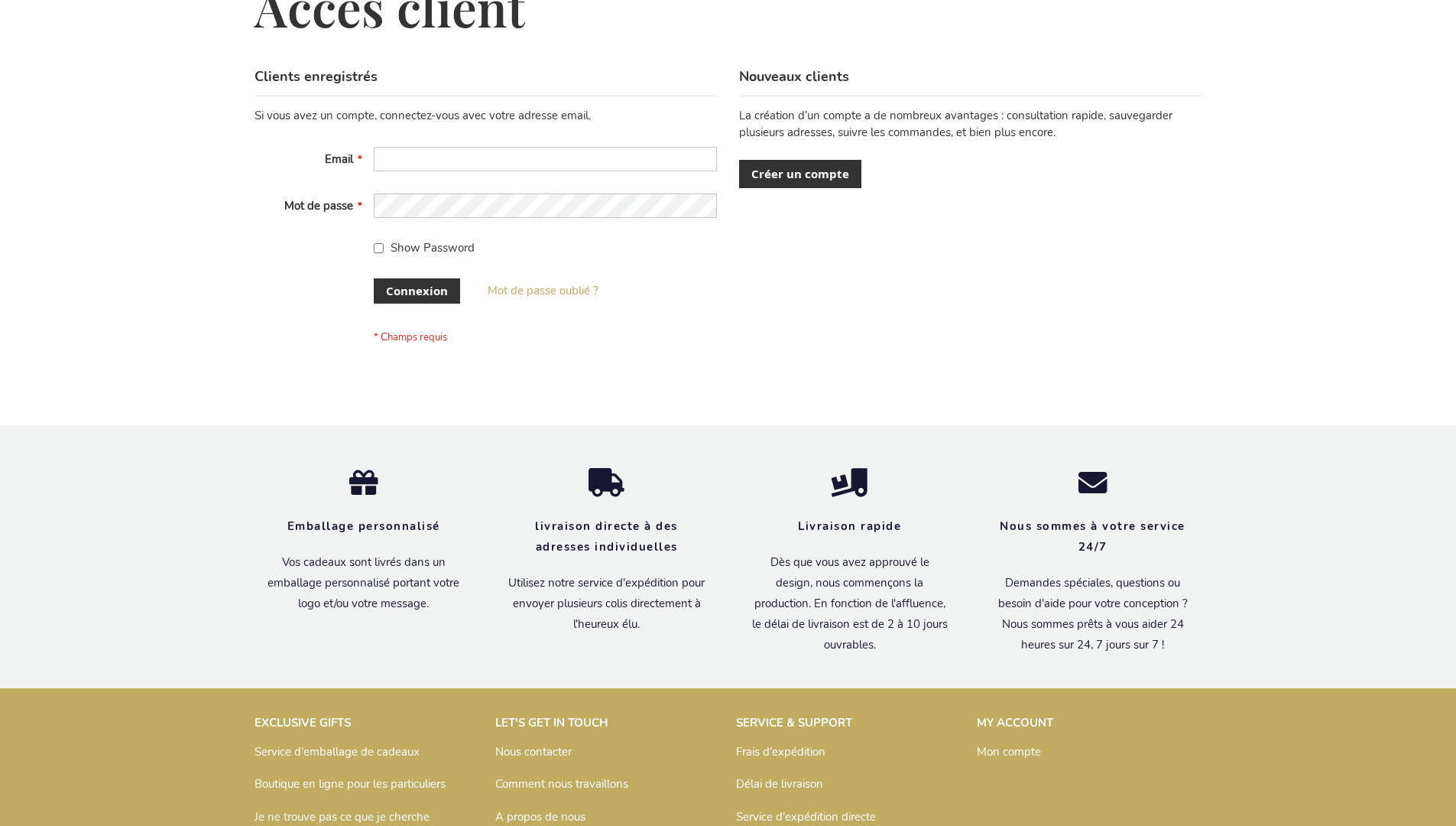
scroll to position [527, 0]
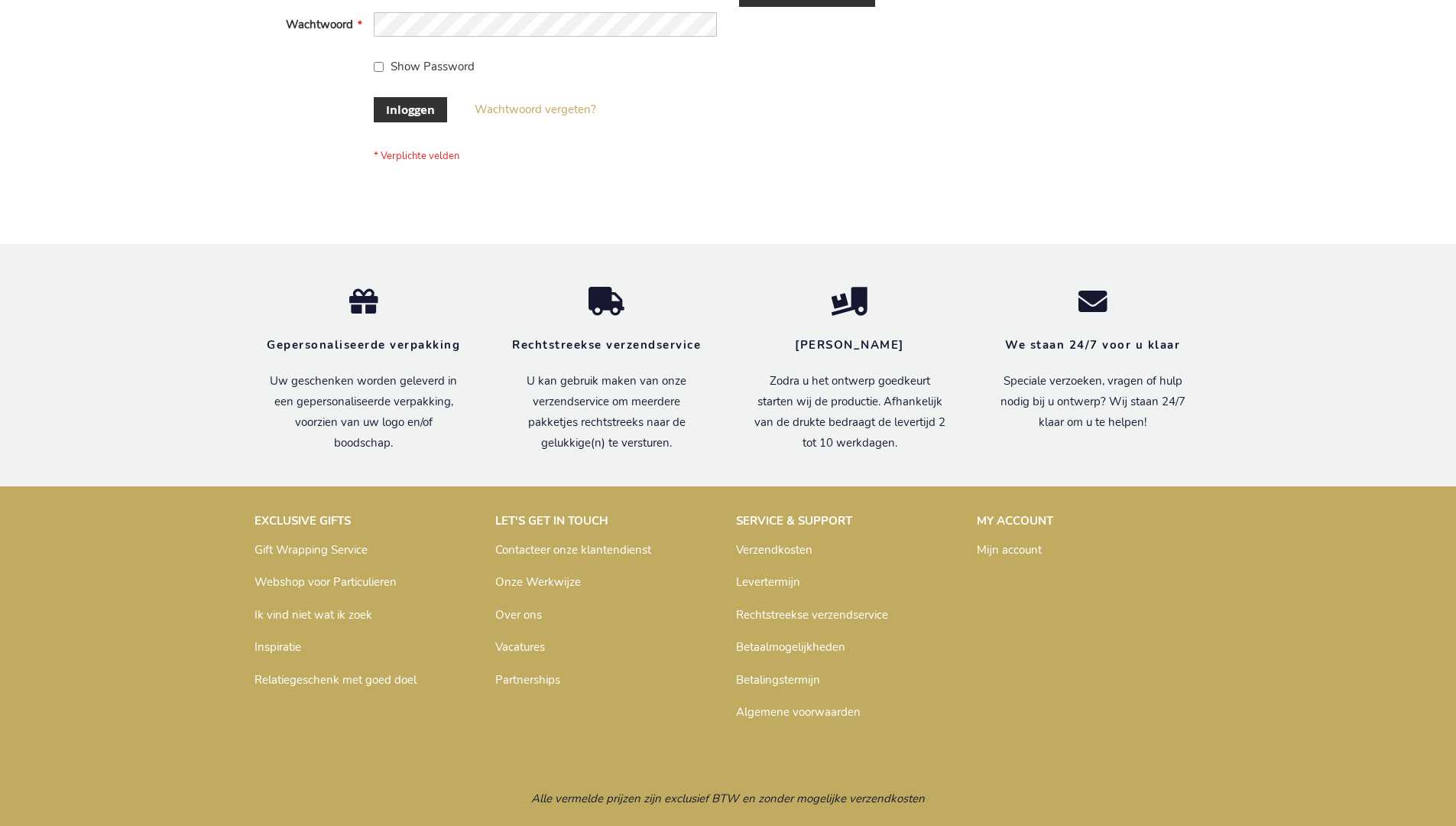
scroll to position [519, 0]
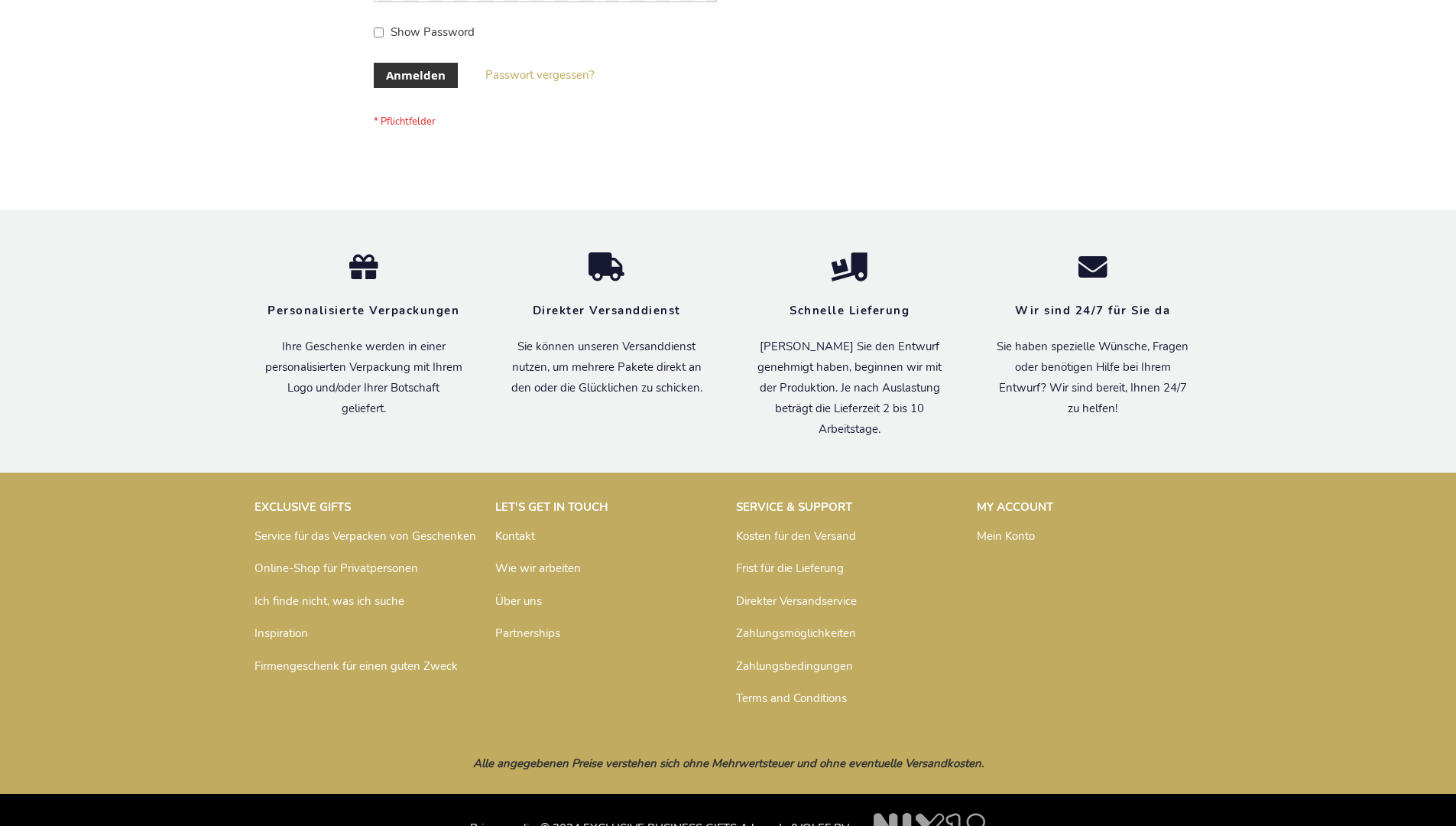
scroll to position [512, 0]
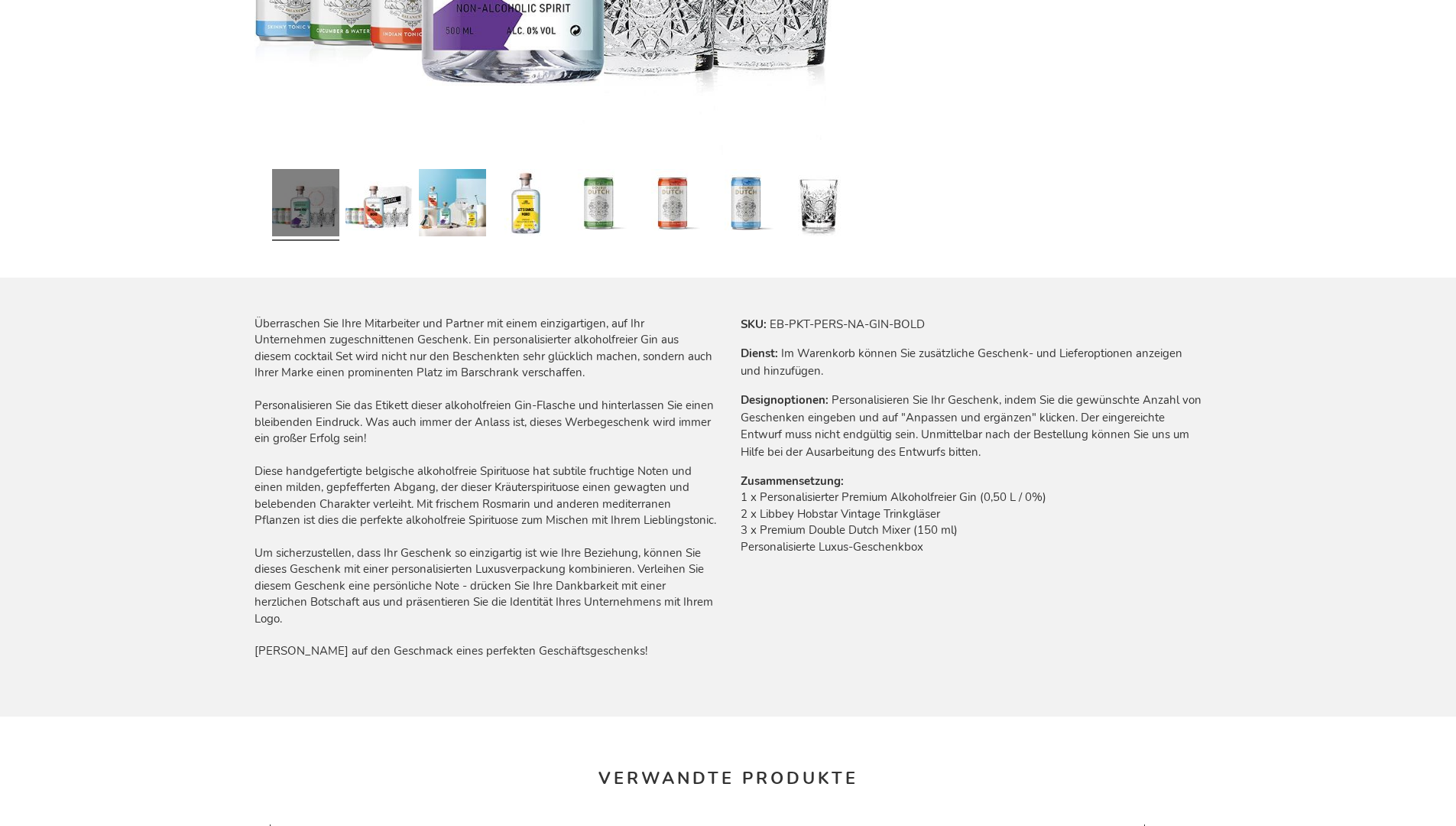
scroll to position [2087, 0]
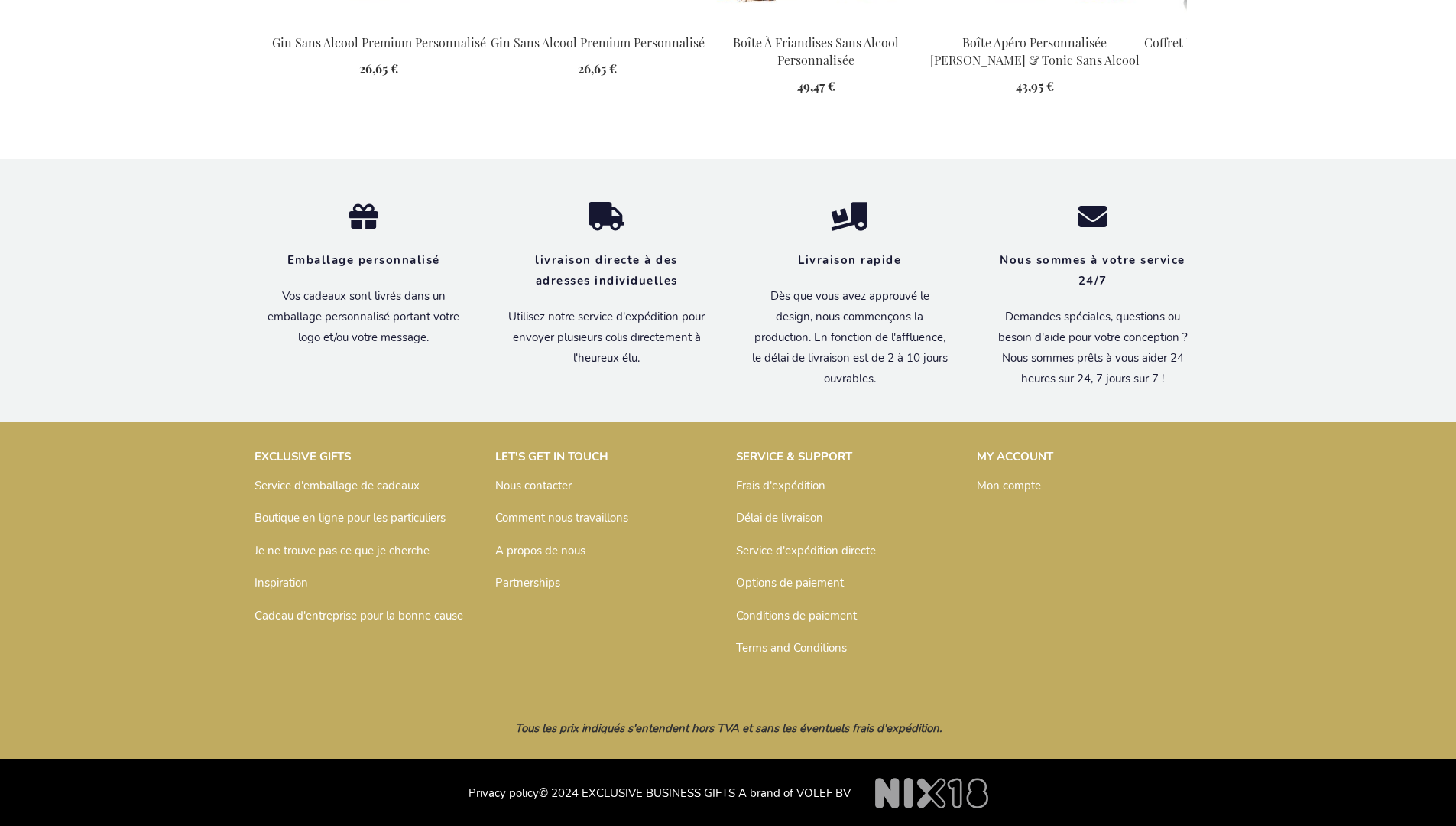
scroll to position [2074, 0]
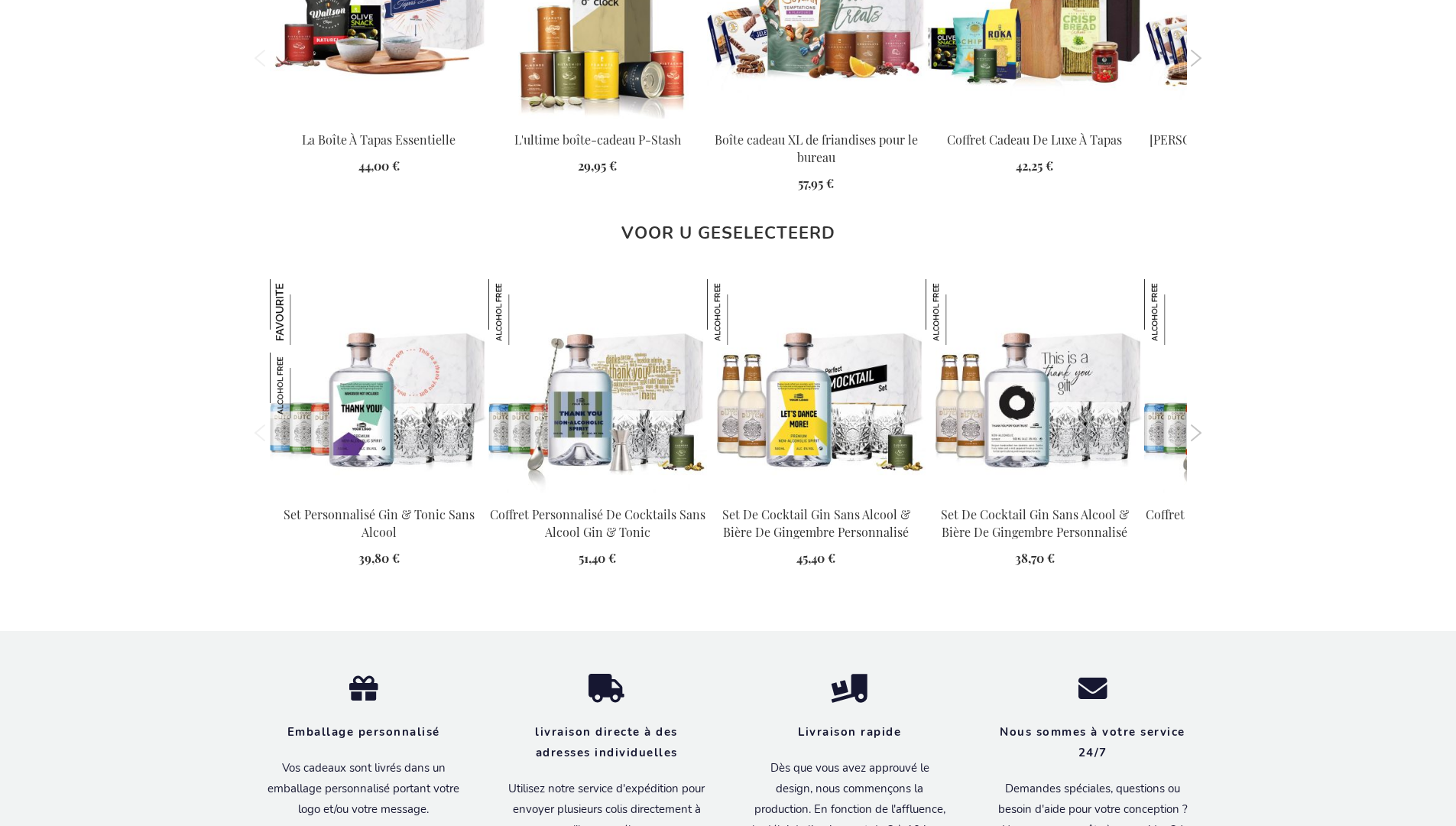
scroll to position [2045, 0]
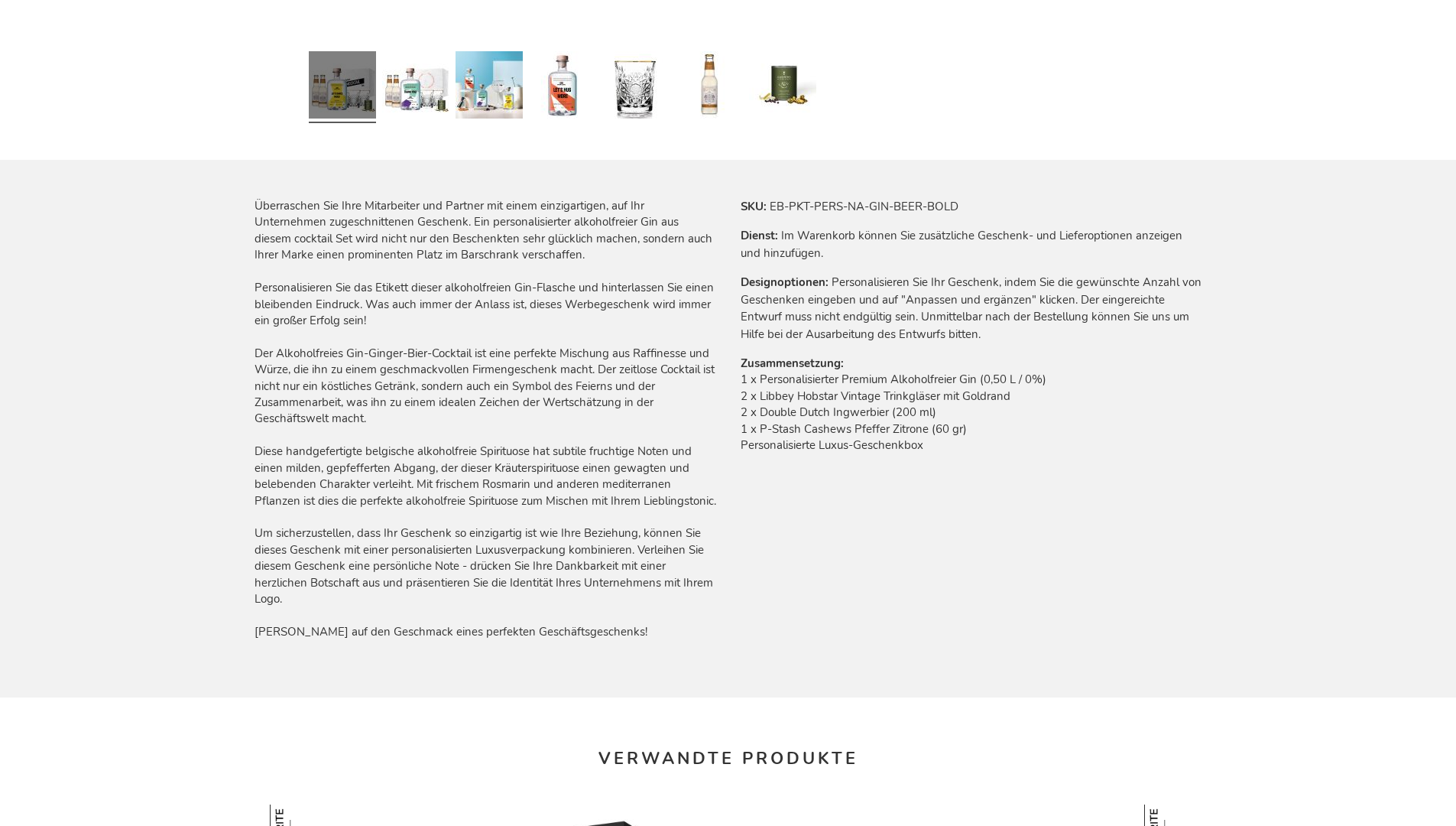
scroll to position [2184, 0]
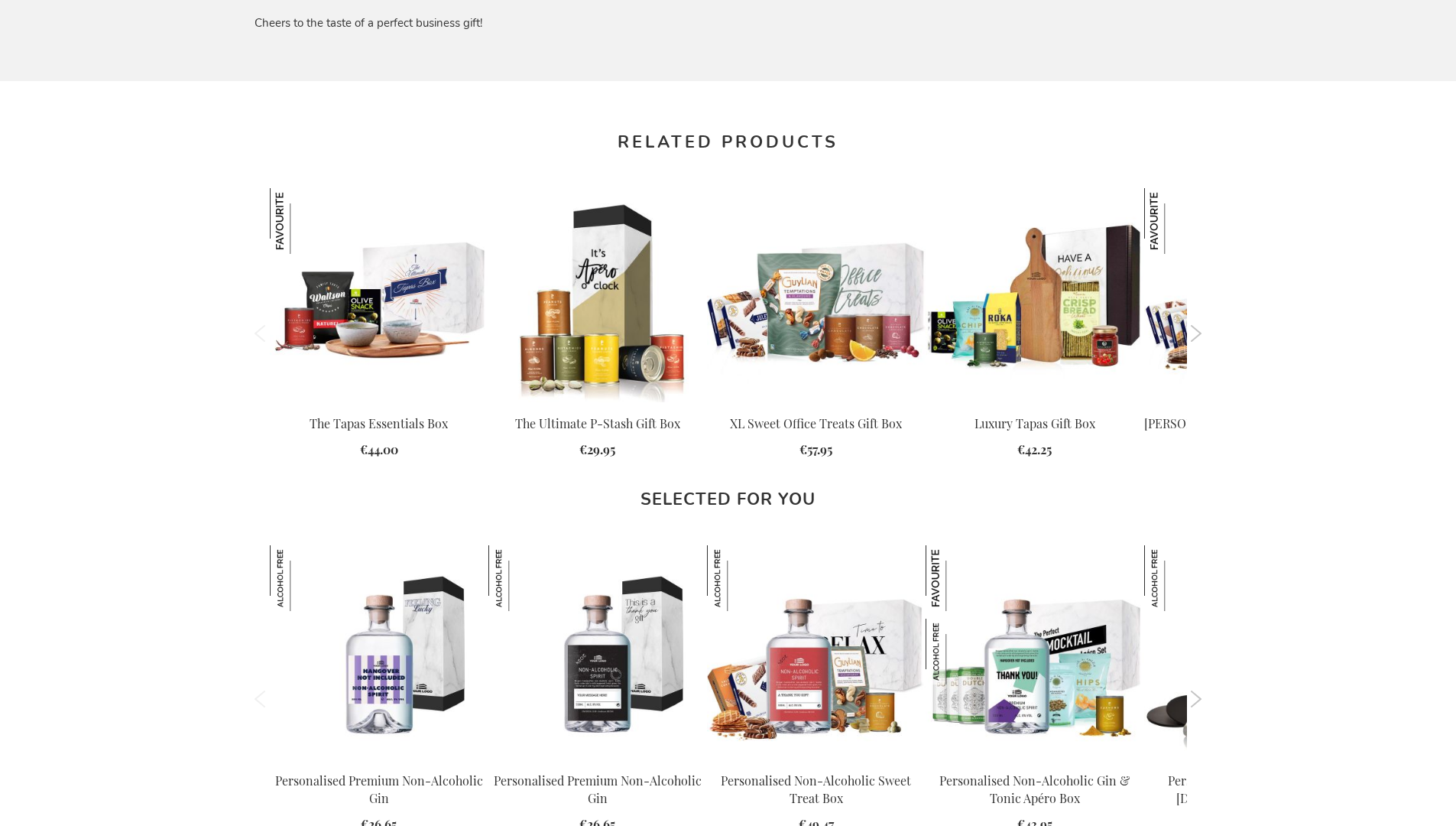
scroll to position [2073, 0]
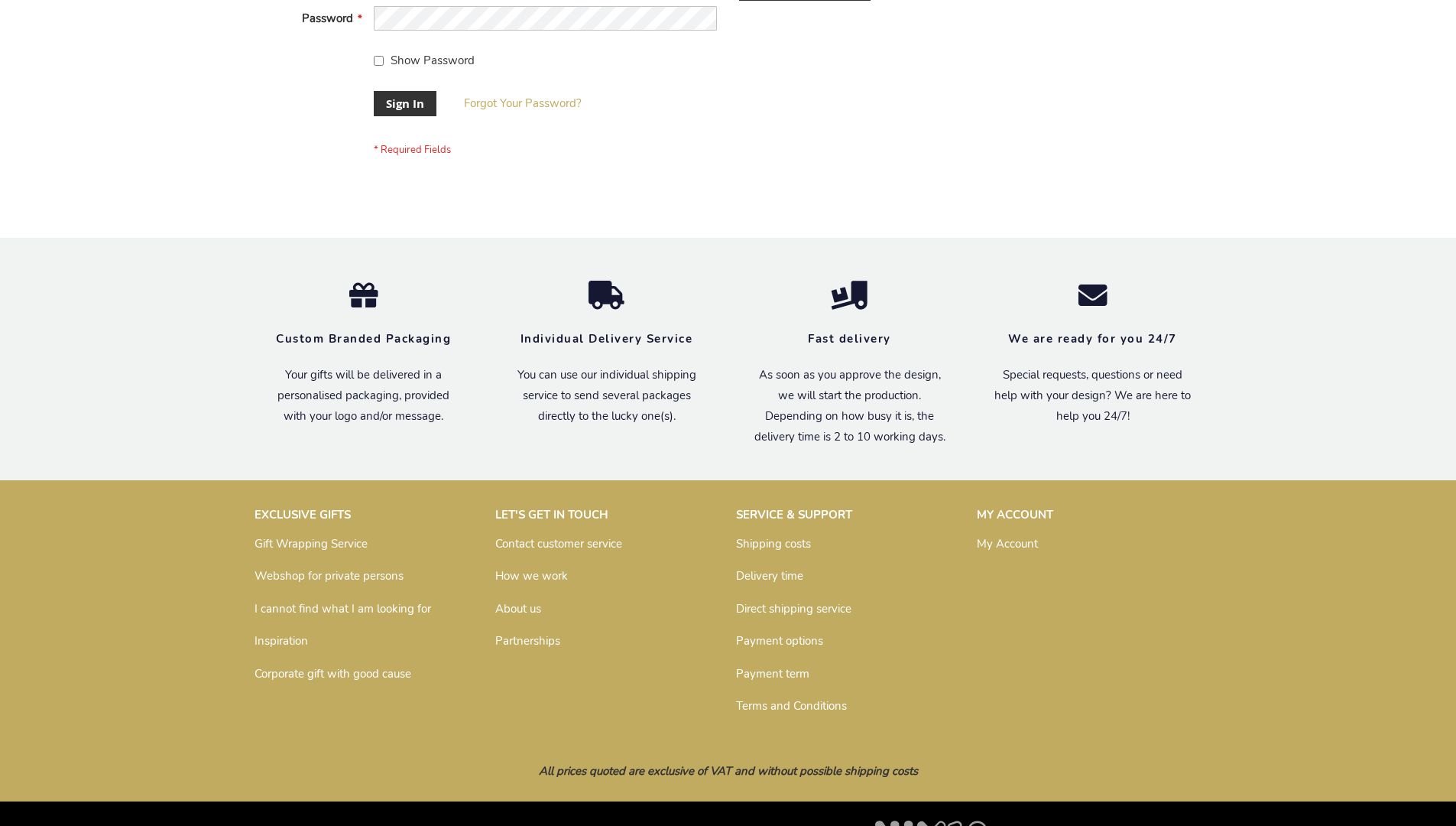
scroll to position [491, 0]
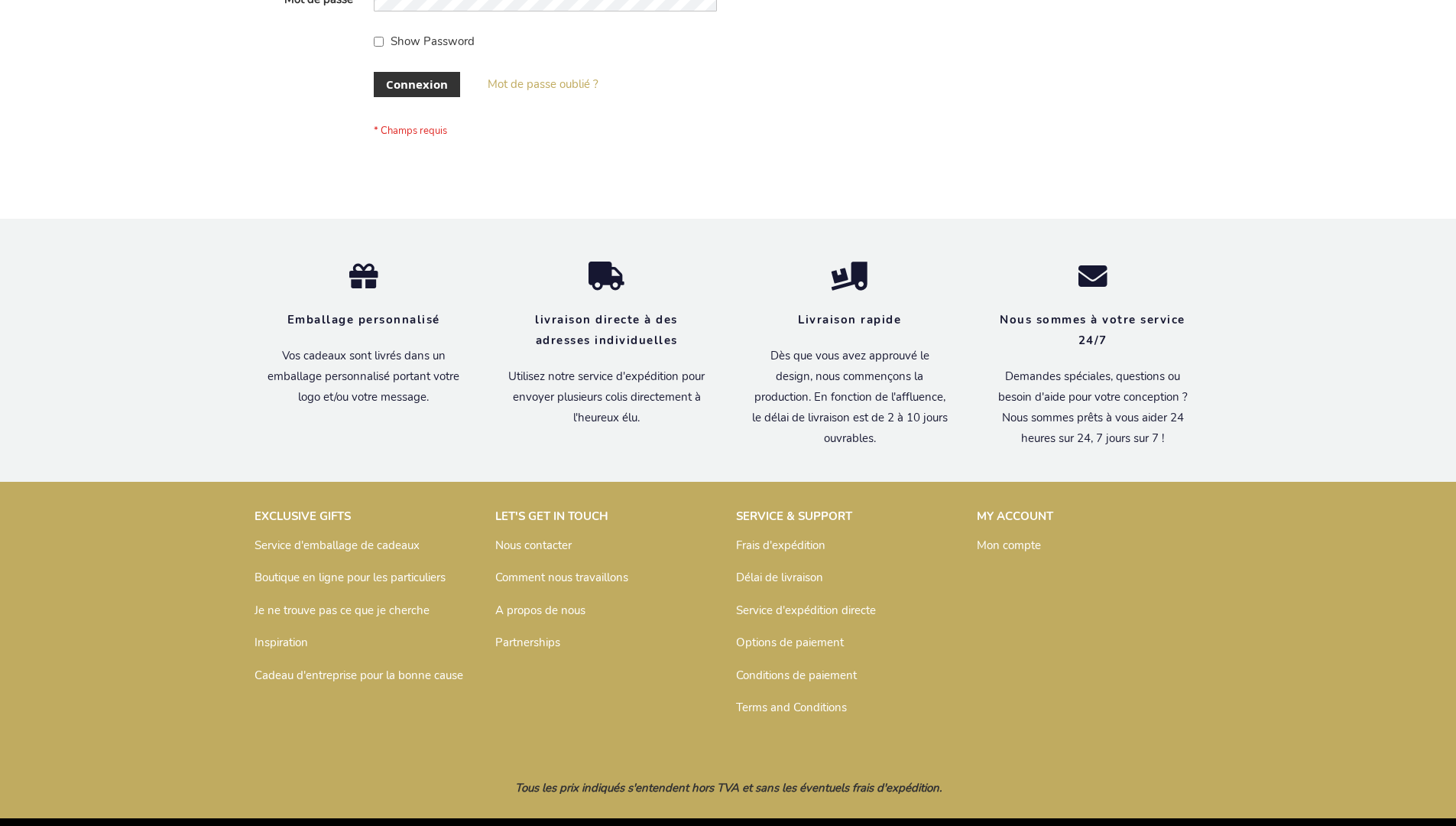
scroll to position [527, 0]
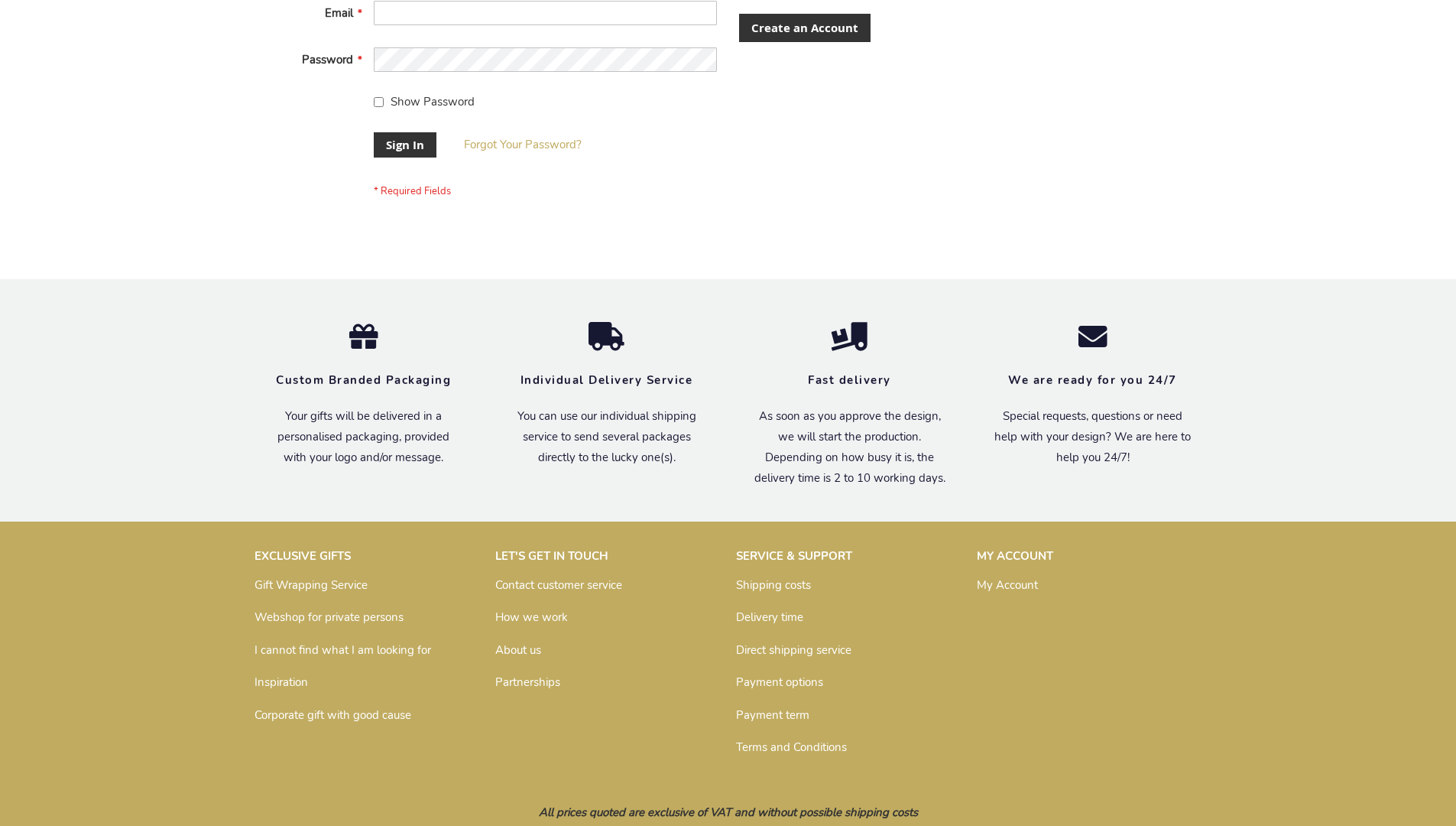
scroll to position [491, 0]
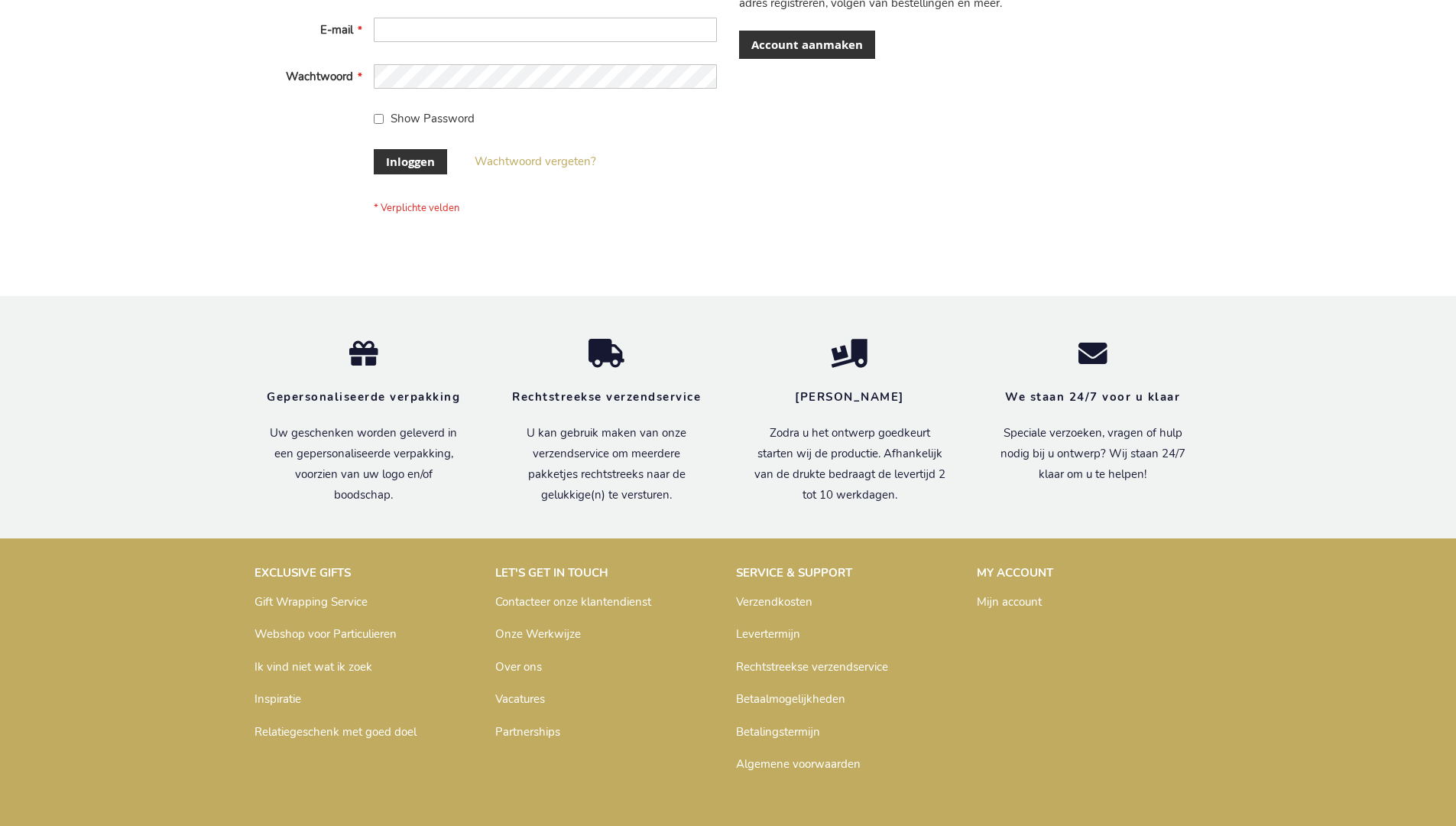
scroll to position [519, 0]
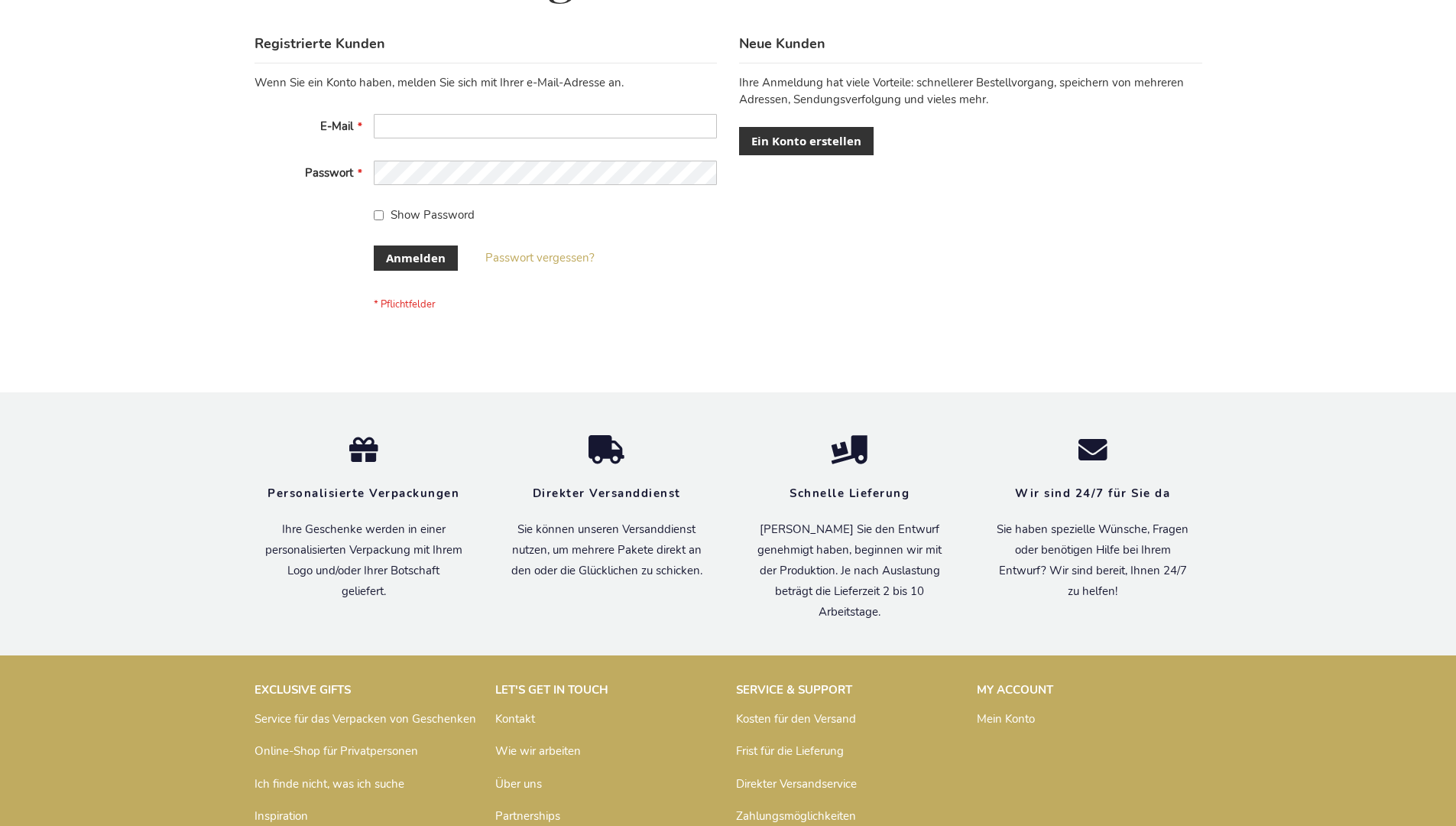
scroll to position [512, 0]
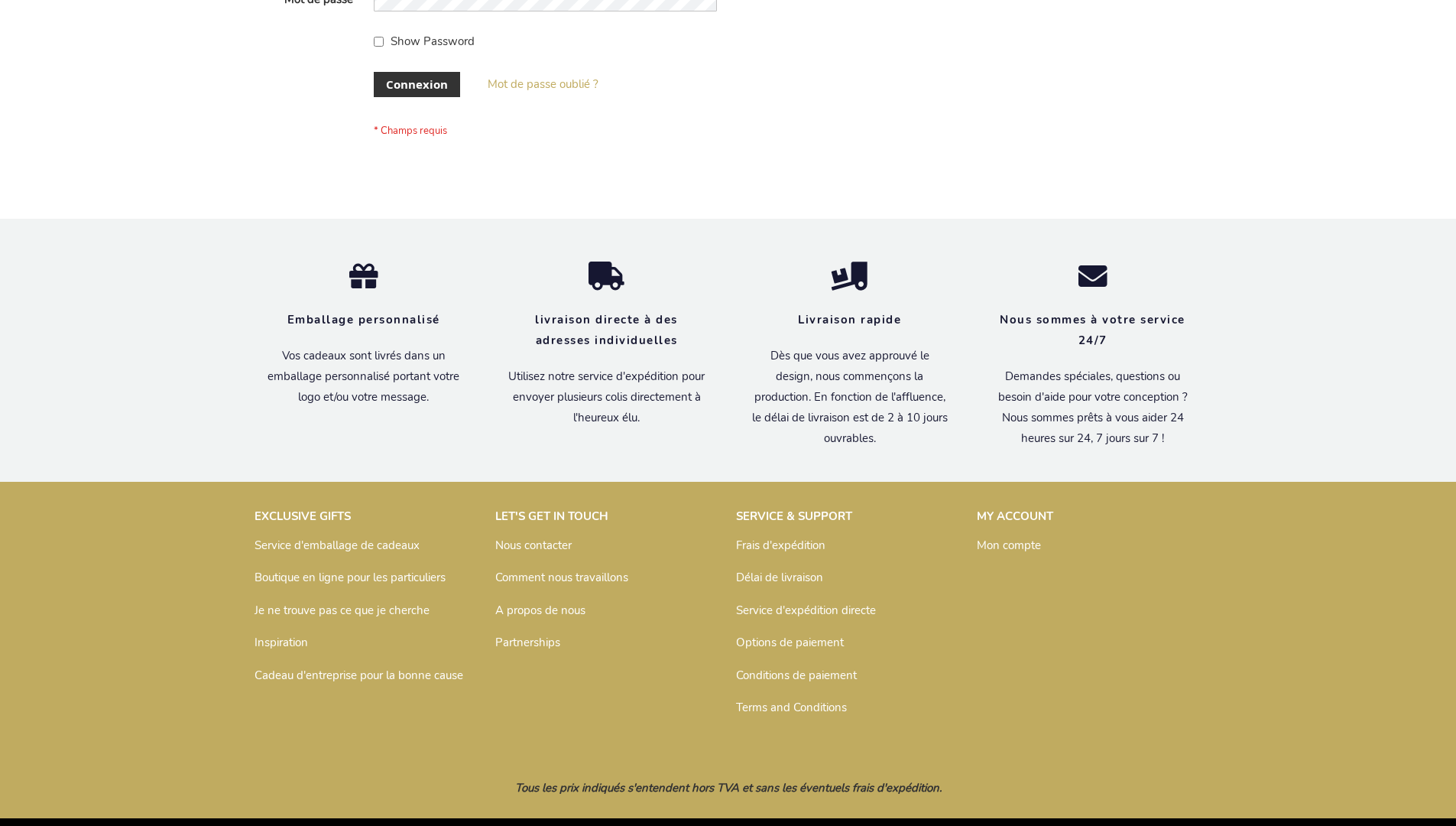
scroll to position [527, 0]
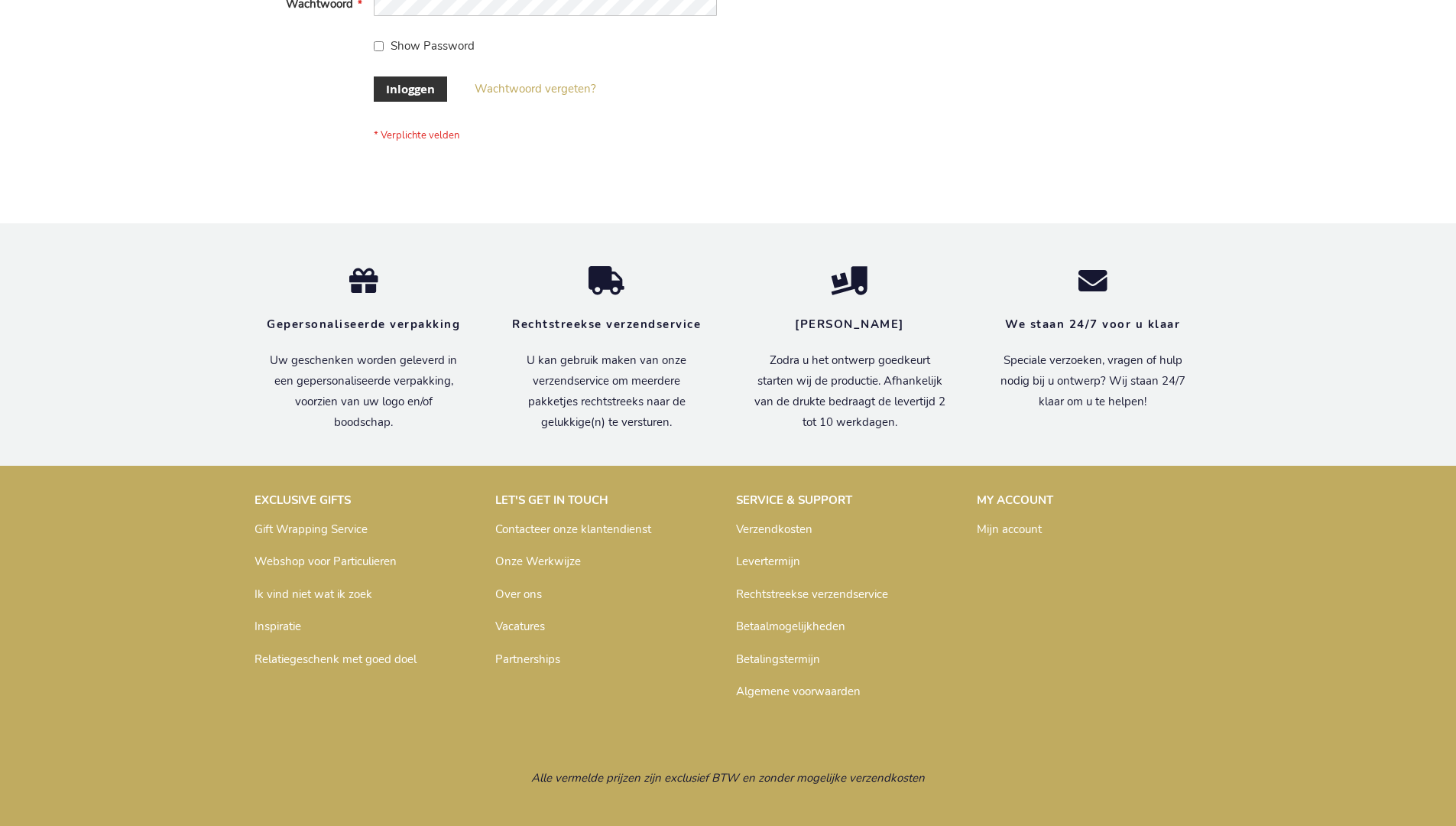
scroll to position [519, 0]
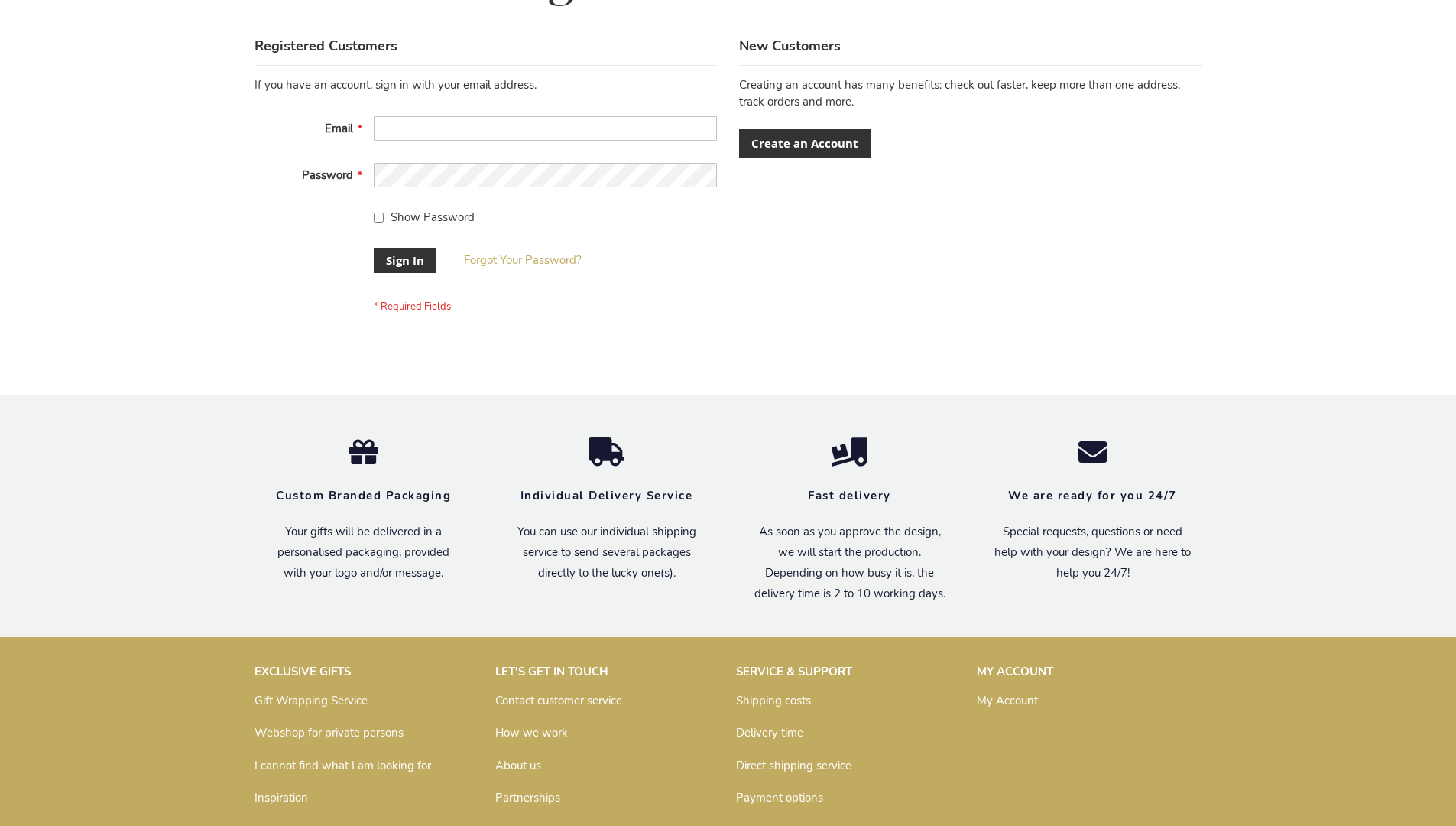
scroll to position [491, 0]
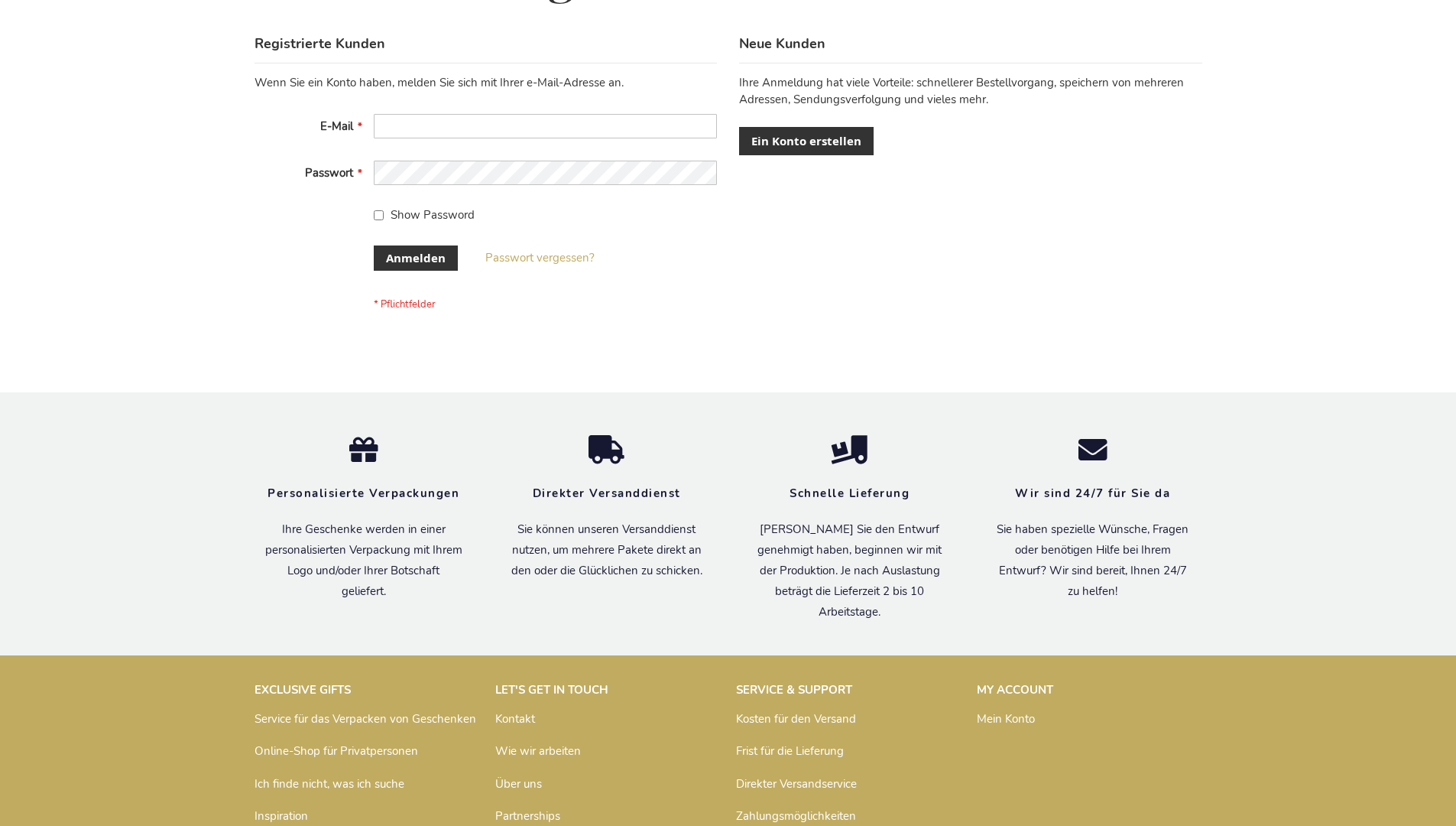
scroll to position [512, 0]
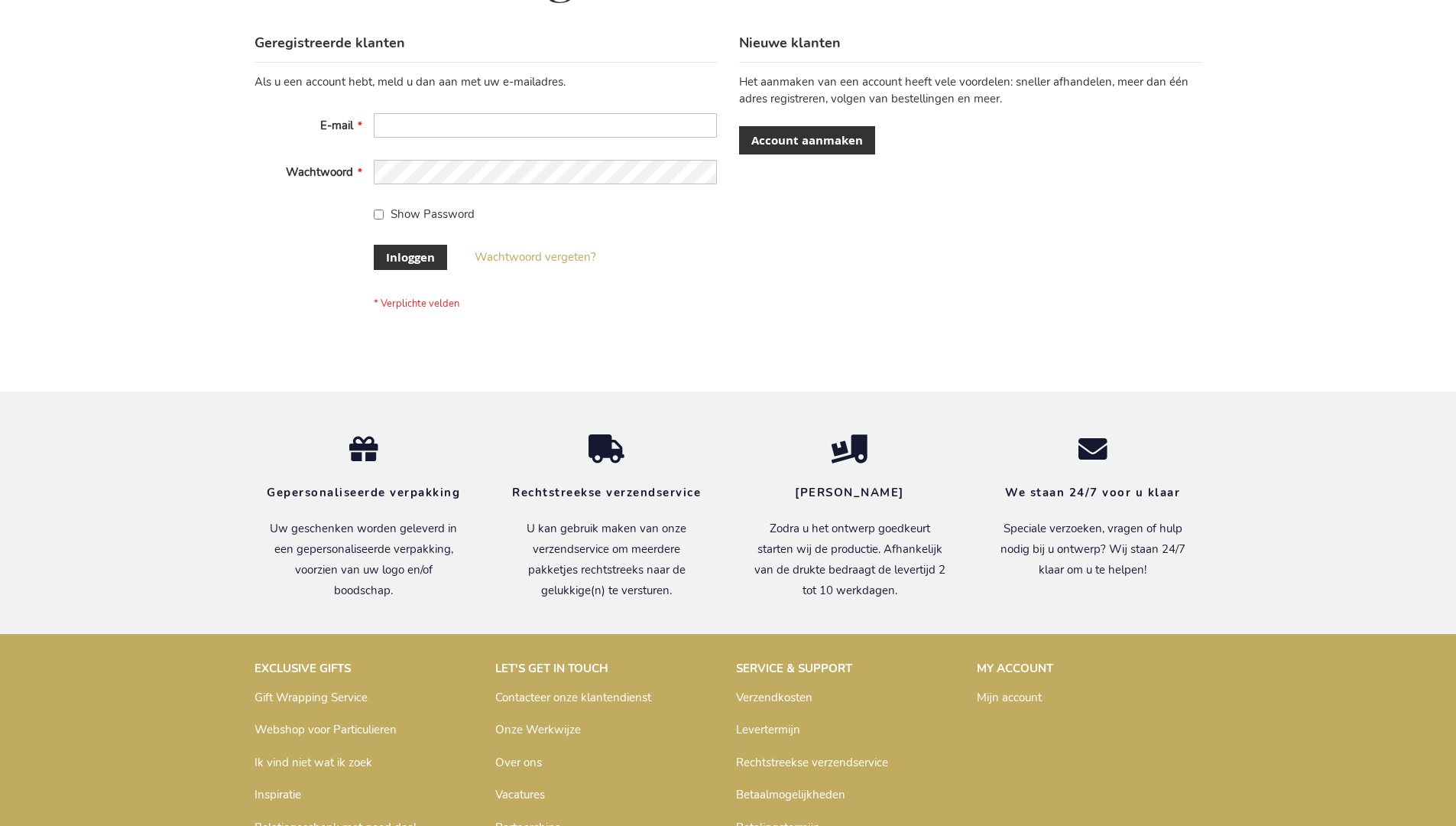
scroll to position [519, 0]
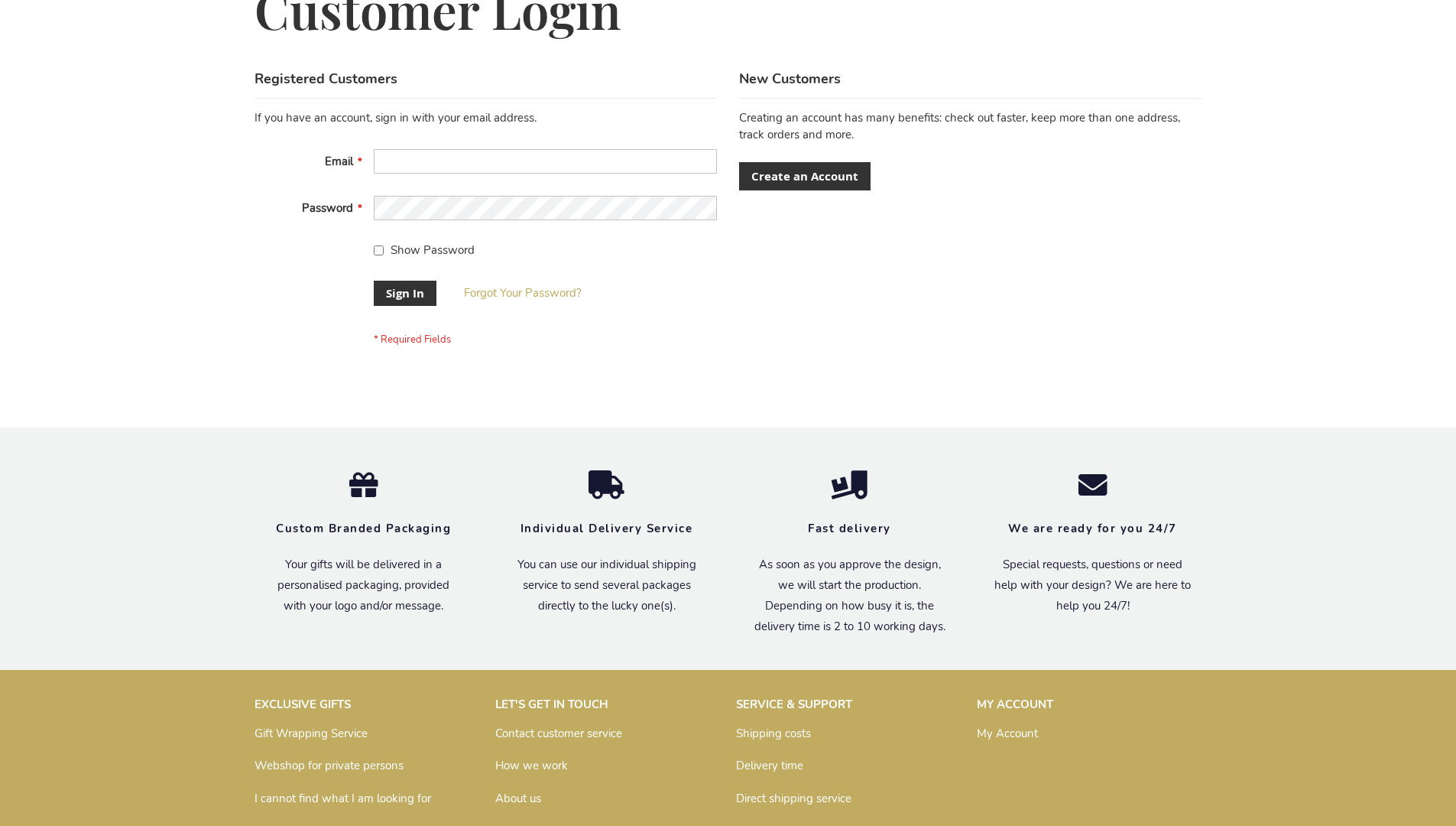
scroll to position [491, 0]
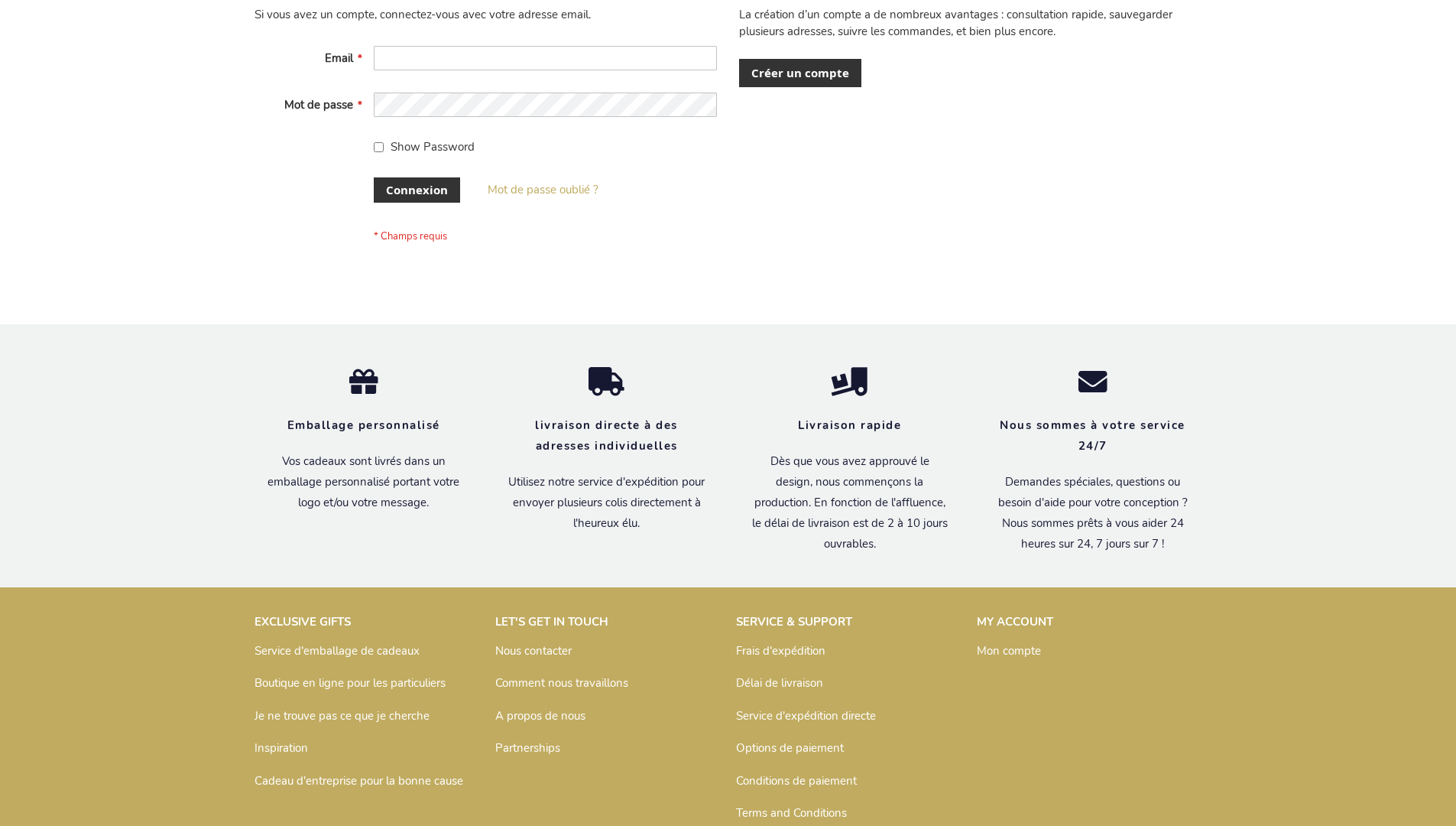
scroll to position [527, 0]
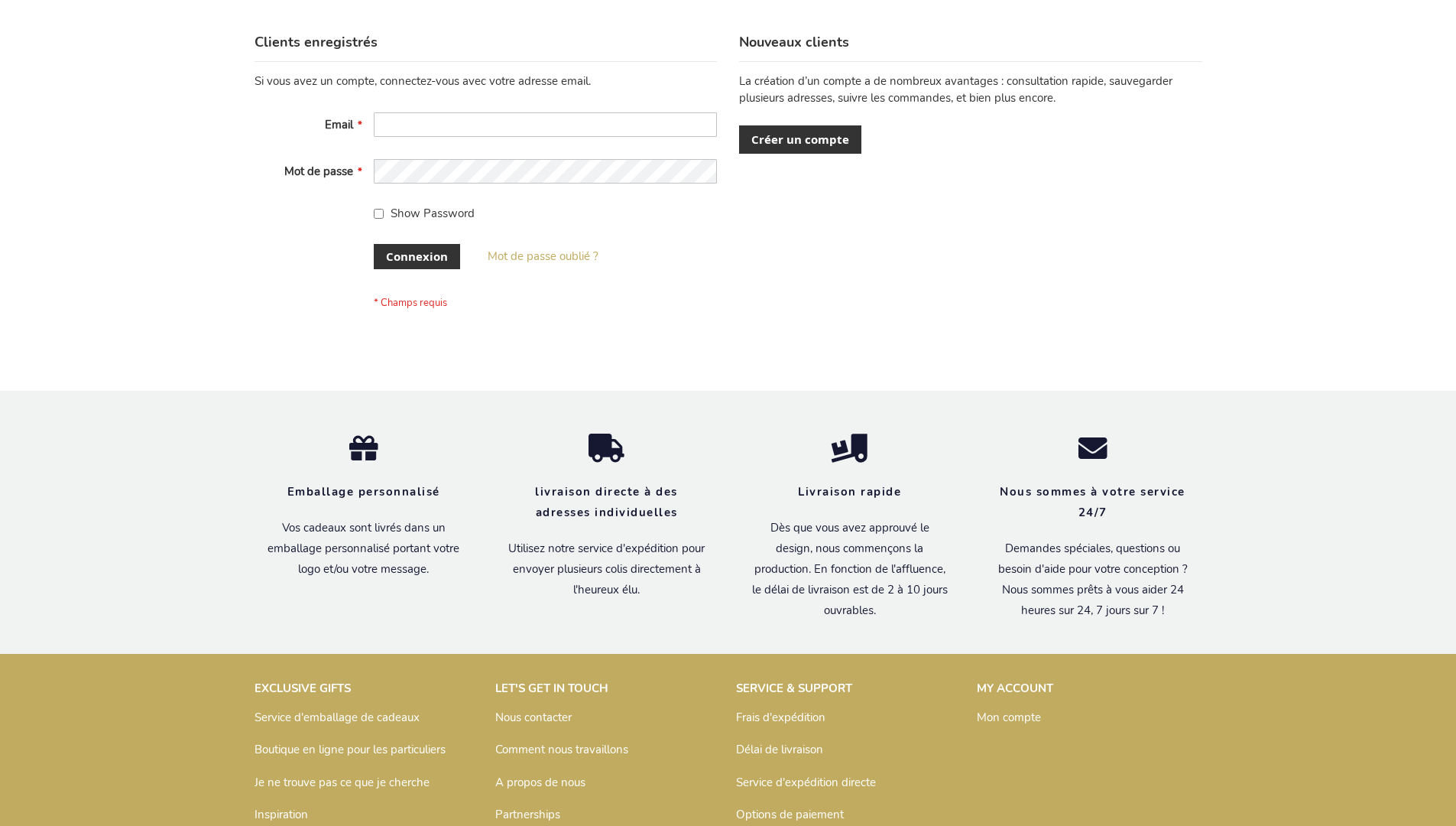
scroll to position [527, 0]
